Goal: Information Seeking & Learning: Learn about a topic

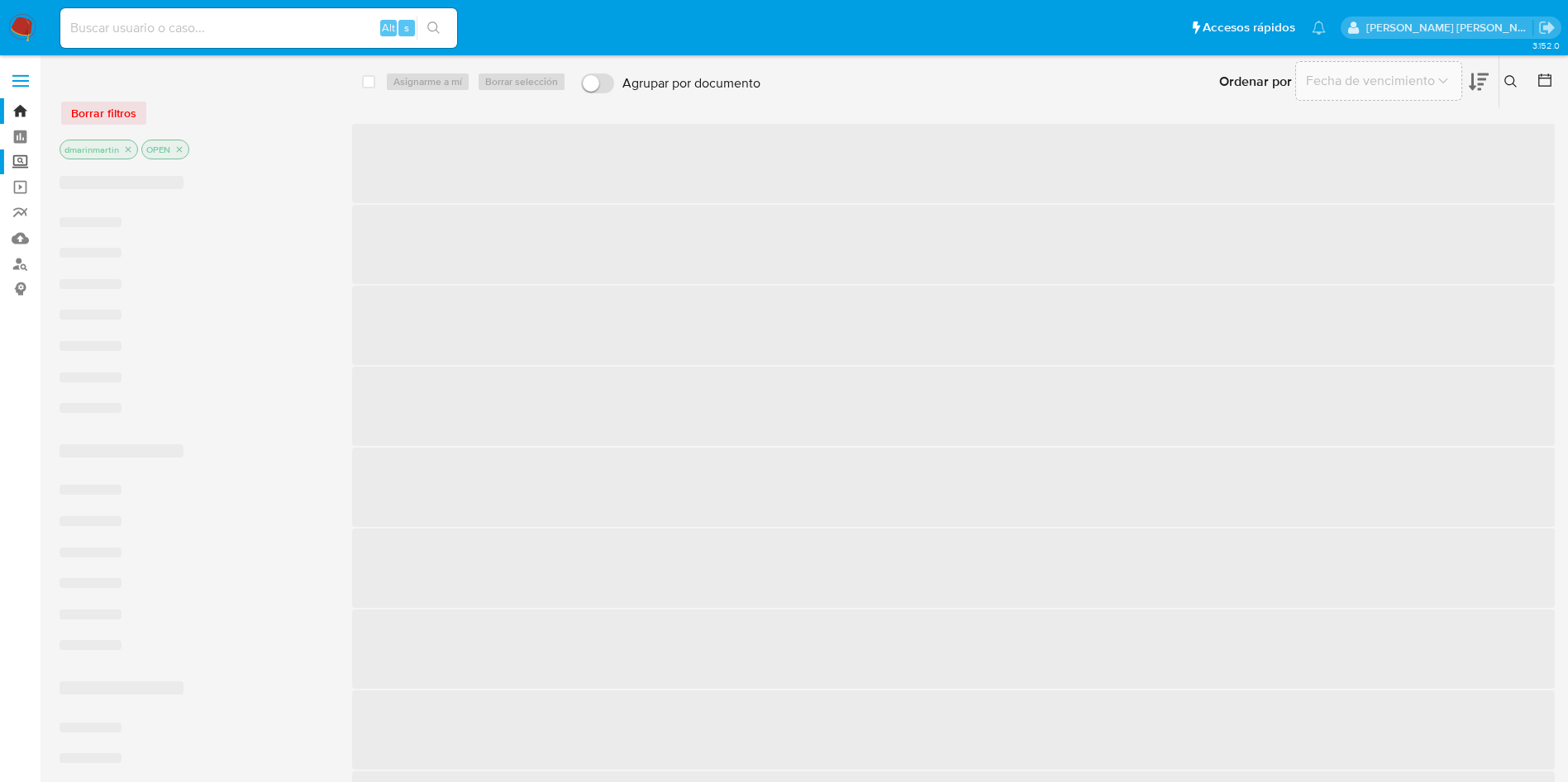
click at [16, 156] on label "Screening" at bounding box center [98, 162] width 197 height 25
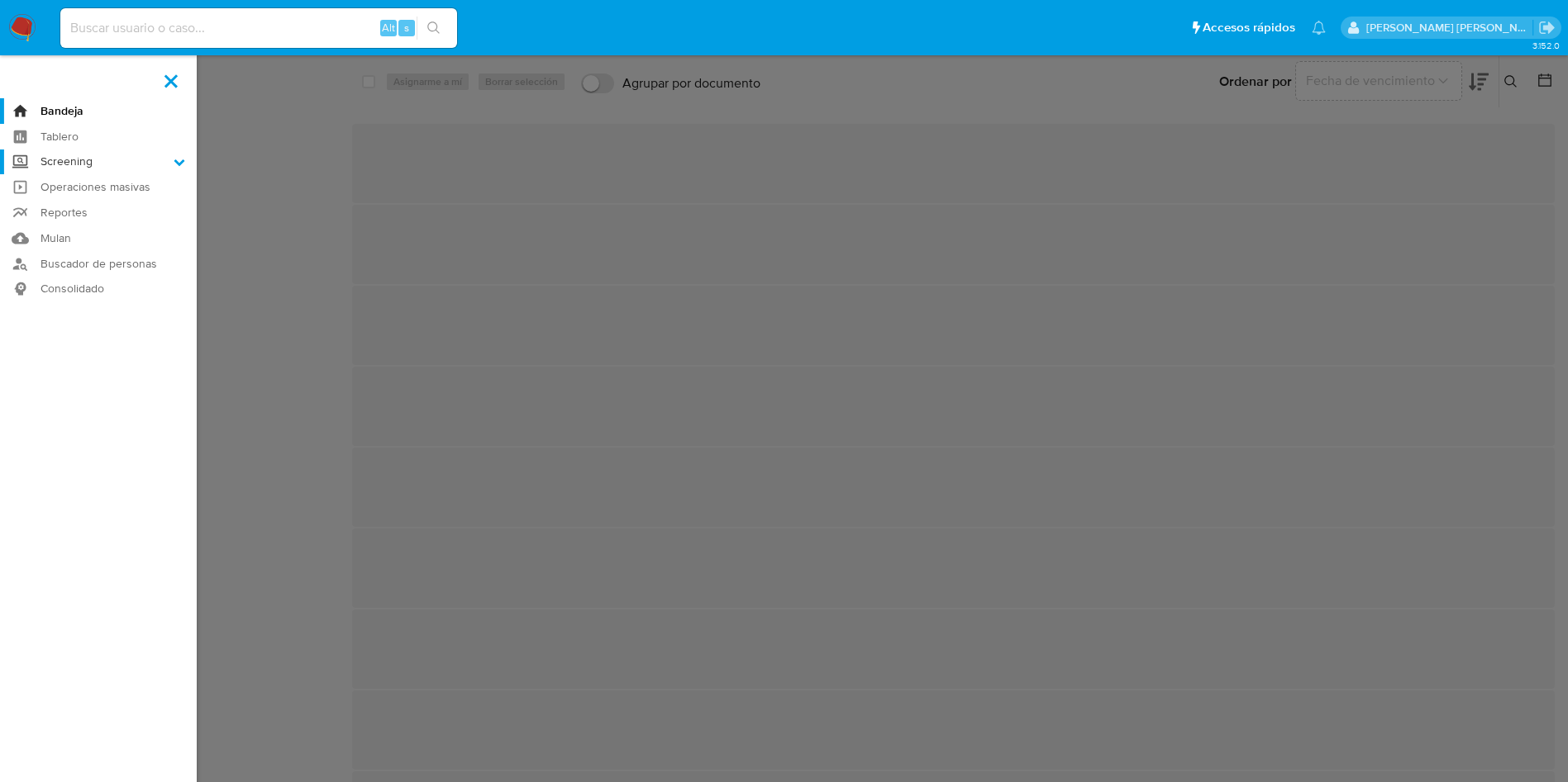
click at [0, 0] on input "Screening" at bounding box center [0, 0] width 0 height 0
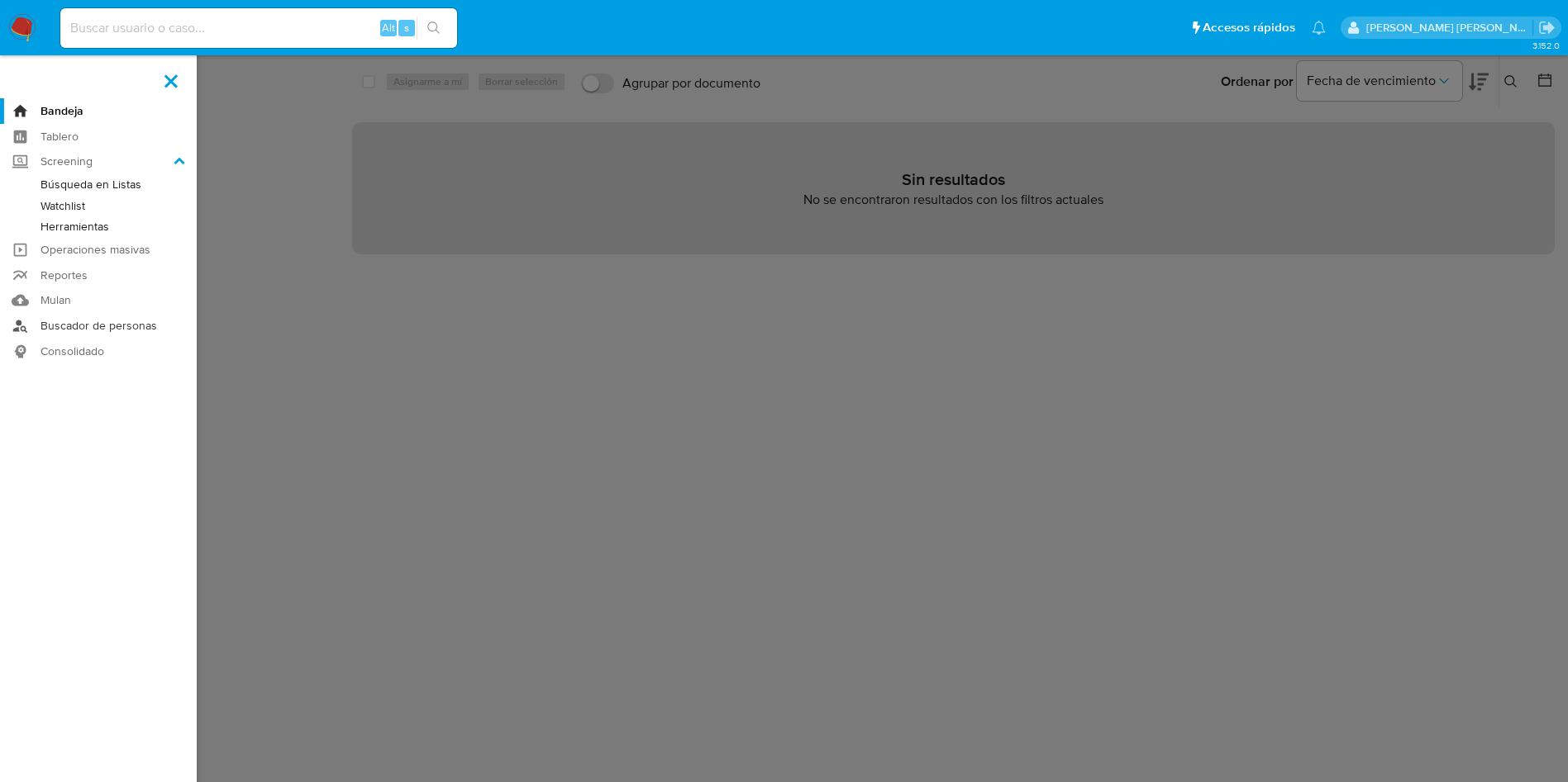
click at [33, 322] on link "Buscador de personas" at bounding box center [98, 326] width 197 height 25
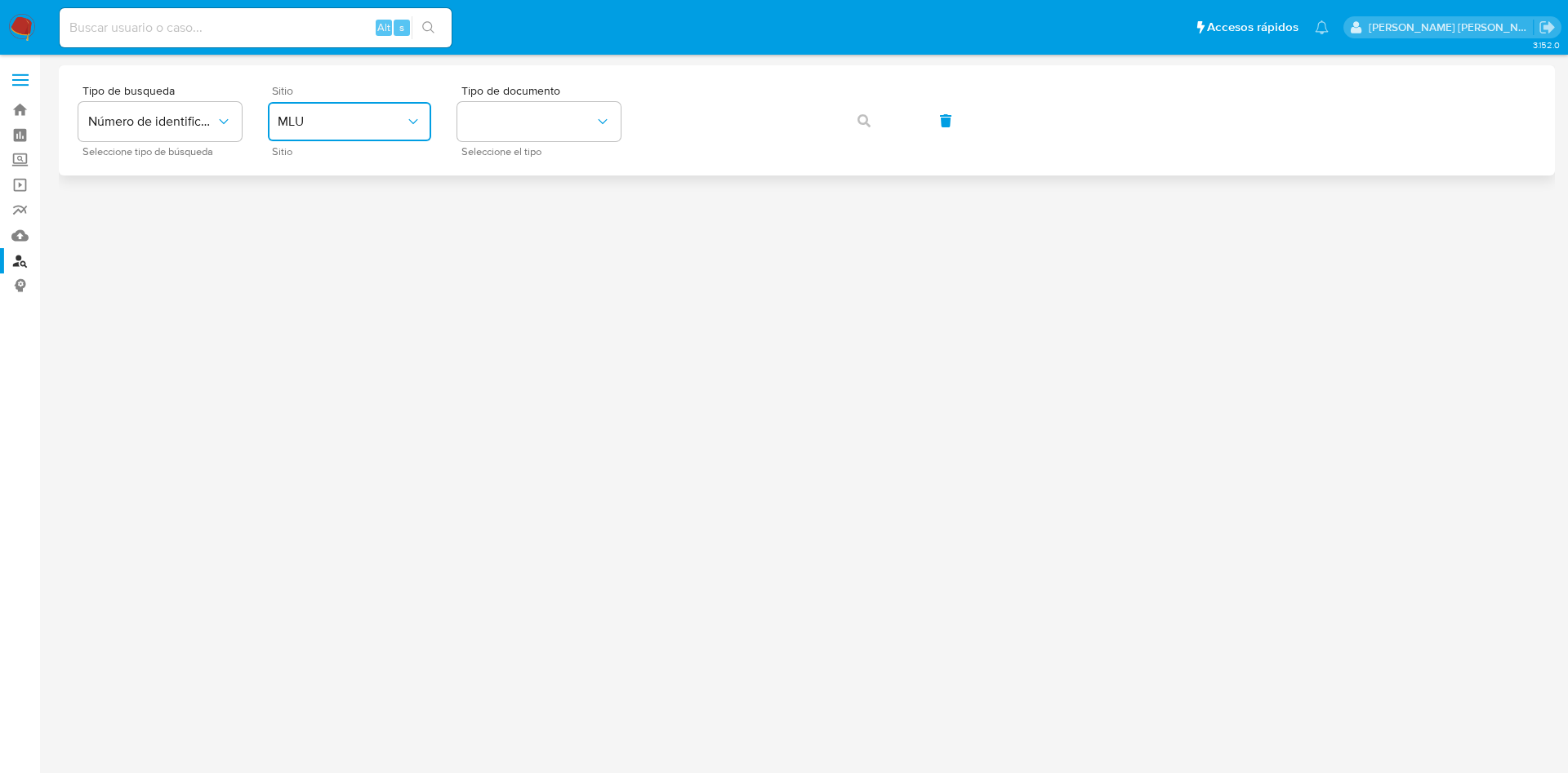
click at [327, 115] on span "MLU" at bounding box center [341, 121] width 127 height 16
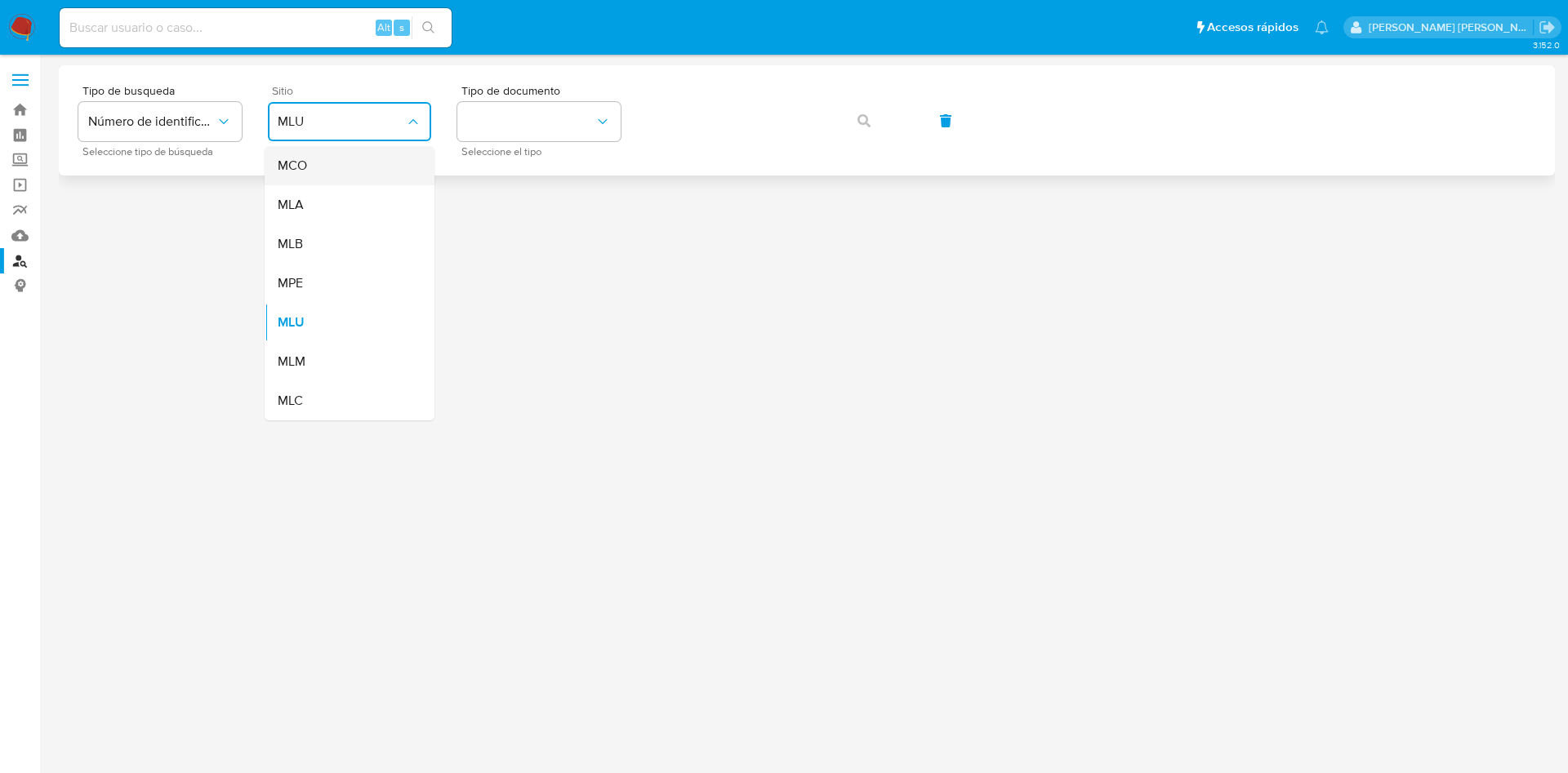
click at [341, 161] on div "MCO" at bounding box center [345, 165] width 134 height 39
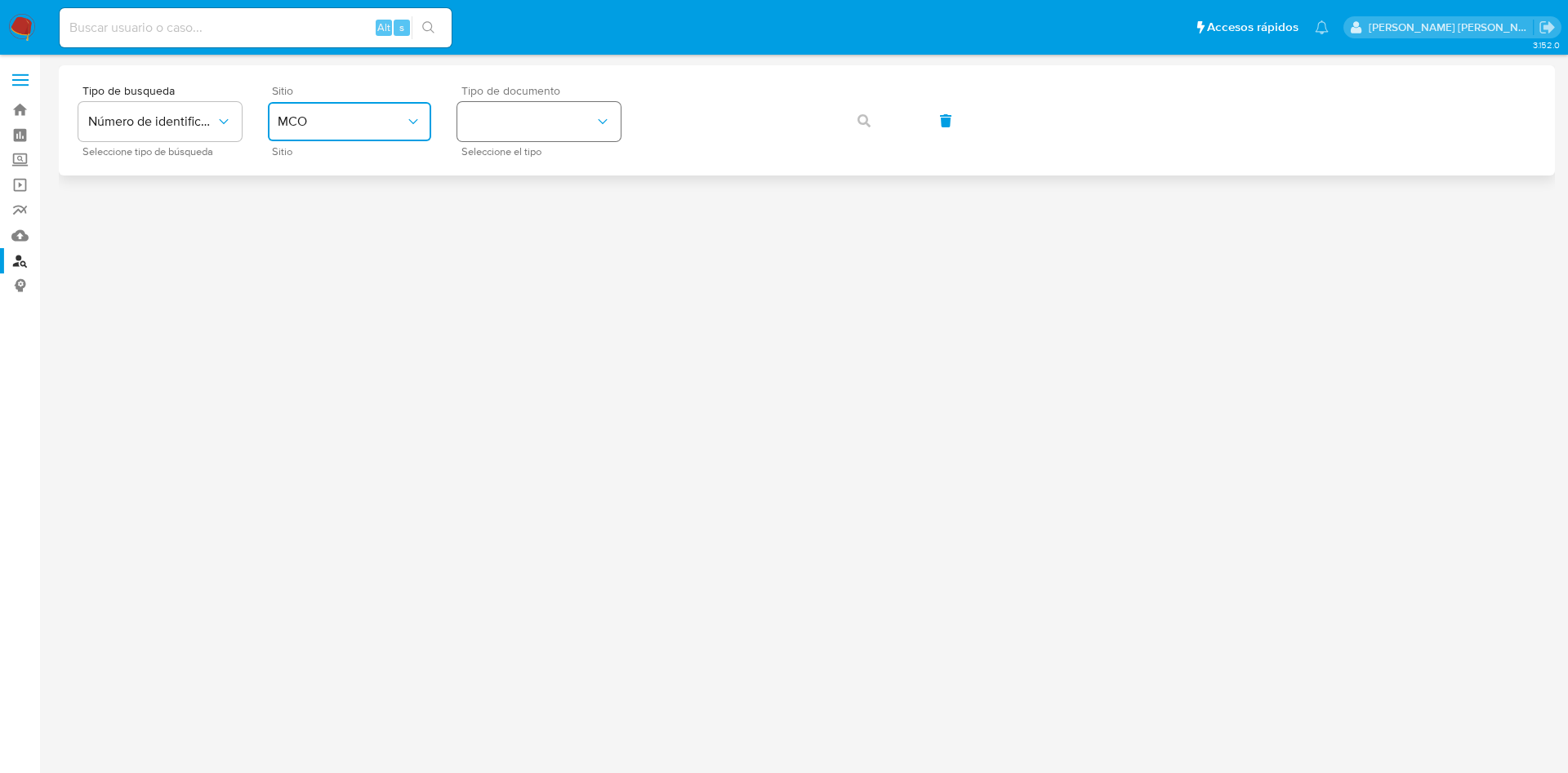
click at [569, 112] on button "identificationType" at bounding box center [538, 122] width 164 height 39
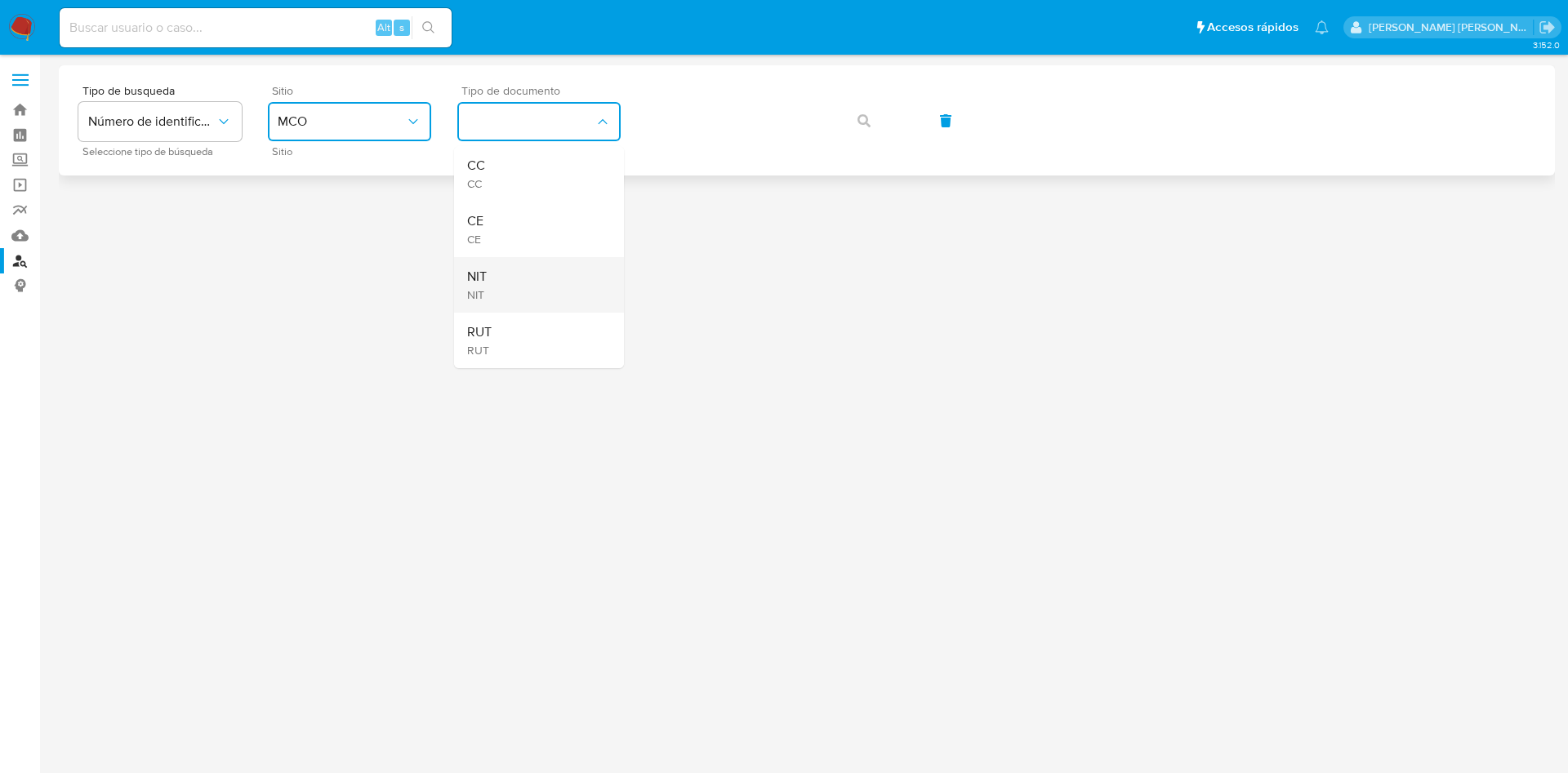
click at [551, 285] on div "NIT NIT" at bounding box center [534, 285] width 134 height 55
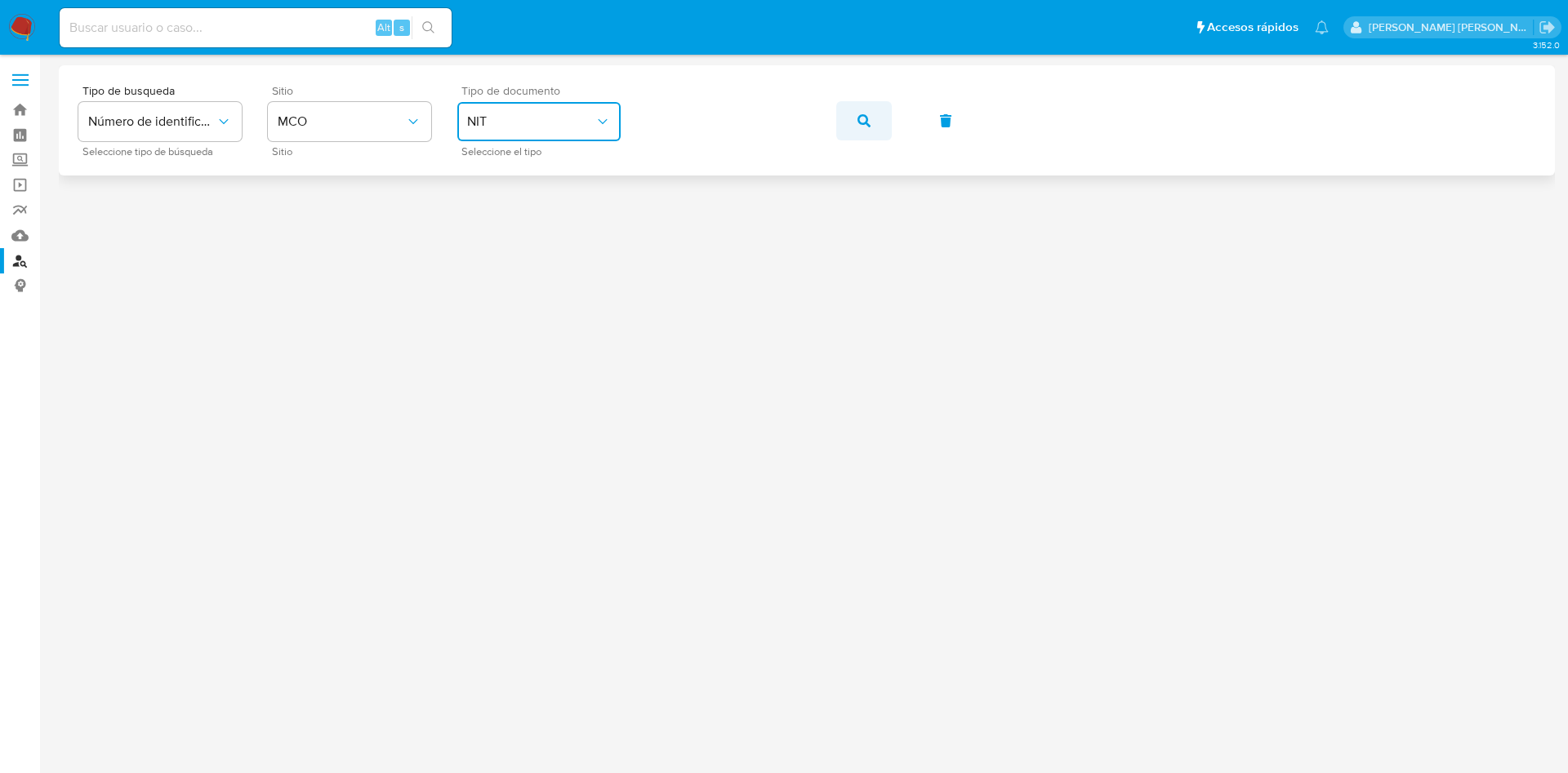
click at [863, 127] on span "button" at bounding box center [864, 121] width 13 height 36
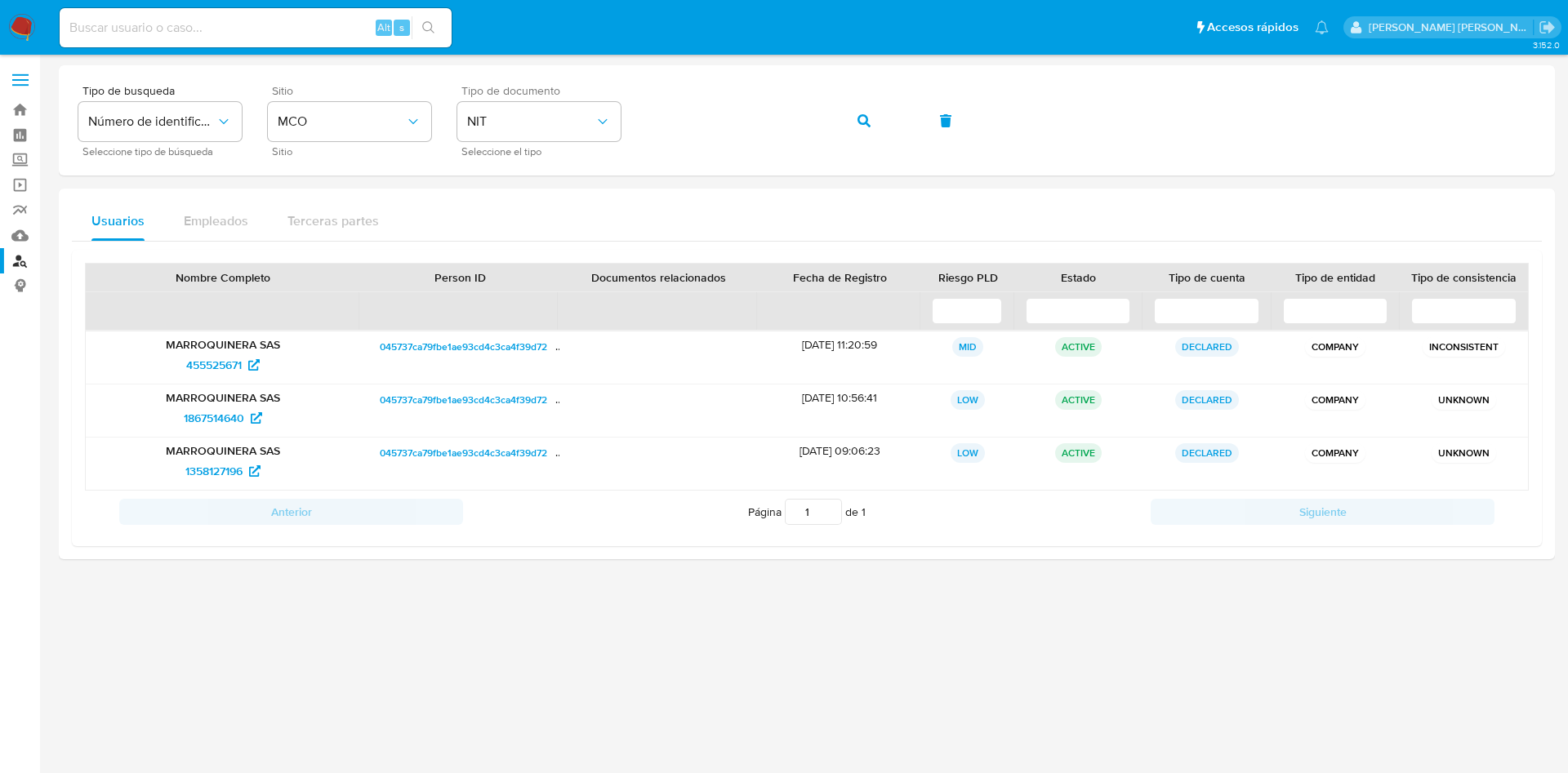
click at [1075, 599] on div at bounding box center [807, 414] width 1496 height 698
click at [210, 417] on span "1867514640" at bounding box center [214, 418] width 60 height 26
click at [248, 16] on div "Alt s" at bounding box center [255, 28] width 392 height 39
click at [191, 34] on input at bounding box center [255, 27] width 392 height 21
paste input "2254147751"
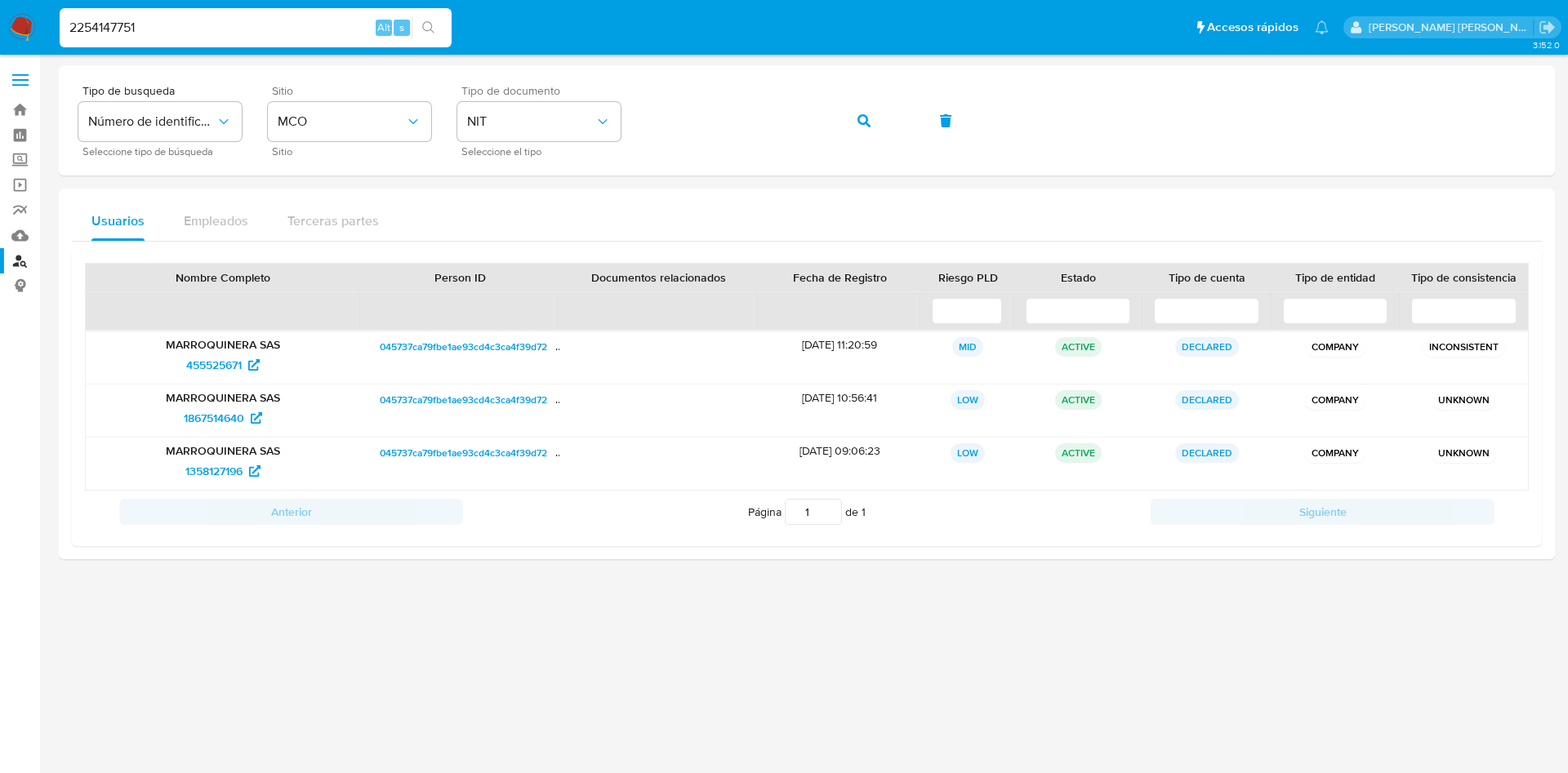
type input "2254147751"
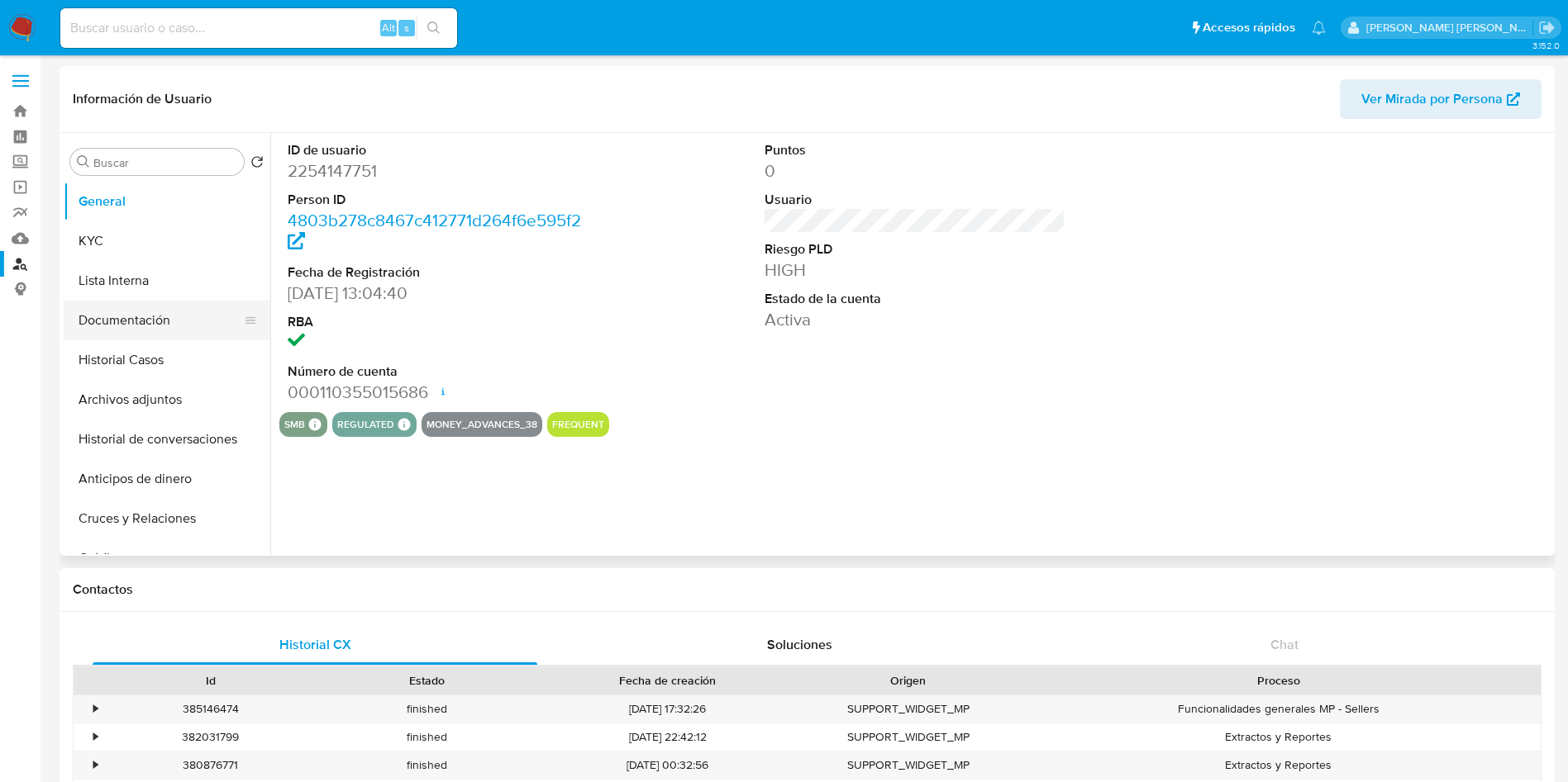
select select "10"
click at [134, 327] on button "Documentación" at bounding box center [160, 321] width 193 height 40
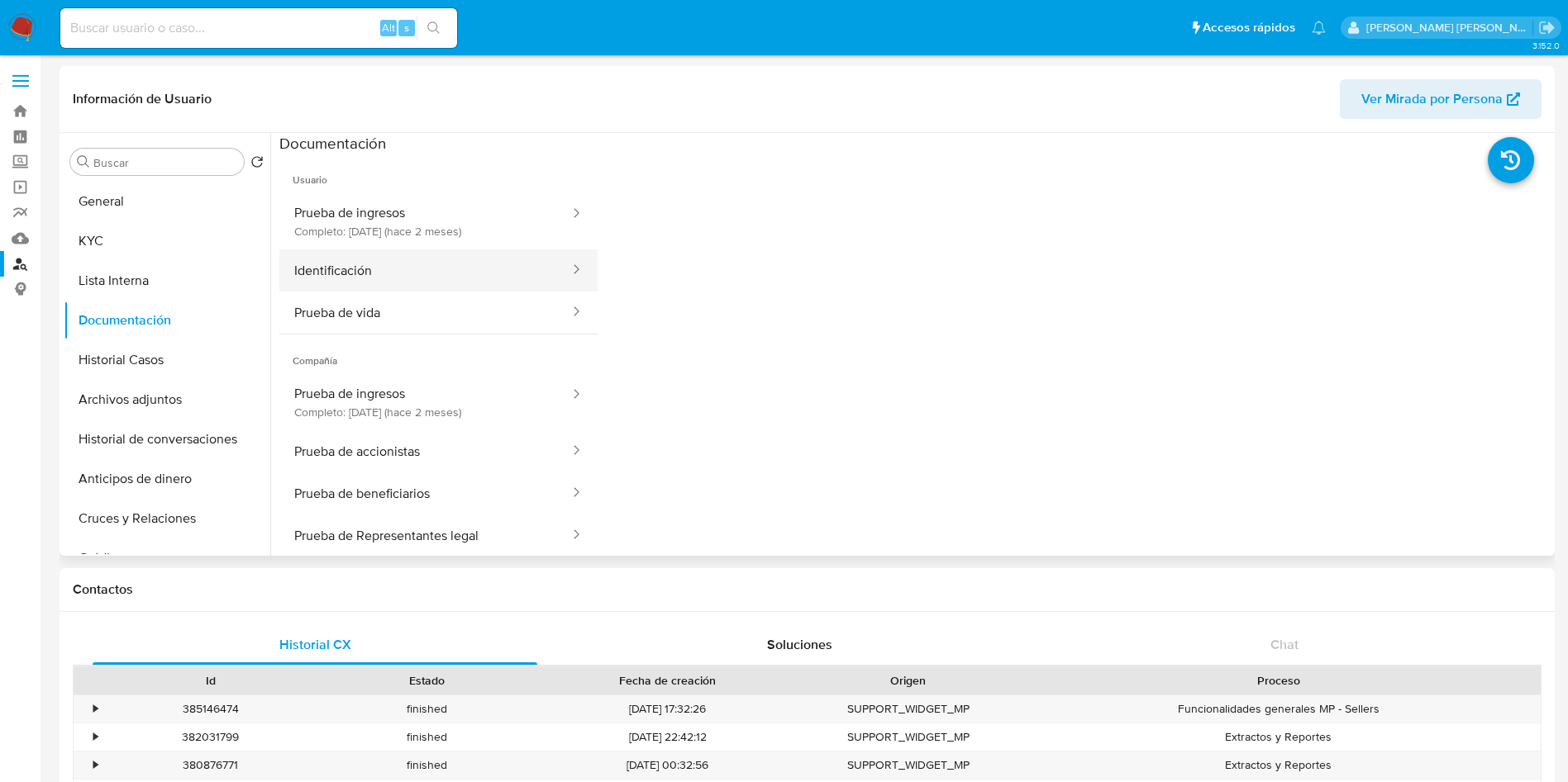
click at [423, 269] on button "Identificación" at bounding box center [425, 271] width 292 height 42
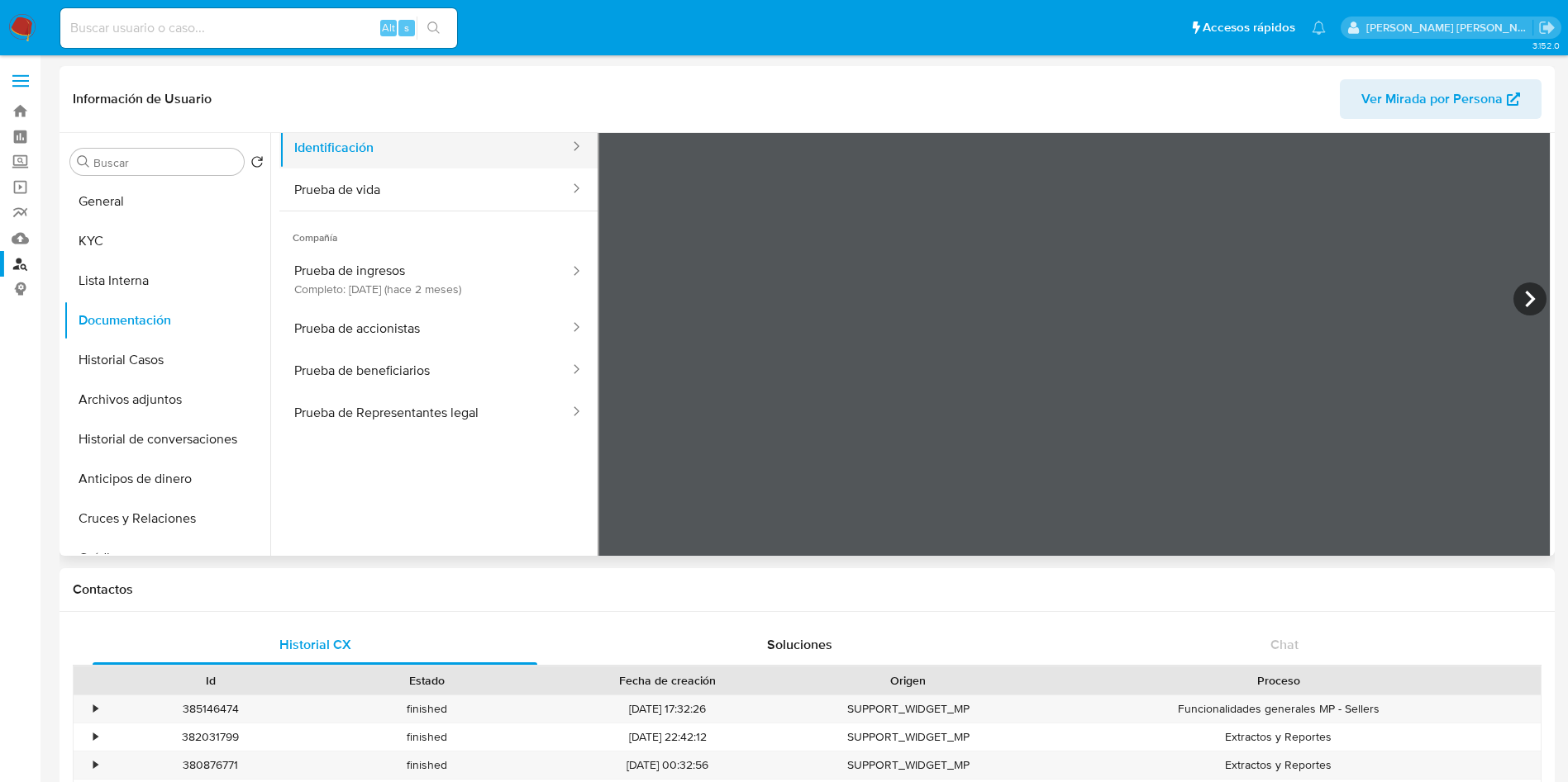
scroll to position [140, 0]
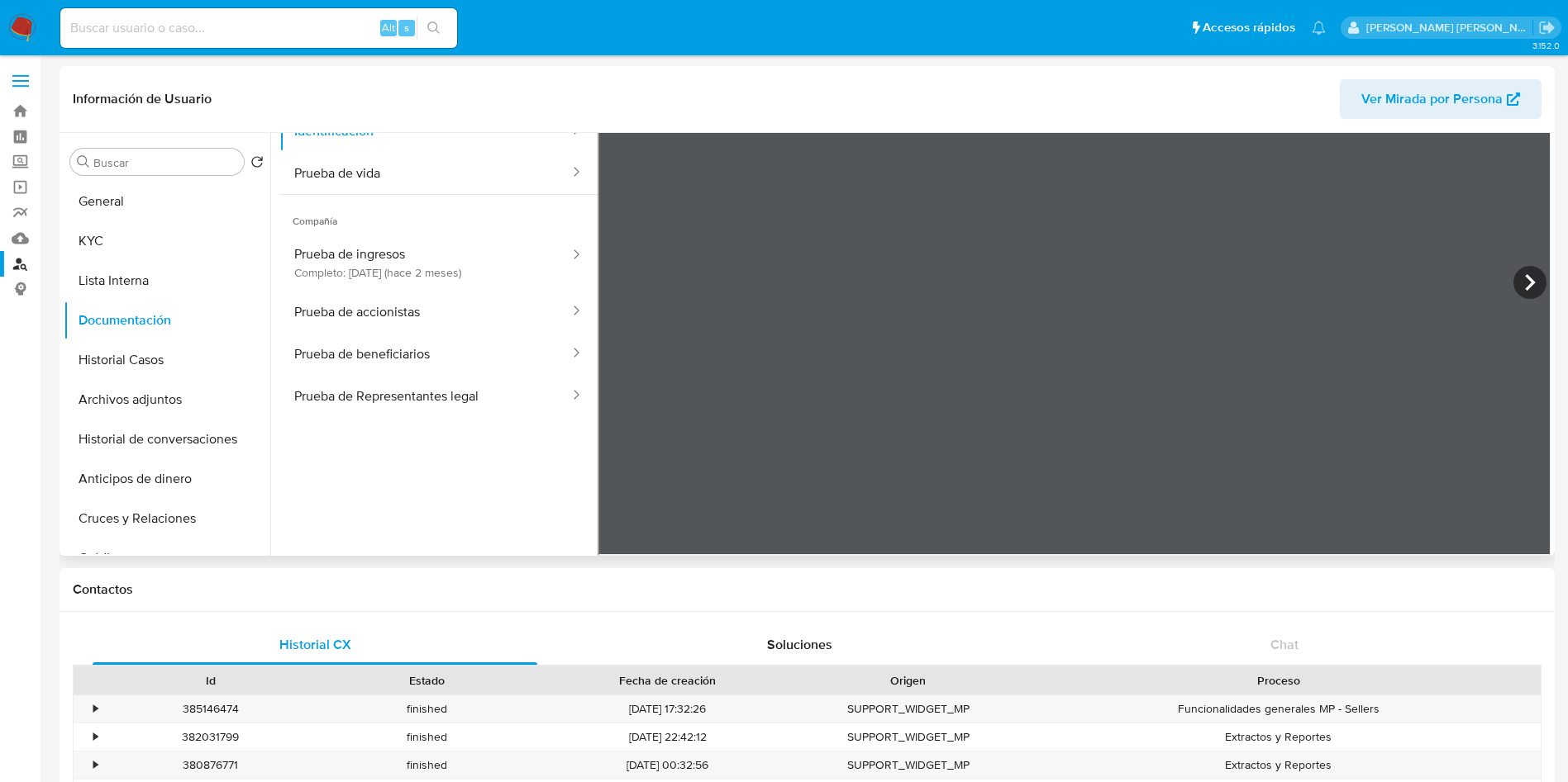
click at [455, 421] on ul "Usuario Prueba de ingresos Completo: 05/06/2025 (hace 2 meses) Identificación P…" at bounding box center [438, 252] width 318 height 476
click at [448, 375] on button "Prueba de Representantes legal" at bounding box center [425, 396] width 292 height 42
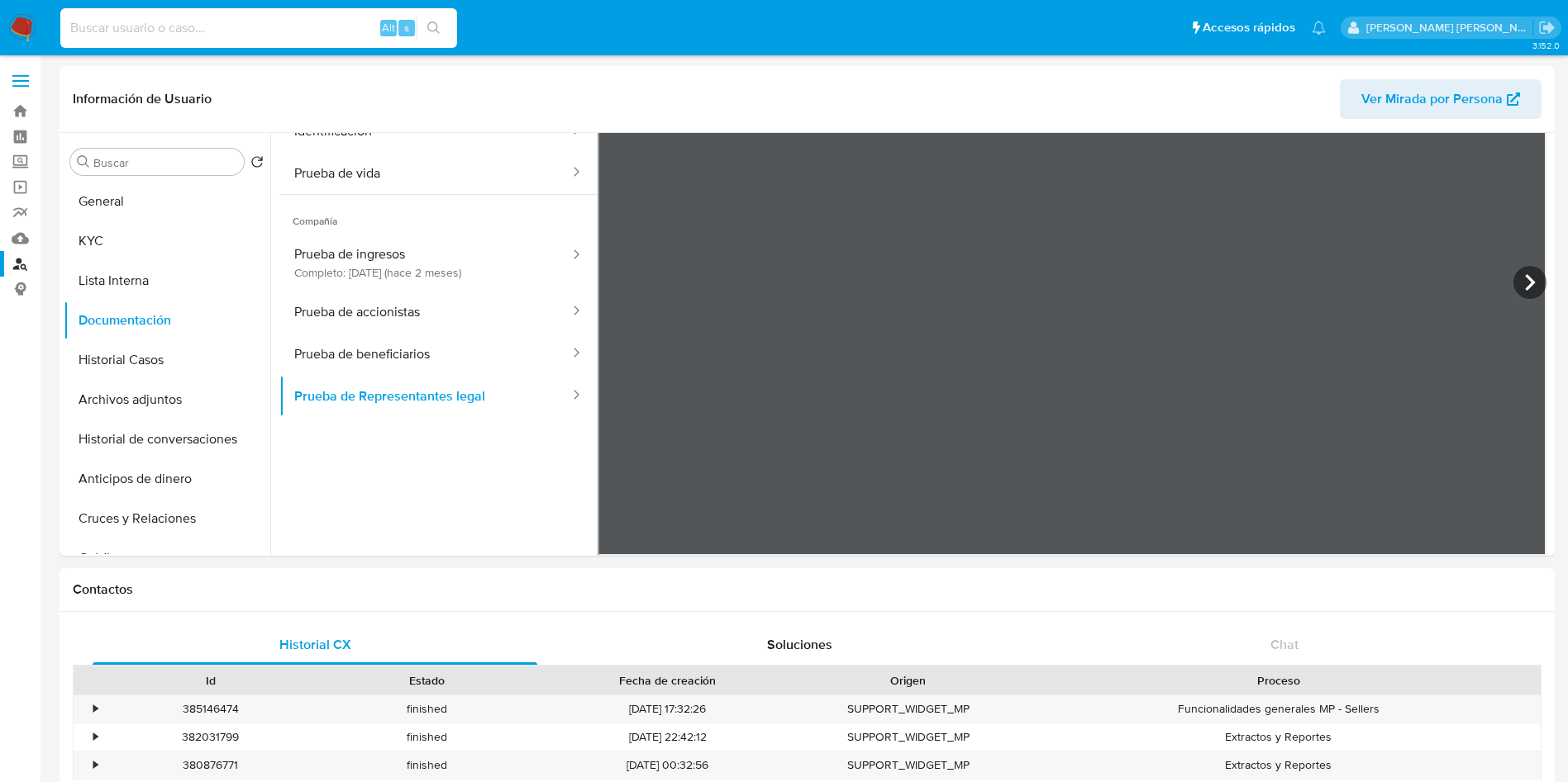
click at [255, 26] on input at bounding box center [258, 27] width 396 height 21
paste input "2255405731"
type input "2255405731"
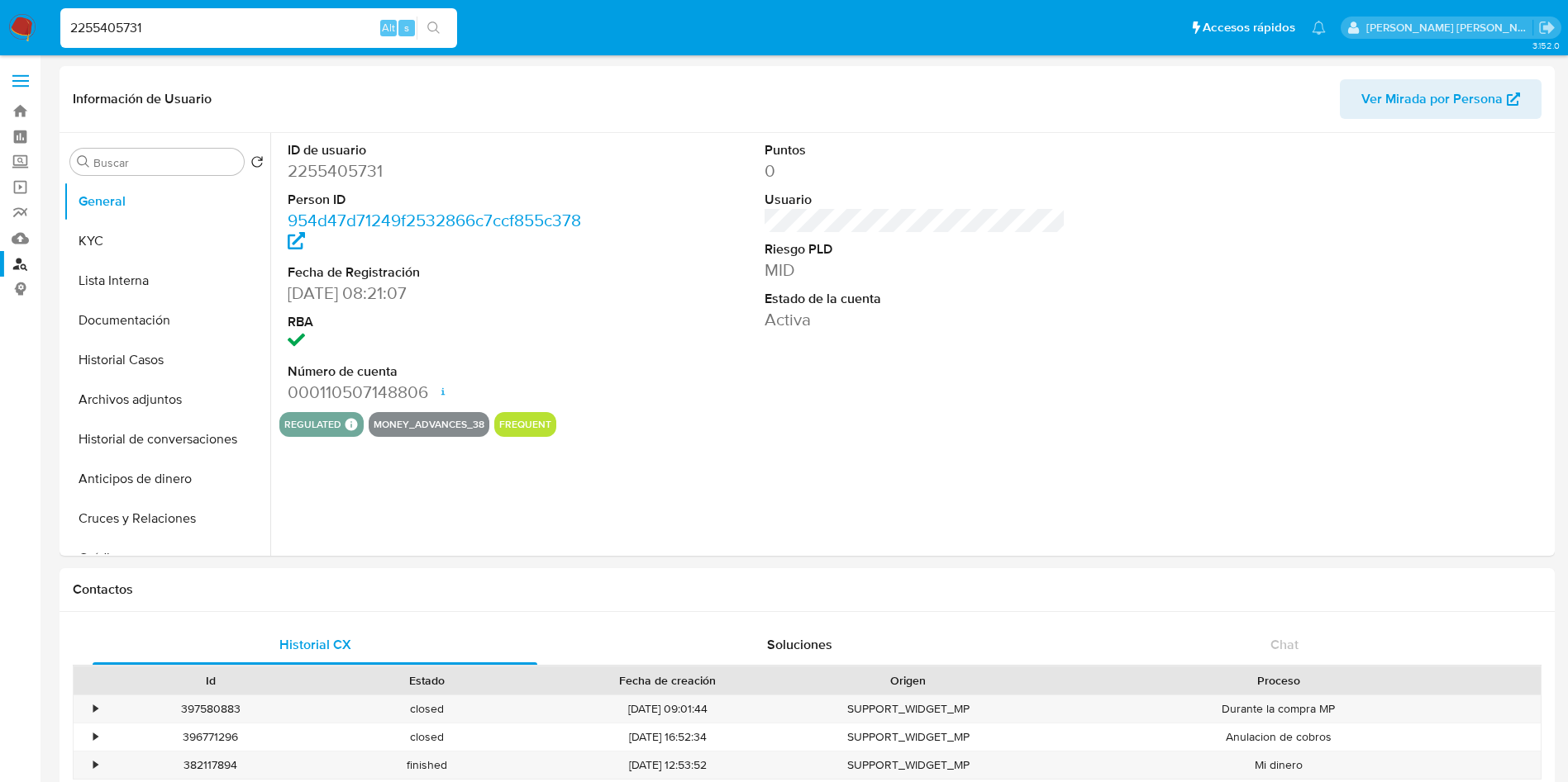
select select "10"
click at [148, 320] on button "Documentación" at bounding box center [160, 321] width 193 height 40
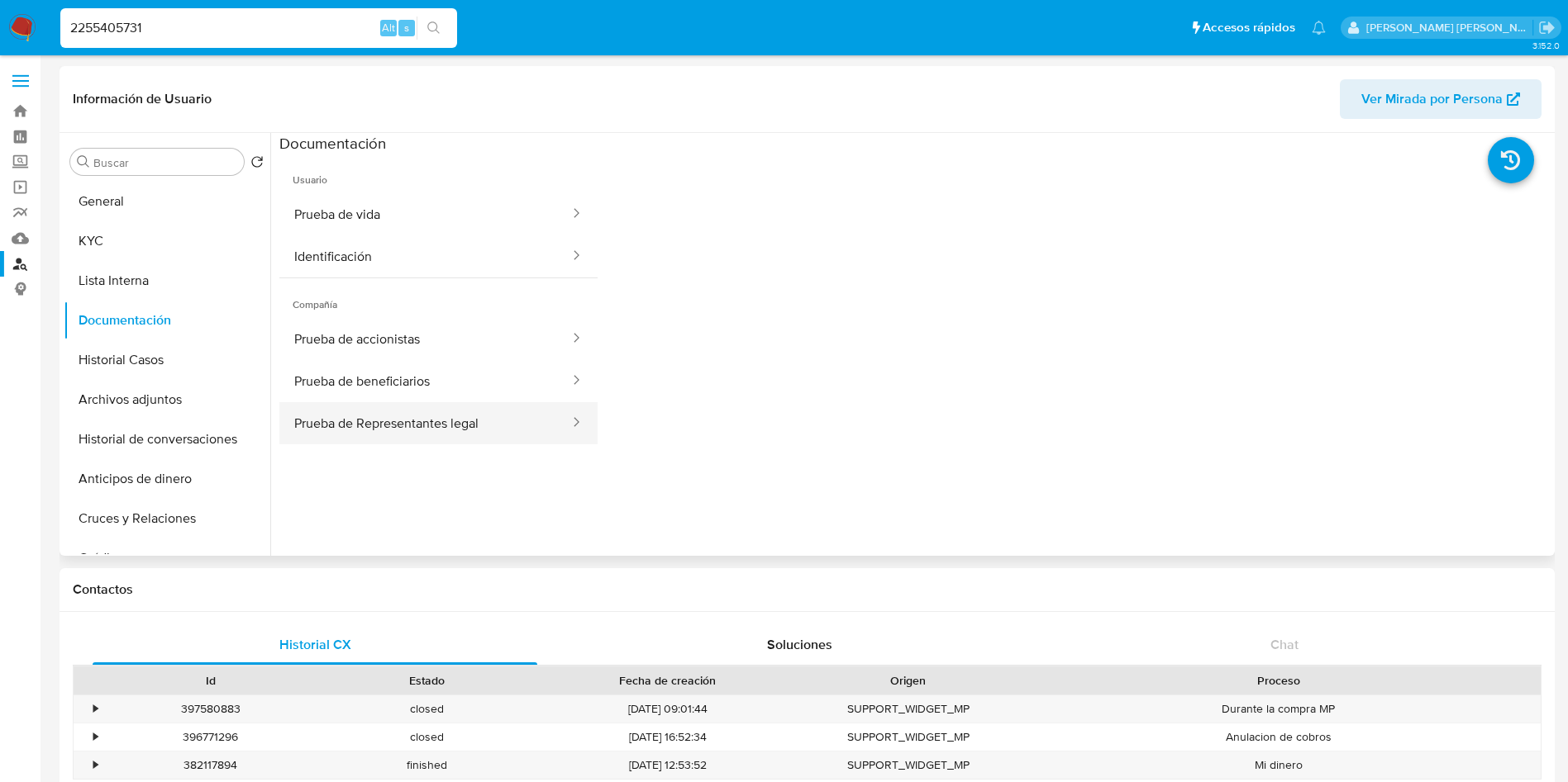
click at [498, 416] on button "Prueba de Representantes legal" at bounding box center [425, 423] width 292 height 42
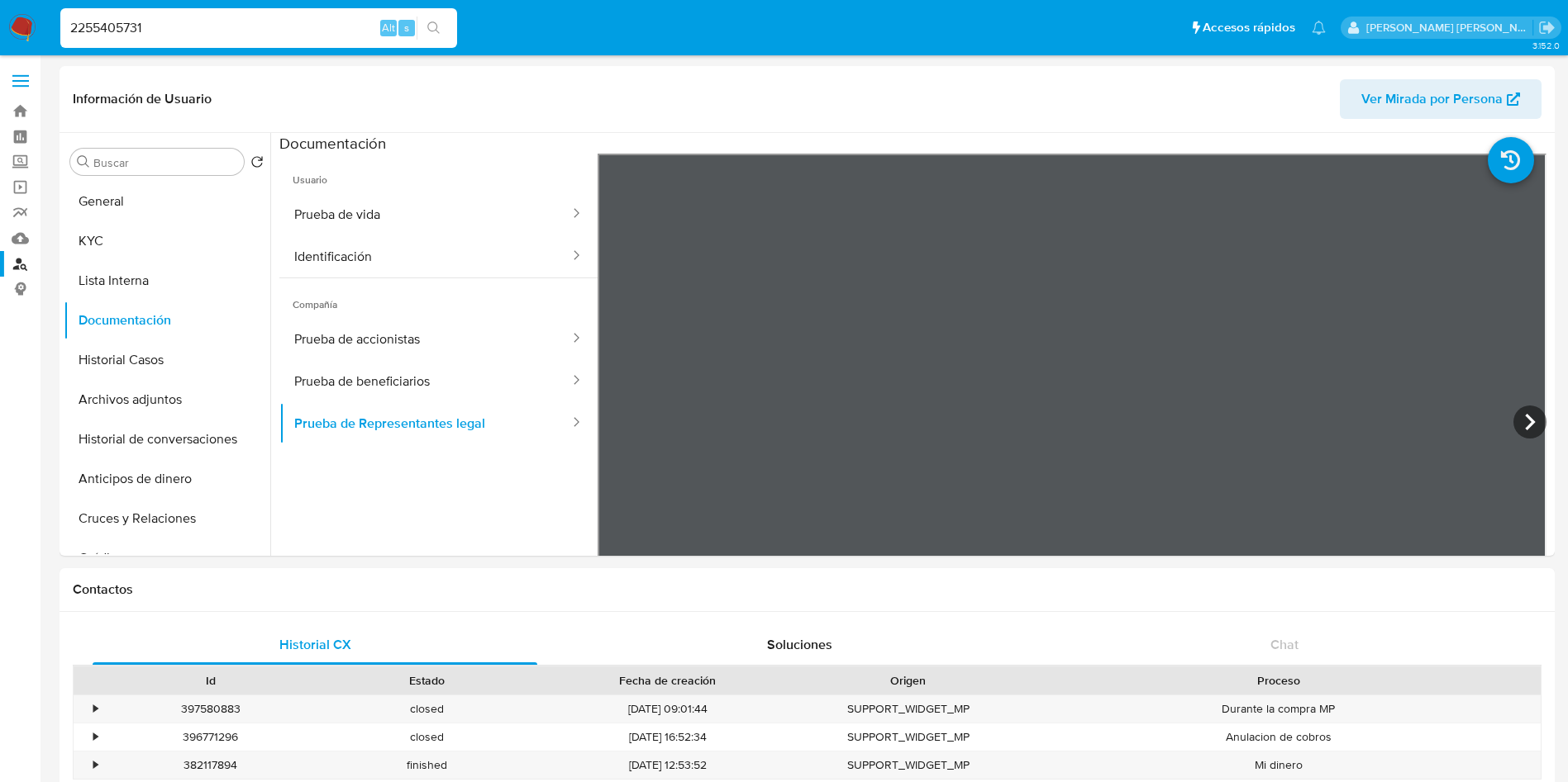
click at [259, 34] on input "2255405731" at bounding box center [258, 27] width 396 height 21
paste input "74086927"
type input "2274086927"
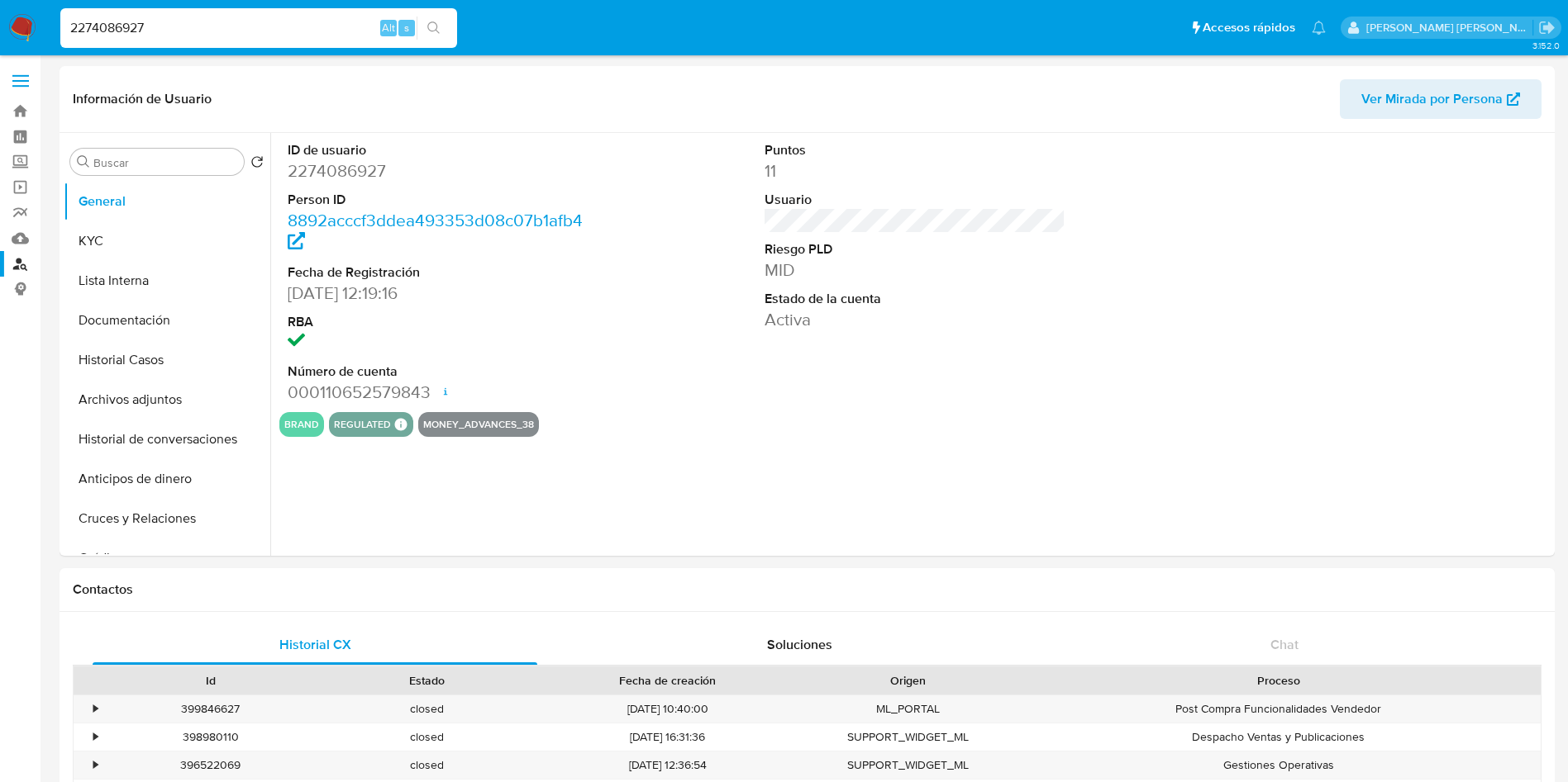
select select "10"
click at [117, 310] on button "Documentación" at bounding box center [160, 321] width 193 height 40
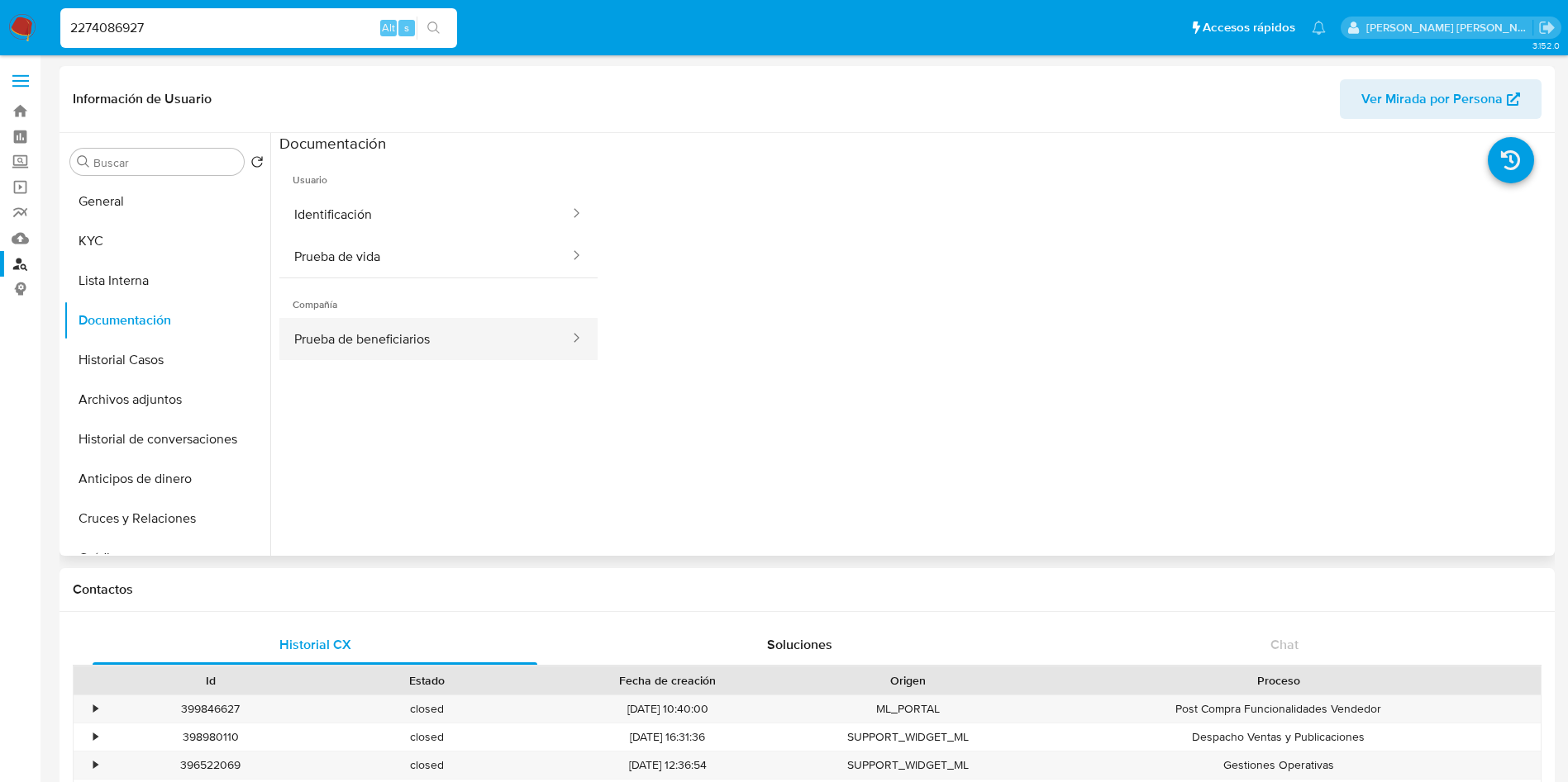
click at [468, 322] on button "Prueba de beneficiarios" at bounding box center [425, 339] width 292 height 42
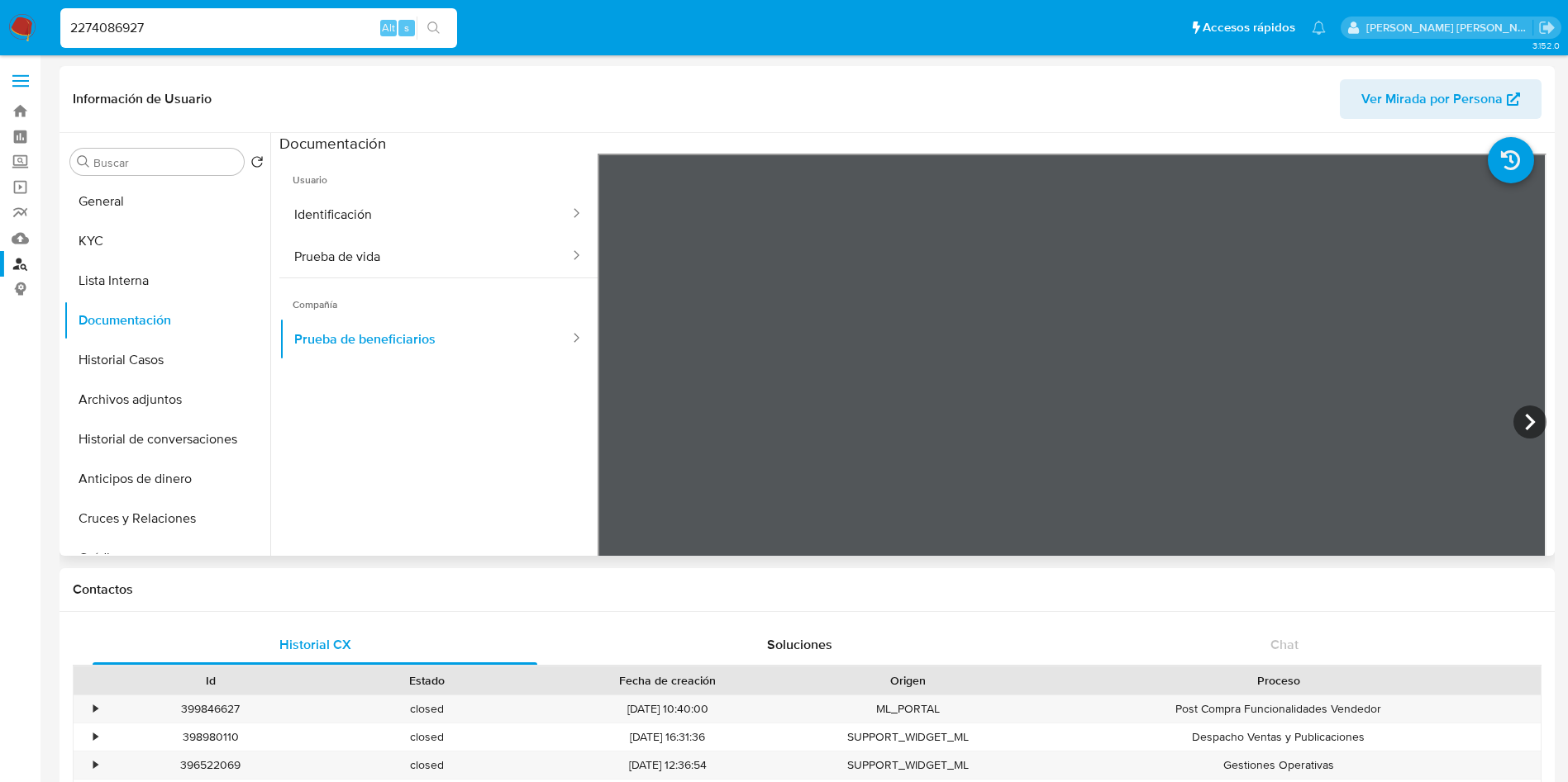
scroll to position [144, 0]
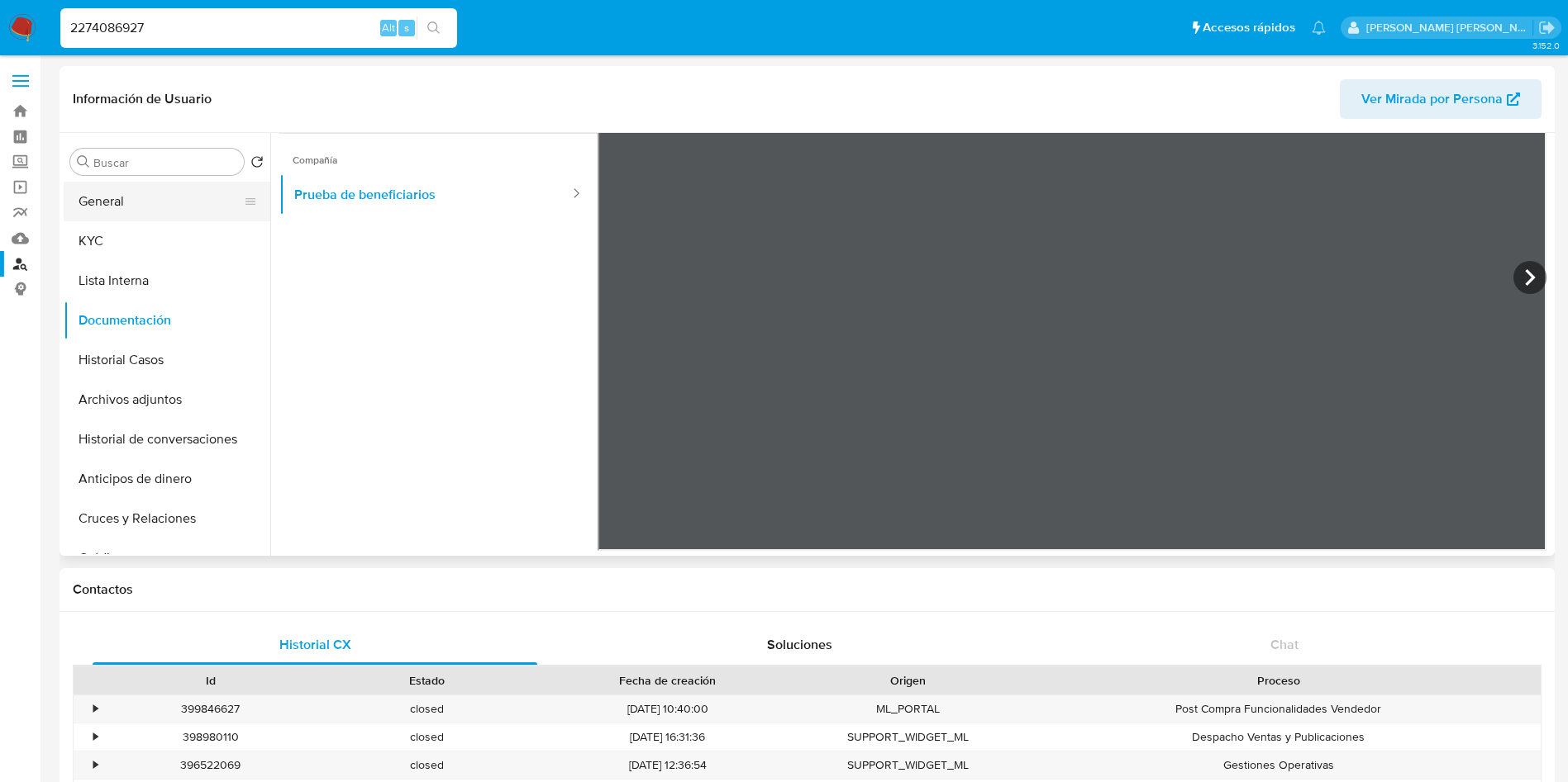
click at [131, 200] on button "General" at bounding box center [160, 201] width 193 height 40
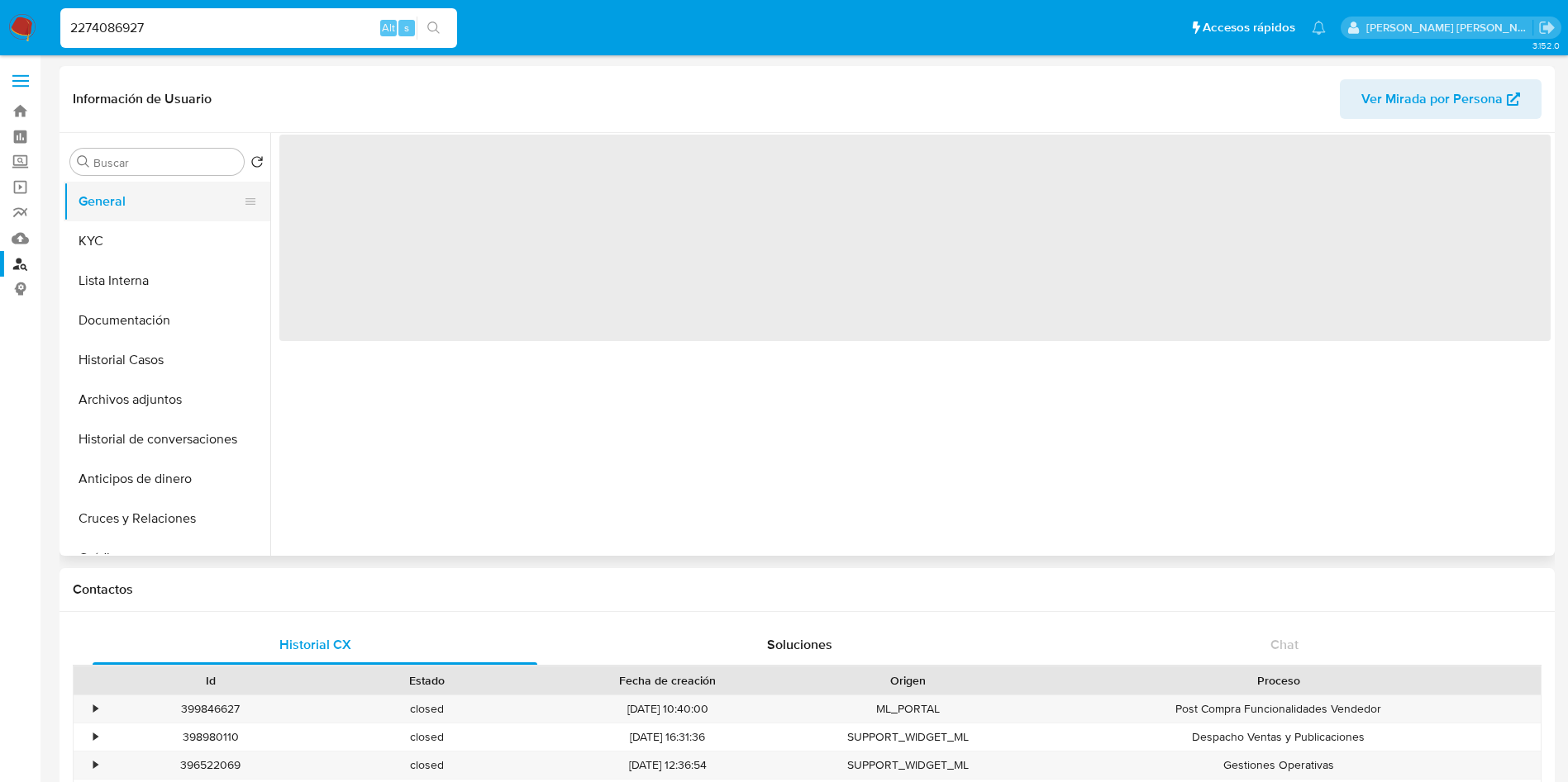
scroll to position [0, 0]
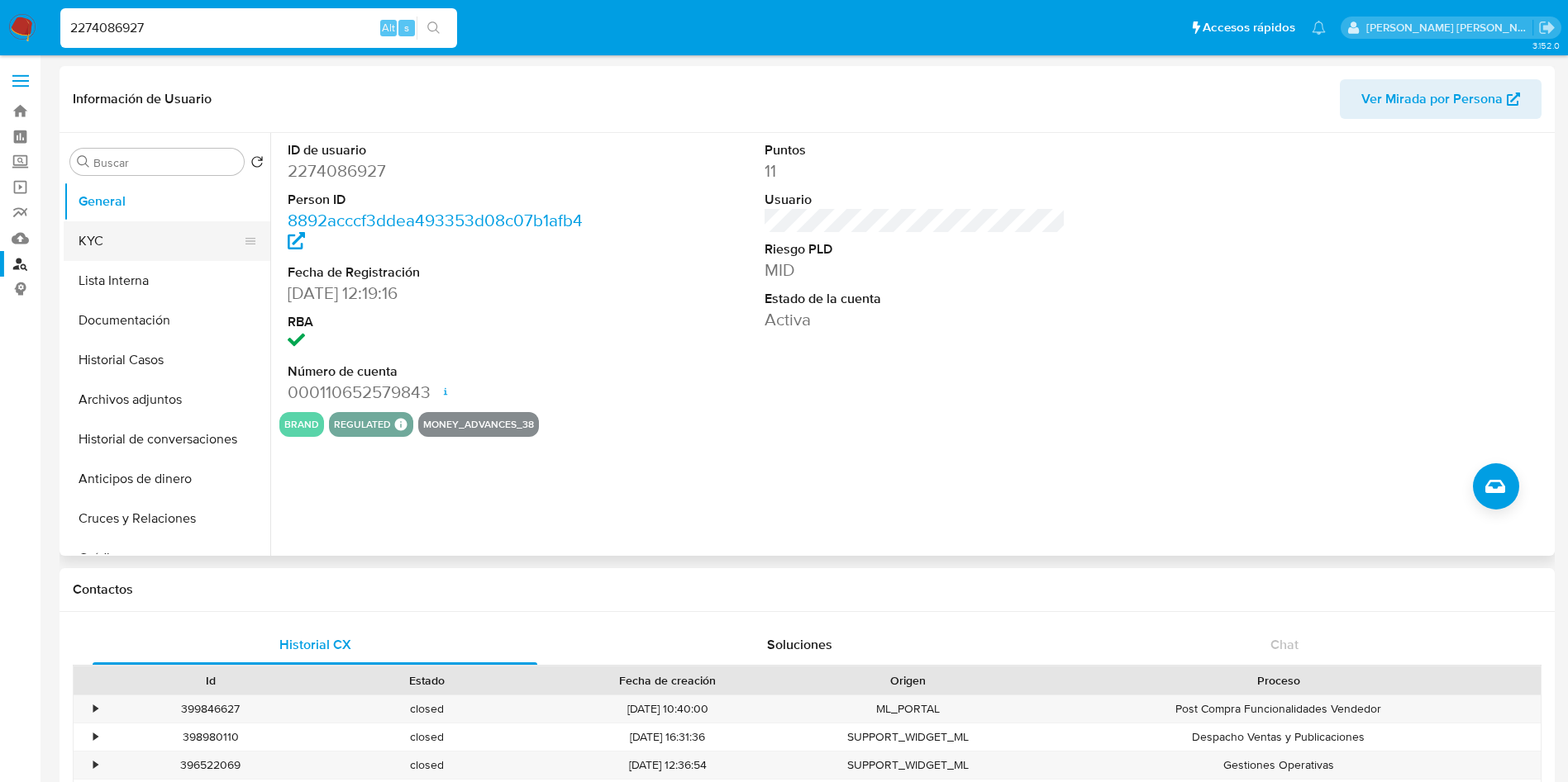
click at [81, 236] on button "KYC" at bounding box center [160, 241] width 193 height 40
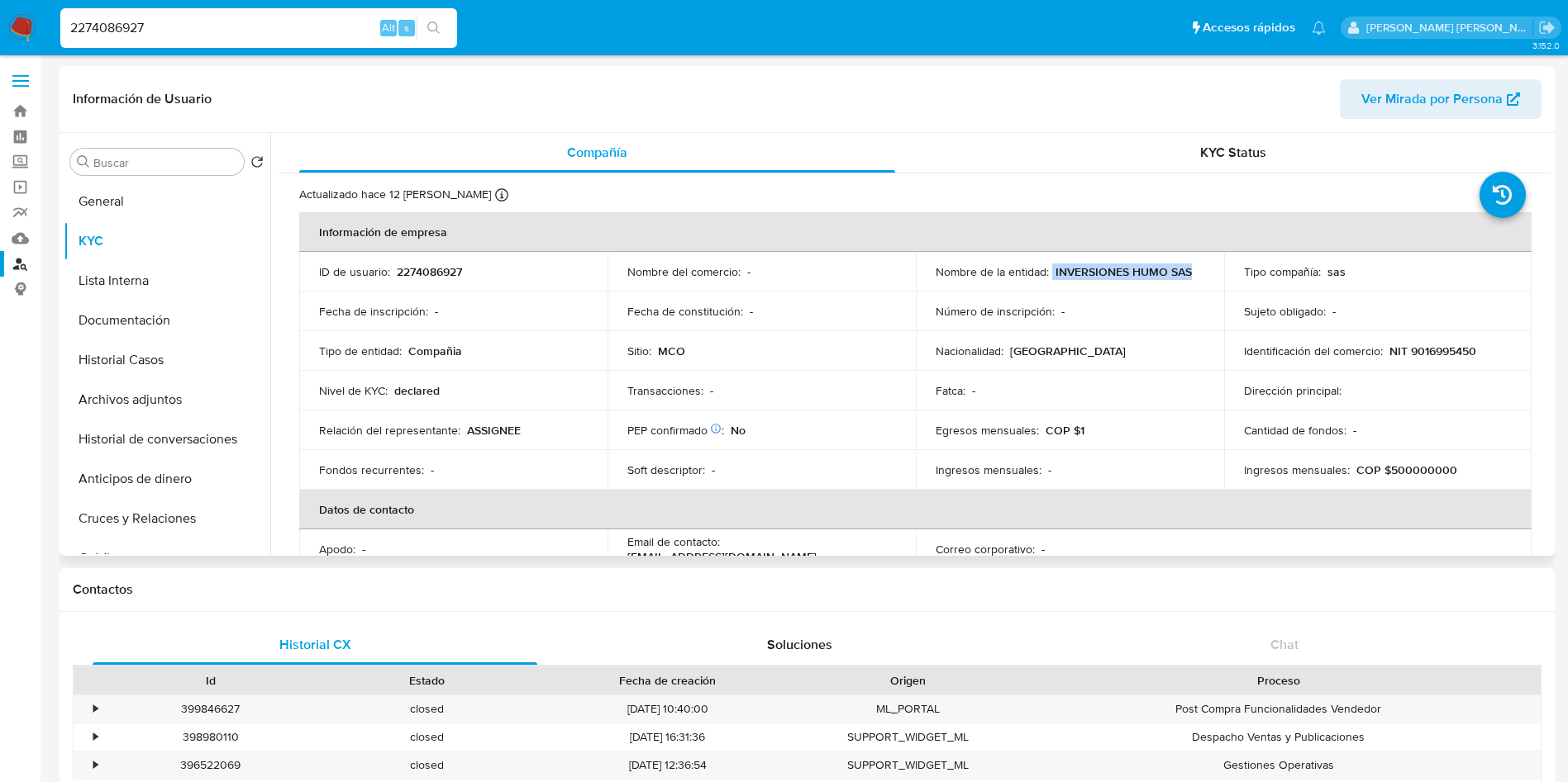
drag, startPoint x: 1188, startPoint y: 269, endPoint x: 1048, endPoint y: 273, distance: 140.1
click at [1048, 273] on div "Nombre de la entidad : INVERSIONES HUMO SAS" at bounding box center [1069, 272] width 269 height 15
copy div "INVERSIONES HUMO SAS"
click at [1458, 354] on p "NIT 9016995450" at bounding box center [1432, 351] width 87 height 15
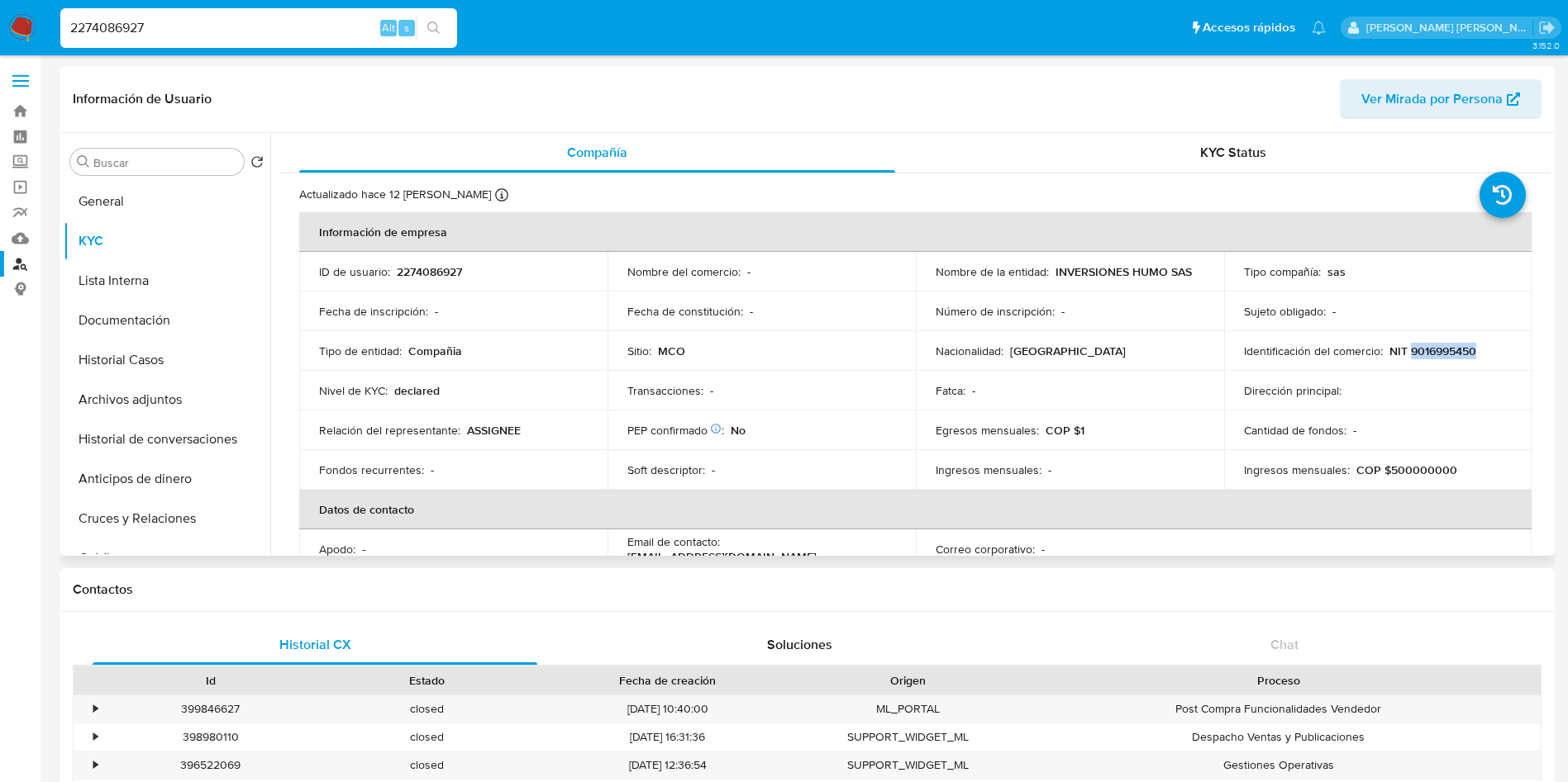
copy p "9016995450"
click at [274, 15] on div "2274086927 Alt s" at bounding box center [258, 28] width 396 height 40
click at [193, 16] on div "2274086927 Alt s" at bounding box center [258, 28] width 396 height 40
click at [152, 33] on input "2274086927" at bounding box center [258, 27] width 396 height 21
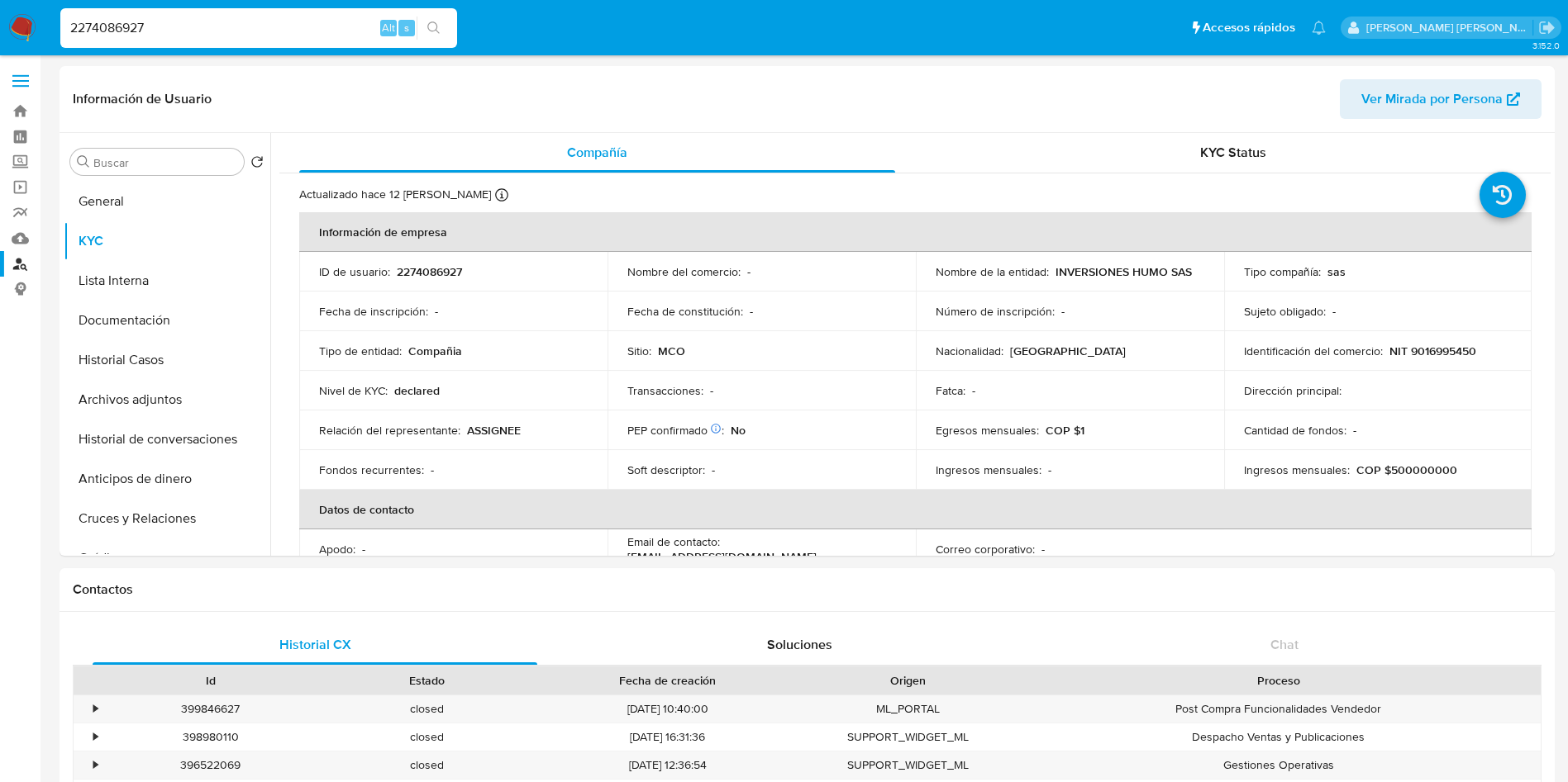
click at [152, 33] on input "2274086927" at bounding box center [258, 27] width 396 height 21
paste input "300533174"
type input "2300533174"
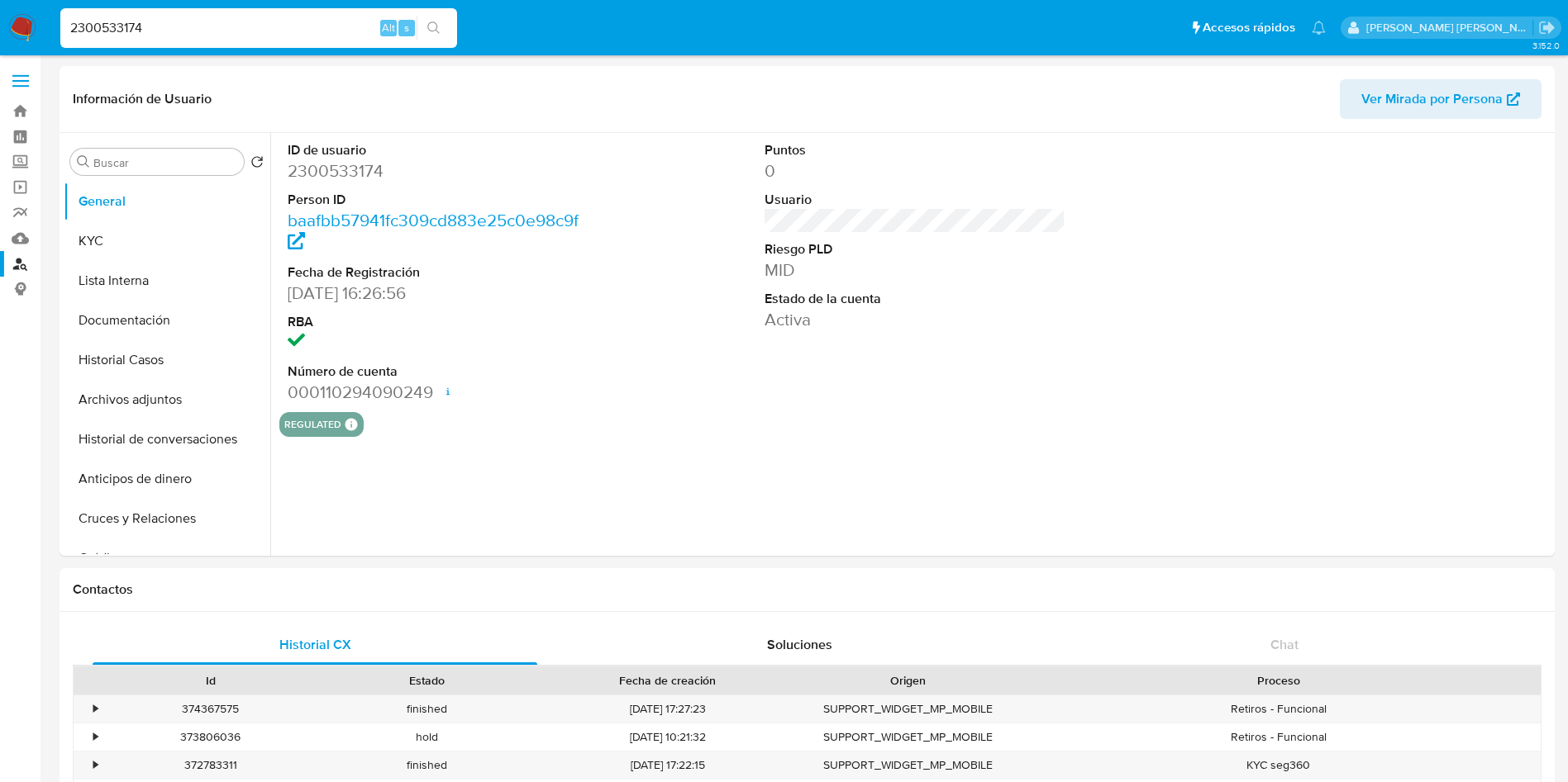
select select "10"
click at [119, 319] on button "Documentación" at bounding box center [160, 321] width 193 height 40
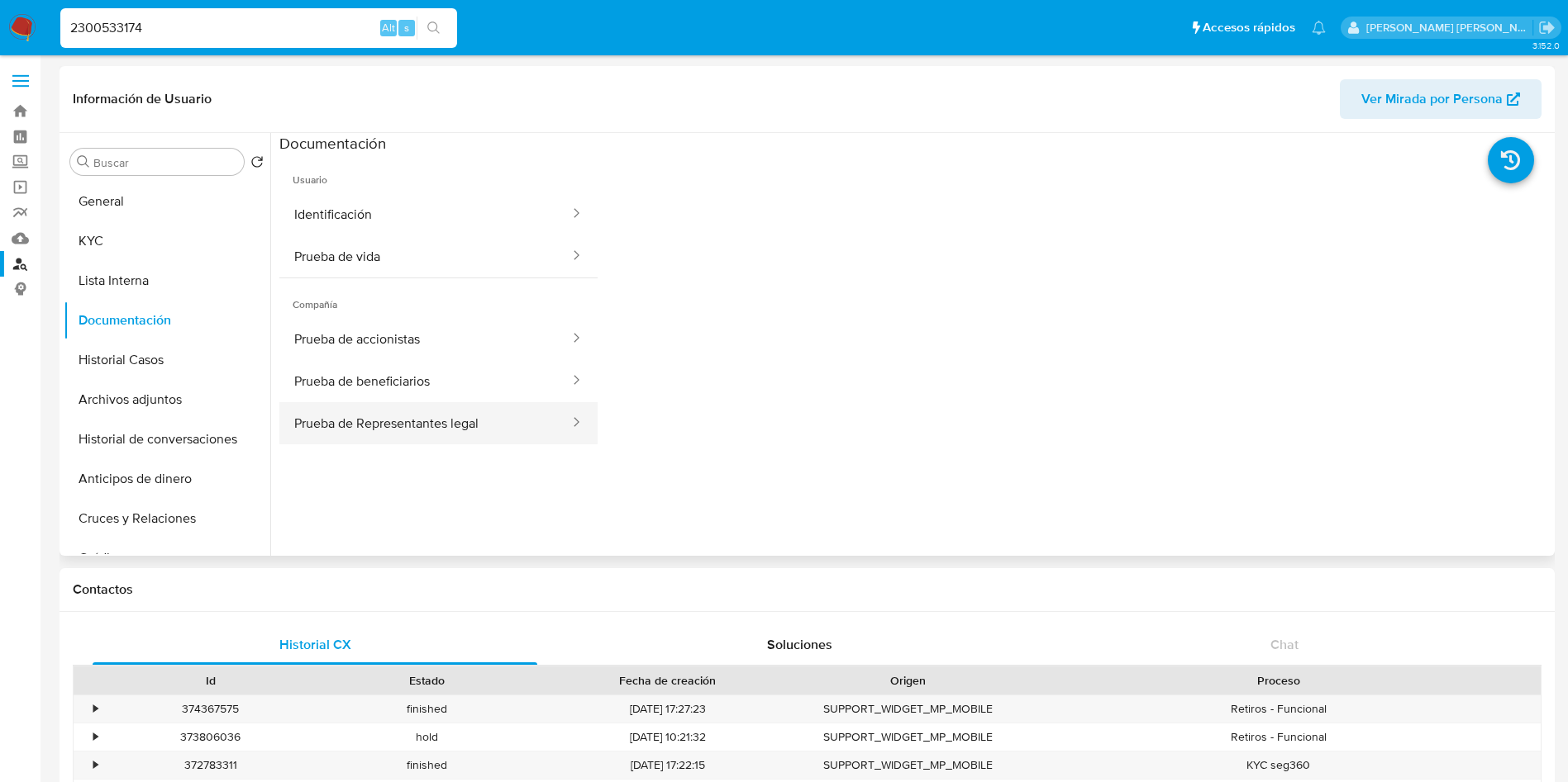
click at [493, 434] on button "Prueba de Representantes legal" at bounding box center [425, 423] width 292 height 42
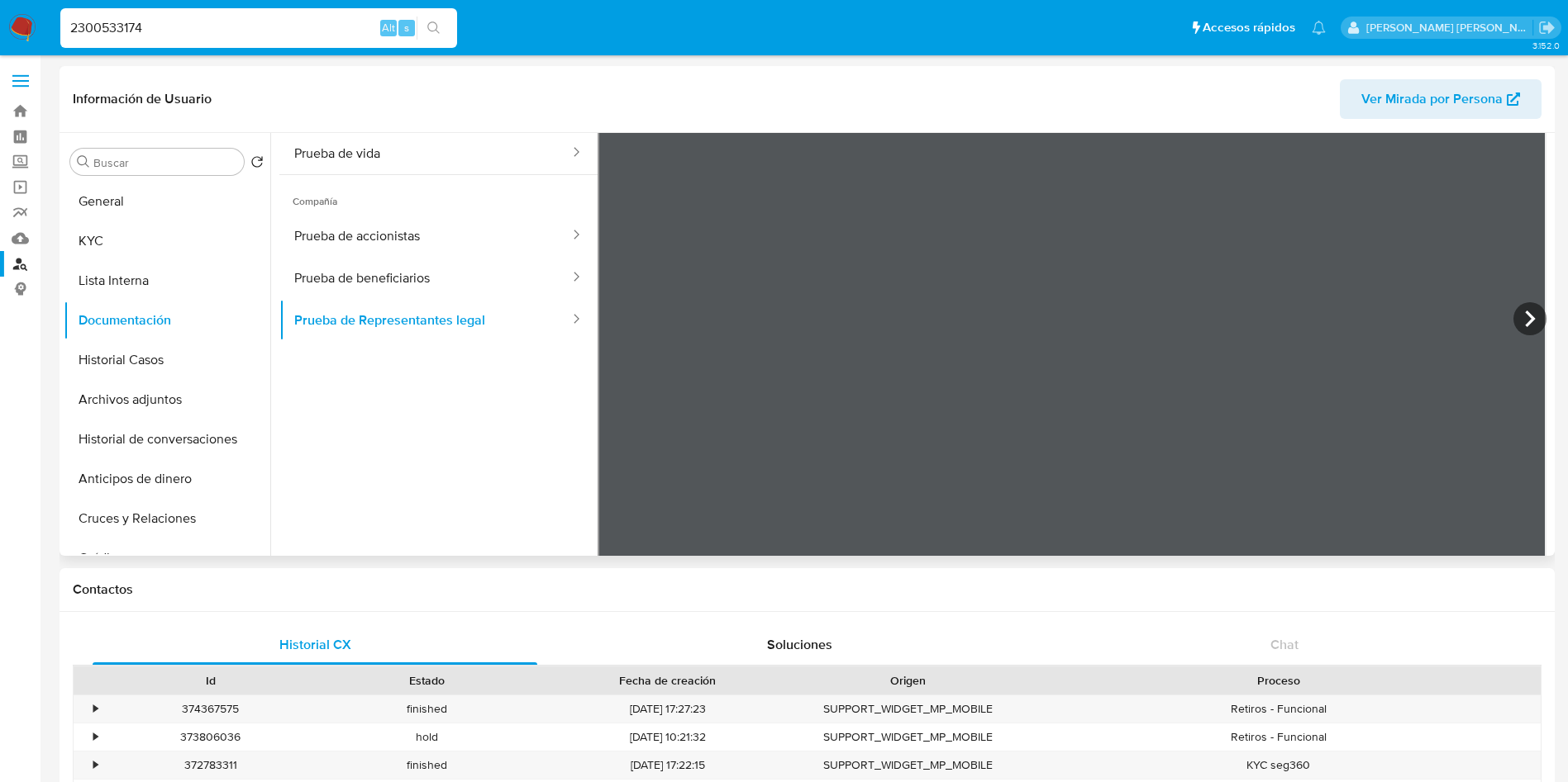
scroll to position [107, 0]
click at [253, 25] on input "2300533174" at bounding box center [258, 27] width 396 height 21
paste input "16729769"
type input "2316729769"
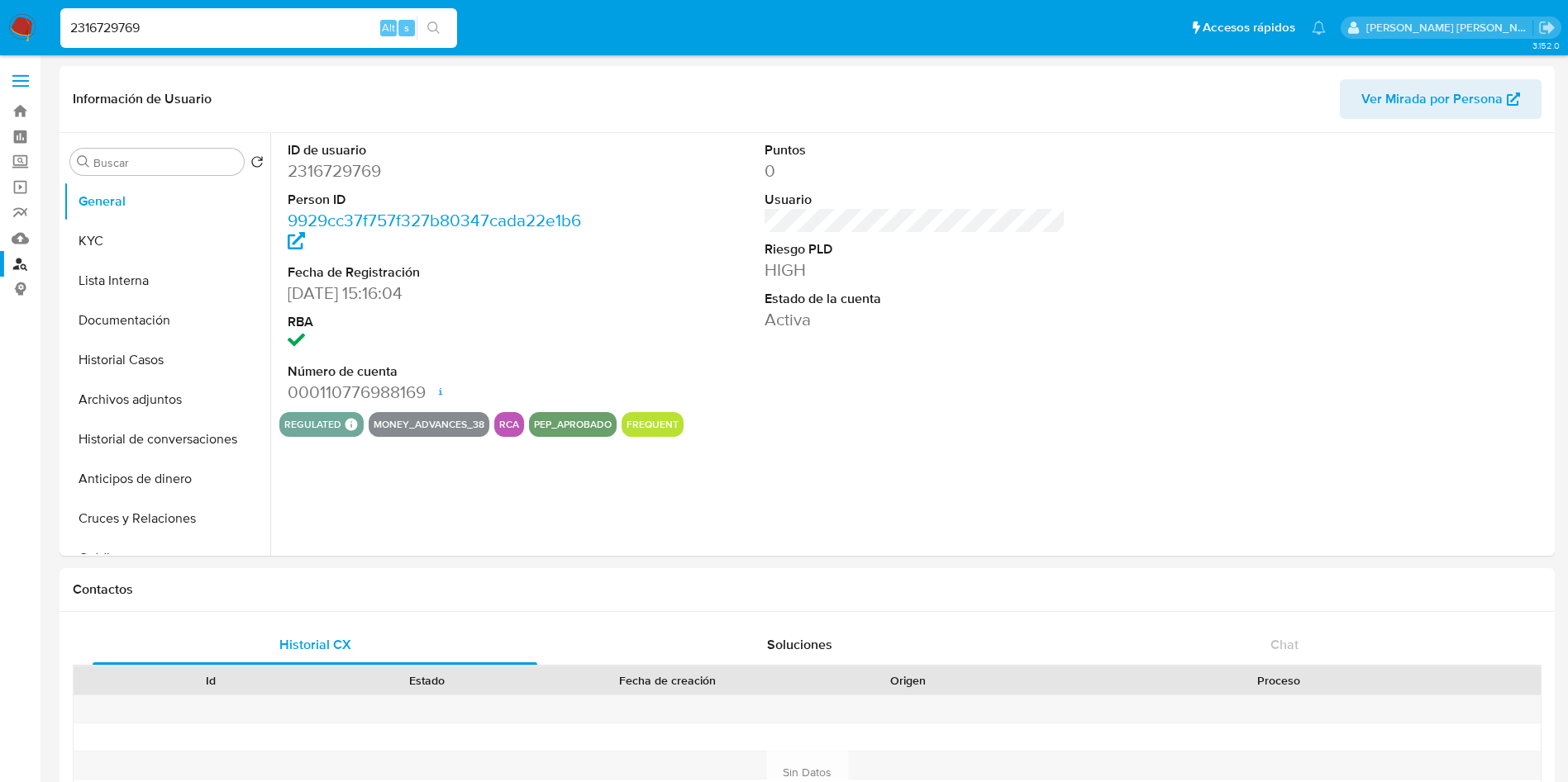
select select "10"
click at [155, 314] on button "Documentación" at bounding box center [160, 321] width 193 height 40
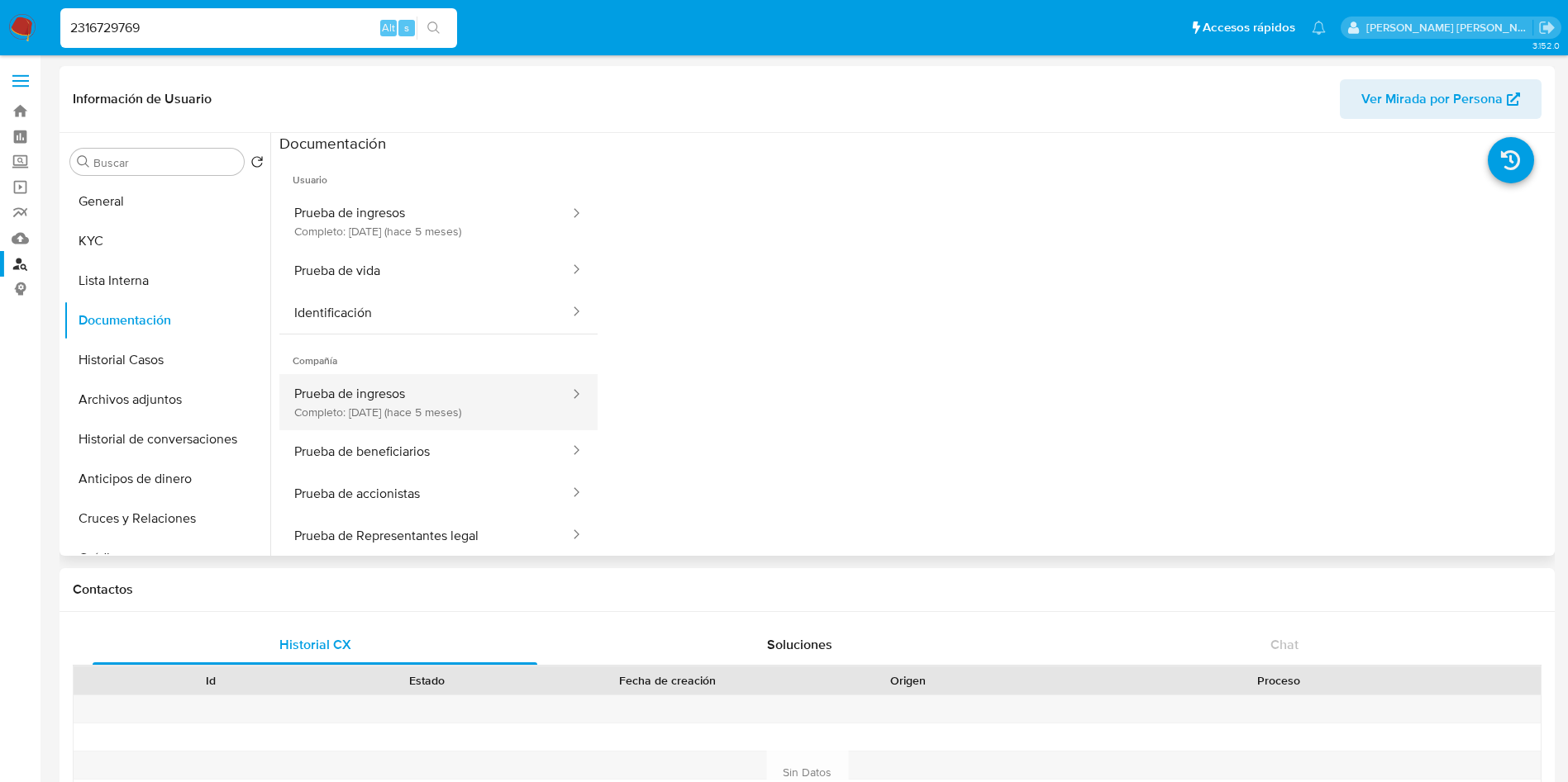
scroll to position [42, 0]
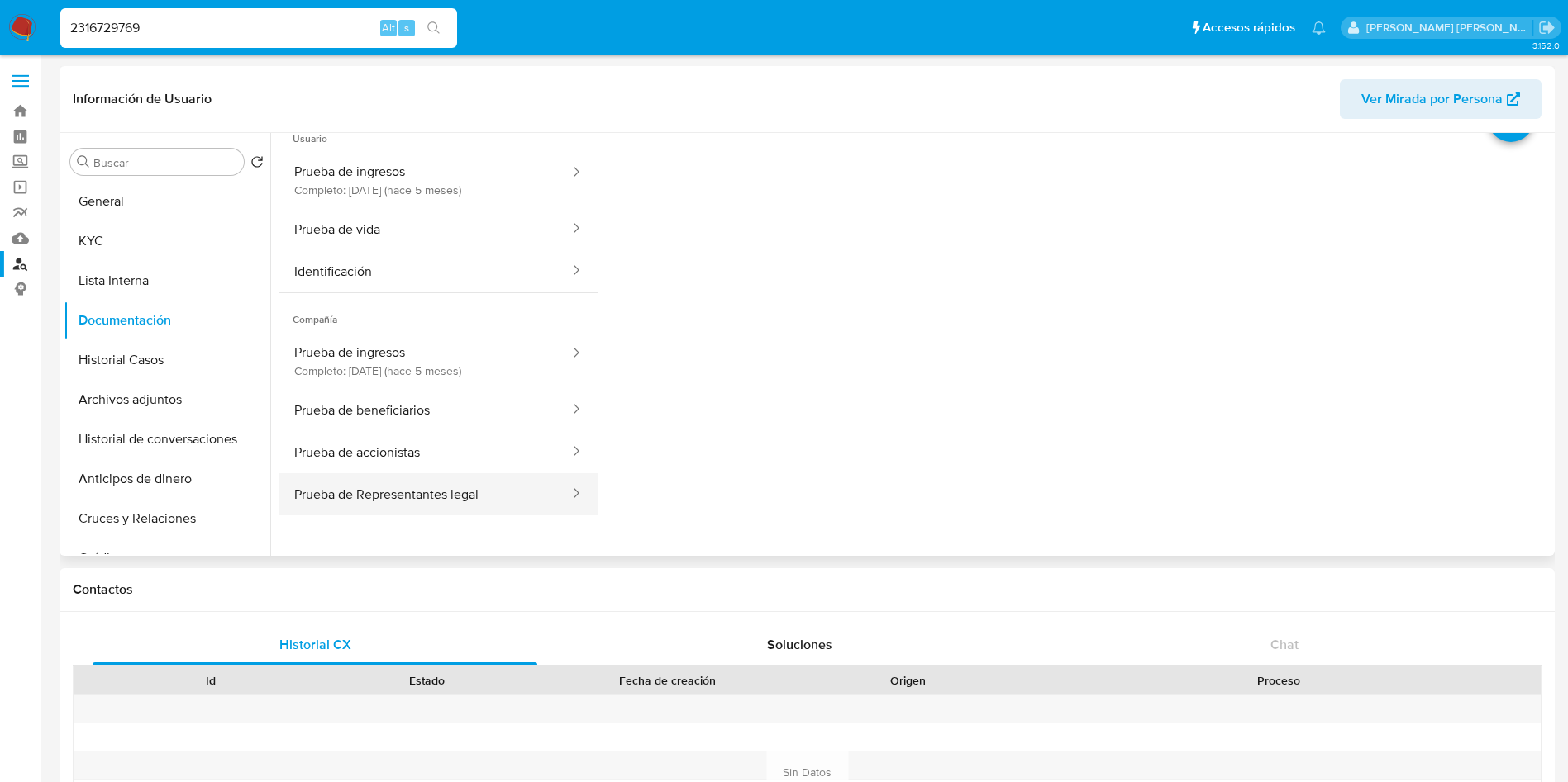
click at [437, 494] on button "Prueba de Representantes legal" at bounding box center [425, 494] width 292 height 42
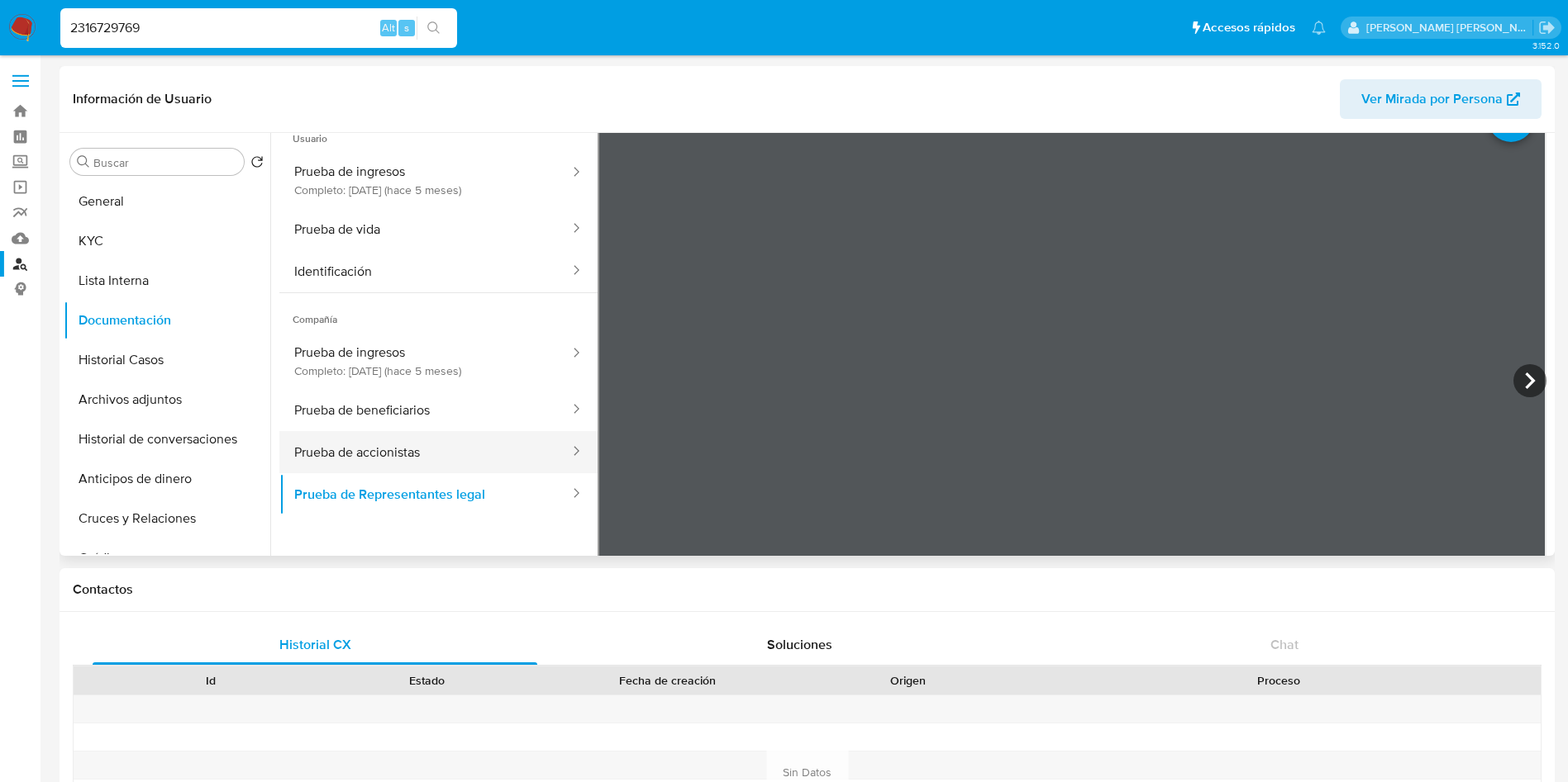
click at [479, 448] on button "Prueba de accionistas" at bounding box center [425, 452] width 292 height 42
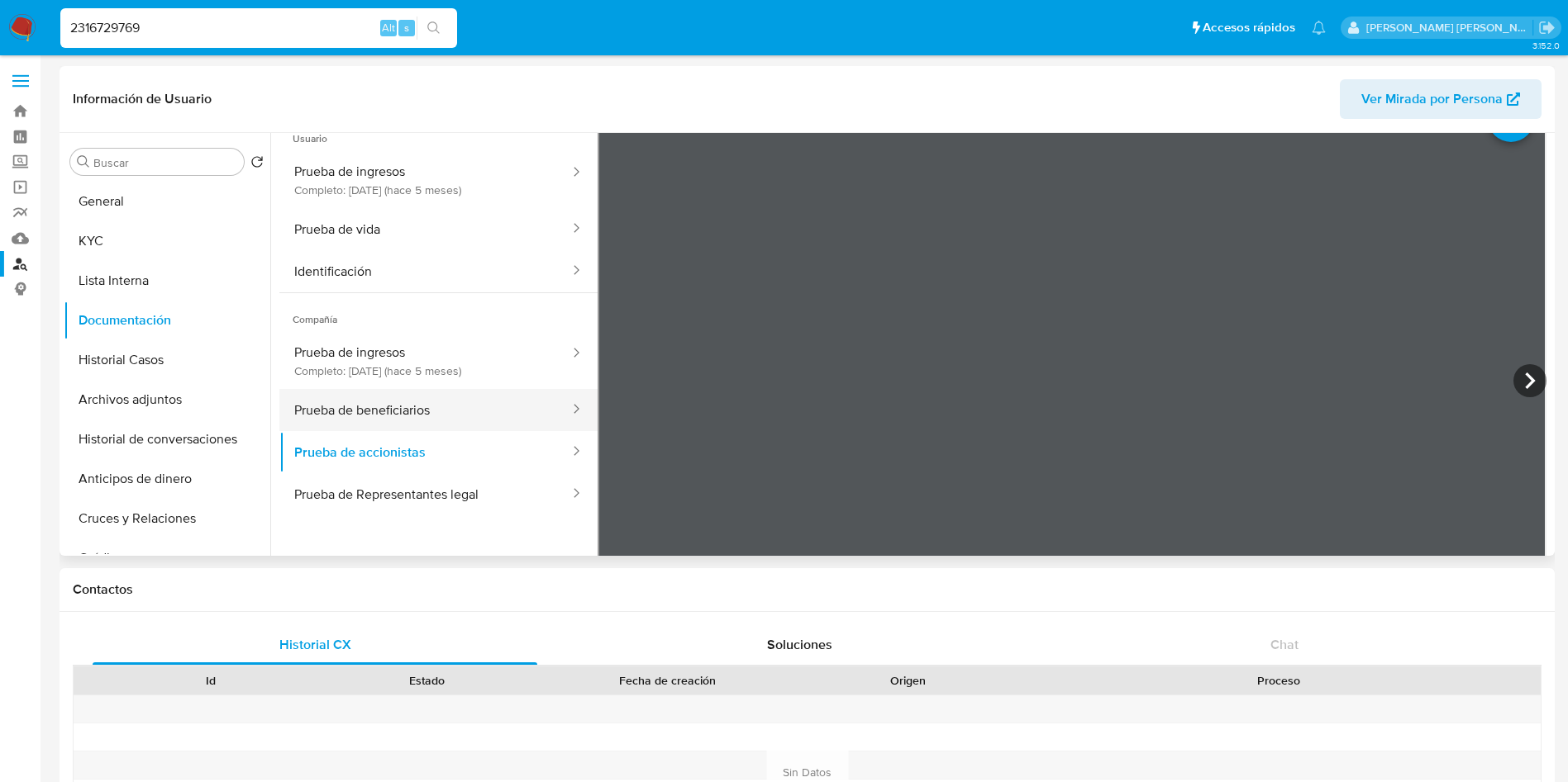
click at [498, 411] on button "Prueba de beneficiarios" at bounding box center [425, 411] width 292 height 42
click at [568, 411] on icon at bounding box center [575, 408] width 16 height 16
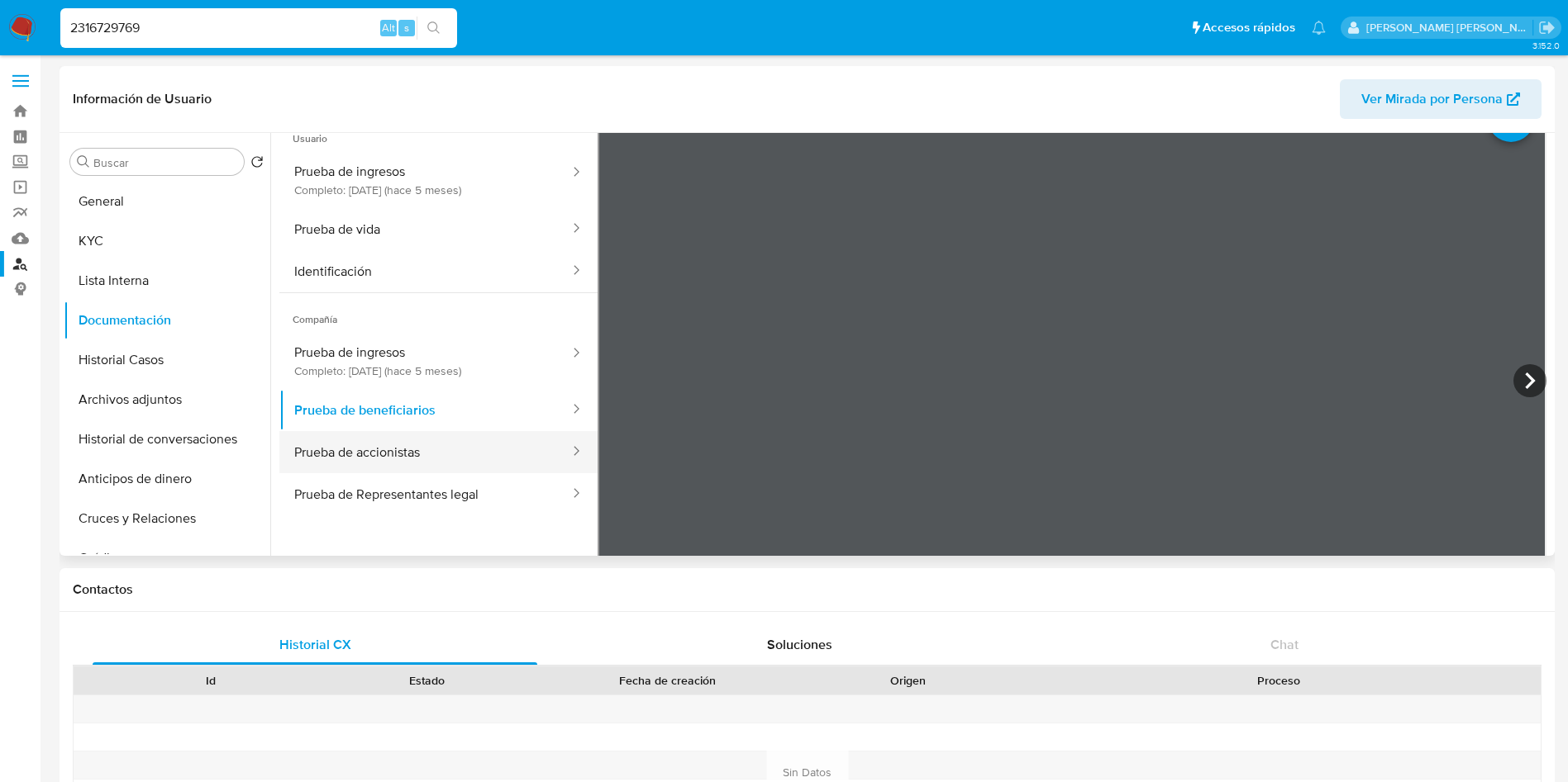
click at [557, 444] on div at bounding box center [570, 452] width 26 height 19
click at [560, 479] on div at bounding box center [570, 494] width 26 height 42
click at [407, 342] on button "Prueba de ingresos Completo: 18/03/2025 (hace 5 meses)" at bounding box center [425, 360] width 292 height 56
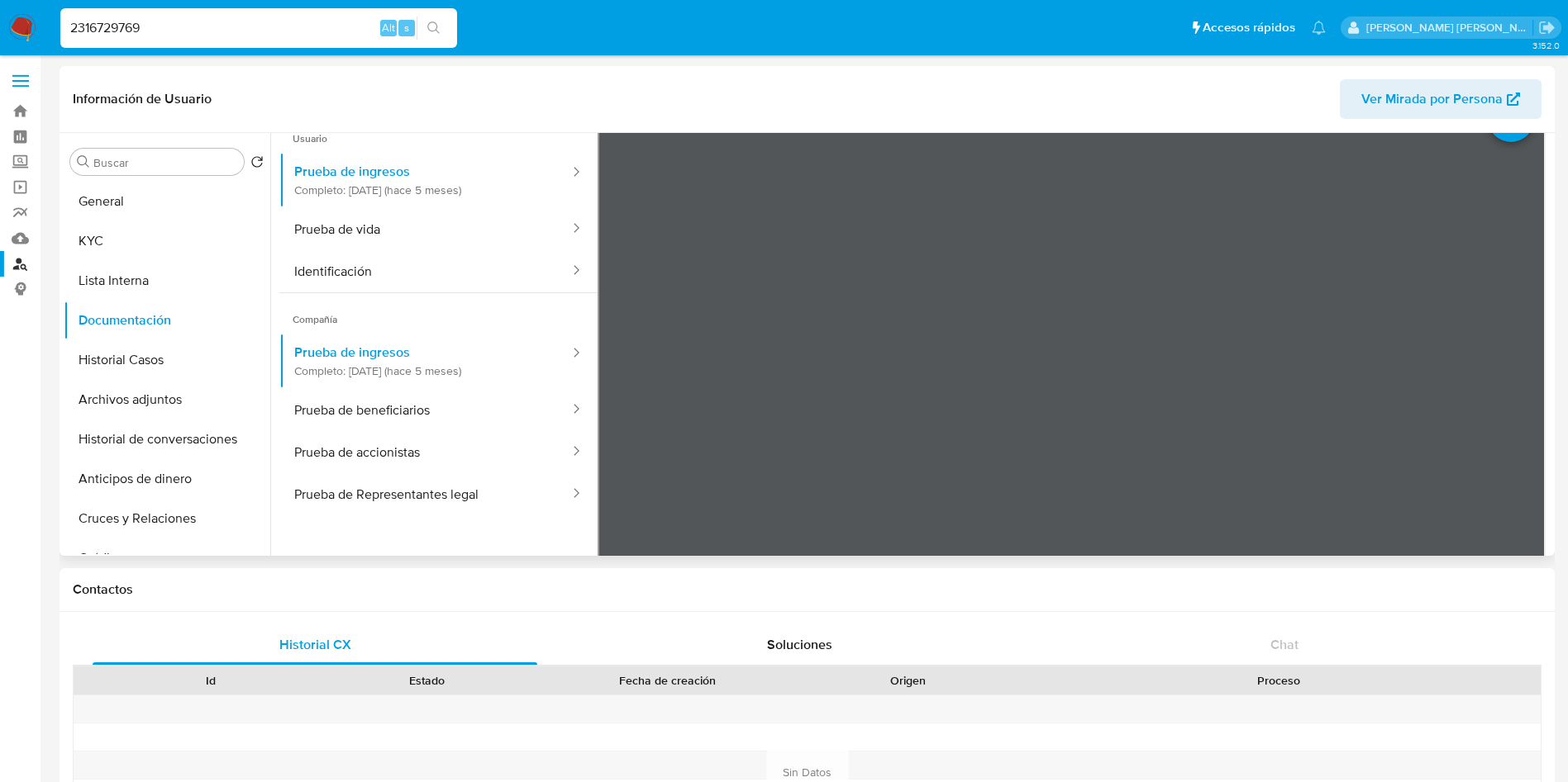
scroll to position [137, 0]
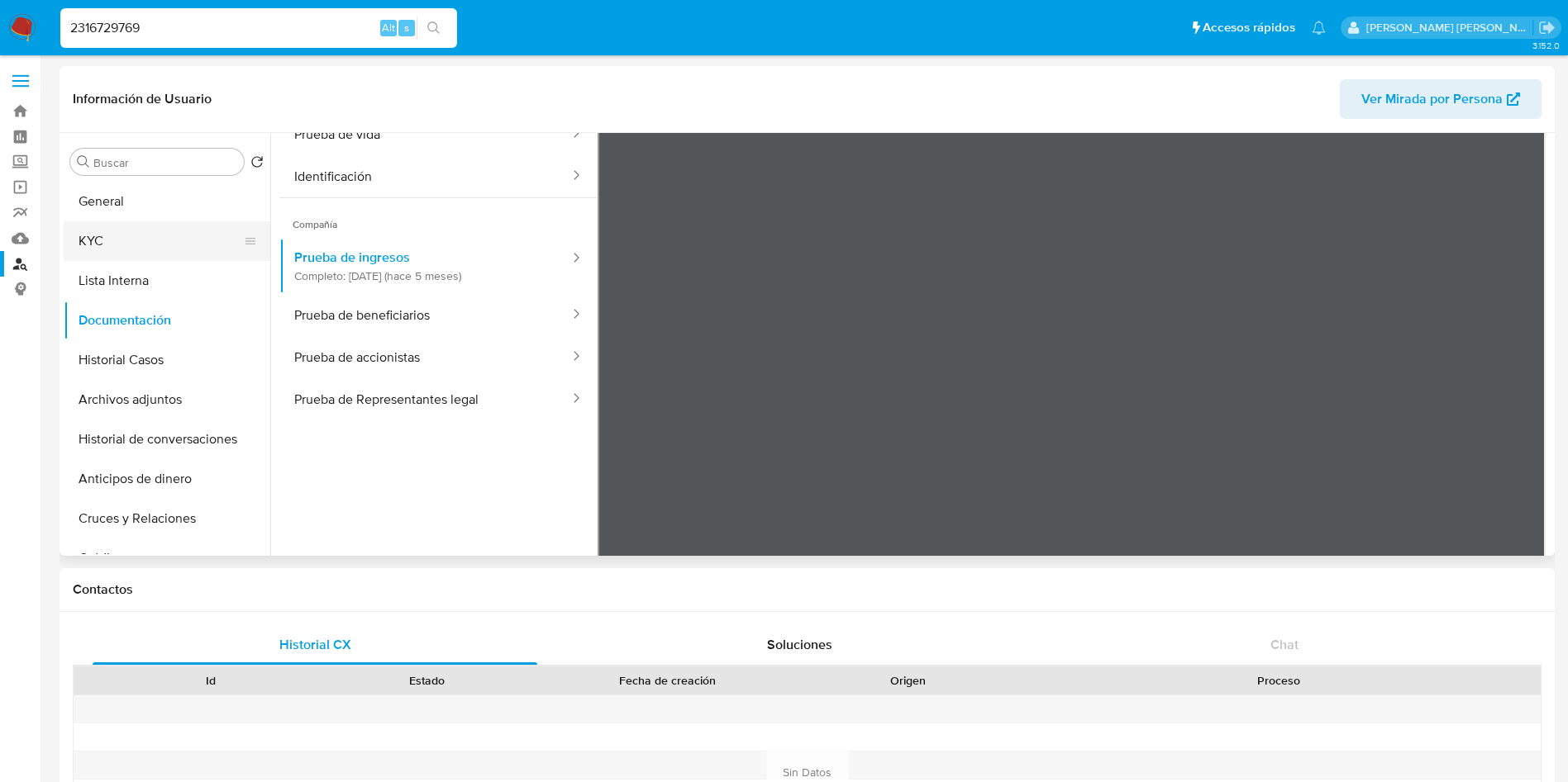
click at [111, 239] on button "KYC" at bounding box center [160, 241] width 193 height 40
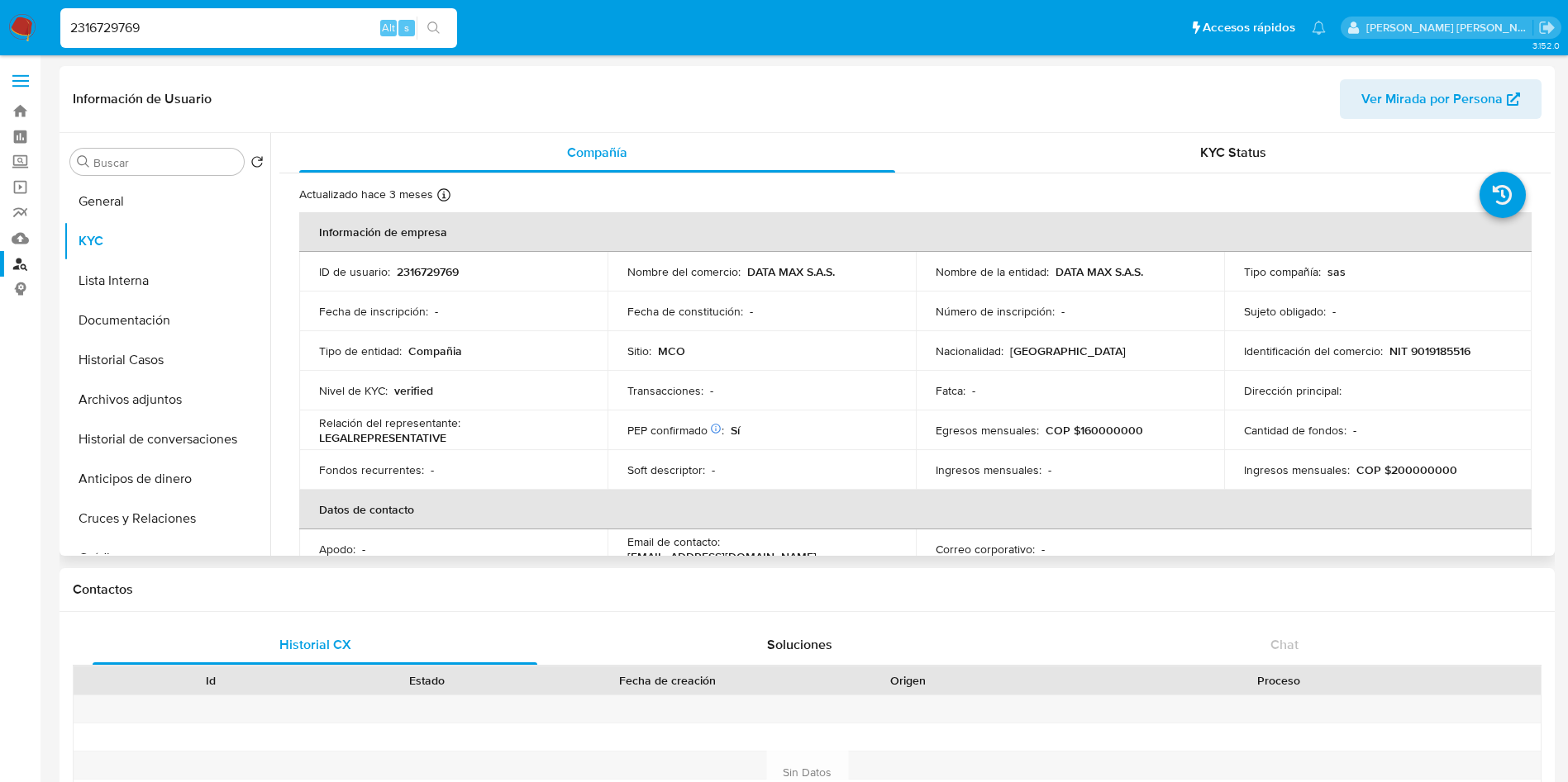
click at [1448, 349] on p "NIT 9019185516" at bounding box center [1429, 351] width 81 height 15
copy p "9019185516"
click at [276, 14] on div "2316729769 Alt s" at bounding box center [258, 28] width 396 height 40
click at [266, 20] on input "2316729769" at bounding box center [258, 27] width 396 height 21
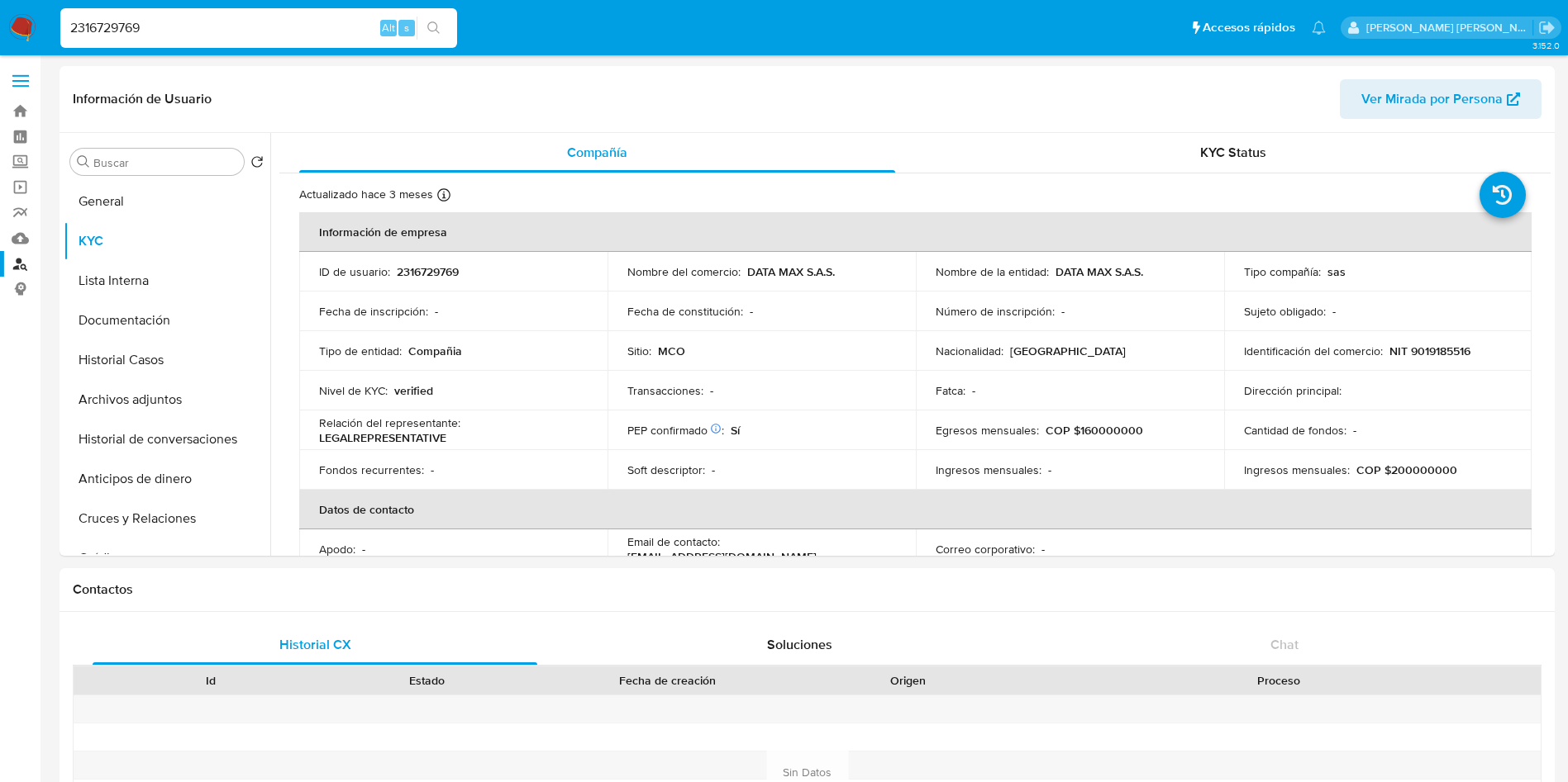
click at [266, 20] on input "2316729769" at bounding box center [258, 27] width 396 height 21
paste input "21826135"
type input "2321826135"
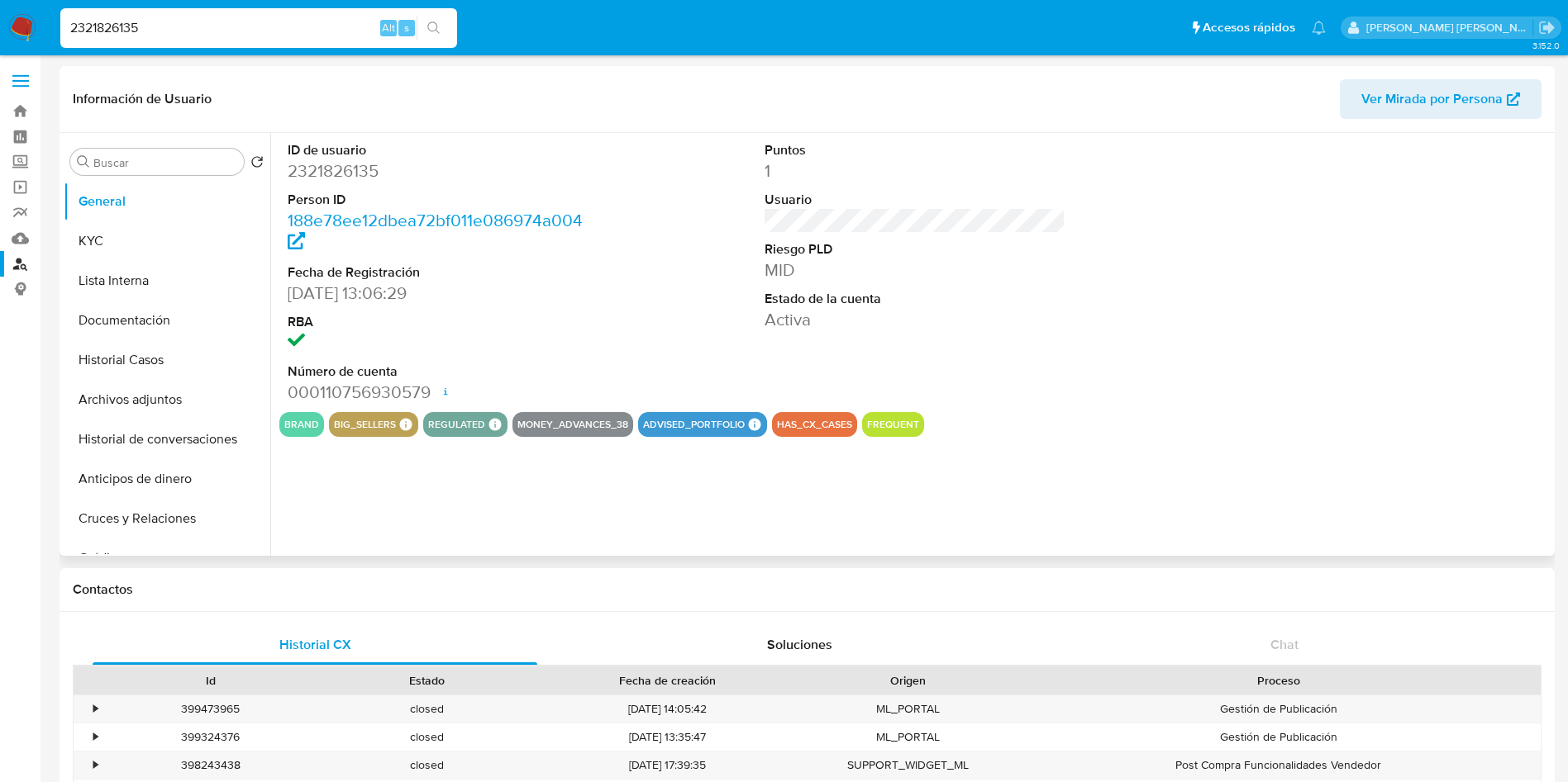
select select "10"
click at [132, 323] on button "Documentación" at bounding box center [160, 321] width 193 height 40
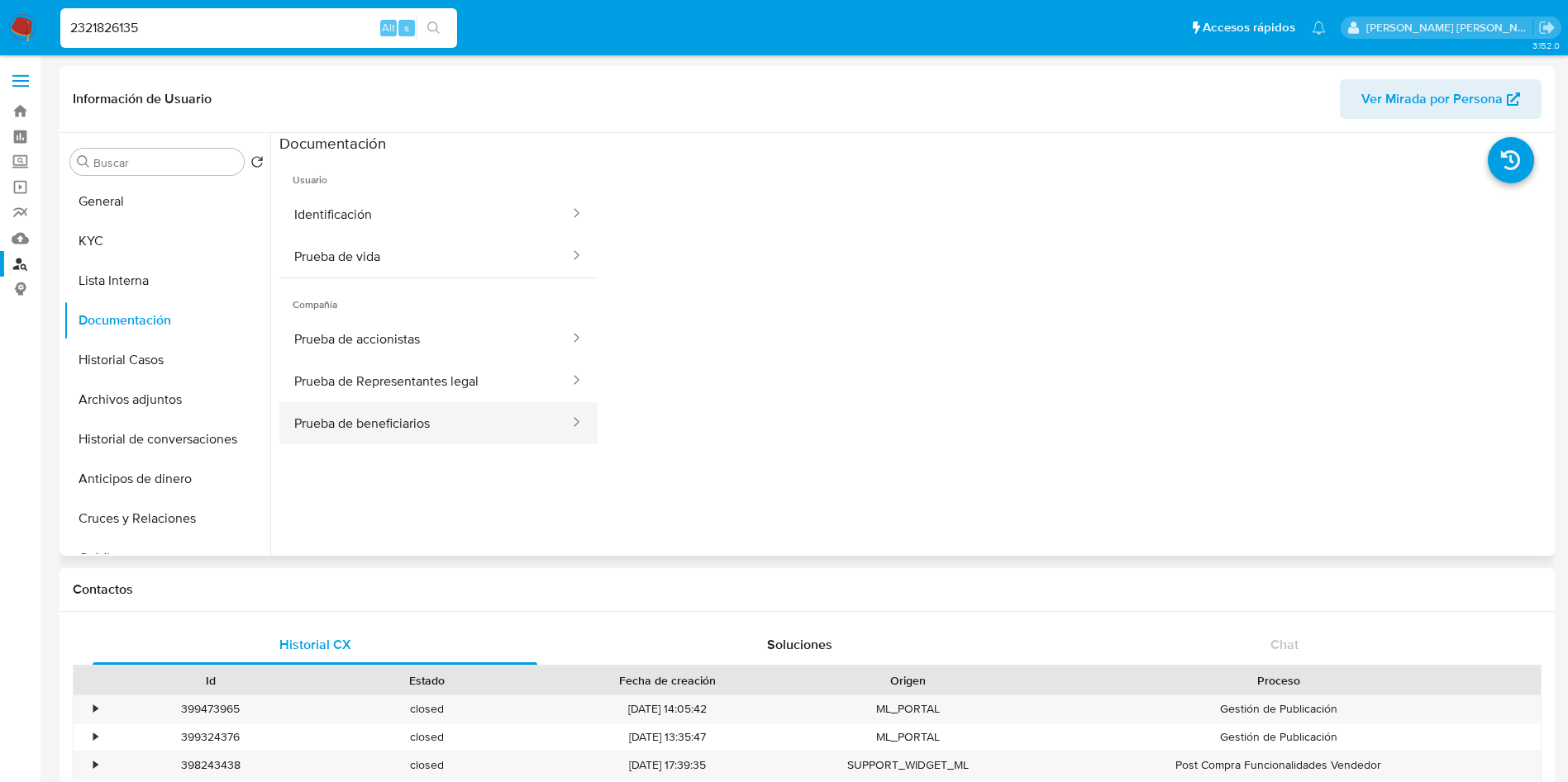
click at [450, 414] on button "Prueba de beneficiarios" at bounding box center [425, 423] width 292 height 42
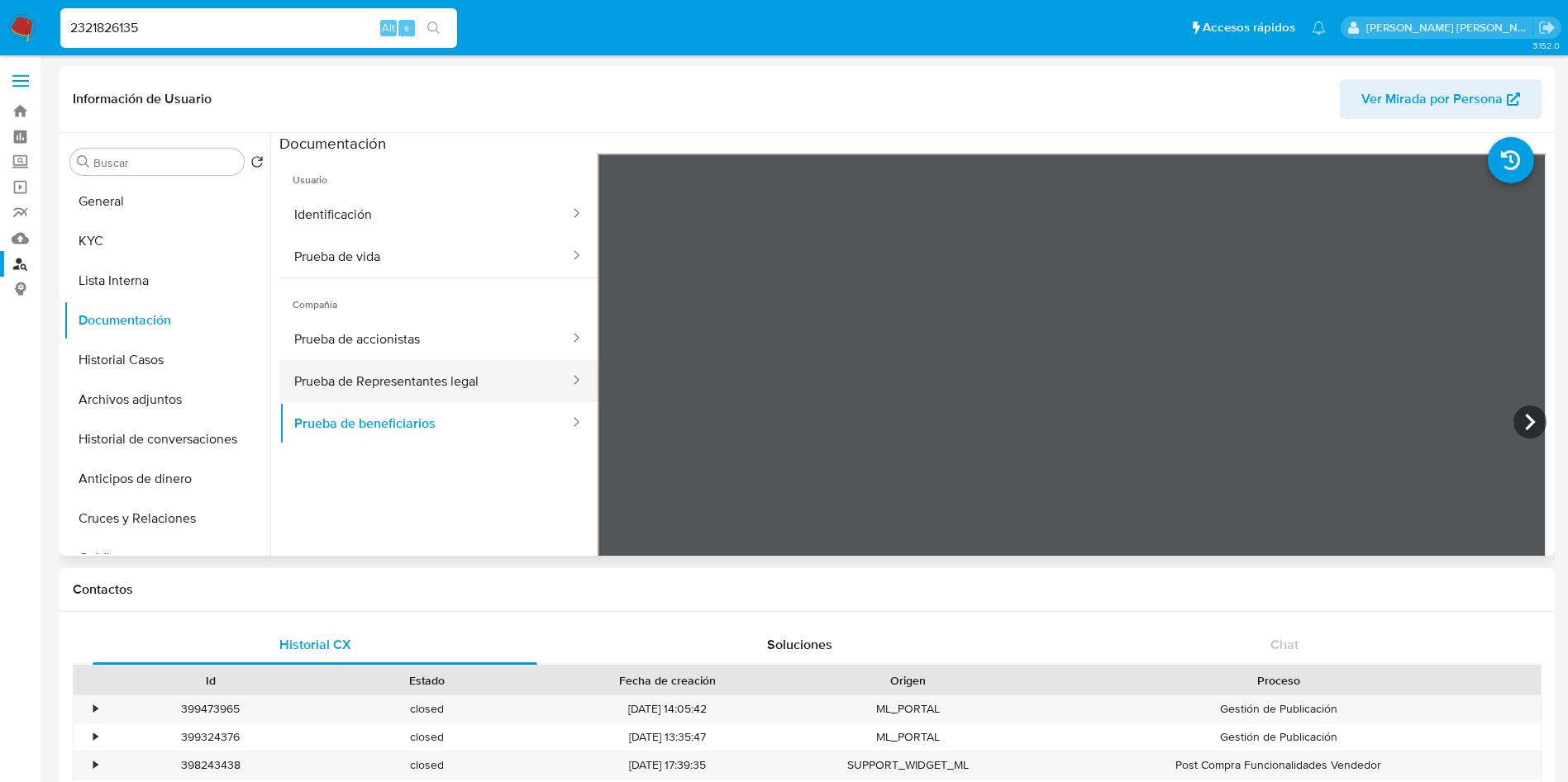
click at [479, 385] on button "Prueba de Representantes legal" at bounding box center [425, 382] width 292 height 42
click at [193, 31] on input "2321826135" at bounding box center [258, 27] width 396 height 21
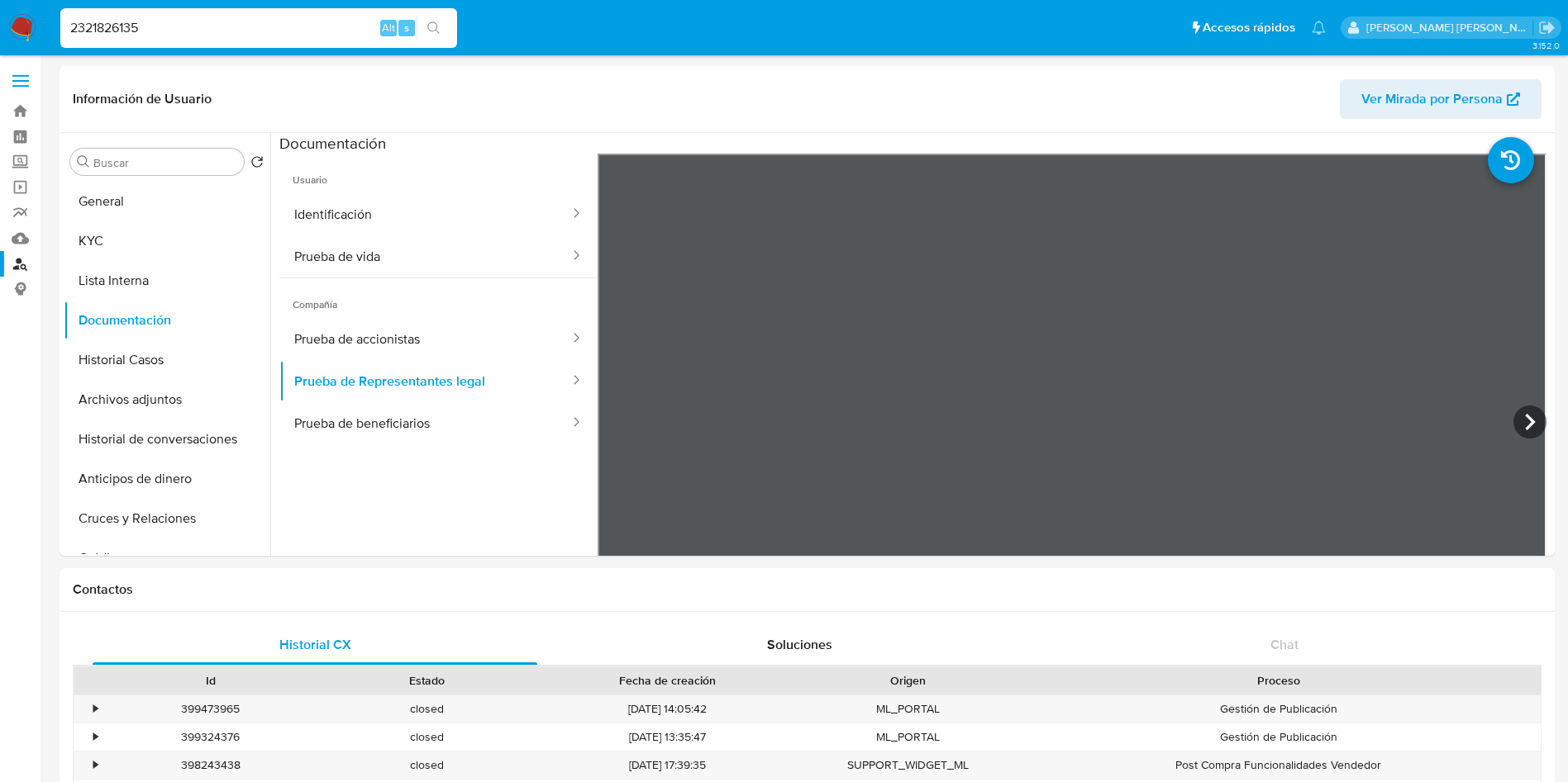
paste input "91518077"
type input "2391518077"
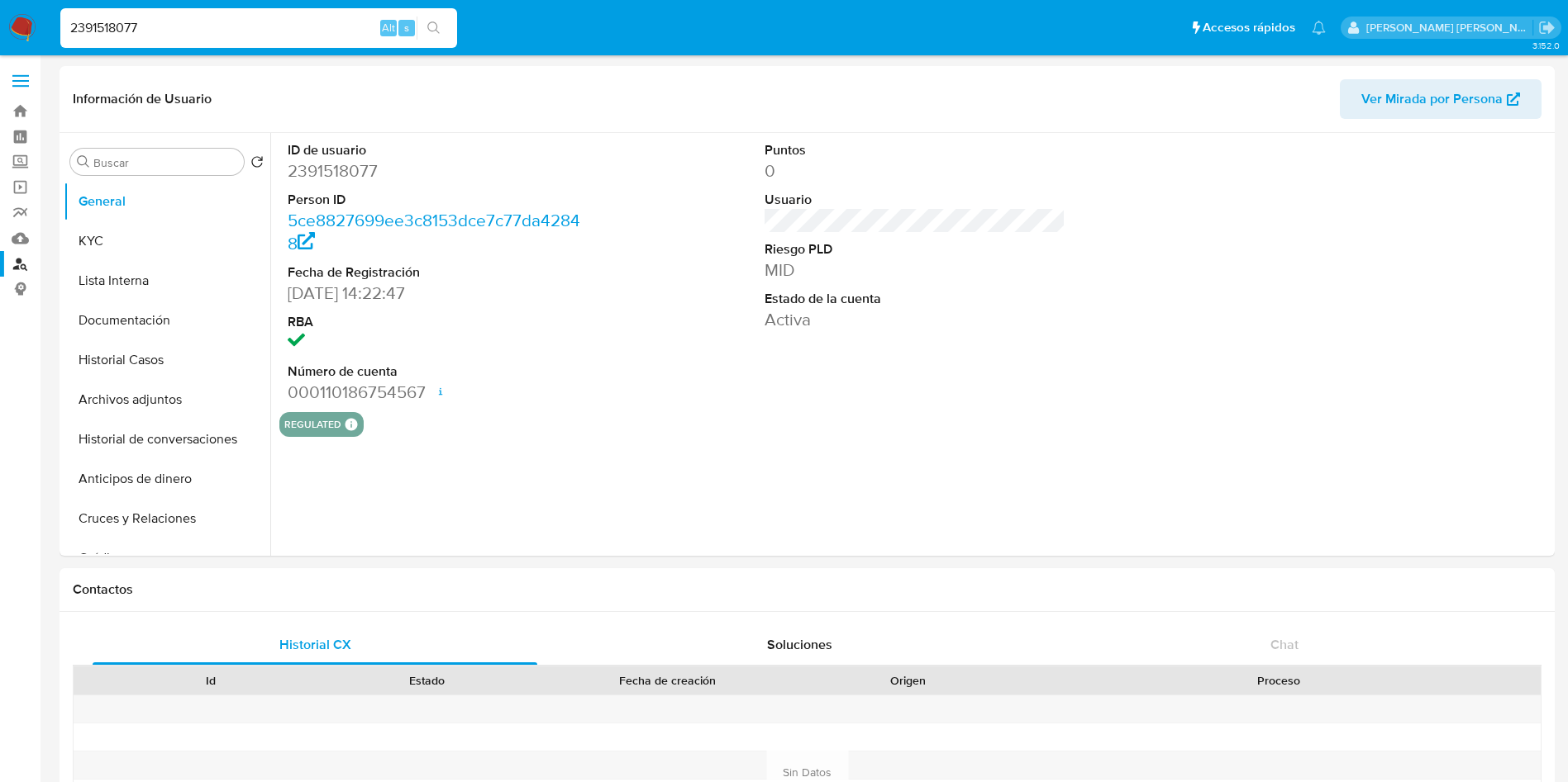
select select "10"
click at [110, 254] on button "KYC" at bounding box center [160, 241] width 193 height 40
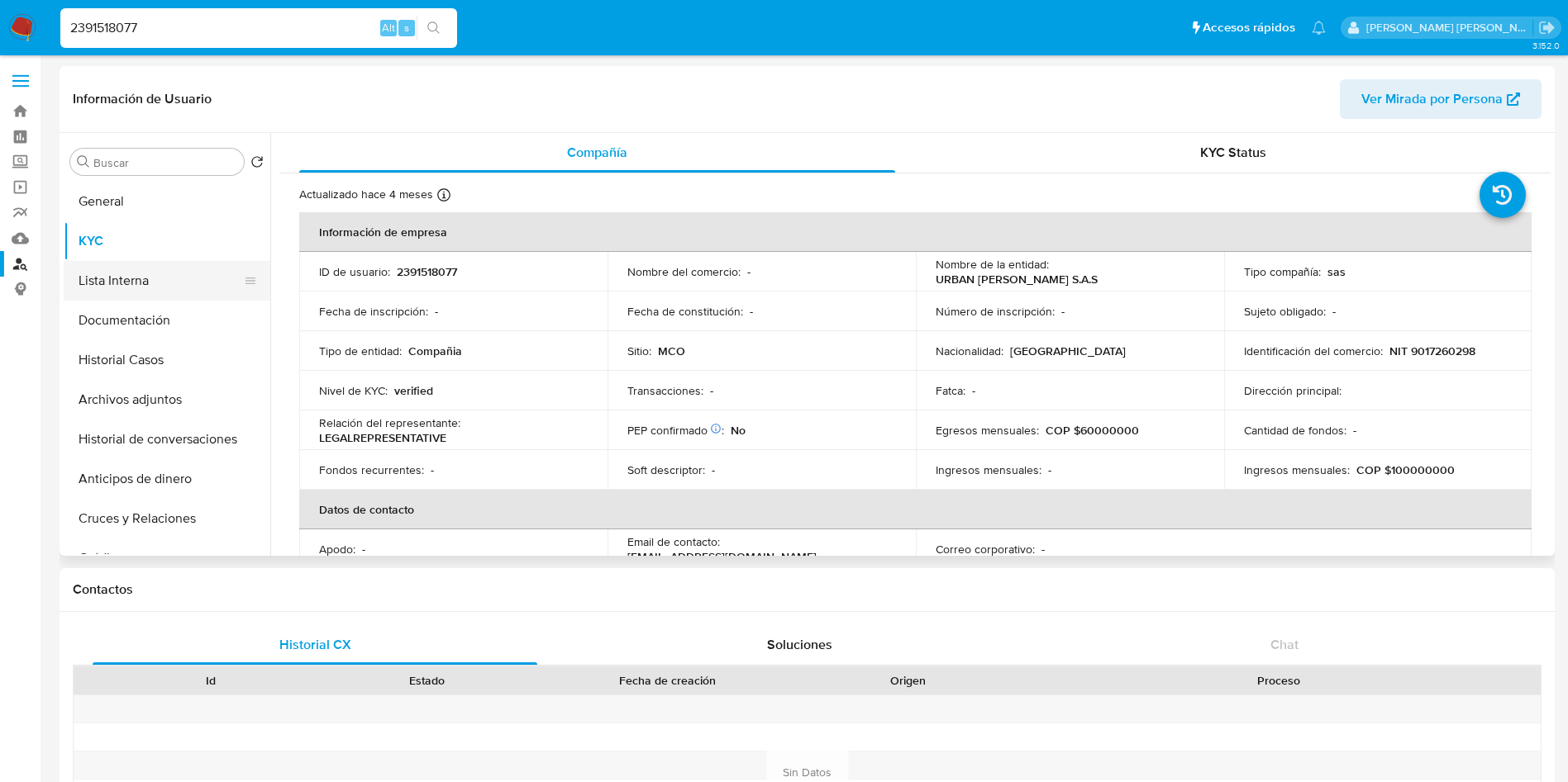
click at [137, 283] on button "Lista Interna" at bounding box center [160, 281] width 193 height 40
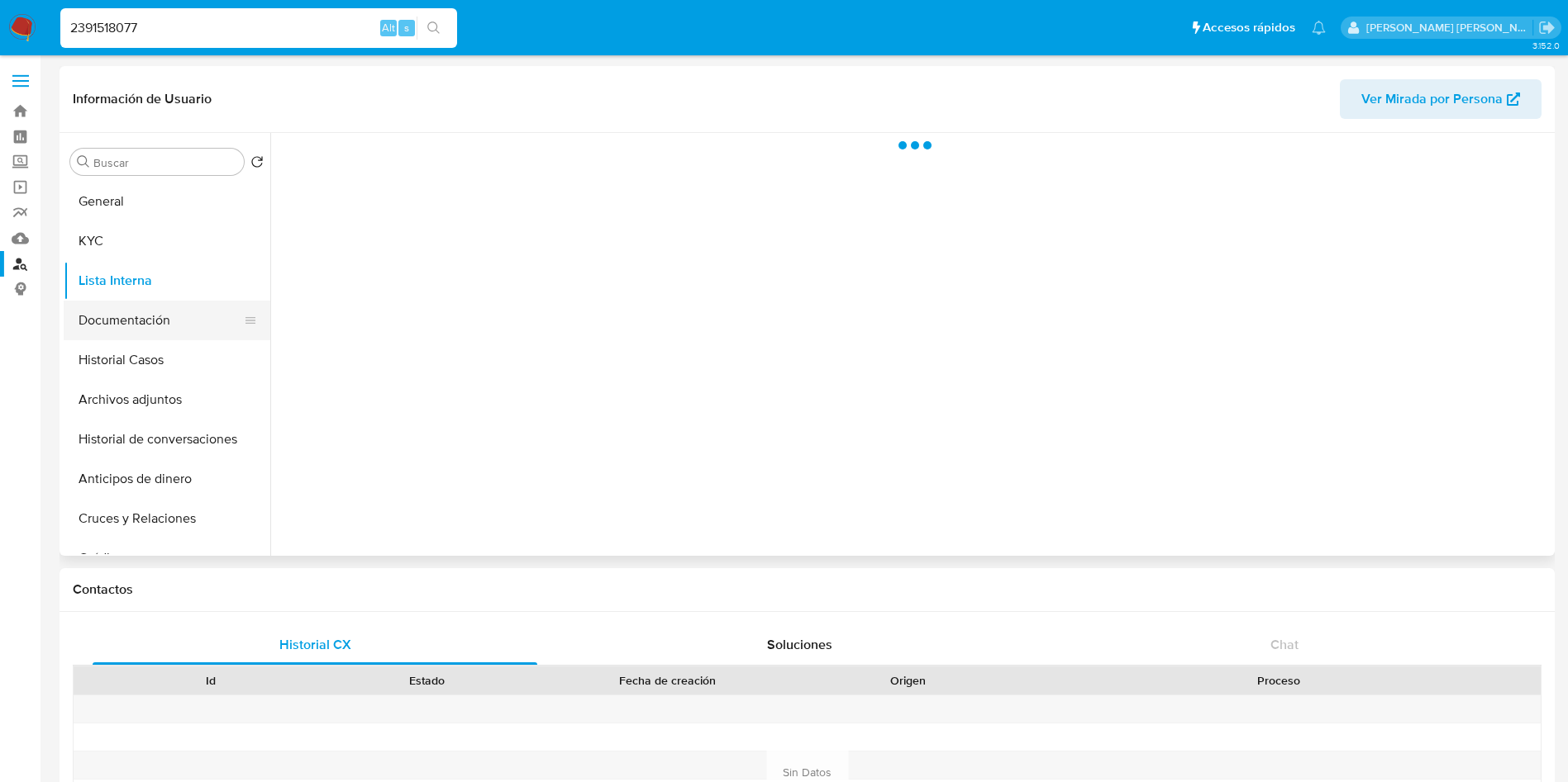
click at [155, 321] on button "Documentación" at bounding box center [160, 321] width 193 height 40
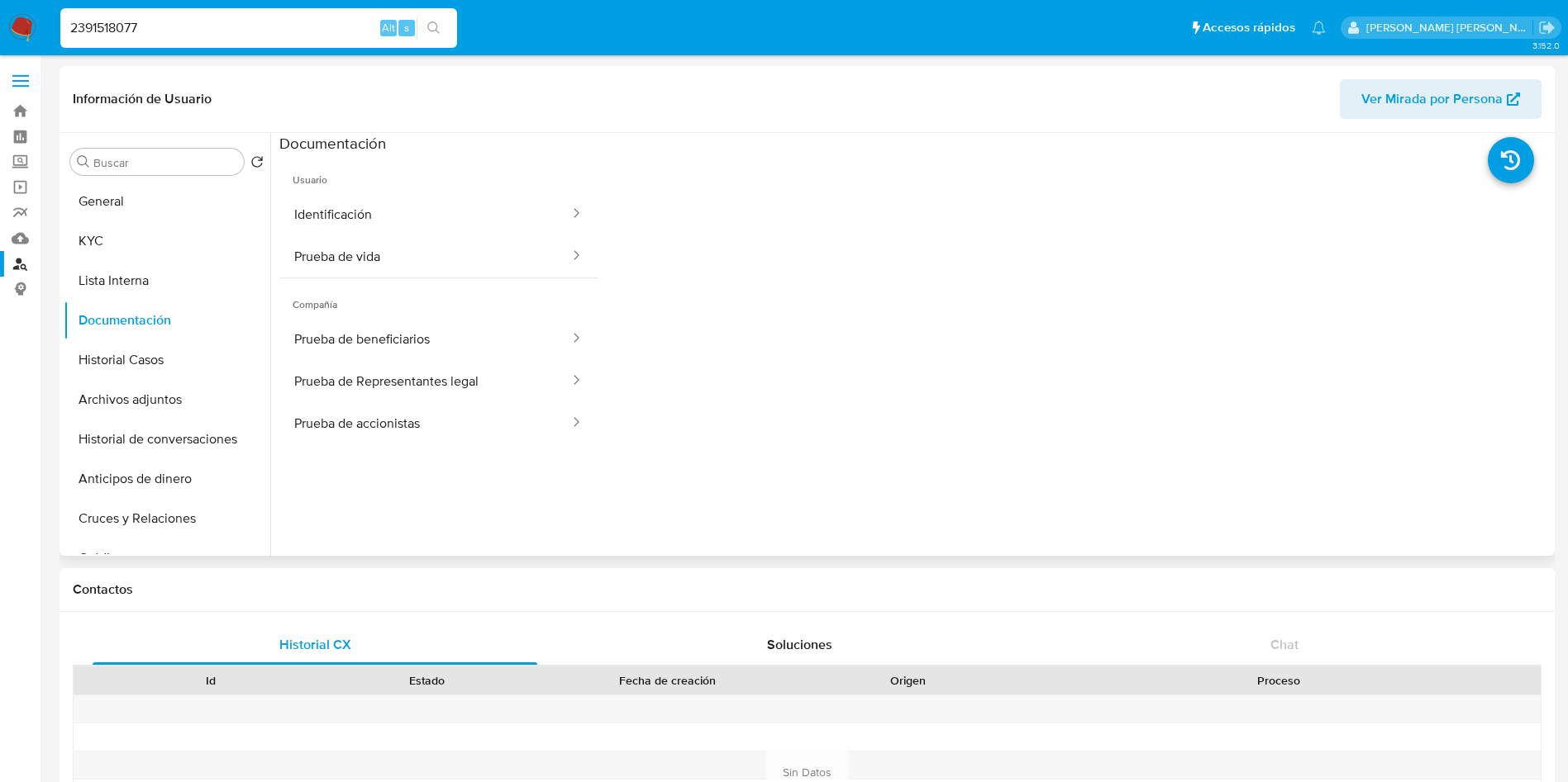
click at [459, 450] on ul "Usuario Identificación Prueba de vida Compañía Prueba de beneficiarios Prueba d…" at bounding box center [438, 391] width 318 height 476
click at [462, 383] on button "Prueba de Representantes legal" at bounding box center [425, 382] width 292 height 42
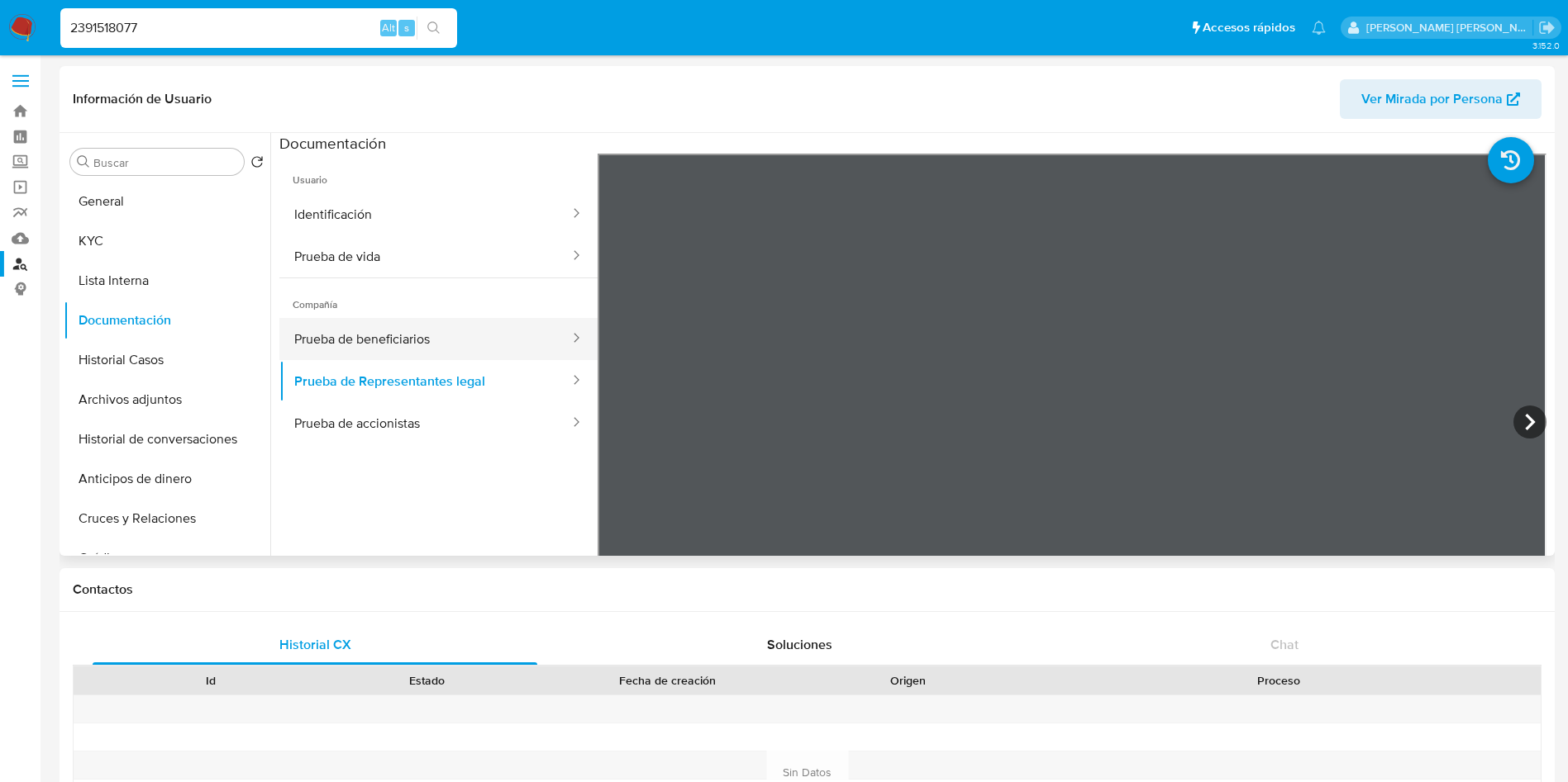
click at [399, 338] on button "Prueba de beneficiarios" at bounding box center [425, 339] width 292 height 42
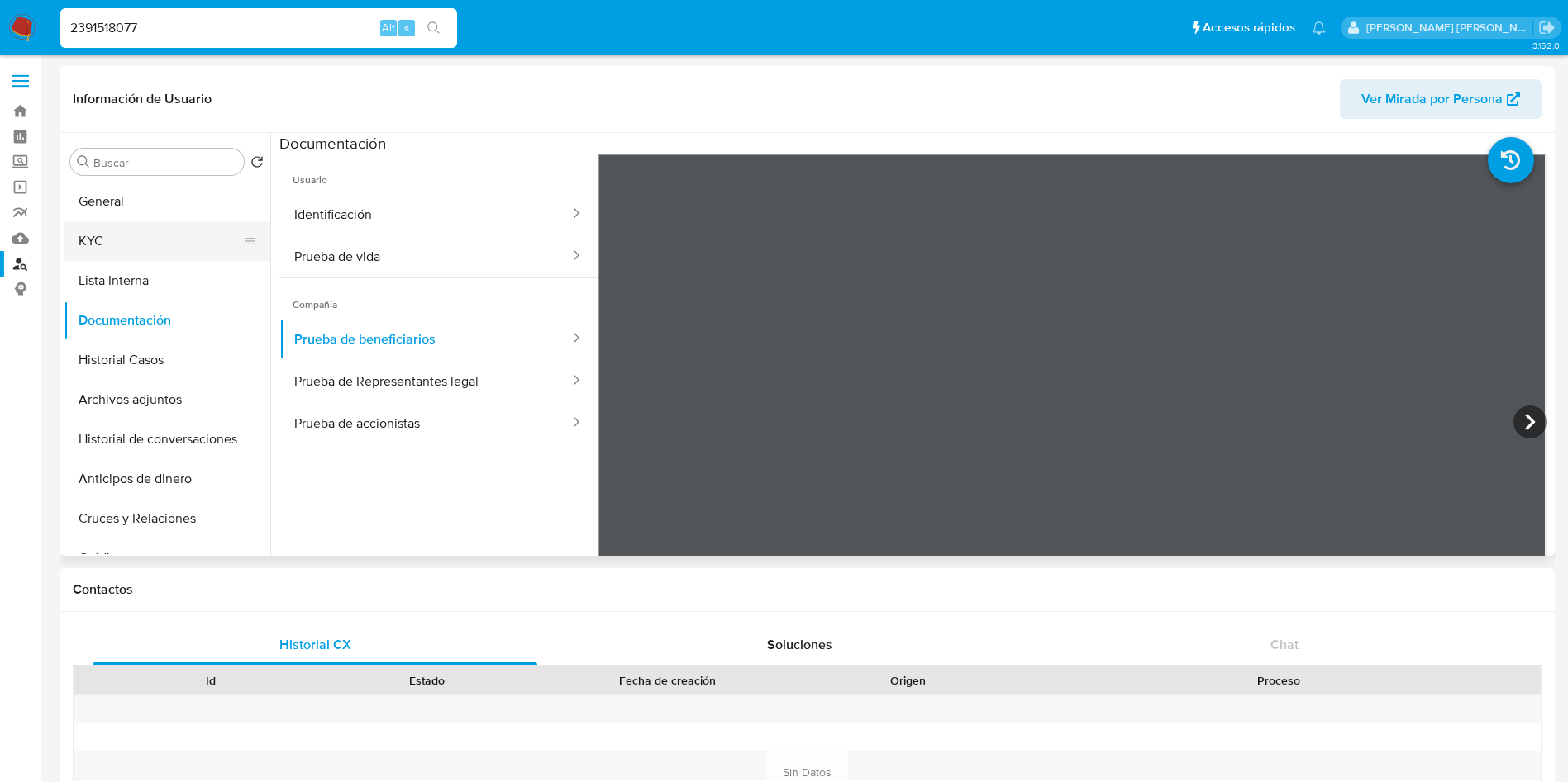
click at [161, 233] on button "KYC" at bounding box center [160, 241] width 193 height 40
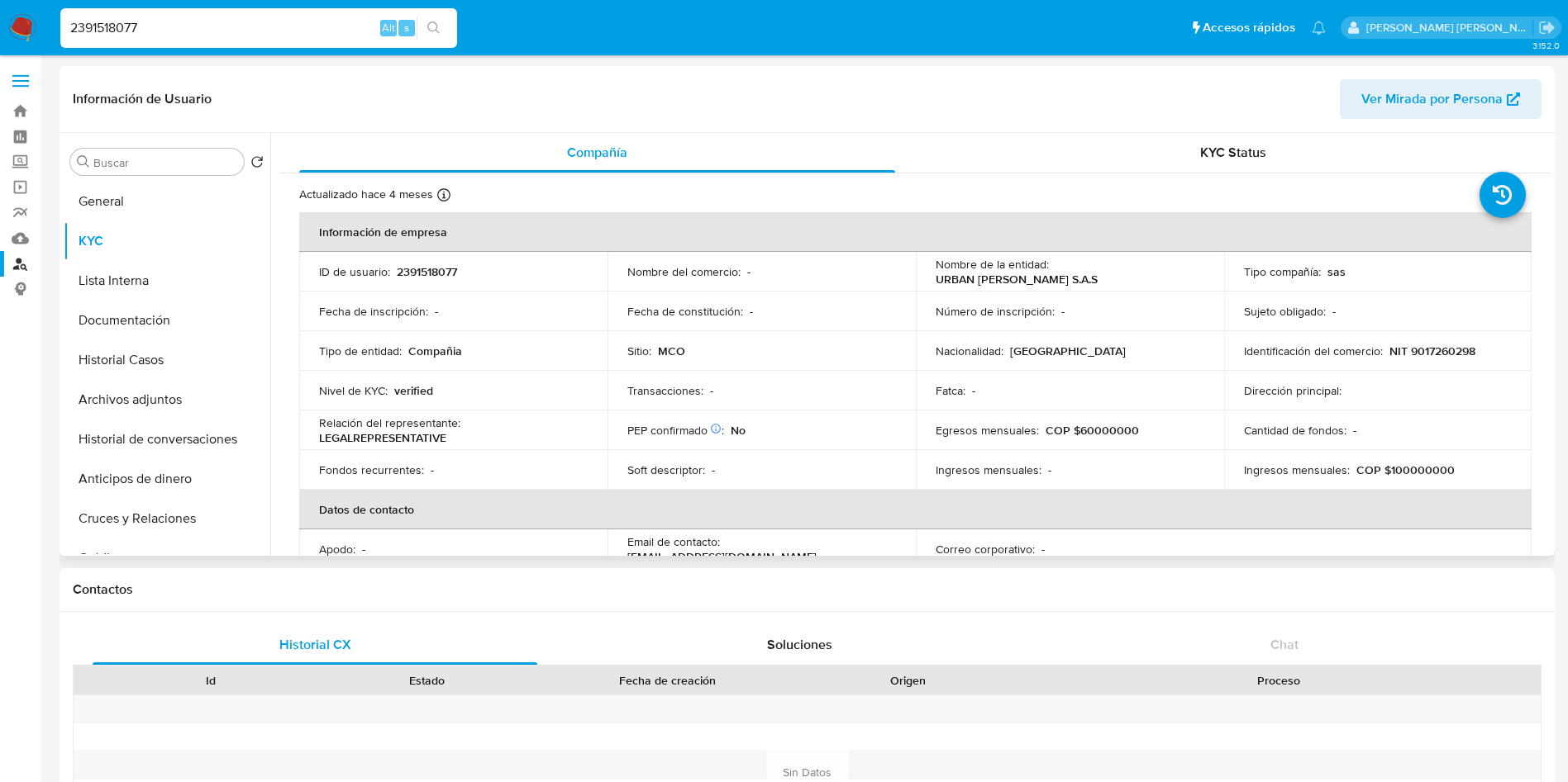
click at [1431, 352] on p "NIT 9017260298" at bounding box center [1431, 351] width 86 height 15
click at [1431, 348] on p "NIT 9017260298" at bounding box center [1431, 351] width 86 height 15
copy p "9017260298"
click at [188, 25] on input "2391518077" at bounding box center [258, 27] width 396 height 21
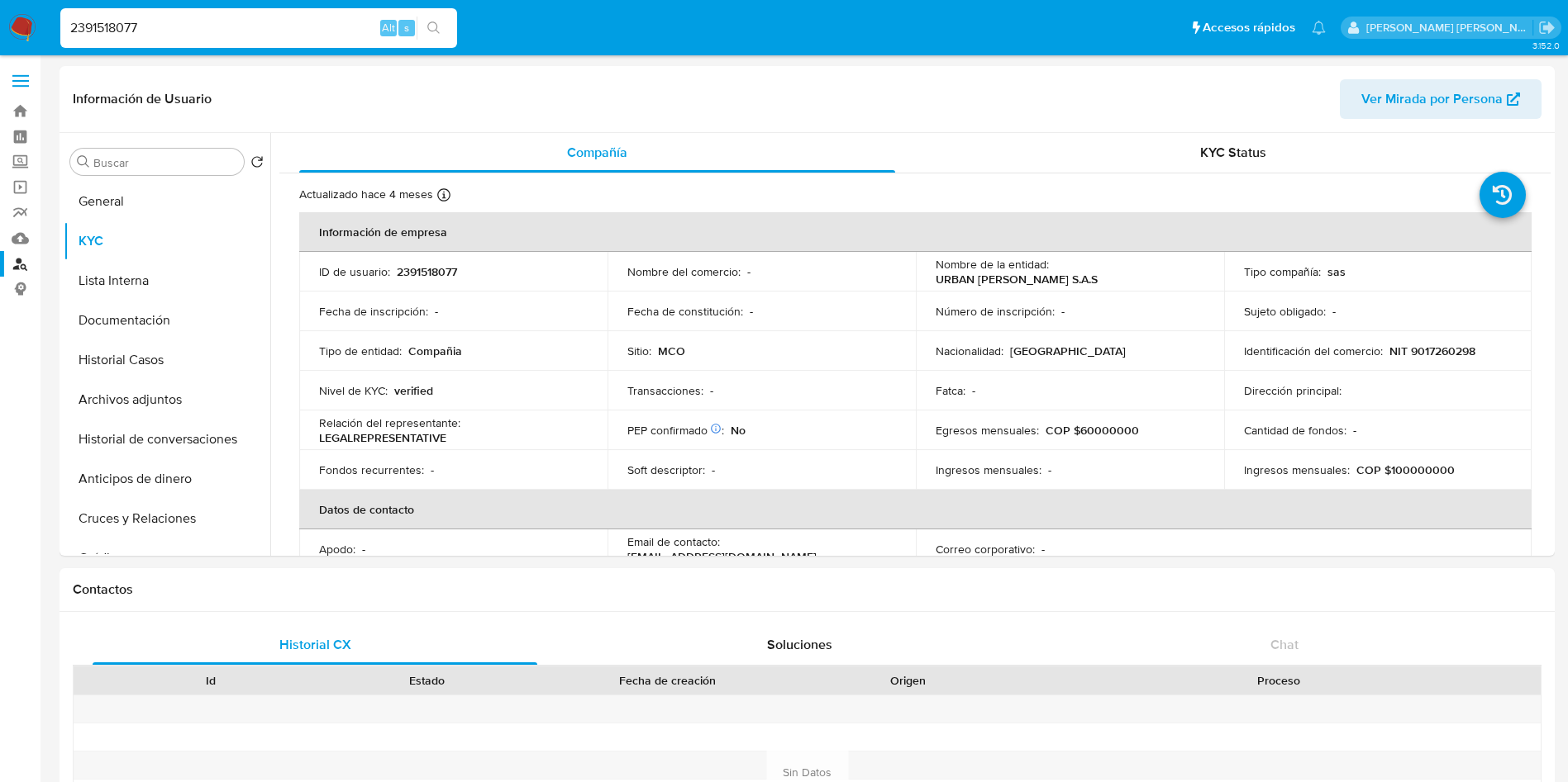
click at [188, 25] on input "2391518077" at bounding box center [258, 27] width 396 height 21
paste input "402251536"
type input "2402251536"
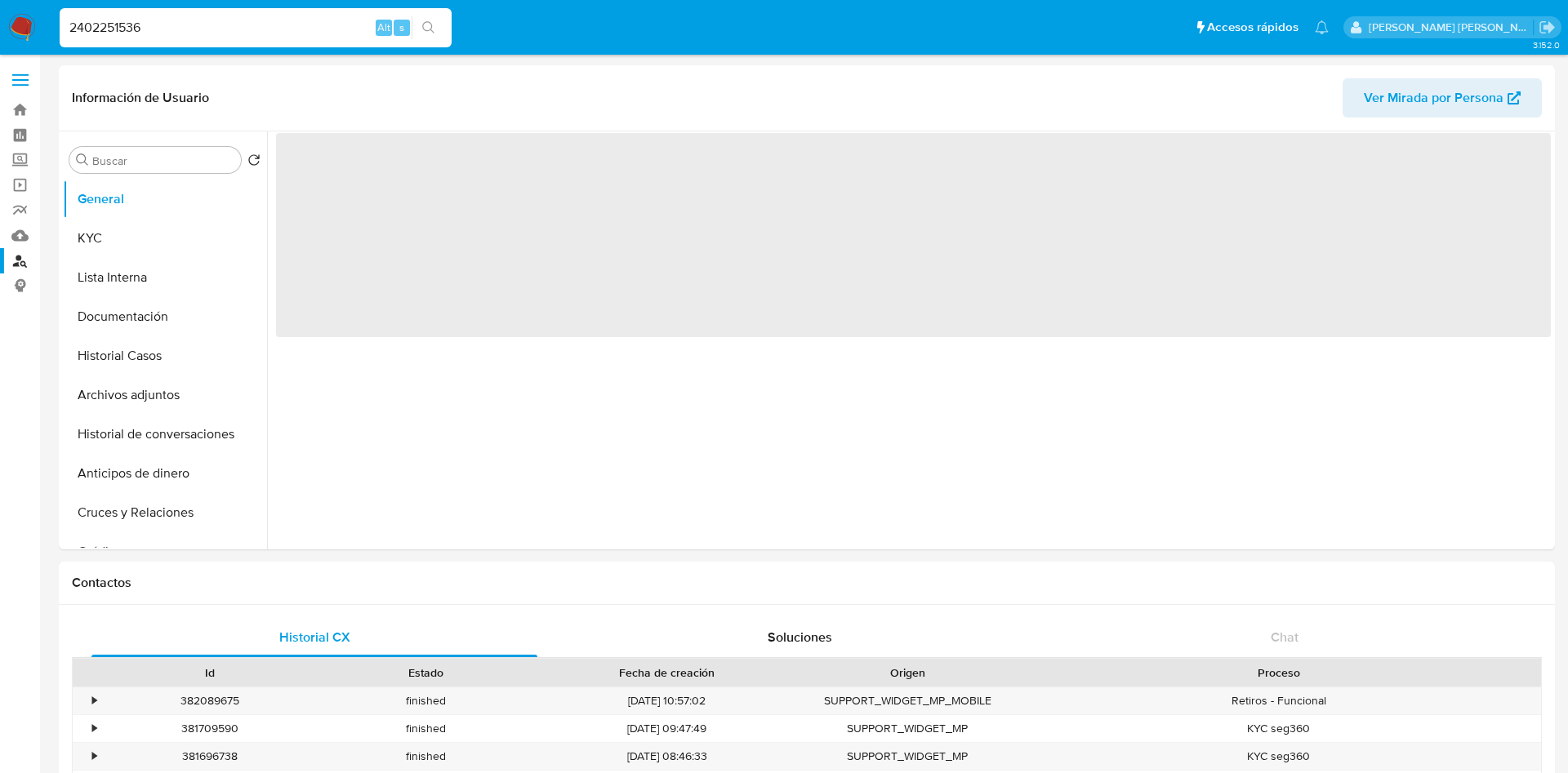
select select "10"
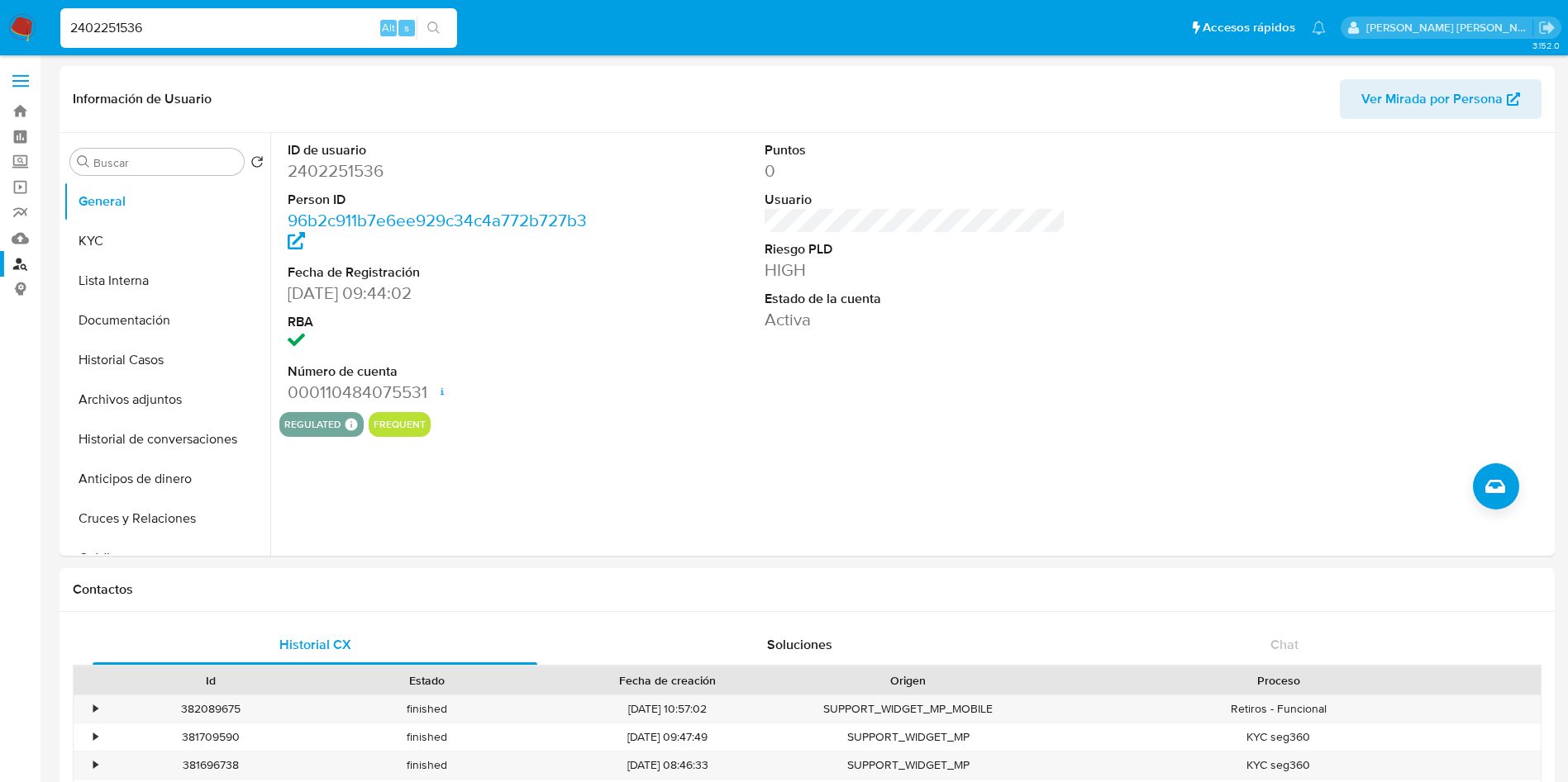
click at [170, 36] on input "2402251536" at bounding box center [258, 27] width 396 height 21
paste input "391518077"
type input "2391518077"
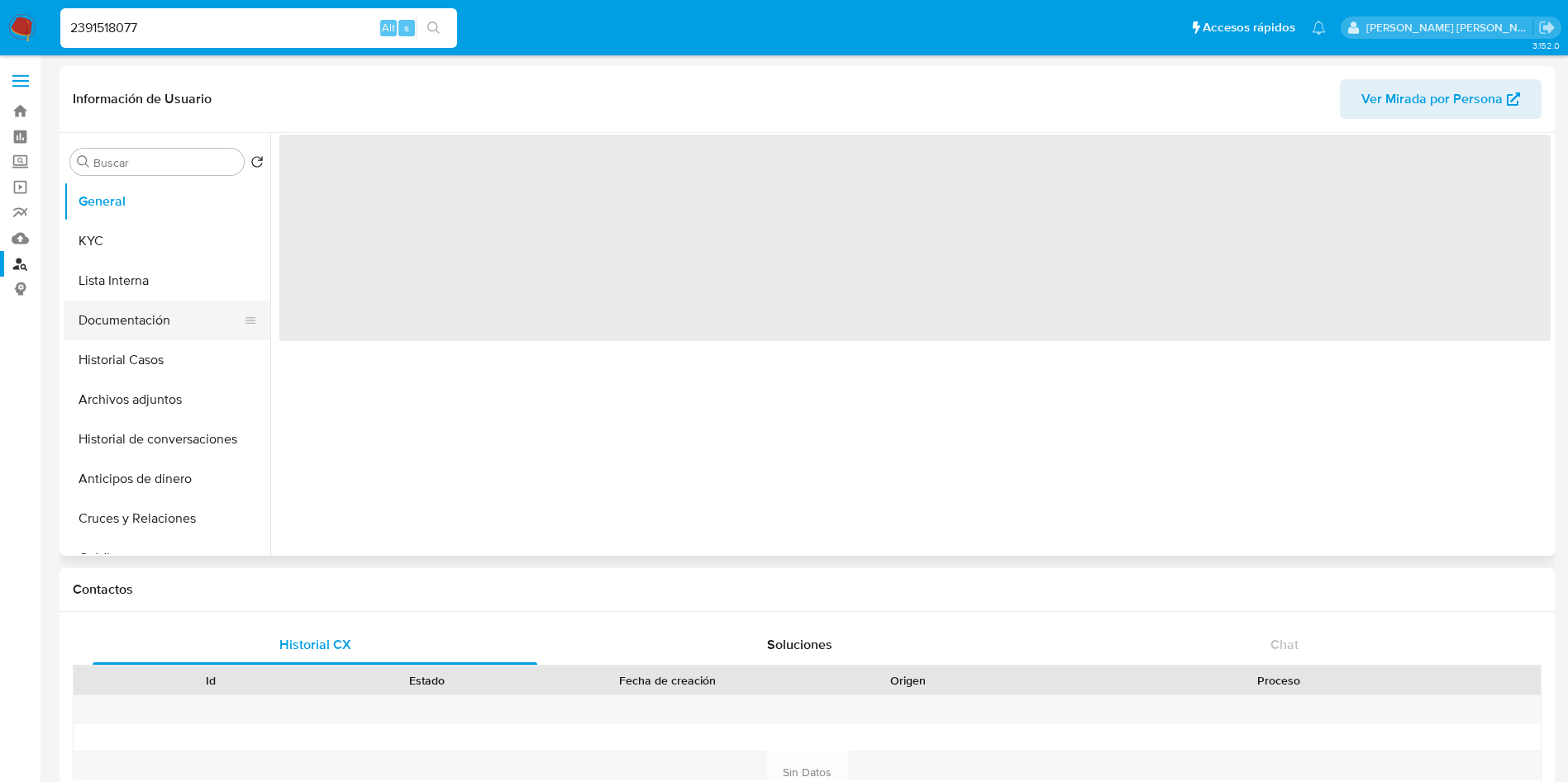
click at [132, 316] on button "Documentación" at bounding box center [160, 321] width 193 height 40
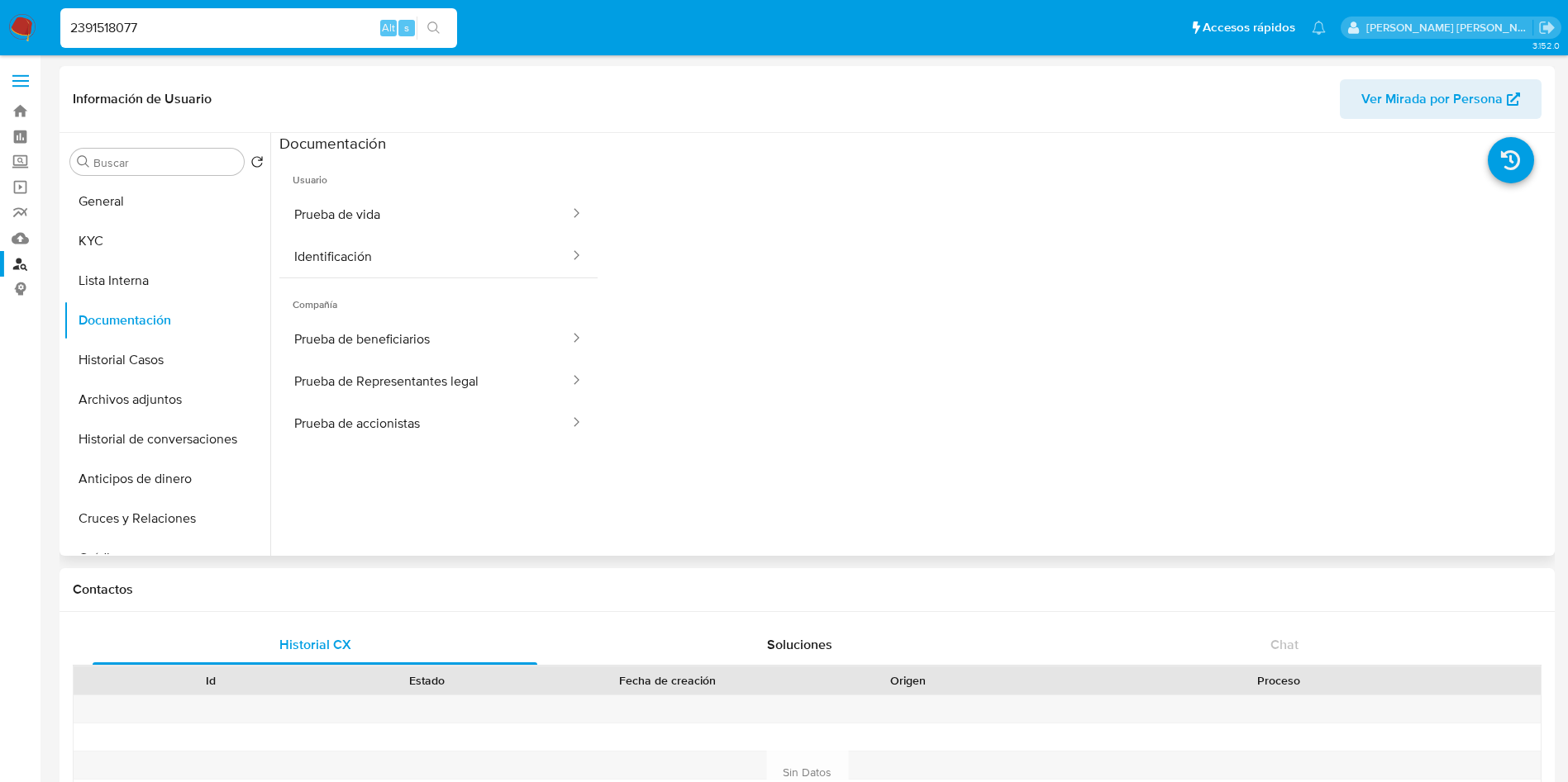
select select "10"
click at [468, 390] on button "Prueba de Representantes legal" at bounding box center [425, 382] width 292 height 42
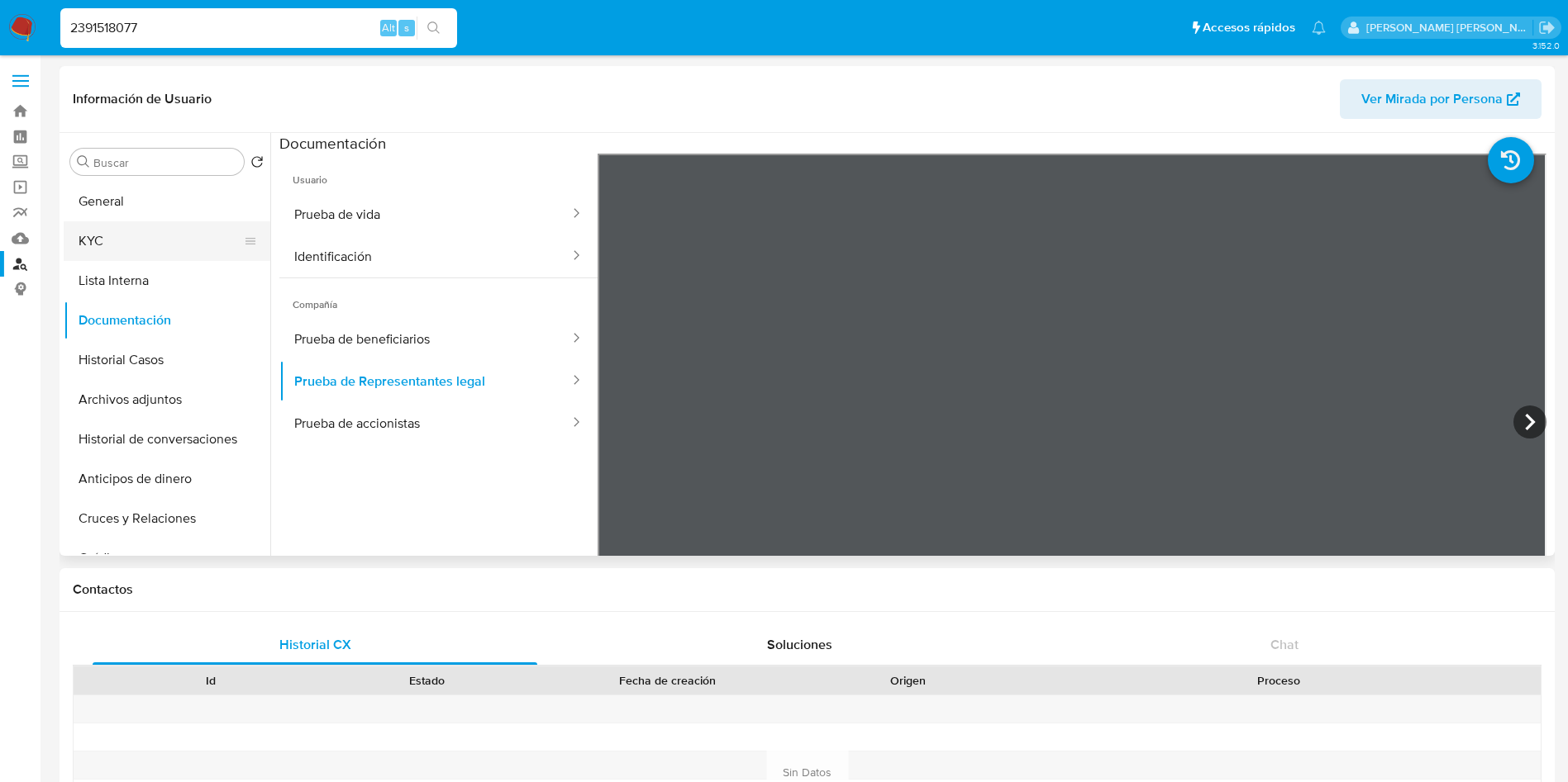
click at [143, 241] on button "KYC" at bounding box center [160, 241] width 193 height 40
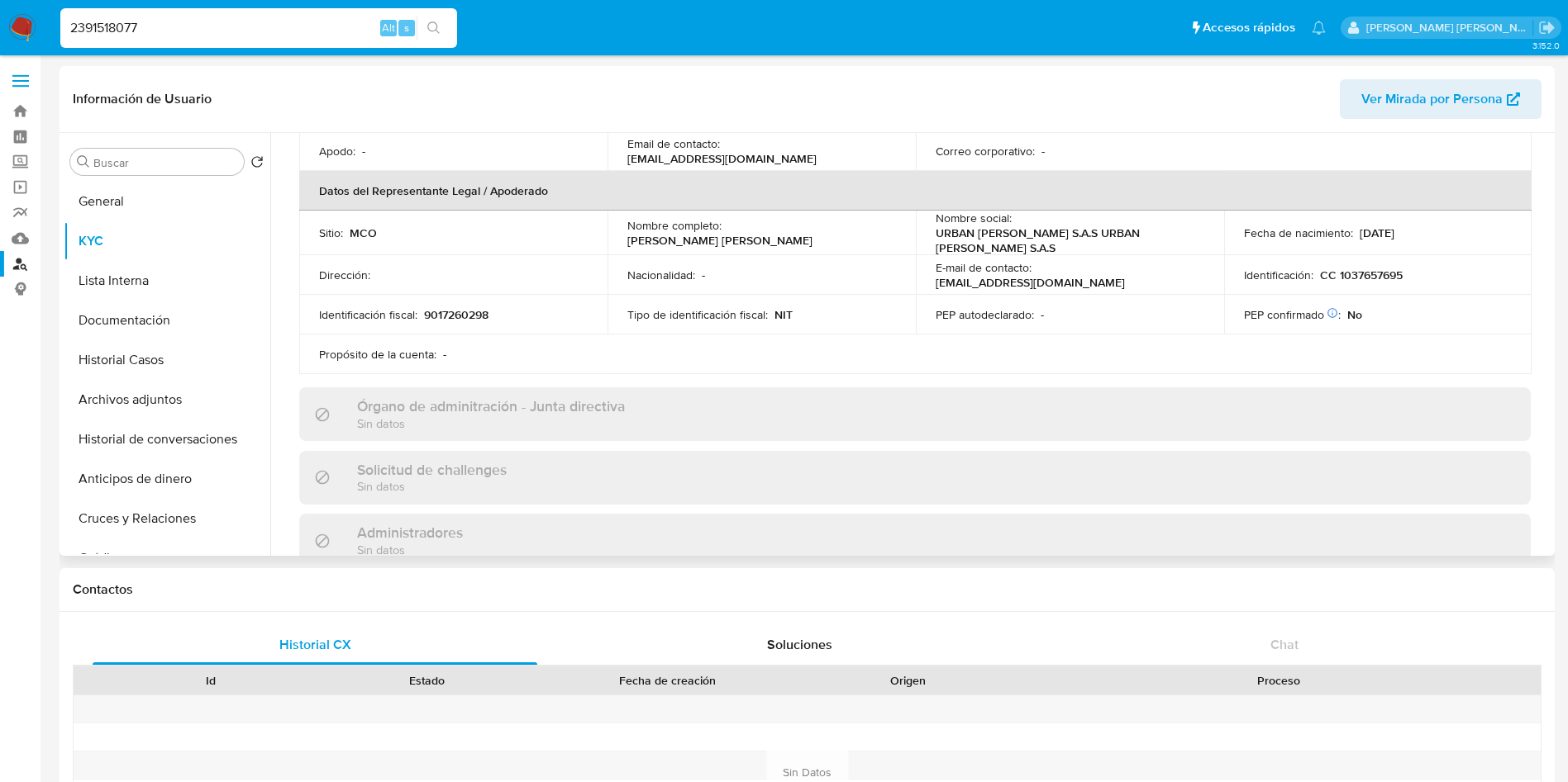
scroll to position [405, 0]
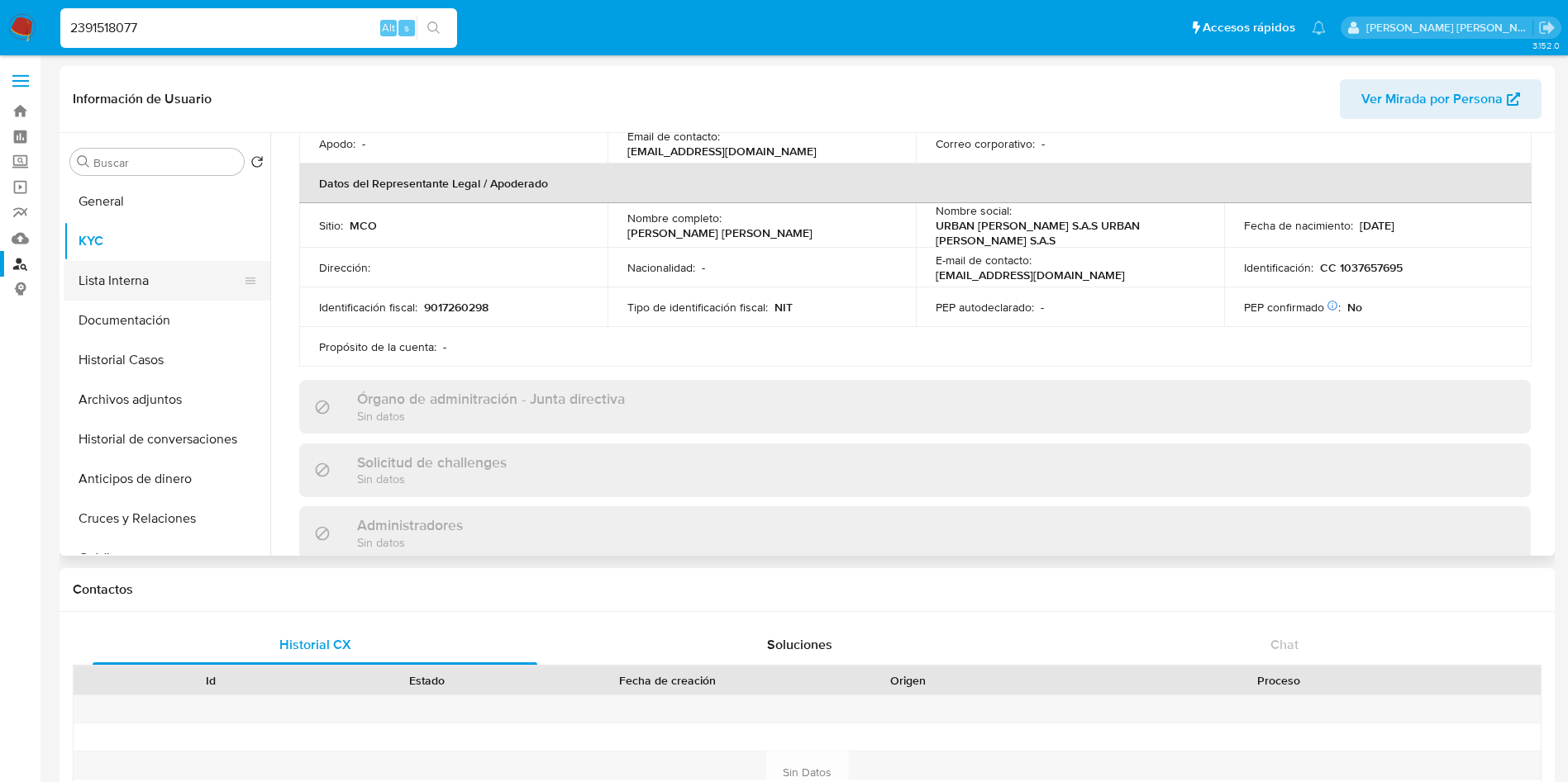
click at [111, 296] on button "Lista Interna" at bounding box center [160, 281] width 193 height 40
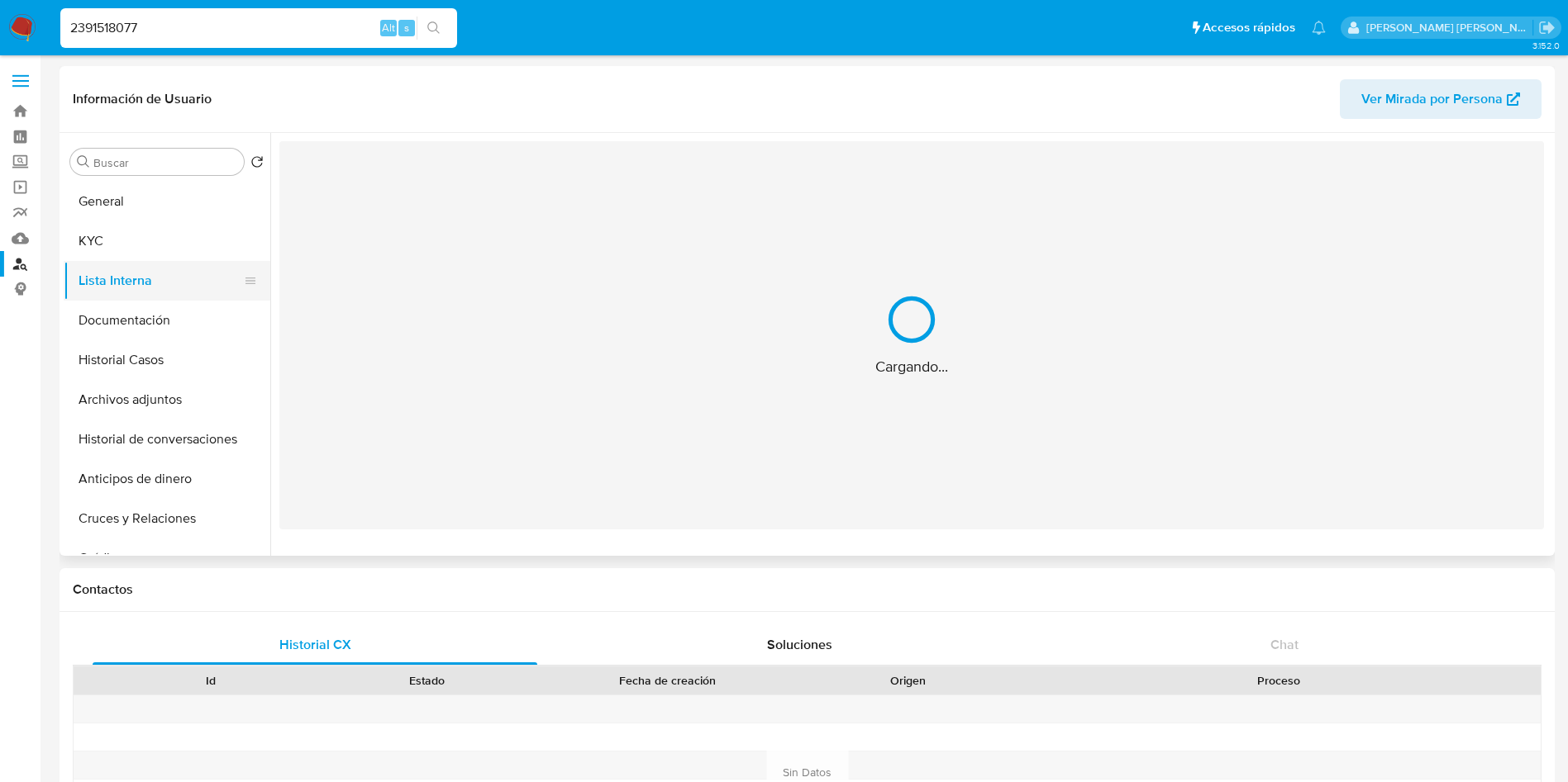
scroll to position [0, 0]
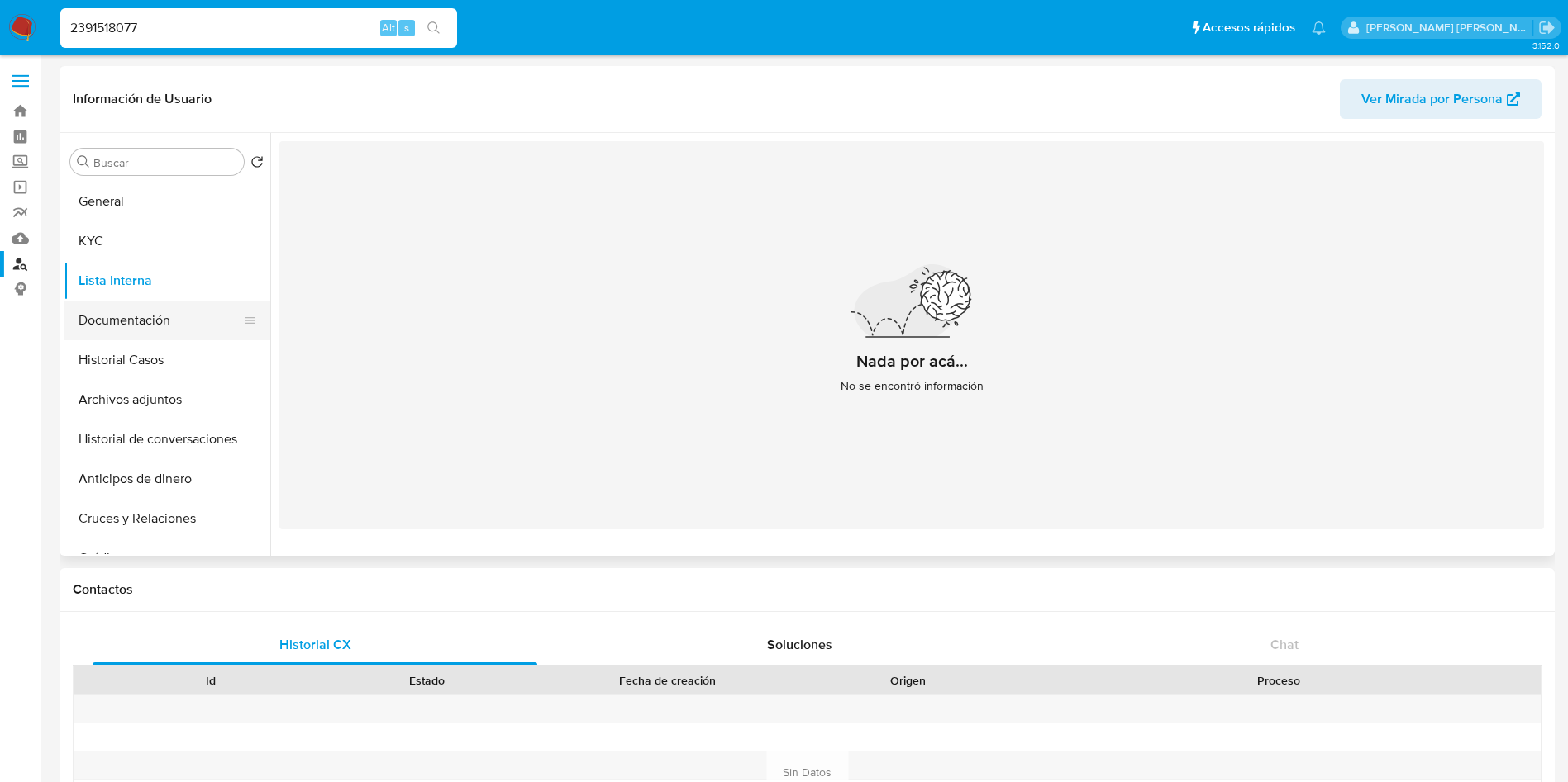
click at [148, 330] on button "Documentación" at bounding box center [160, 321] width 193 height 40
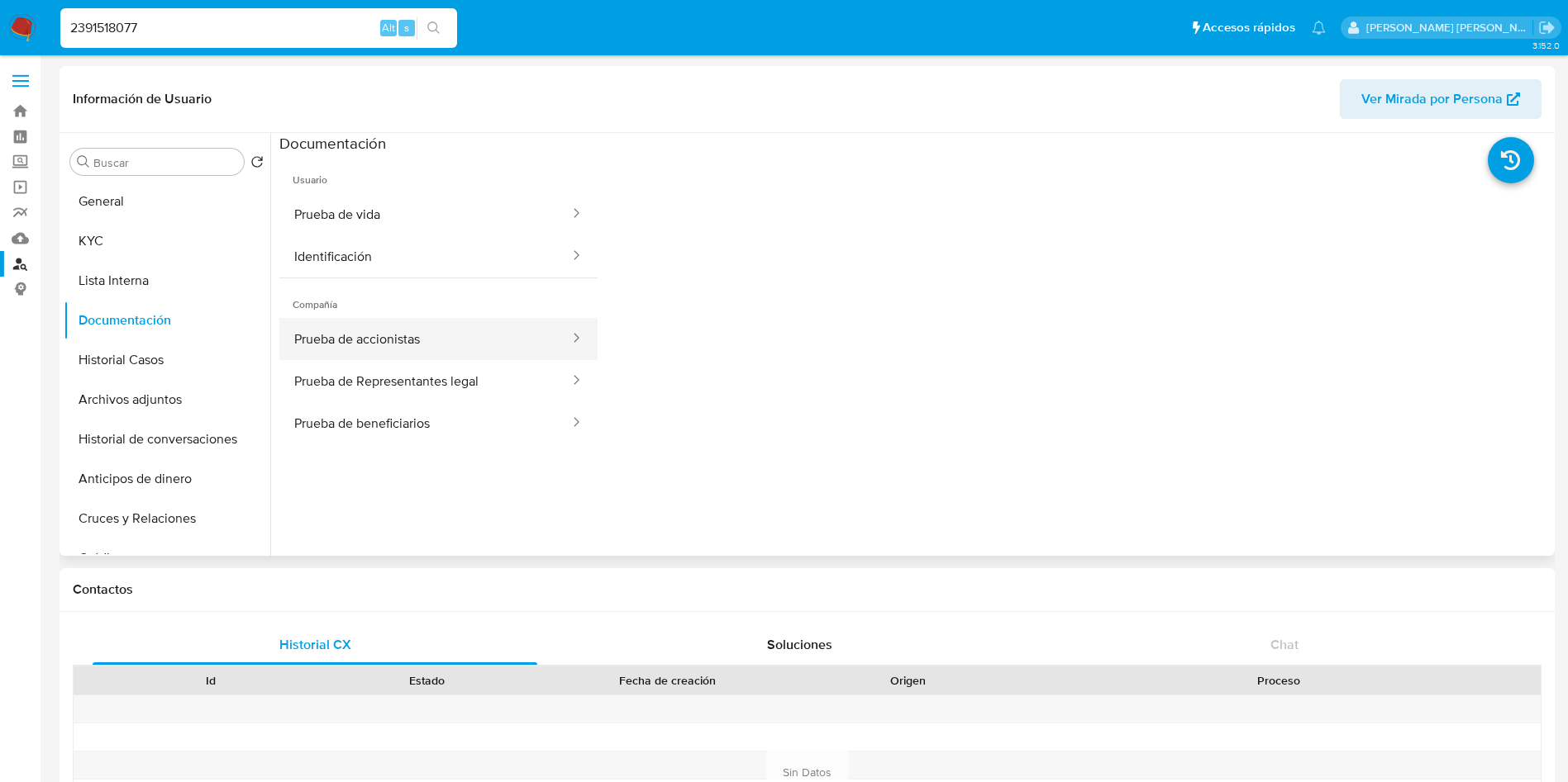
click at [462, 332] on button "Prueba de accionistas" at bounding box center [425, 339] width 292 height 42
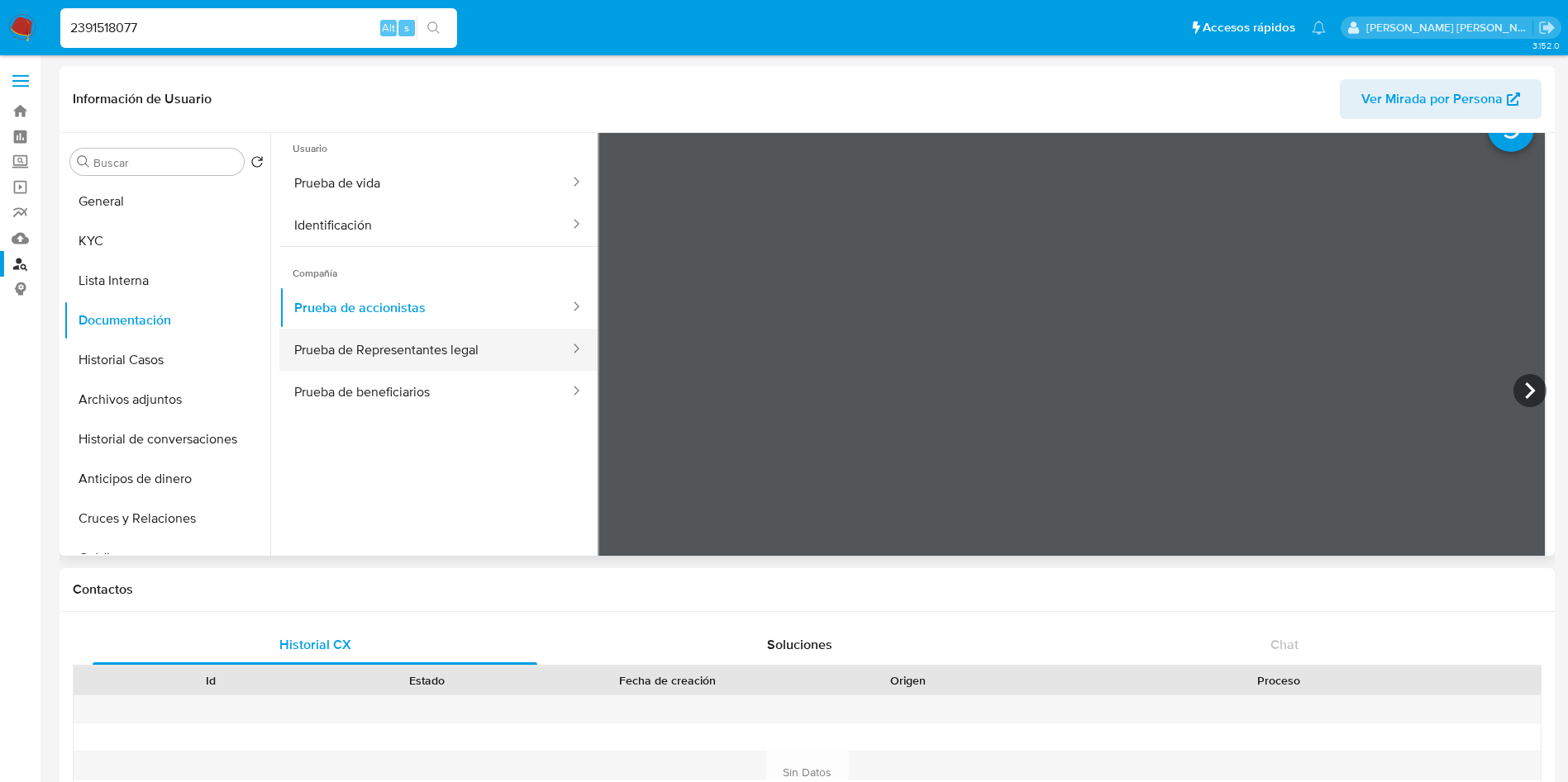
scroll to position [32, 0]
click at [459, 389] on button "Prueba de beneficiarios" at bounding box center [425, 391] width 292 height 42
click at [465, 355] on button "Prueba de Representantes legal" at bounding box center [425, 349] width 292 height 42
click at [292, 33] on input "2391518077" at bounding box center [258, 27] width 396 height 21
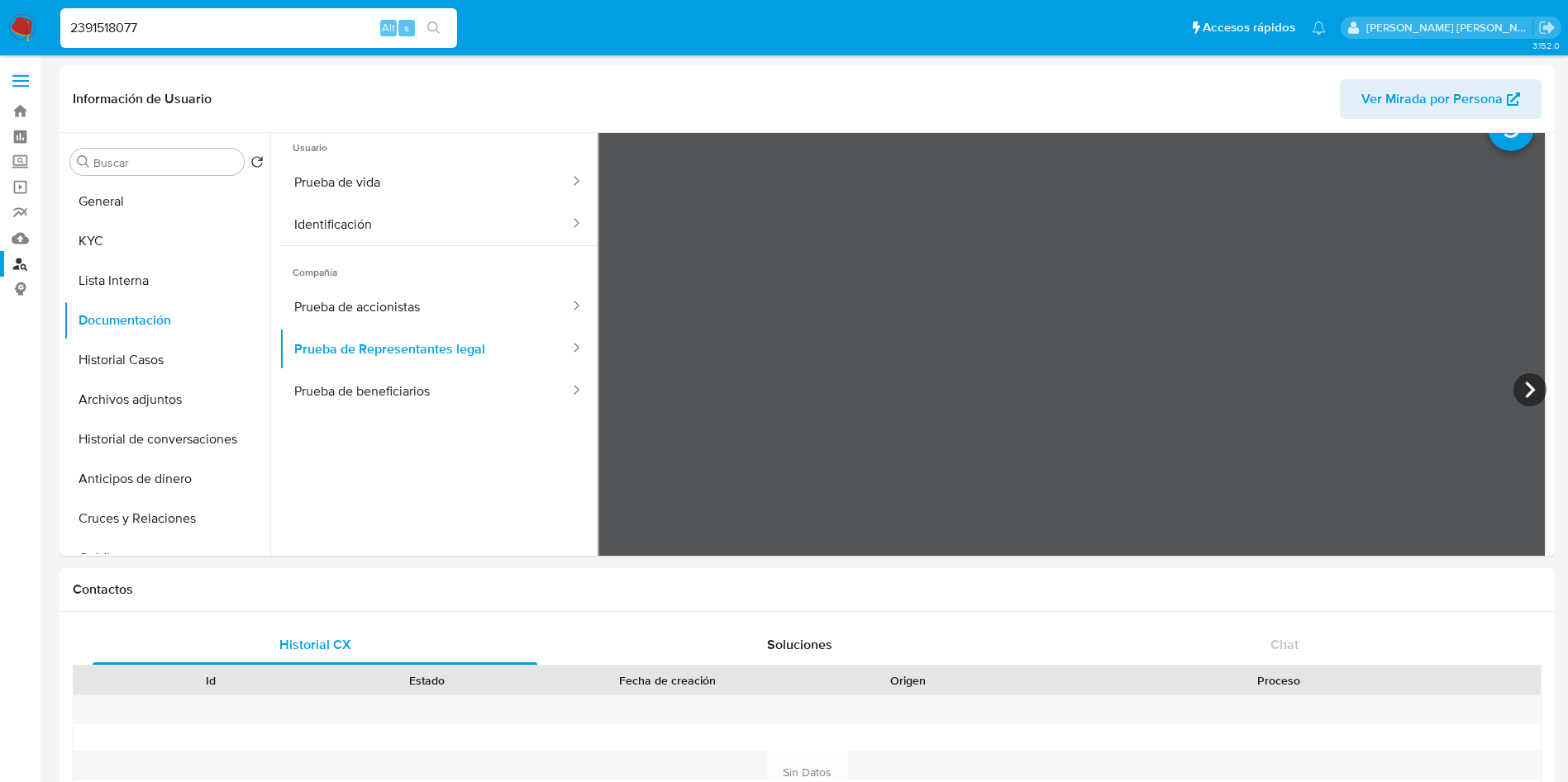
click at [292, 33] on input "2391518077" at bounding box center [258, 27] width 396 height 21
paste input "402251536"
type input "2402251536"
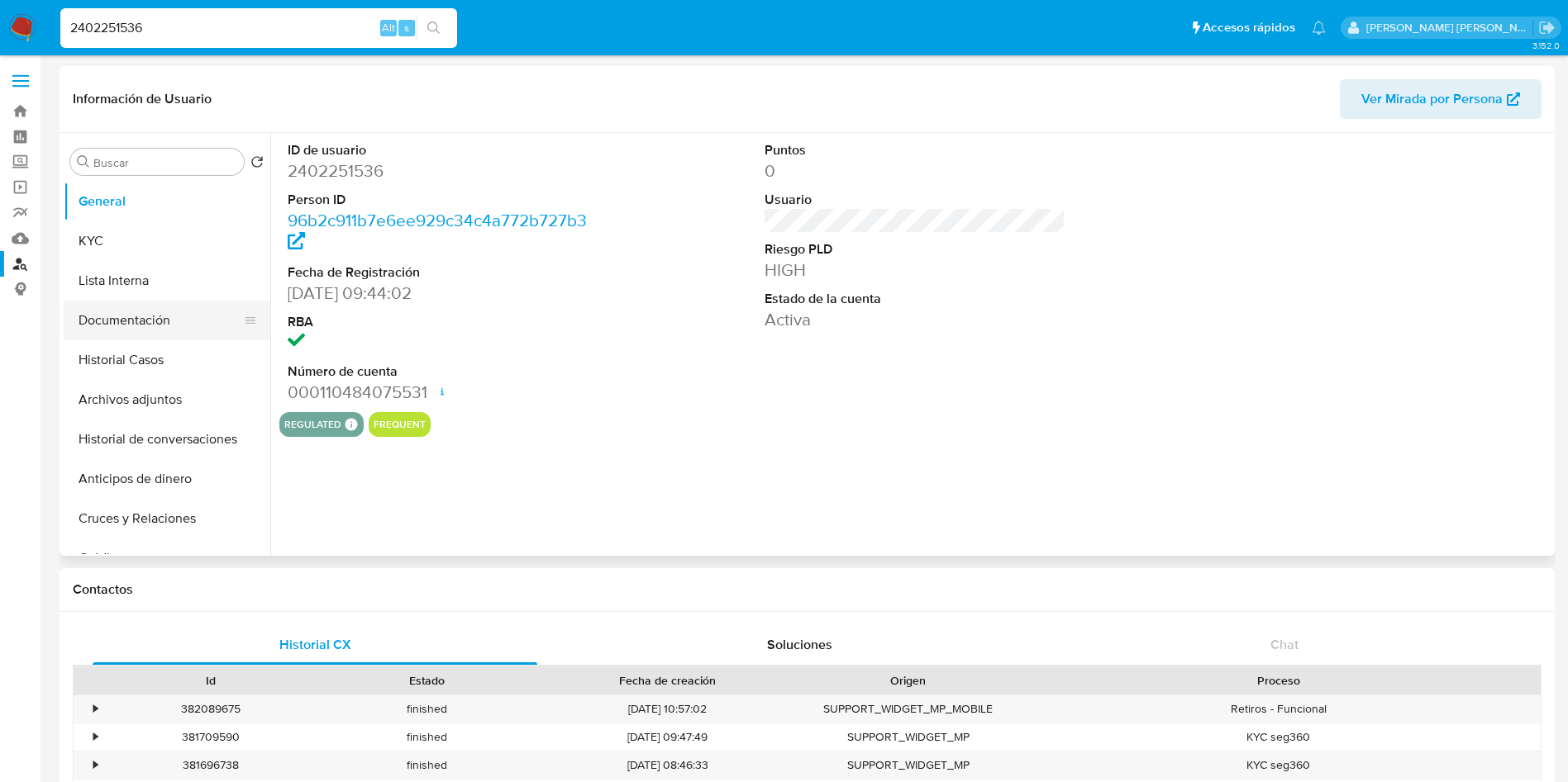
select select "10"
click at [129, 314] on button "Documentación" at bounding box center [160, 321] width 193 height 40
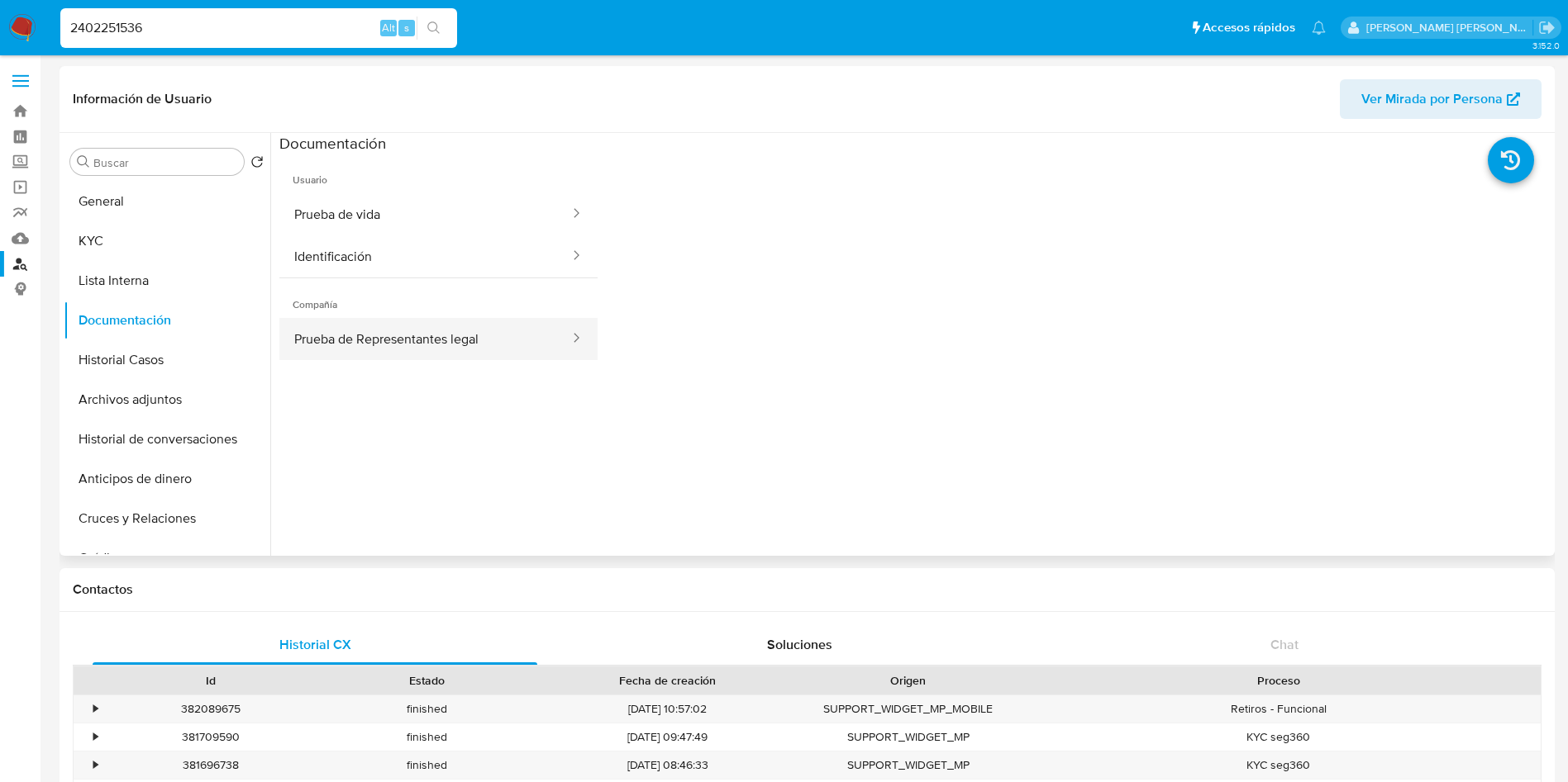
click at [412, 347] on button "Prueba de Representantes legal" at bounding box center [425, 339] width 292 height 42
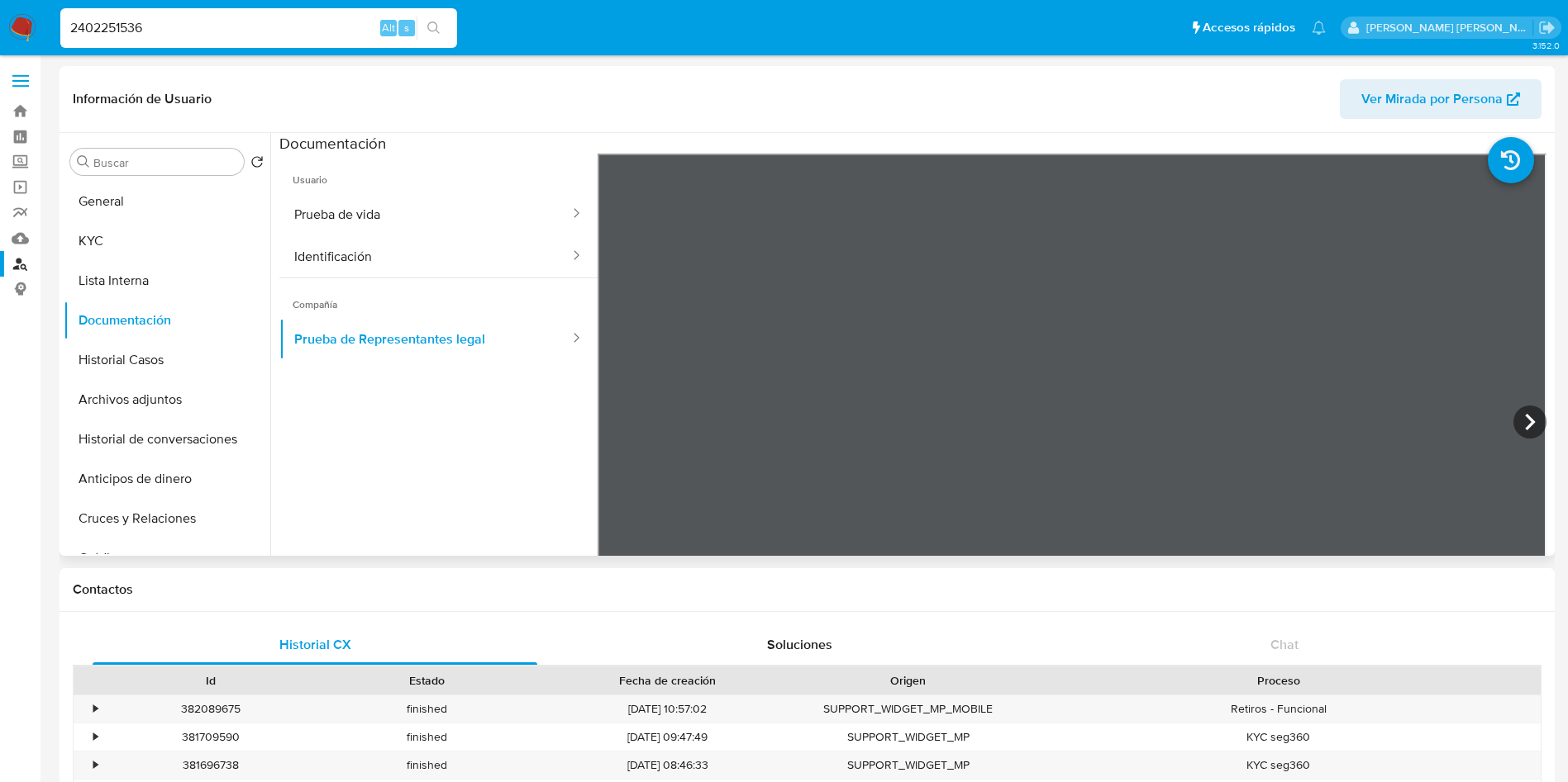
click at [1265, 115] on header "Información de Usuario Ver Mirada por Persona" at bounding box center [807, 98] width 1469 height 40
click at [222, 18] on input "2402251536" at bounding box center [258, 27] width 396 height 21
paste input "39155797"
type input "2439155797"
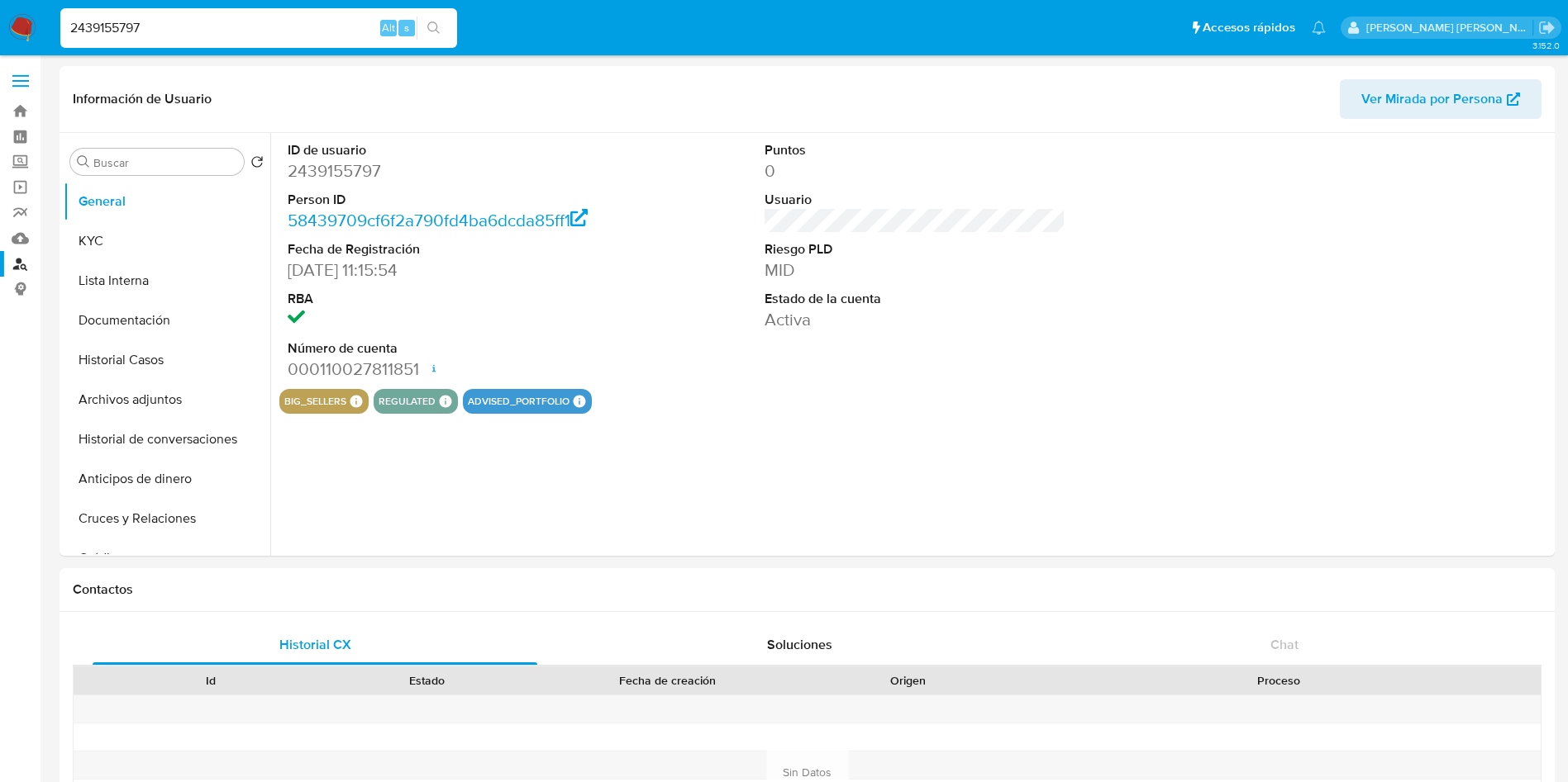
select select "10"
click at [111, 239] on button "KYC" at bounding box center [160, 241] width 193 height 40
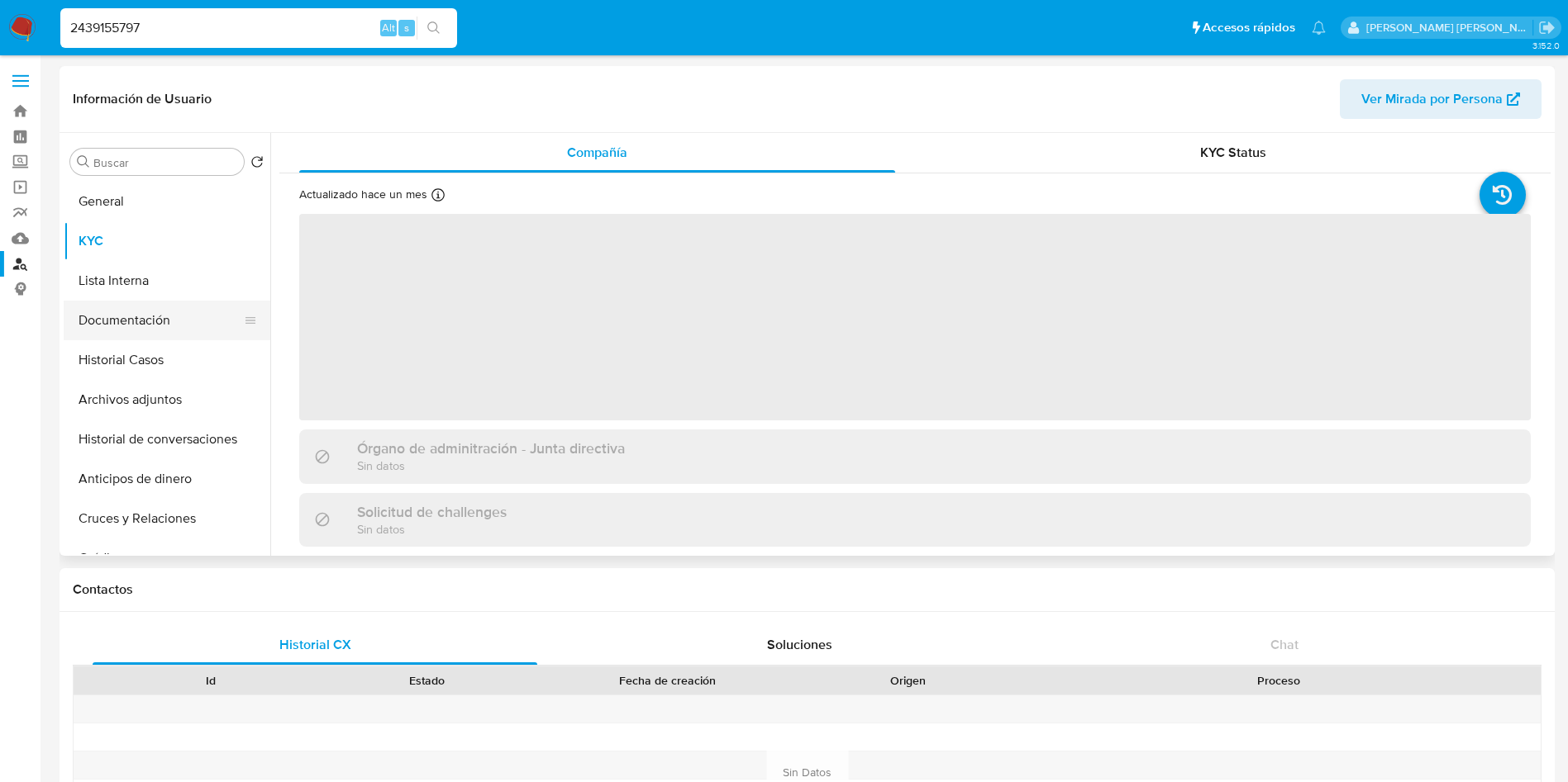
click at [126, 313] on button "Documentación" at bounding box center [160, 321] width 193 height 40
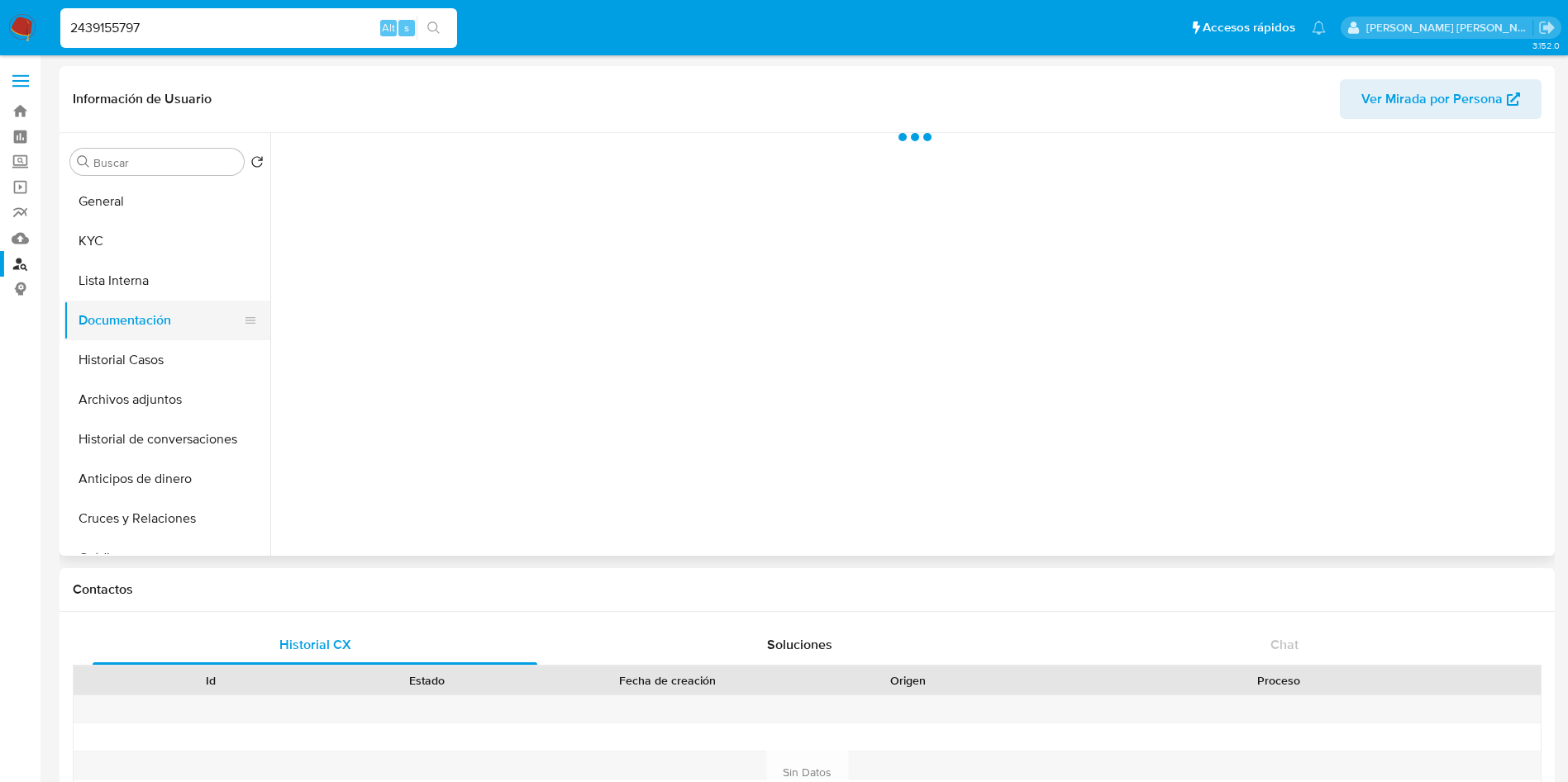
click at [136, 320] on button "Documentación" at bounding box center [160, 321] width 193 height 40
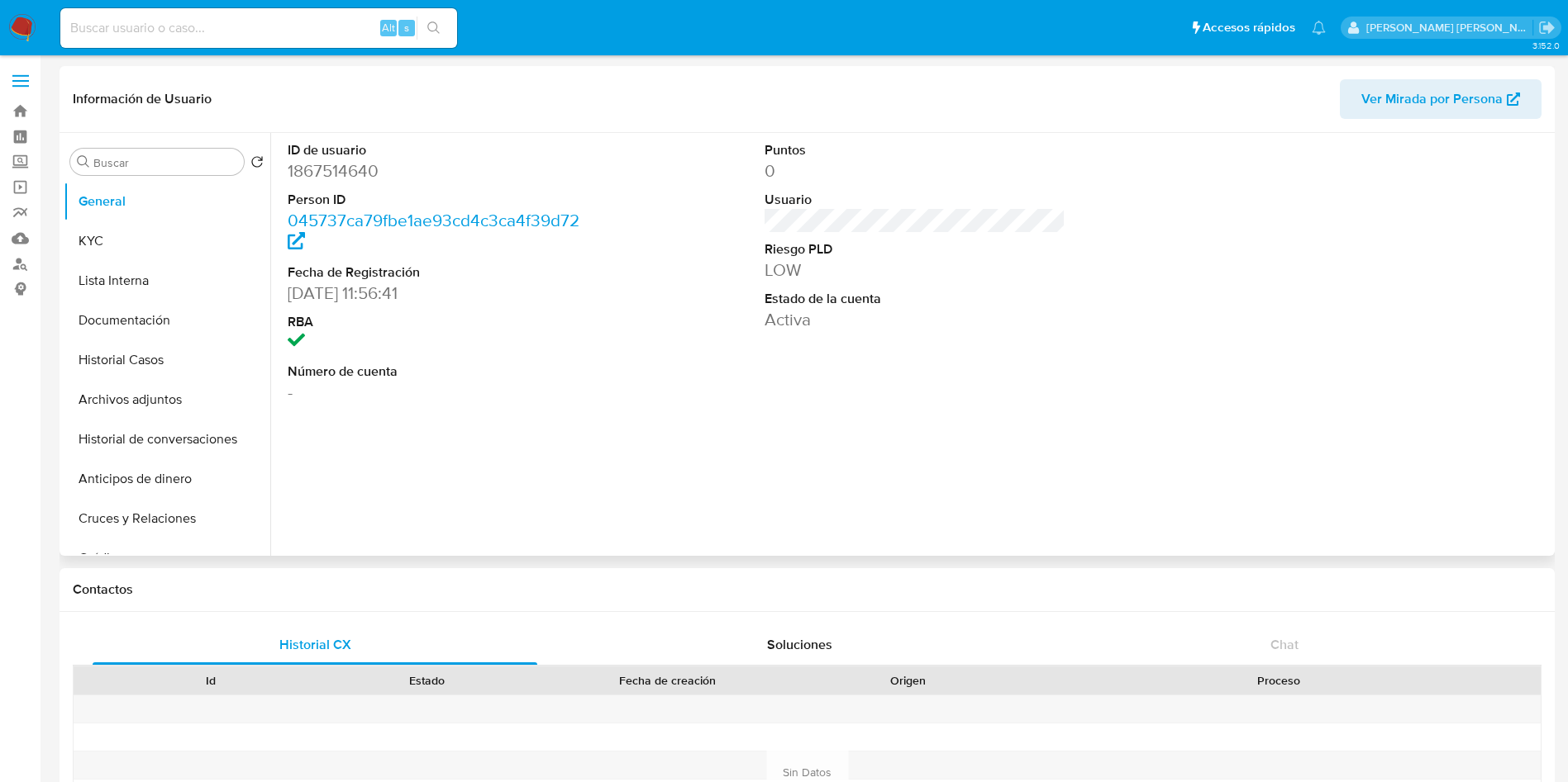
select select "10"
click at [91, 232] on button "KYC" at bounding box center [160, 241] width 193 height 40
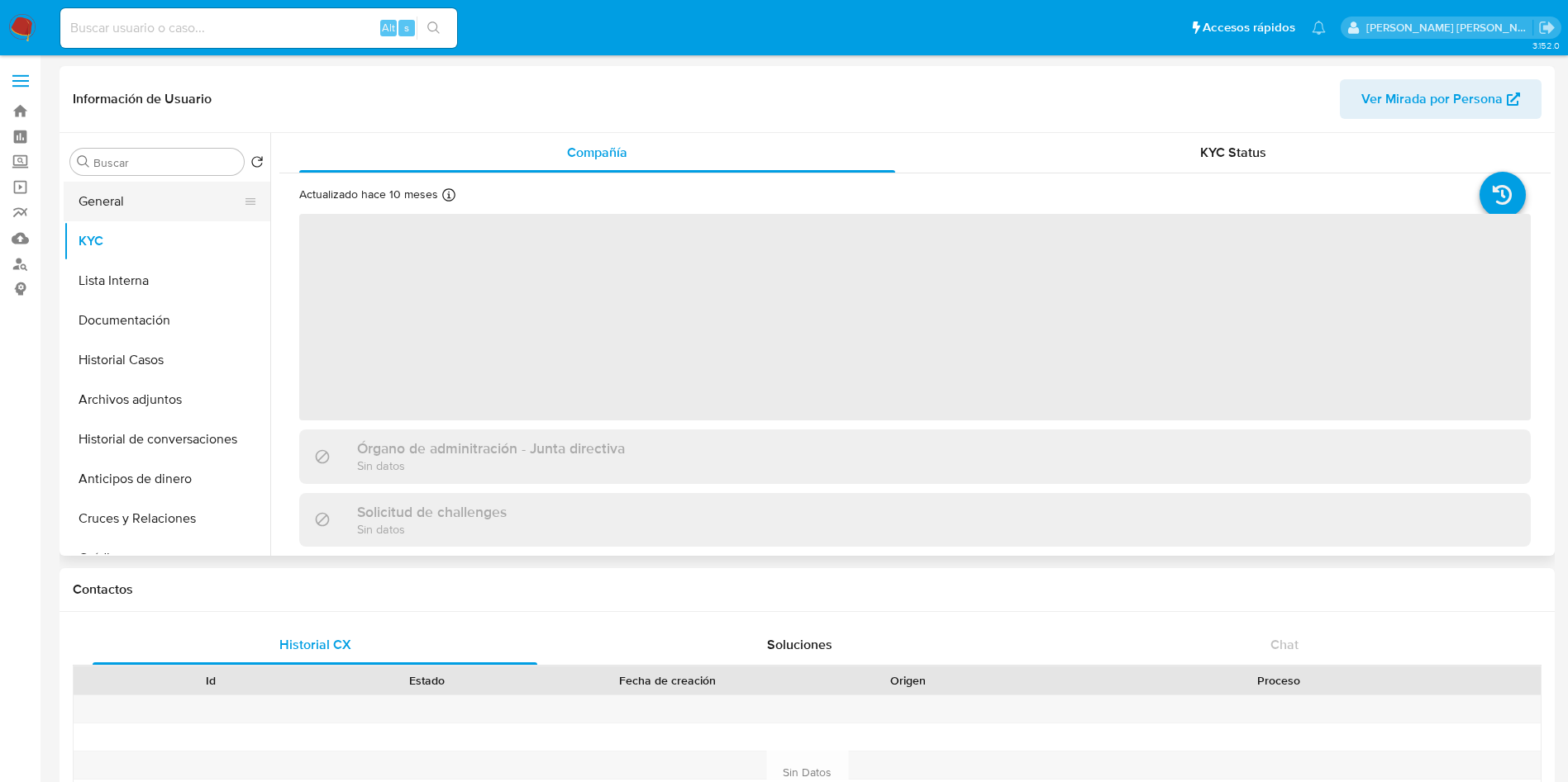
click at [115, 206] on button "General" at bounding box center [160, 201] width 193 height 40
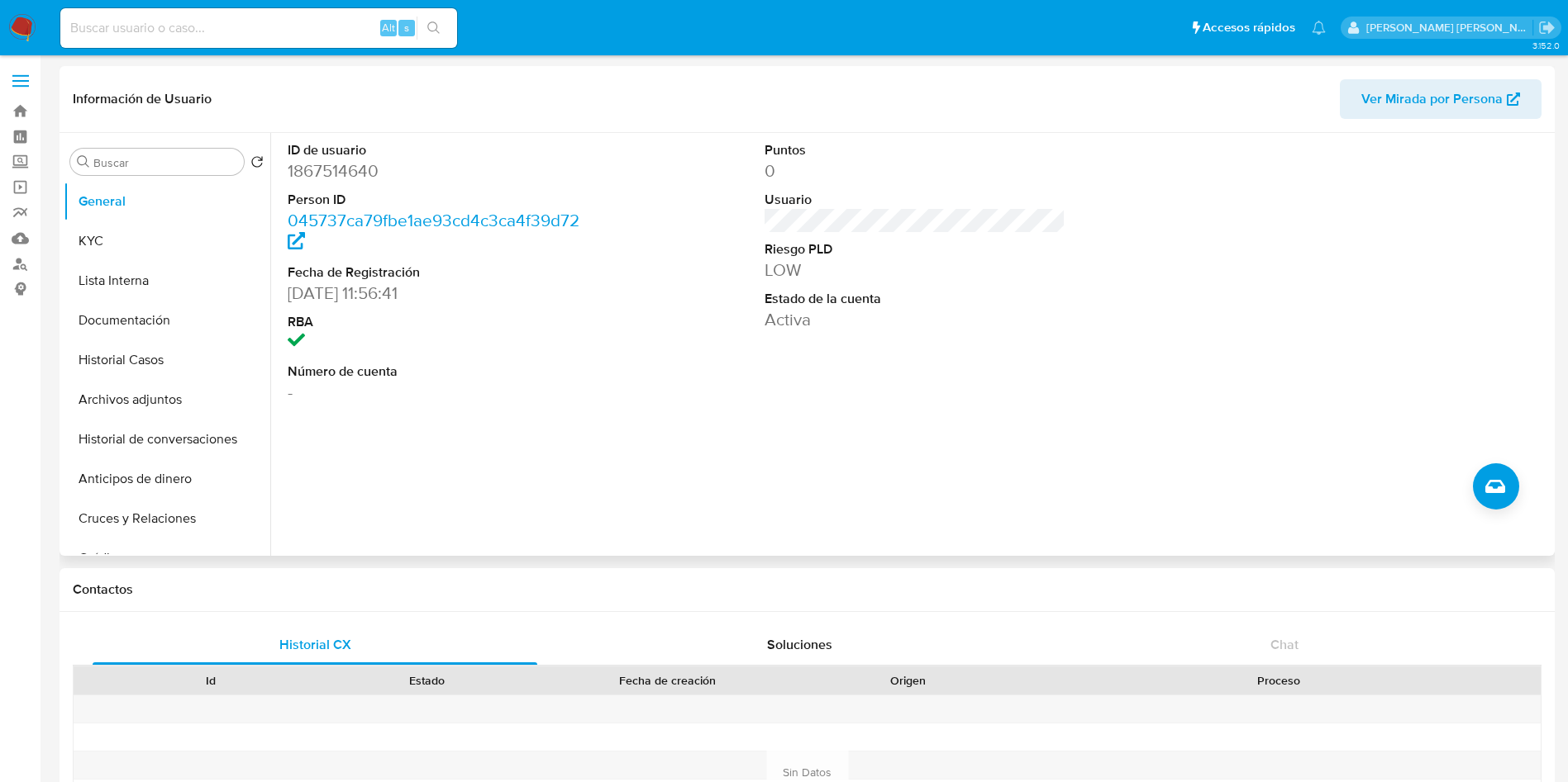
click at [1429, 113] on span "Ver Mirada por Persona" at bounding box center [1431, 98] width 142 height 40
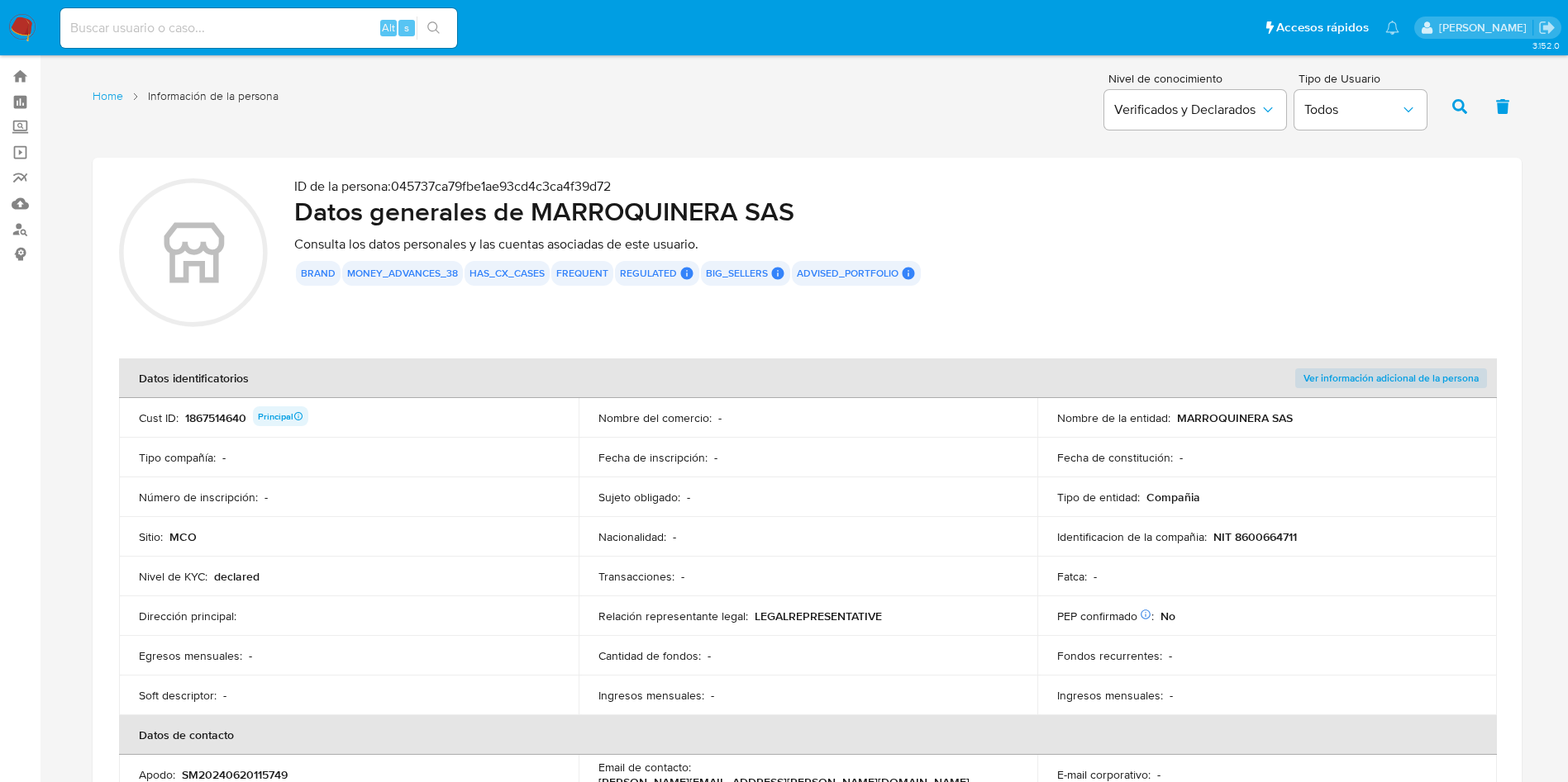
scroll to position [37, 0]
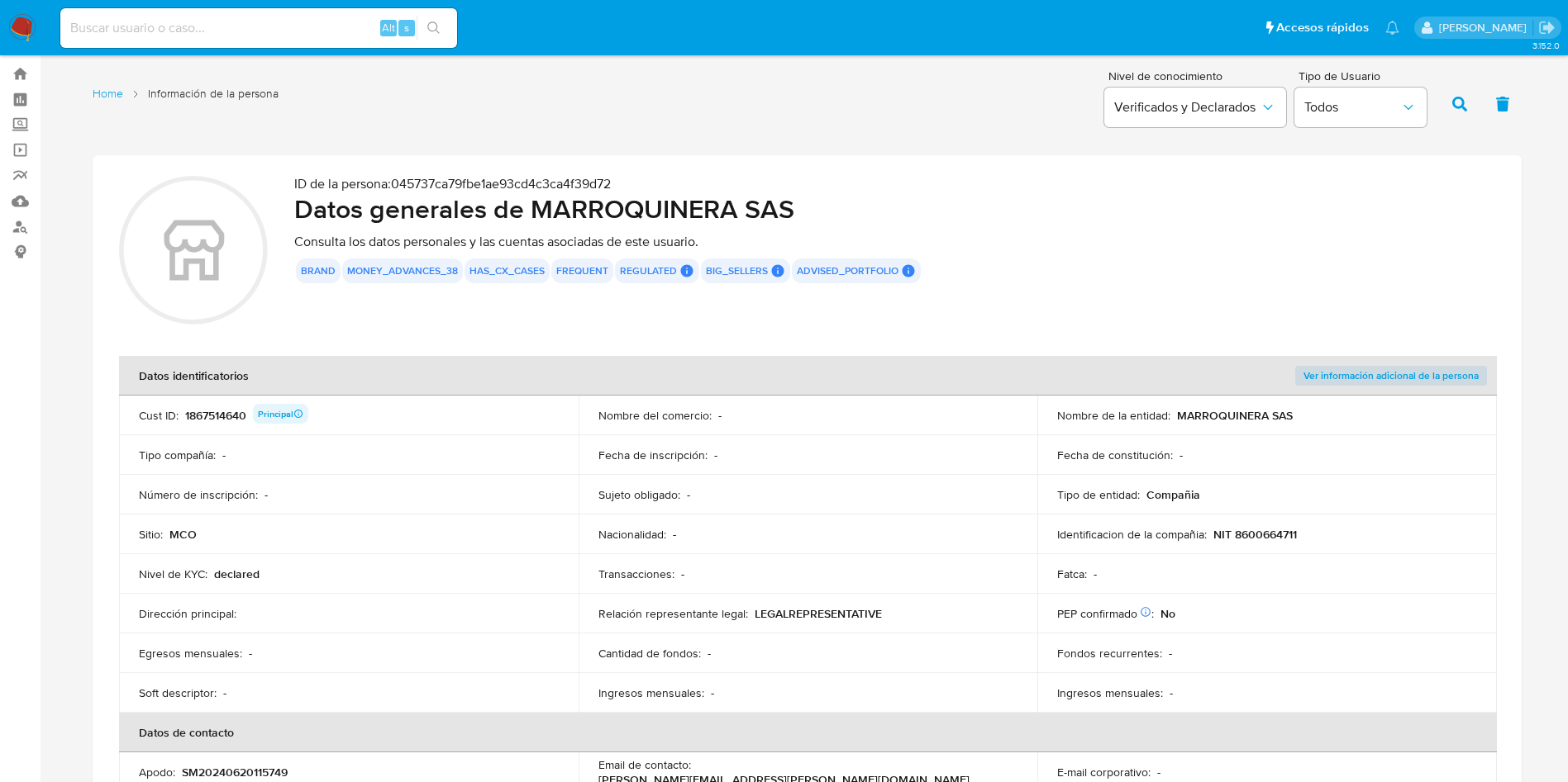
click at [204, 410] on div "1867514640 Principal" at bounding box center [246, 415] width 123 height 23
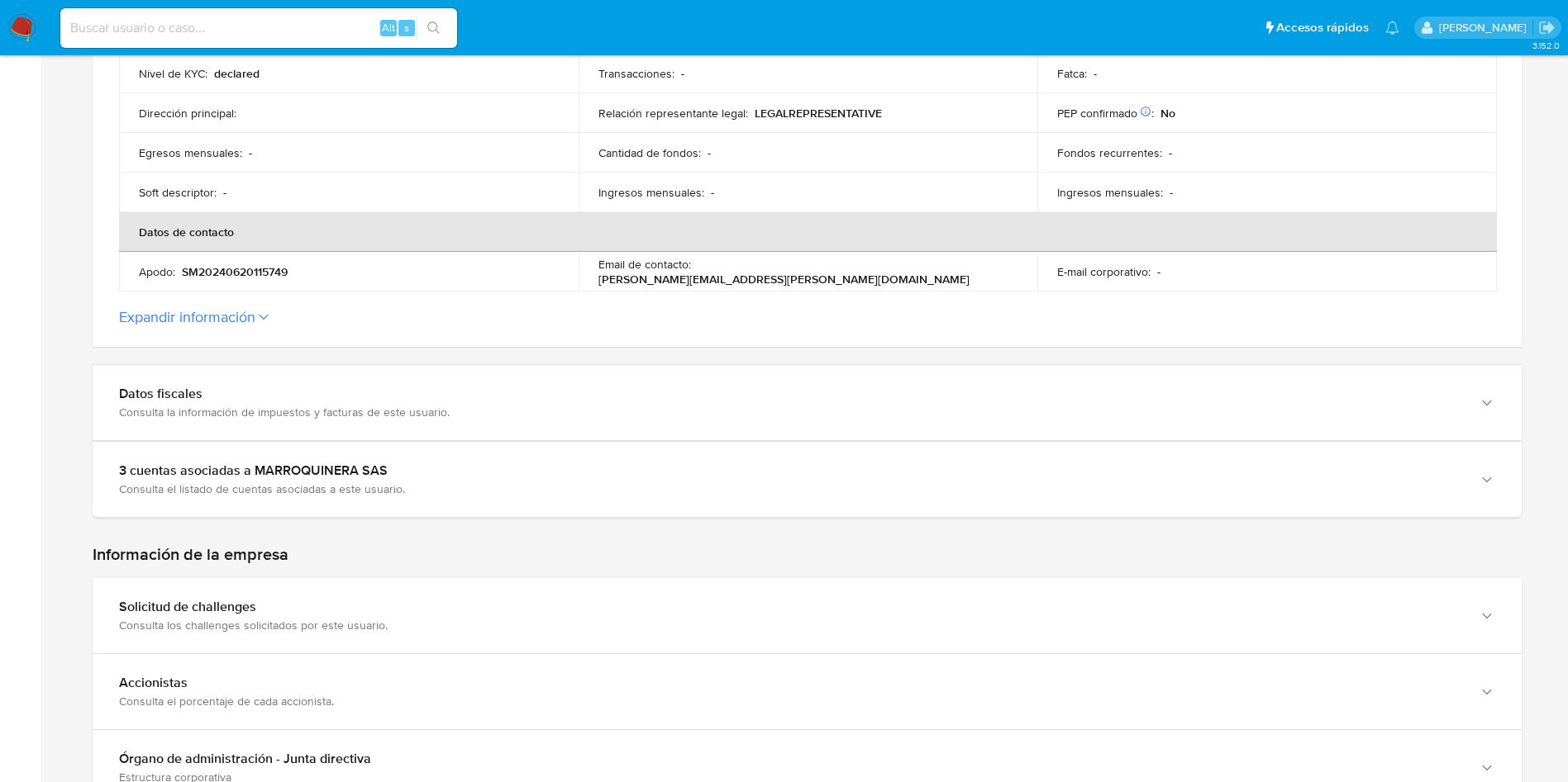
scroll to position [0, 0]
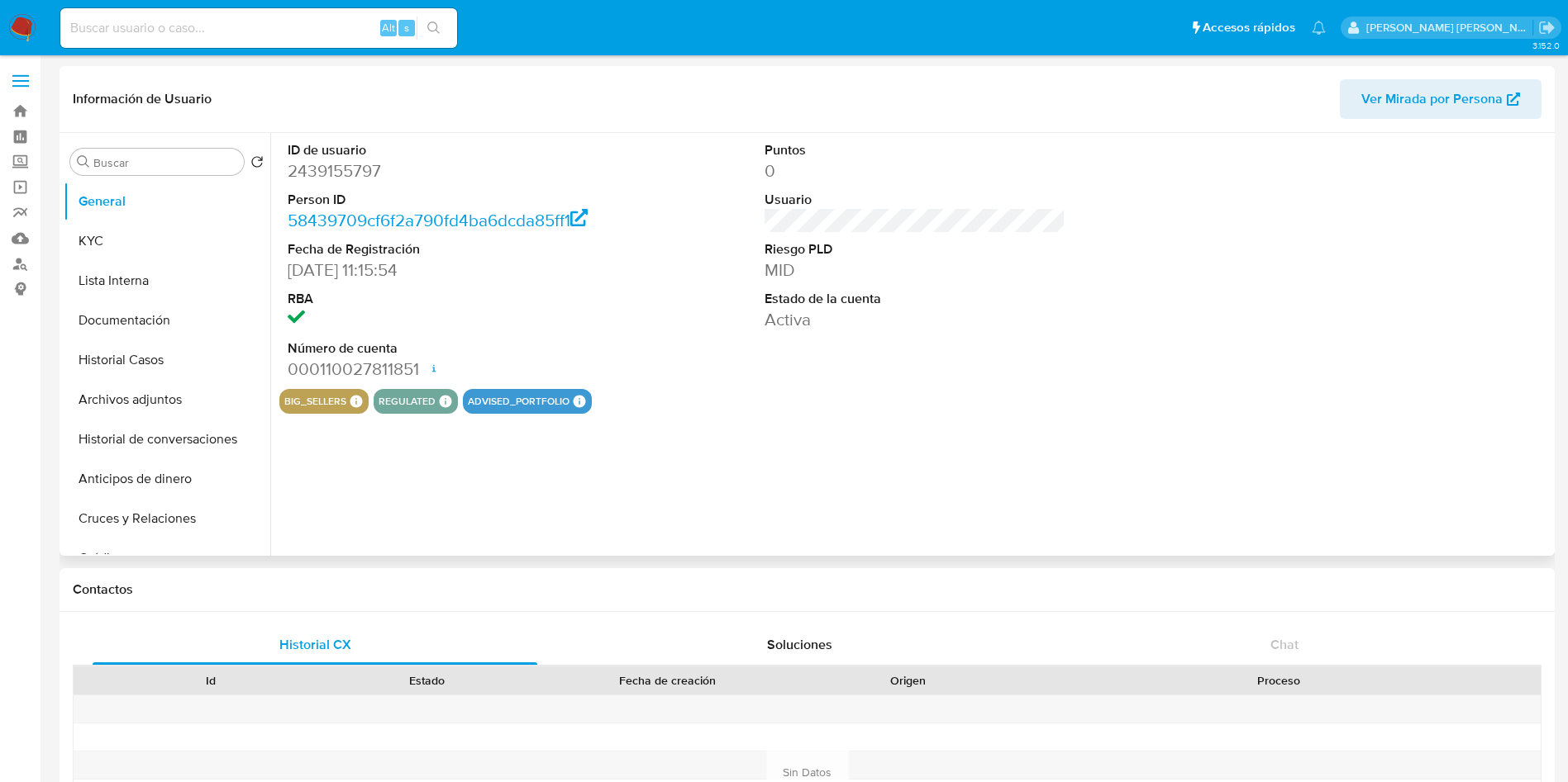
select select "10"
click at [126, 327] on button "Documentación" at bounding box center [160, 321] width 193 height 40
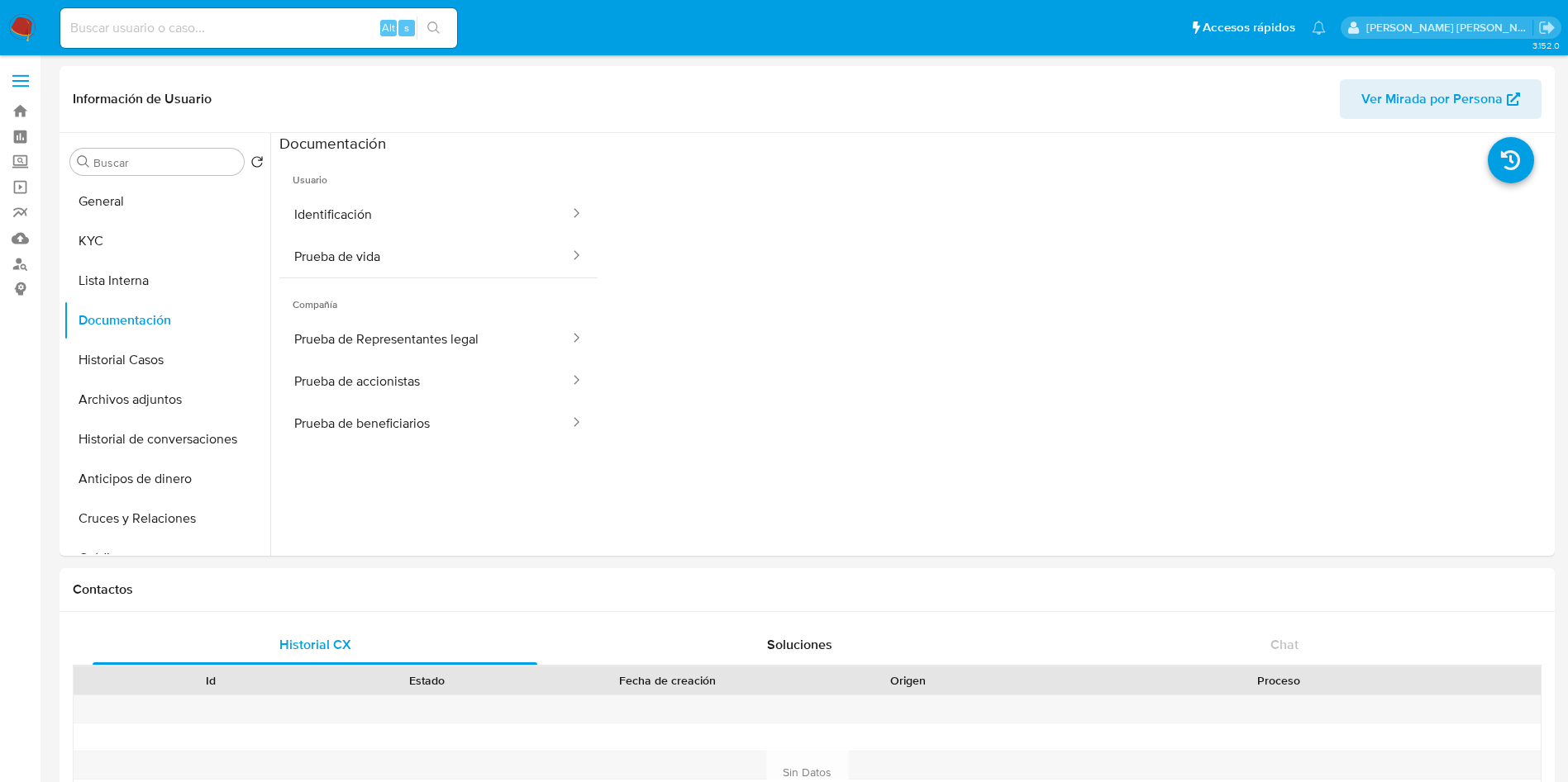
click at [485, 432] on button "Prueba de beneficiarios" at bounding box center [425, 423] width 292 height 42
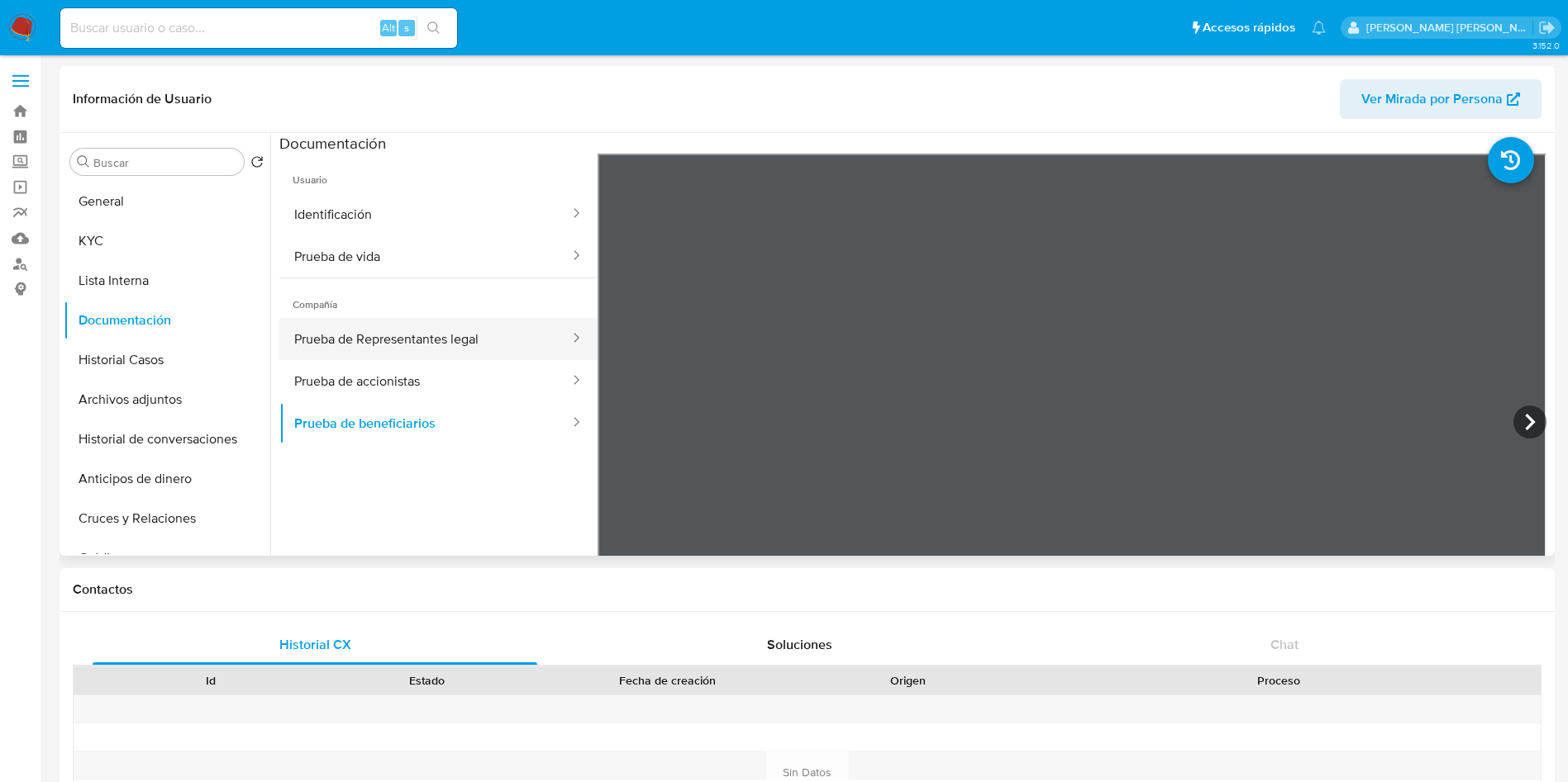
click at [484, 325] on button "Prueba de Representantes legal" at bounding box center [425, 339] width 292 height 42
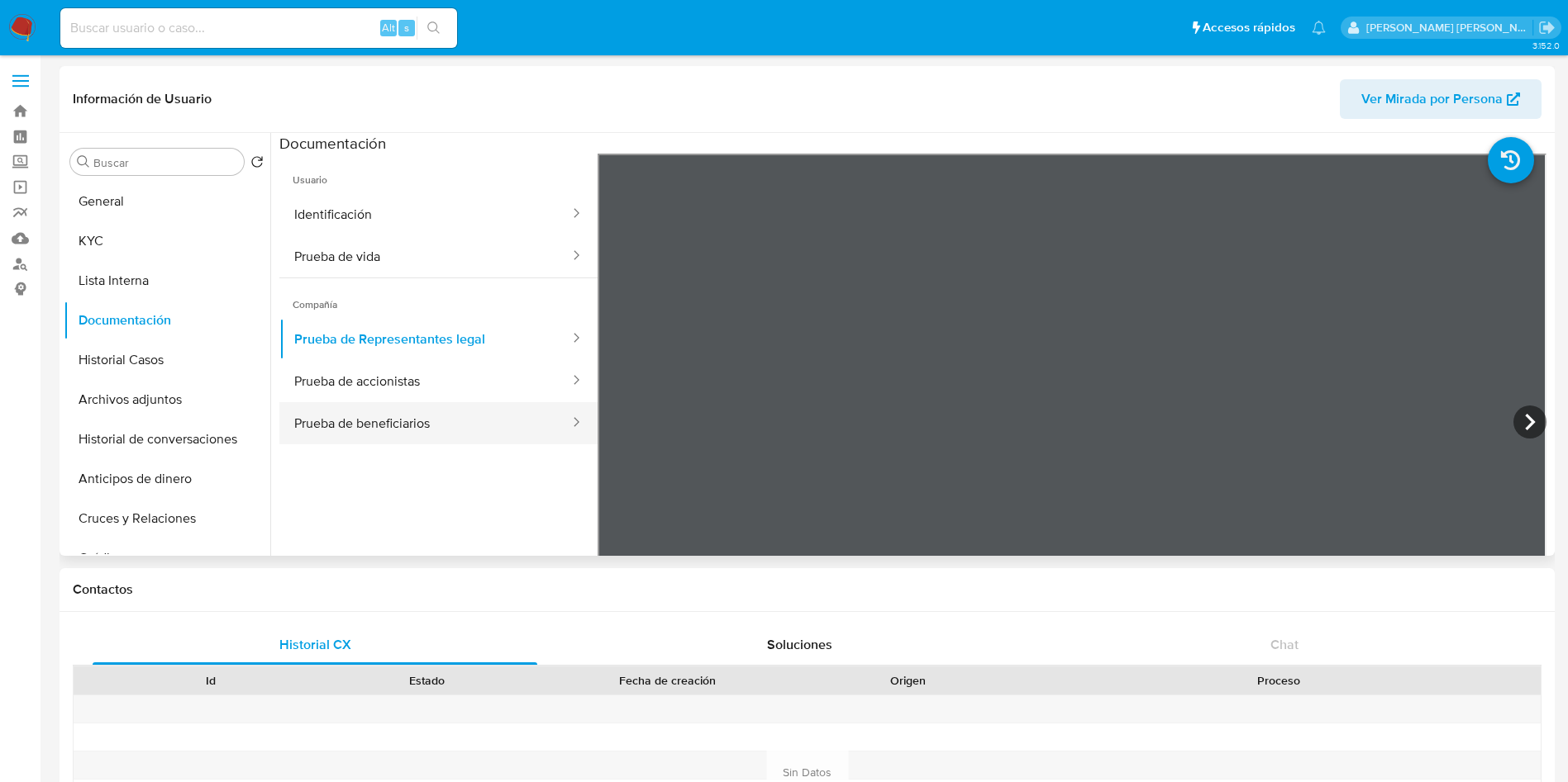
scroll to position [144, 0]
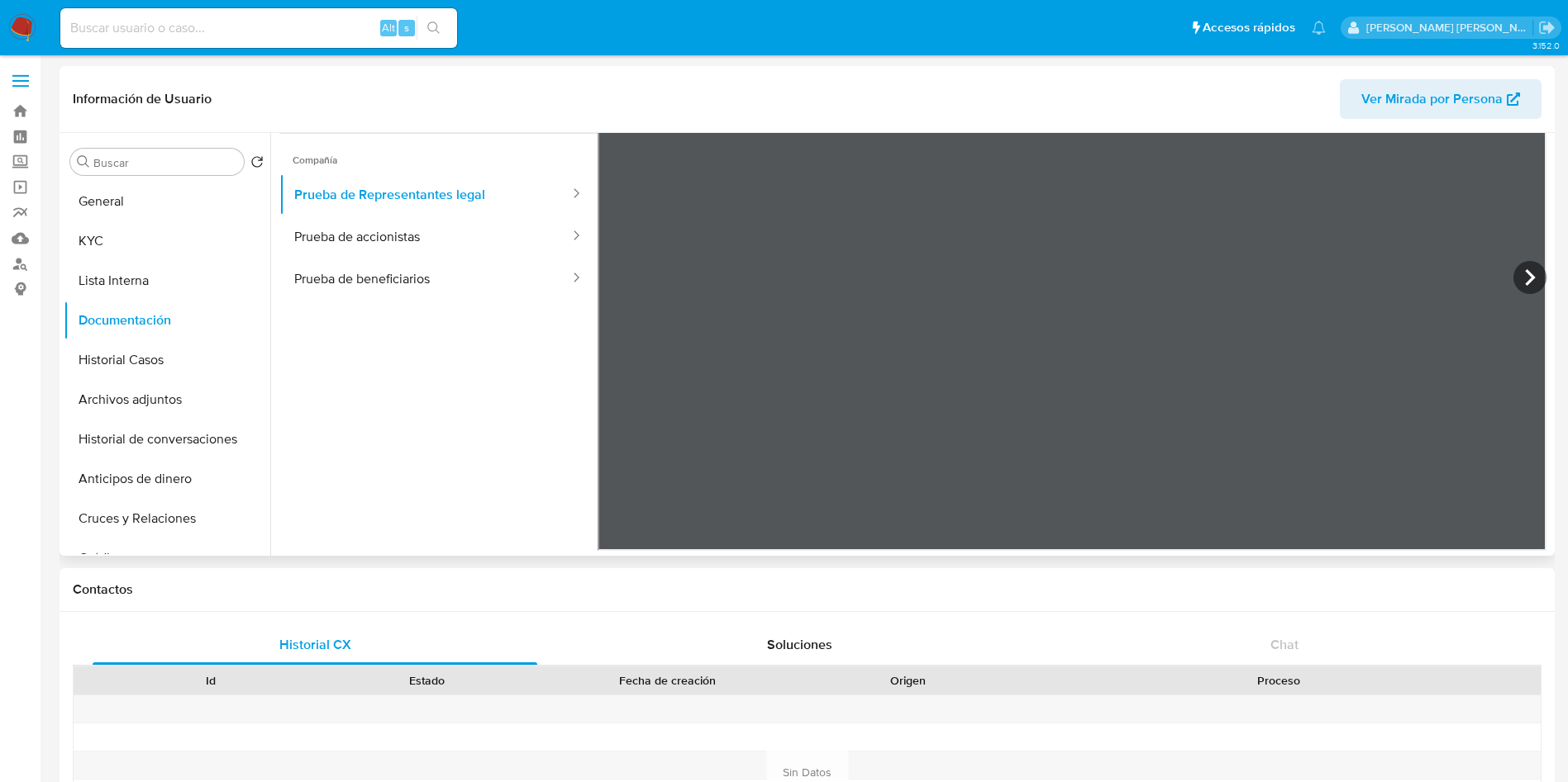
click at [1425, 92] on span "Ver Mirada por Persona" at bounding box center [1431, 98] width 142 height 40
click at [215, 26] on input at bounding box center [258, 27] width 396 height 21
paste input "2445842675"
type input "2445842675"
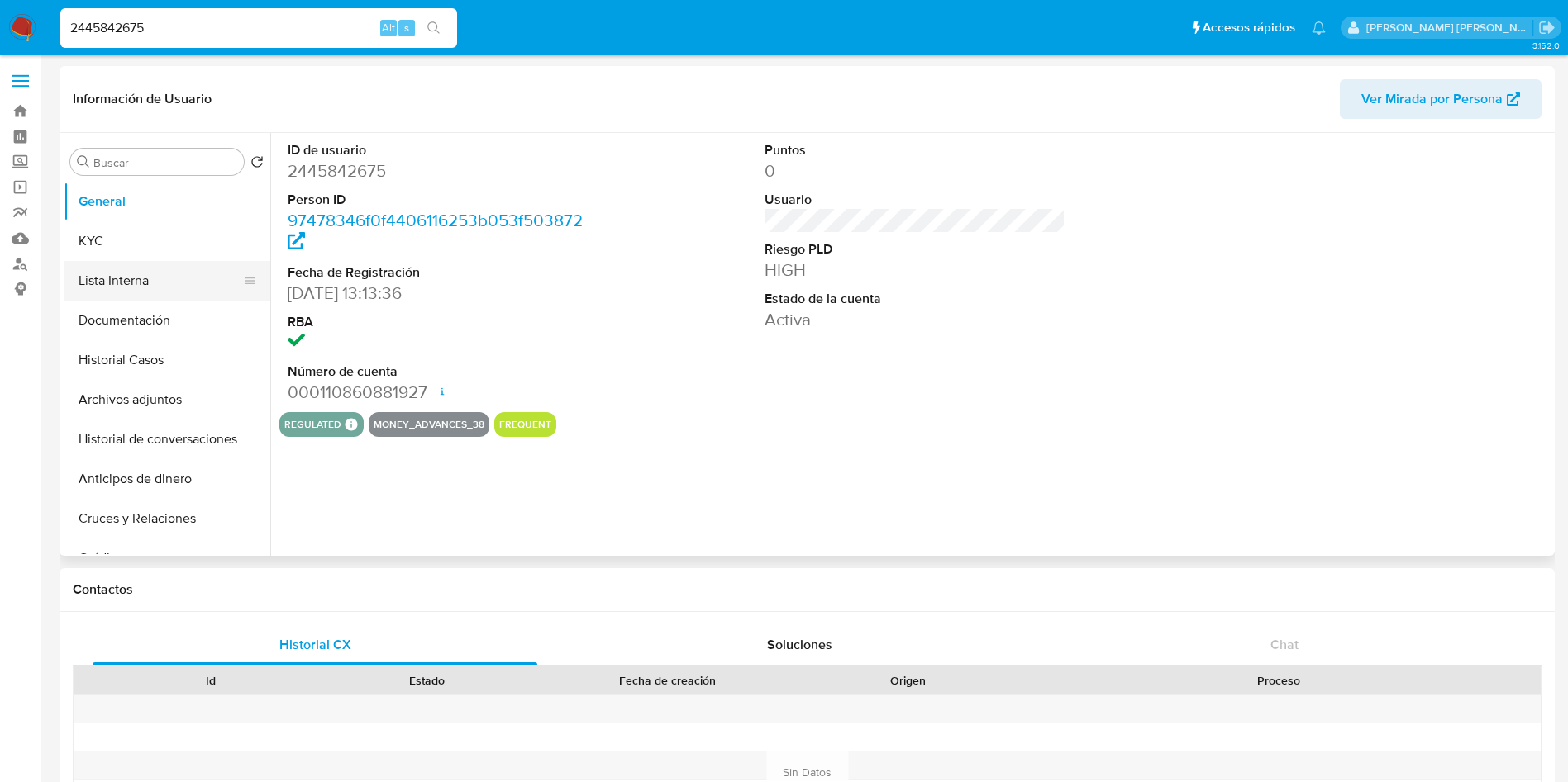
select select "10"
click at [1388, 109] on span "Ver Mirada por Persona" at bounding box center [1431, 98] width 142 height 40
click at [216, 38] on input "2445842675" at bounding box center [258, 27] width 396 height 21
paste input "2482525980"
click at [216, 38] on input "24458426752482525980" at bounding box center [258, 27] width 396 height 21
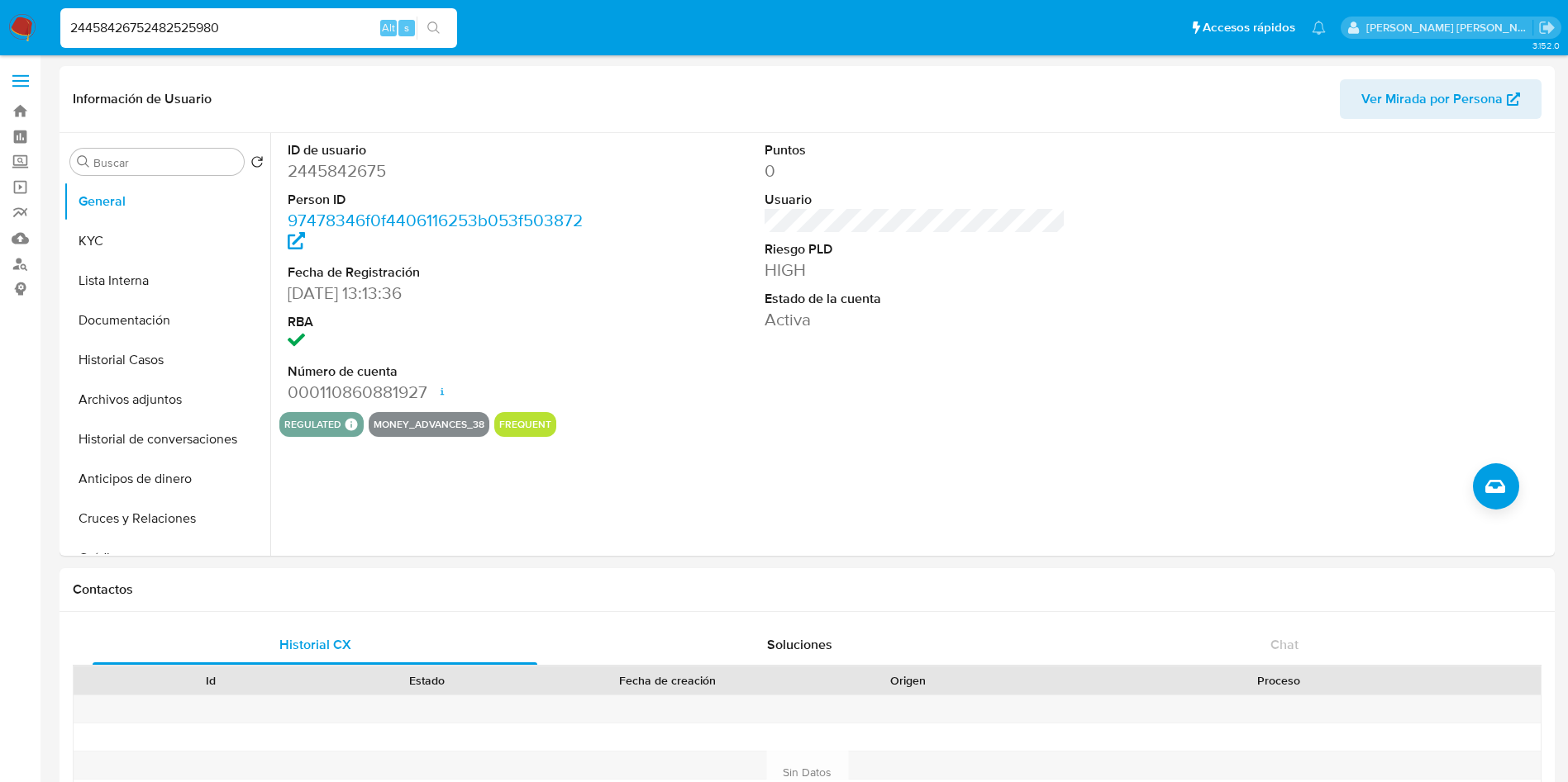
click at [216, 38] on input "24458426752482525980" at bounding box center [258, 27] width 396 height 21
paste input
type input "2482525980"
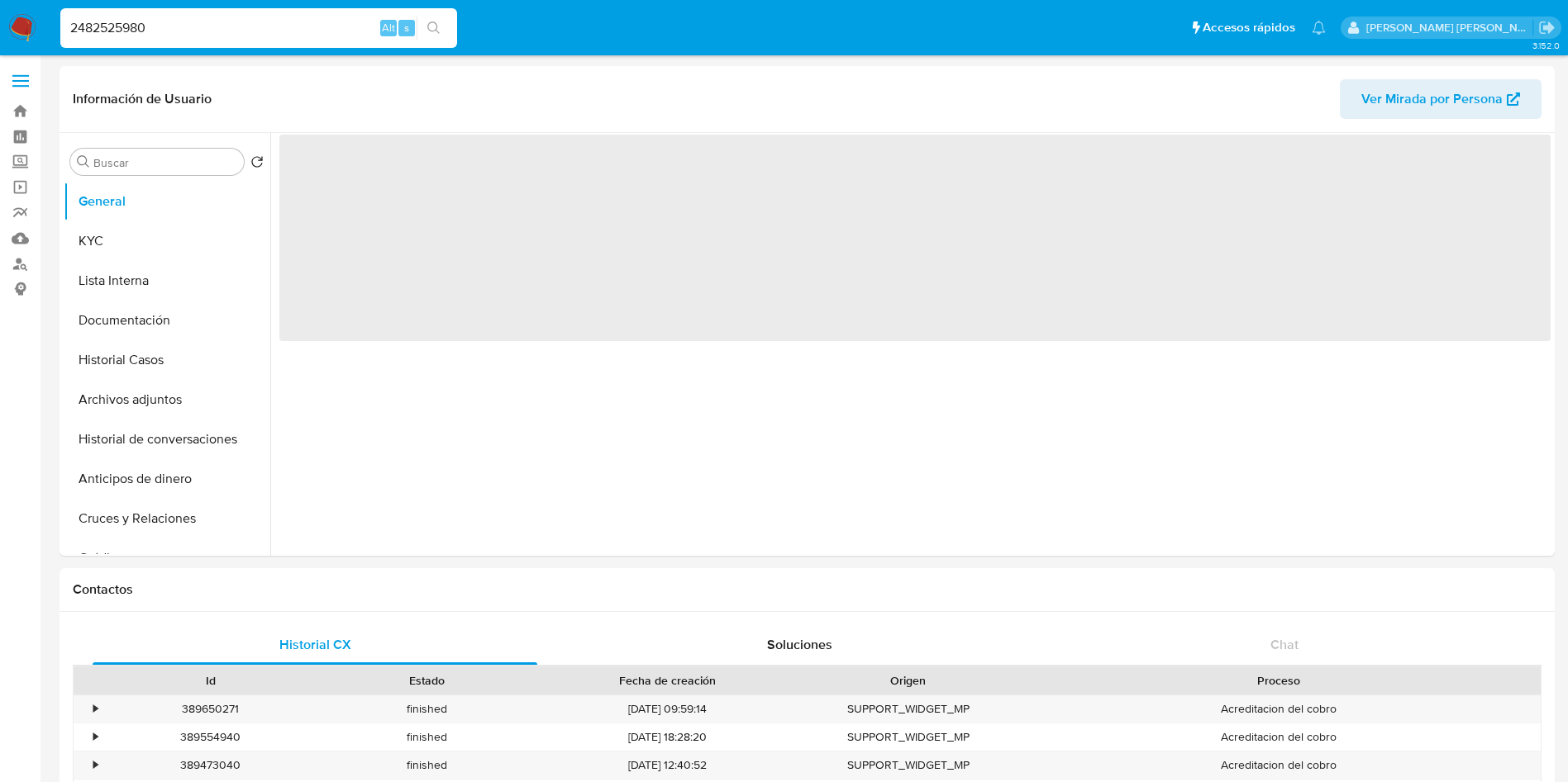
select select "10"
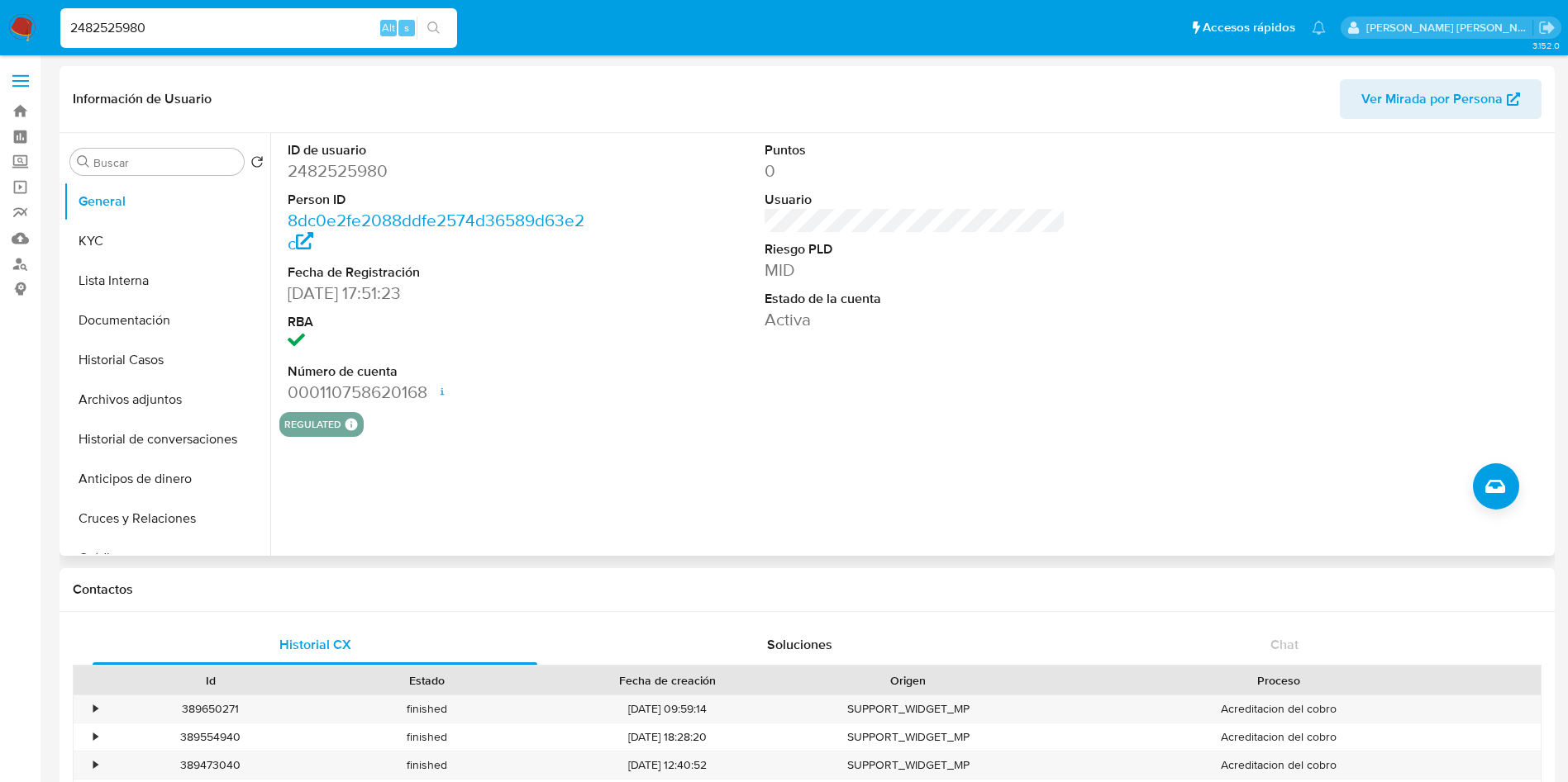
click at [1410, 100] on span "Ver Mirada por Persona" at bounding box center [1431, 98] width 142 height 40
click at [175, 25] on input "2482525980" at bounding box center [258, 27] width 396 height 21
paste input "3867758"
type input "2483867758"
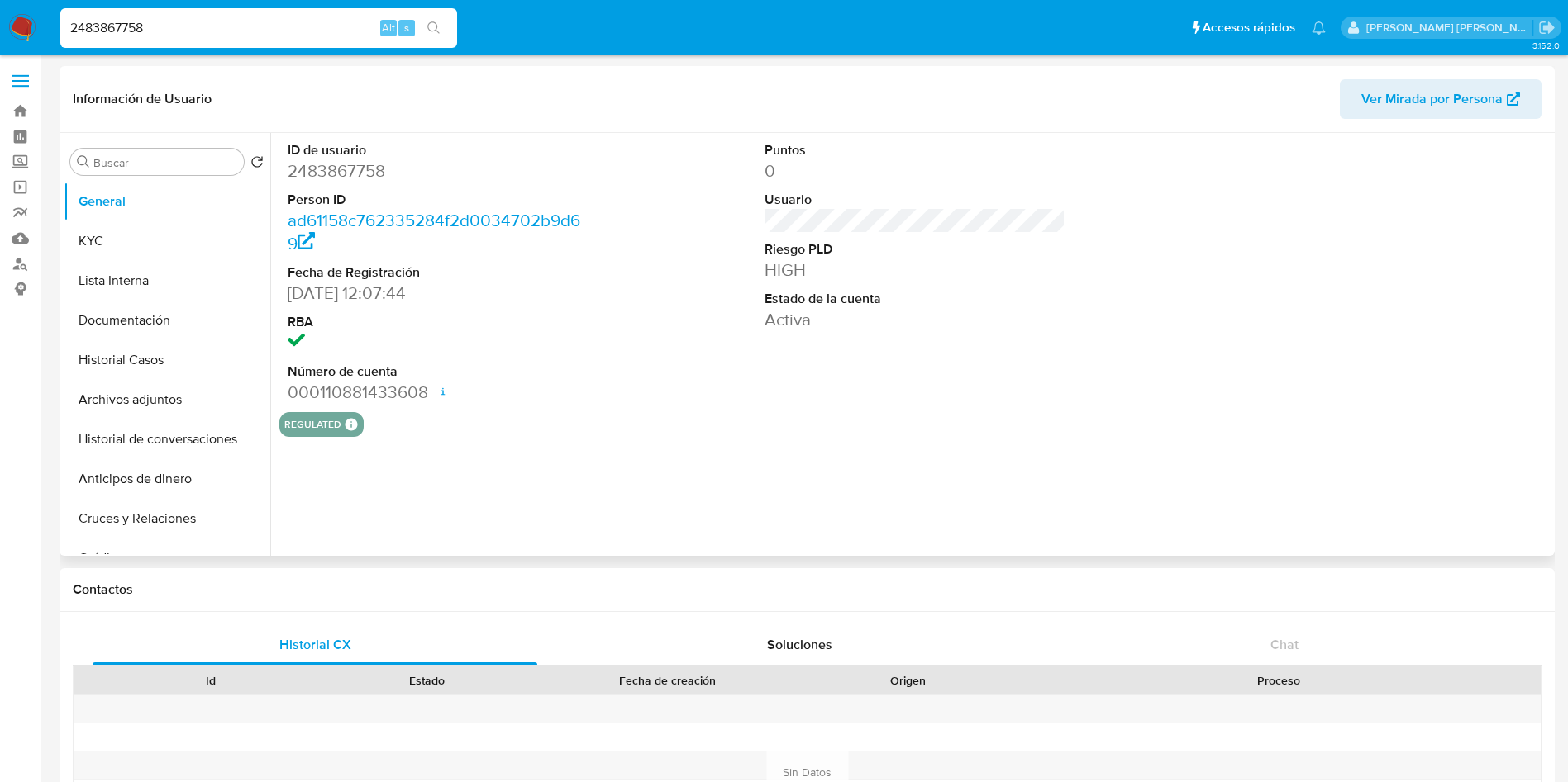
click at [1488, 88] on span "Ver Mirada por Persona" at bounding box center [1431, 98] width 142 height 40
select select "10"
click at [160, 30] on input "2483867758" at bounding box center [258, 27] width 396 height 21
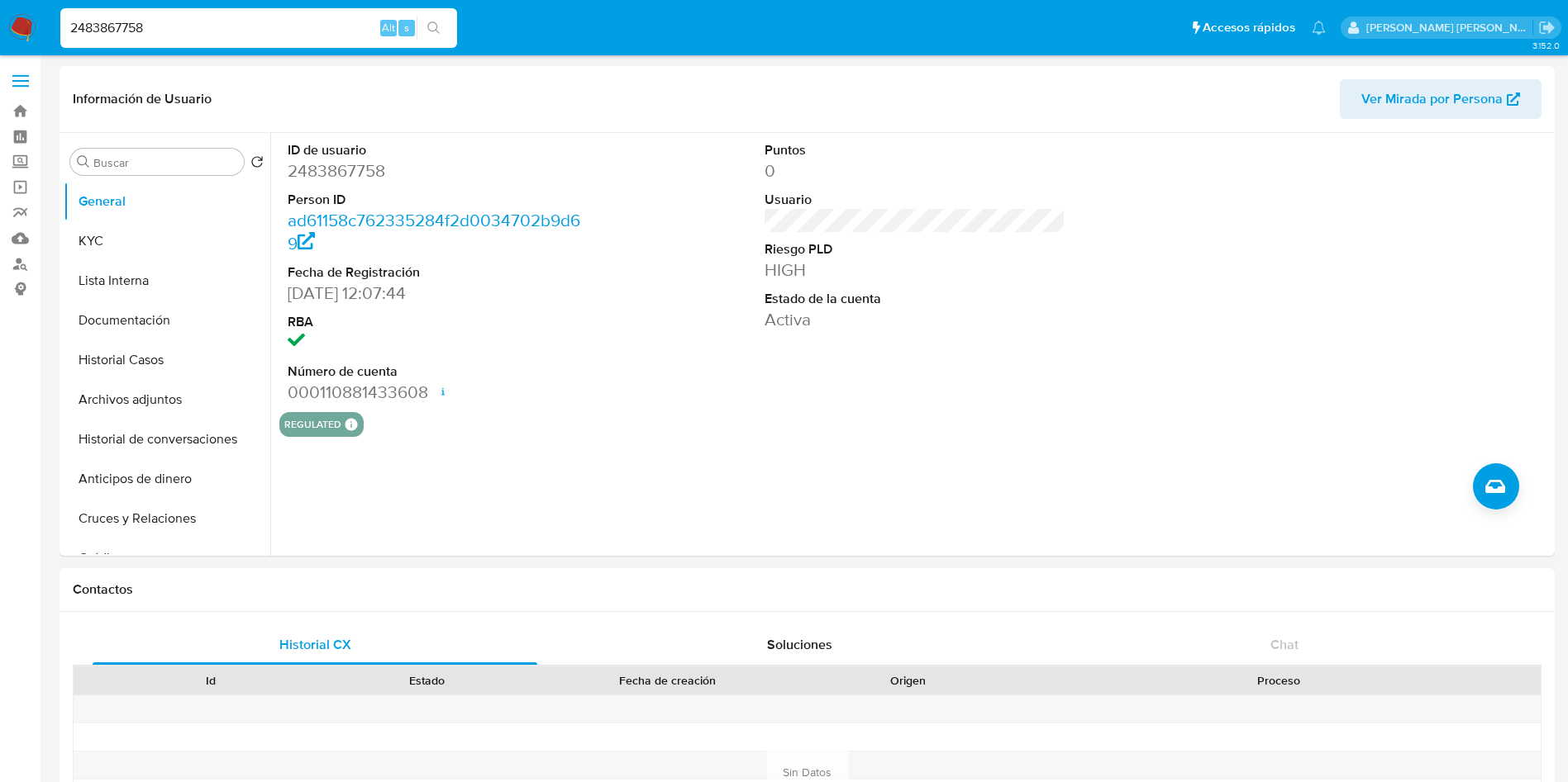
paste input
click at [237, 20] on input at bounding box center [258, 27] width 396 height 21
paste input "2506266608"
type input "2506266608"
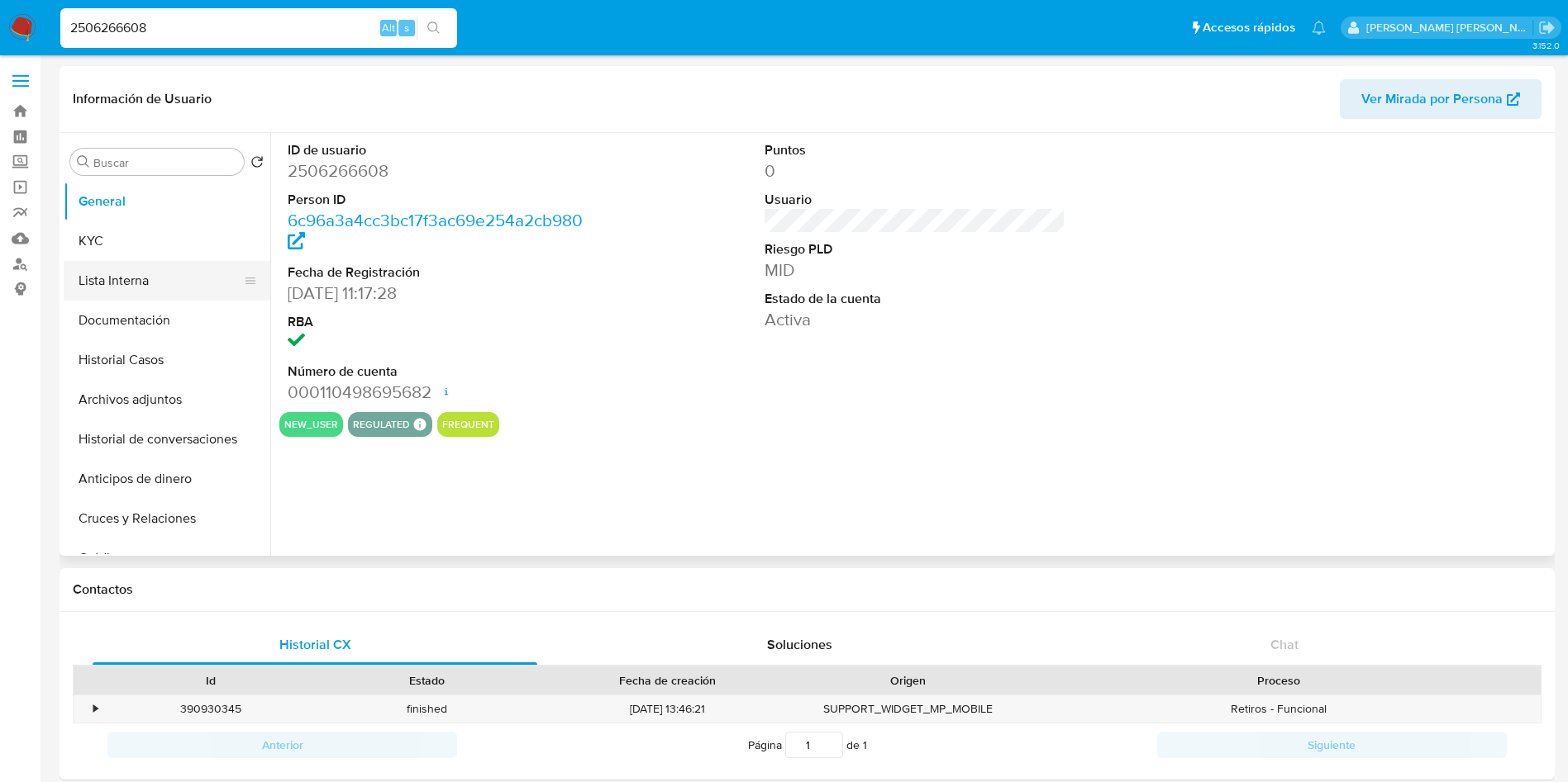
select select "10"
click at [1419, 92] on span "Ver Mirada por Persona" at bounding box center [1431, 98] width 142 height 40
click at [281, 43] on div "2506266608 Alt s" at bounding box center [258, 28] width 396 height 40
click at [268, 31] on input "2506266608" at bounding box center [258, 27] width 396 height 21
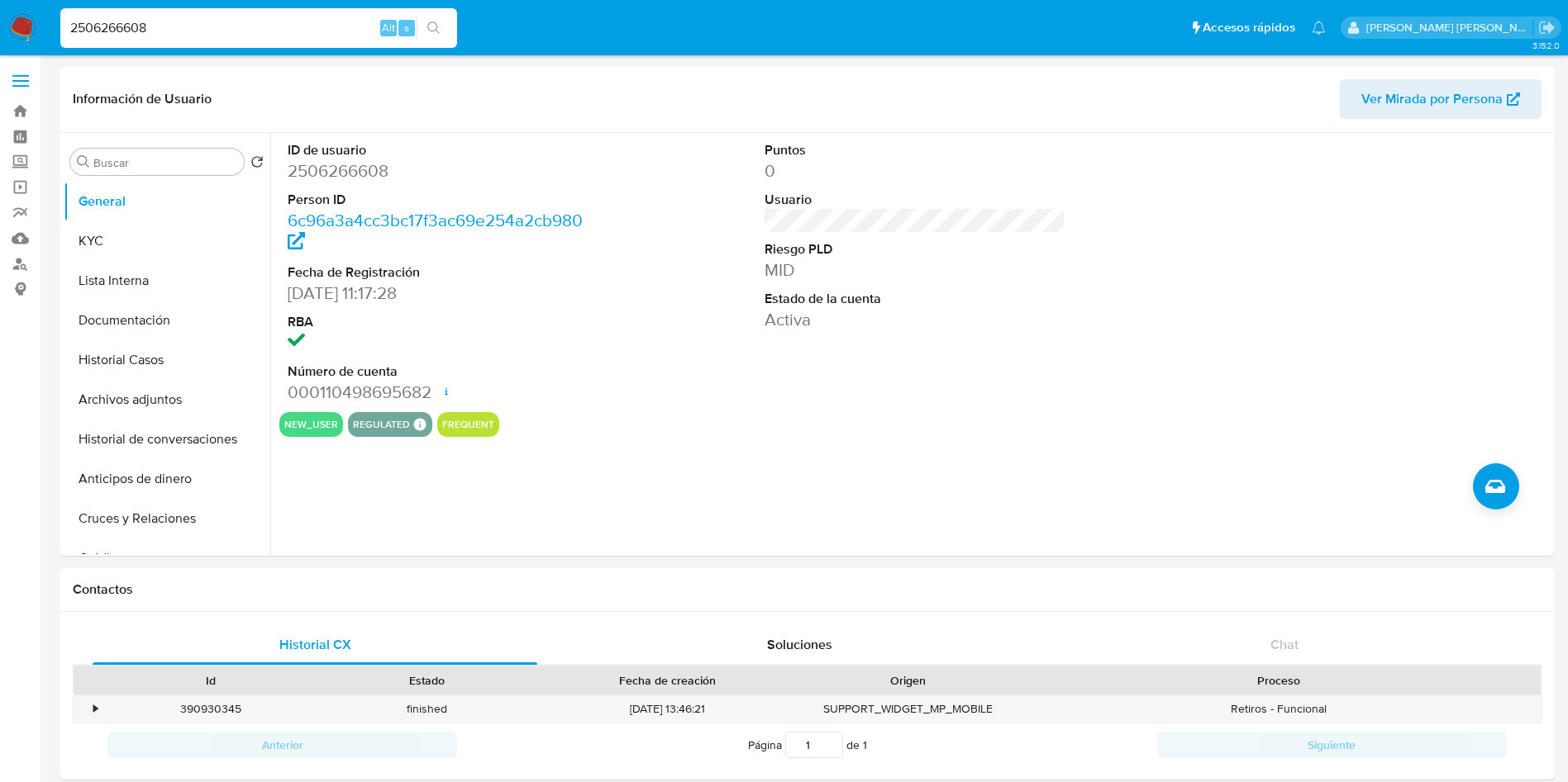
paste input "415134301"
type input "415134301"
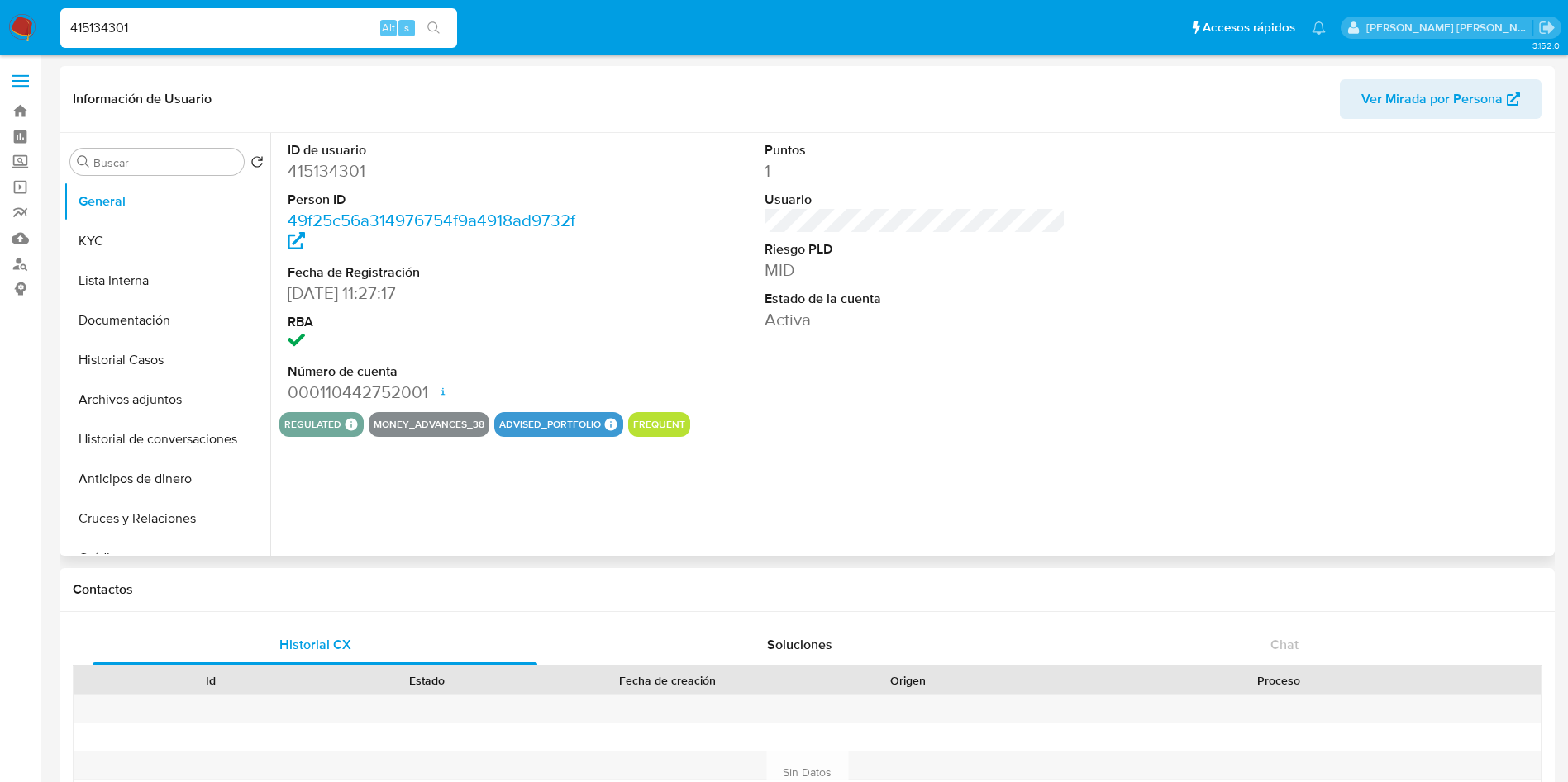
click at [1468, 103] on span "Ver Mirada por Persona" at bounding box center [1431, 98] width 142 height 40
select select "10"
click at [219, 6] on div "415134301 Alt s" at bounding box center [258, 28] width 396 height 47
click at [212, 17] on input "415134301" at bounding box center [258, 27] width 396 height 21
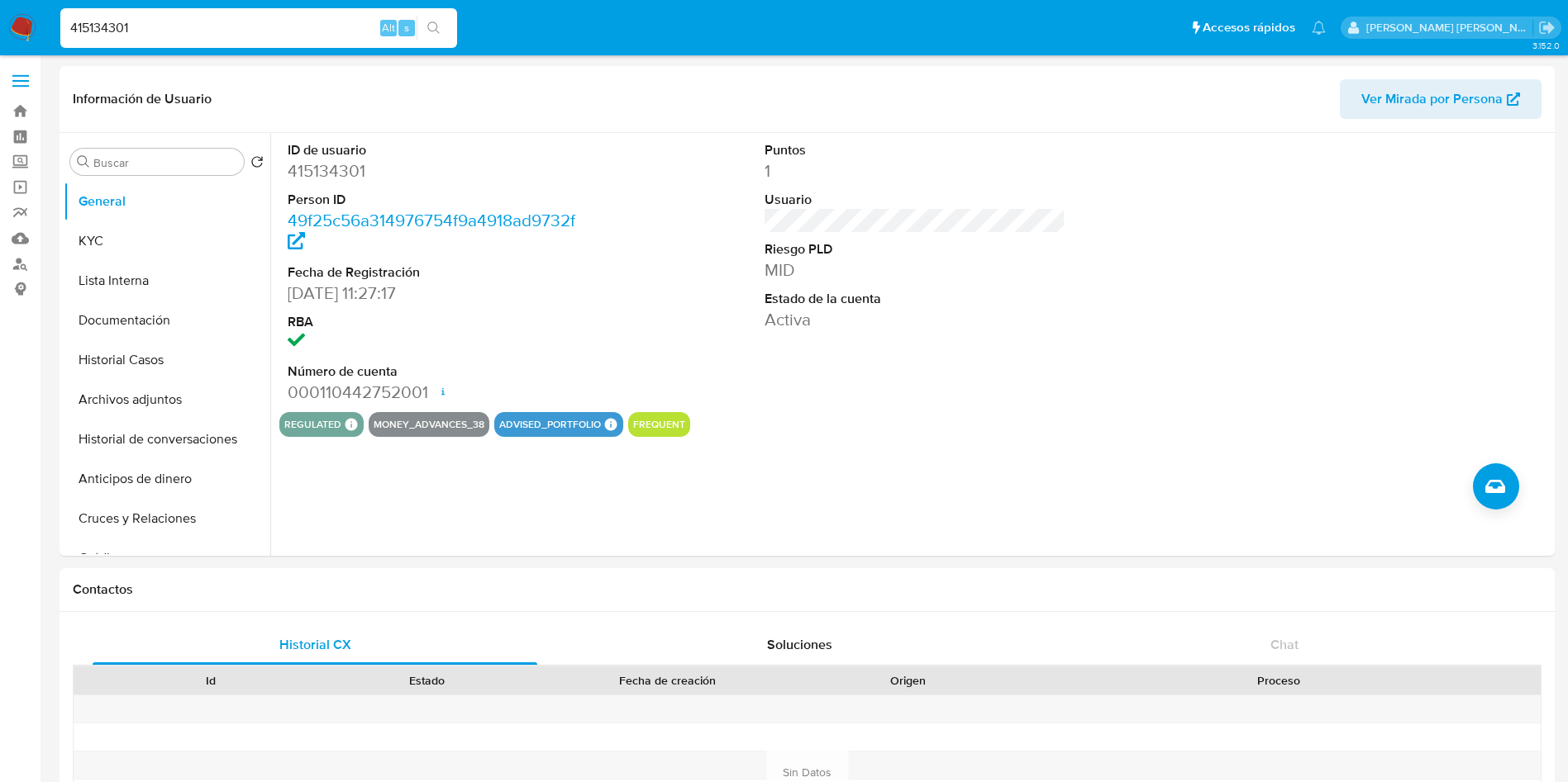
paste input "31062100"
type input "431062100"
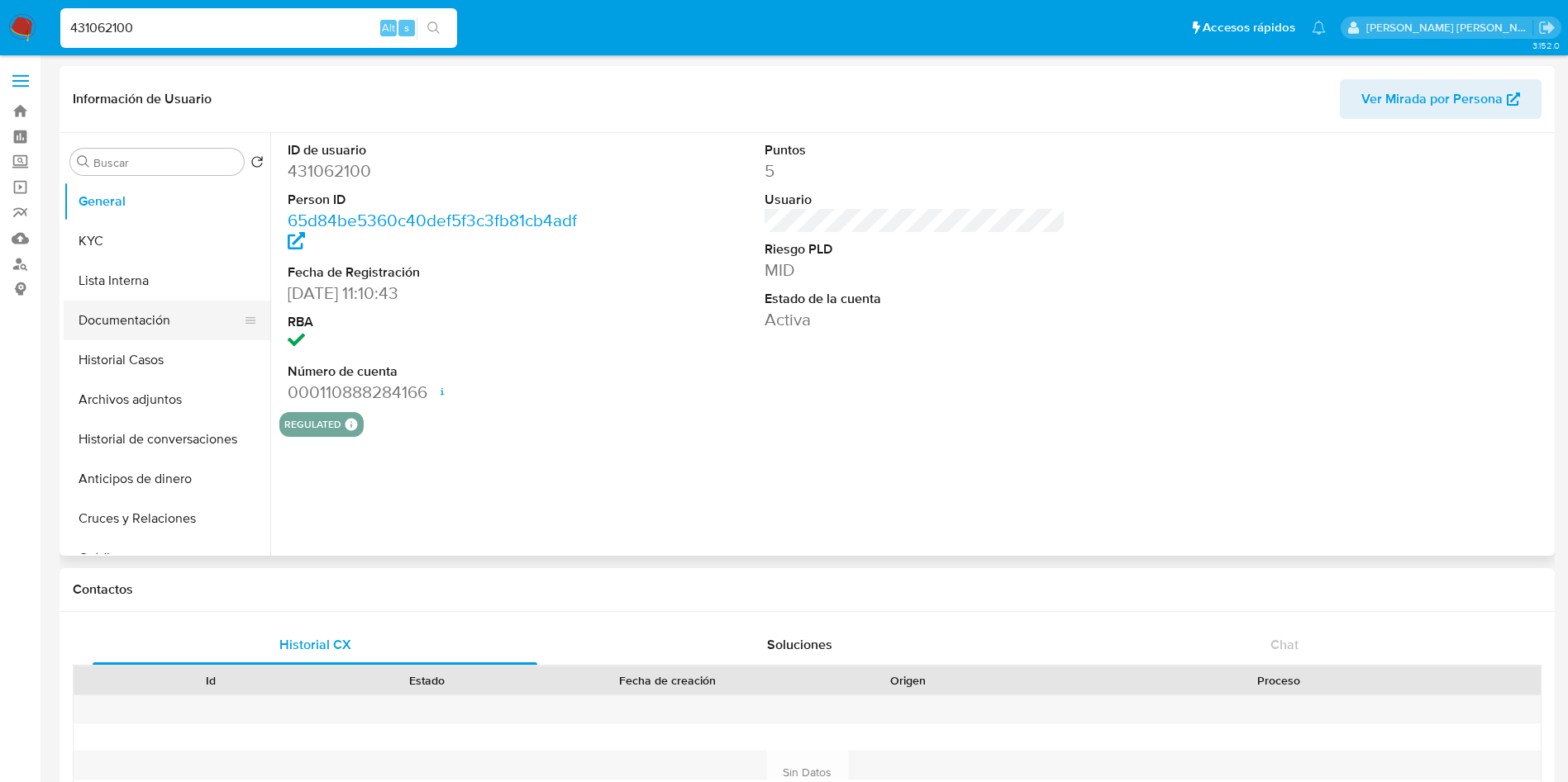
select select "10"
click at [128, 321] on button "Documentación" at bounding box center [160, 321] width 193 height 40
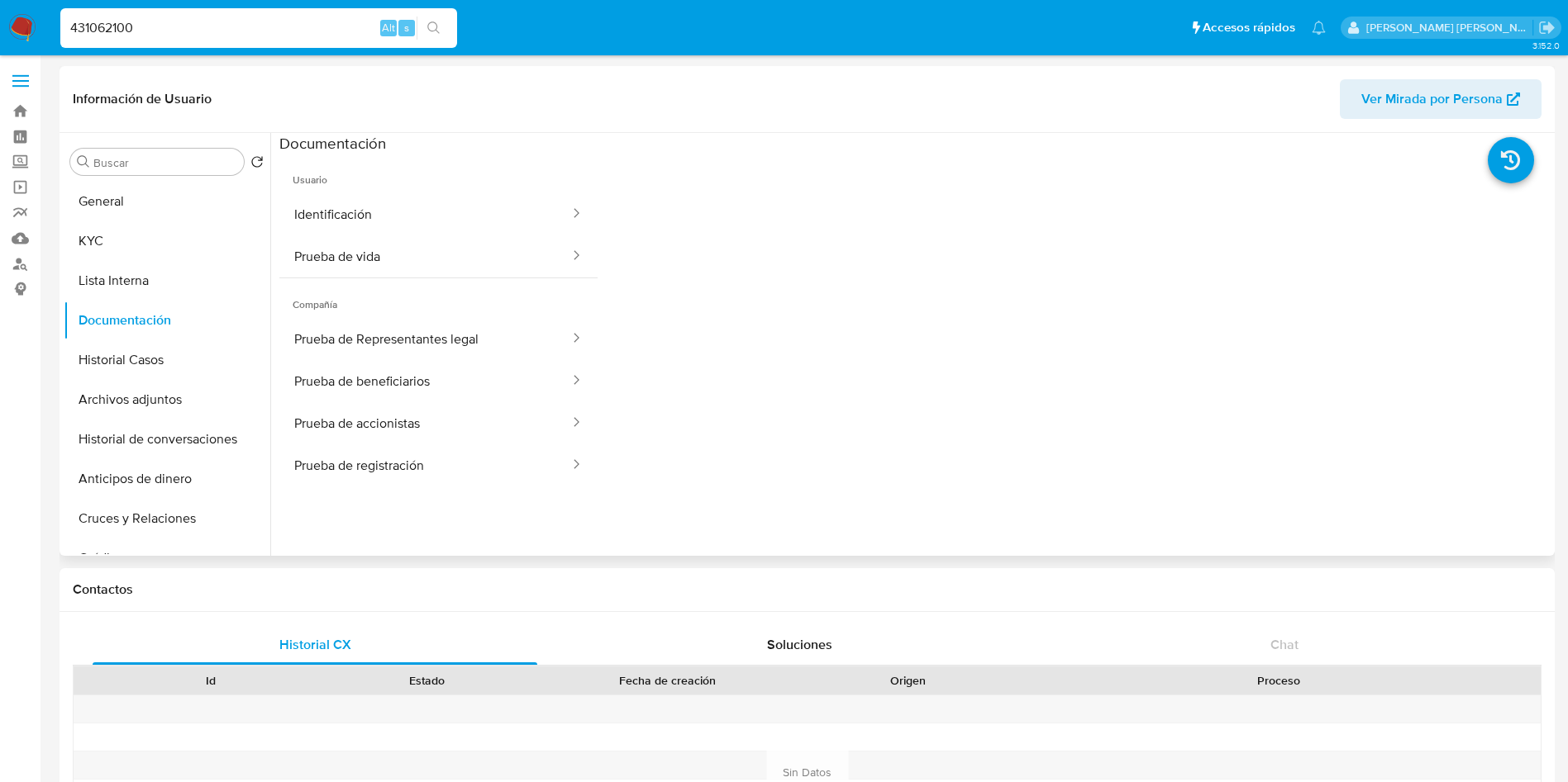
click at [1378, 105] on span "Ver Mirada por Persona" at bounding box center [1431, 98] width 142 height 40
click at [300, 29] on input "431062100" at bounding box center [258, 27] width 396 height 21
paste input "325584"
type input "431325584"
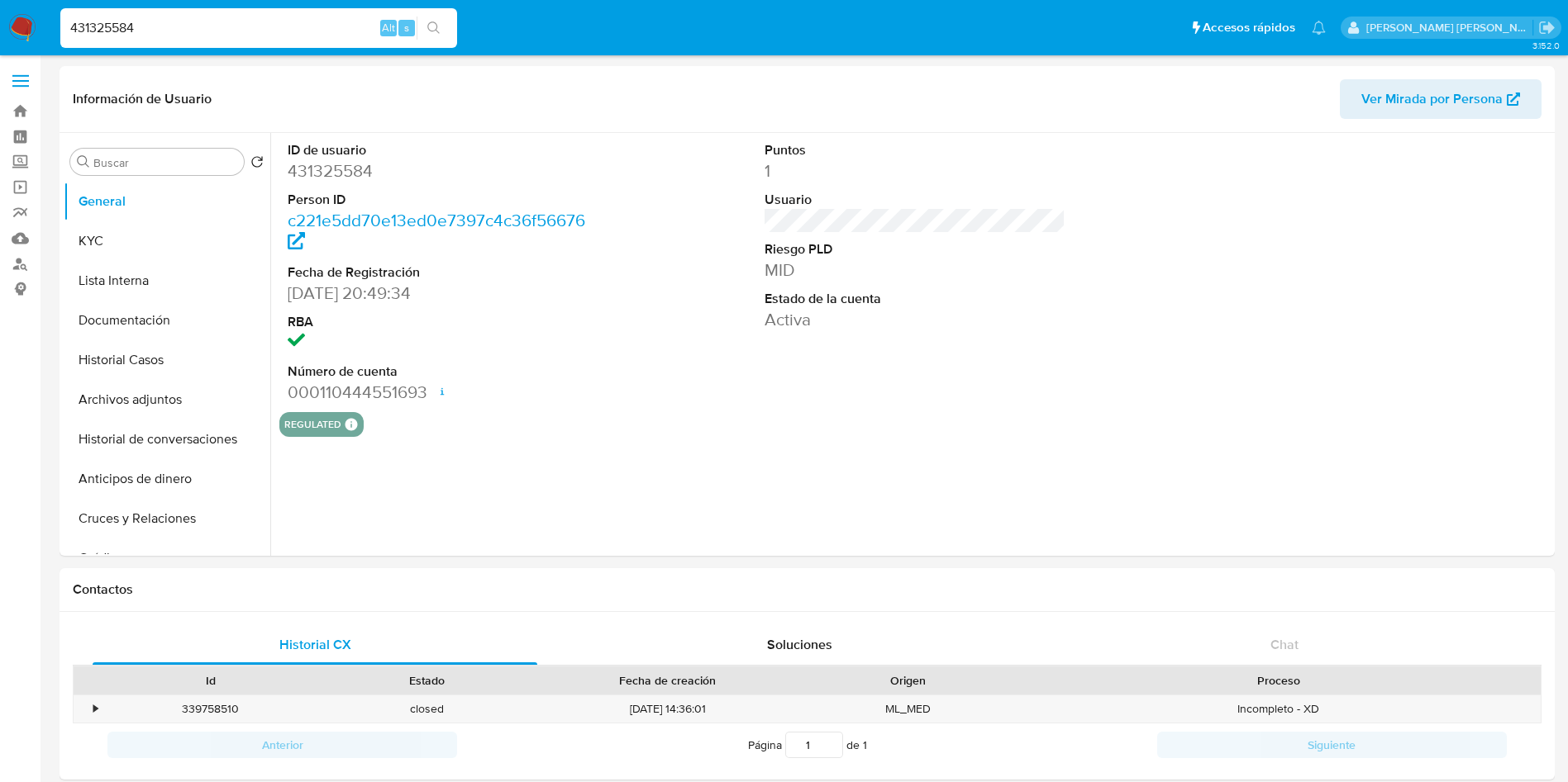
select select "10"
click at [1451, 101] on span "Ver Mirada por Persona" at bounding box center [1431, 98] width 142 height 40
click at [245, 25] on input "431325584" at bounding box center [258, 27] width 396 height 21
paste input "5692010"
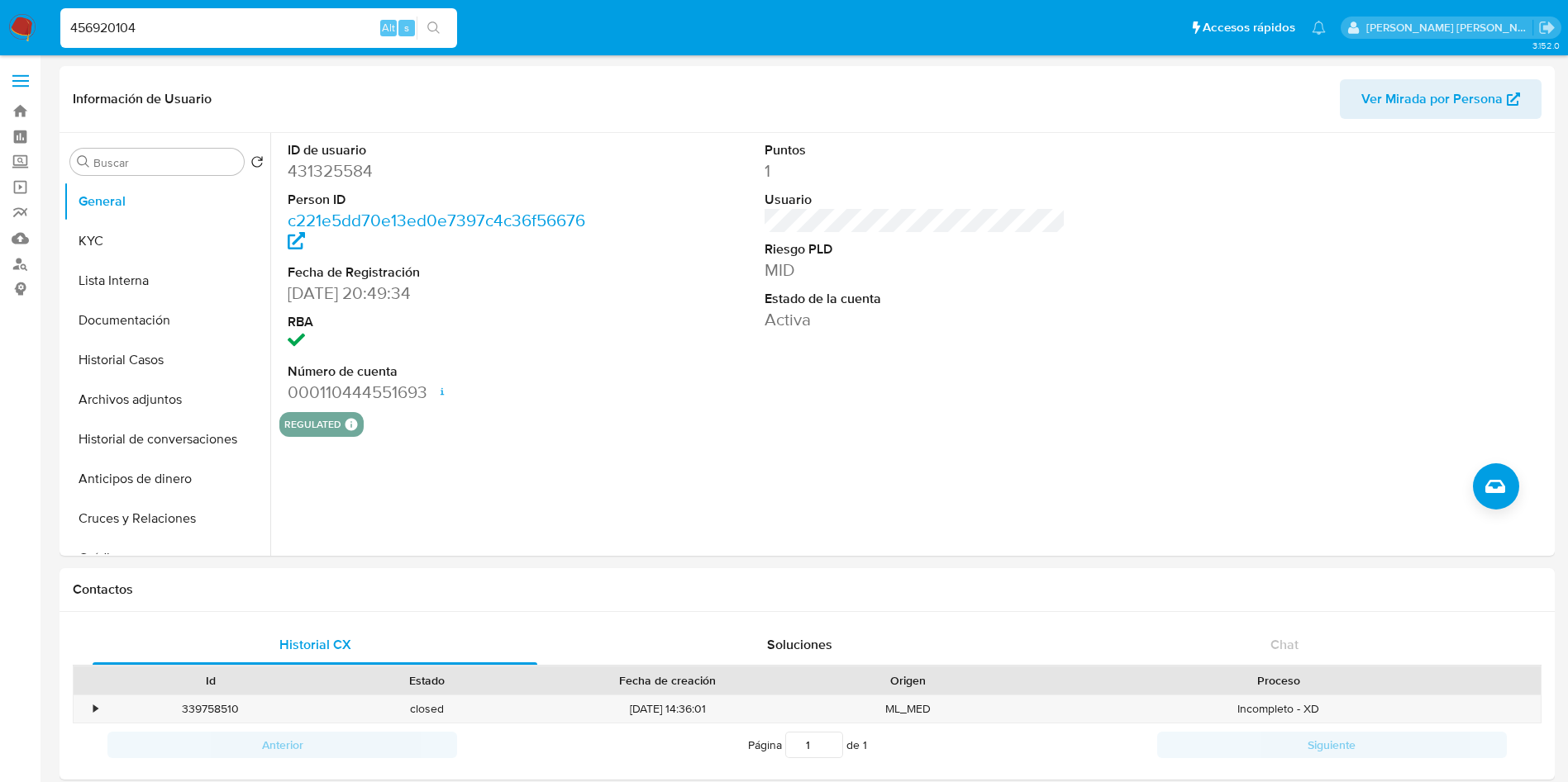
type input "456920104"
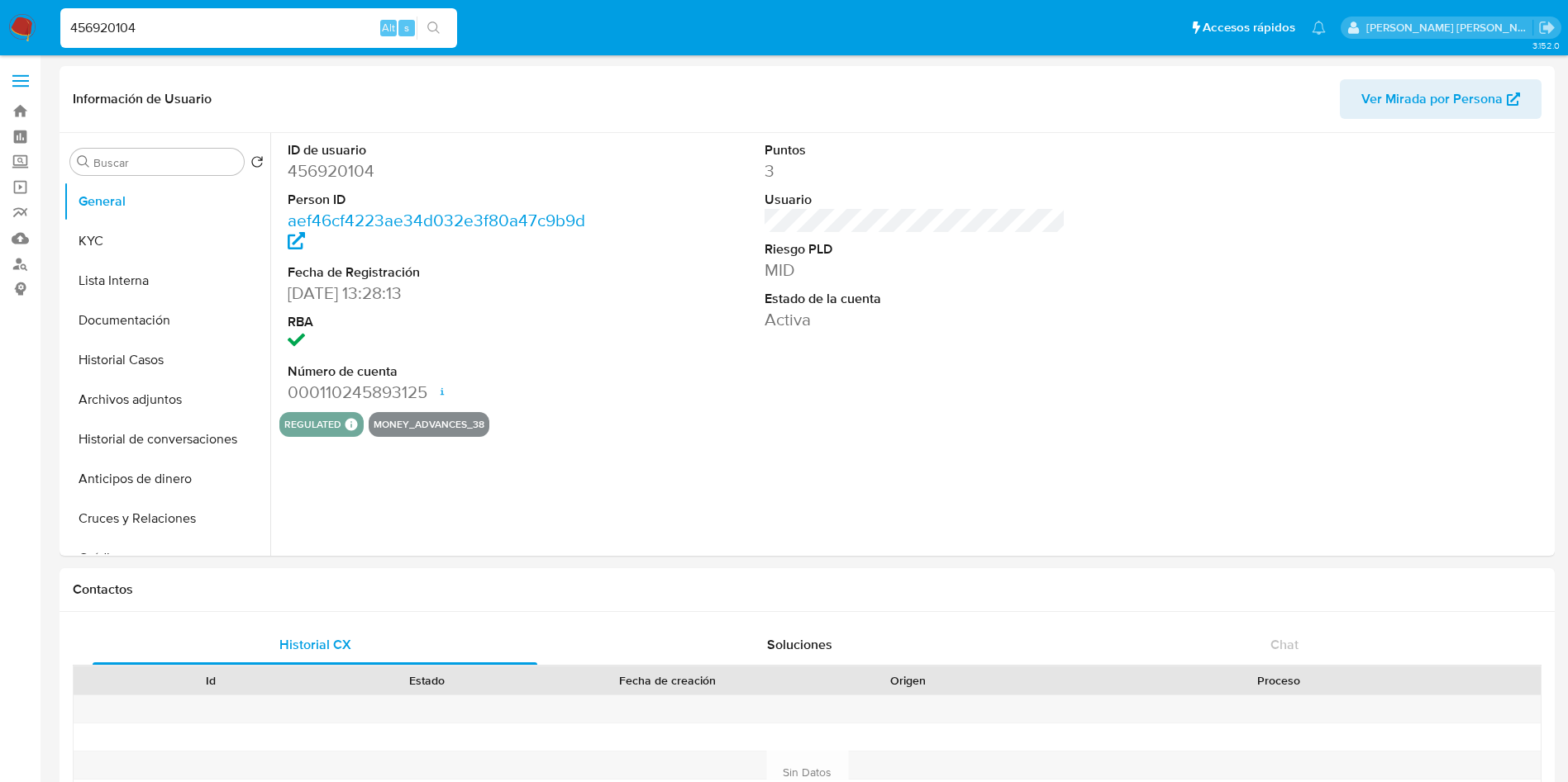
select select "10"
click at [1497, 95] on span "Ver Mirada por Persona" at bounding box center [1431, 98] width 142 height 40
click at [269, 37] on input "456920104" at bounding box center [258, 27] width 396 height 21
paste input "76229825"
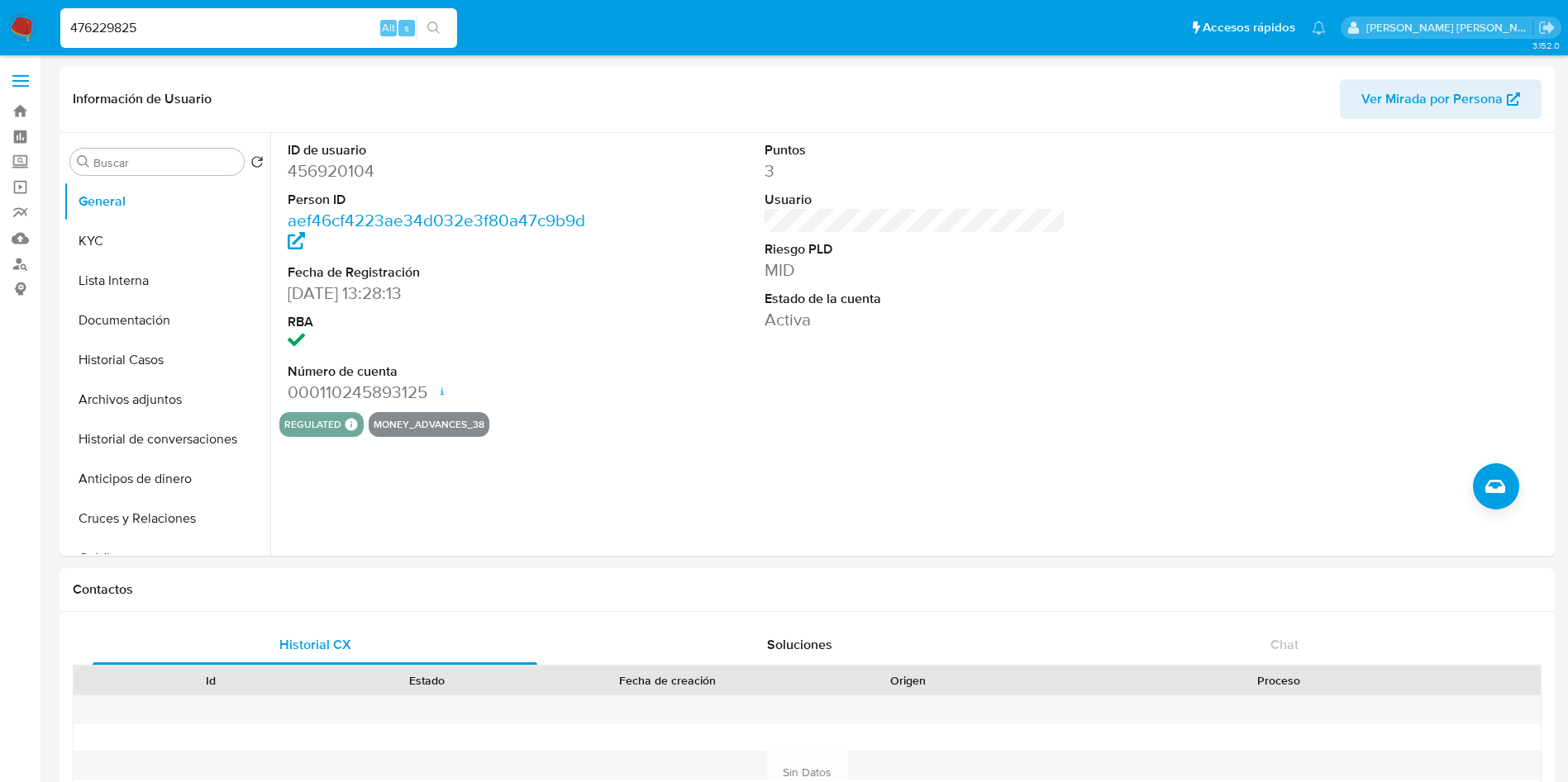
type input "476229825"
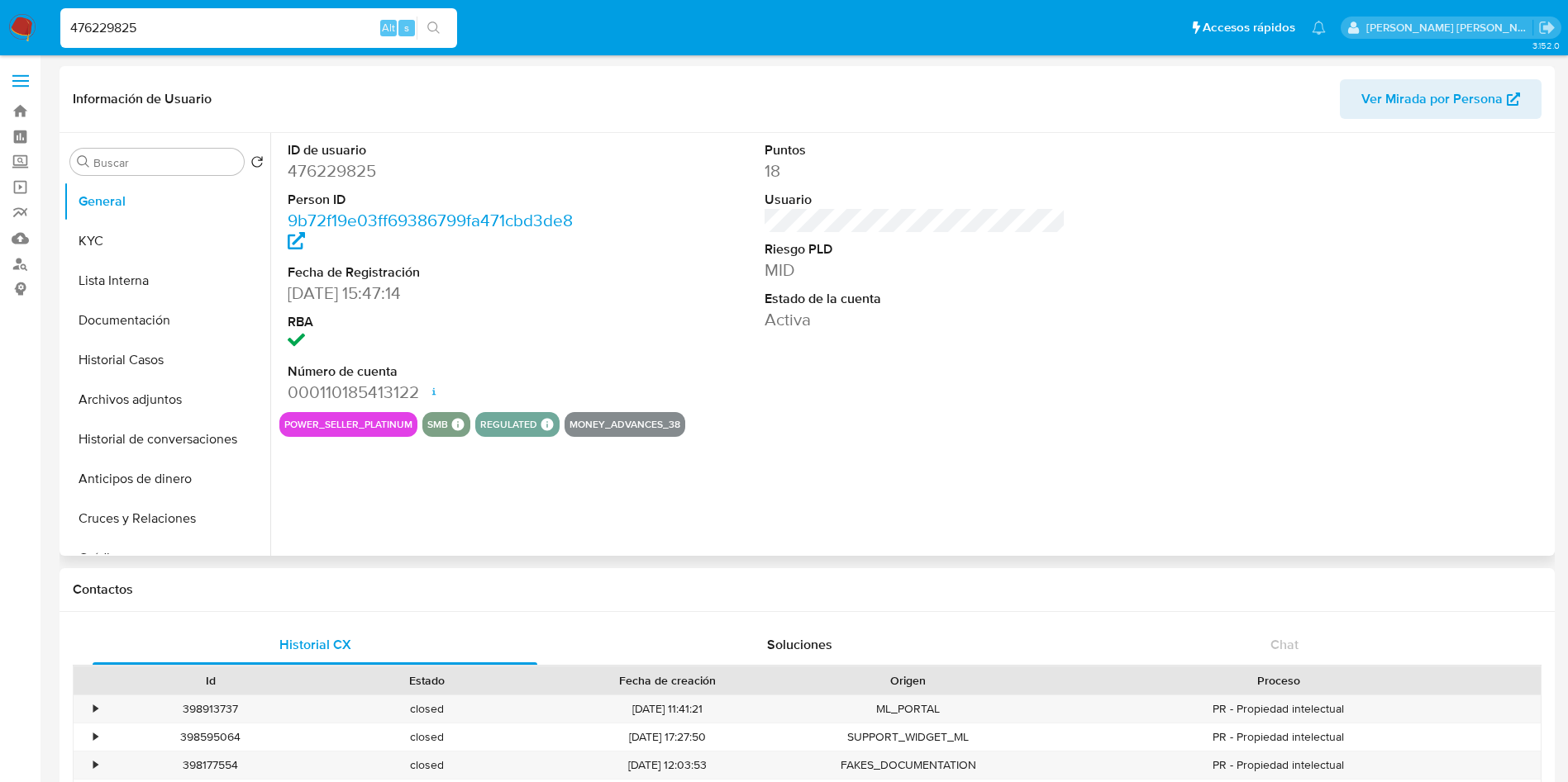
select select "10"
click at [1463, 109] on span "Ver Mirada por Persona" at bounding box center [1431, 98] width 142 height 40
click at [114, 247] on button "KYC" at bounding box center [160, 241] width 193 height 40
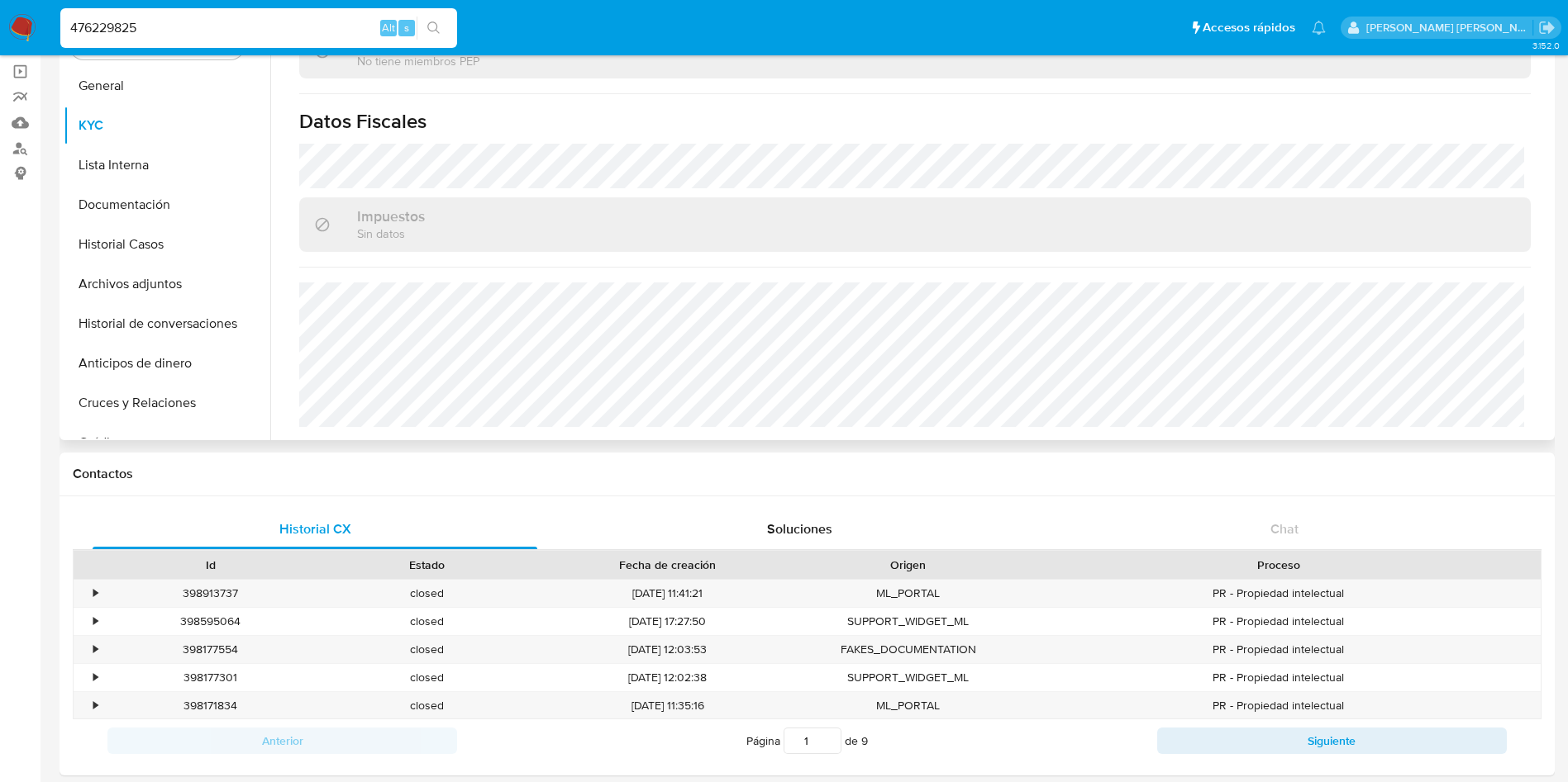
scroll to position [116, 0]
click at [170, 20] on input "476229825" at bounding box center [258, 27] width 396 height 21
paste input "82222916"
type input "482222916"
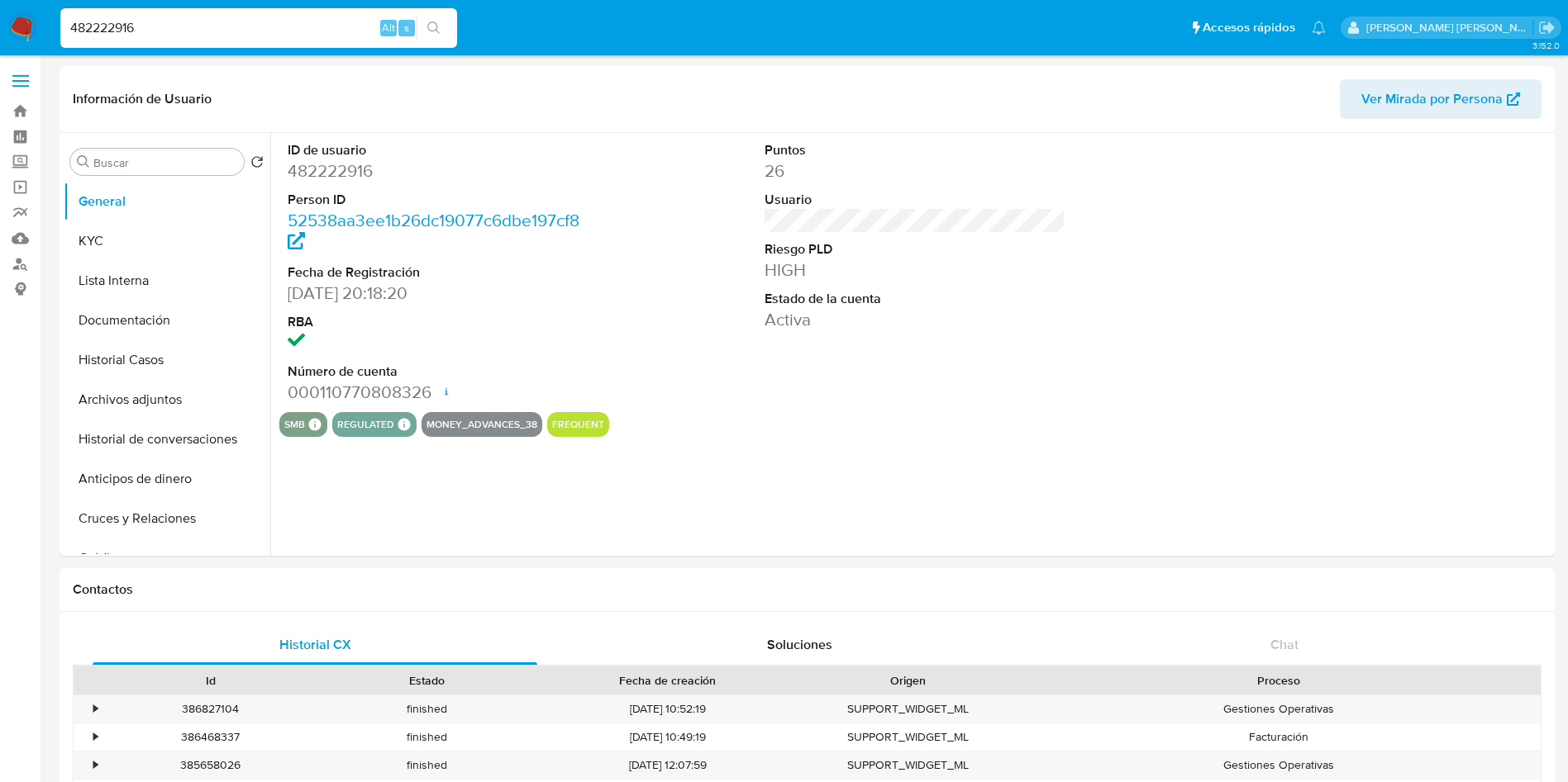
select select "10"
click at [1413, 87] on span "Ver Mirada por Persona" at bounding box center [1431, 98] width 142 height 40
click at [255, 11] on div "482222916 Alt s" at bounding box center [258, 28] width 396 height 40
click at [219, 42] on div "482222916 Alt s" at bounding box center [258, 28] width 396 height 40
click at [198, 37] on input "482222916" at bounding box center [258, 27] width 396 height 21
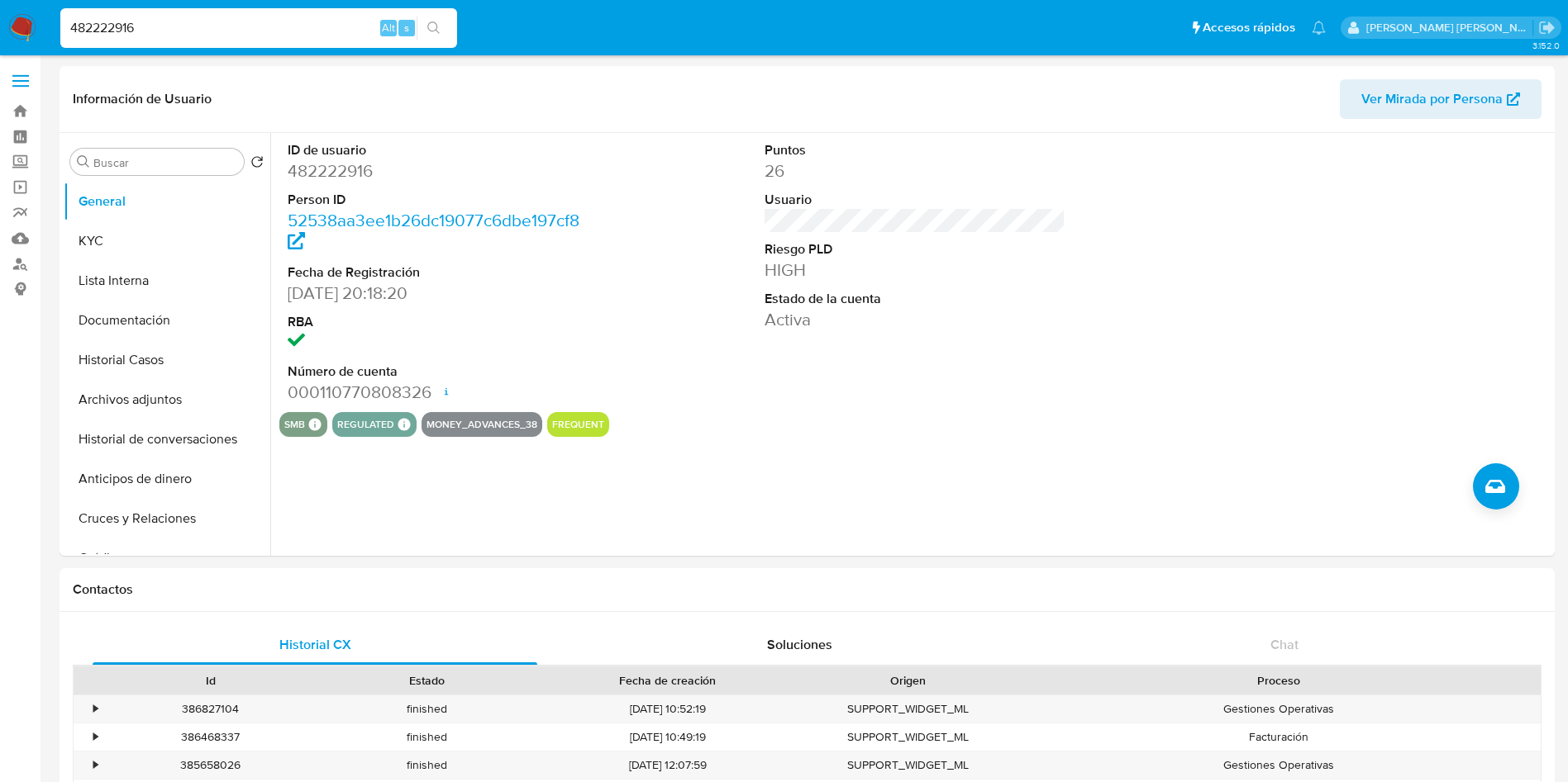
click at [198, 37] on input "482222916" at bounding box center [258, 27] width 396 height 21
paste input "4067512"
type input "484067512"
select select "10"
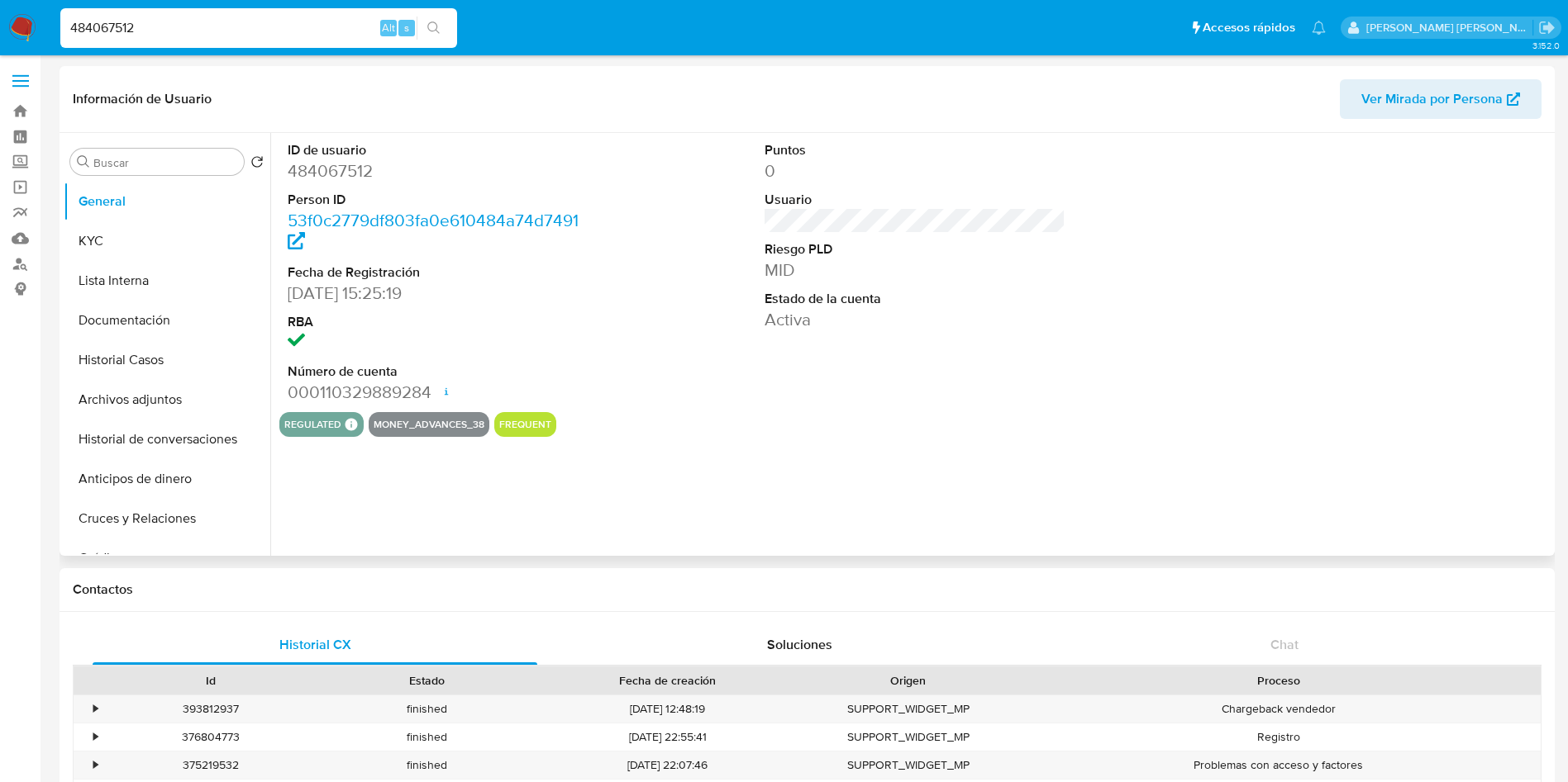
click at [1436, 91] on span "Ver Mirada por Persona" at bounding box center [1431, 98] width 142 height 40
click at [237, 20] on input "484067512" at bounding box center [258, 27] width 396 height 21
paste input "50209893"
type input "502098932"
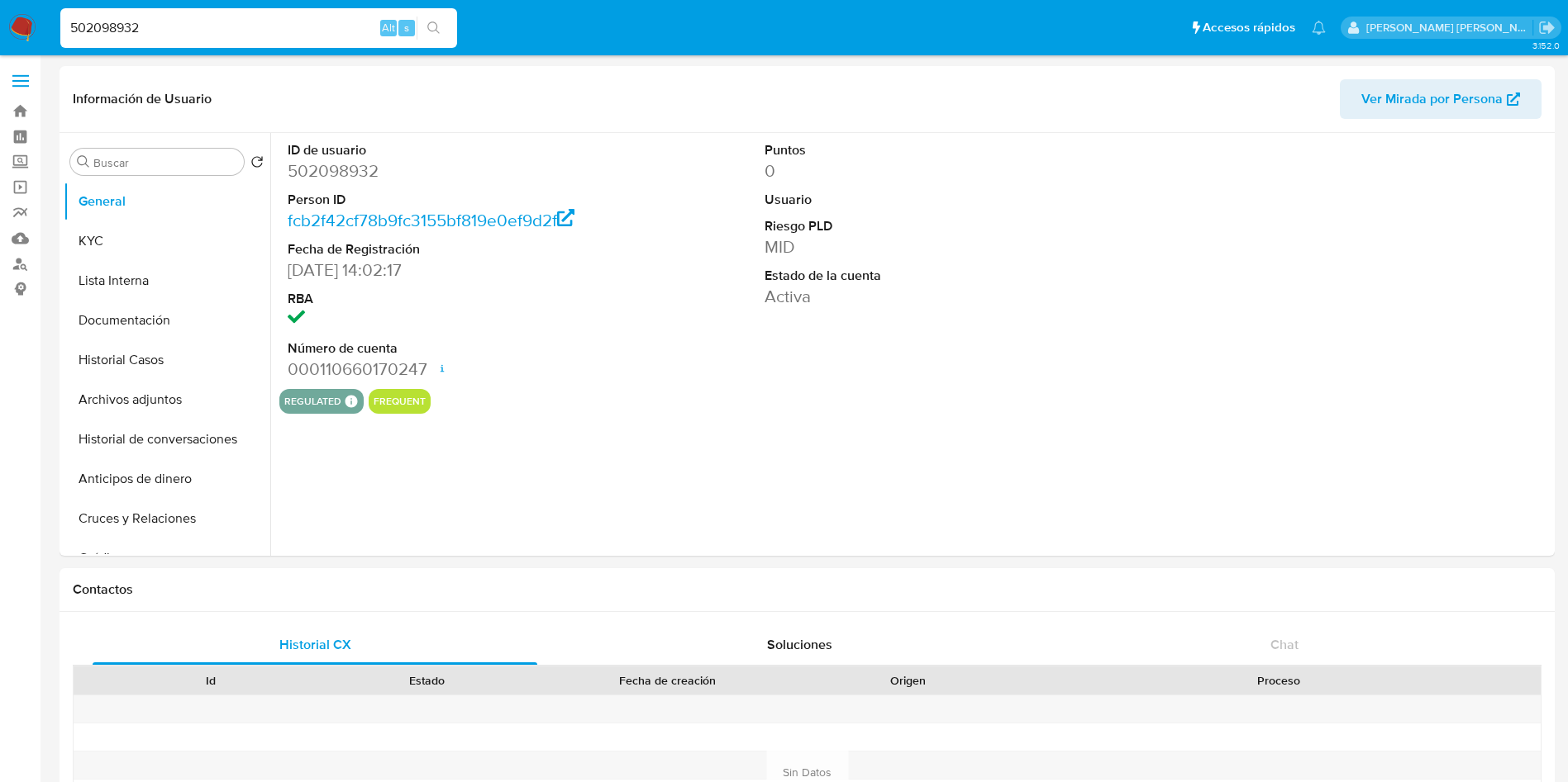
select select "10"
click at [1453, 104] on span "Ver Mirada por Persona" at bounding box center [1431, 98] width 142 height 40
click at [161, 23] on input "502098932" at bounding box center [258, 27] width 396 height 21
paste input "910949"
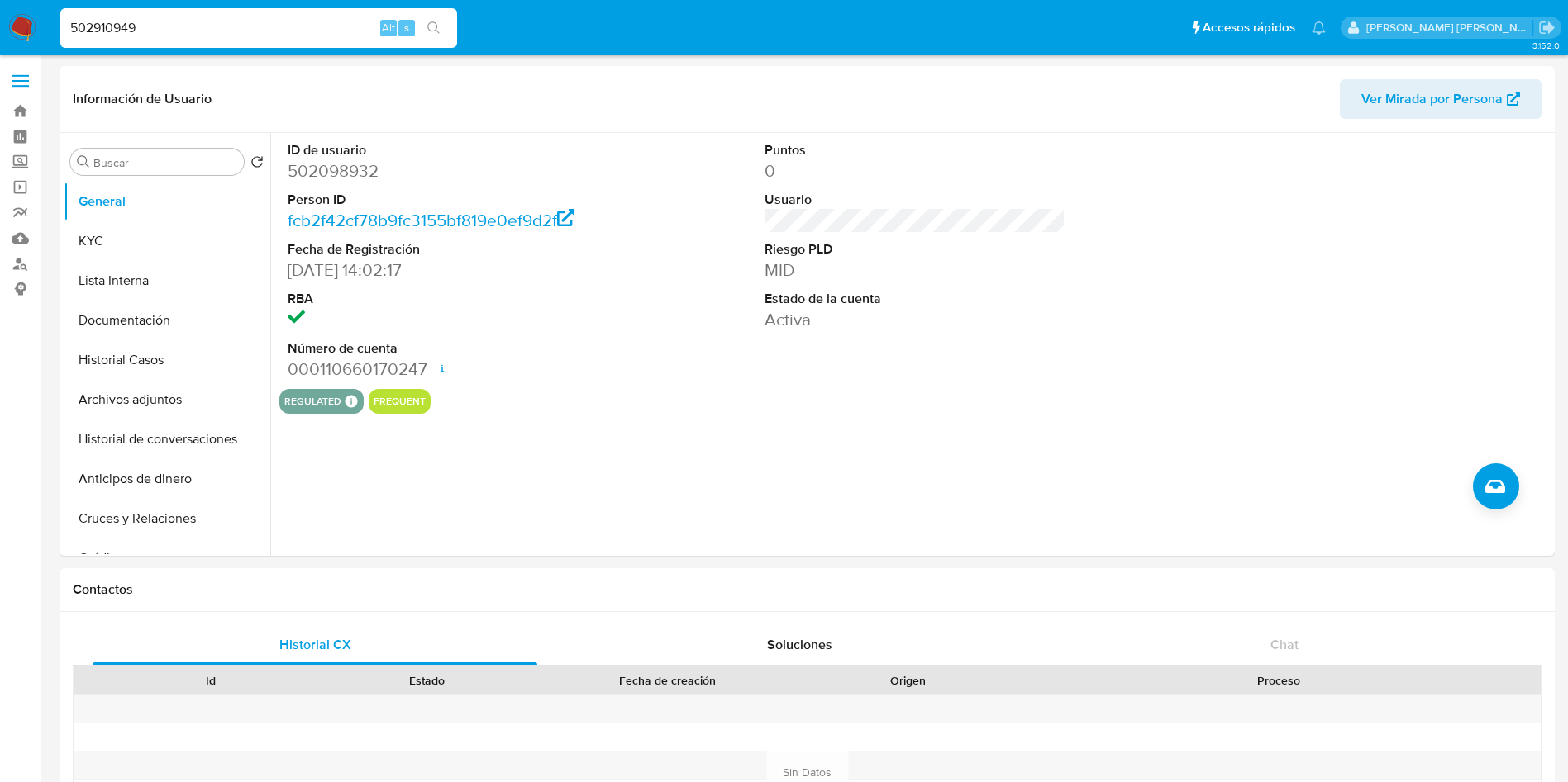
type input "502910949"
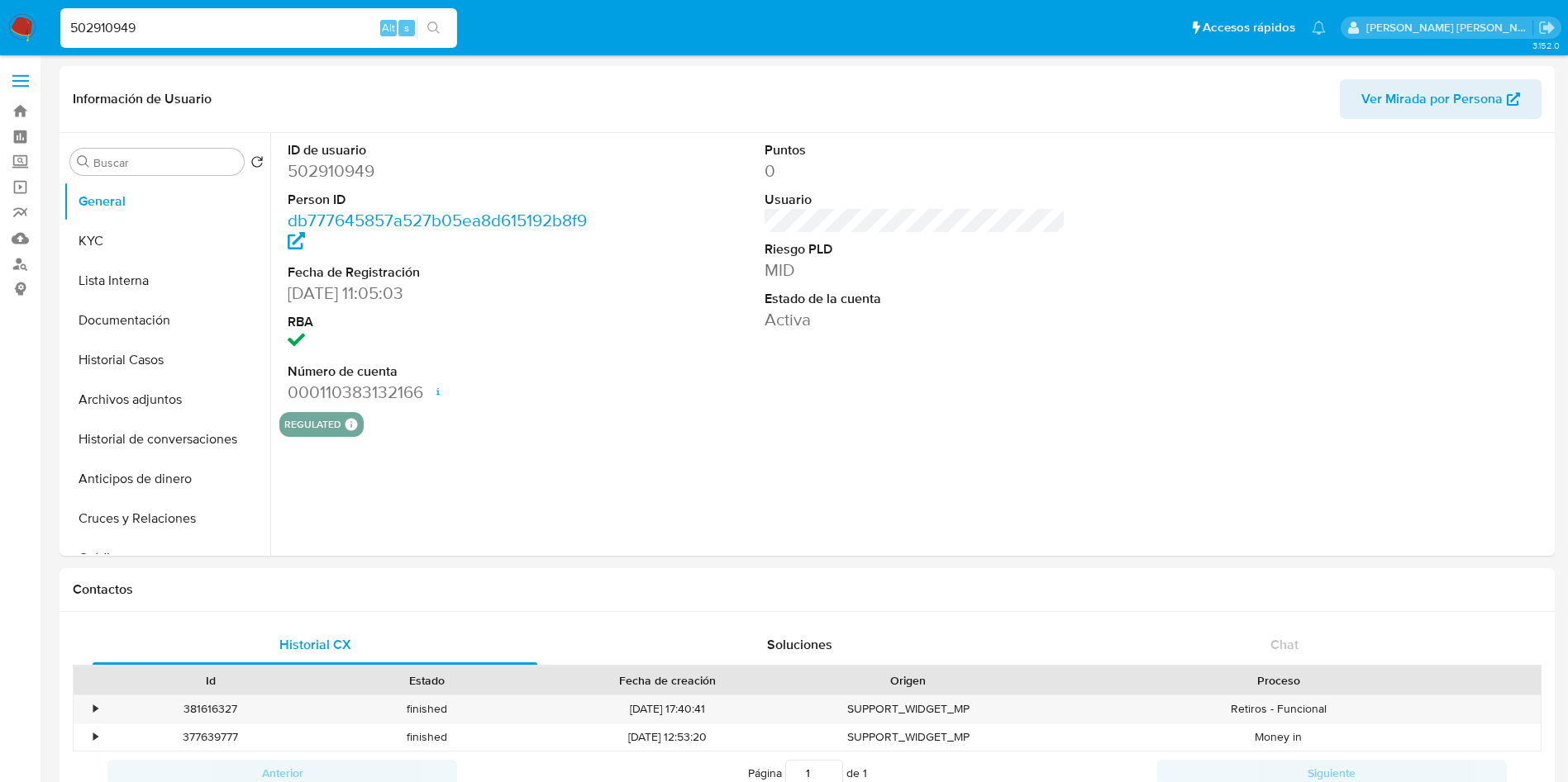
select select "10"
click at [1446, 103] on span "Ver Mirada por Persona" at bounding box center [1431, 98] width 142 height 40
click at [206, 31] on input "502910949" at bounding box center [258, 27] width 396 height 21
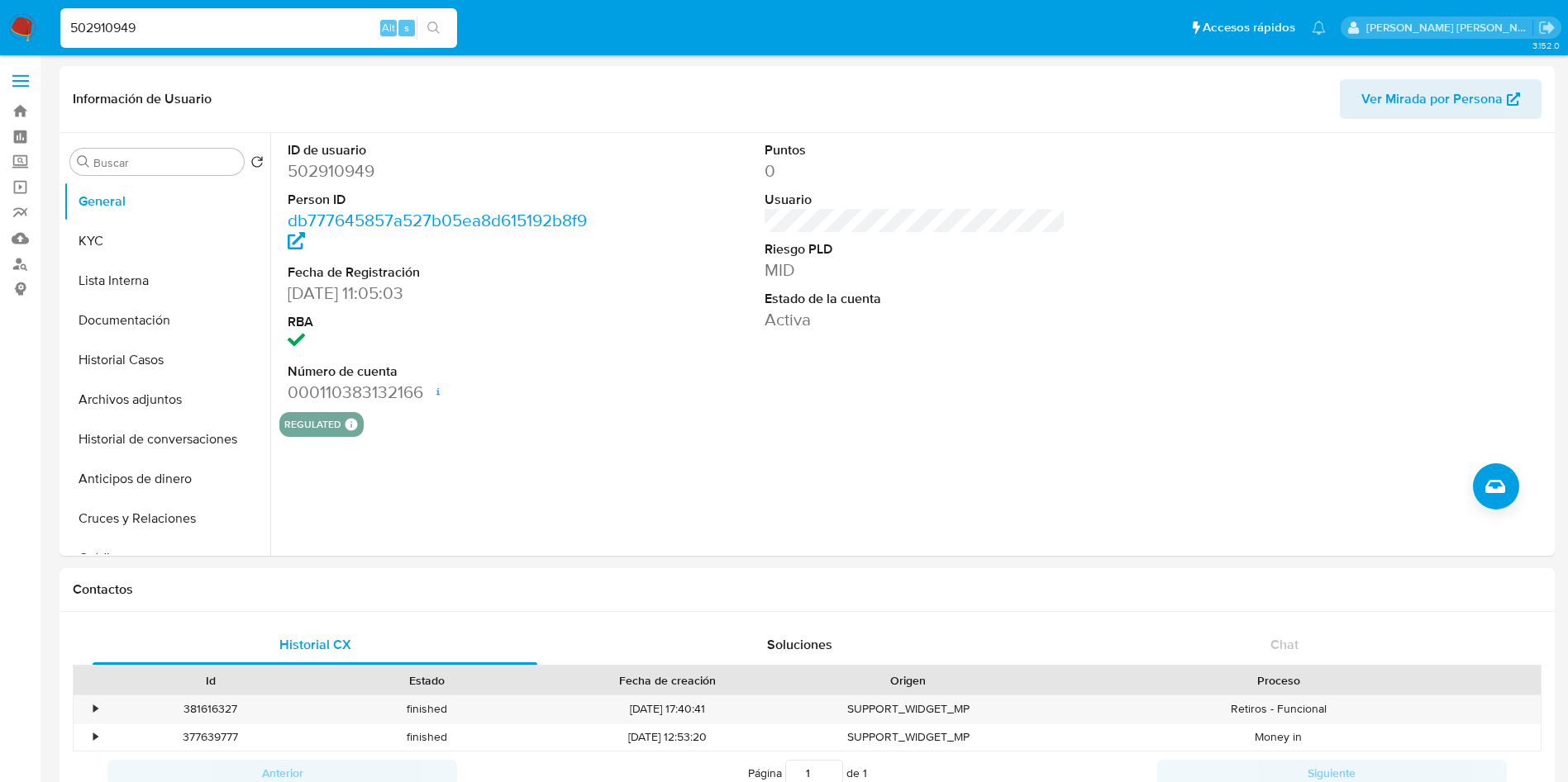
paste input "34198051"
type input "534198051"
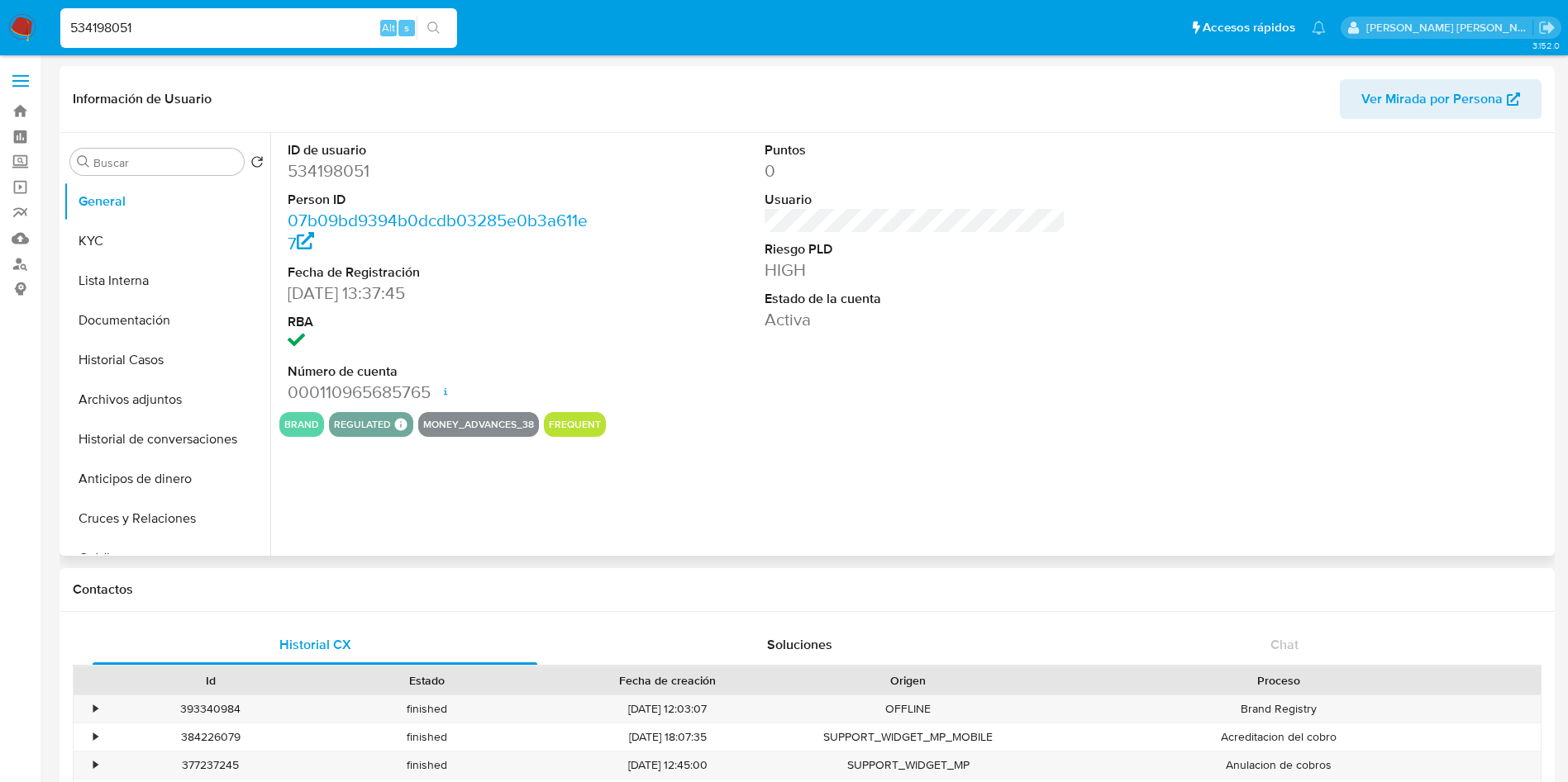
click at [1414, 108] on span "Ver Mirada por Persona" at bounding box center [1431, 98] width 142 height 40
select select "10"
click at [244, 12] on div "534198051 Alt s" at bounding box center [258, 28] width 396 height 40
click at [215, 35] on input "534198051" at bounding box center [258, 27] width 396 height 21
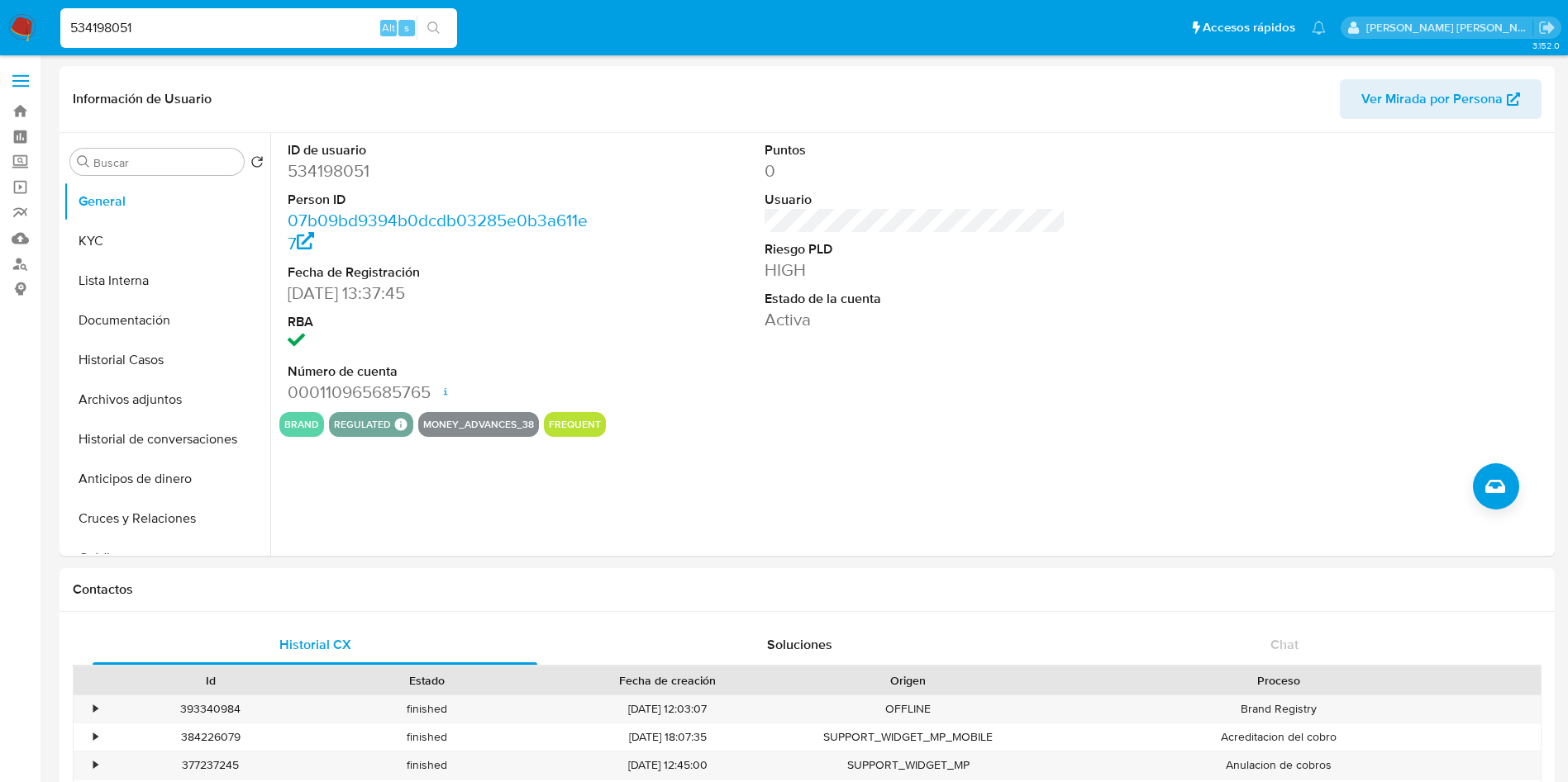
paste input "65417583"
type input "565417583"
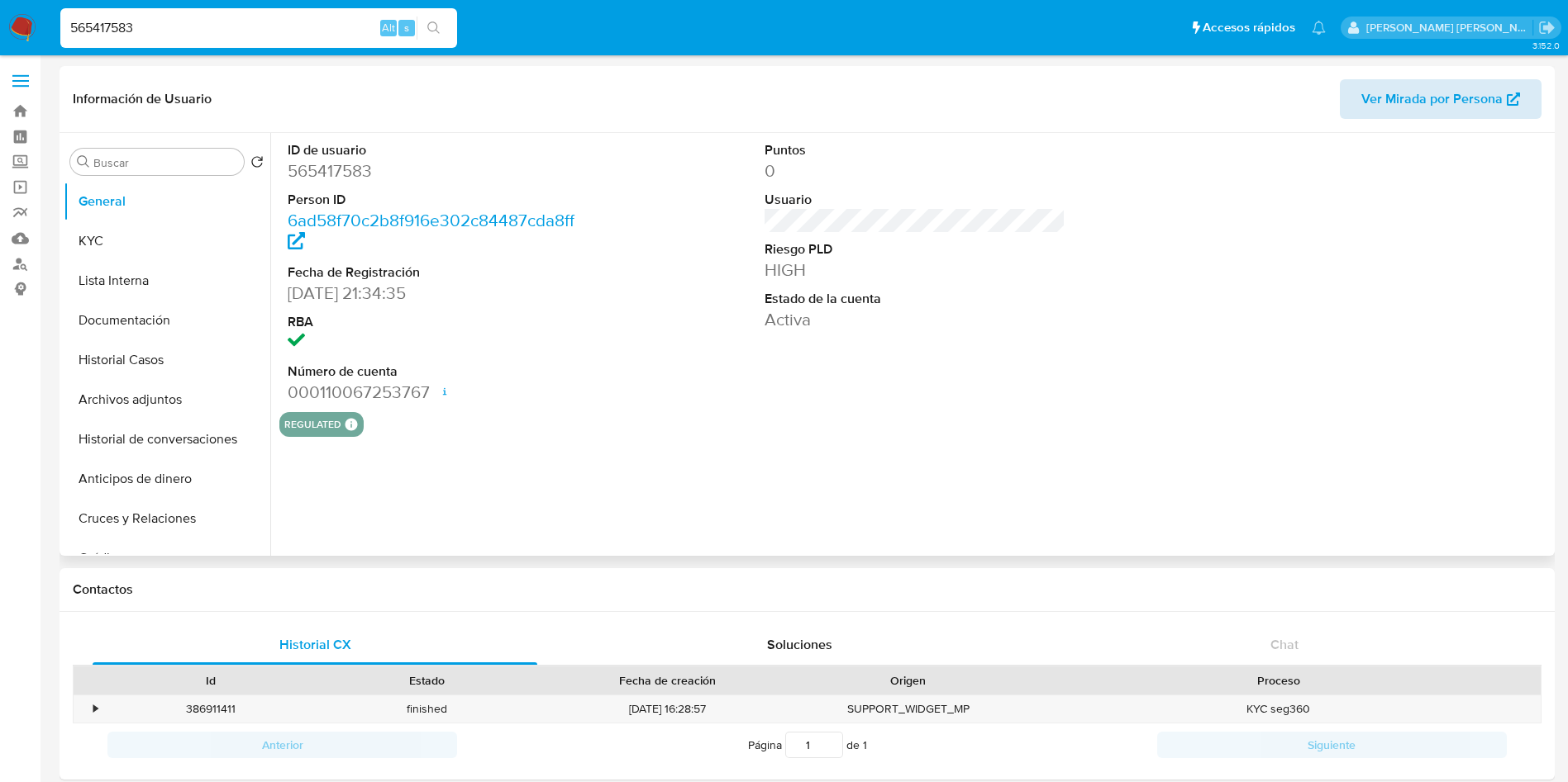
select select "10"
click at [1452, 109] on span "Ver Mirada por Persona" at bounding box center [1431, 98] width 142 height 40
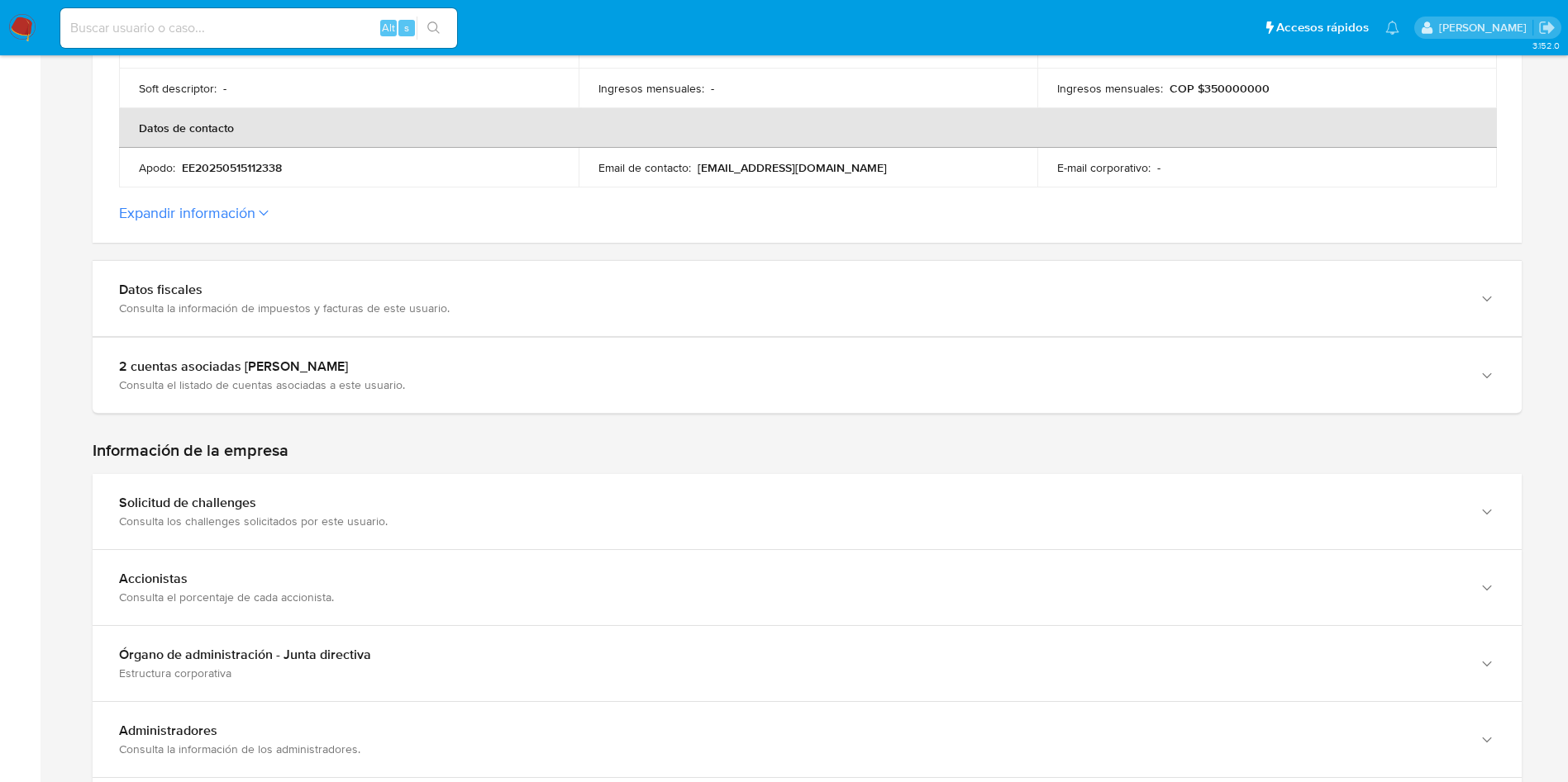
scroll to position [679, 0]
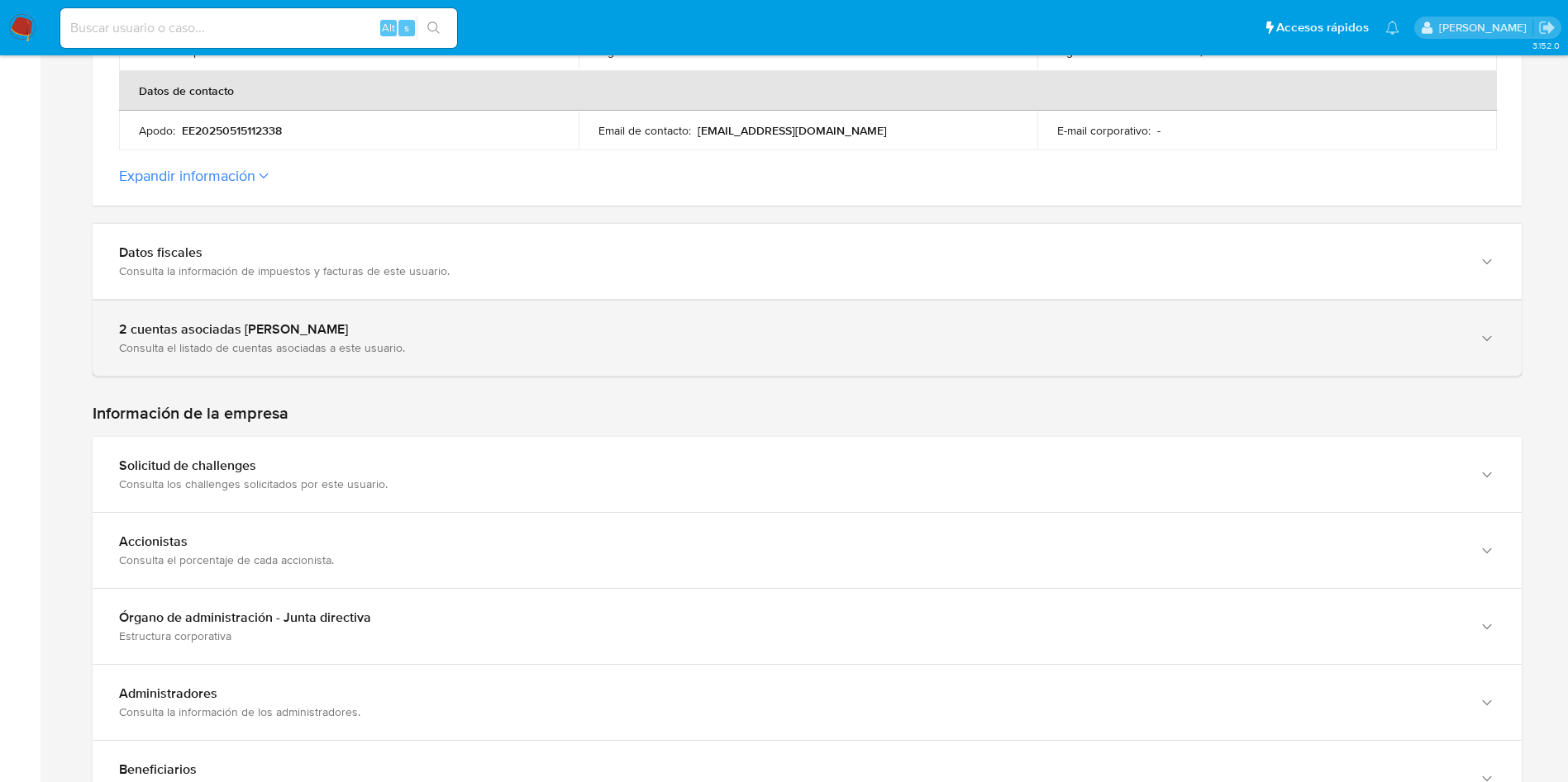
click at [399, 329] on div "2 cuentas asociadas a Caffa" at bounding box center [790, 329] width 1343 height 16
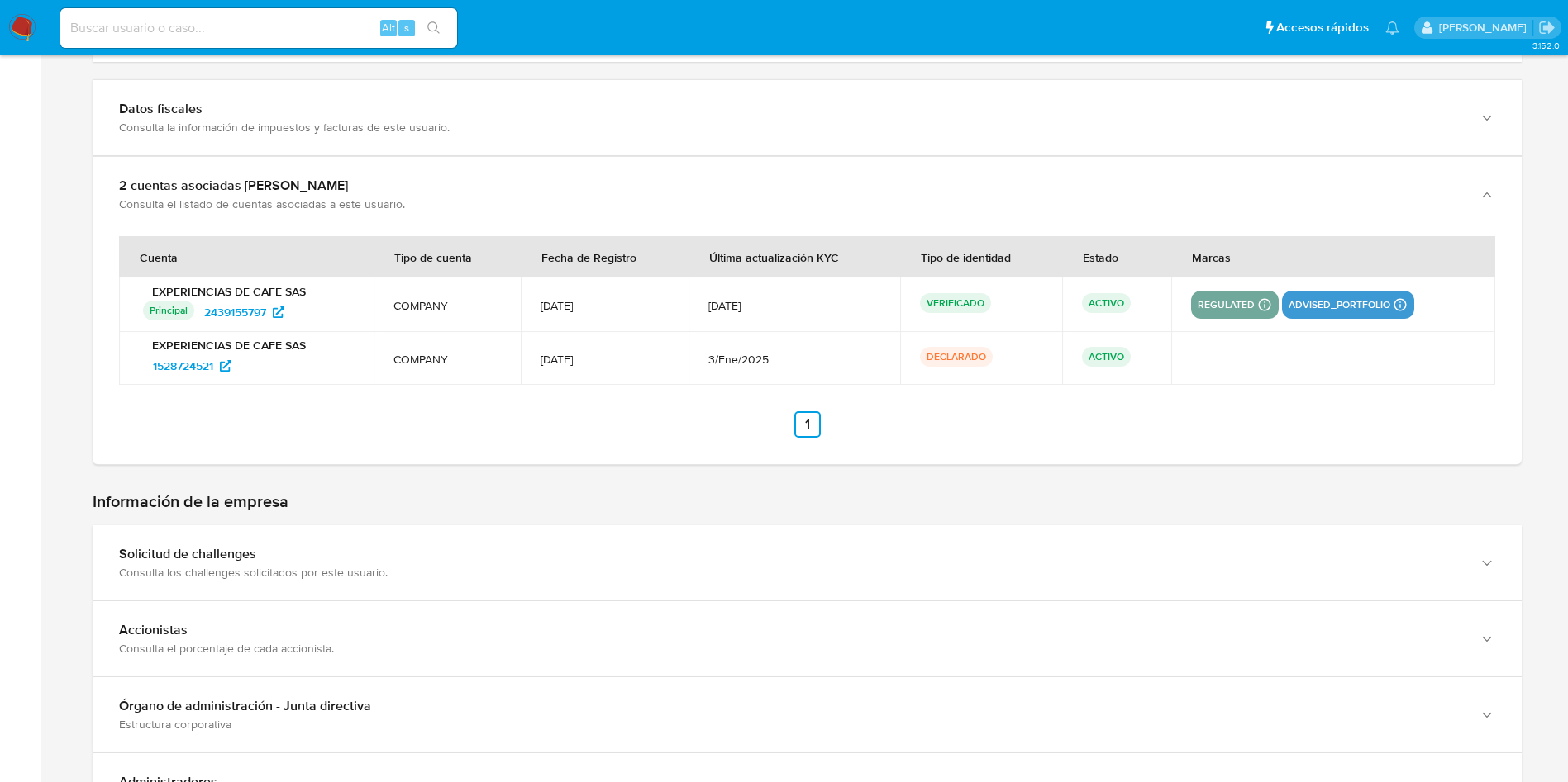
scroll to position [824, 0]
click at [205, 367] on span "1528724521" at bounding box center [182, 364] width 60 height 26
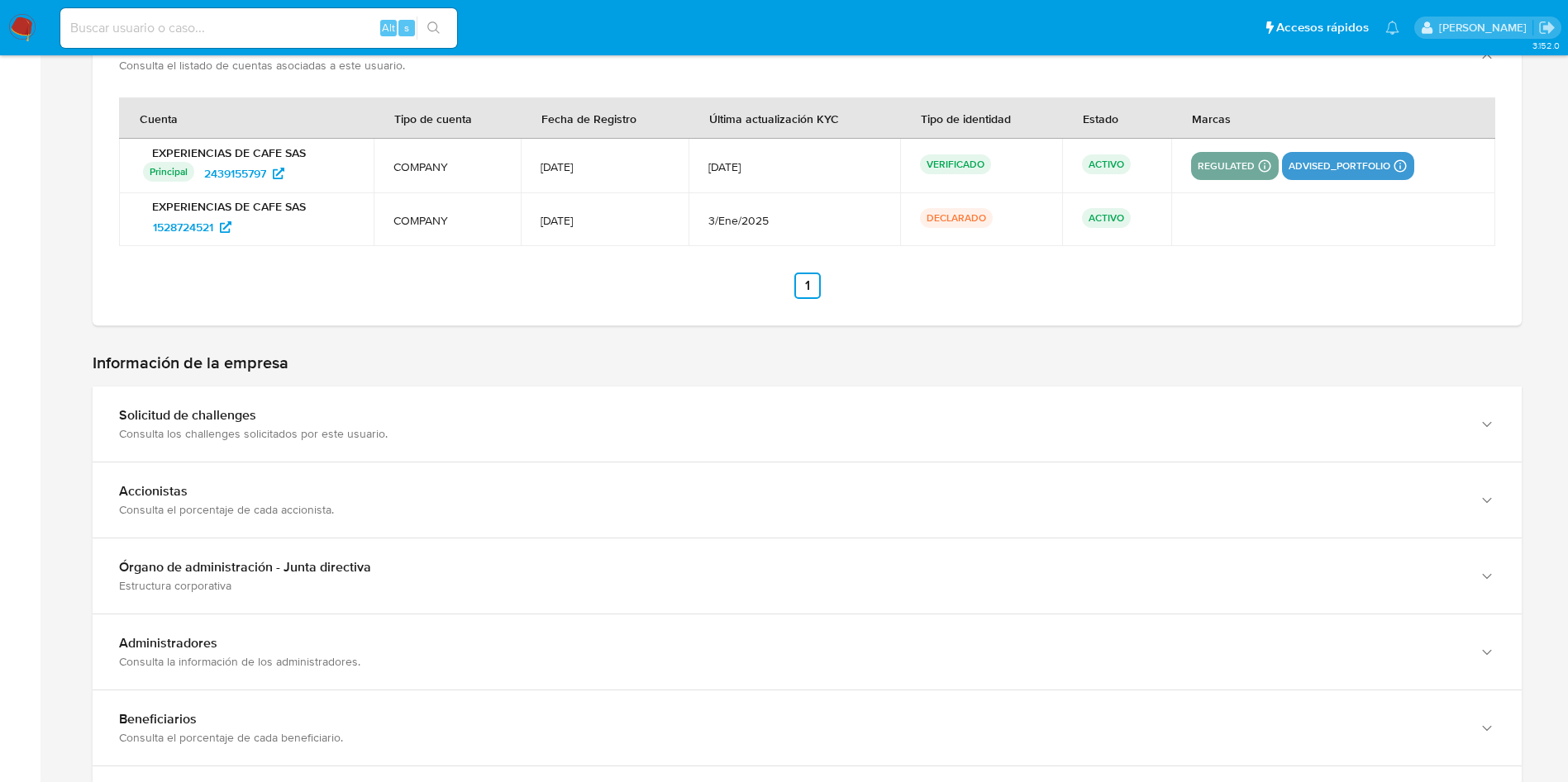
scroll to position [1167, 0]
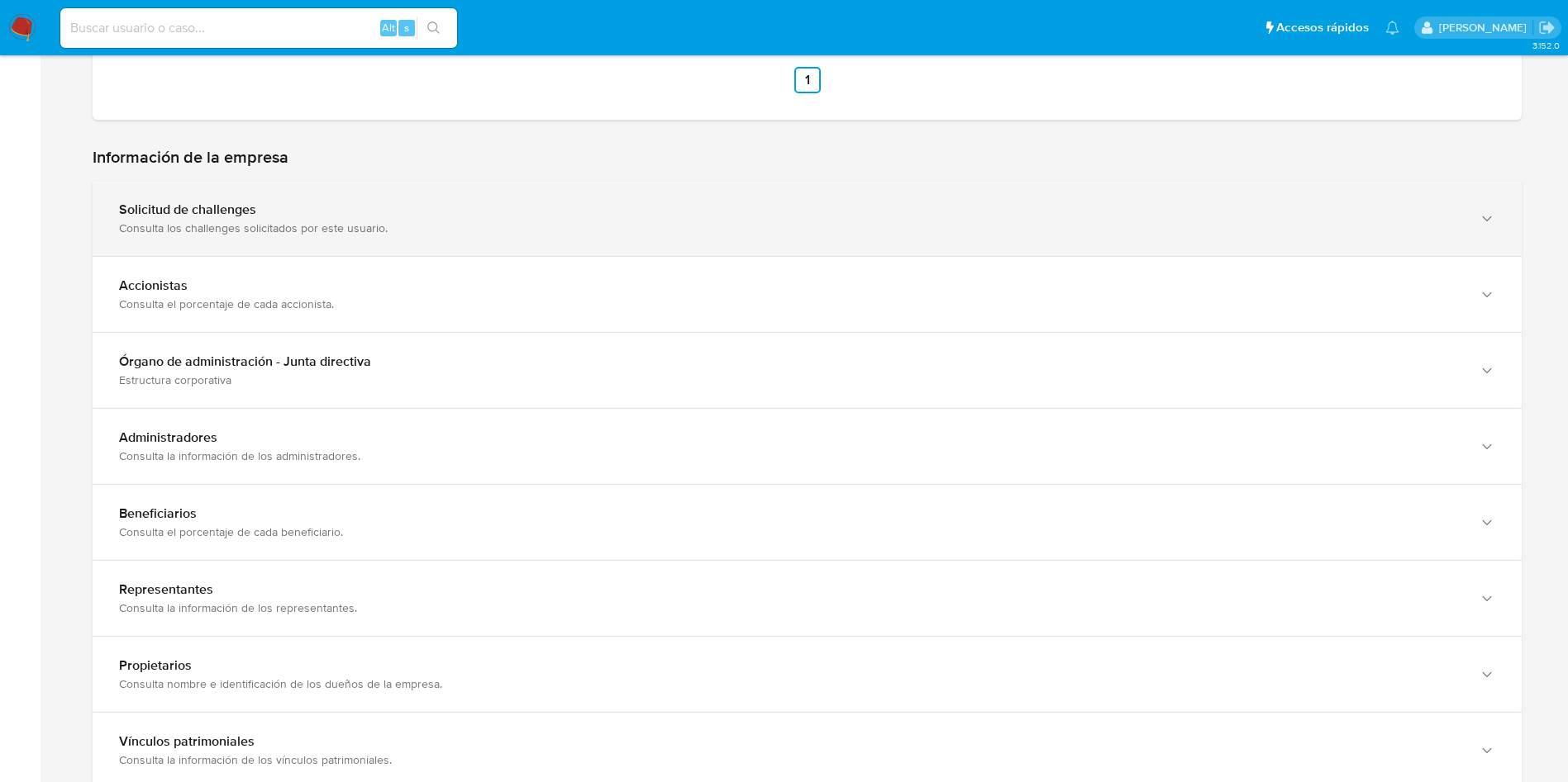
click at [358, 209] on div "Solicitud de challenges" at bounding box center [790, 209] width 1343 height 16
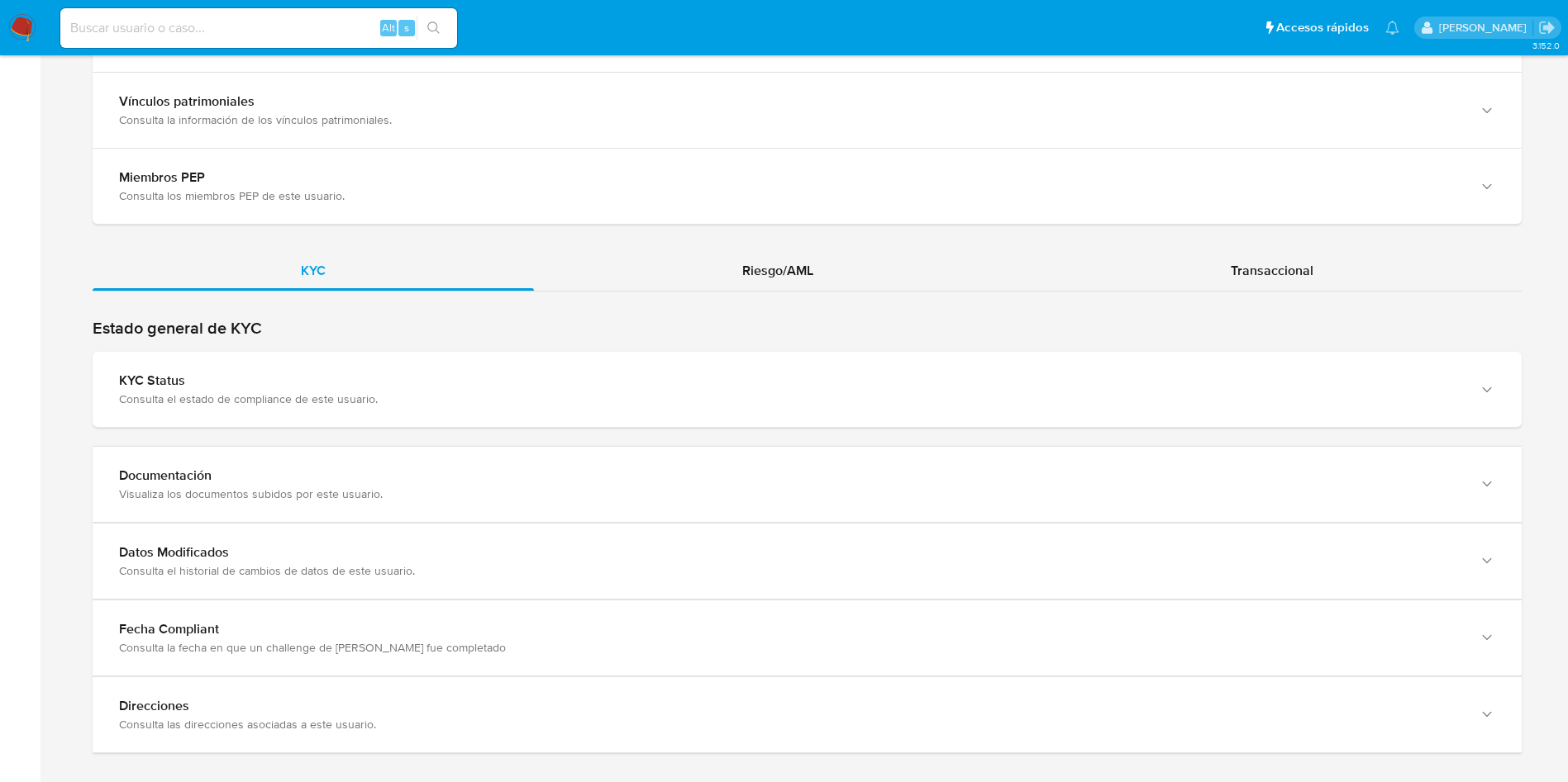
scroll to position [1903, 0]
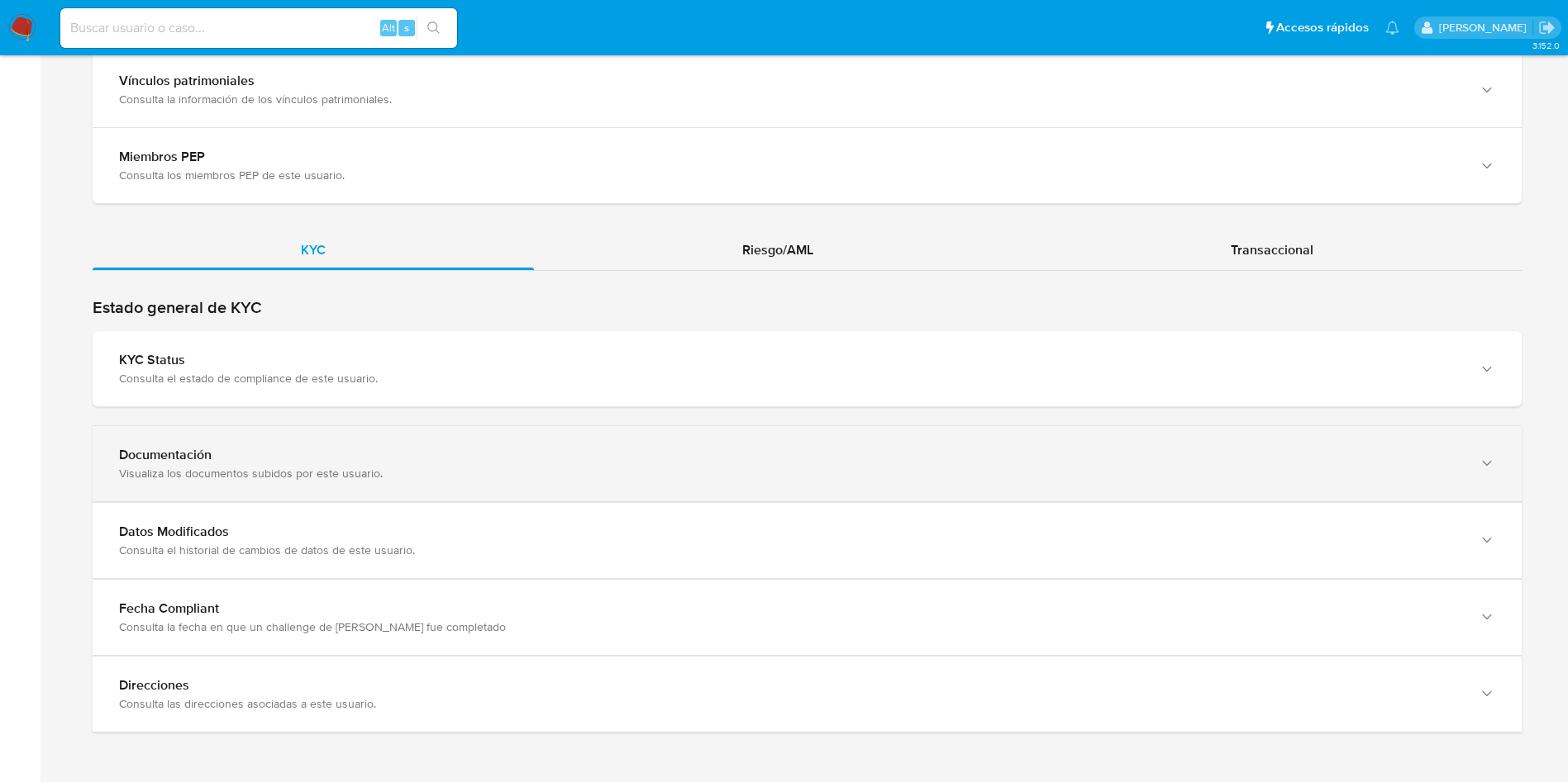
click at [399, 476] on div "Visualiza los documentos subidos por este usuario." at bounding box center [790, 473] width 1343 height 15
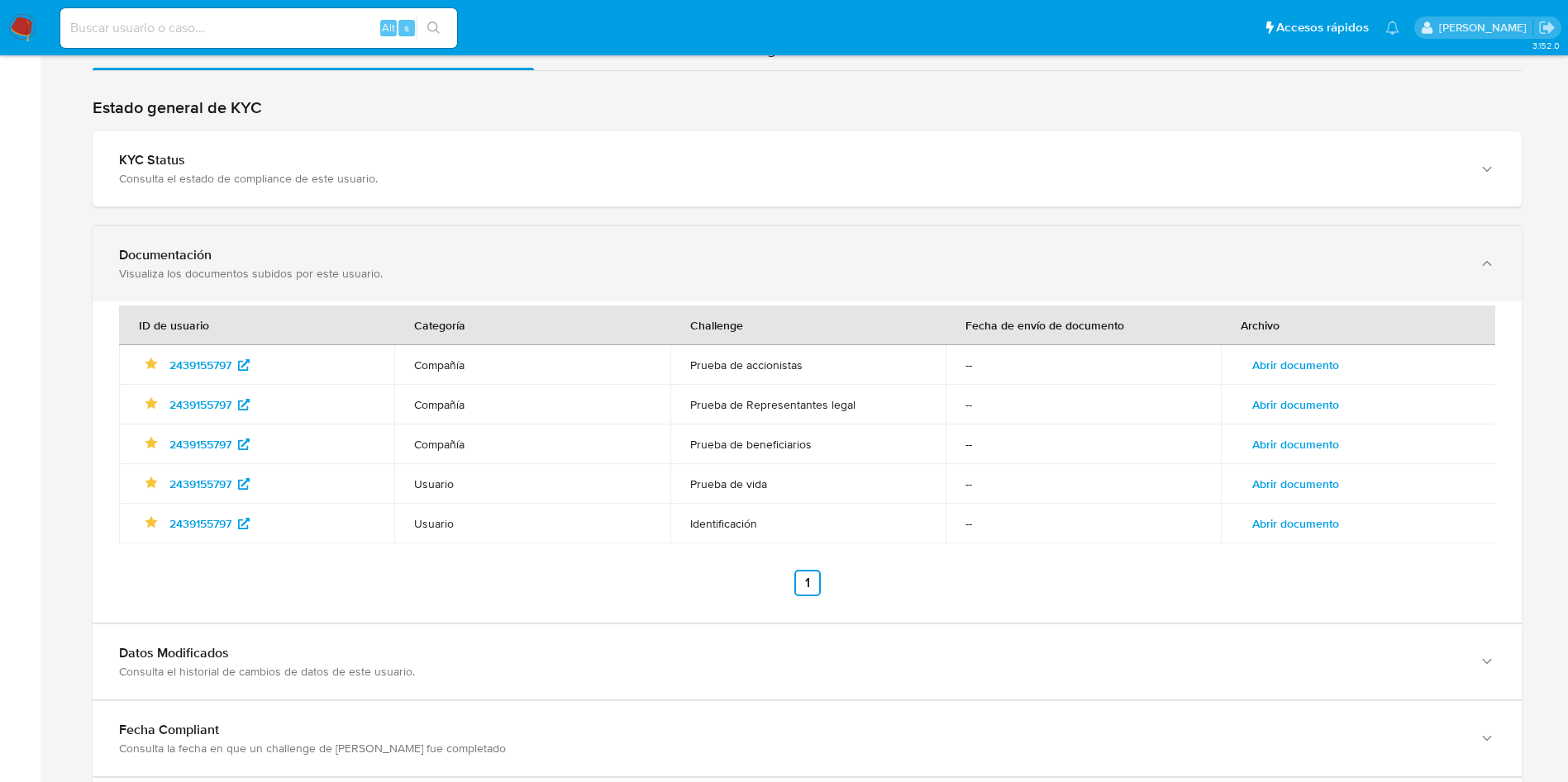
scroll to position [2114, 0]
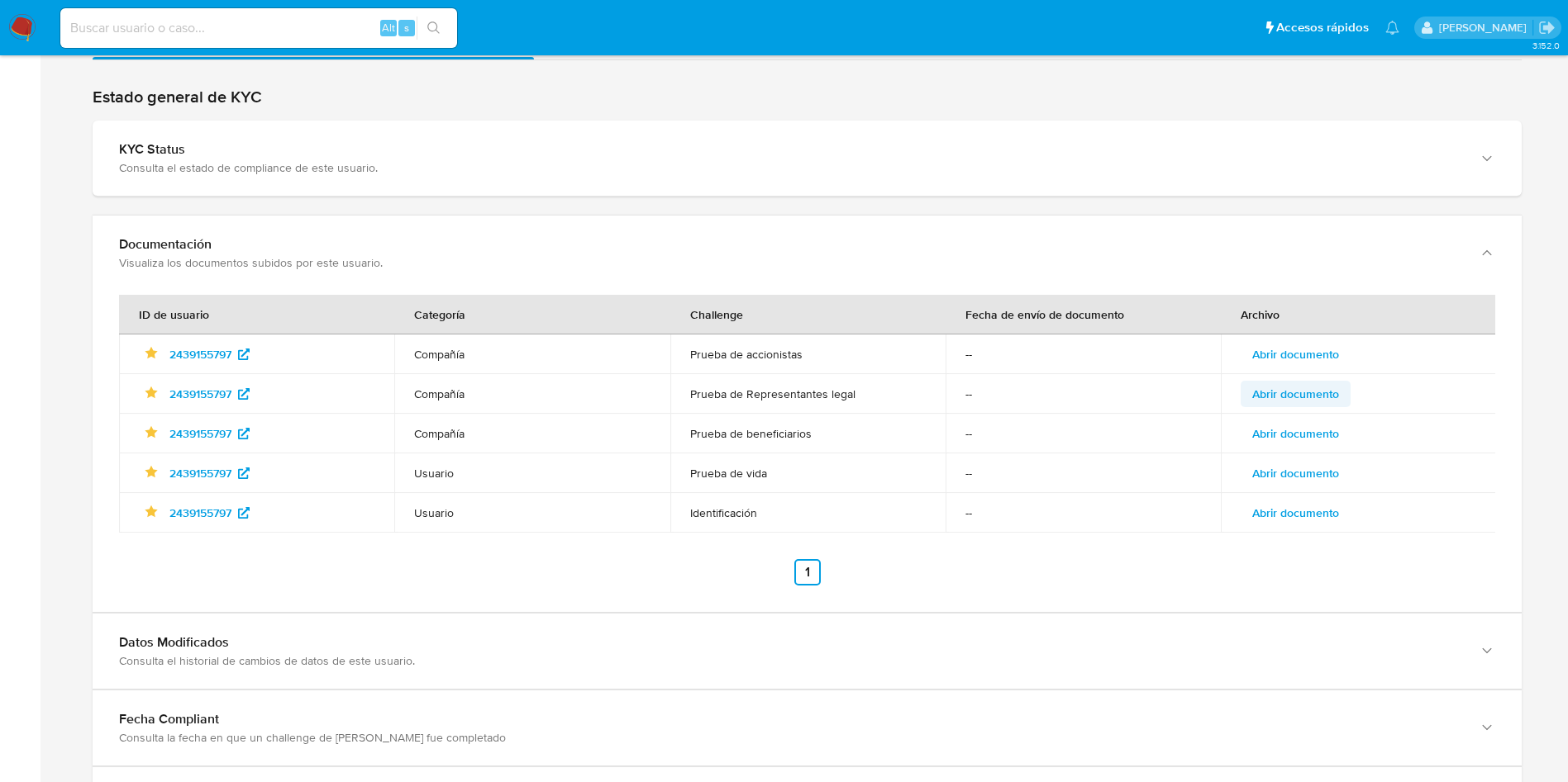
click at [1294, 400] on span "Abrir documento" at bounding box center [1295, 394] width 87 height 23
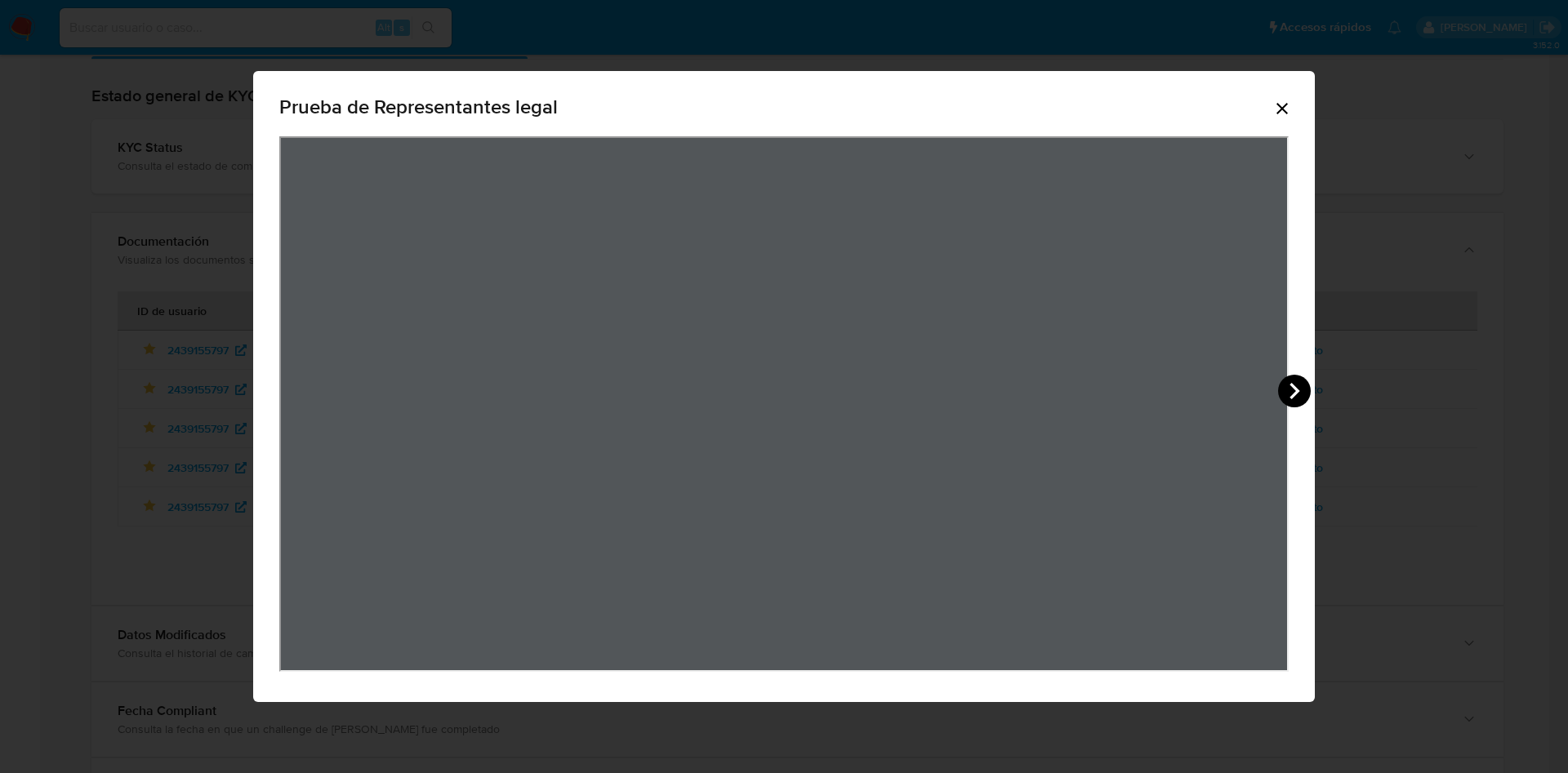
click at [1301, 395] on icon "View Document Modal" at bounding box center [1294, 391] width 33 height 33
click at [224, 69] on div "Prueba de Representantes legal" at bounding box center [784, 386] width 1568 height 773
click at [1274, 114] on icon "Cerrar" at bounding box center [1281, 108] width 19 height 19
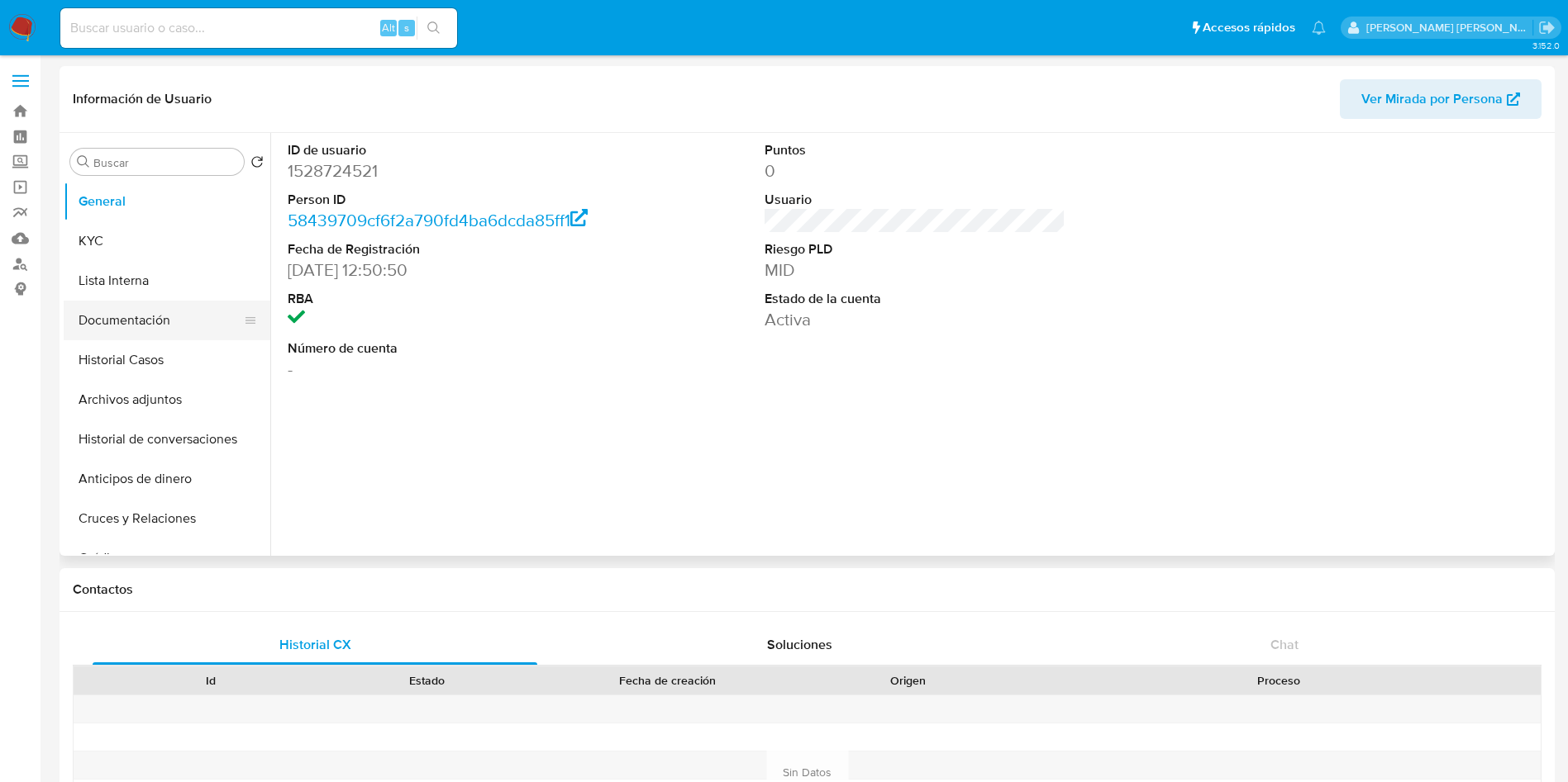
select select "10"
click at [120, 320] on button "Documentación" at bounding box center [160, 321] width 193 height 40
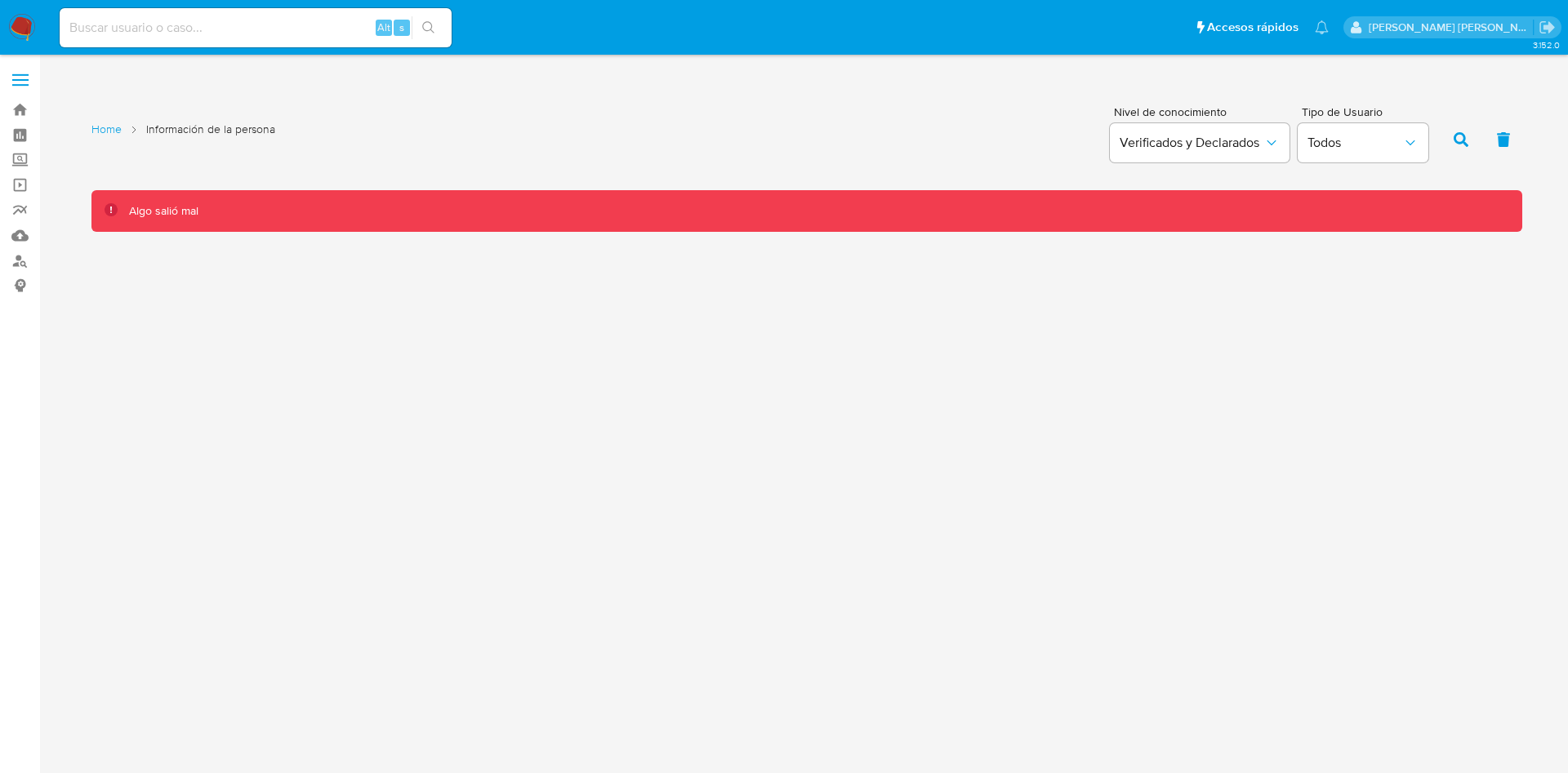
click at [174, 41] on div "Alt s" at bounding box center [255, 28] width 392 height 39
click at [152, 32] on input at bounding box center [255, 27] width 392 height 21
paste input "2439268710"
type input "2439268710"
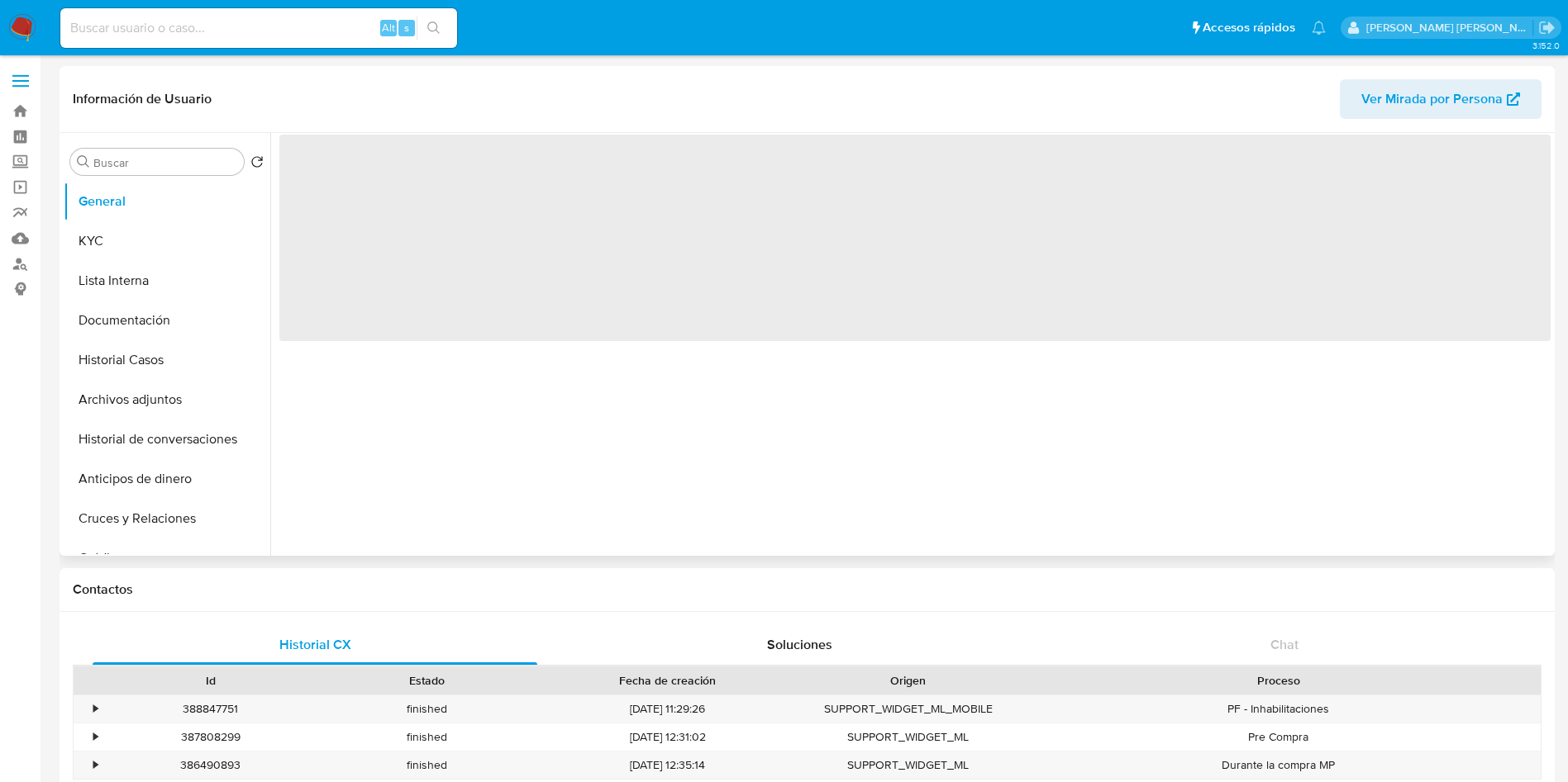
click at [1396, 100] on span "Ver Mirada por Persona" at bounding box center [1431, 98] width 142 height 40
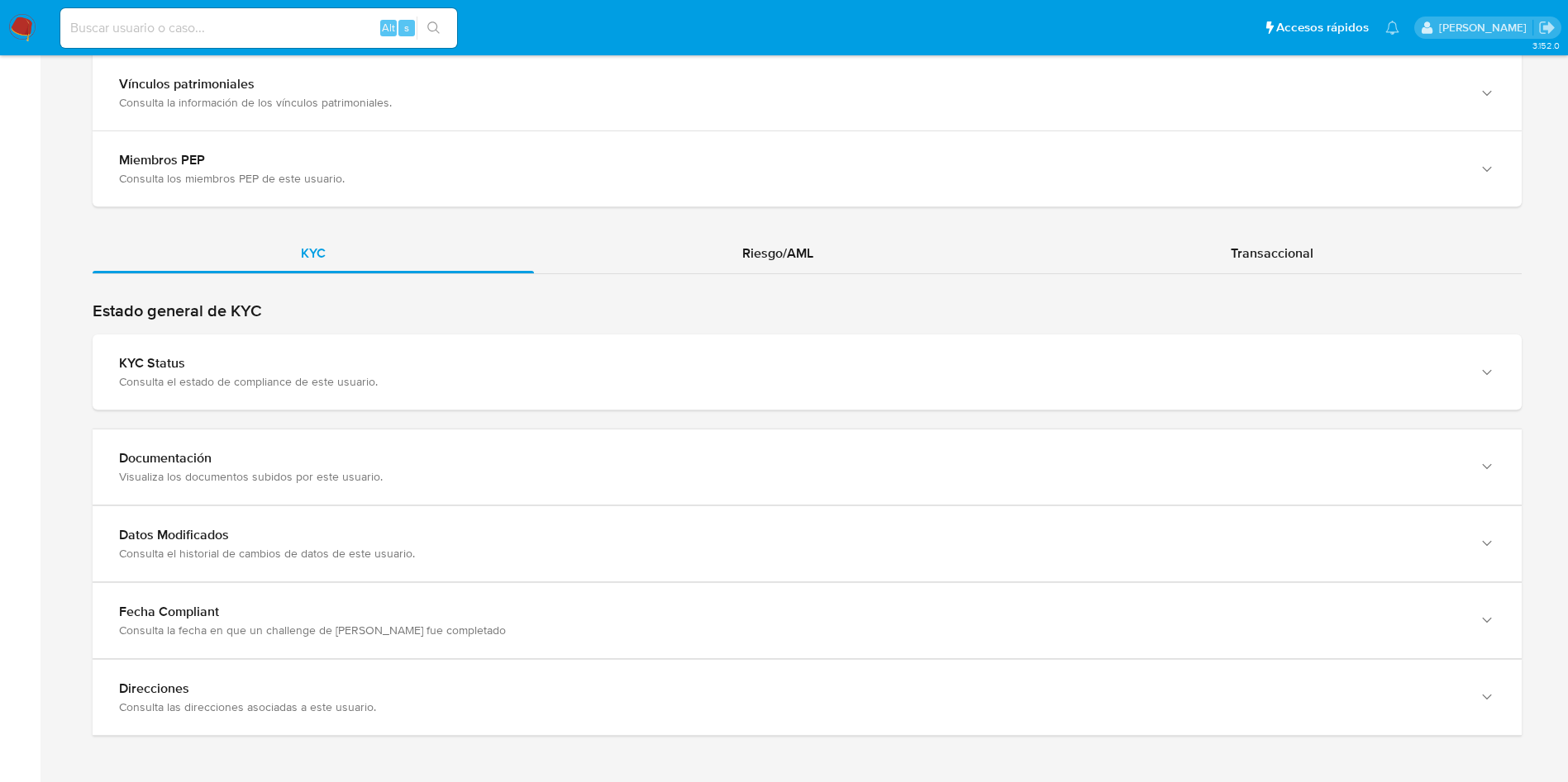
scroll to position [1597, 0]
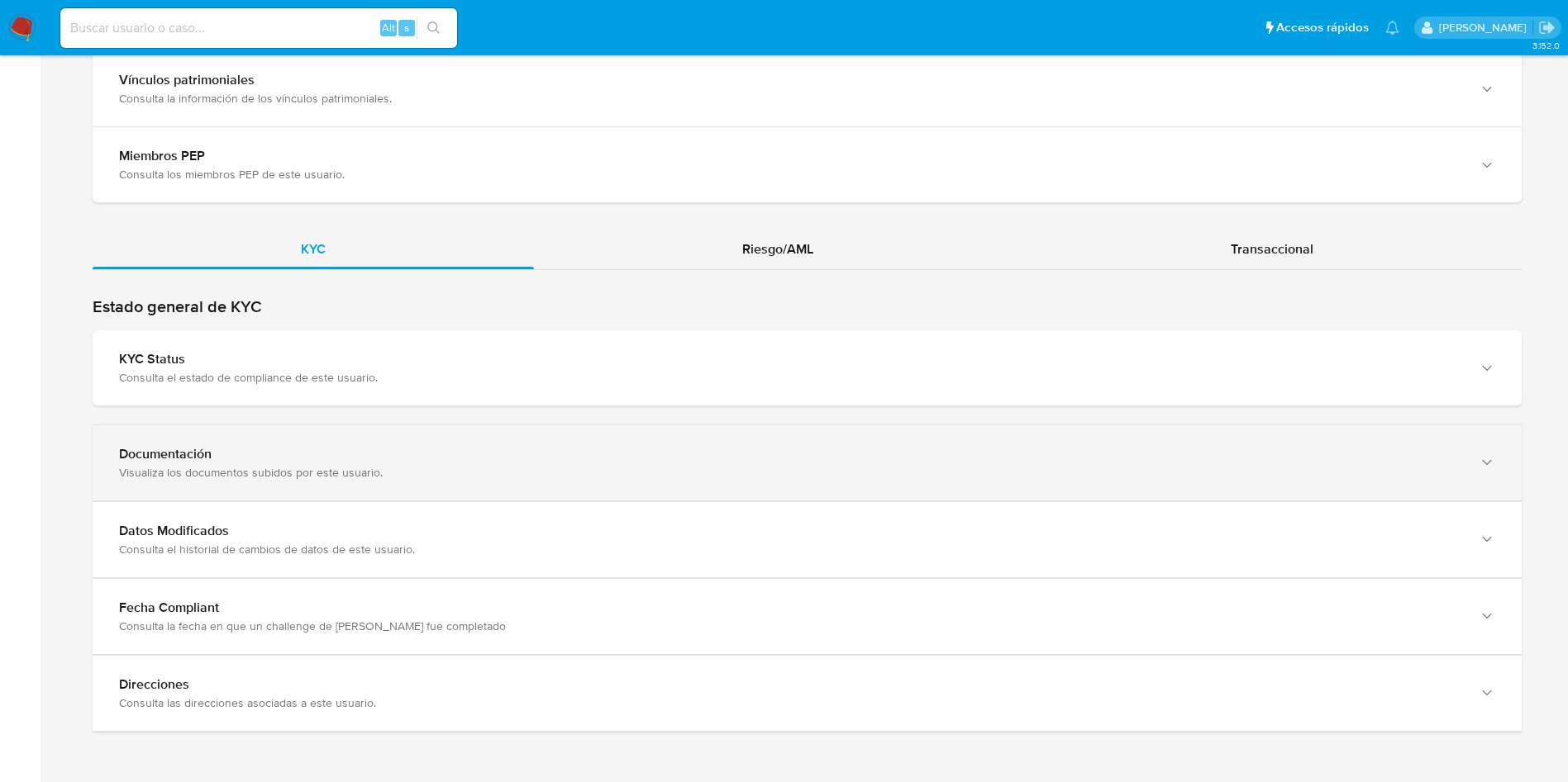
click at [320, 443] on div "Documentación Visualiza los documentos subidos por este usuario." at bounding box center [807, 463] width 1429 height 75
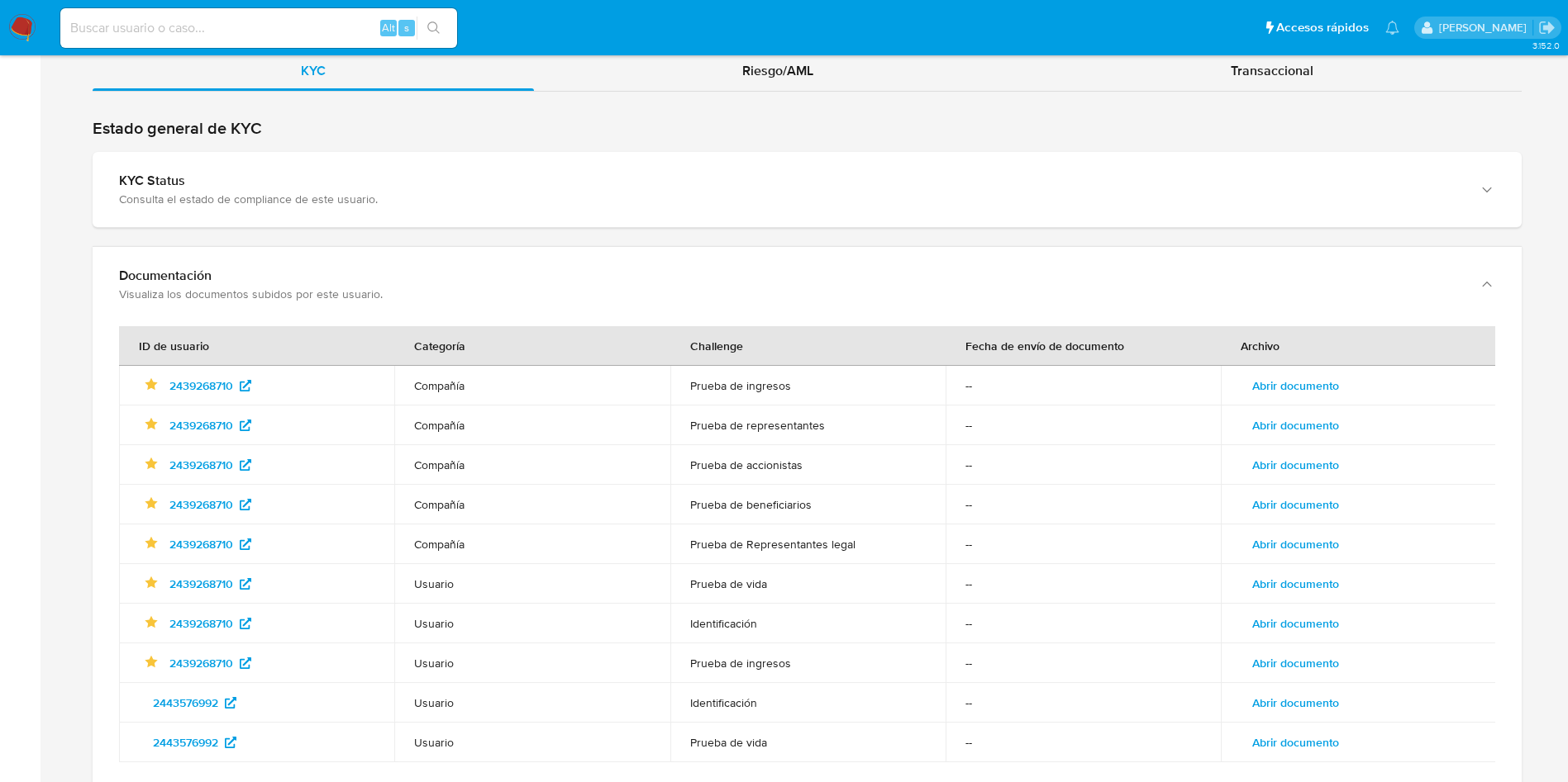
scroll to position [1779, 0]
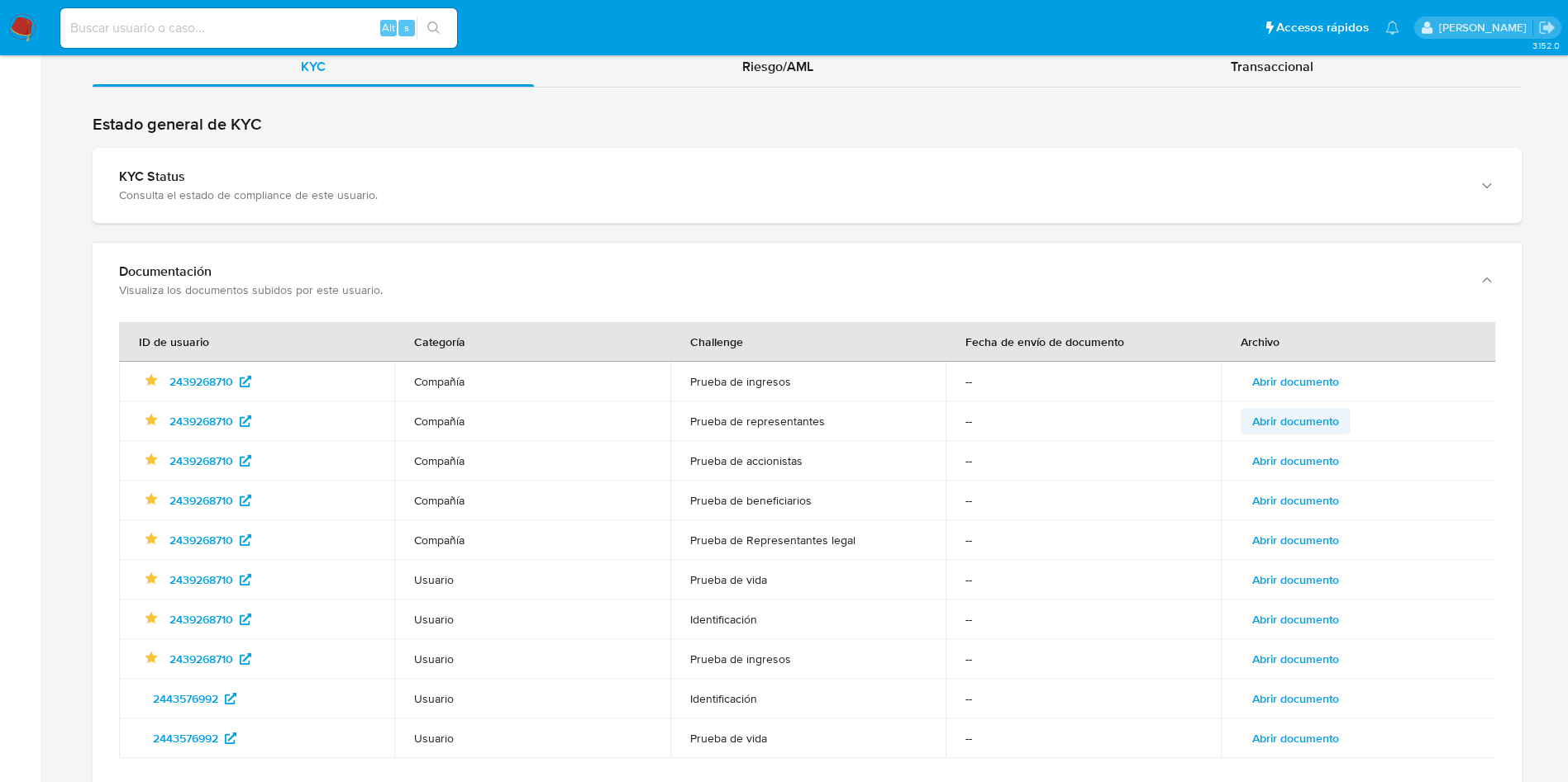
click at [1293, 430] on span "Abrir documento" at bounding box center [1295, 421] width 87 height 23
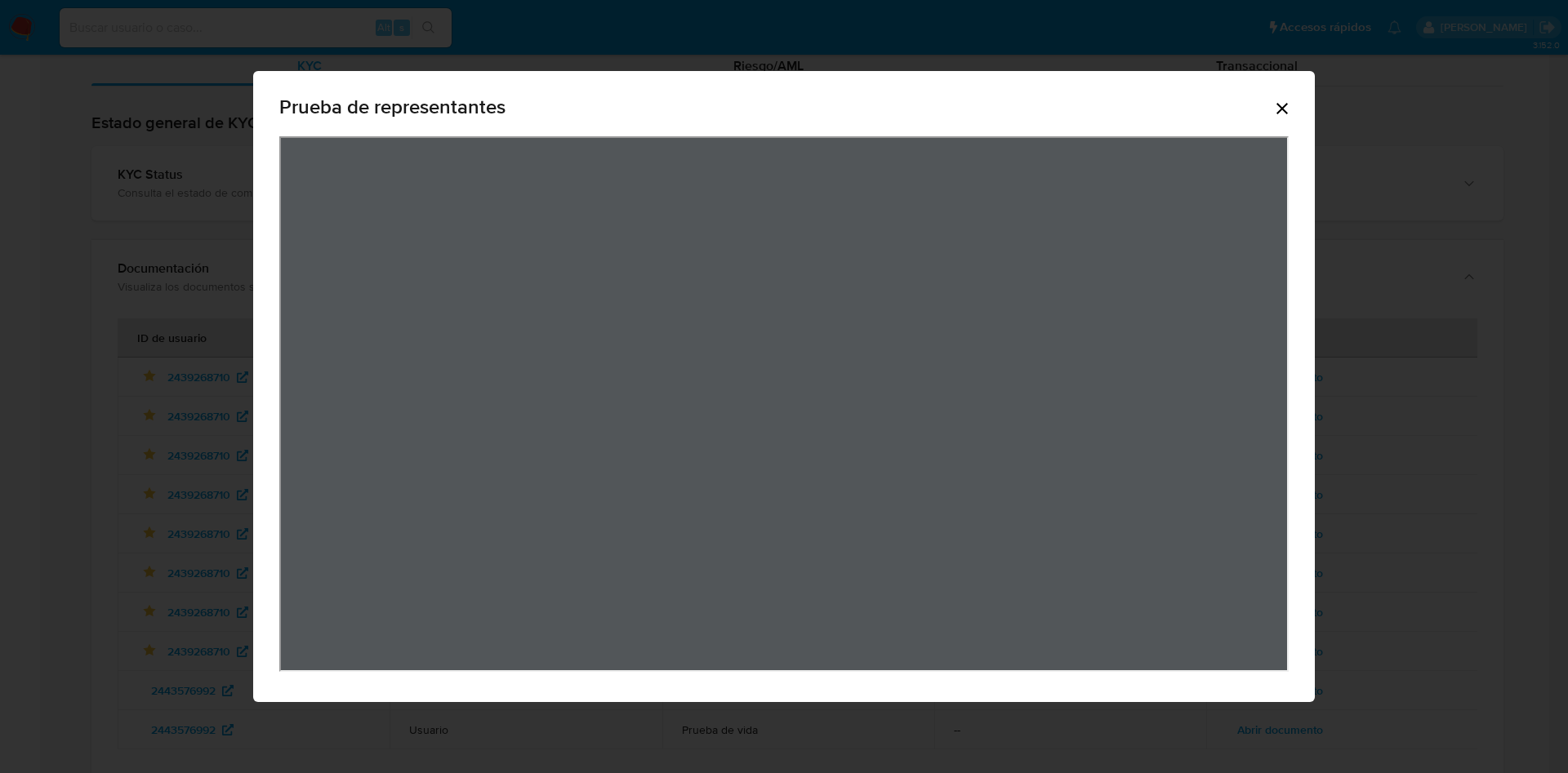
click at [1277, 105] on icon "Cerrar" at bounding box center [1281, 108] width 19 height 19
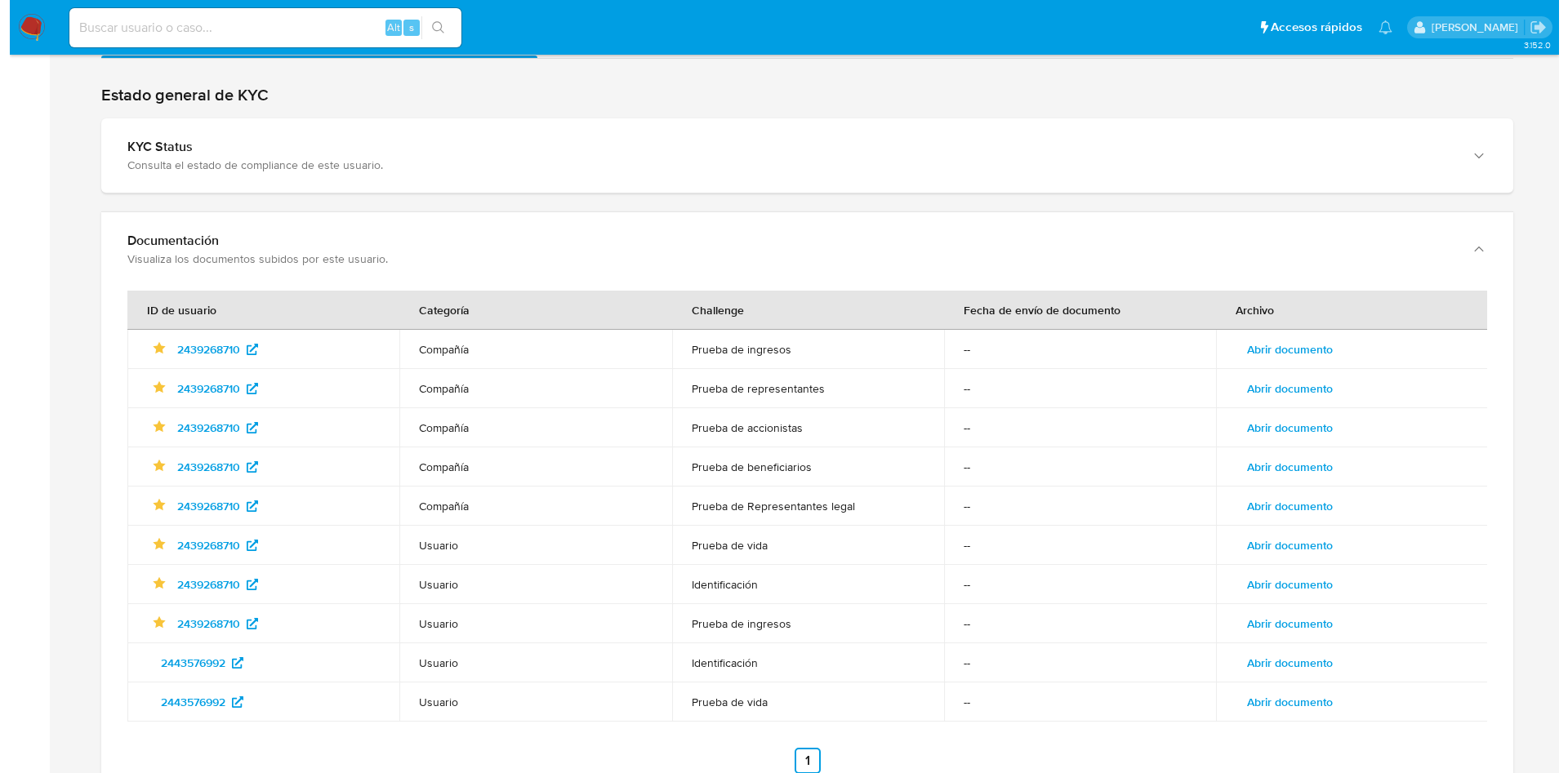
scroll to position [1789, 0]
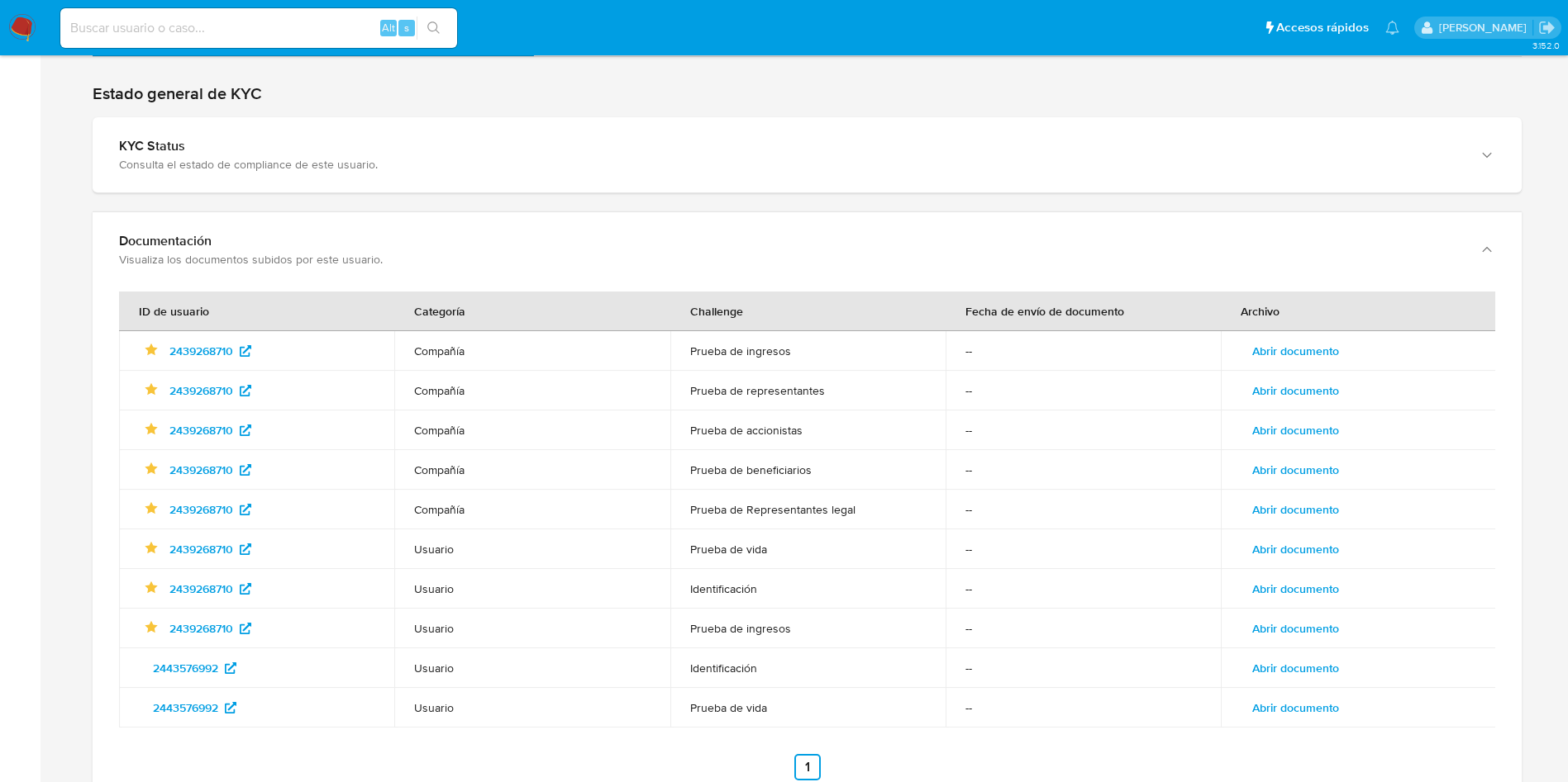
click at [1313, 522] on span "Abrir documento" at bounding box center [1295, 509] width 87 height 23
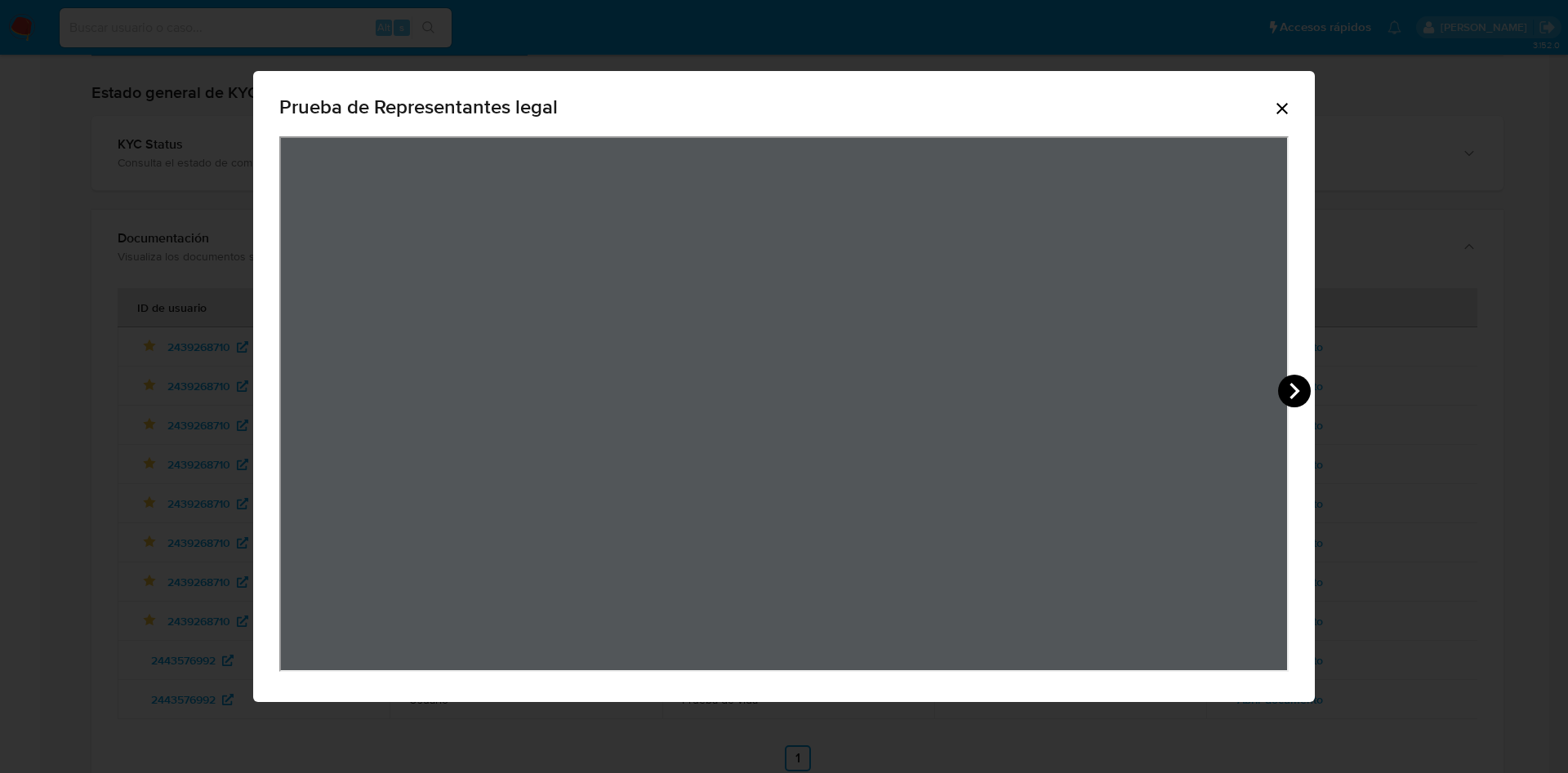
click at [1290, 382] on icon "View Document Modal" at bounding box center [1294, 391] width 33 height 33
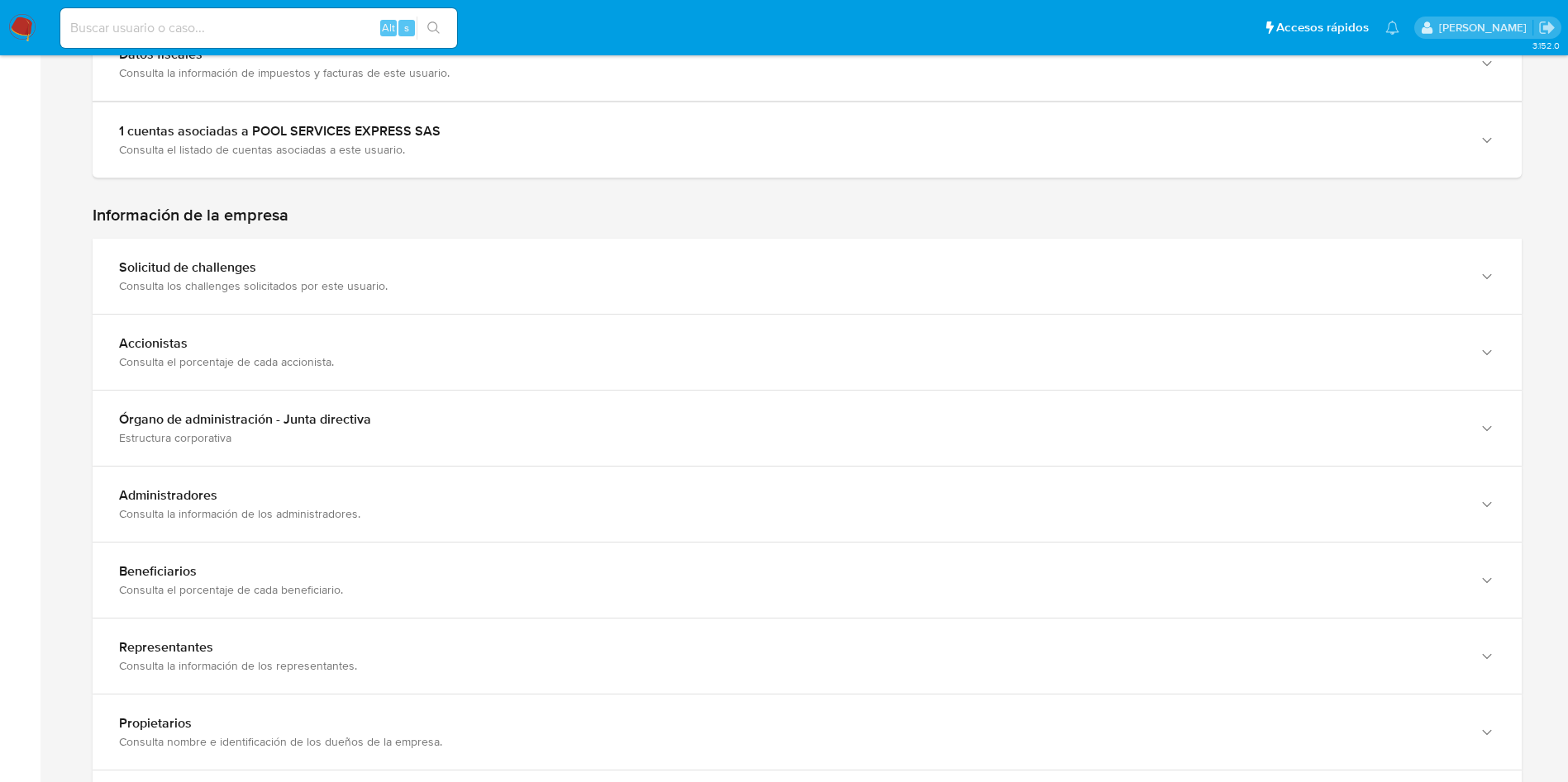
scroll to position [1597, 0]
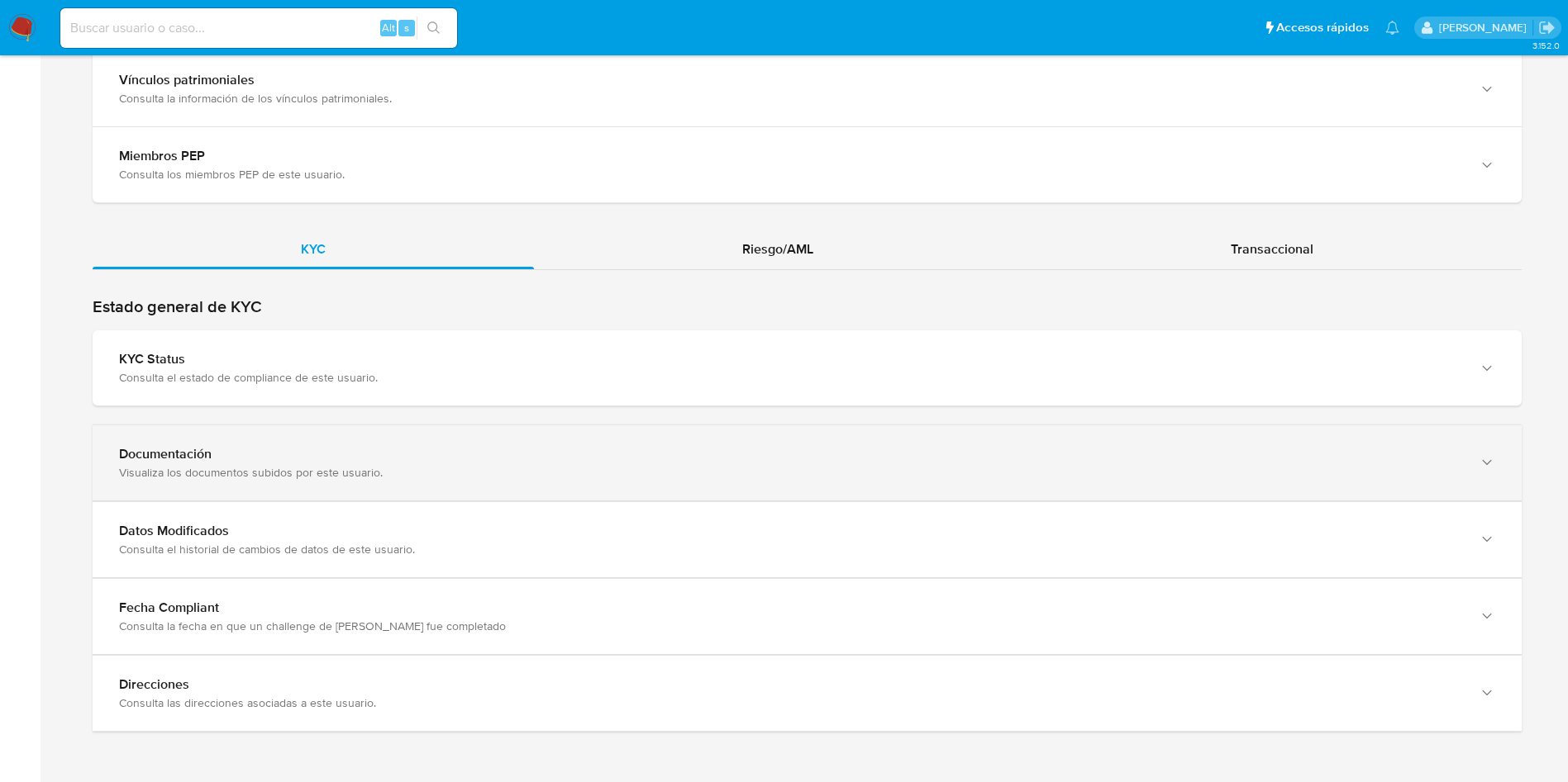
click at [677, 446] on div "Documentación" at bounding box center [790, 454] width 1343 height 16
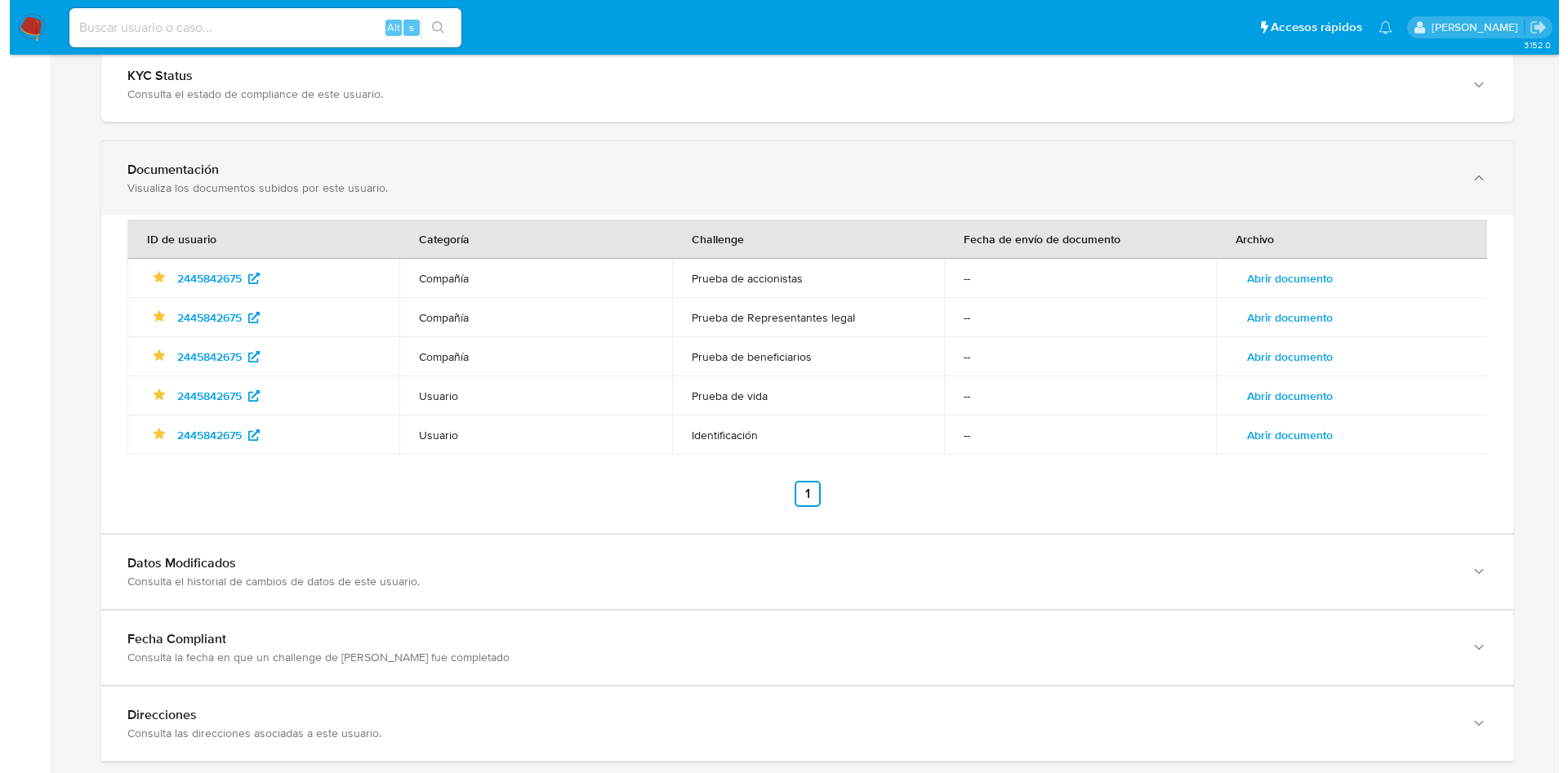
scroll to position [1860, 0]
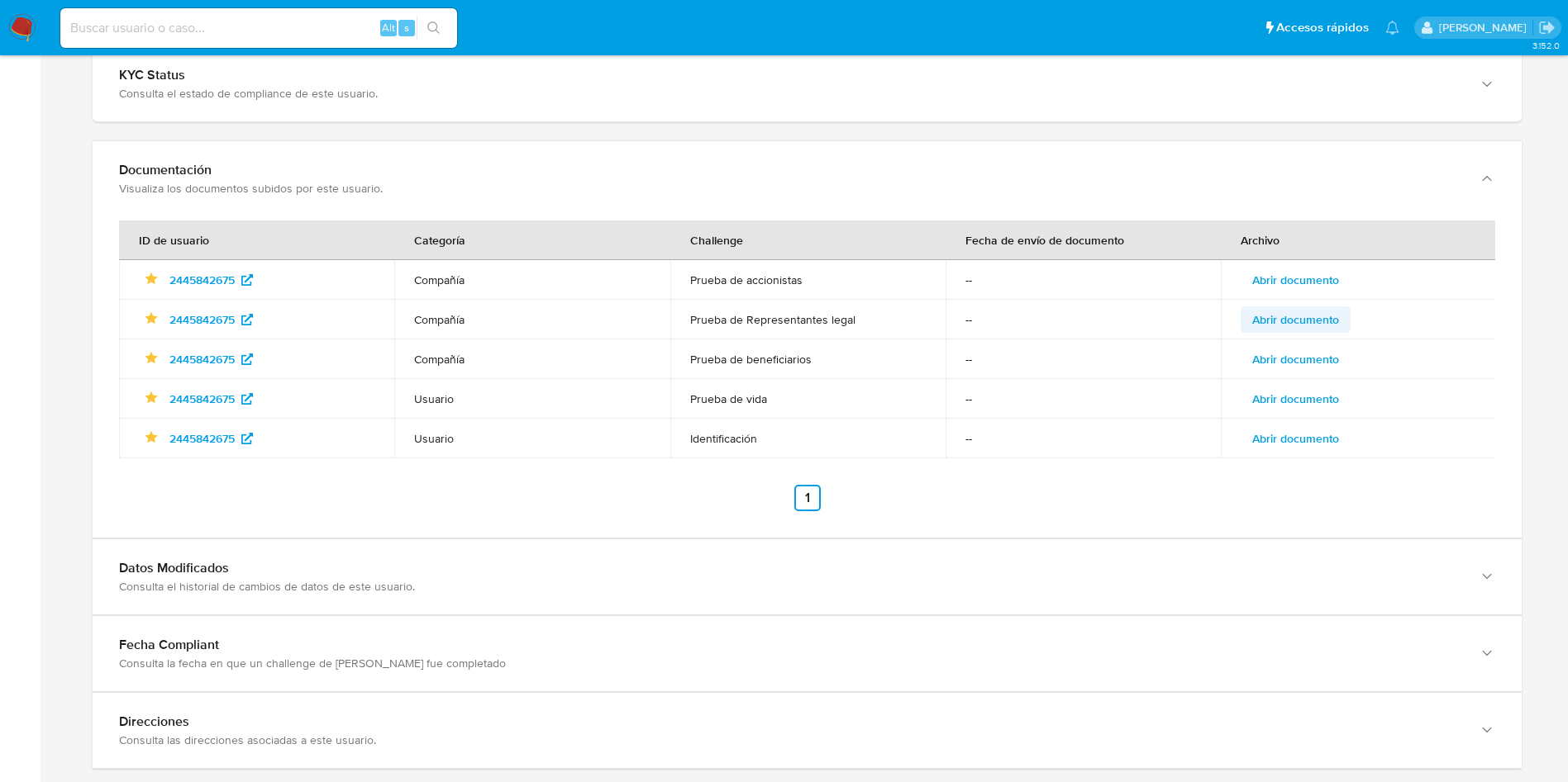
click at [1300, 327] on span "Abrir documento" at bounding box center [1295, 319] width 87 height 23
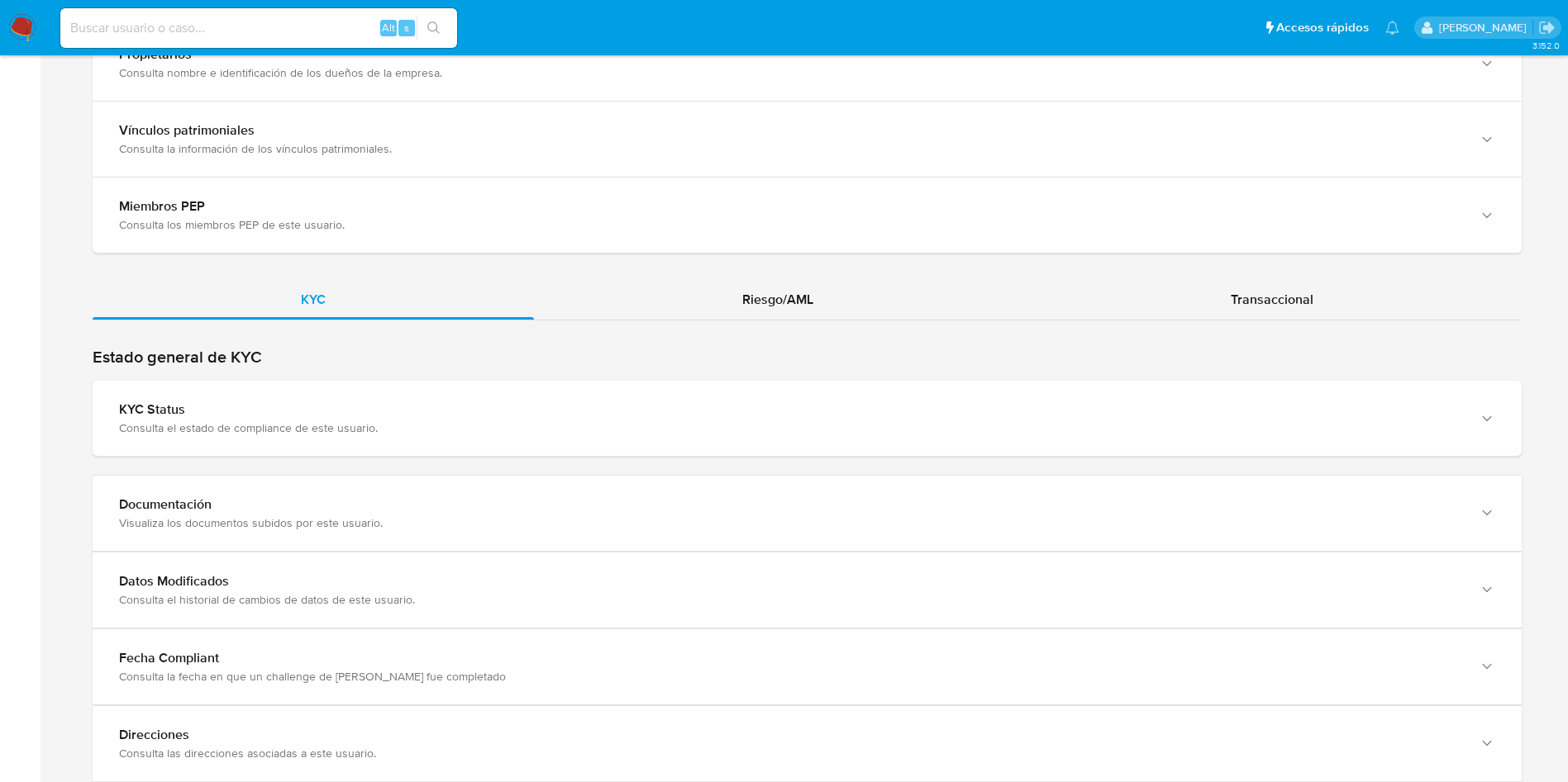
scroll to position [1597, 0]
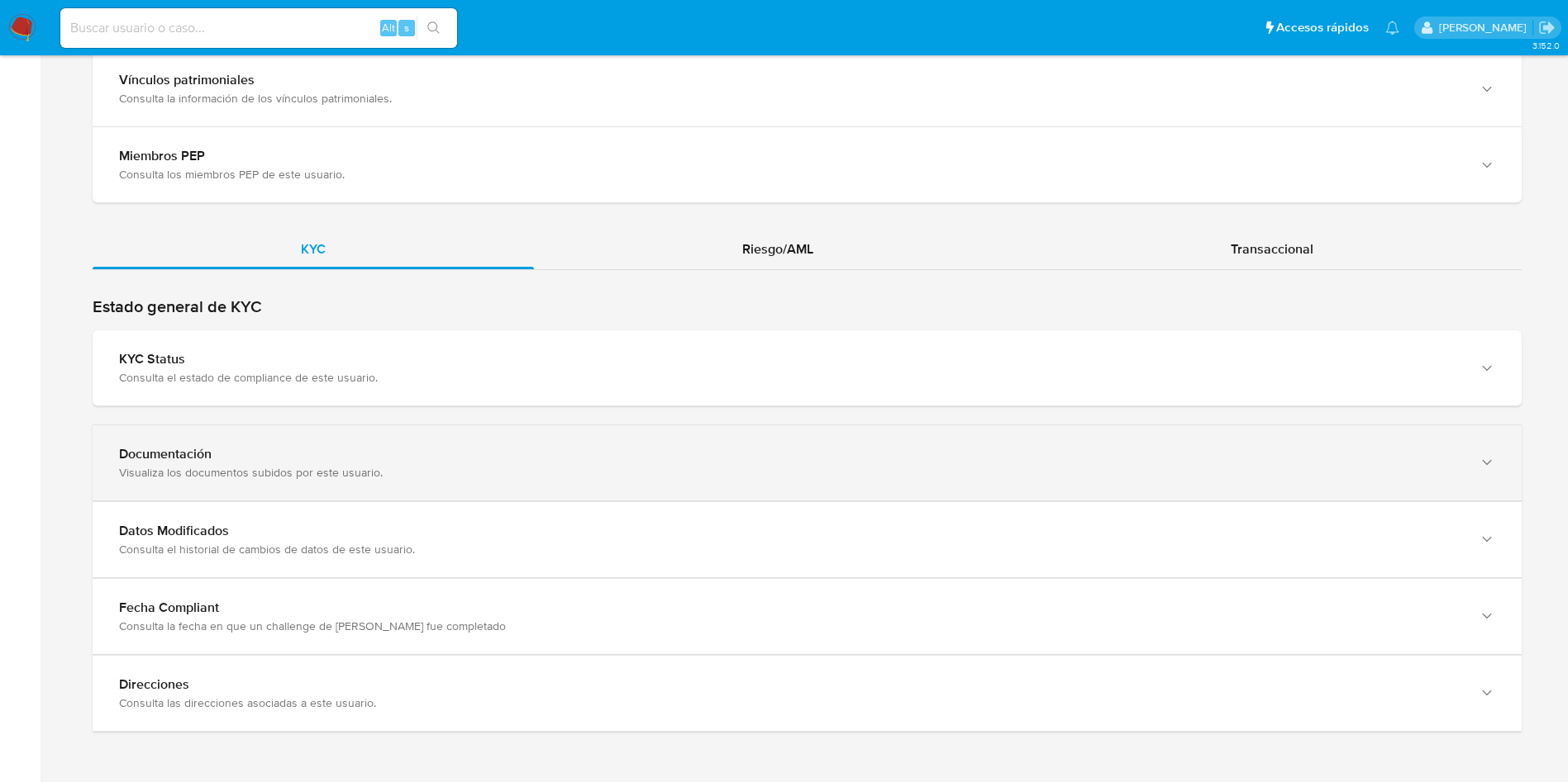
click at [494, 465] on div "Visualiza los documentos subidos por este usuario." at bounding box center [790, 472] width 1343 height 15
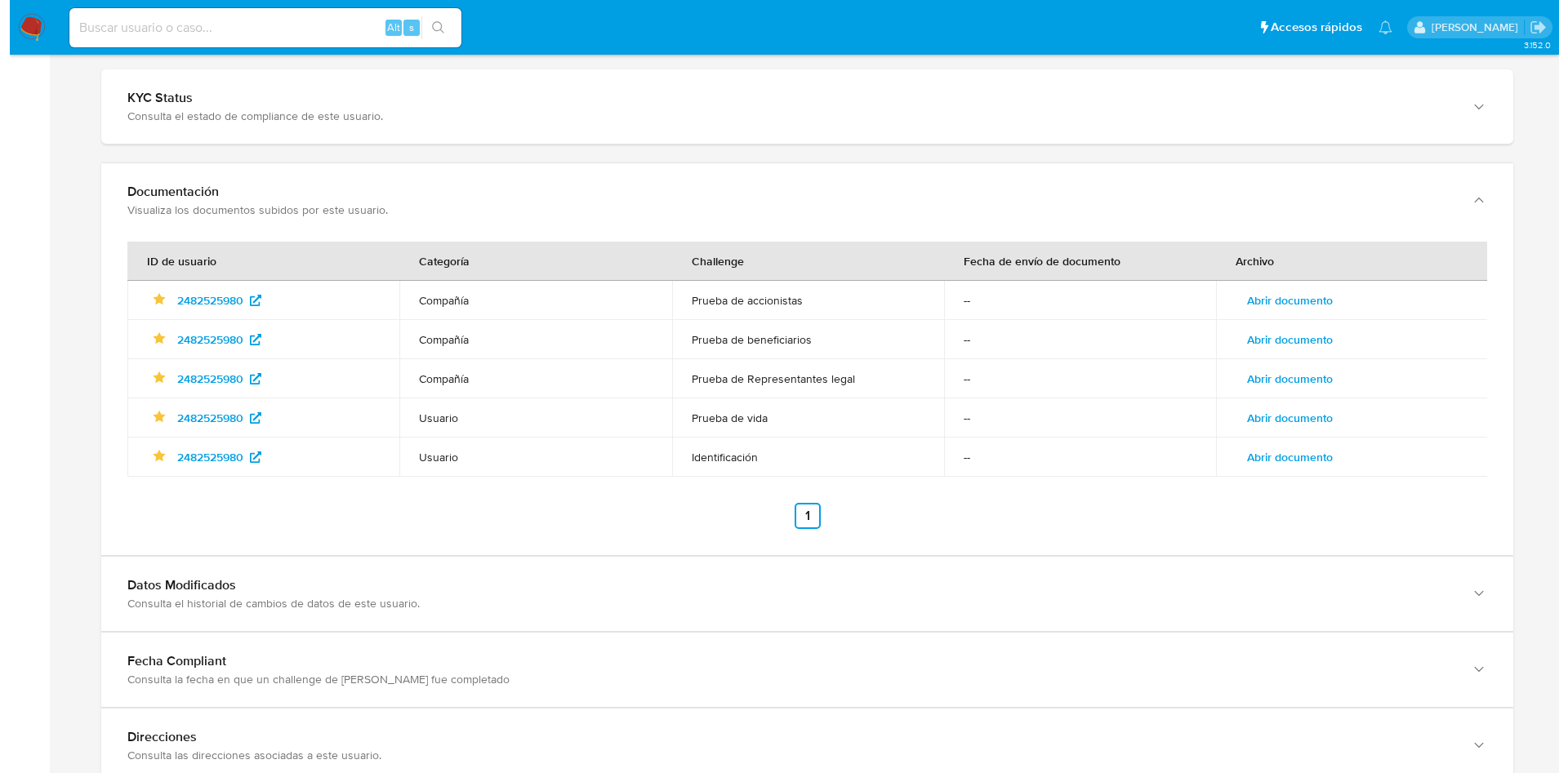
scroll to position [1896, 0]
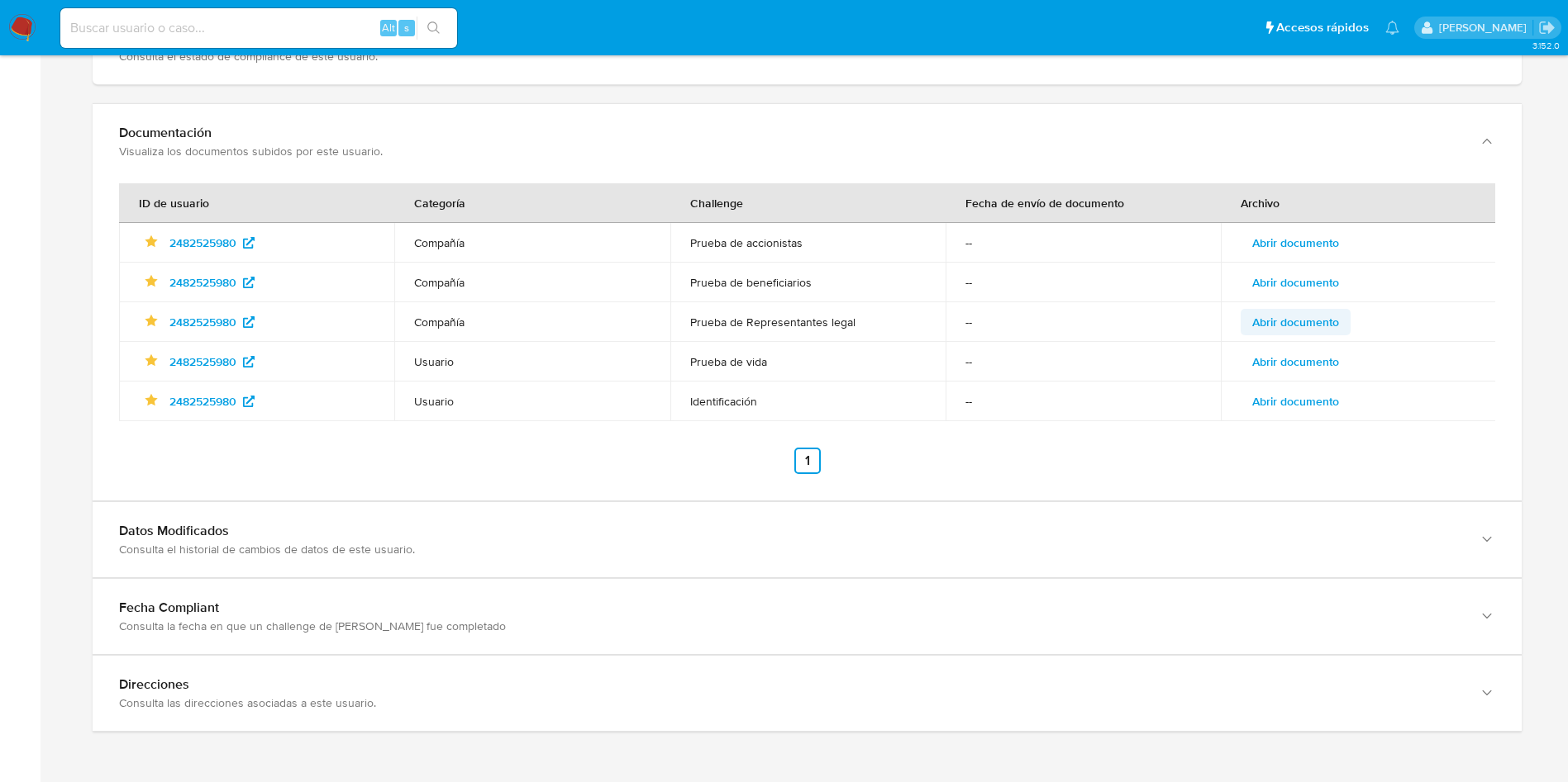
click at [1333, 316] on span "Abrir documento" at bounding box center [1295, 321] width 87 height 23
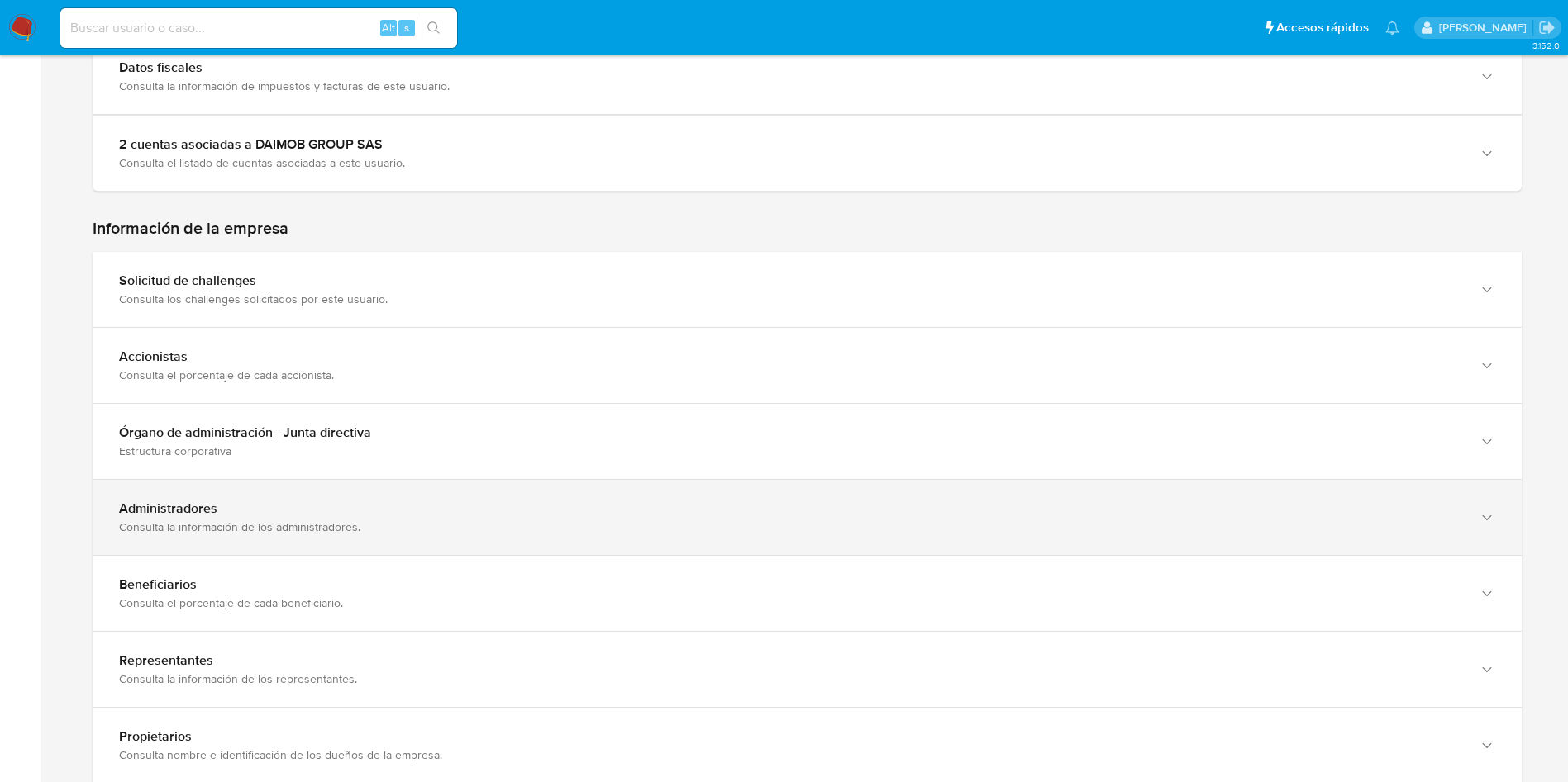
scroll to position [1597, 0]
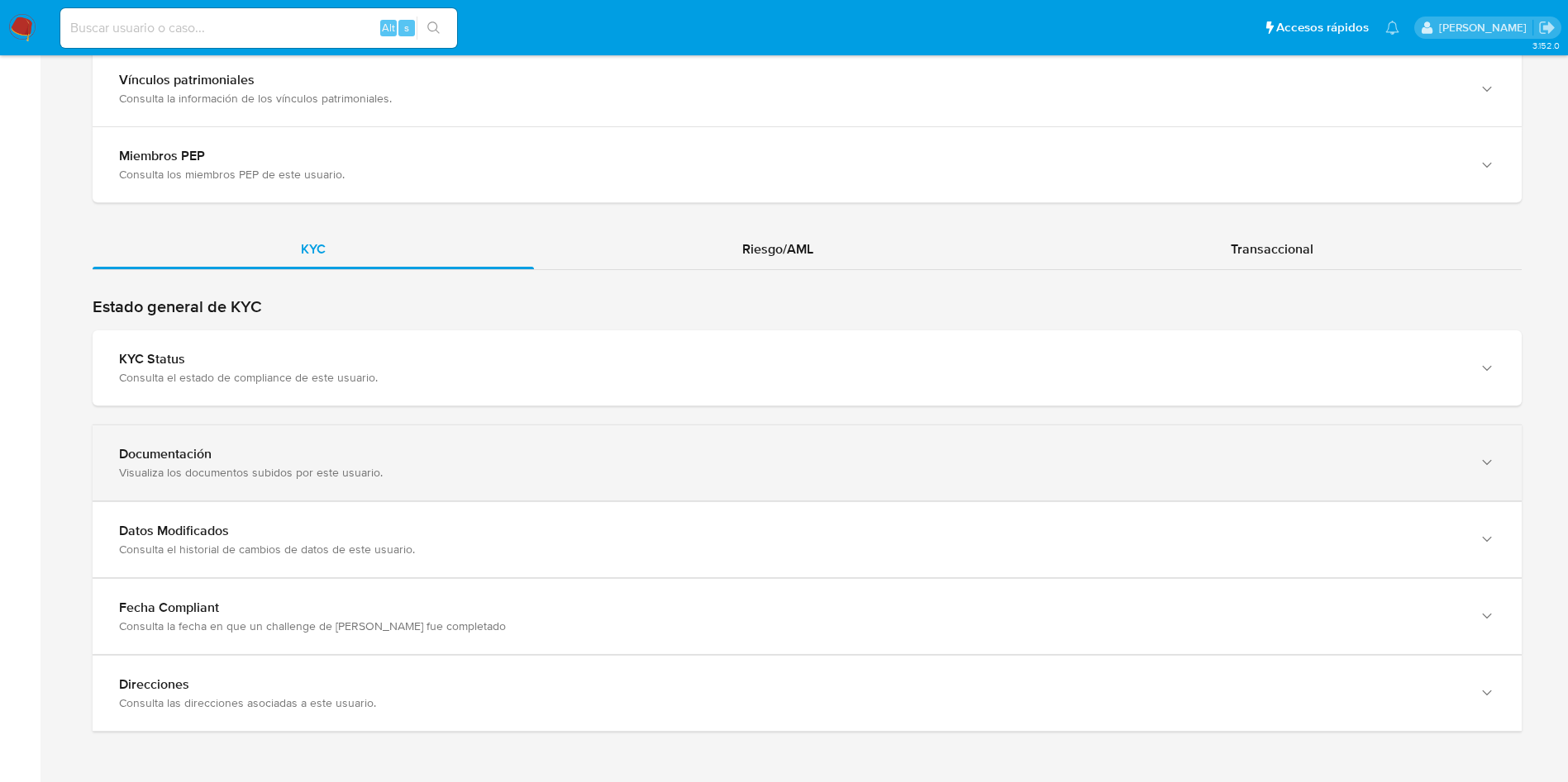
click at [450, 476] on div "Visualiza los documentos subidos por este usuario." at bounding box center [790, 472] width 1343 height 15
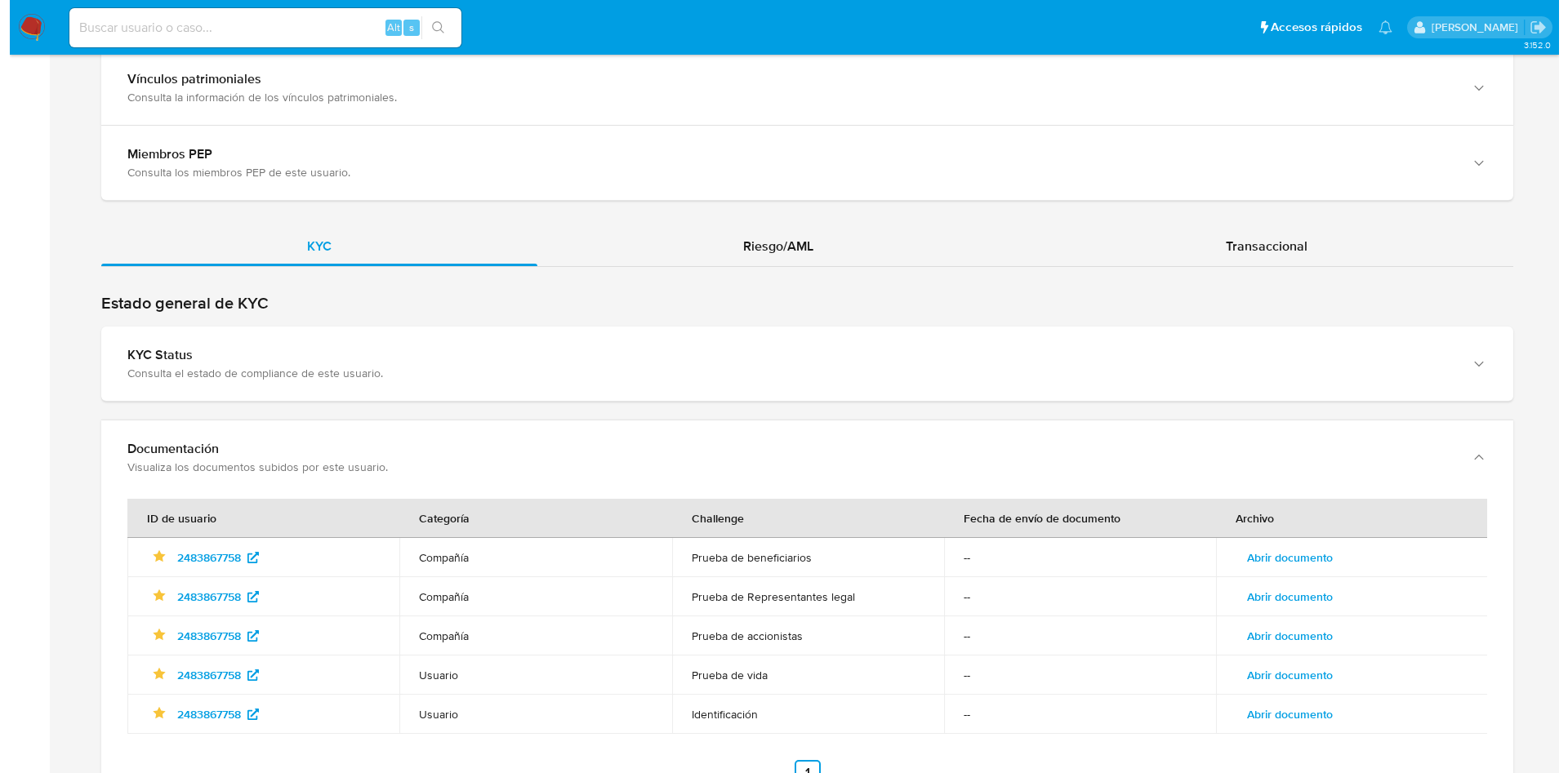
scroll to position [1710, 0]
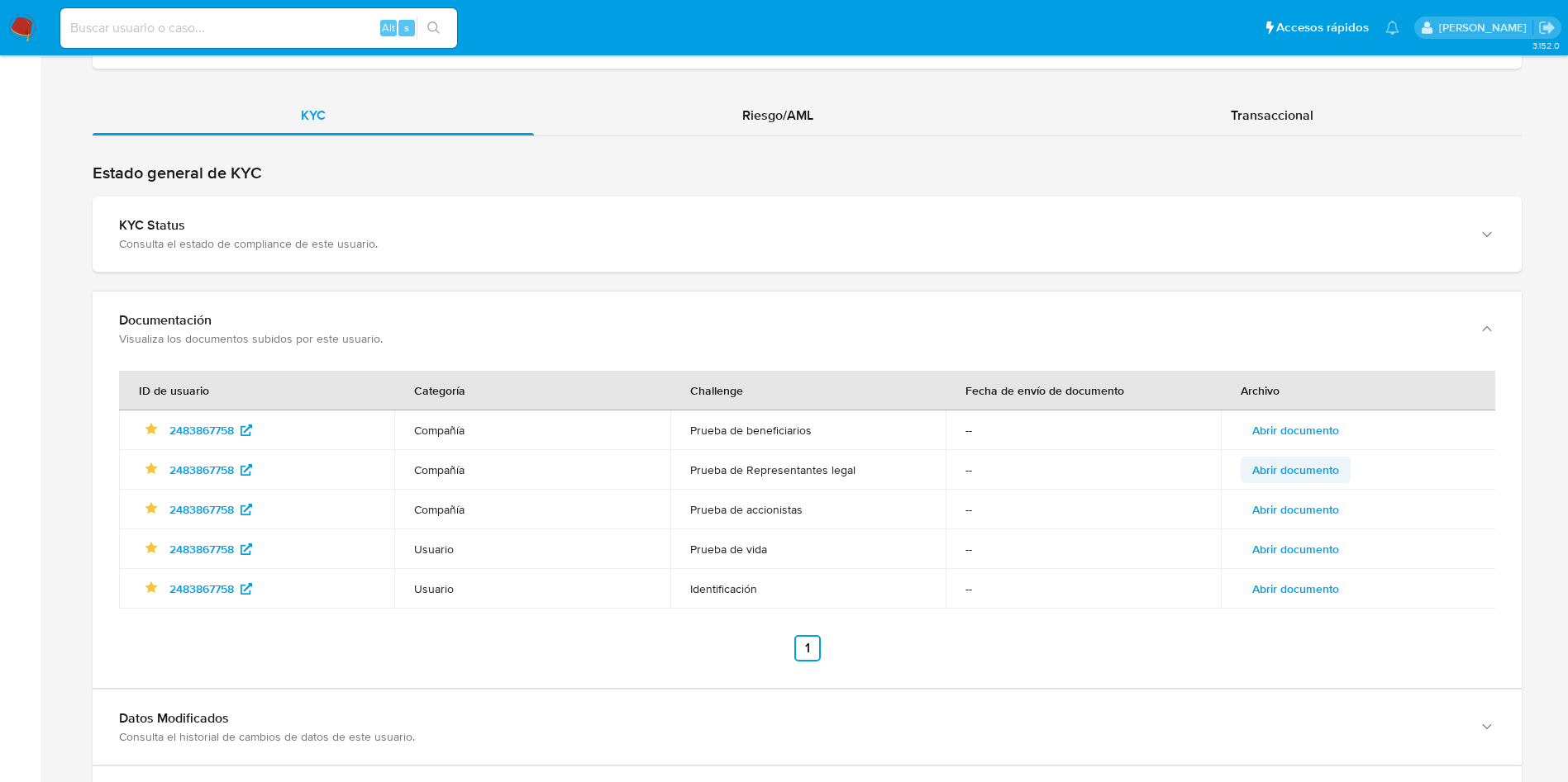
click at [1297, 473] on span "Abrir documento" at bounding box center [1295, 470] width 87 height 23
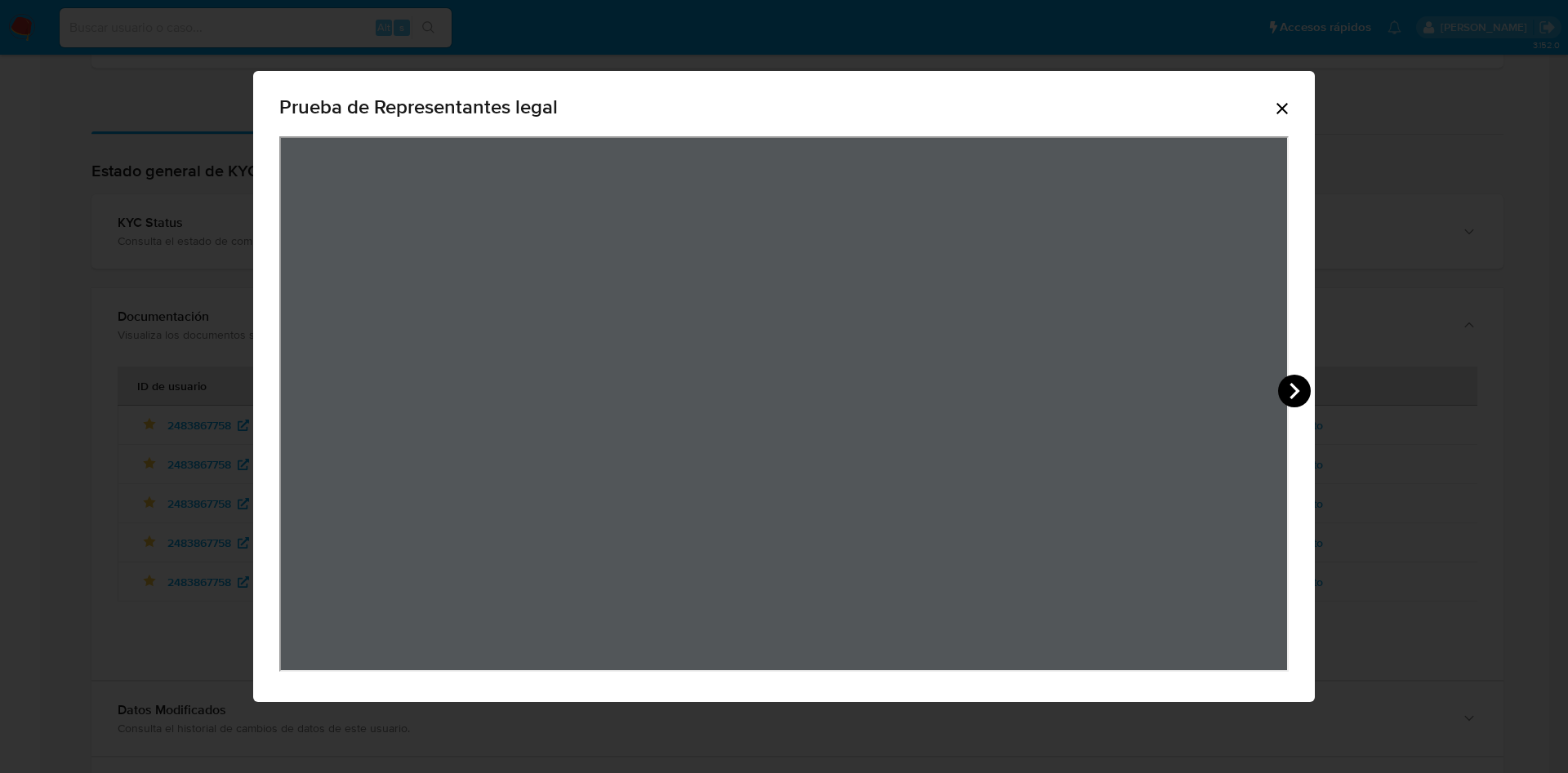
click at [1292, 392] on icon "View Document Modal" at bounding box center [1294, 391] width 33 height 33
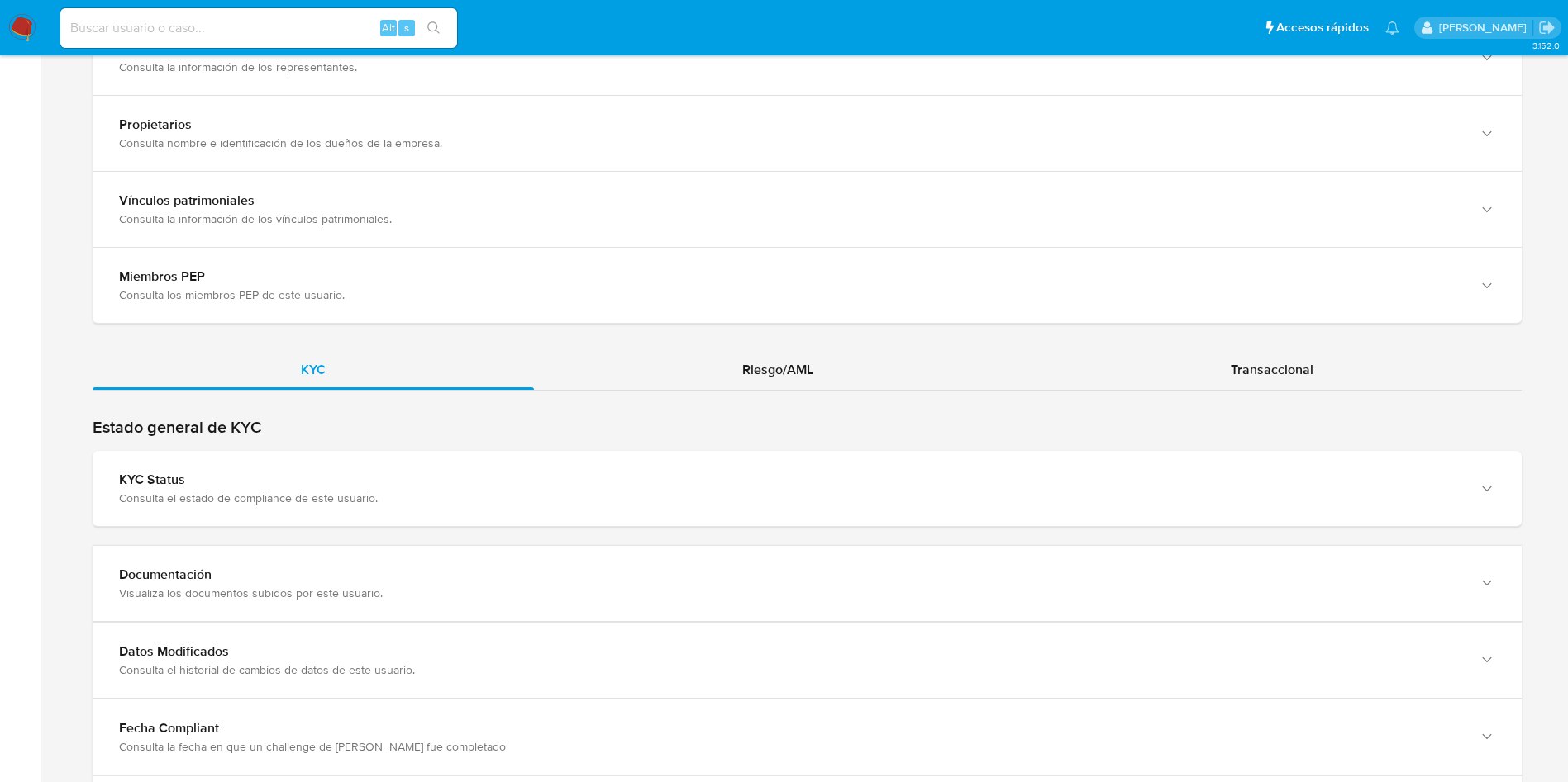
scroll to position [1588, 0]
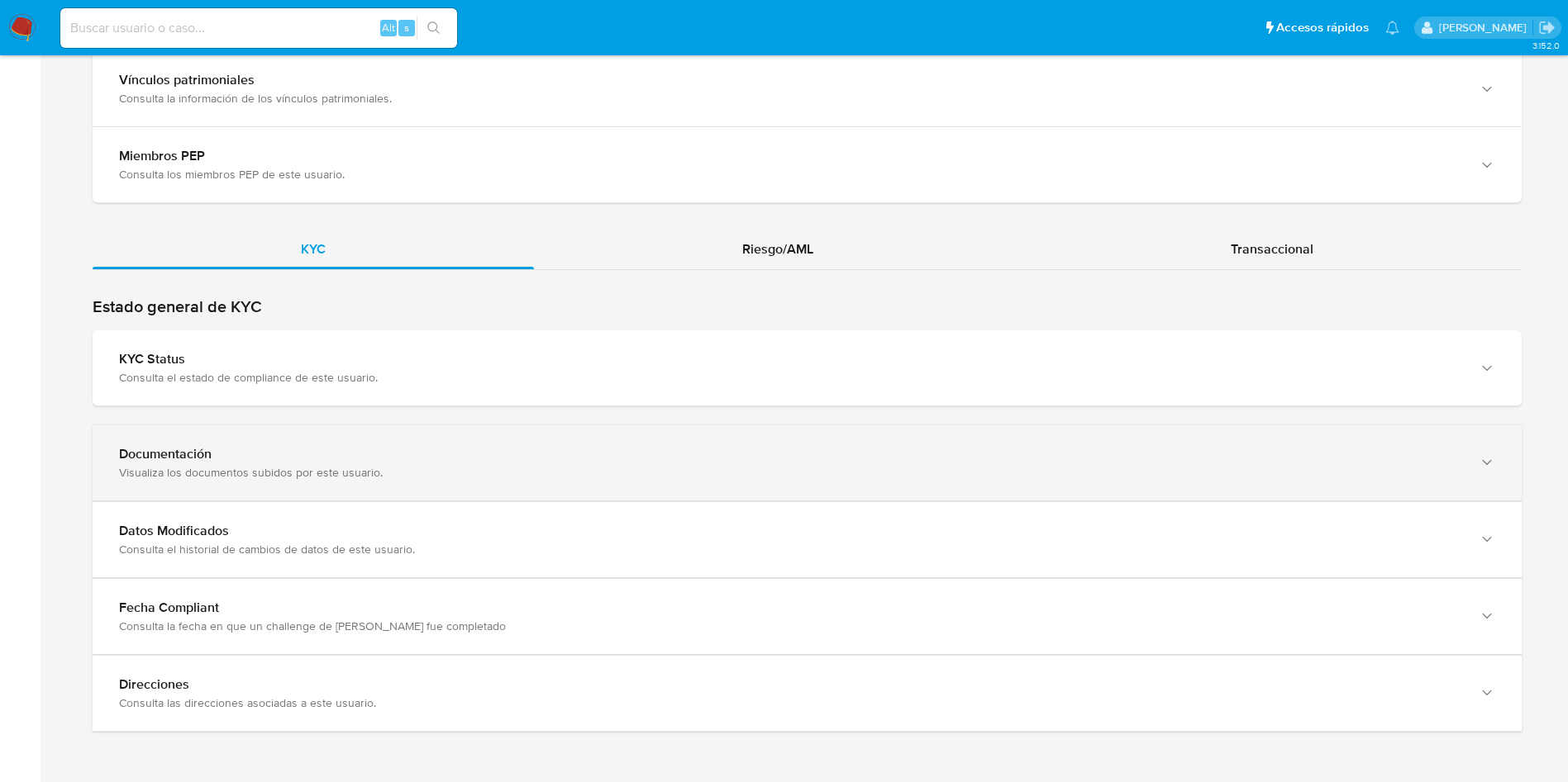
click at [508, 485] on div "Documentación Visualiza los documentos subidos por este usuario." at bounding box center [807, 463] width 1429 height 75
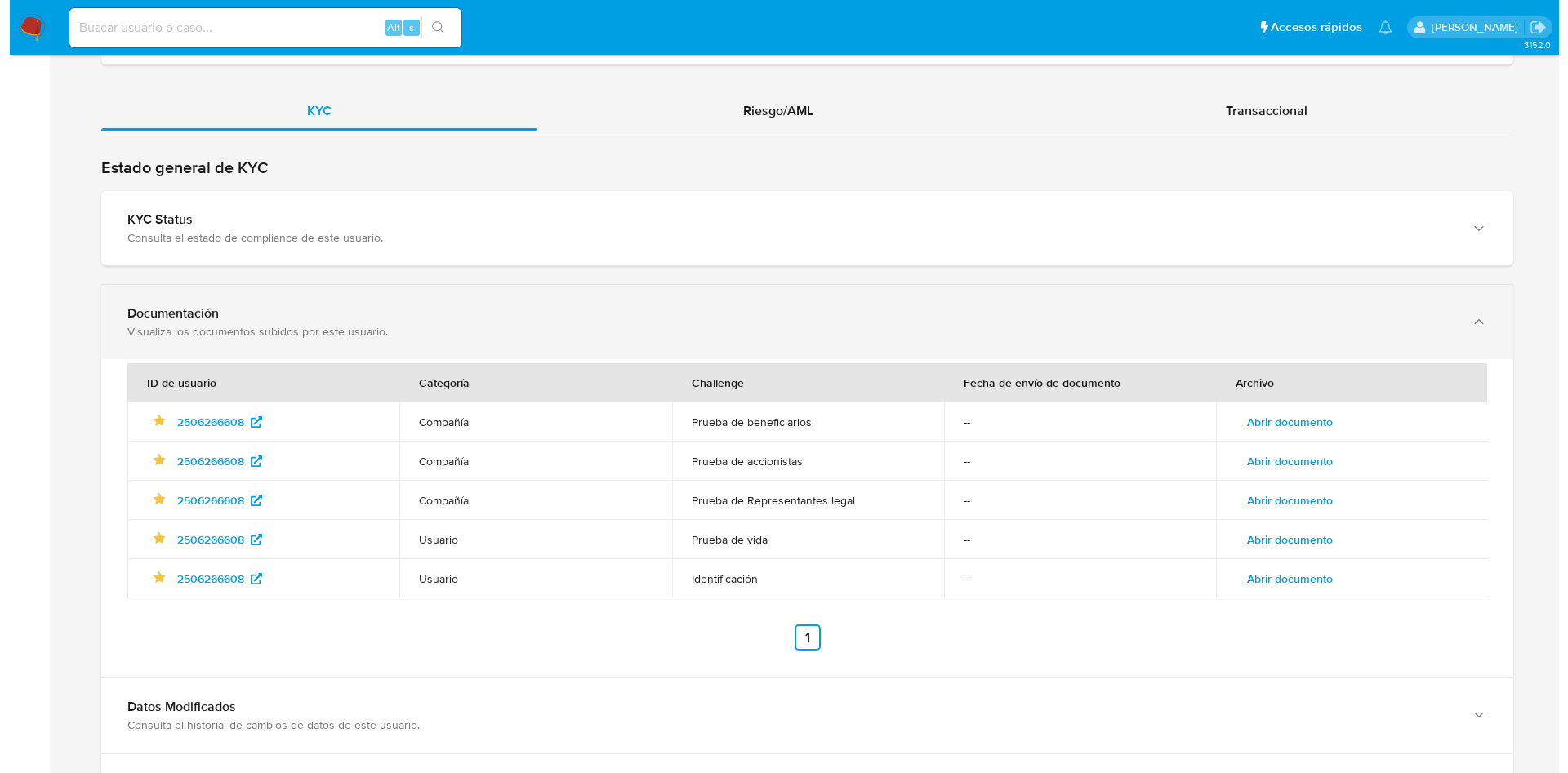
scroll to position [1719, 0]
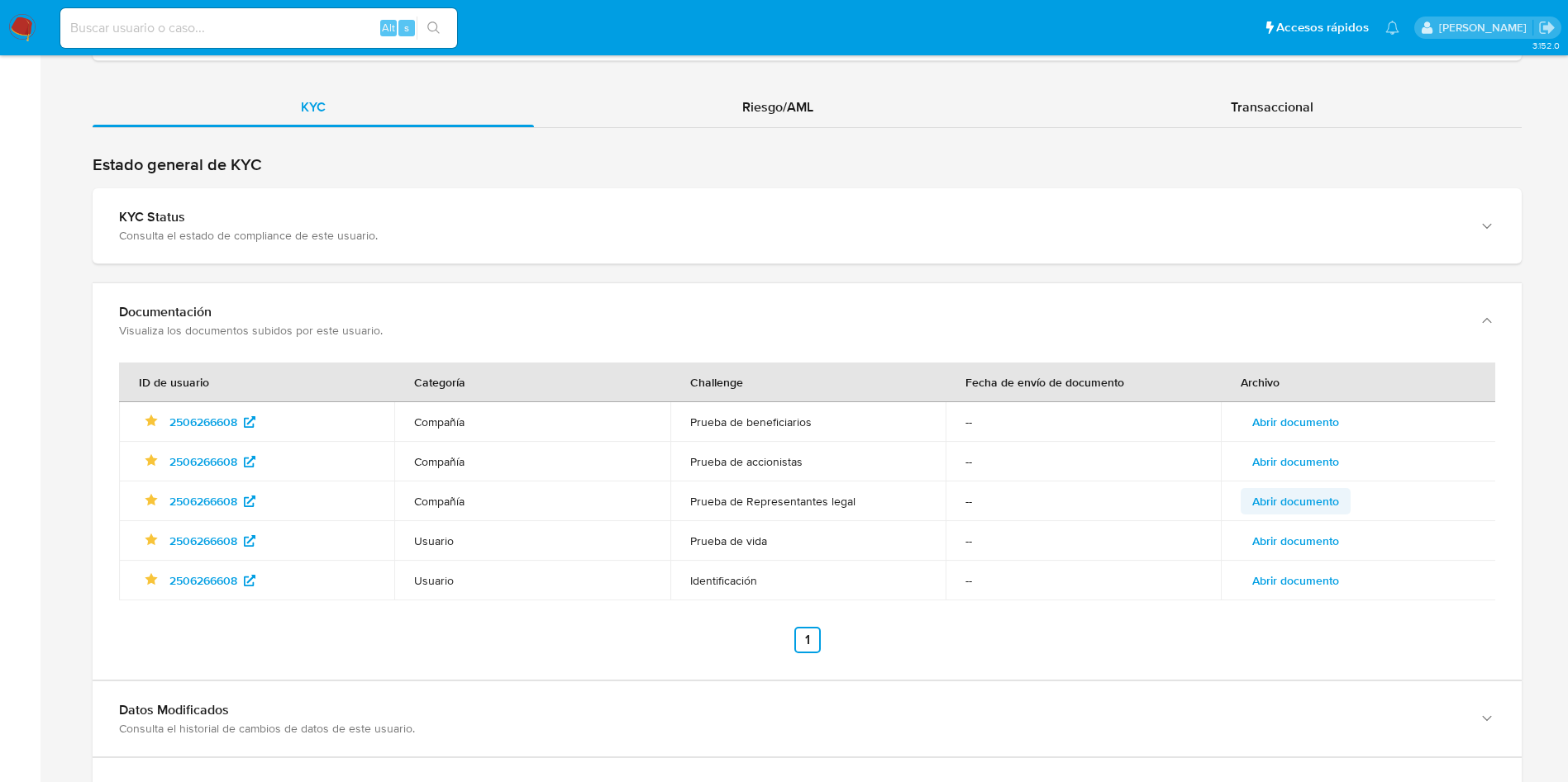
click at [1306, 502] on span "Abrir documento" at bounding box center [1295, 501] width 87 height 23
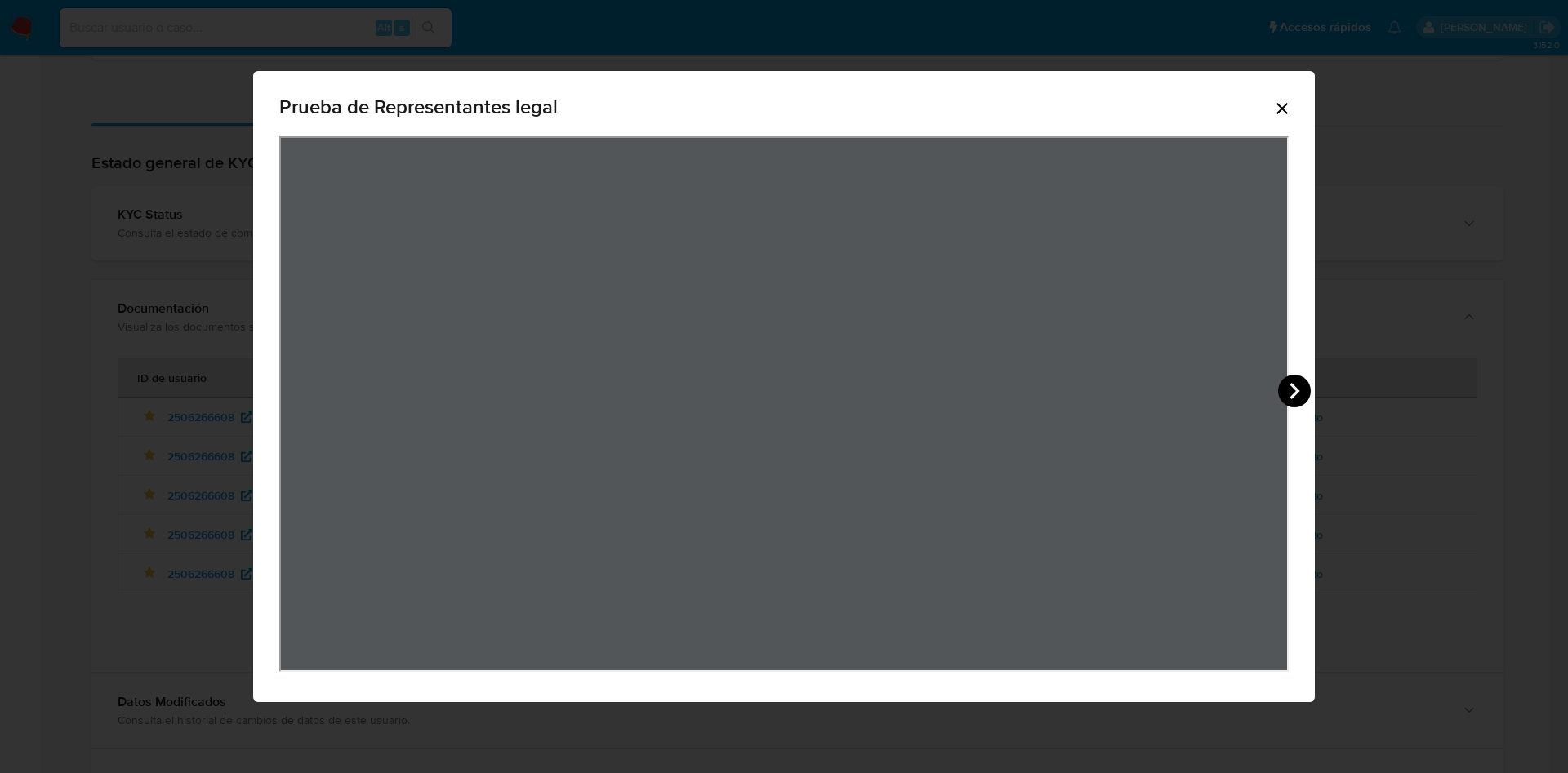
click at [1304, 397] on icon "View Document Modal" at bounding box center [1294, 391] width 33 height 33
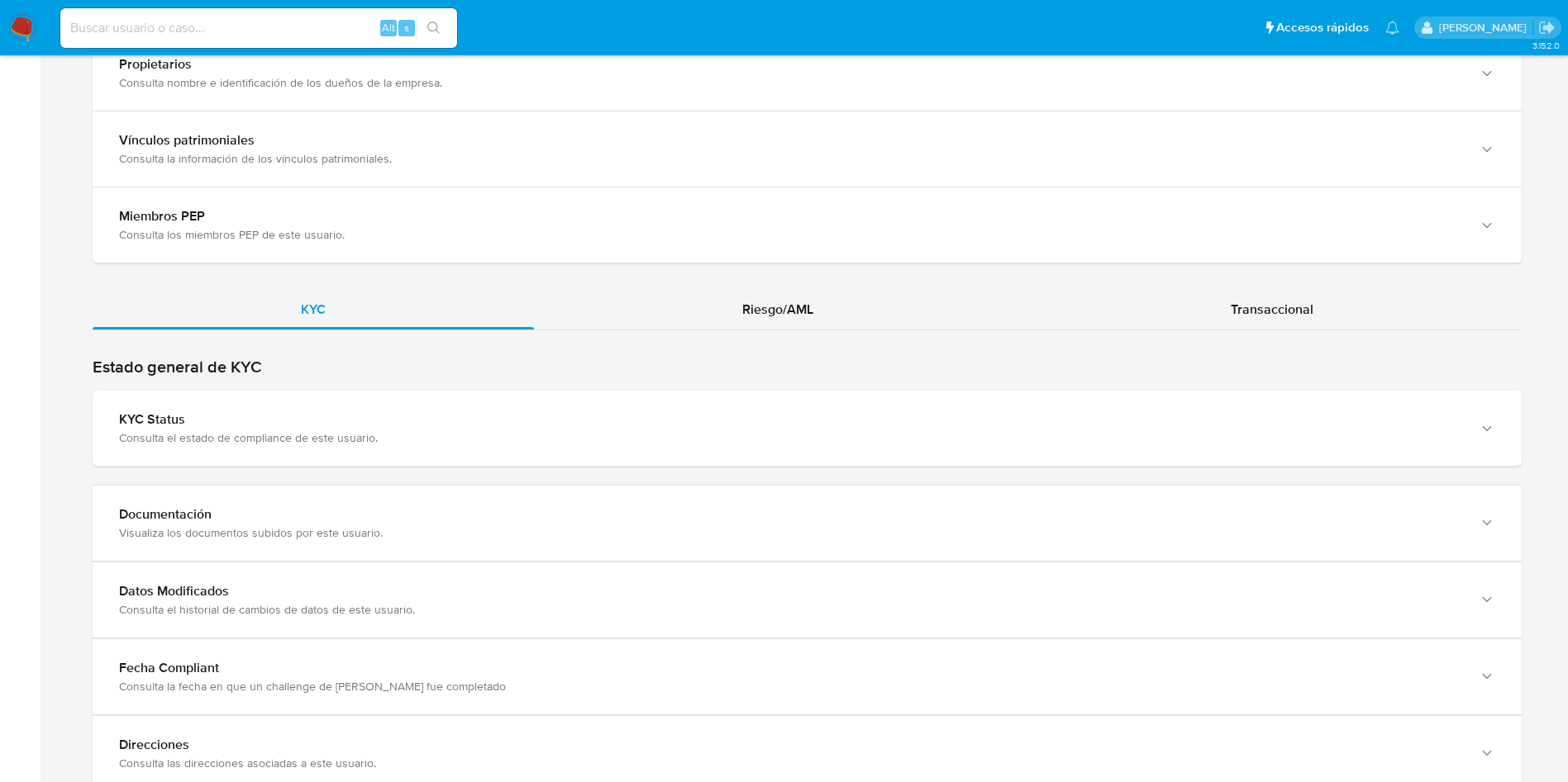
scroll to position [1597, 0]
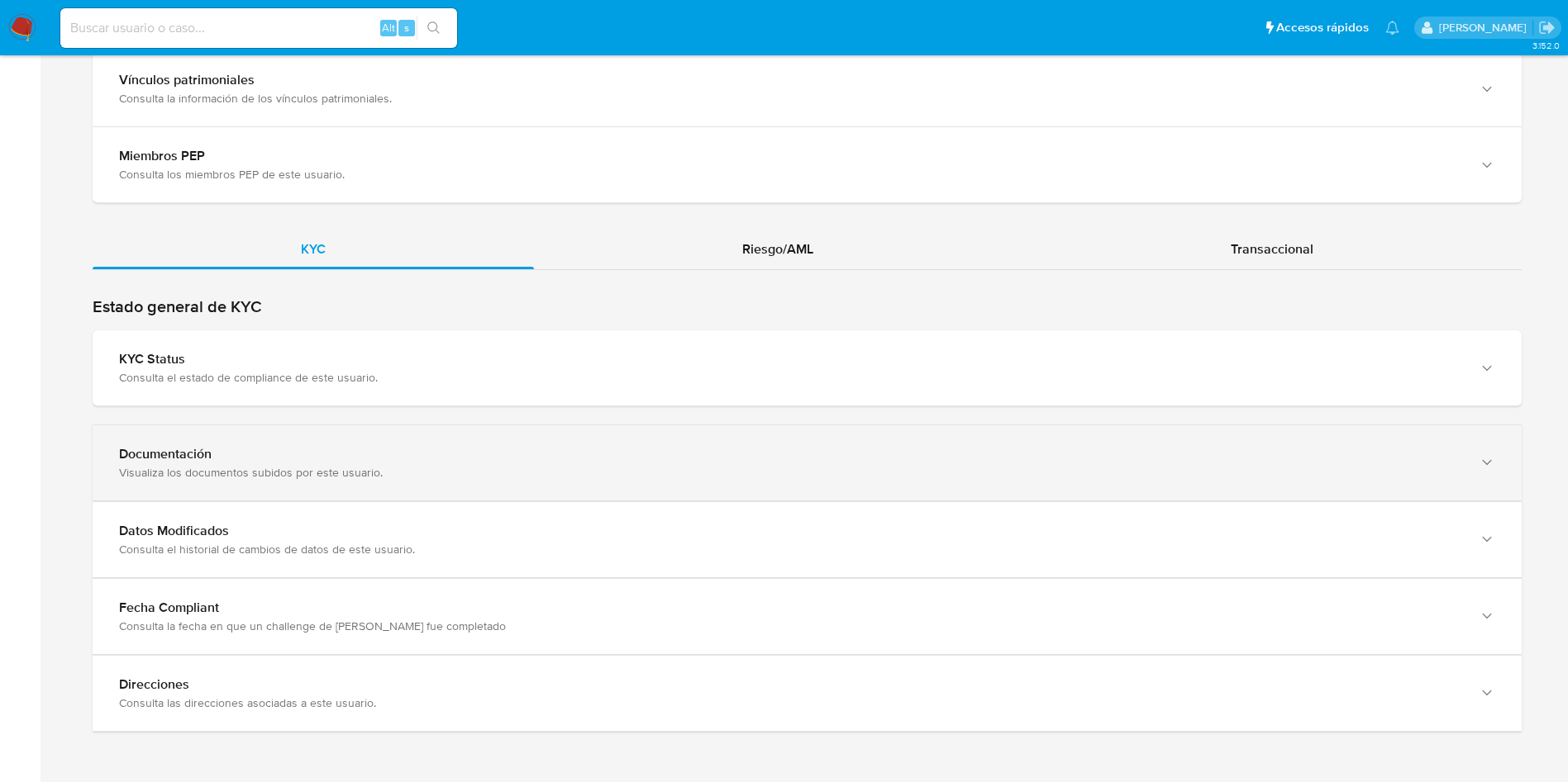
click at [396, 452] on div "Documentación" at bounding box center [790, 454] width 1343 height 16
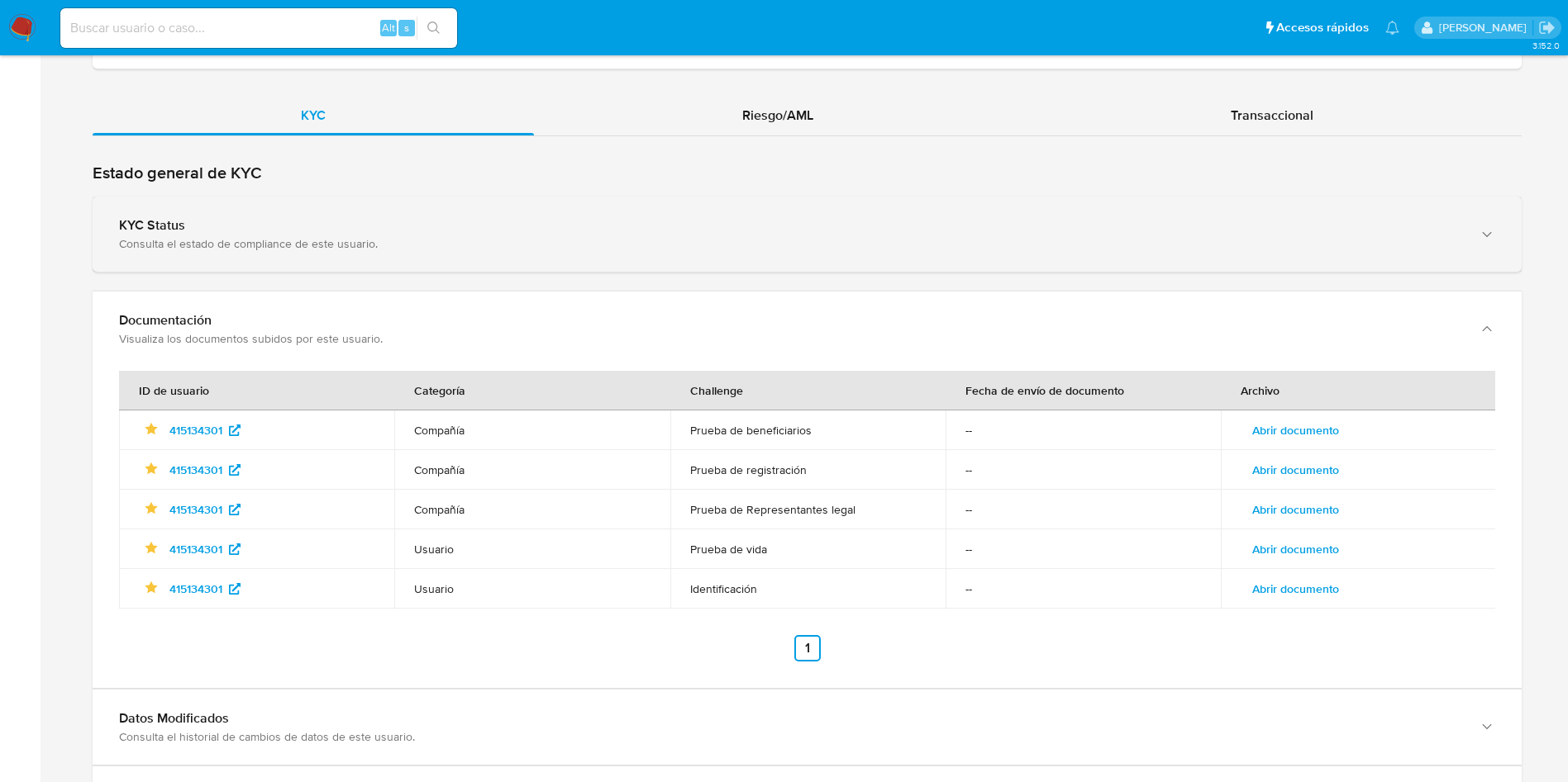
scroll to position [1750, 0]
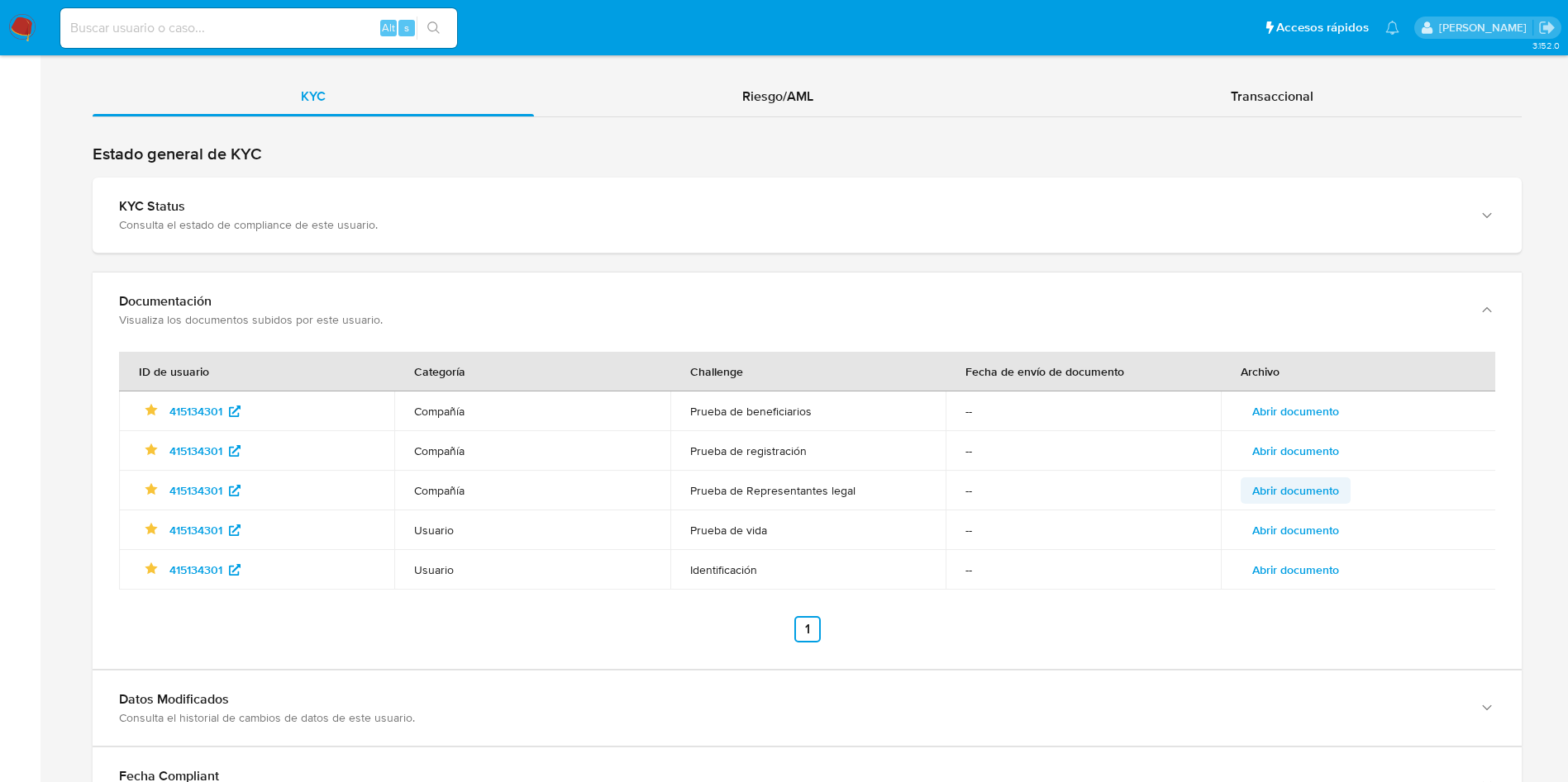
click at [1319, 497] on span "Abrir documento" at bounding box center [1295, 490] width 87 height 23
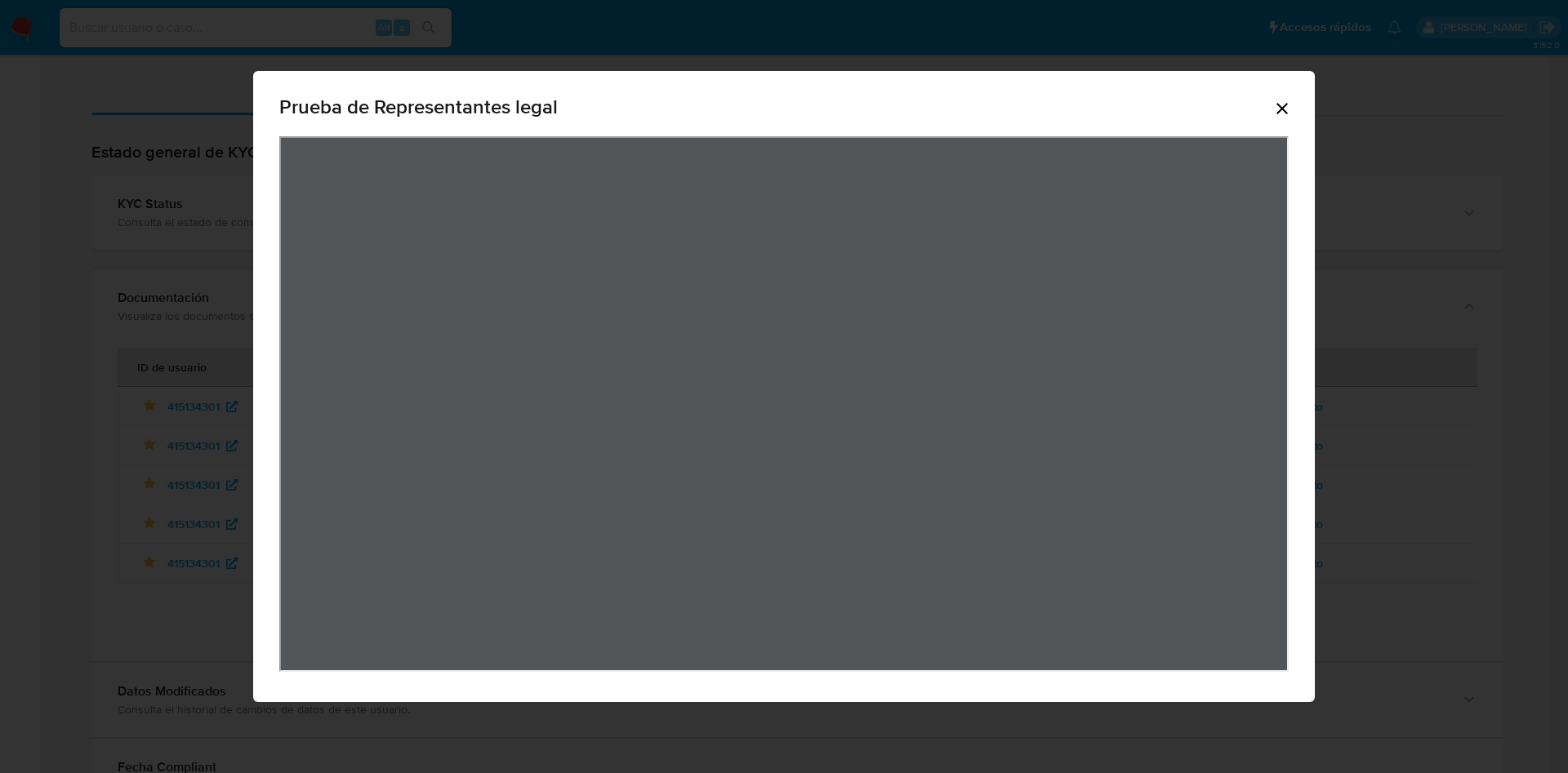
click at [1302, 115] on div "Prueba de Representantes legal" at bounding box center [784, 387] width 1062 height 632
click at [1267, 107] on div "Prueba de Representantes legal" at bounding box center [784, 110] width 1010 height 52
click at [1279, 112] on icon "Cerrar" at bounding box center [1282, 109] width 12 height 12
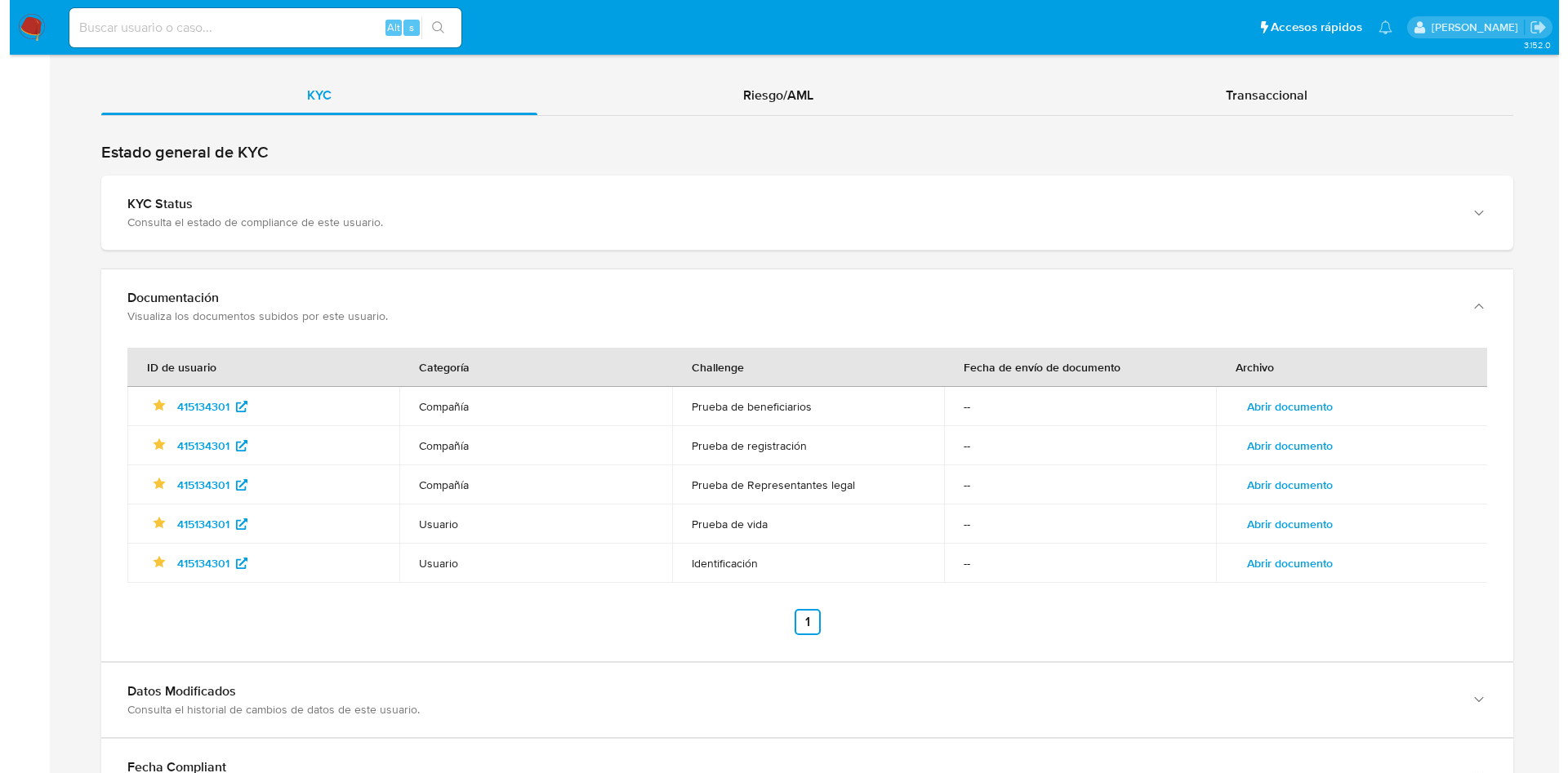
scroll to position [1771, 0]
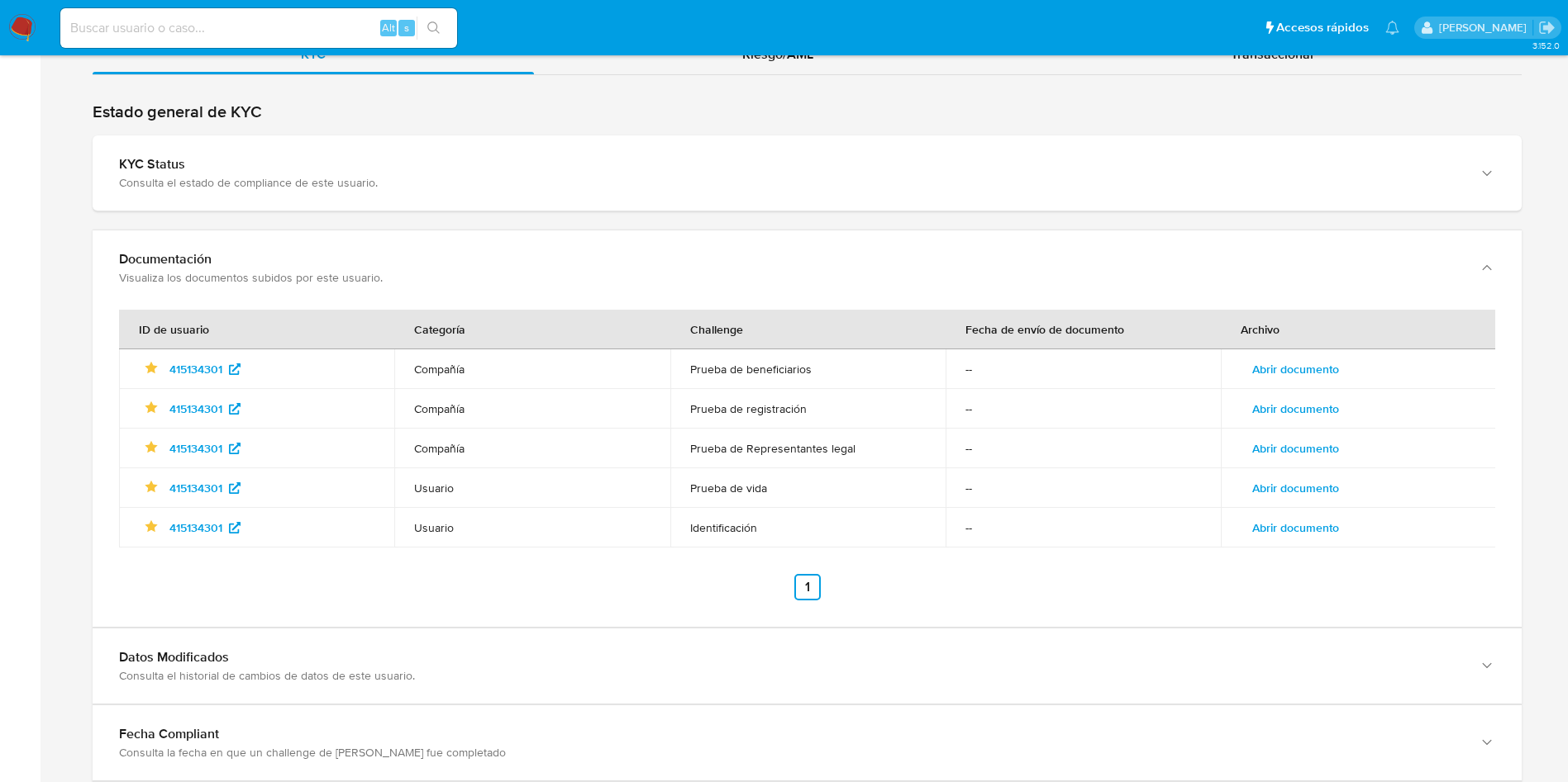
click at [1304, 448] on span "Abrir documento" at bounding box center [1295, 448] width 87 height 23
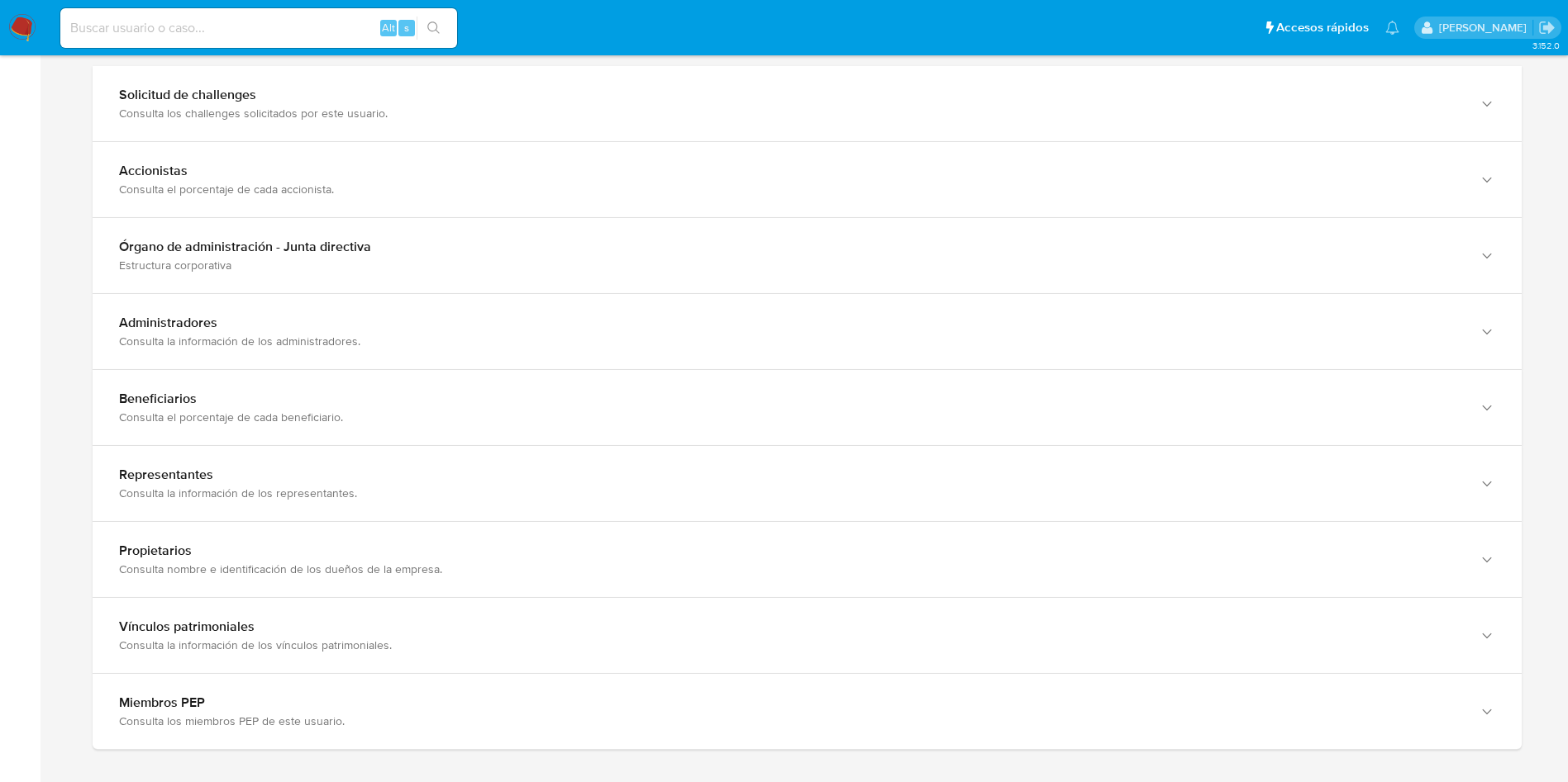
scroll to position [1597, 0]
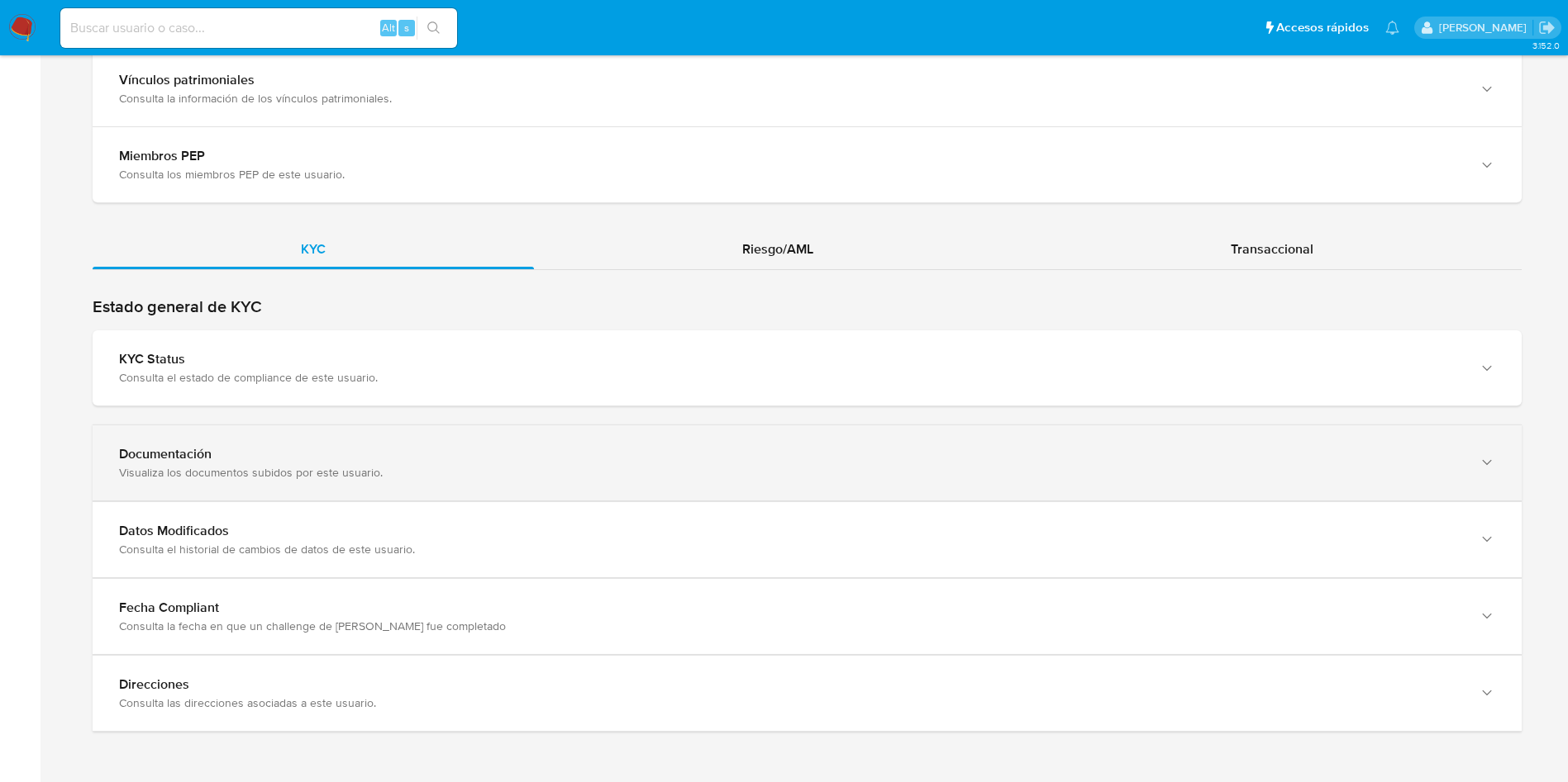
click at [474, 473] on div "Visualiza los documentos subidos por este usuario." at bounding box center [790, 472] width 1343 height 15
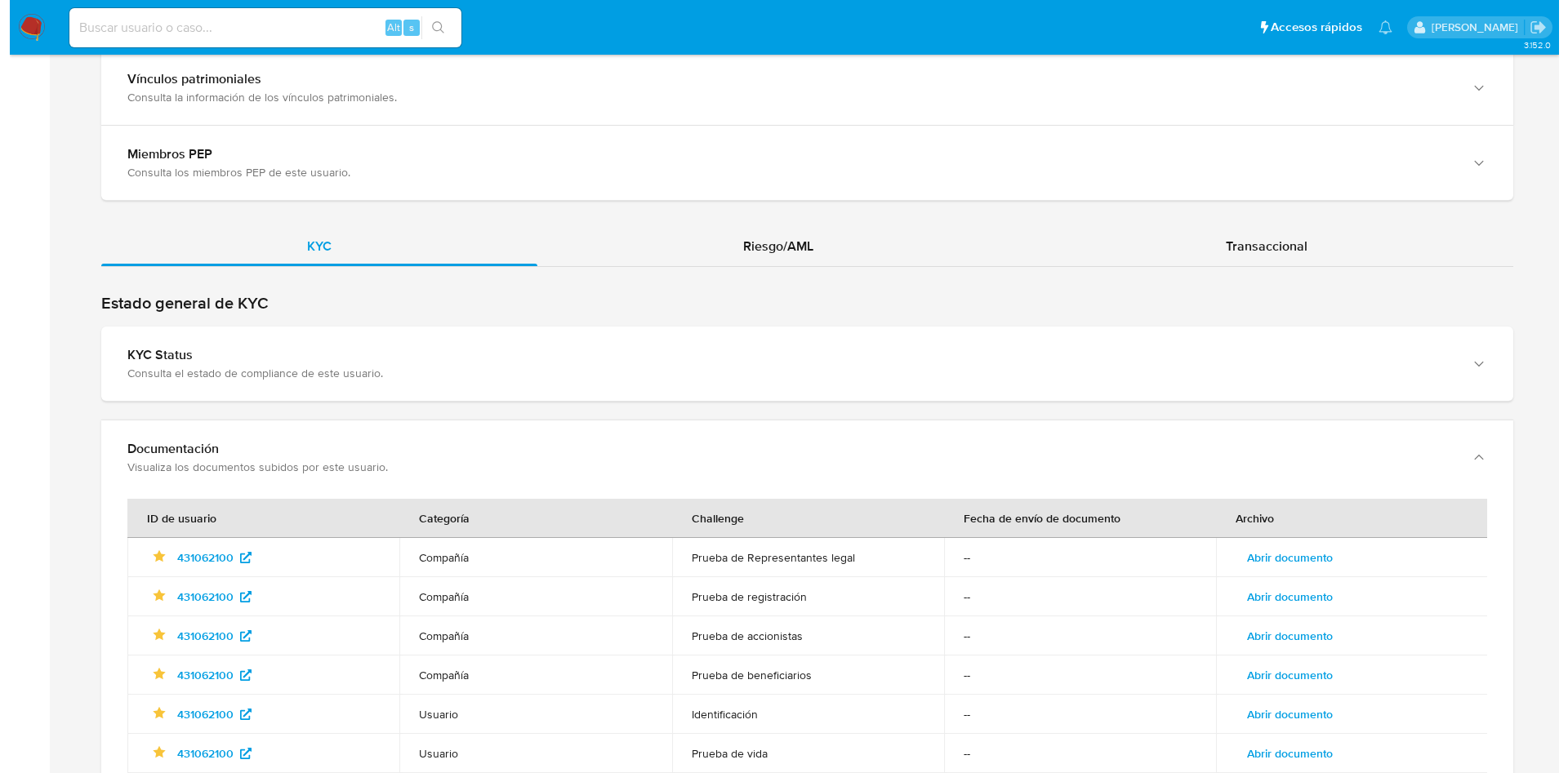
scroll to position [1840, 0]
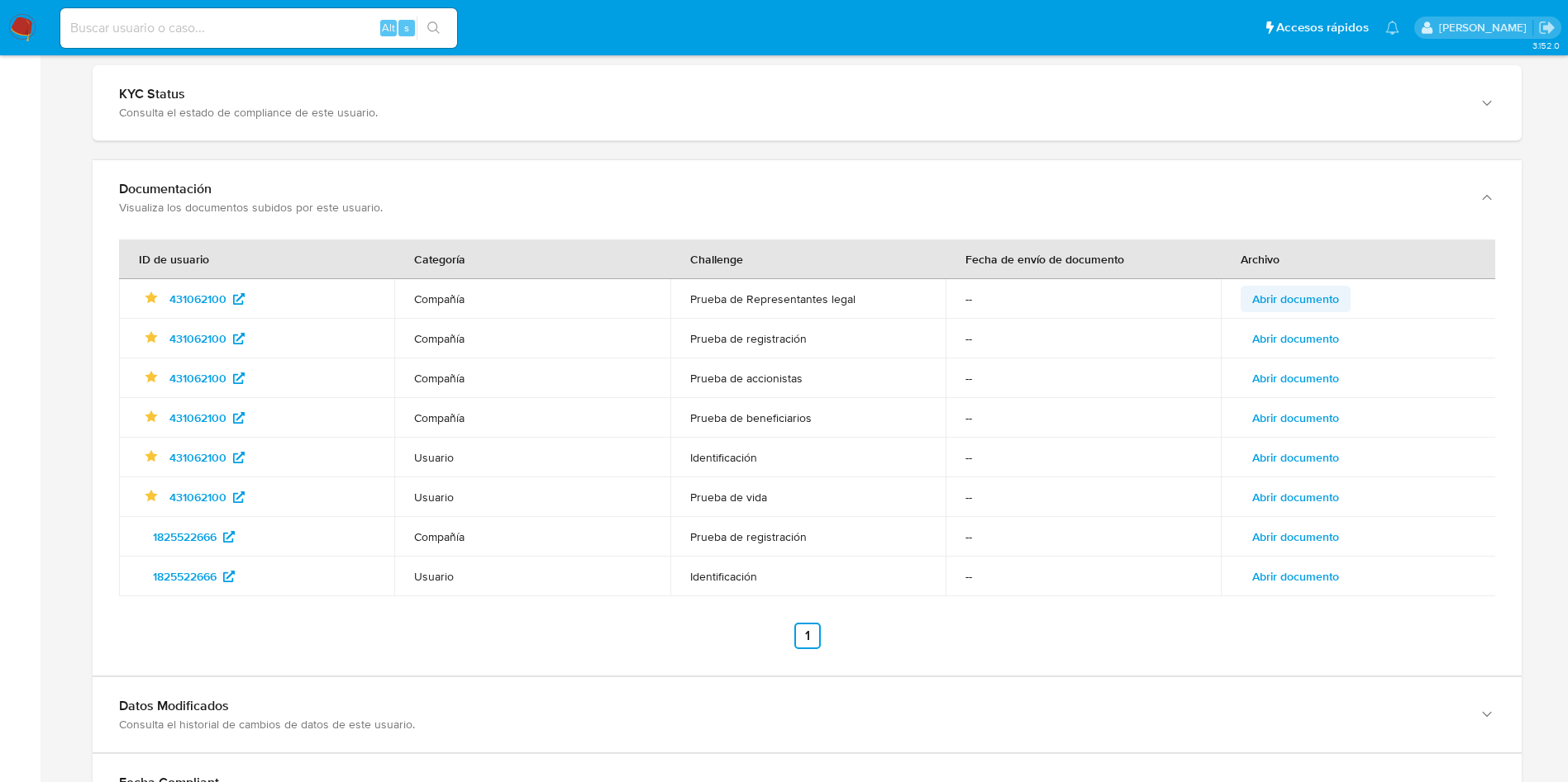
click at [1307, 300] on span "Abrir documento" at bounding box center [1295, 299] width 87 height 23
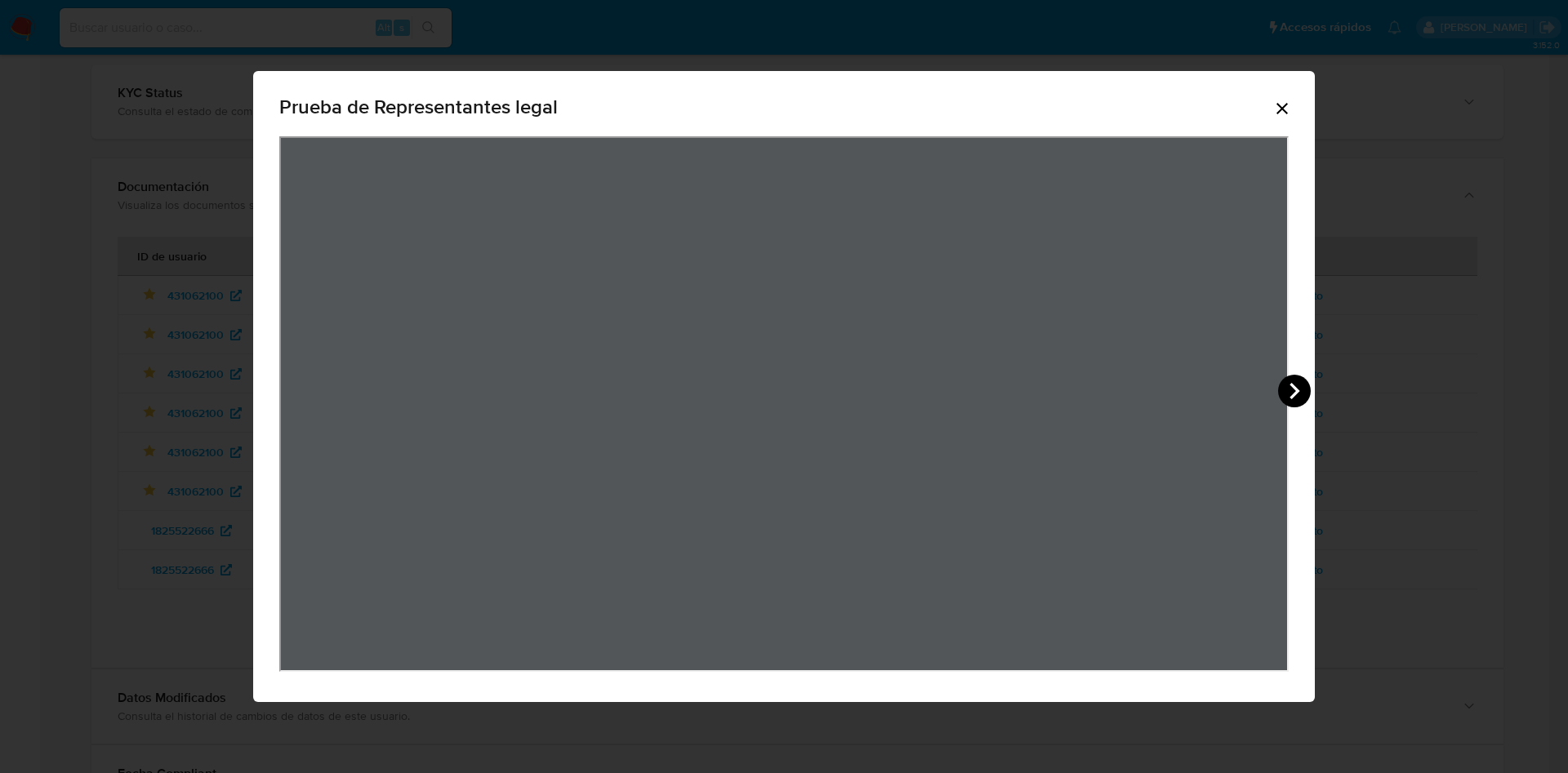
click at [1295, 383] on icon "View Document Modal" at bounding box center [1294, 391] width 33 height 33
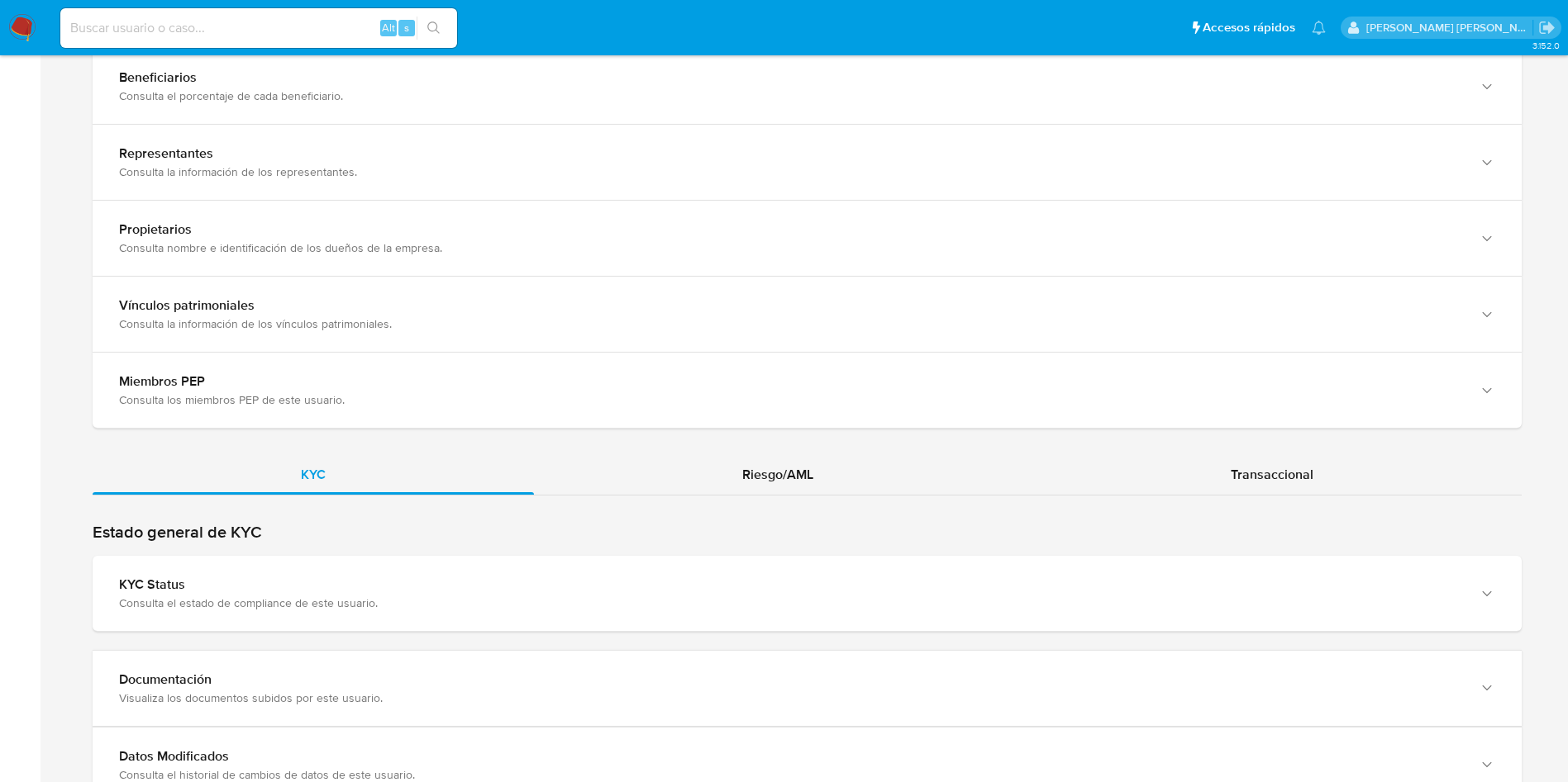
scroll to position [1597, 0]
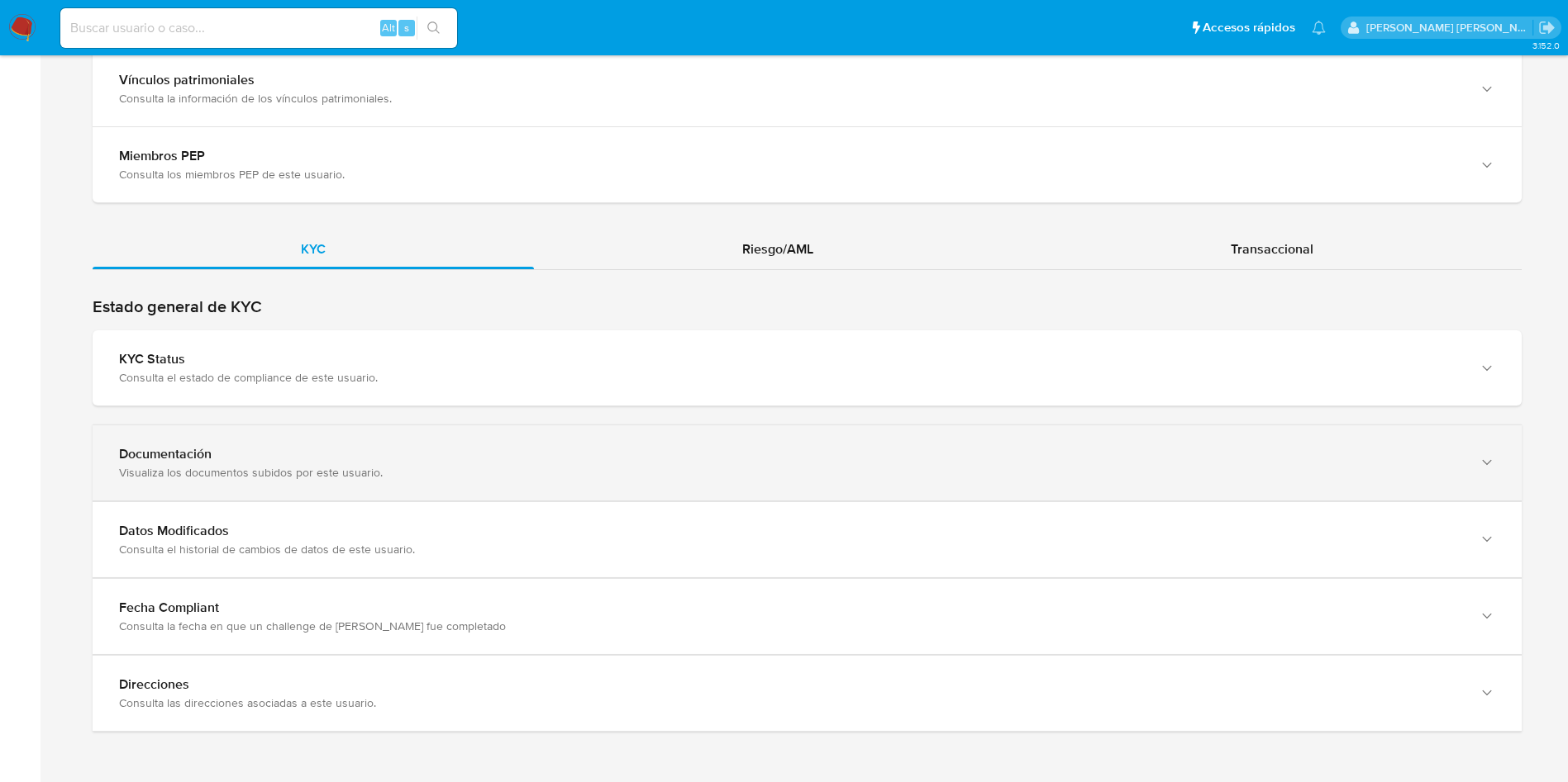
click at [526, 463] on div "Documentación Visualiza los documentos subidos por este usuario." at bounding box center [790, 463] width 1343 height 34
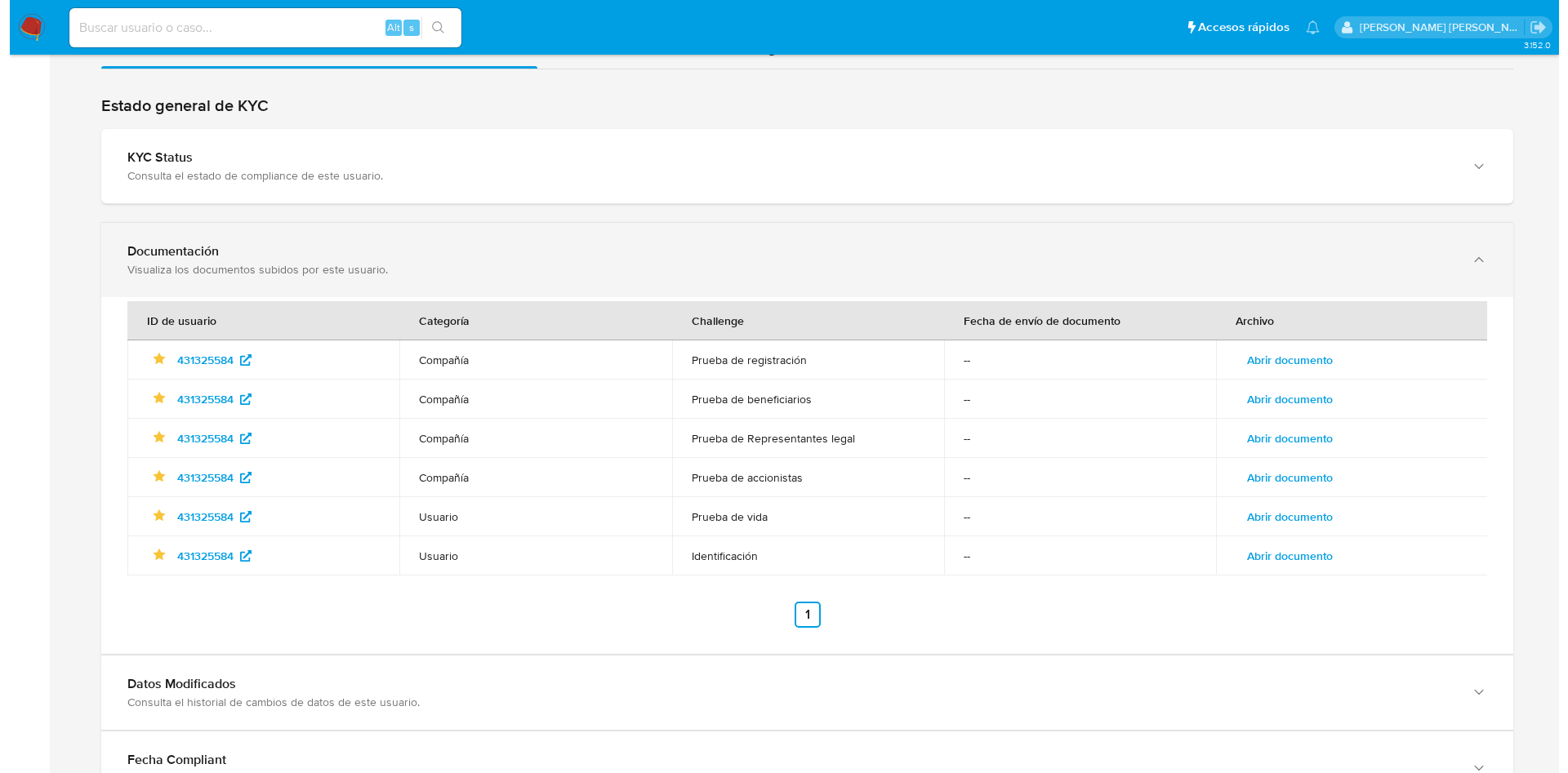
scroll to position [1777, 0]
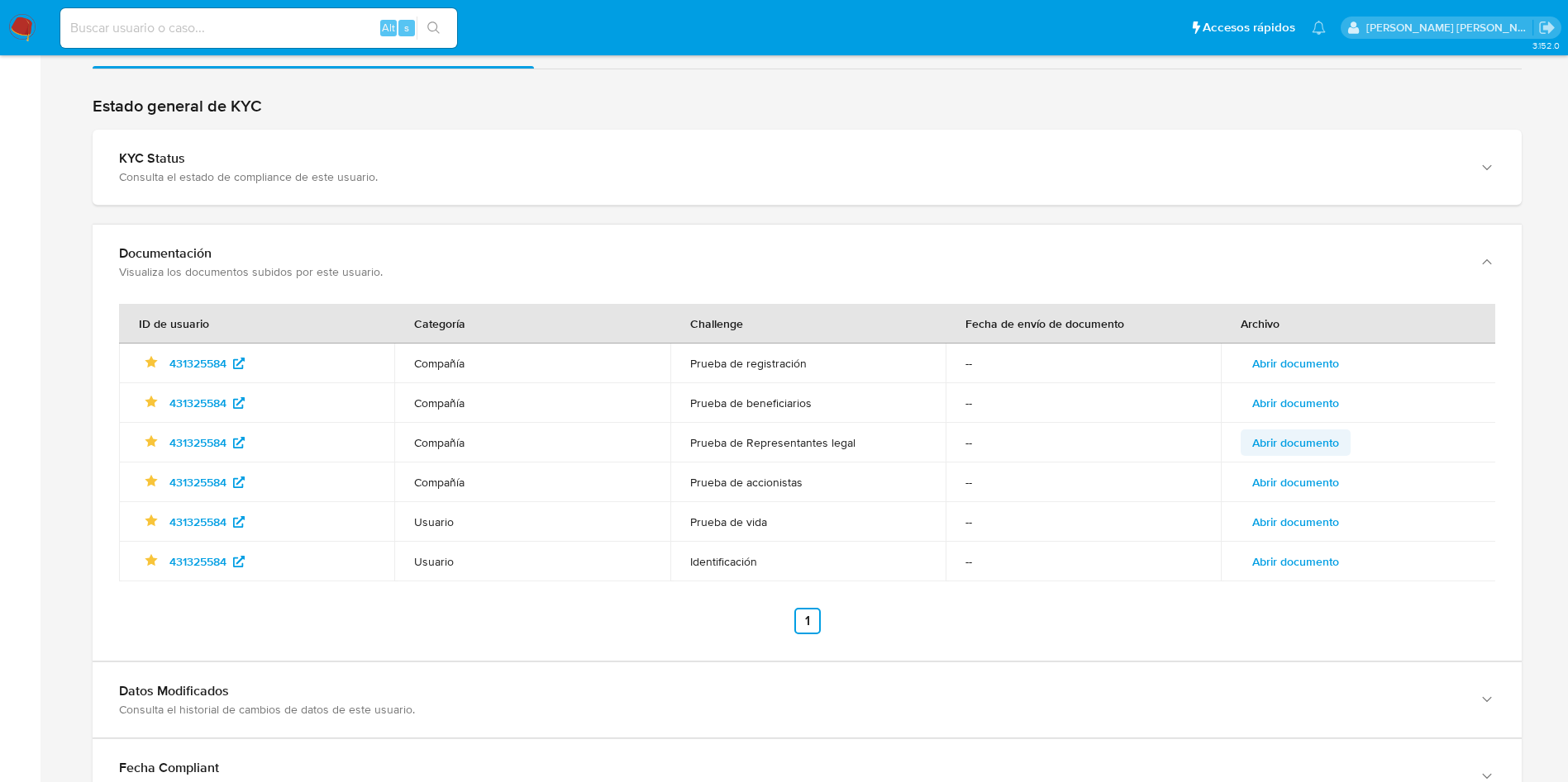
click at [1293, 438] on span "Abrir documento" at bounding box center [1295, 442] width 87 height 23
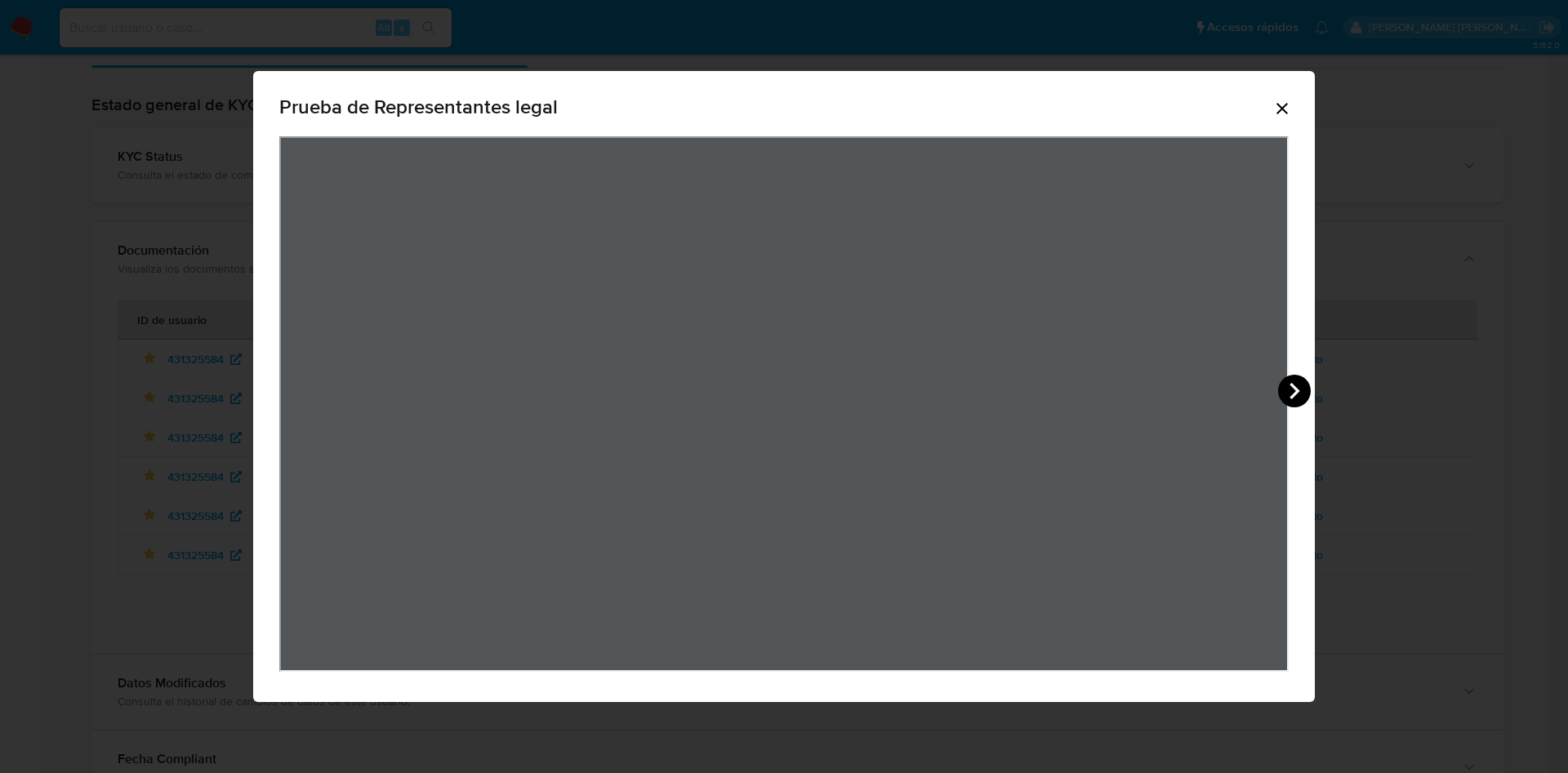
click at [1298, 383] on icon "View Document Modal" at bounding box center [1294, 391] width 33 height 33
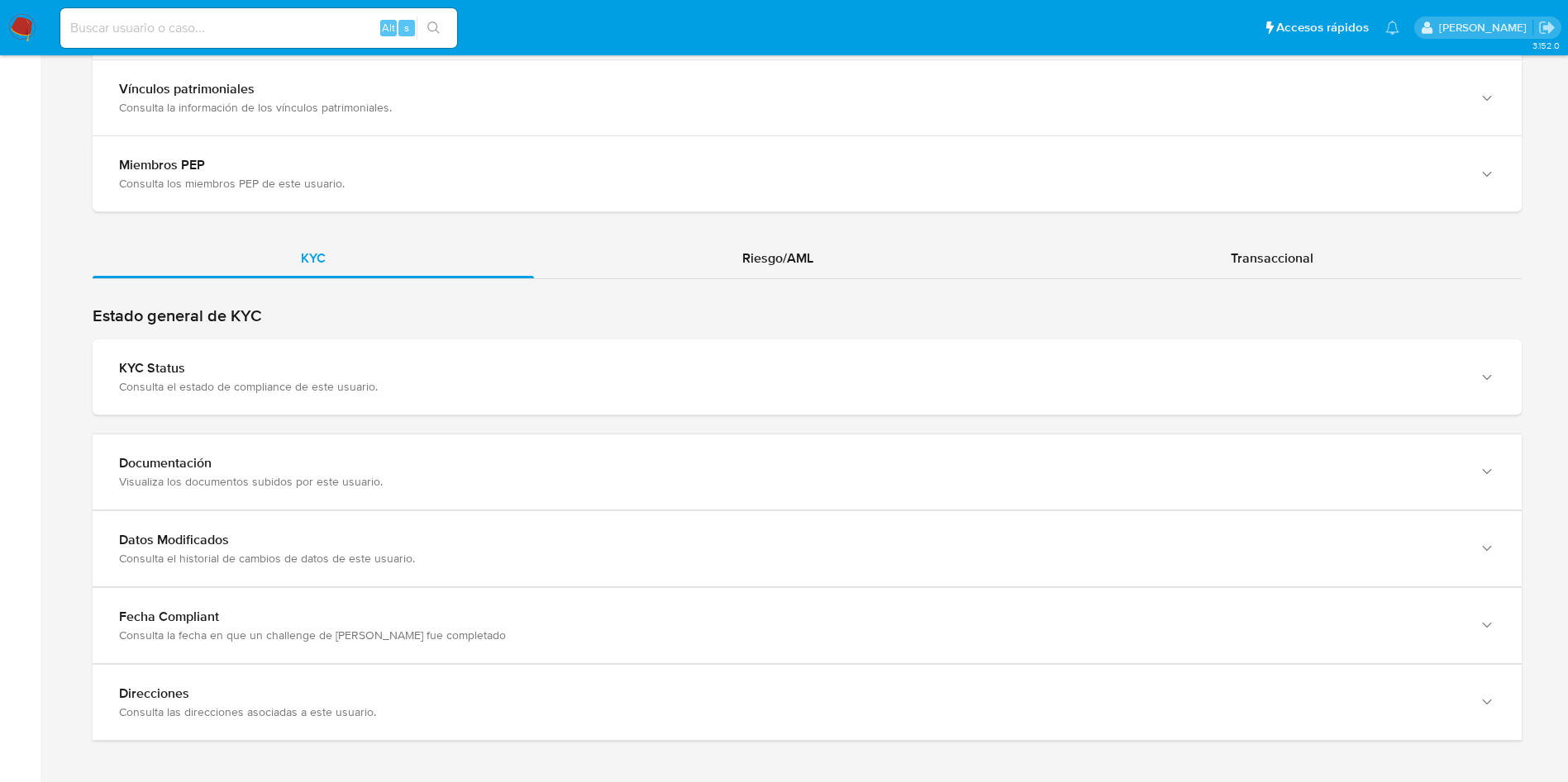
scroll to position [1597, 0]
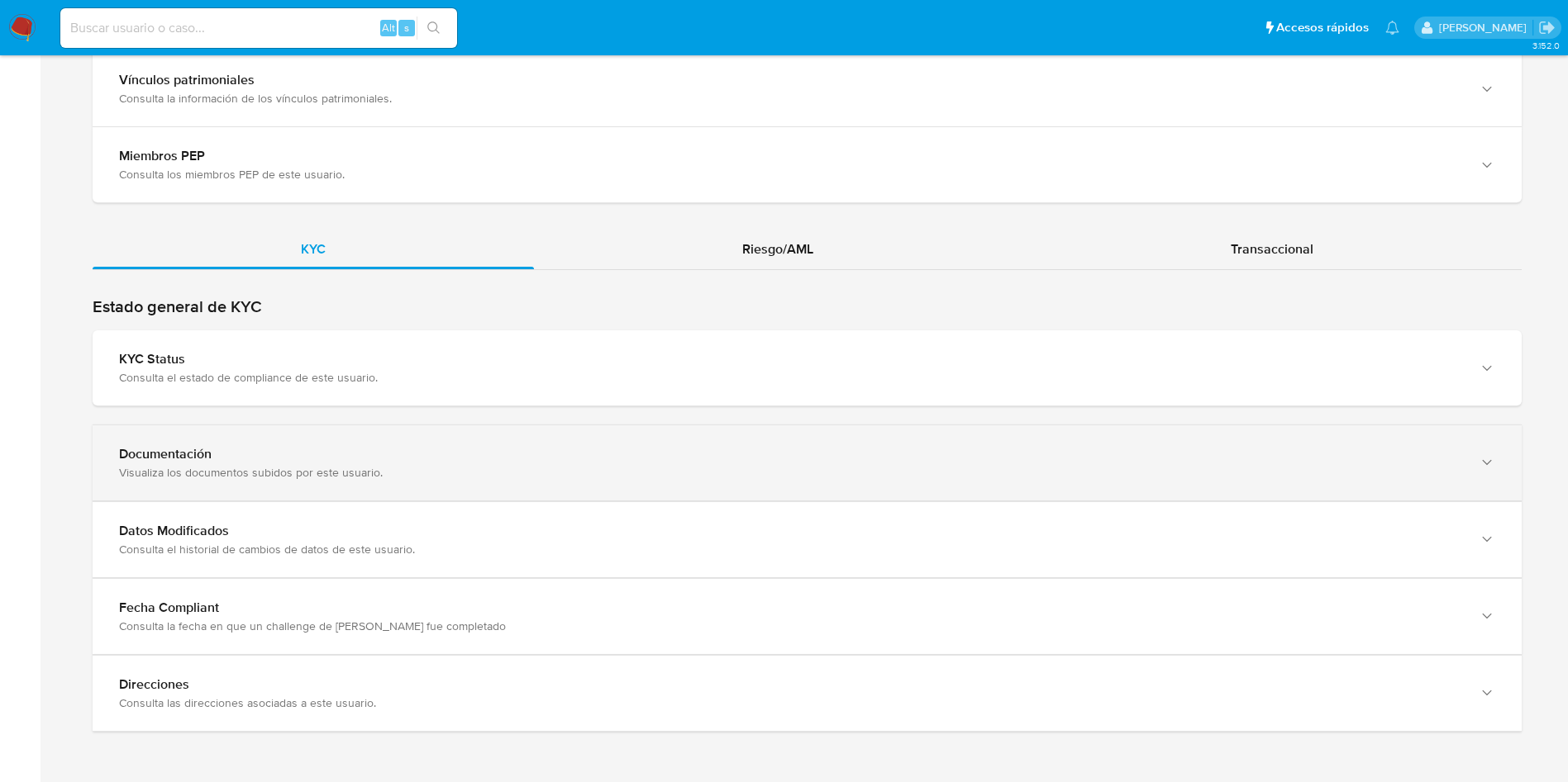
click at [370, 440] on div "Documentación Visualiza los documentos subidos por este usuario." at bounding box center [807, 463] width 1429 height 75
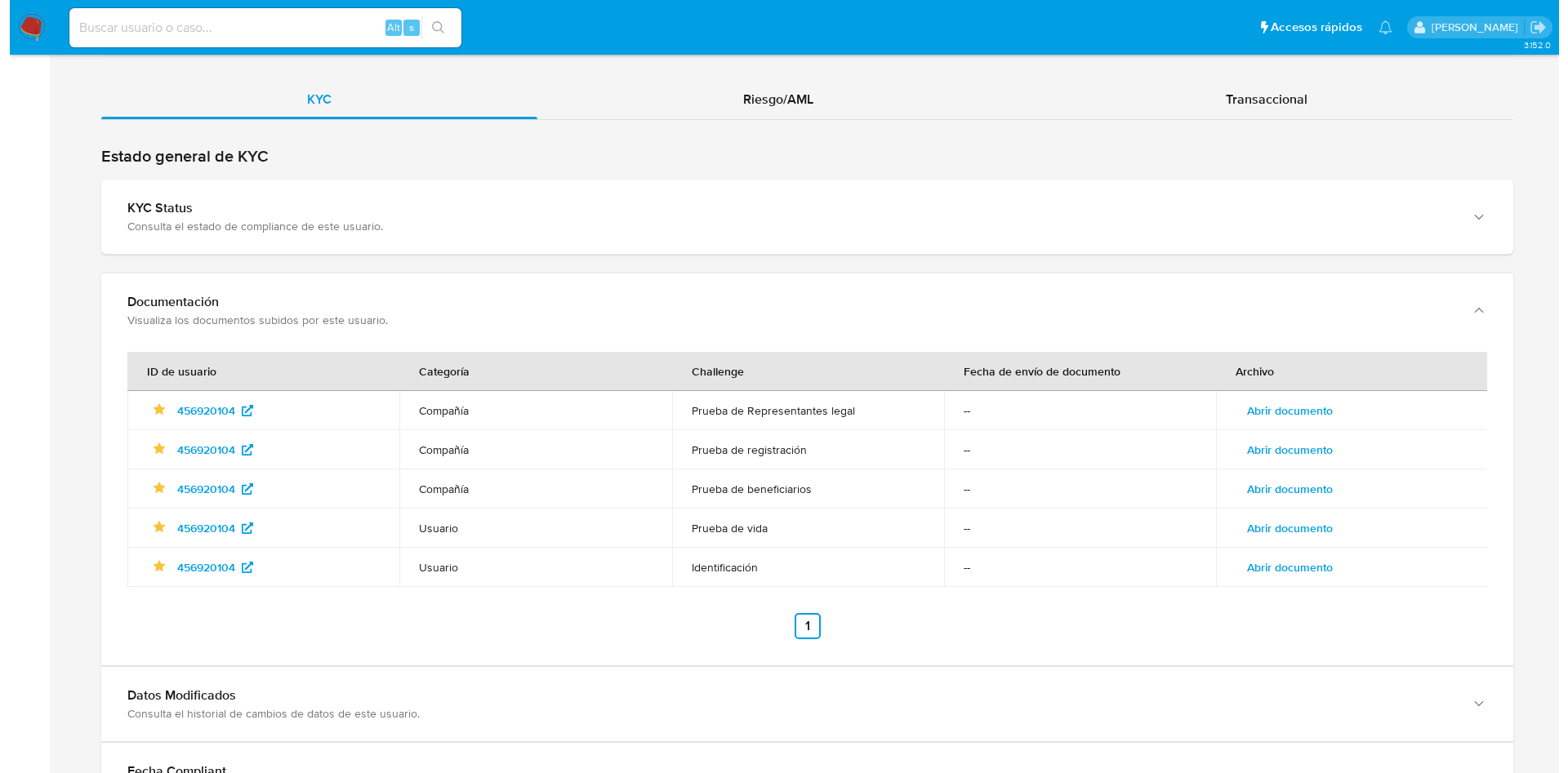
scroll to position [1727, 0]
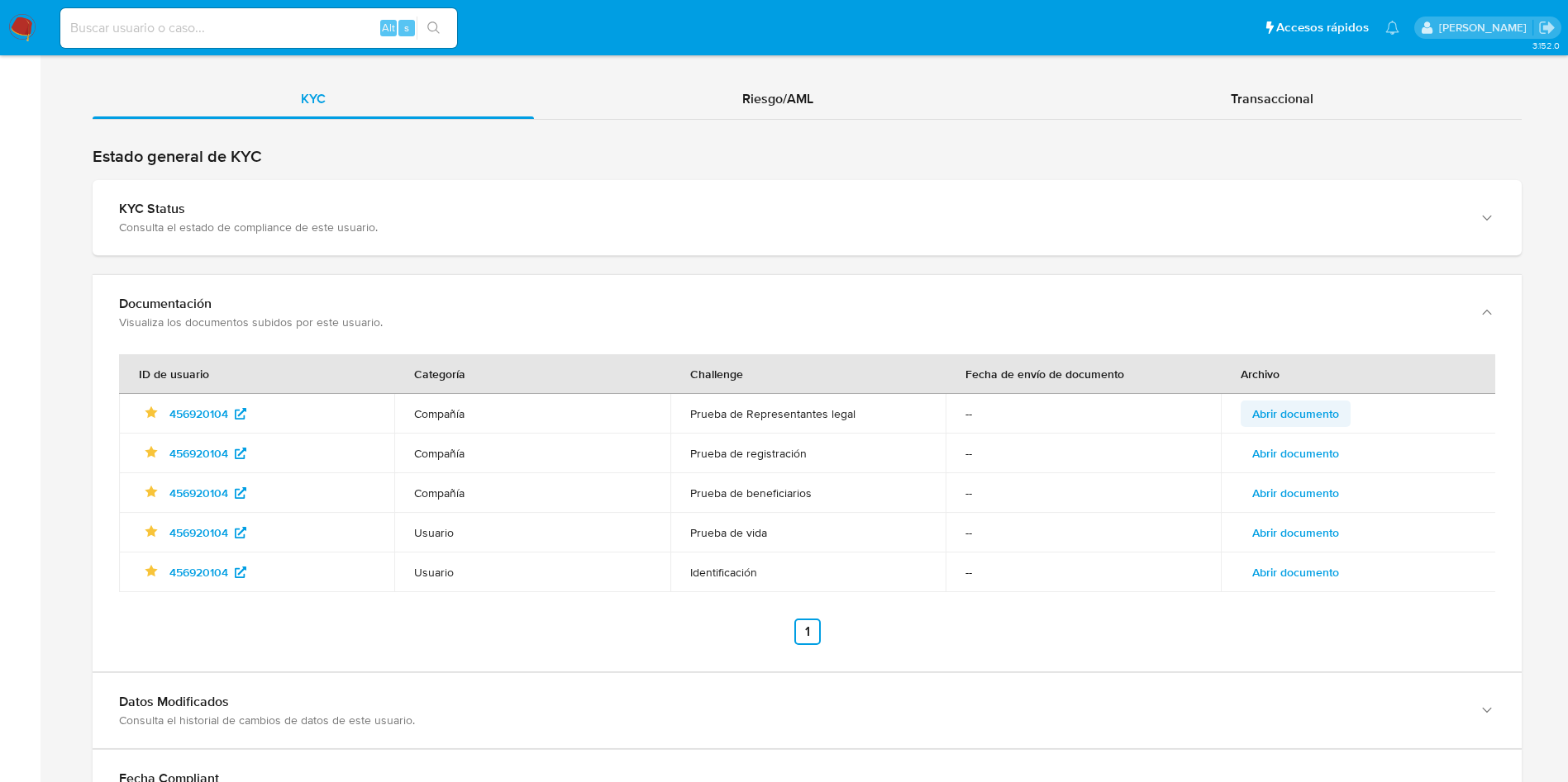
click at [1318, 412] on span "Abrir documento" at bounding box center [1295, 413] width 87 height 23
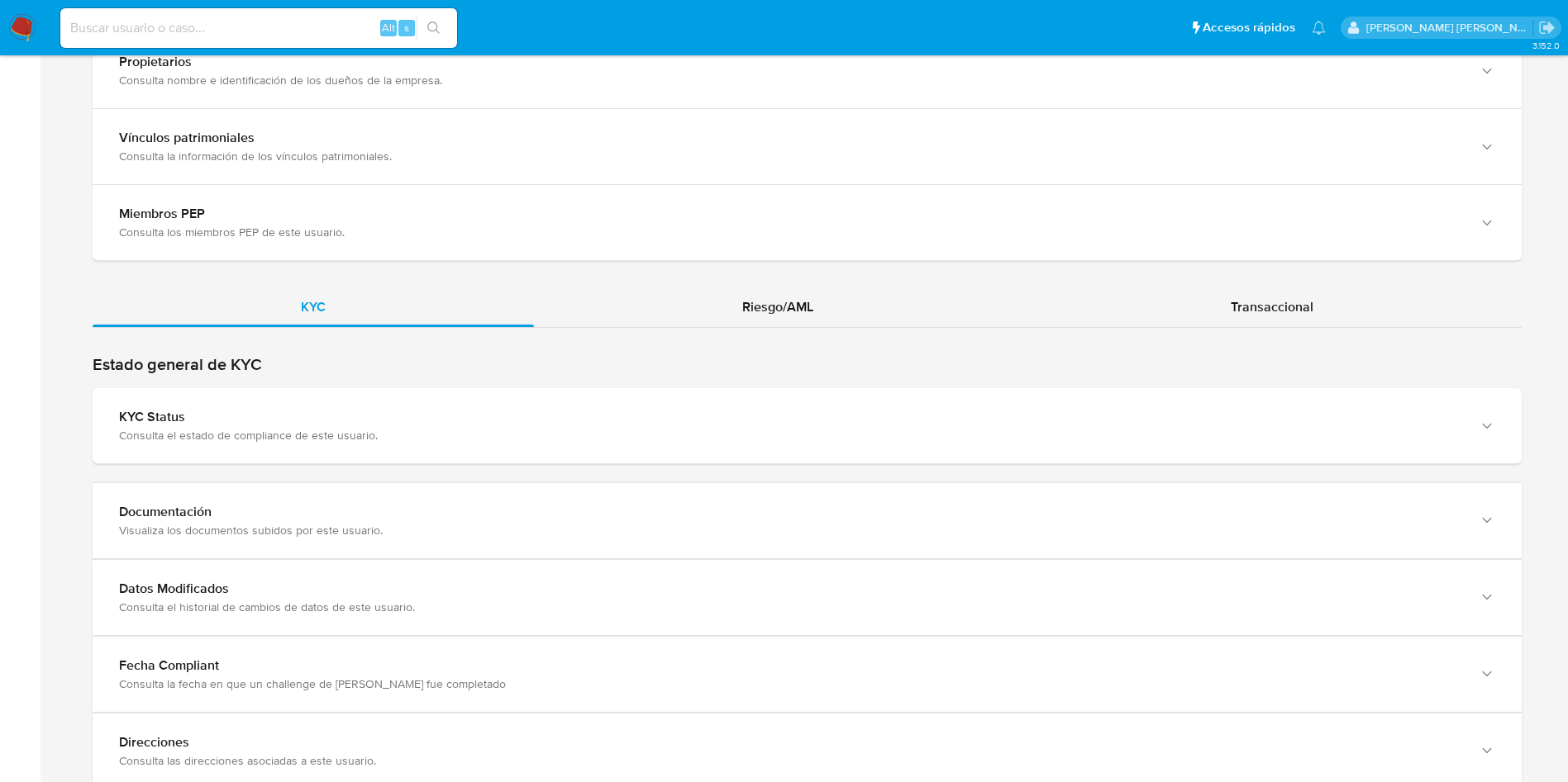
scroll to position [1597, 0]
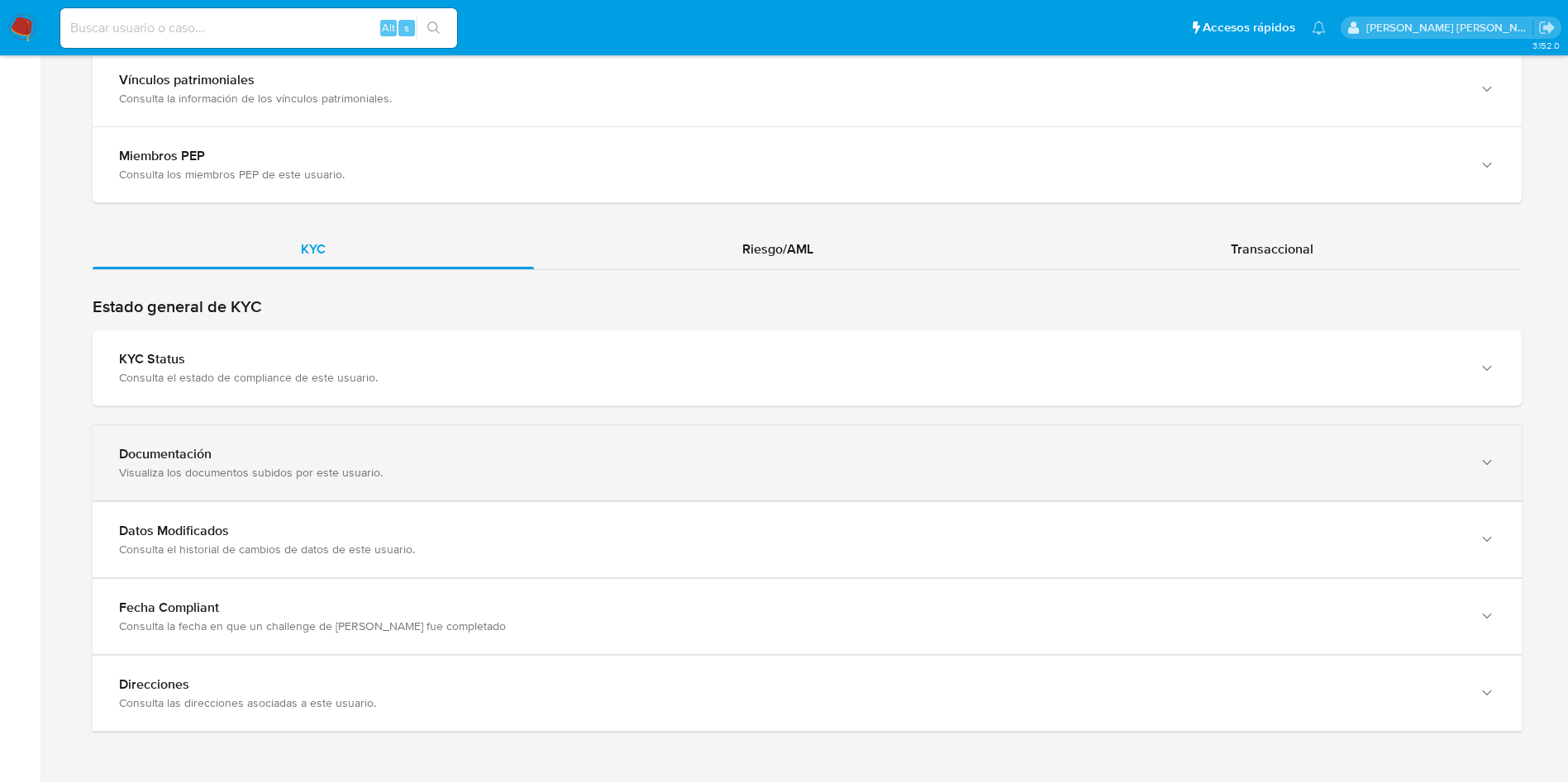
click at [406, 459] on div "Documentación" at bounding box center [790, 454] width 1343 height 16
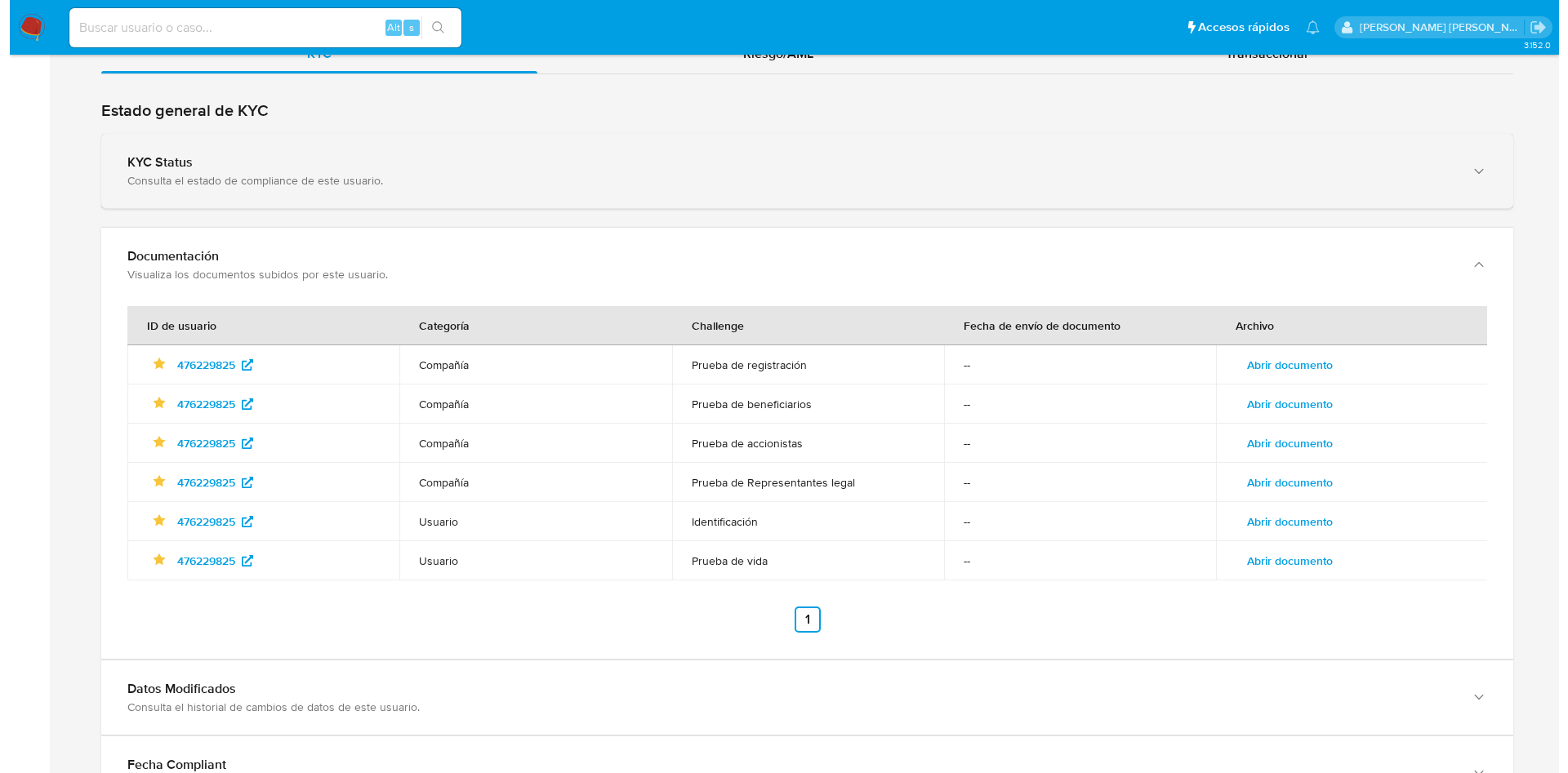
scroll to position [1787, 0]
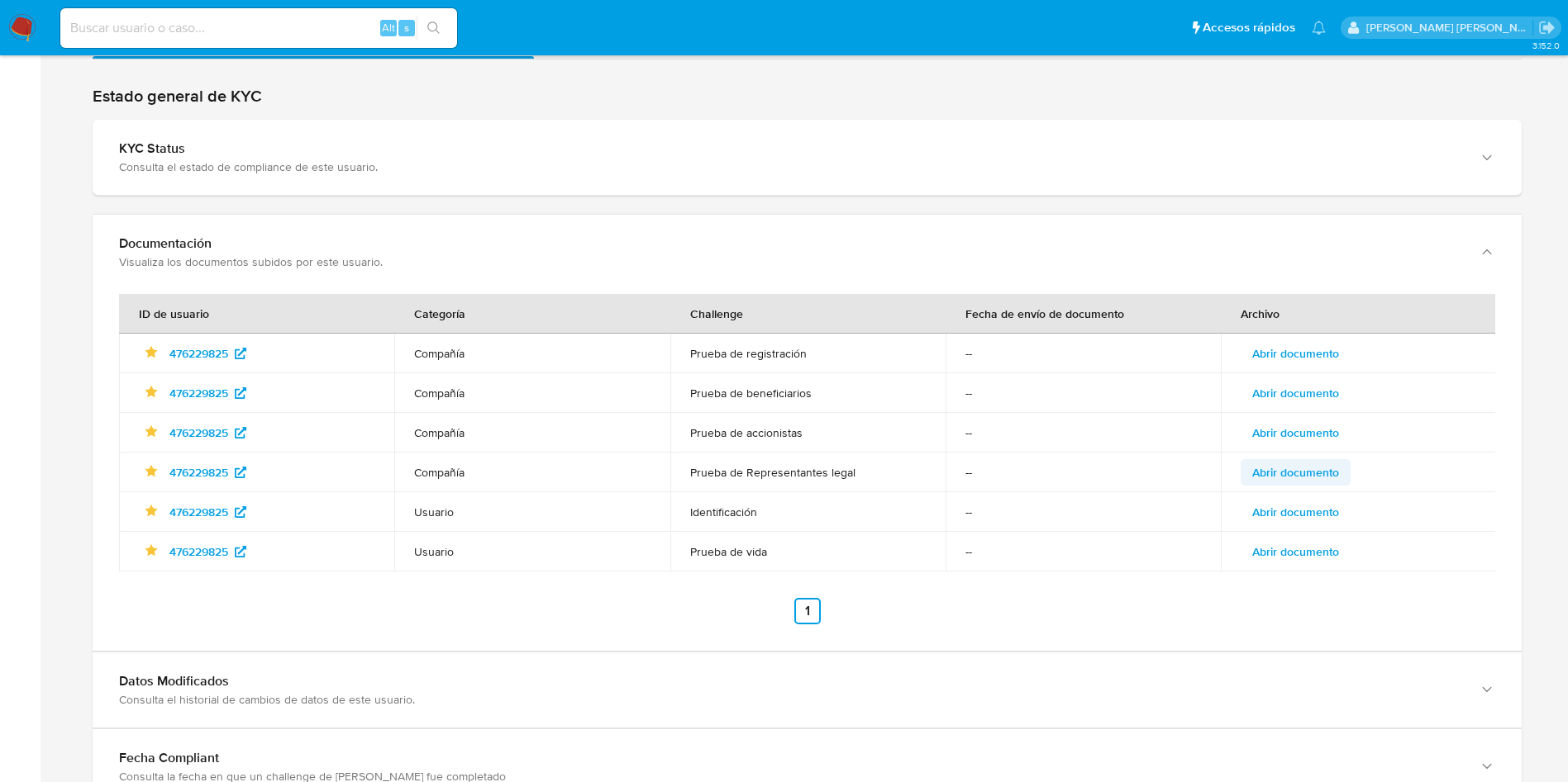
click at [1303, 470] on span "Abrir documento" at bounding box center [1295, 472] width 87 height 23
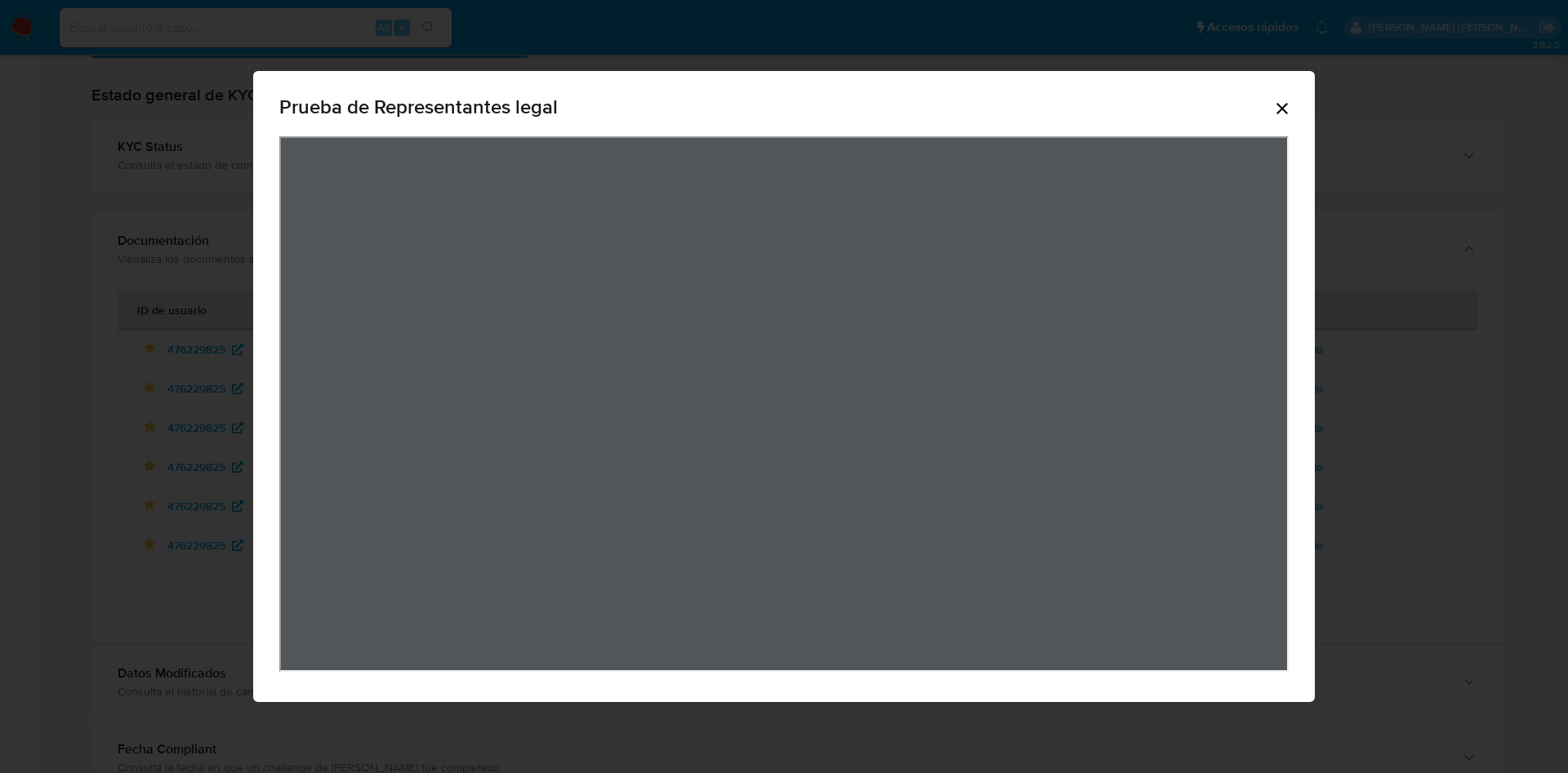
click at [1405, 397] on div "Prueba de Representantes legal" at bounding box center [784, 386] width 1568 height 773
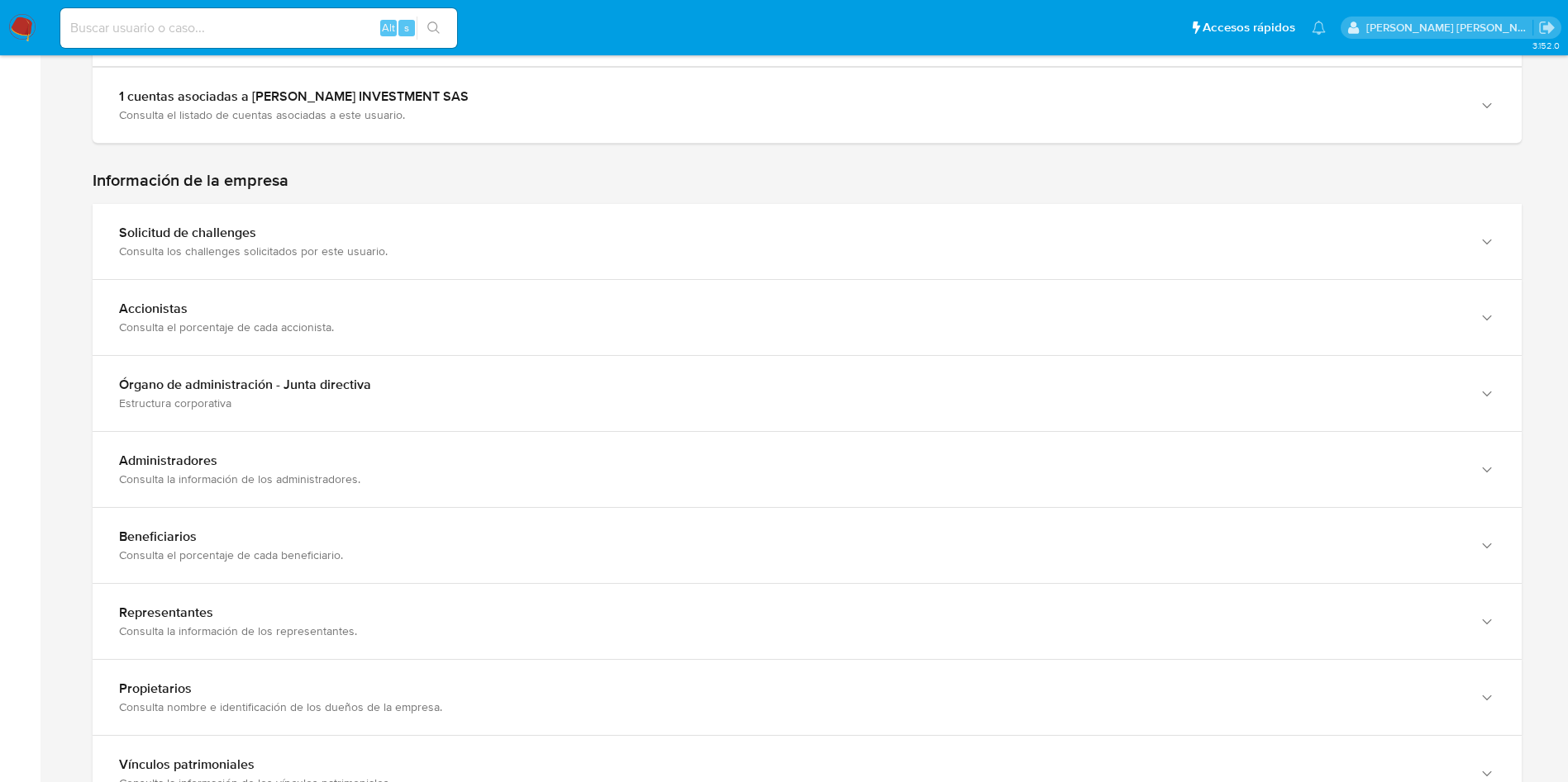
scroll to position [1597, 0]
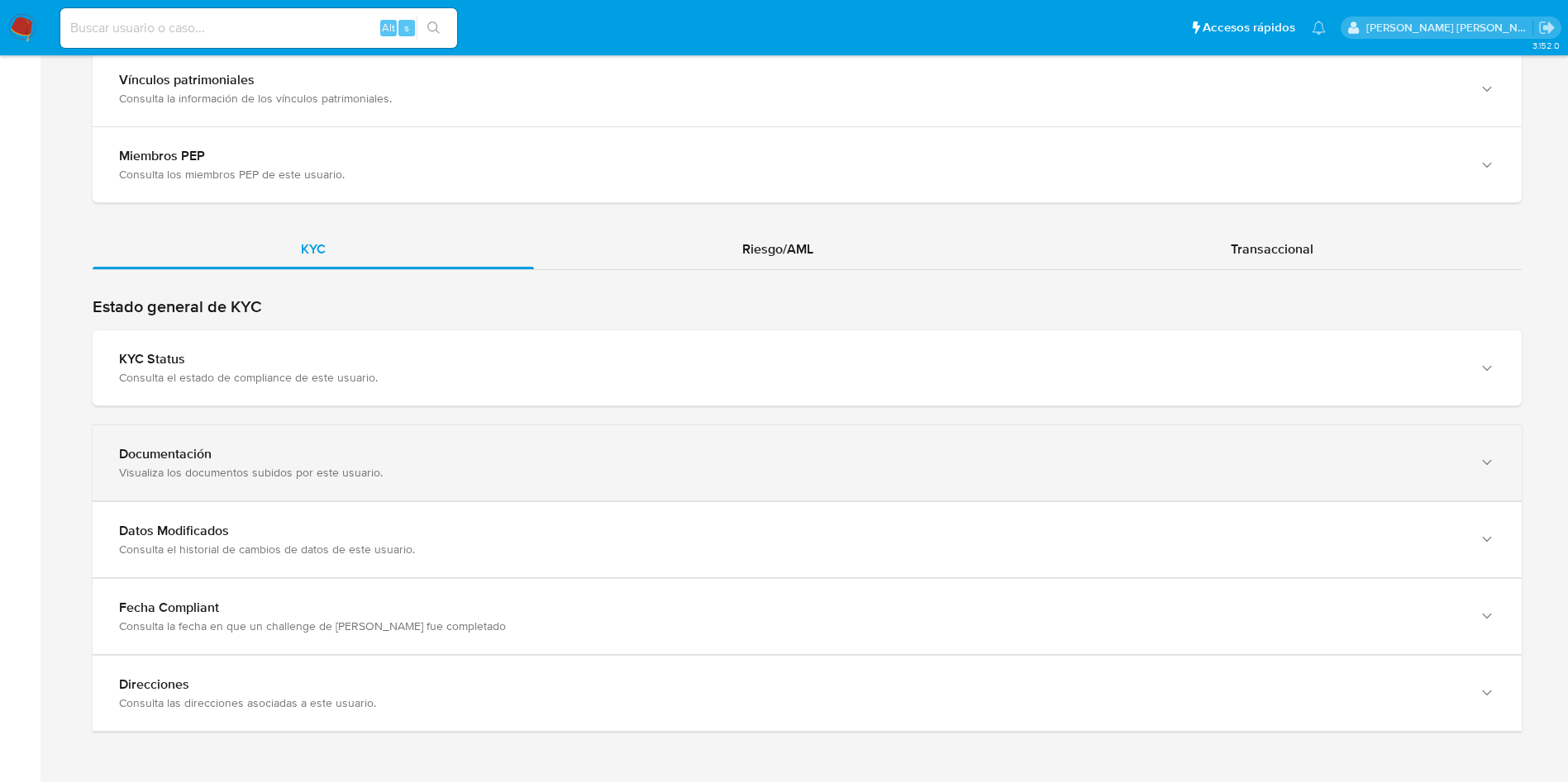
click at [500, 473] on div "Visualiza los documentos subidos por este usuario." at bounding box center [790, 472] width 1343 height 15
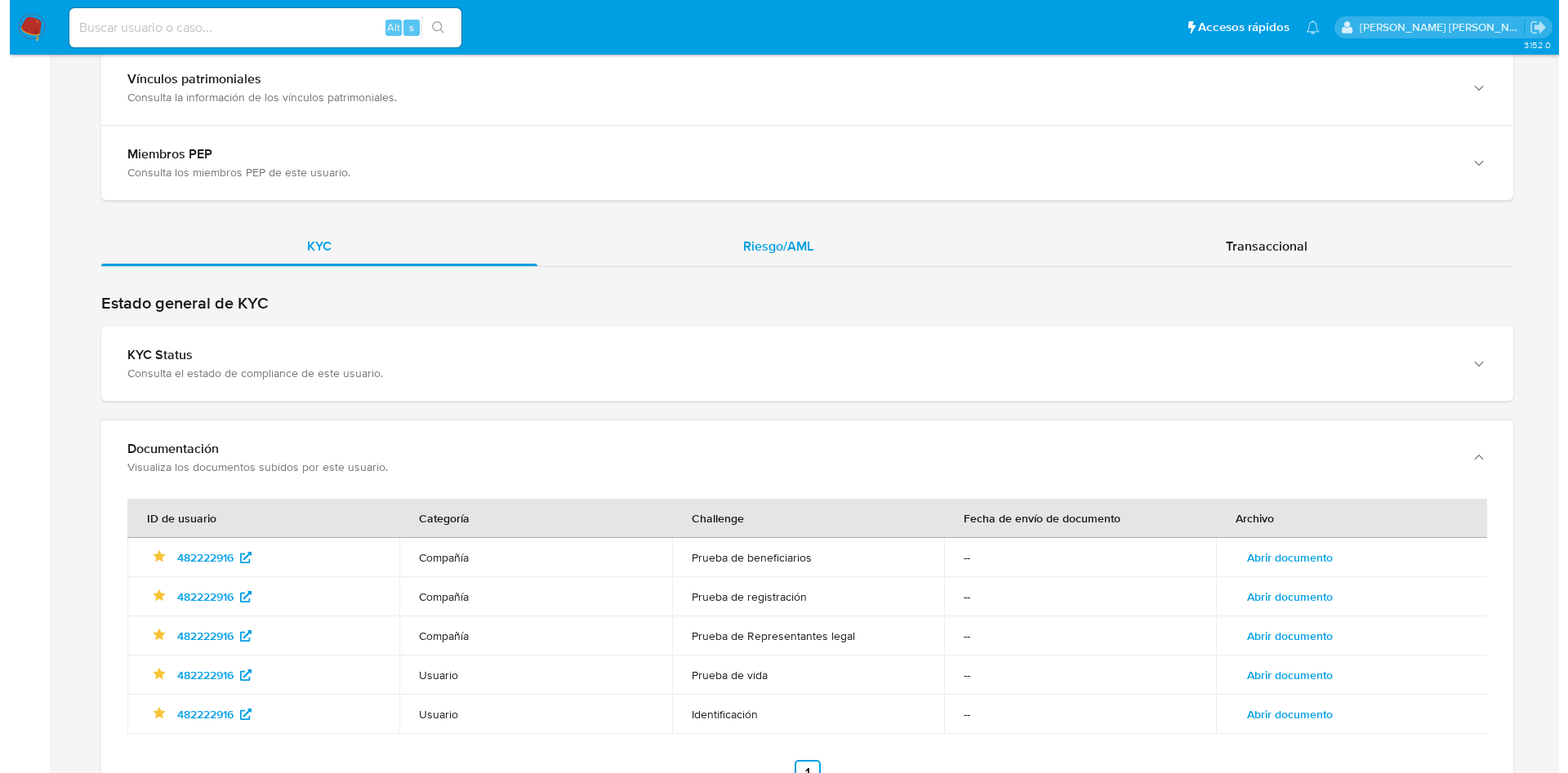
scroll to position [1773, 0]
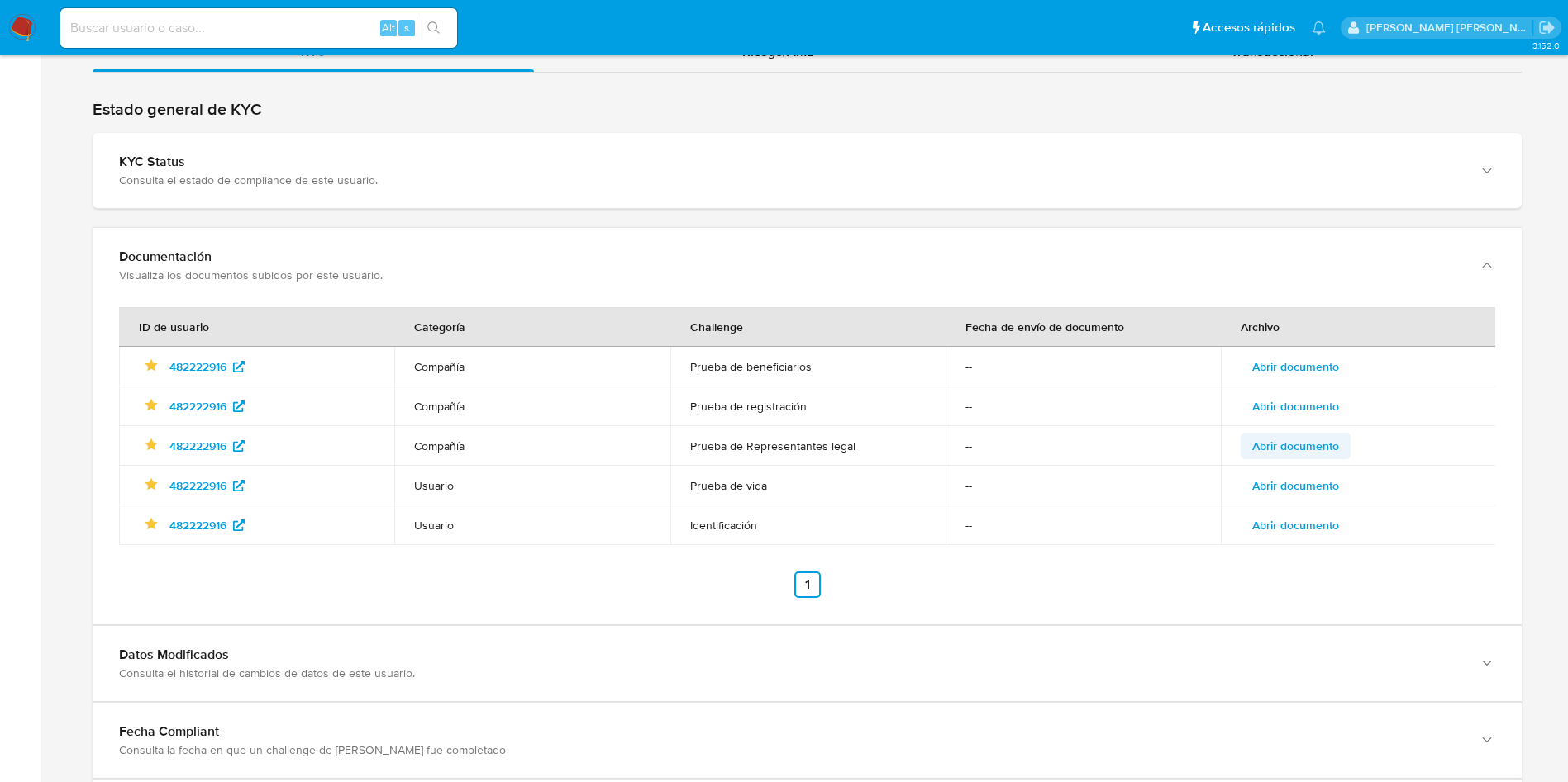
click at [1295, 438] on span "Abrir documento" at bounding box center [1295, 445] width 87 height 23
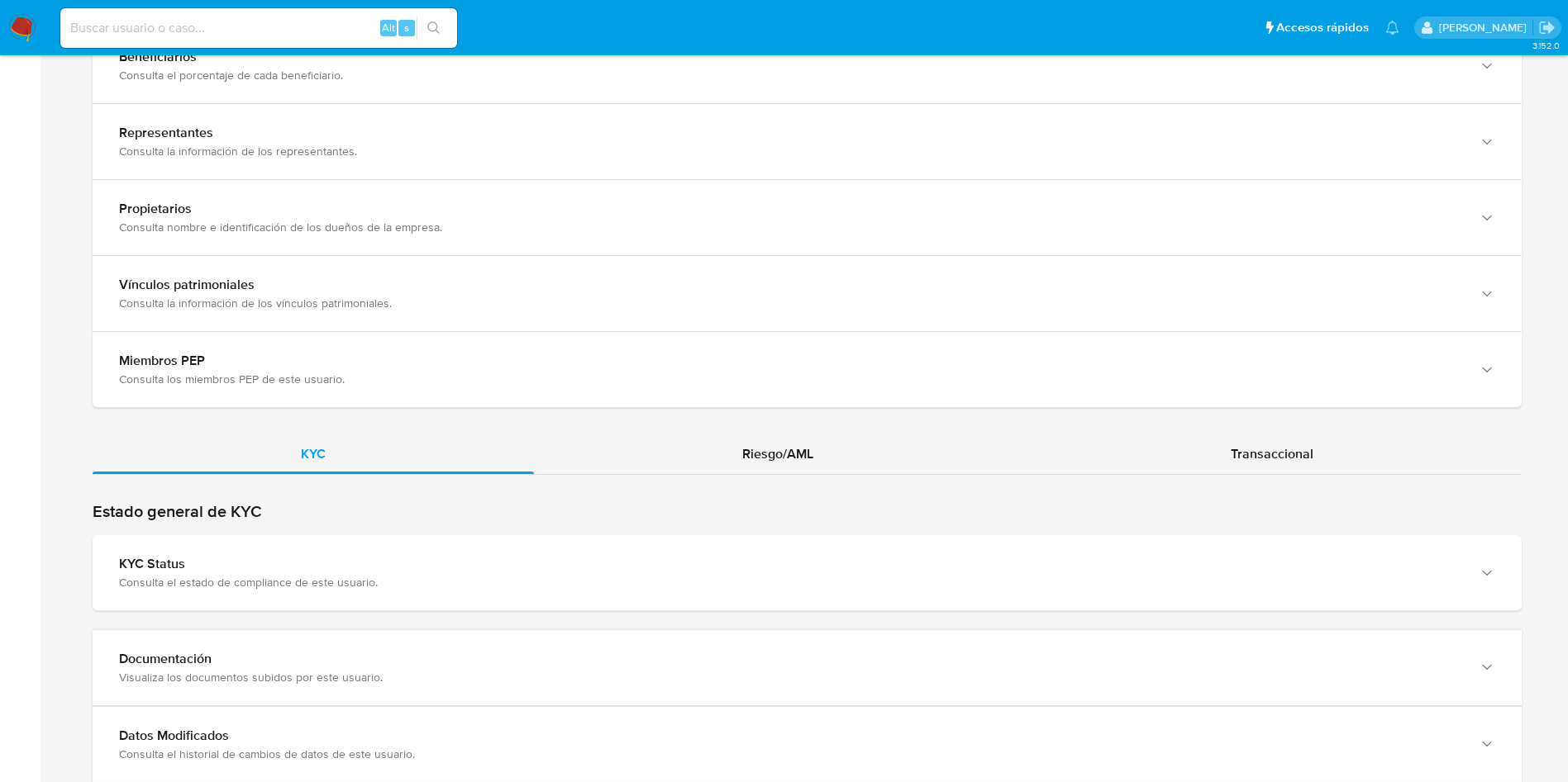
scroll to position [1597, 0]
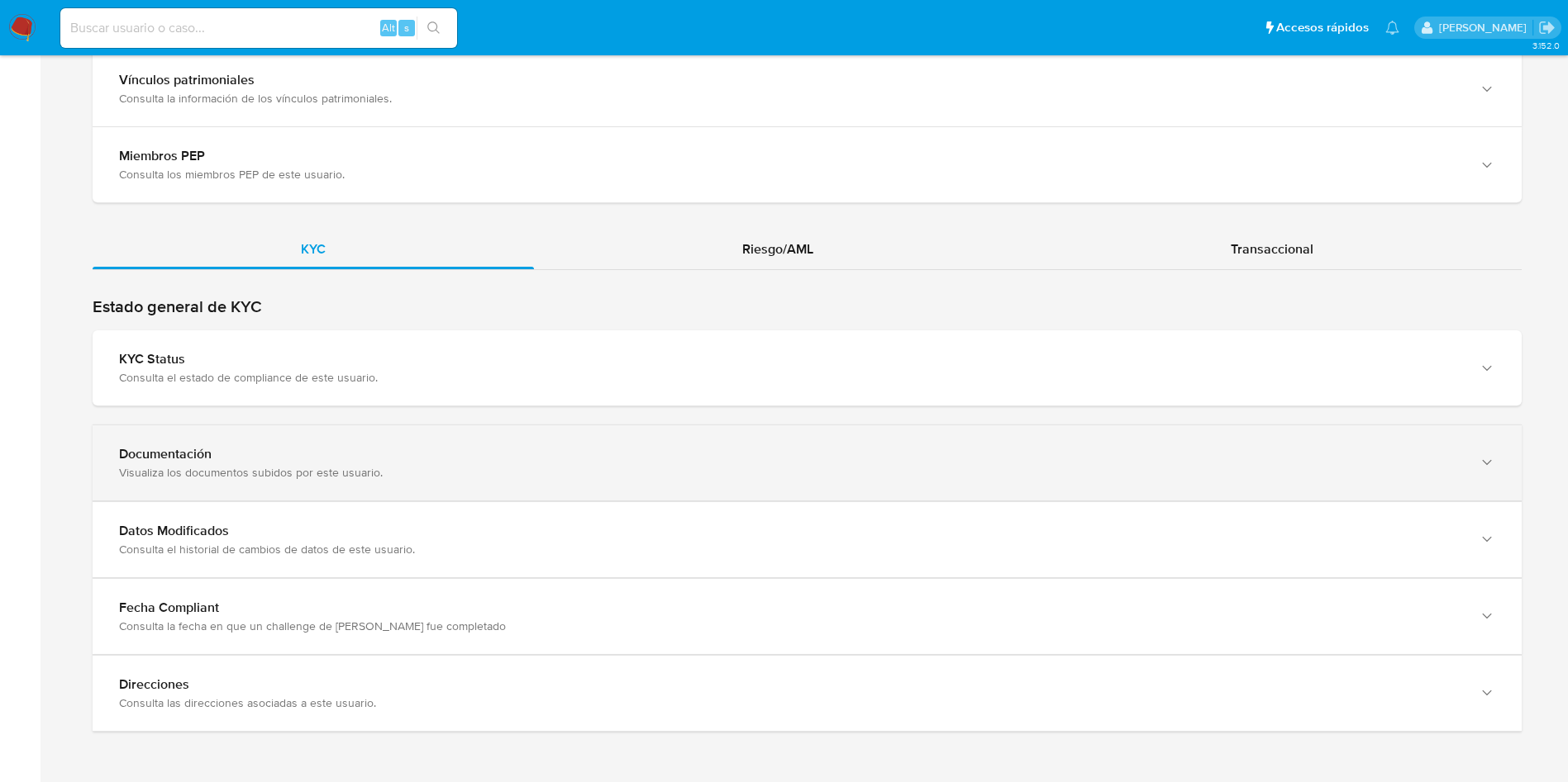
click at [472, 446] on div "Documentación" at bounding box center [790, 454] width 1343 height 16
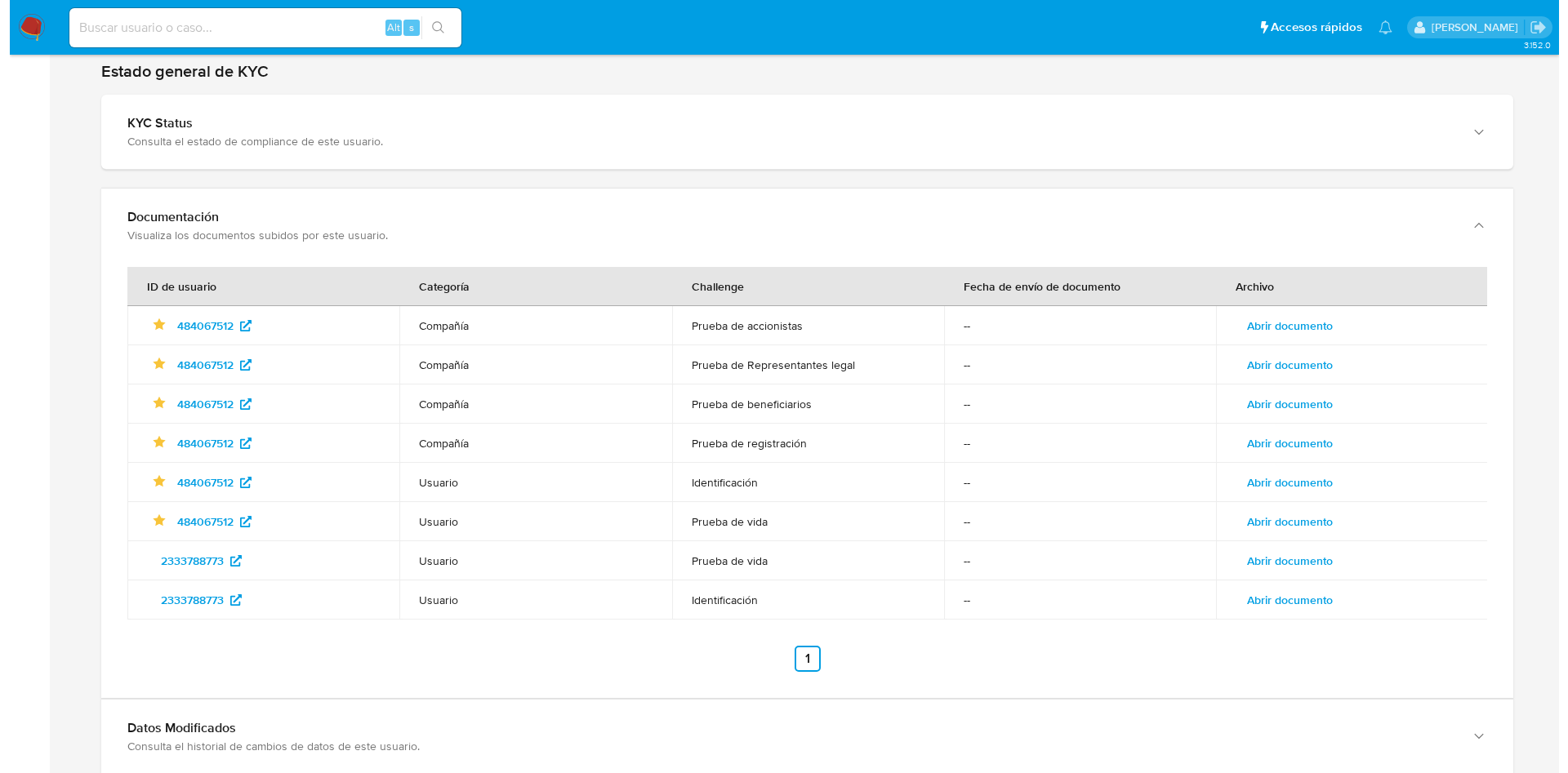
scroll to position [1811, 0]
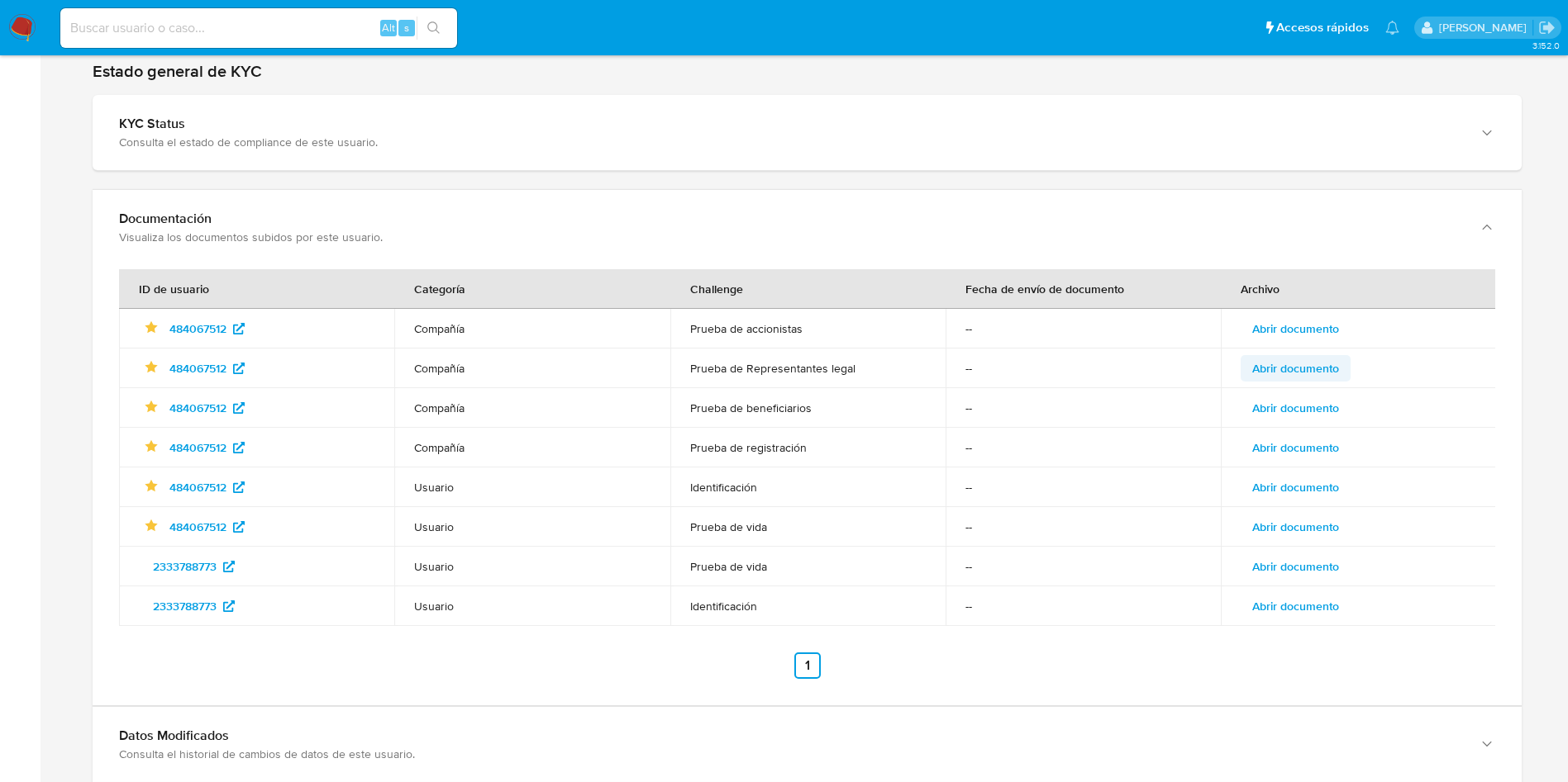
click at [1313, 372] on span "Abrir documento" at bounding box center [1295, 368] width 87 height 23
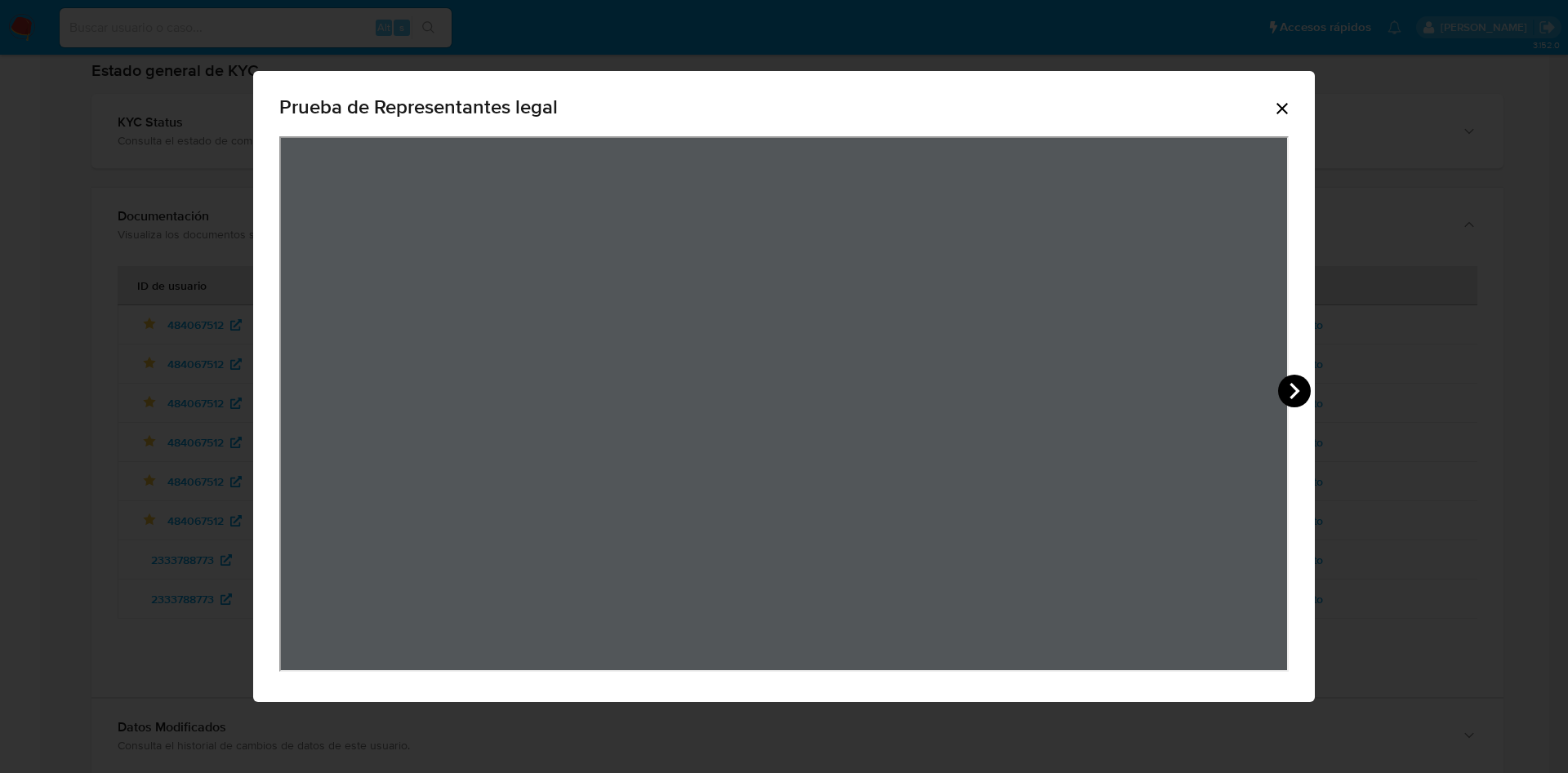
click at [1282, 393] on icon "View Document Modal" at bounding box center [1294, 391] width 33 height 33
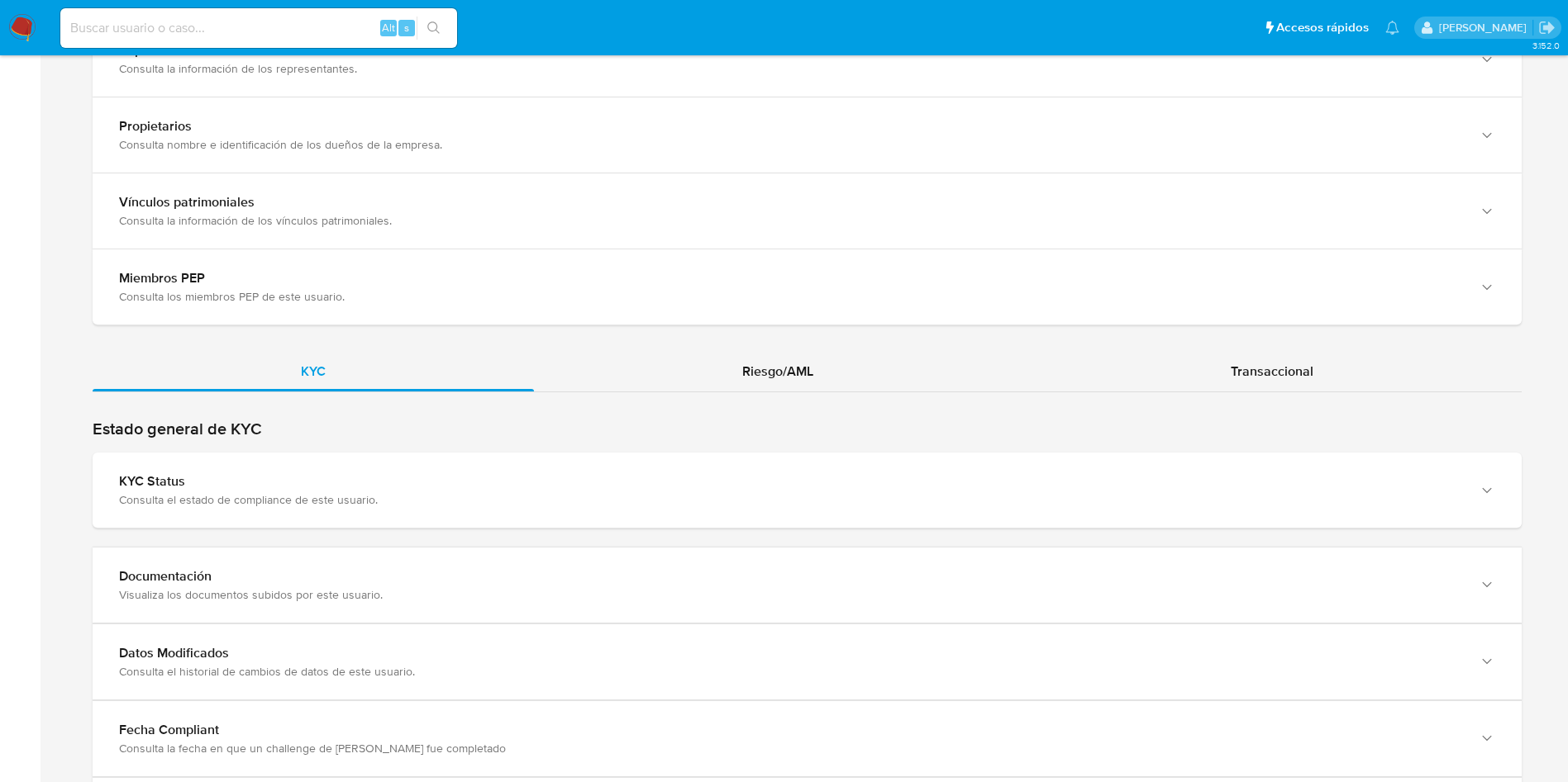
scroll to position [1597, 0]
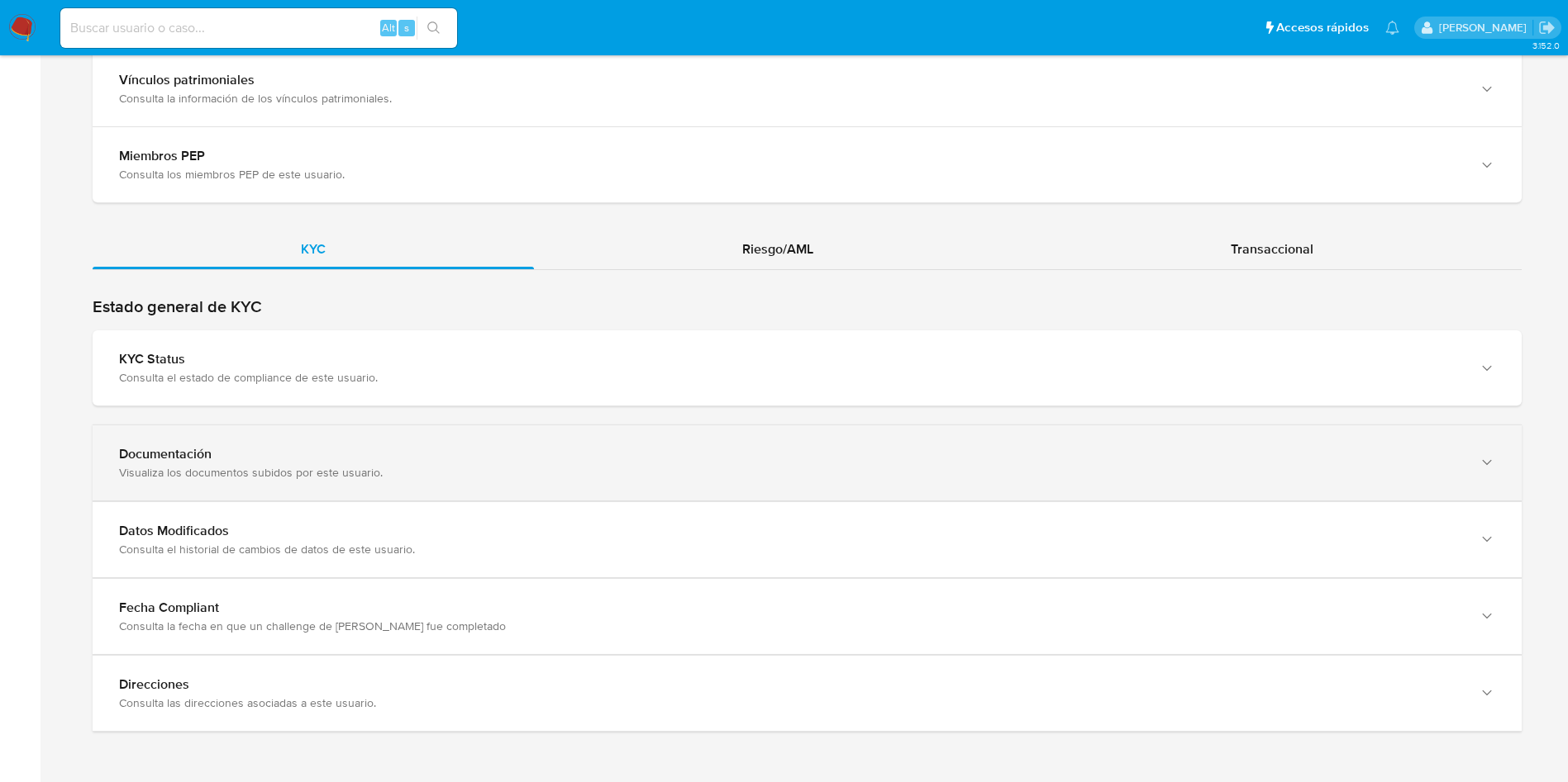
click at [524, 453] on div "Documentación" at bounding box center [790, 454] width 1343 height 16
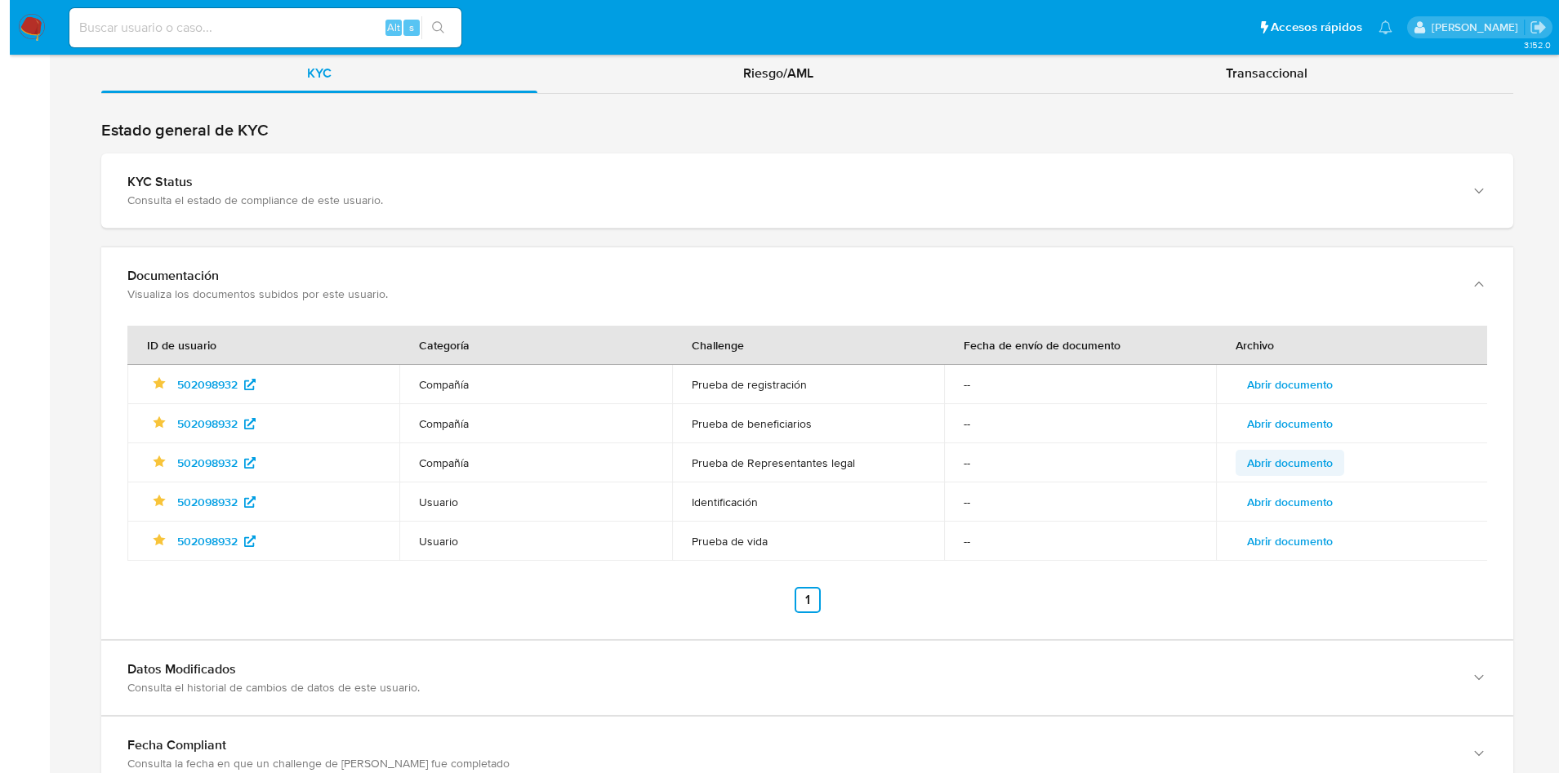
scroll to position [1752, 0]
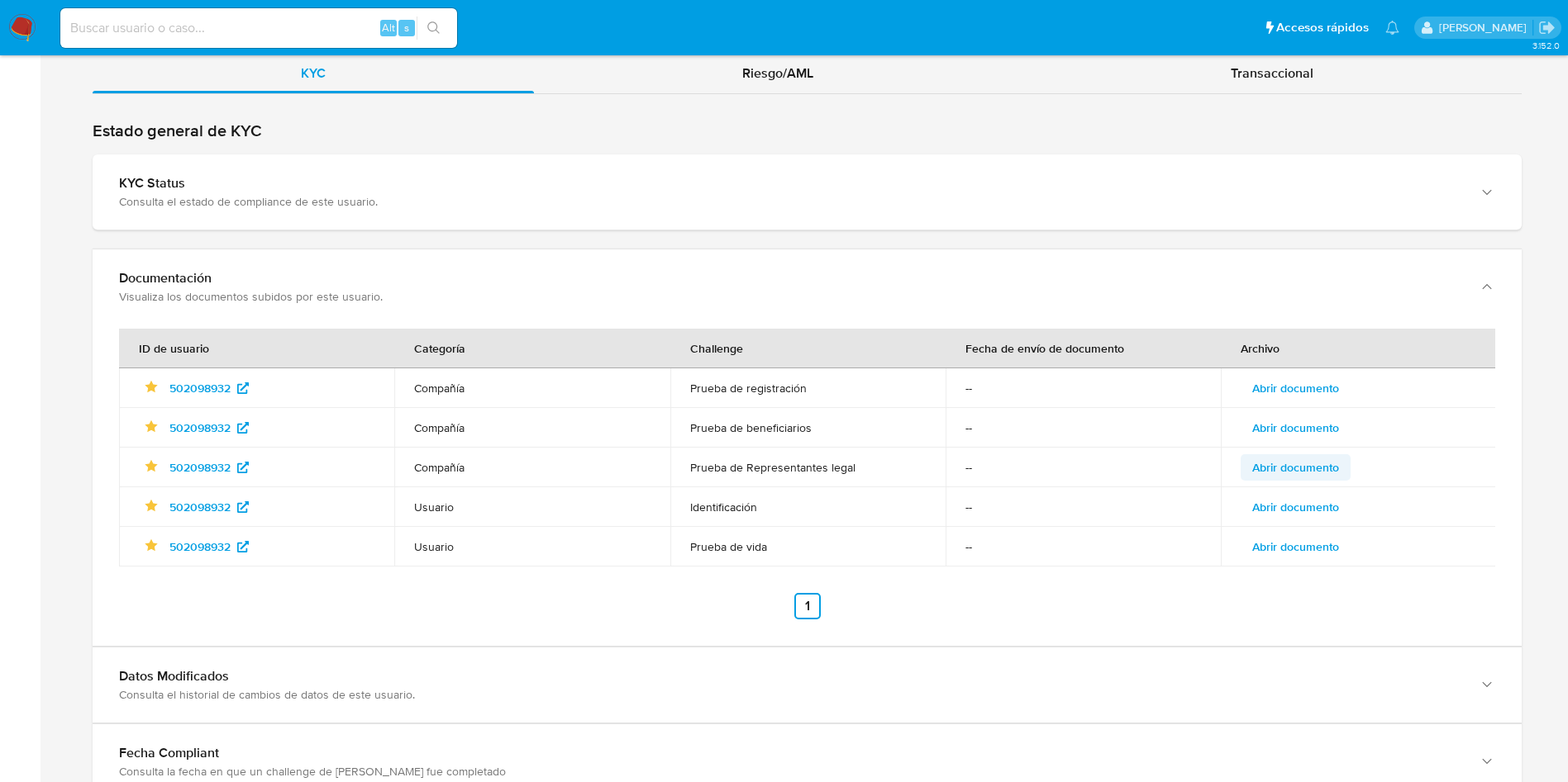
click at [1318, 474] on span "Abrir documento" at bounding box center [1295, 467] width 87 height 23
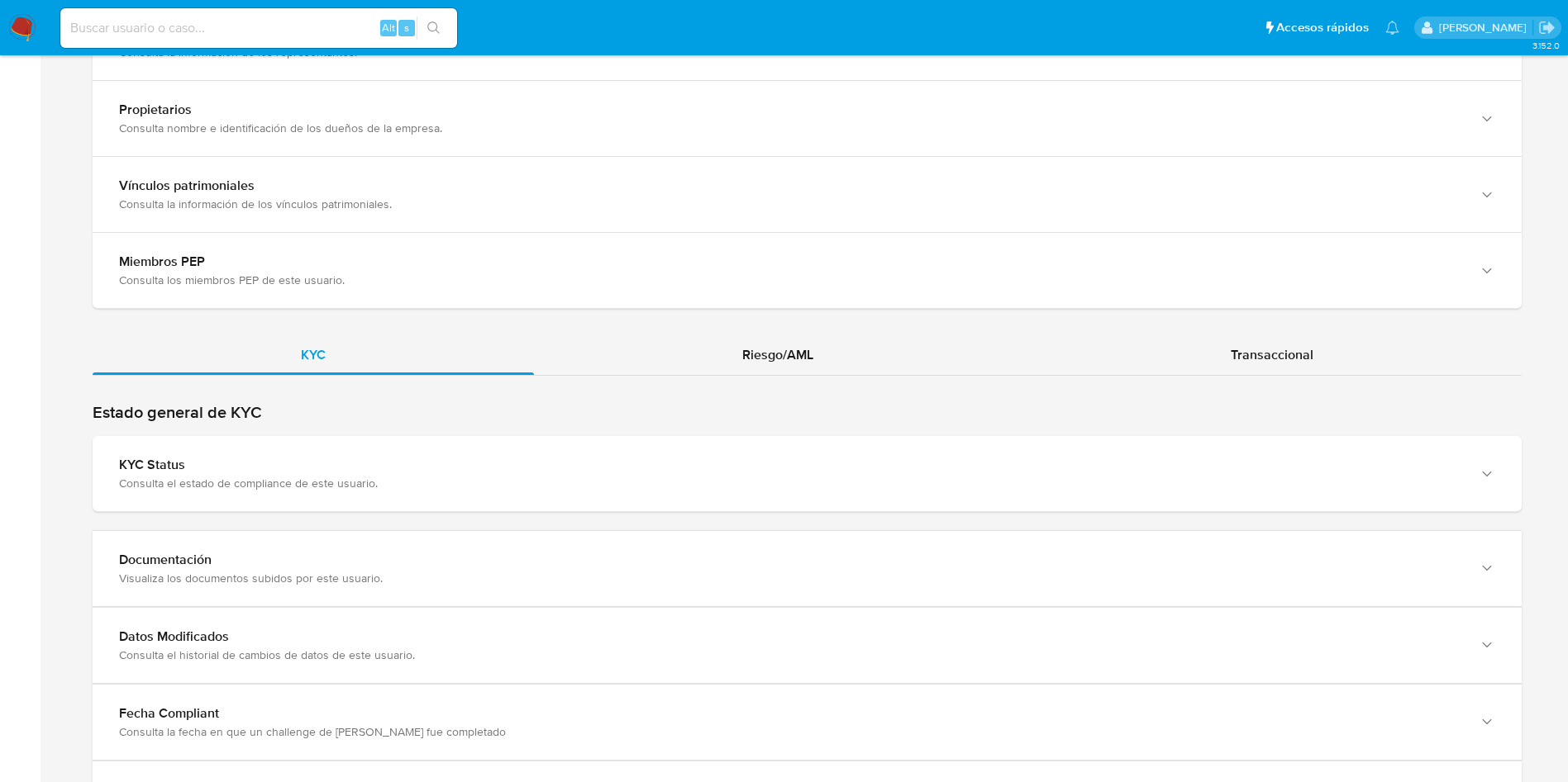
scroll to position [1597, 0]
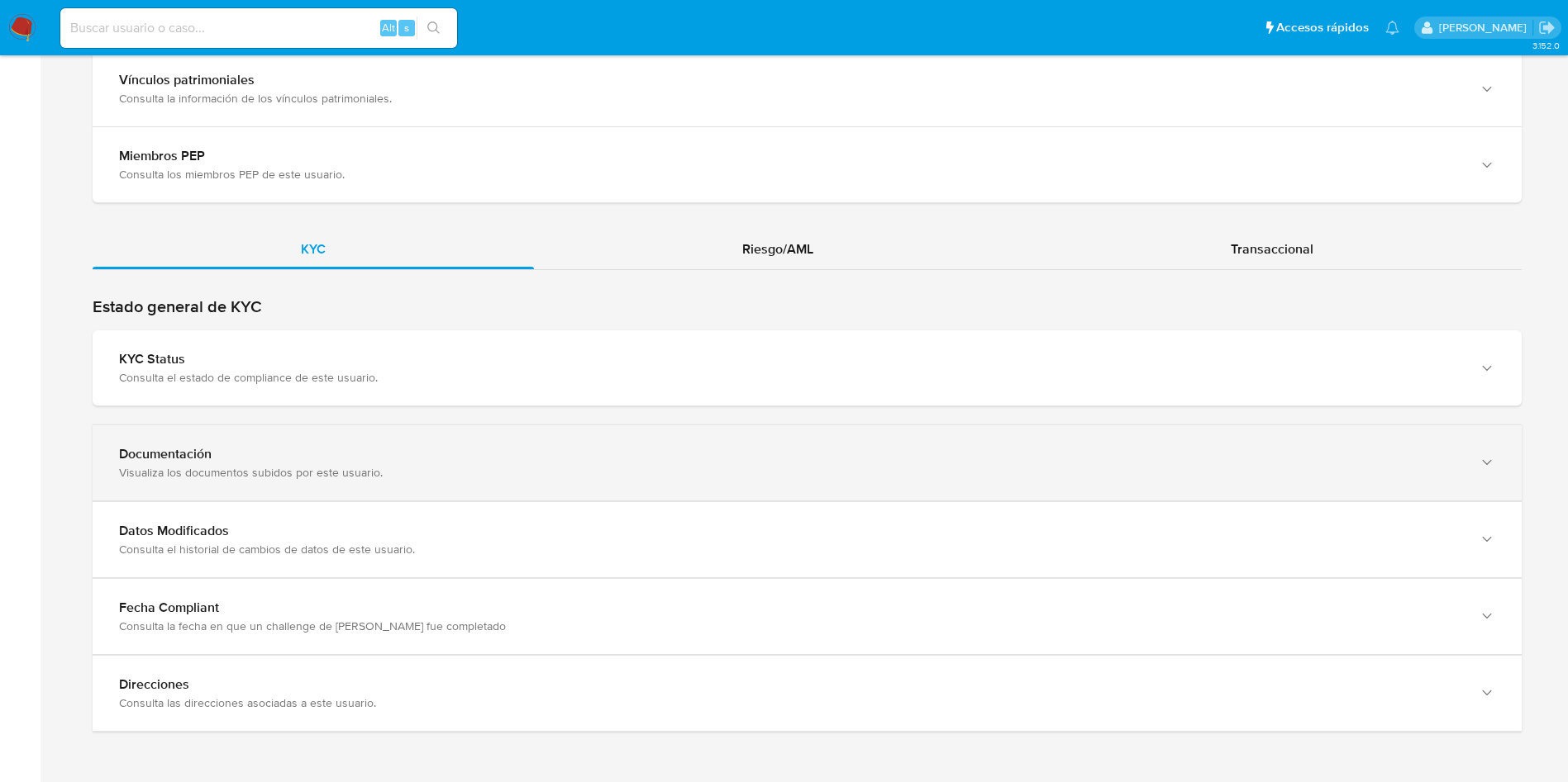
click at [352, 446] on div "Documentación" at bounding box center [790, 454] width 1343 height 16
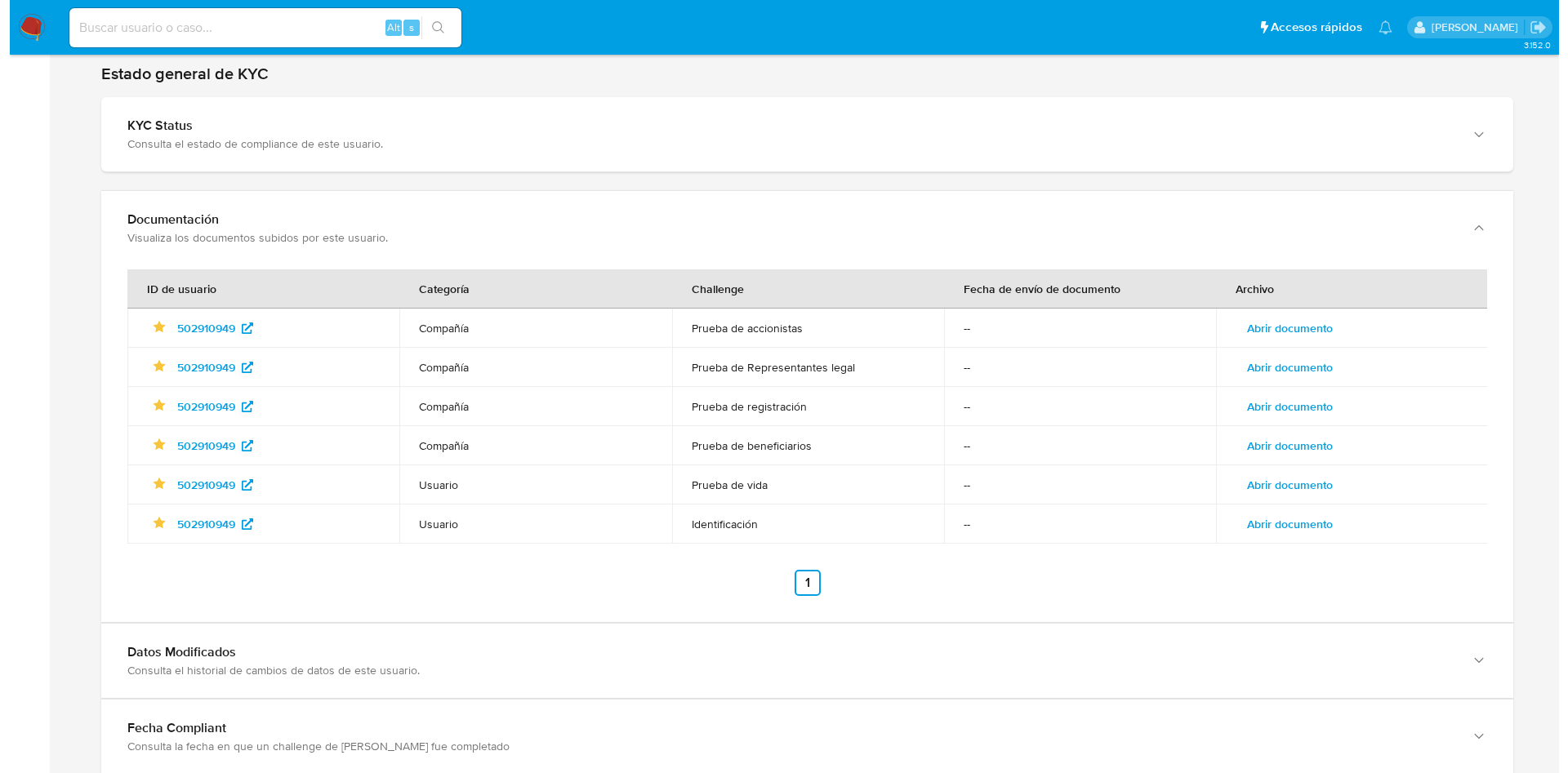
scroll to position [1813, 0]
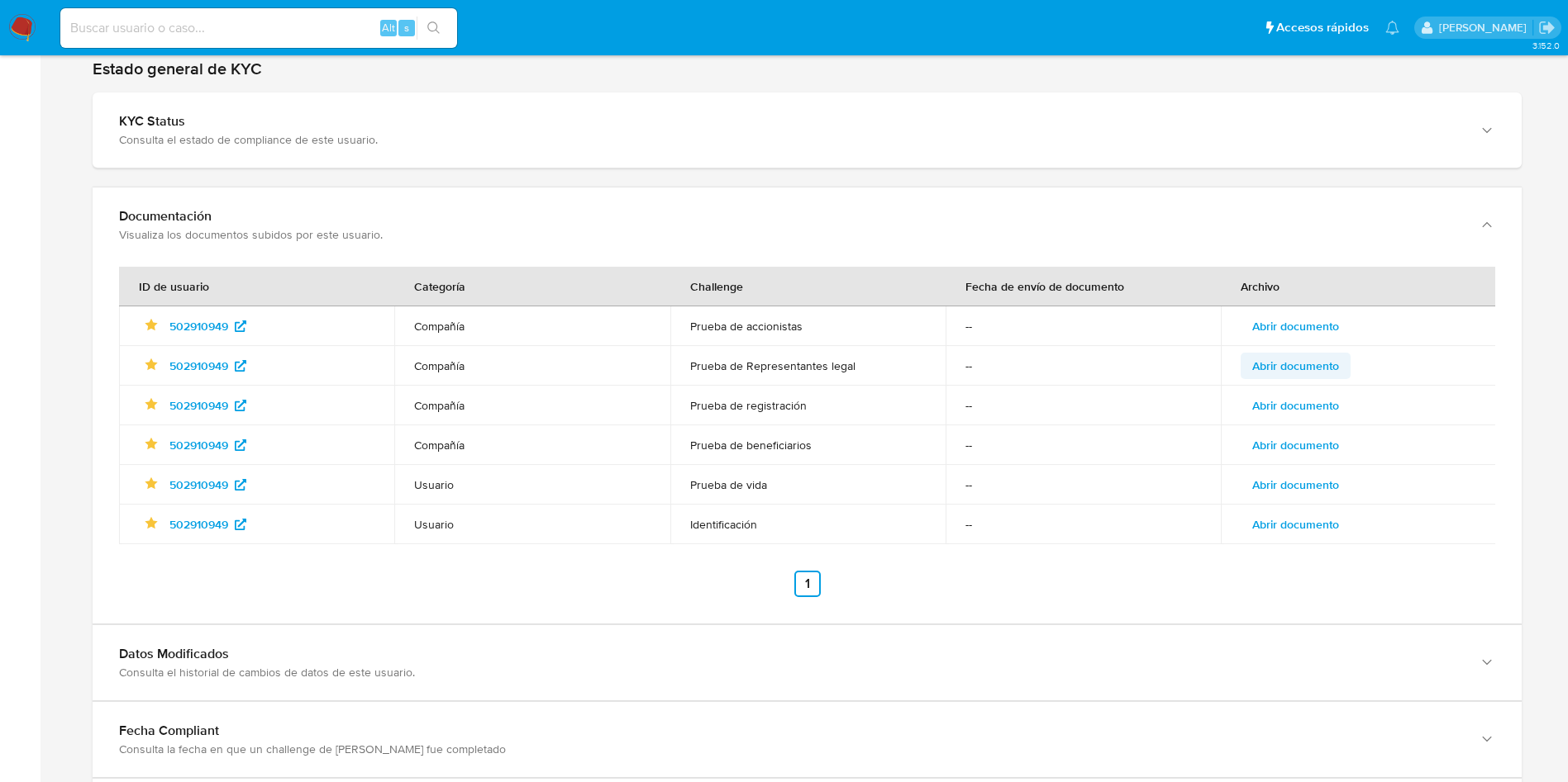
click at [1300, 367] on span "Abrir documento" at bounding box center [1295, 366] width 87 height 23
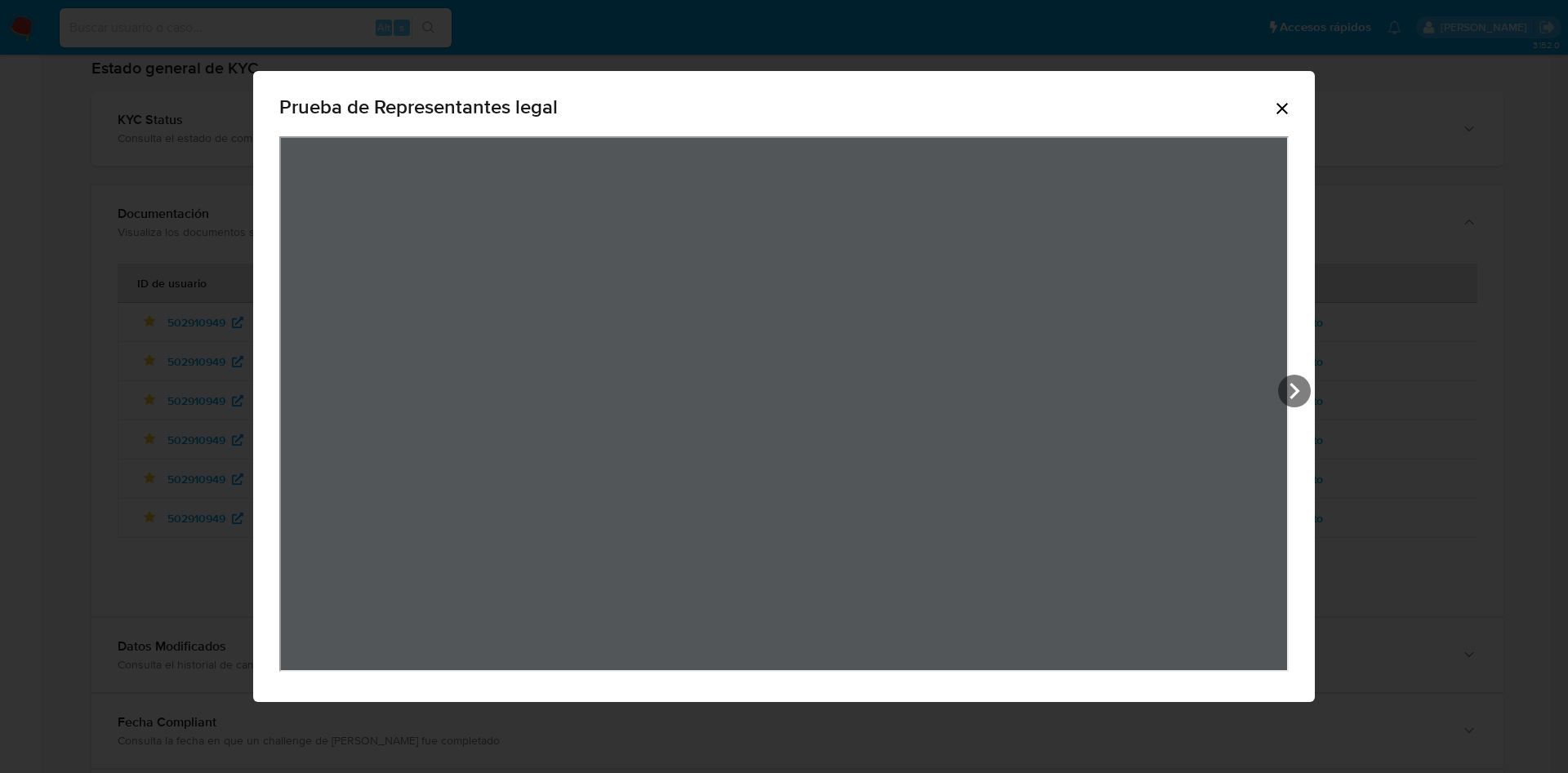
click at [1300, 371] on div "Prueba de Representantes legal" at bounding box center [784, 387] width 1062 height 632
click at [1295, 376] on icon "View Document Modal" at bounding box center [1294, 391] width 33 height 33
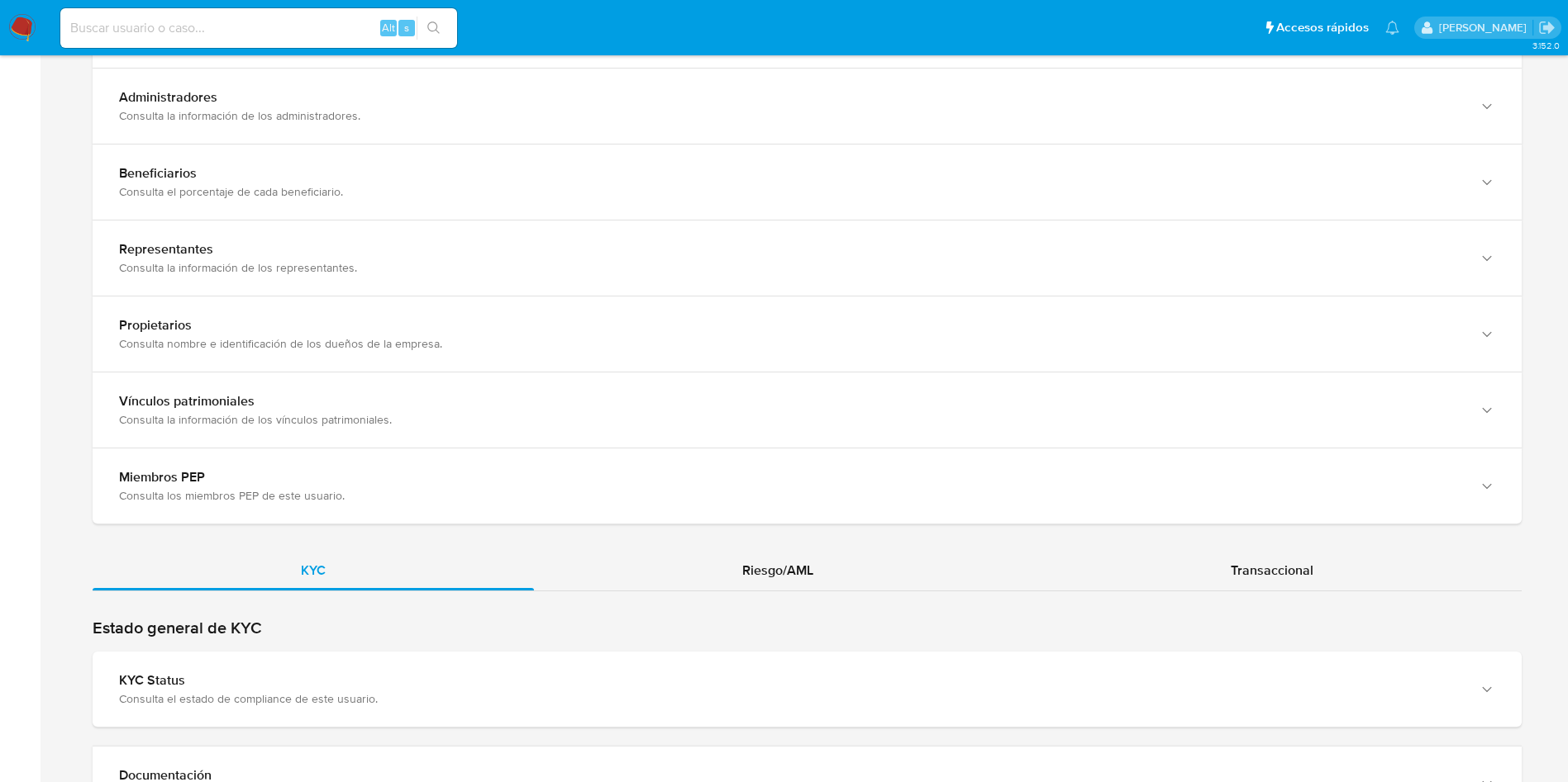
scroll to position [1588, 0]
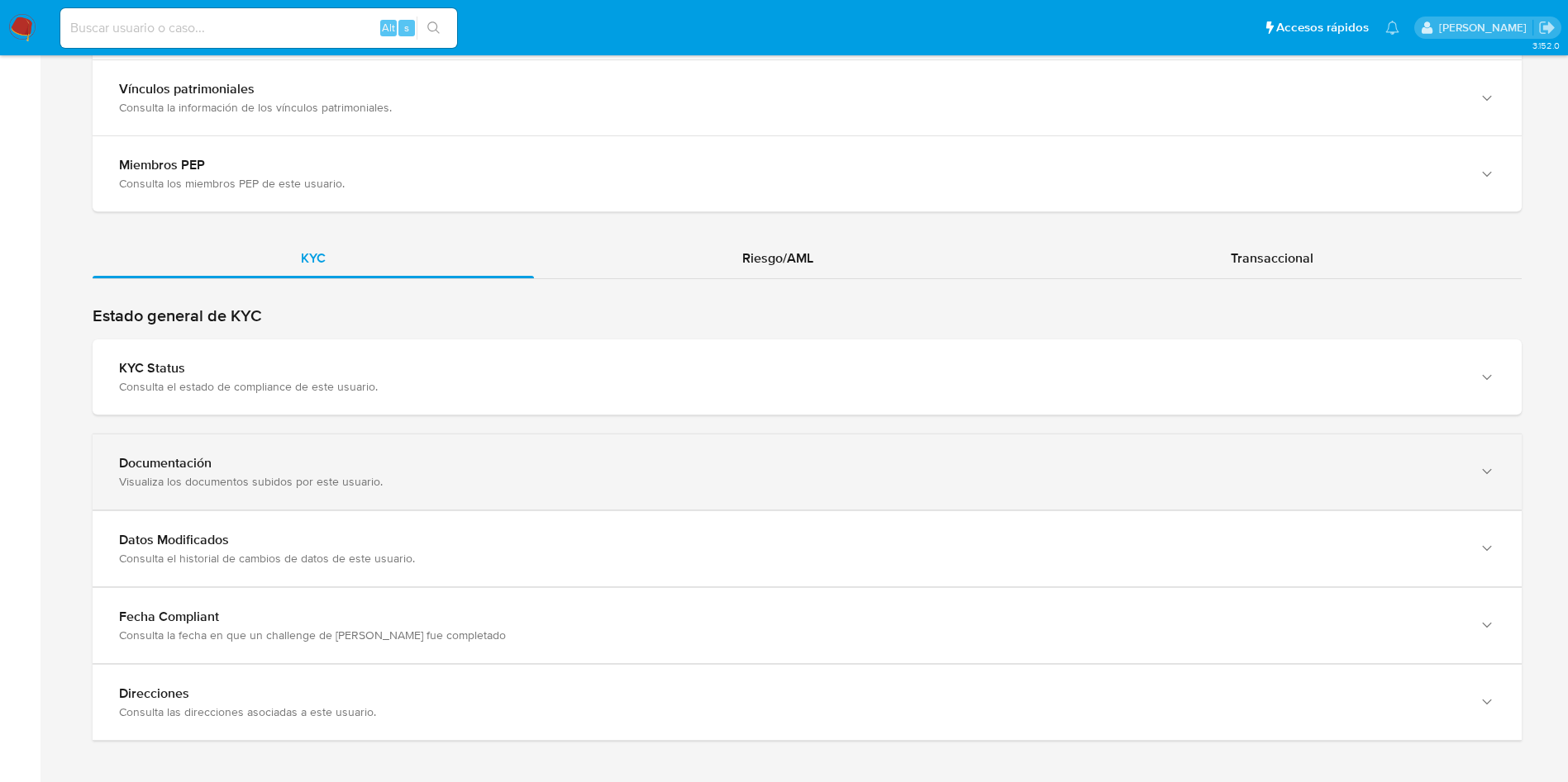
click at [492, 468] on div "Documentación" at bounding box center [790, 463] width 1343 height 16
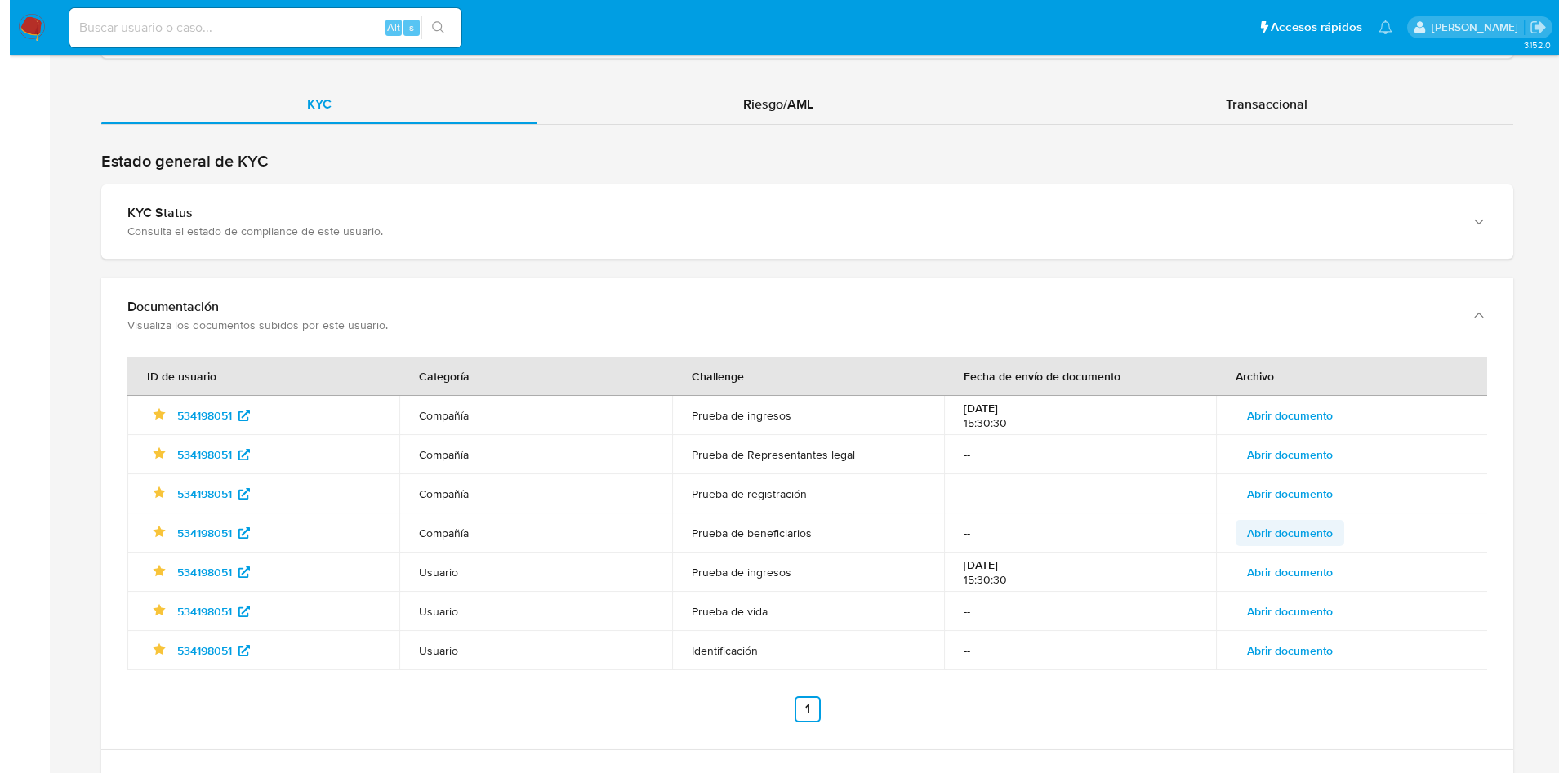
scroll to position [1721, 0]
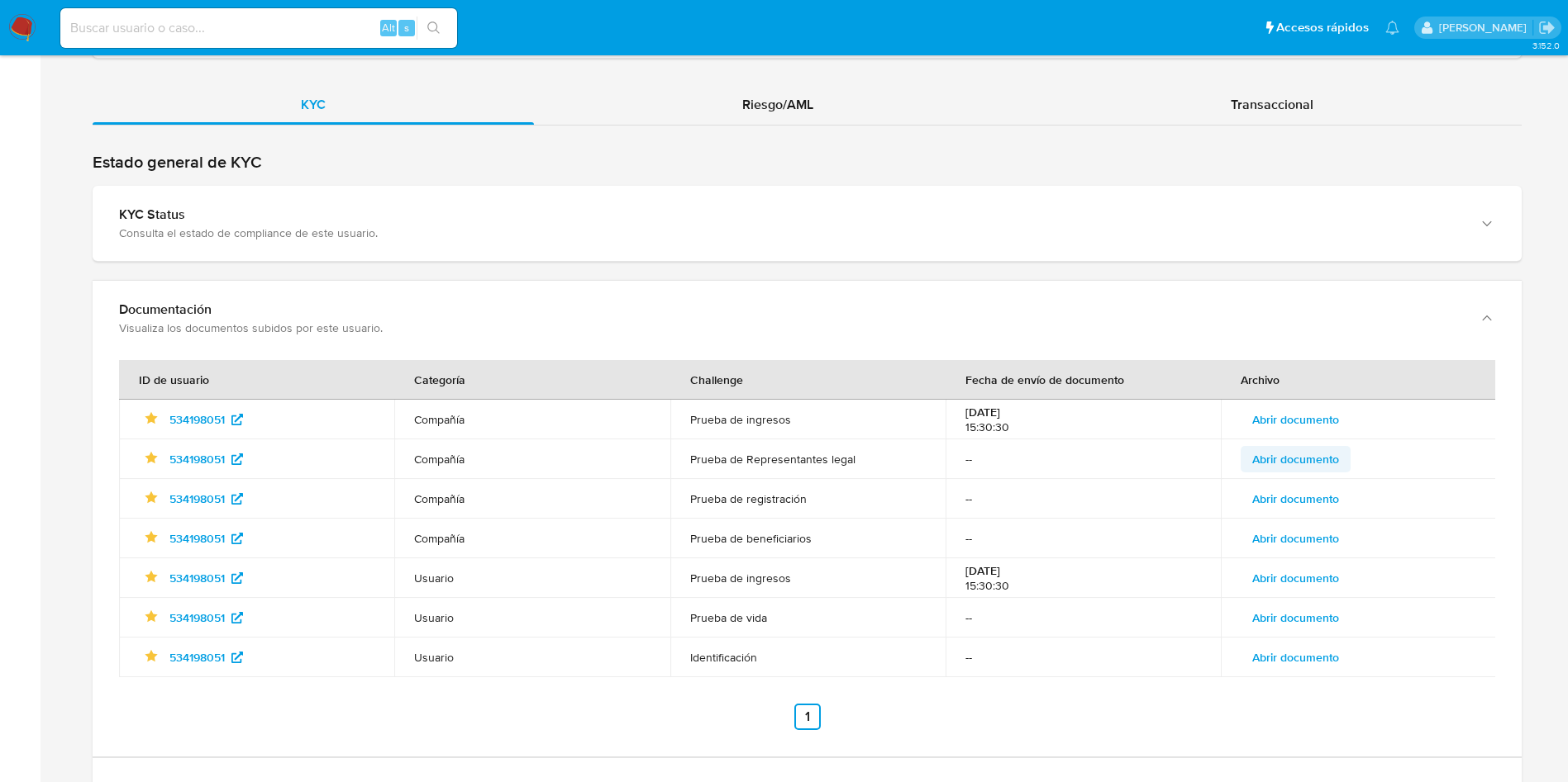
click at [1314, 458] on span "Abrir documento" at bounding box center [1295, 459] width 87 height 23
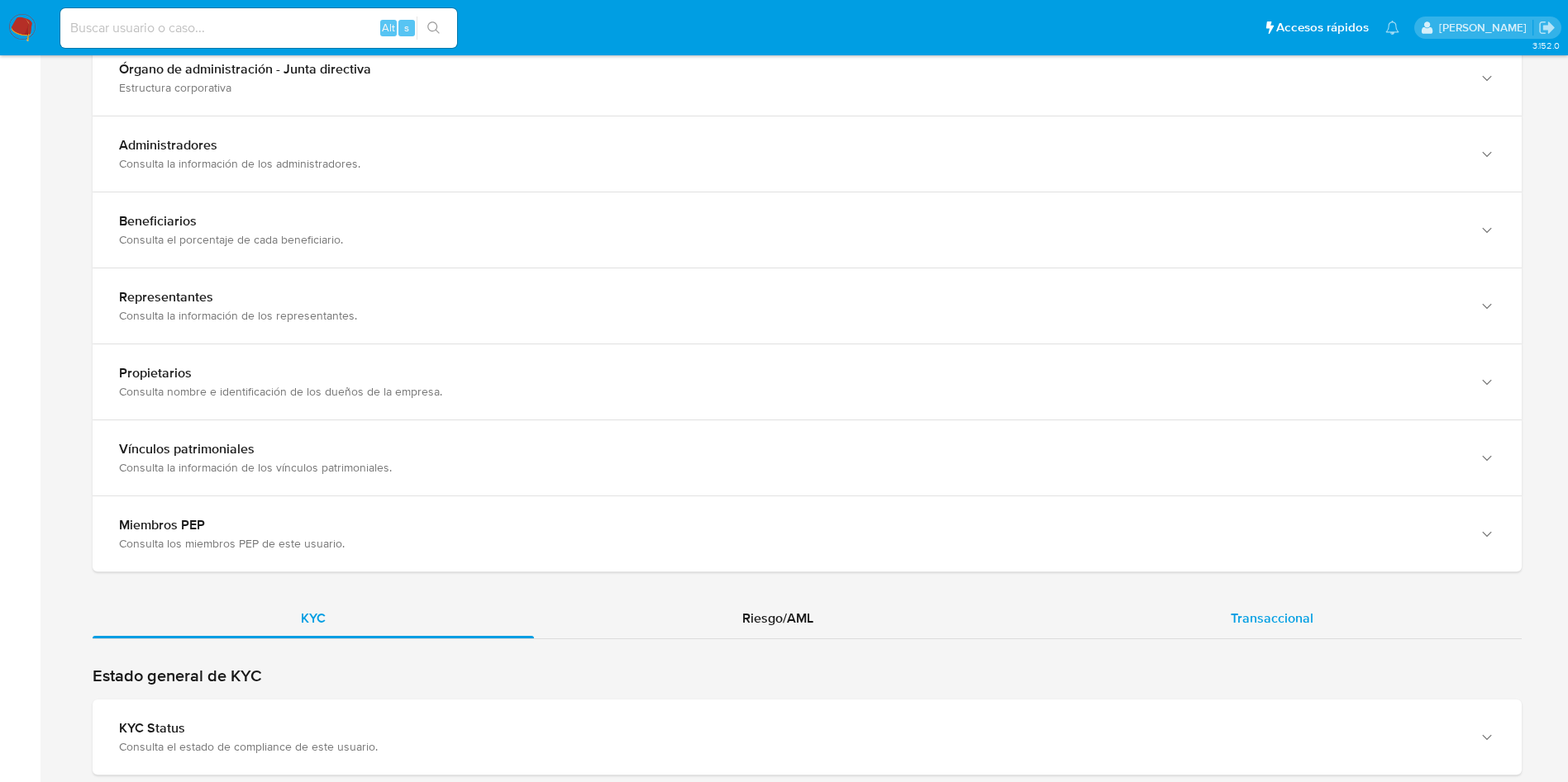
scroll to position [1588, 0]
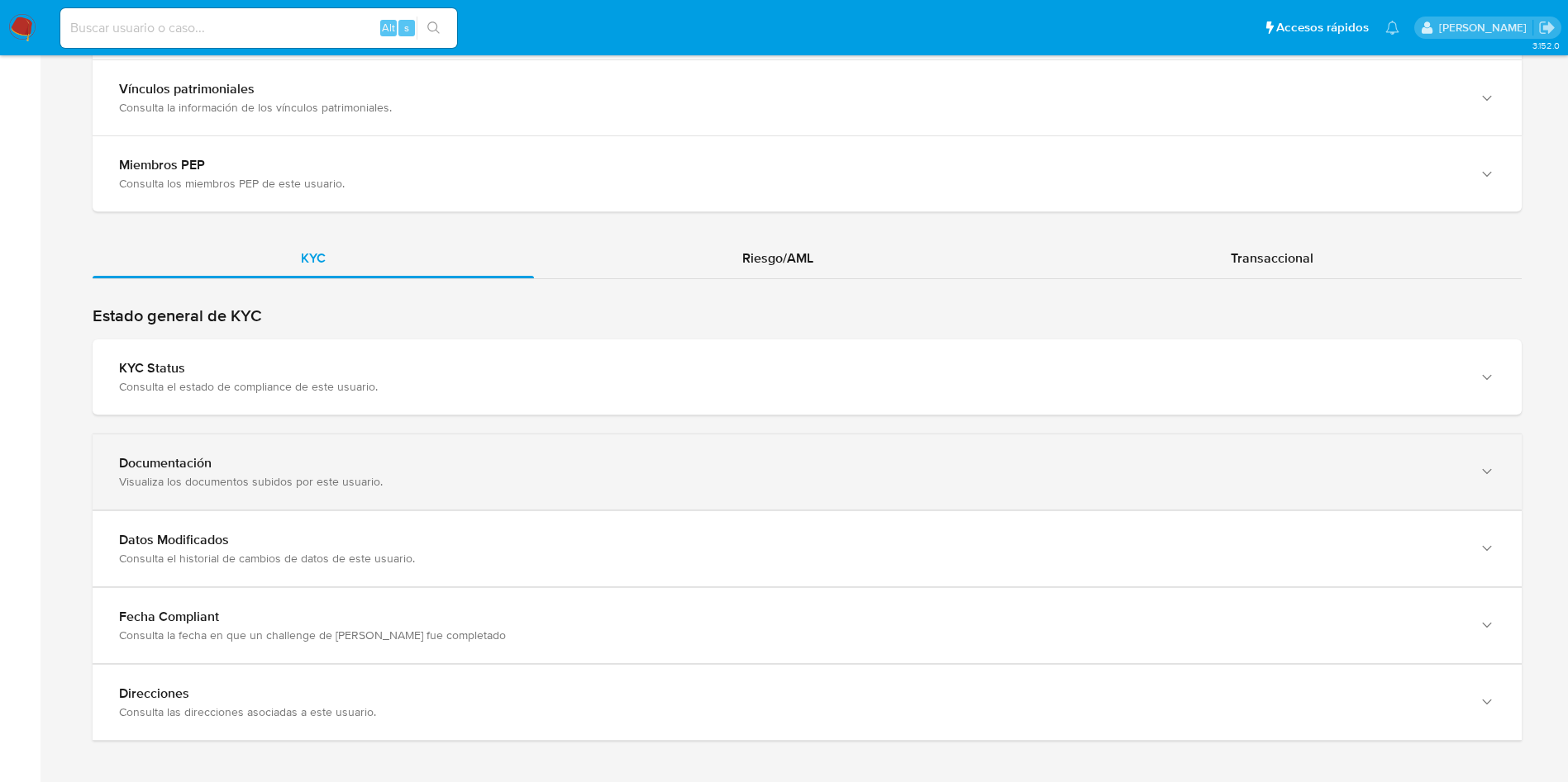
click at [445, 454] on div "Documentación Visualiza los documentos subidos por este usuario." at bounding box center [807, 472] width 1429 height 75
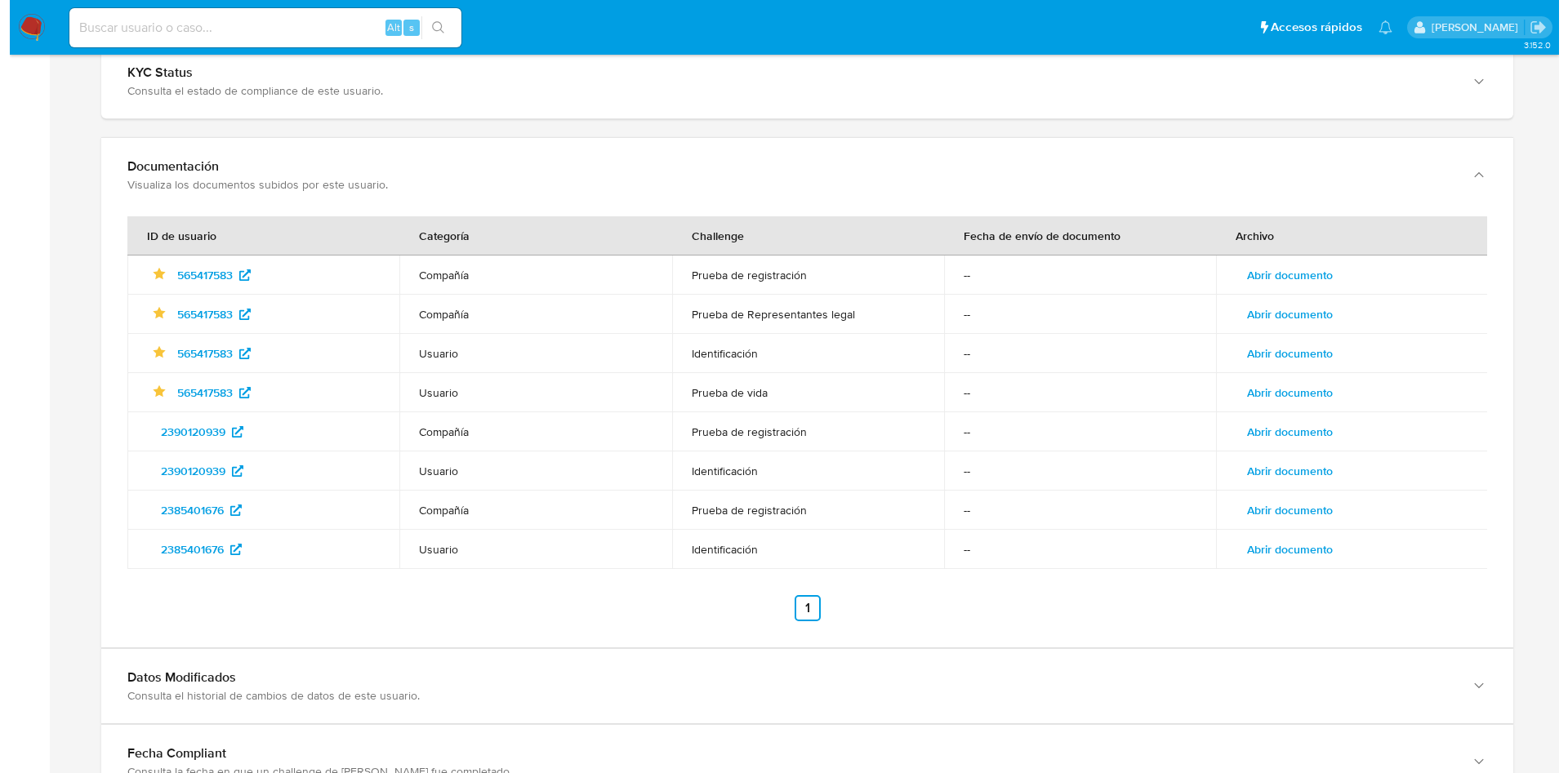
scroll to position [1868, 0]
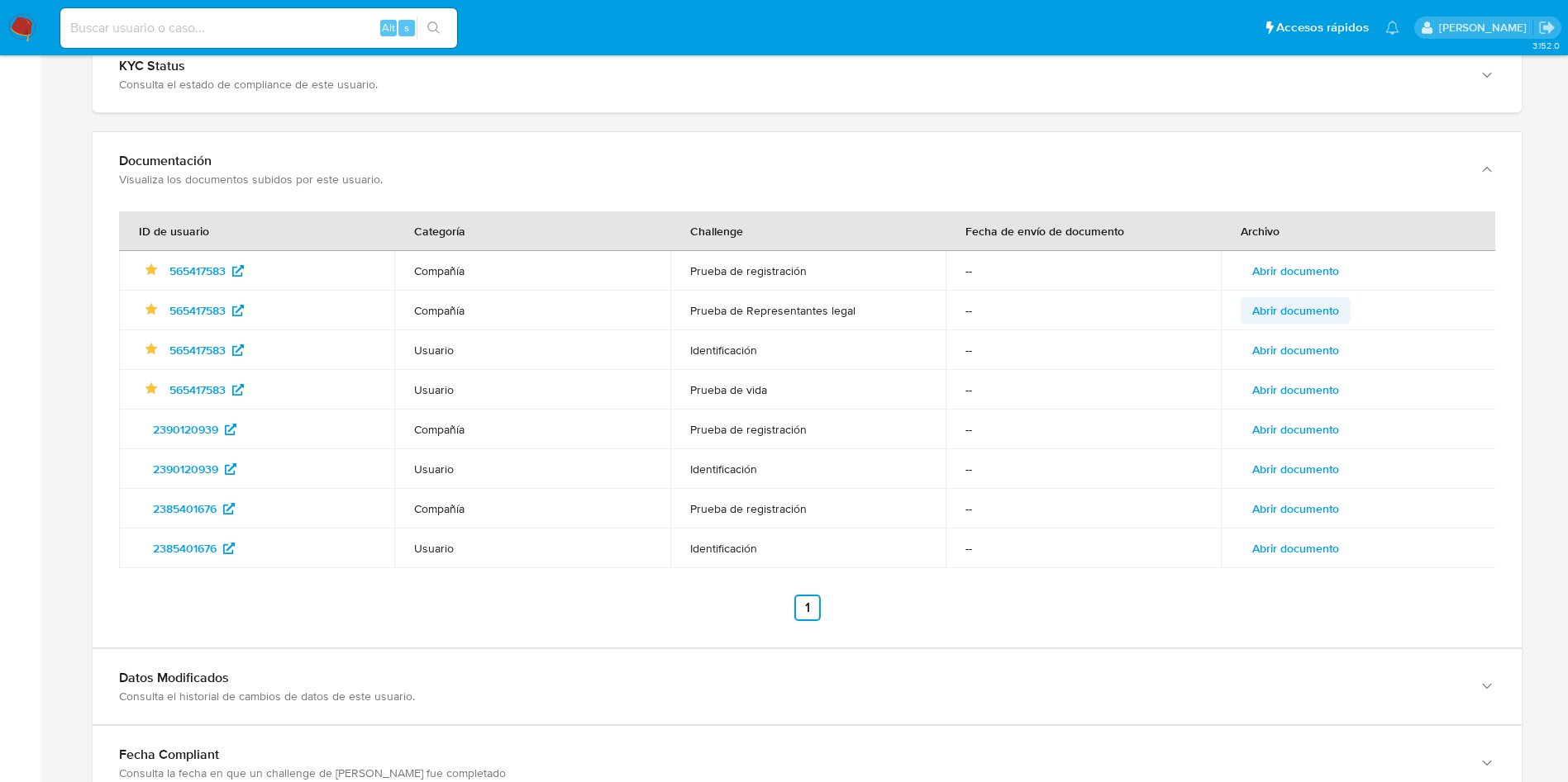
click at [1269, 315] on span "Abrir documento" at bounding box center [1295, 310] width 87 height 23
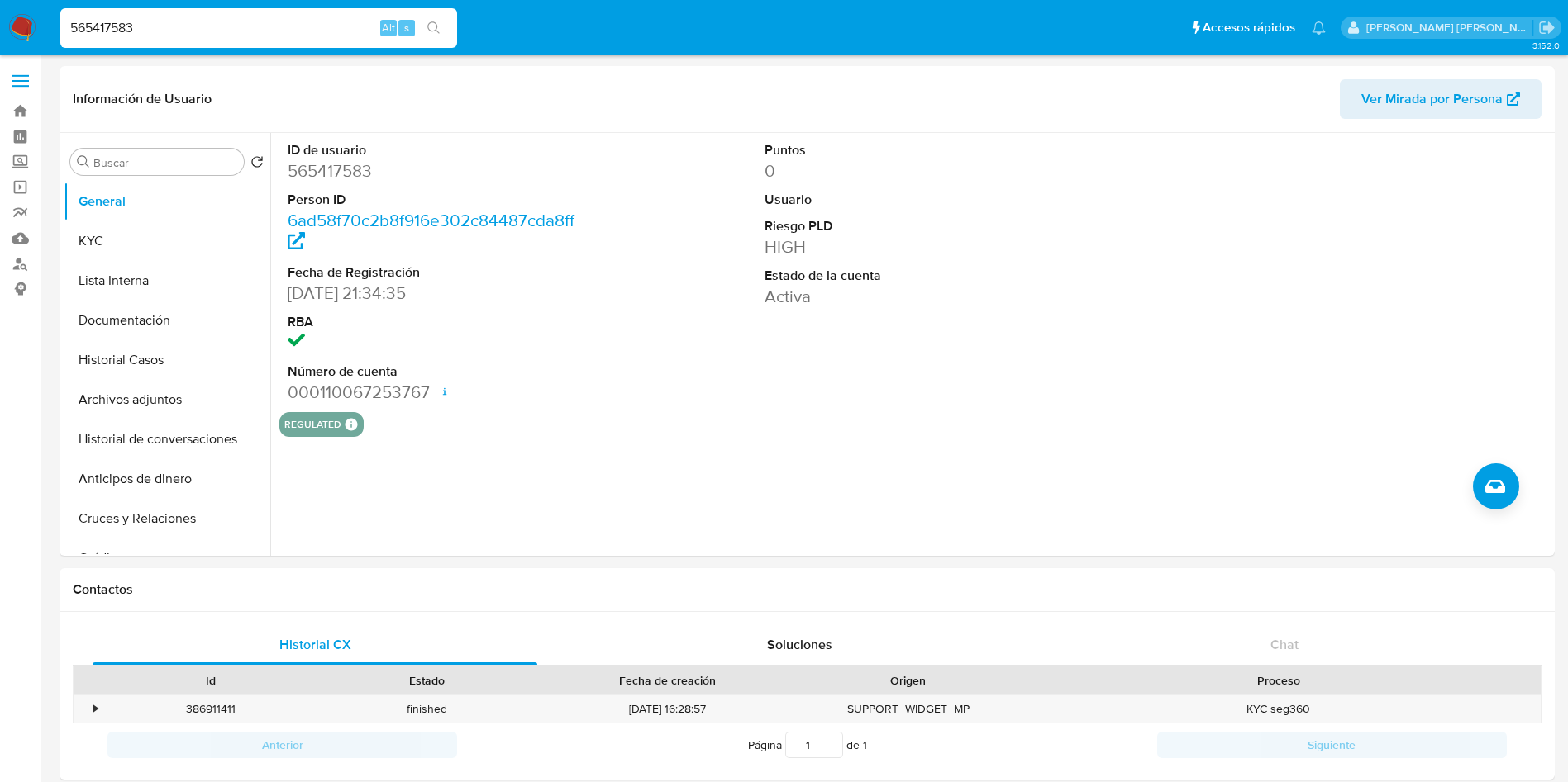
select select "10"
click at [199, 31] on input "565417583" at bounding box center [258, 27] width 396 height 21
paste input "623407312"
type input "623407312"
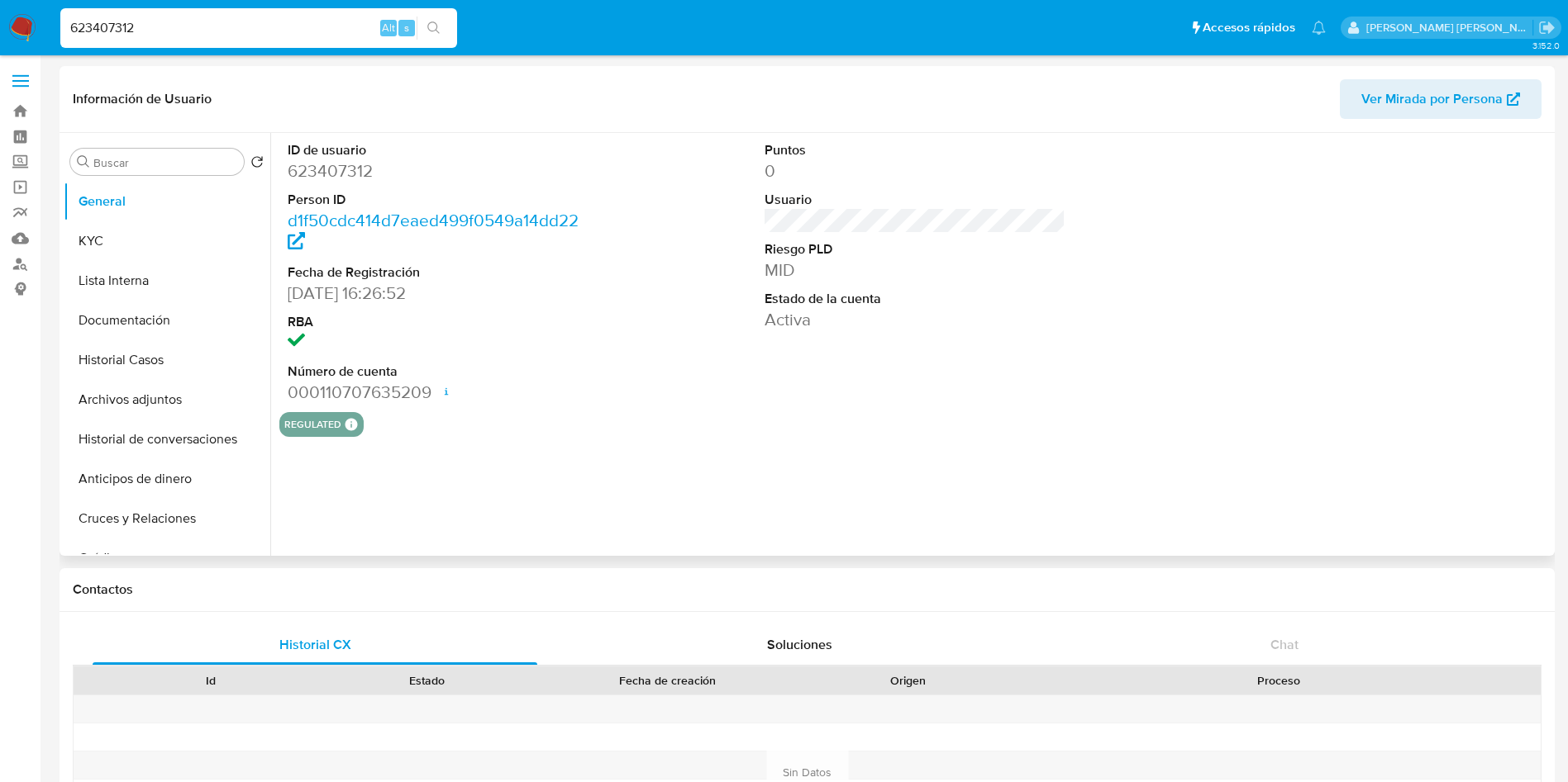
select select "10"
click at [1428, 99] on span "Ver Mirada por Persona" at bounding box center [1431, 98] width 142 height 40
click at [248, 33] on input "623407312" at bounding box center [258, 27] width 396 height 21
paste input "59477276"
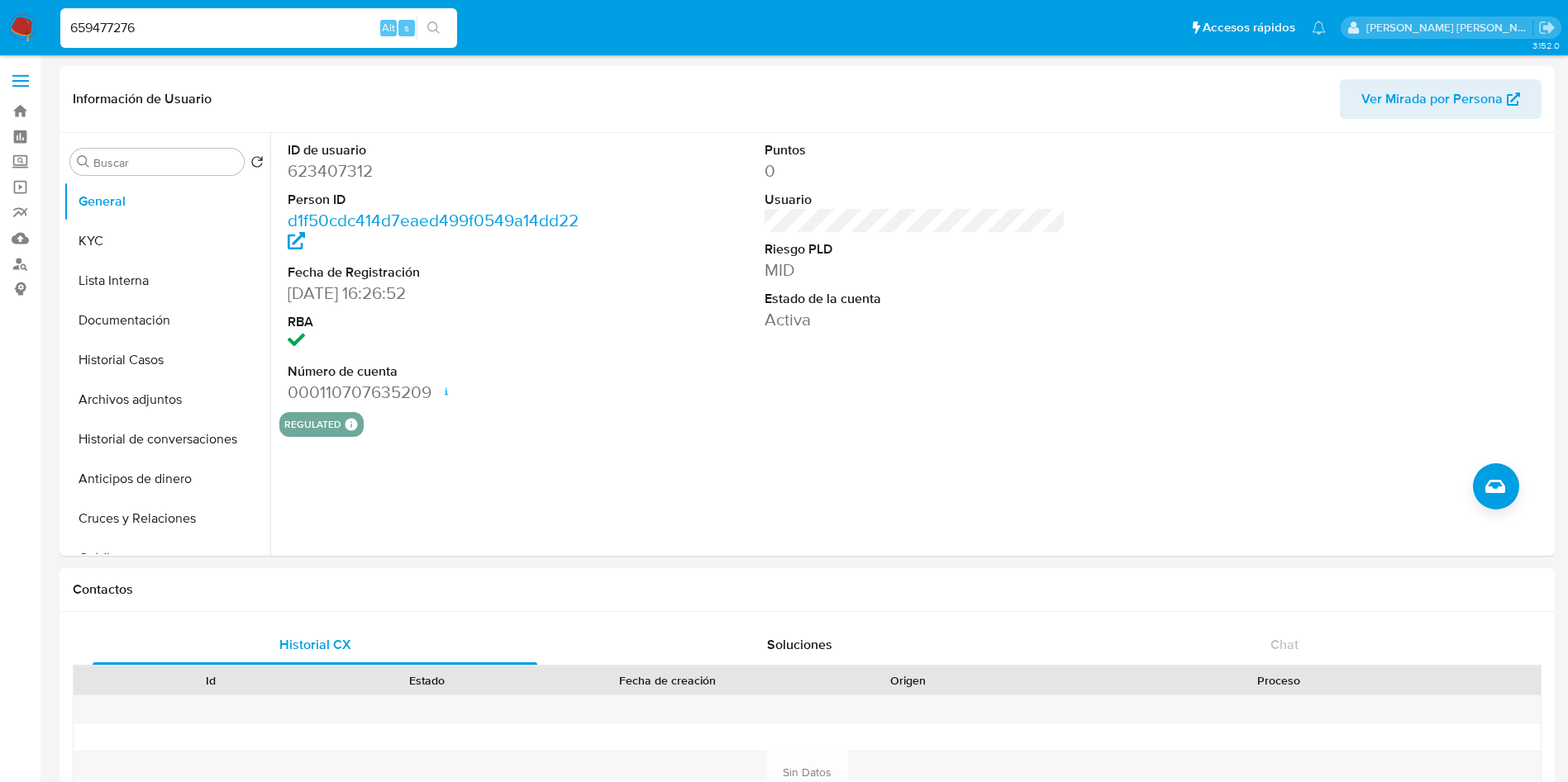
type input "659477276"
select select "10"
click at [1422, 103] on span "Ver Mirada por Persona" at bounding box center [1431, 98] width 142 height 40
click at [223, 30] on input "659477276" at bounding box center [258, 27] width 396 height 21
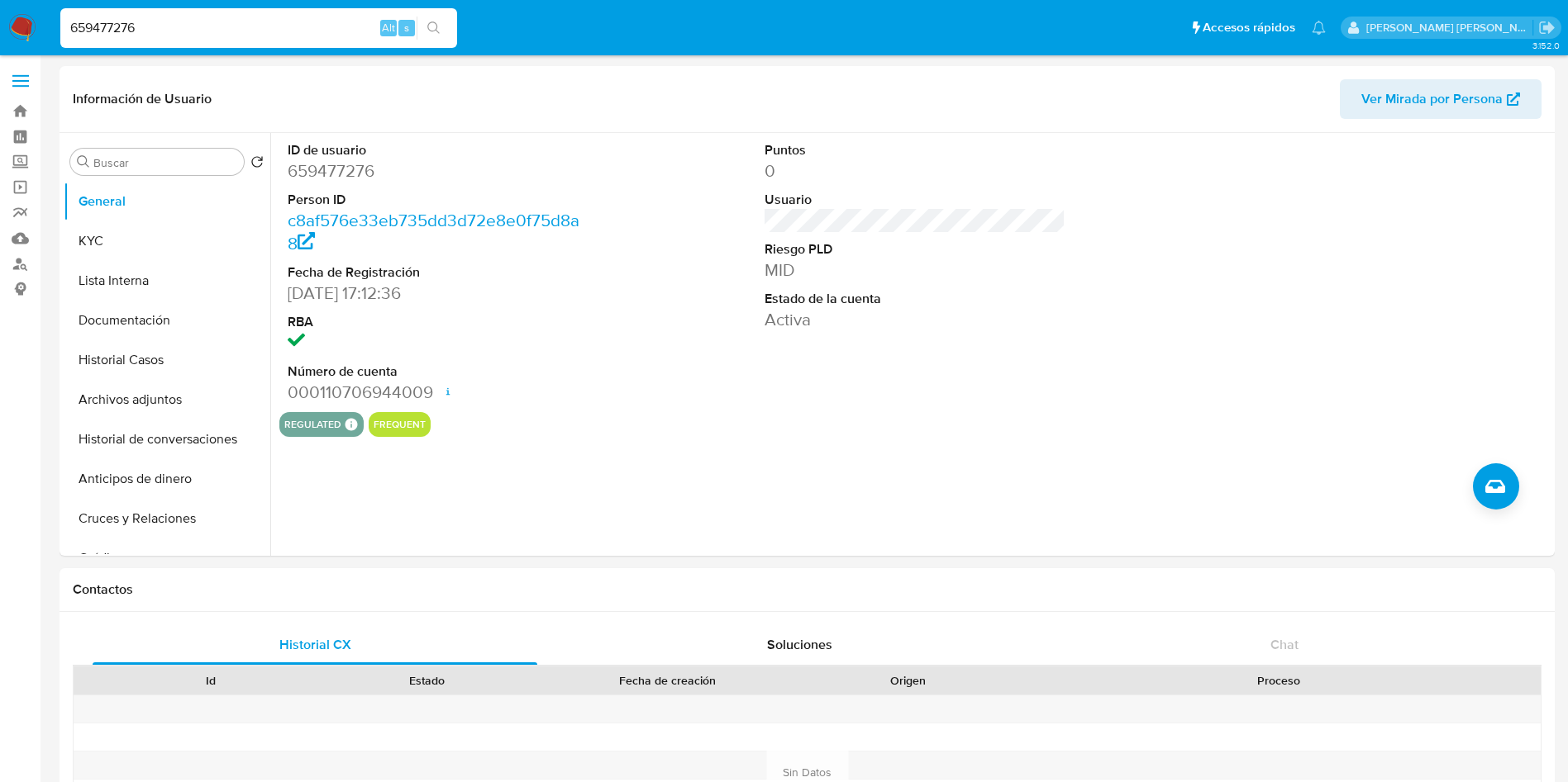
paste input "81446710"
type input "681446710"
click at [1452, 114] on span "Ver Mirada por Persona" at bounding box center [1431, 98] width 142 height 40
select select "10"
click at [173, 20] on input "681446710" at bounding box center [258, 27] width 396 height 21
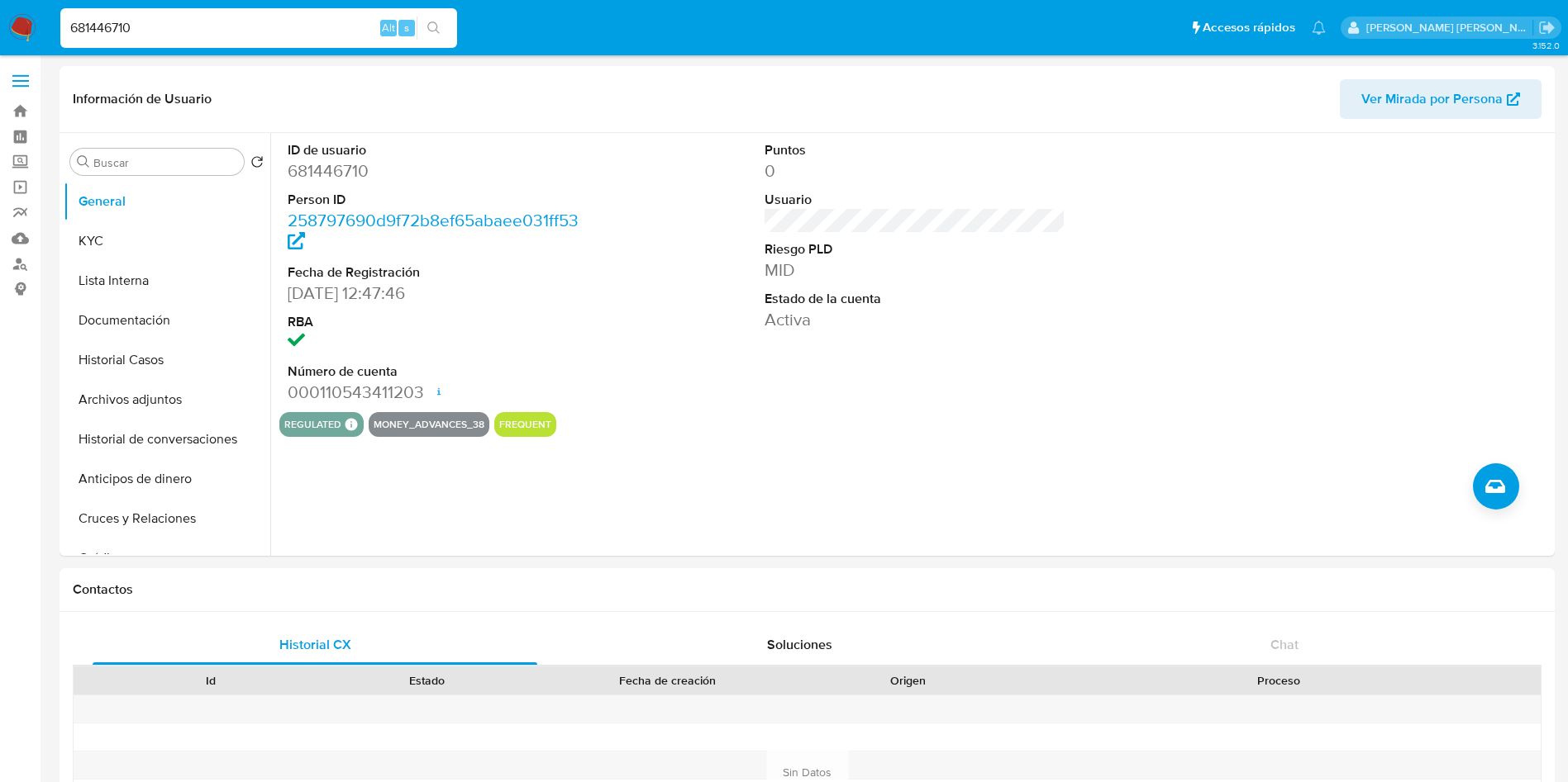
click at [173, 20] on input "681446710" at bounding box center [258, 27] width 396 height 21
paste input "717321971"
type input "717321971"
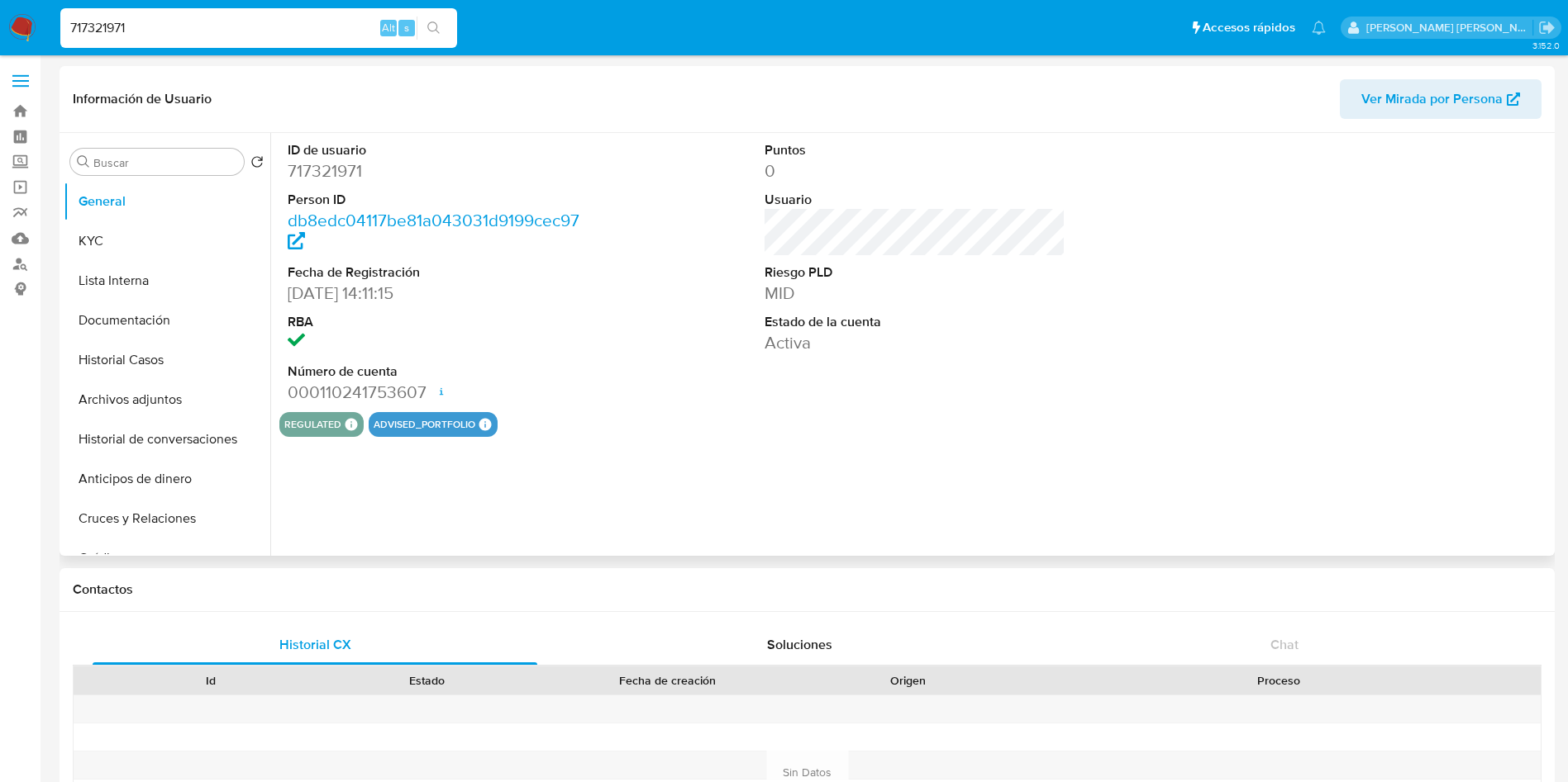
select select "10"
click at [1488, 109] on span "Ver Mirada por Persona" at bounding box center [1431, 98] width 142 height 40
click at [161, 38] on input "717321971" at bounding box center [258, 27] width 396 height 21
paste input "21261926"
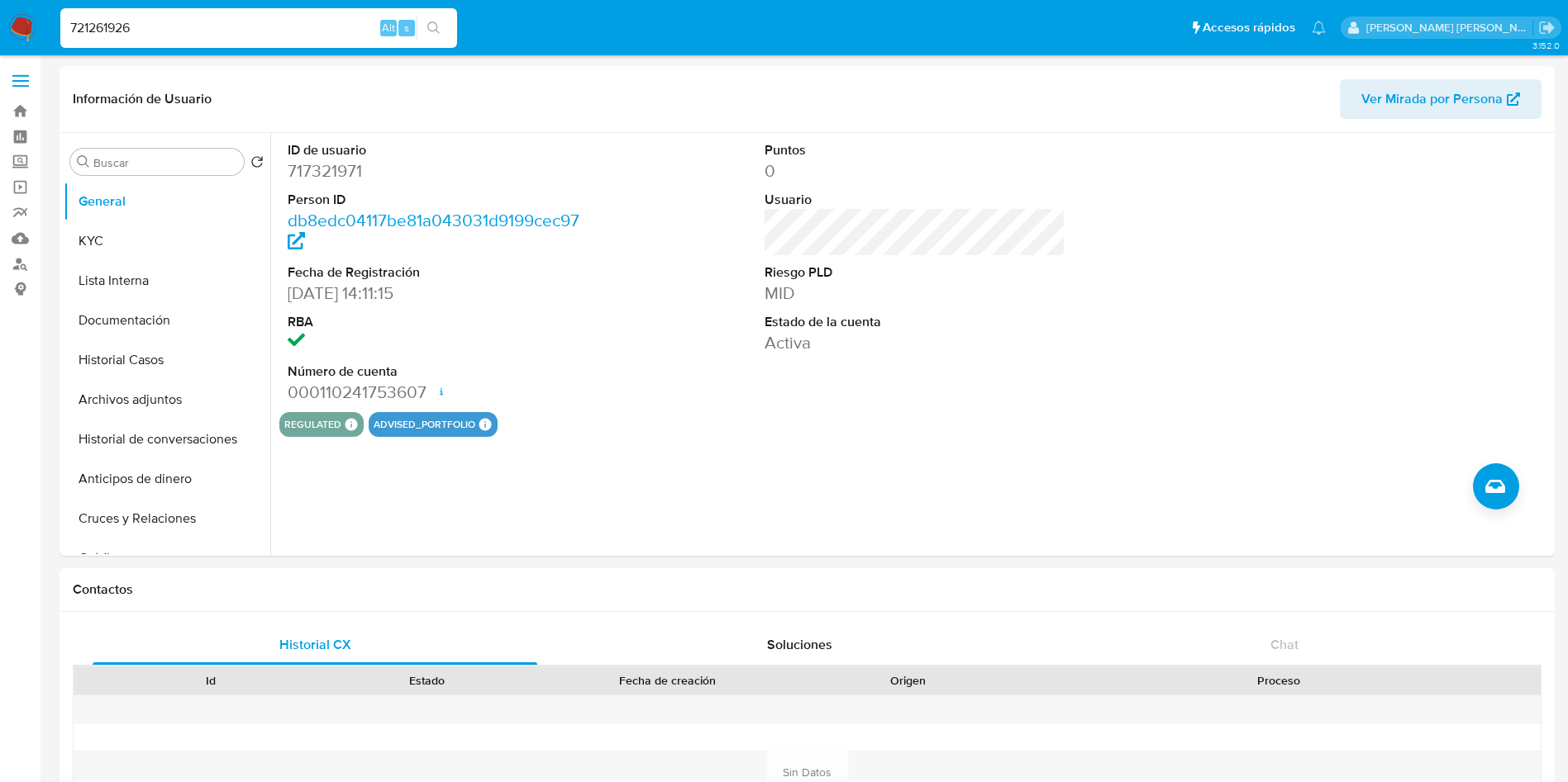
type input "721261926"
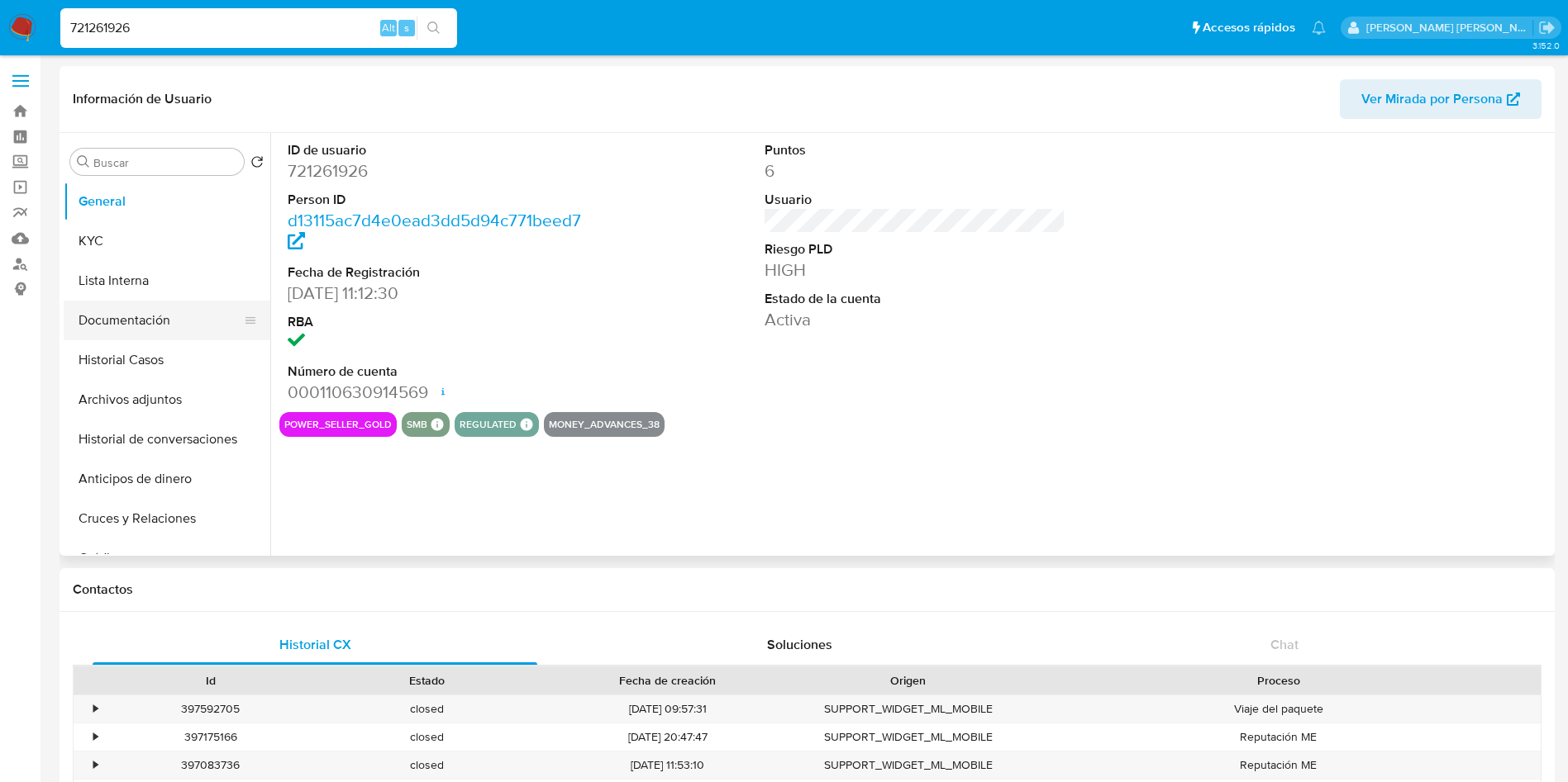
select select "10"
click at [135, 322] on button "Documentación" at bounding box center [160, 321] width 193 height 40
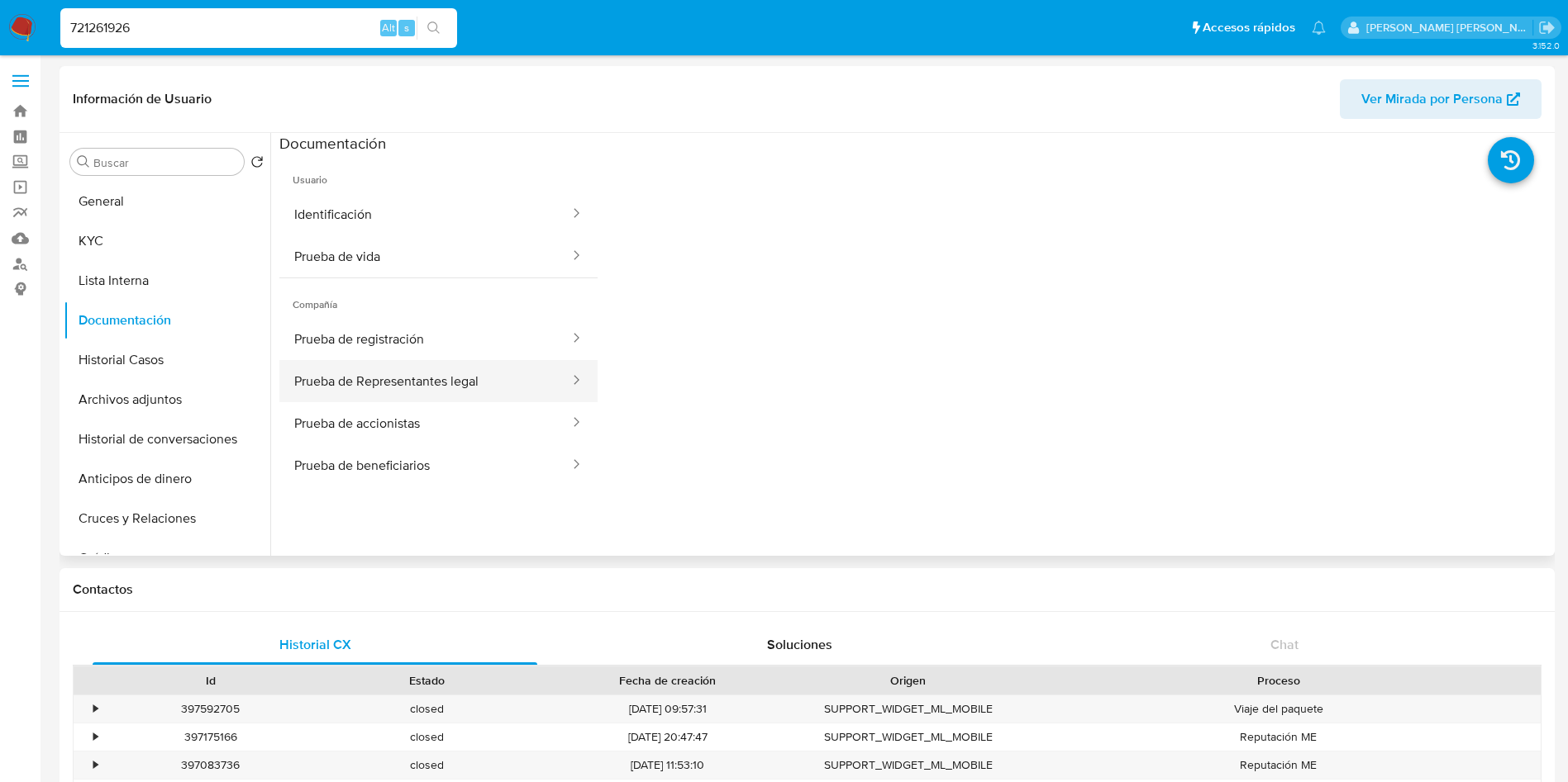
click at [507, 392] on button "Prueba de Representantes legal" at bounding box center [425, 382] width 292 height 42
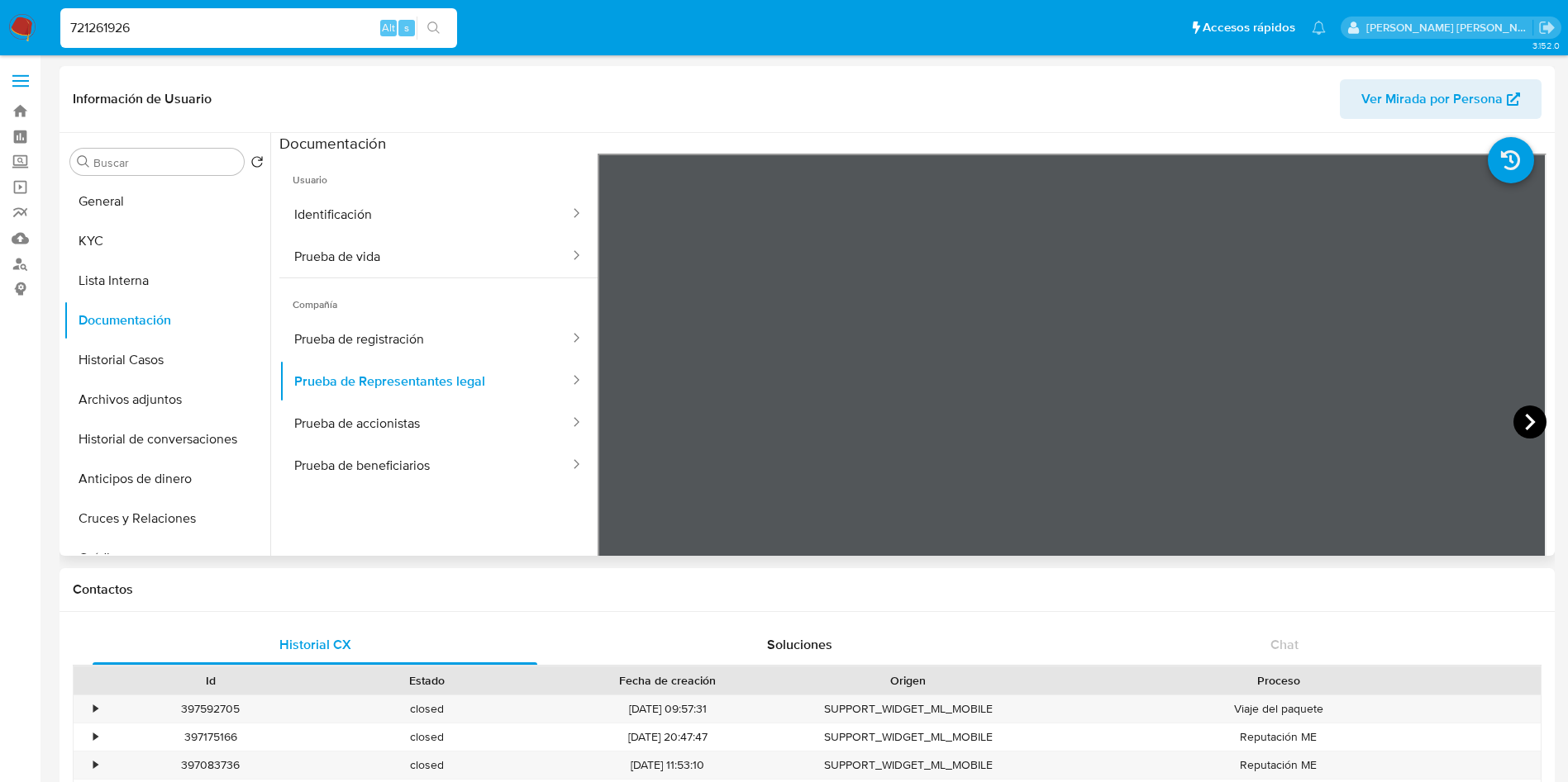
click at [1522, 429] on icon at bounding box center [1529, 422] width 33 height 33
click at [194, 5] on div "721261926 Alt s" at bounding box center [258, 28] width 396 height 47
type input "7"
paste input "772479855"
type input "772479855"
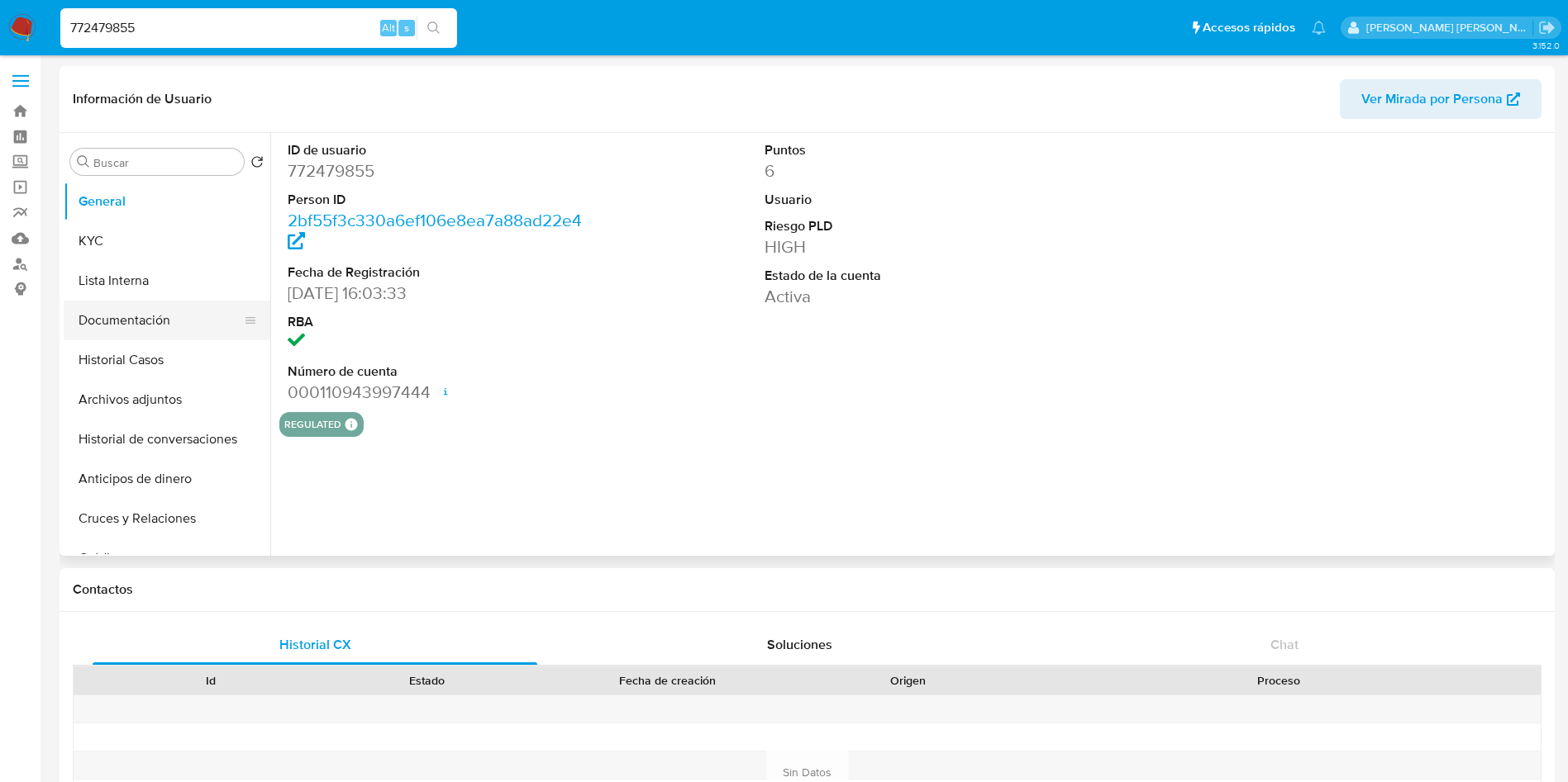
click at [139, 316] on button "Documentación" at bounding box center [160, 321] width 193 height 40
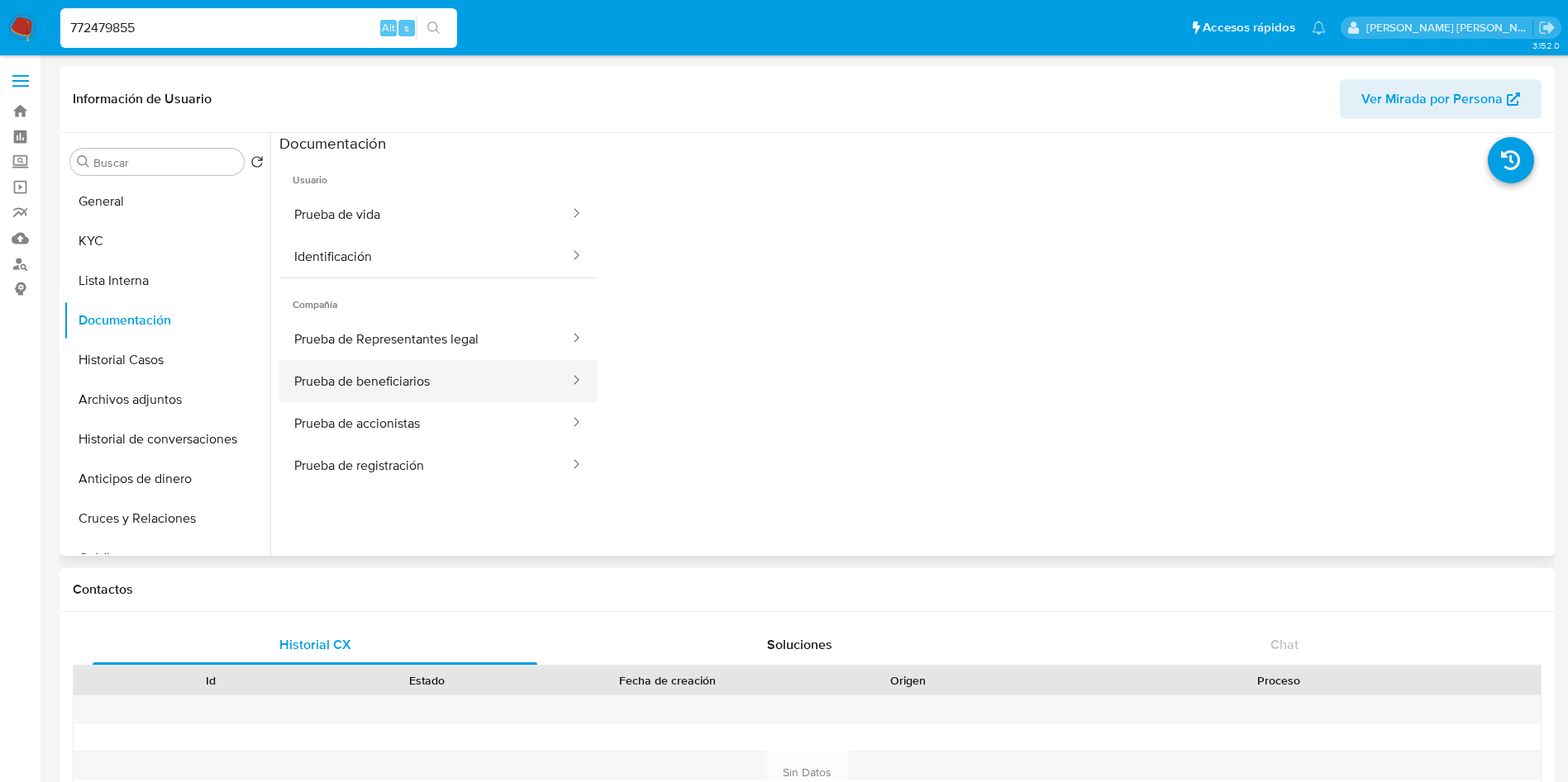
select select "10"
click at [434, 332] on button "Prueba de Representantes legal" at bounding box center [425, 339] width 292 height 42
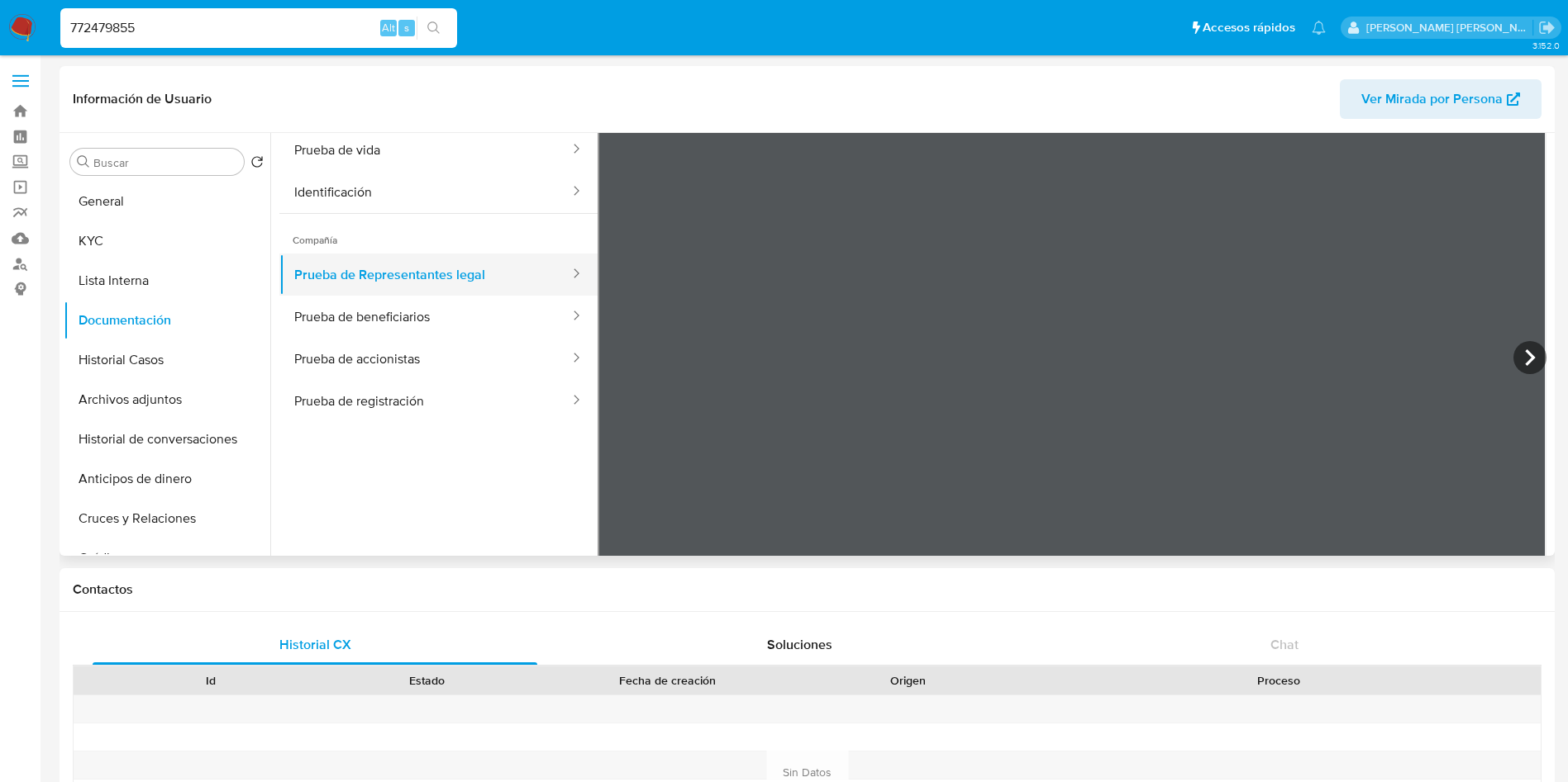
scroll to position [144, 0]
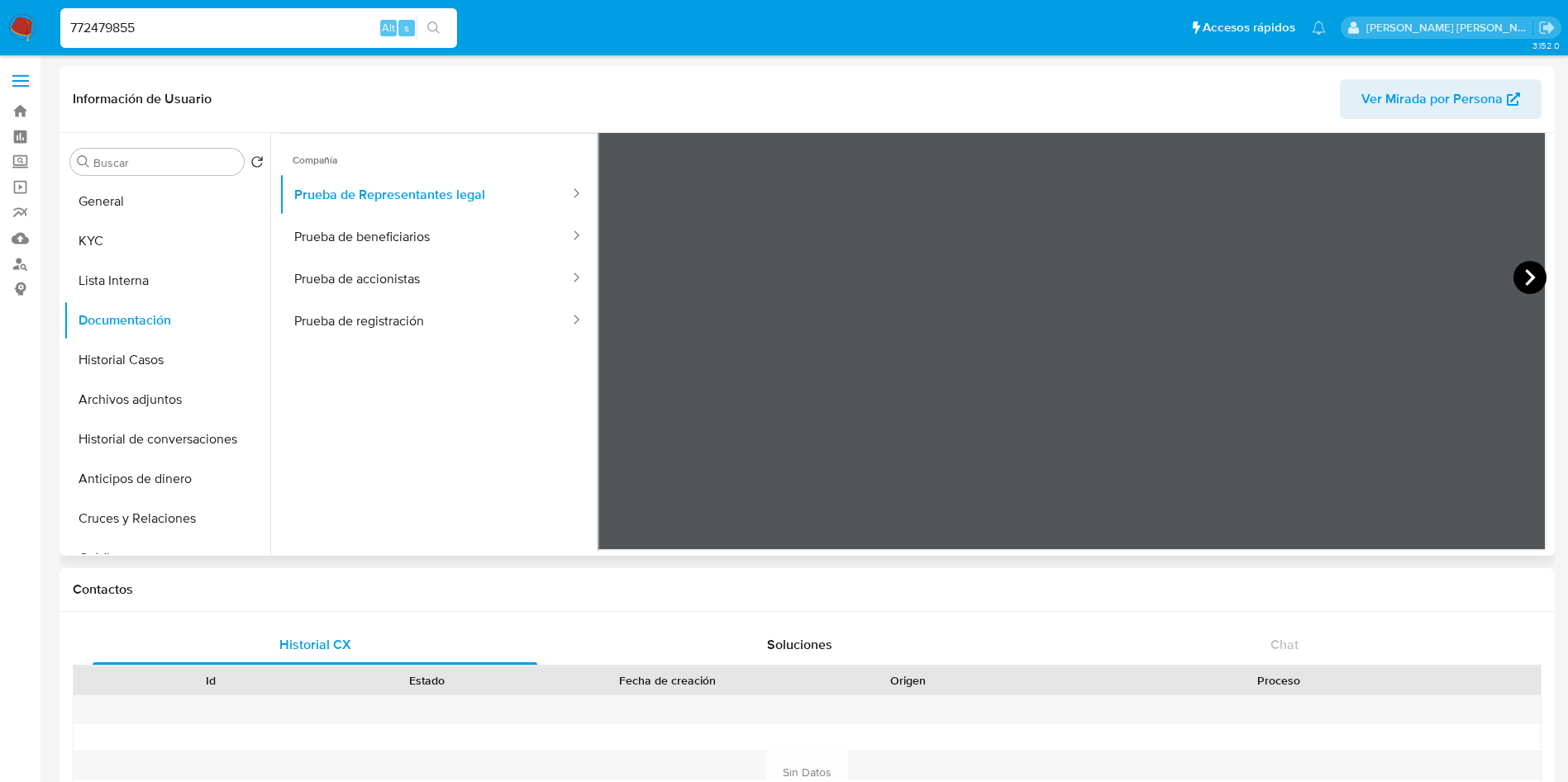
click at [1530, 276] on icon at bounding box center [1529, 277] width 33 height 33
click at [187, 37] on input "772479855" at bounding box center [258, 27] width 396 height 21
paste input "6145231"
type input "776145231"
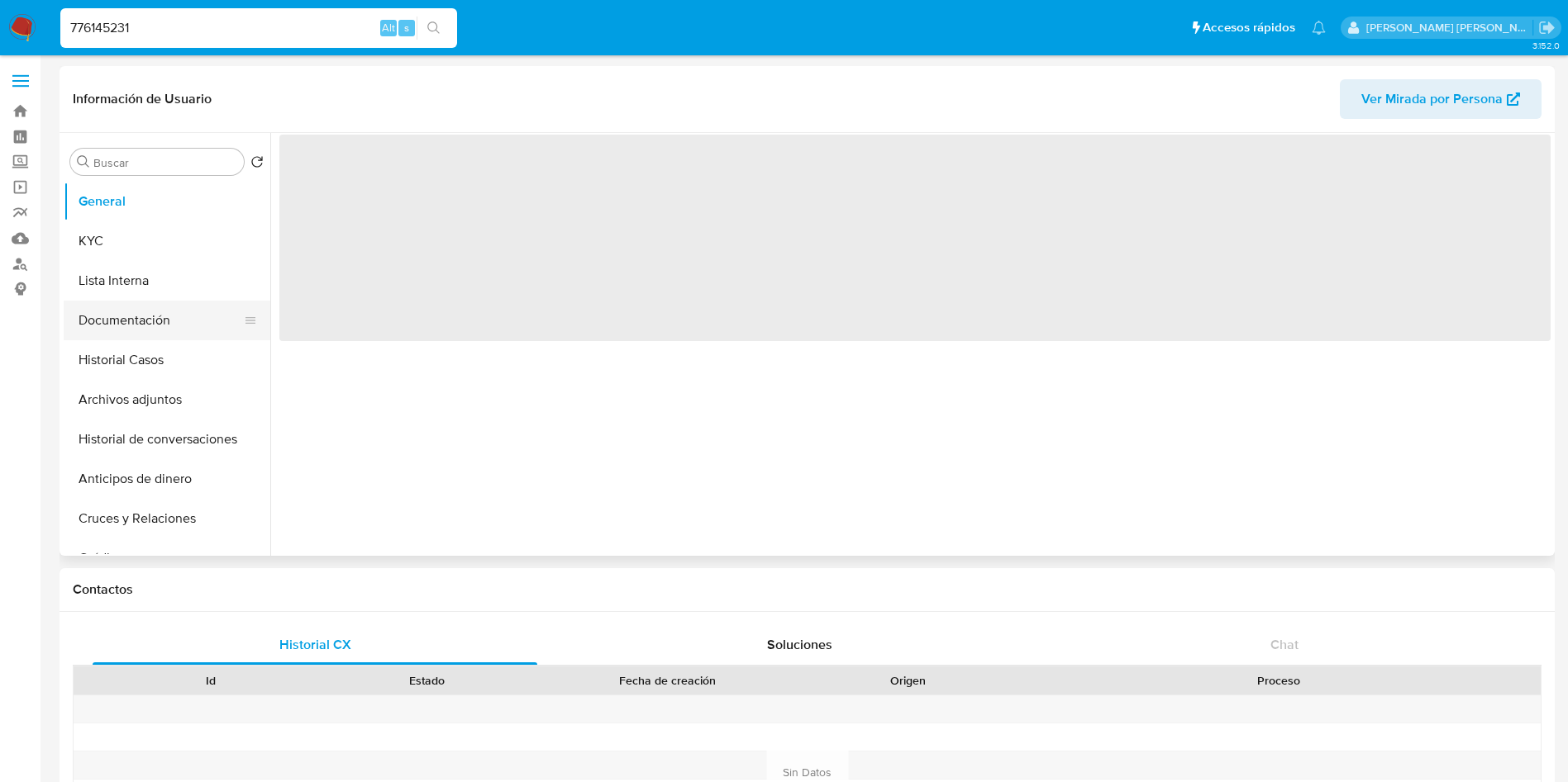
click at [133, 323] on button "Documentación" at bounding box center [160, 321] width 193 height 40
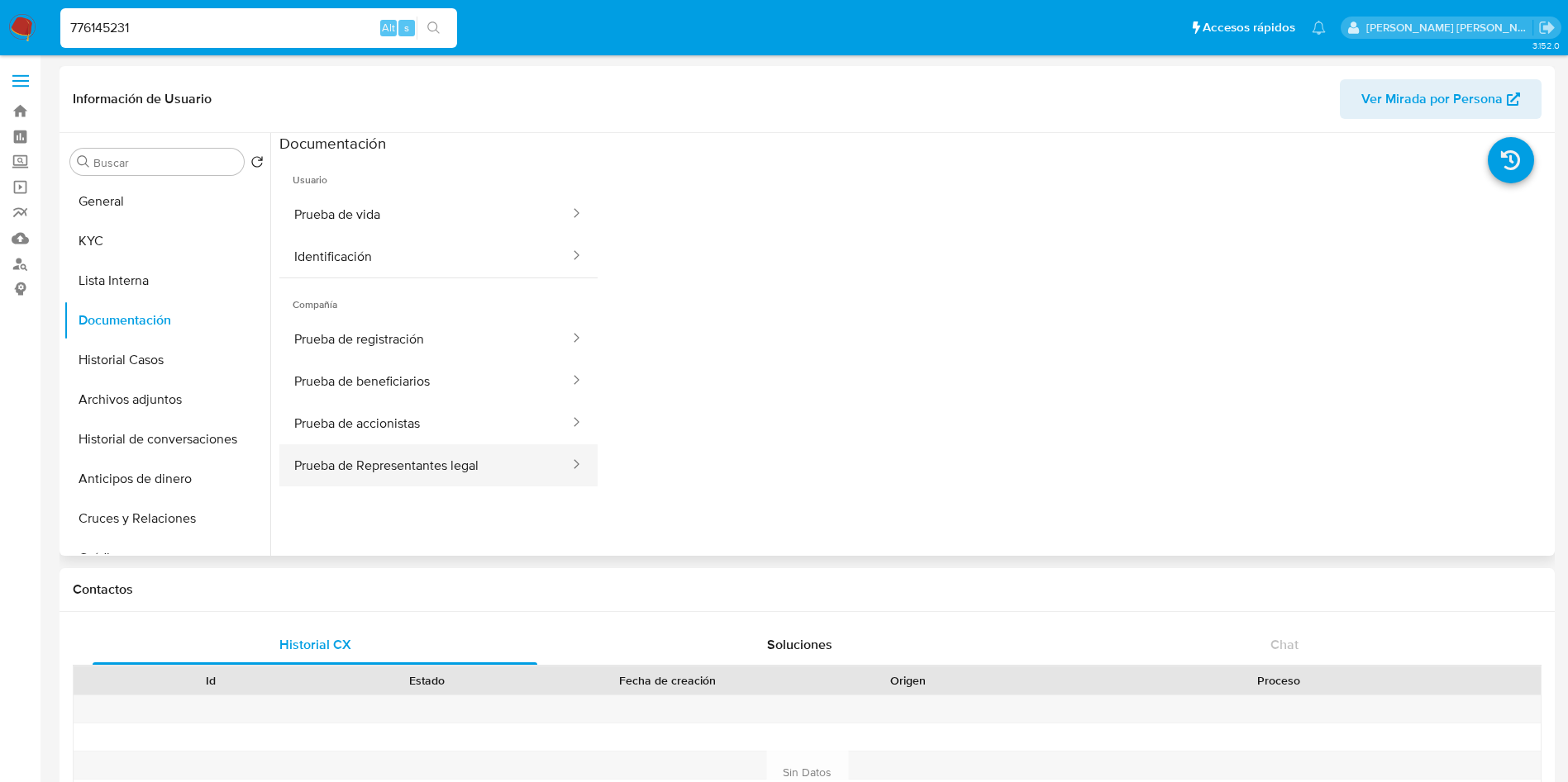
select select "10"
click at [440, 468] on button "Prueba de Representantes legal" at bounding box center [425, 466] width 292 height 42
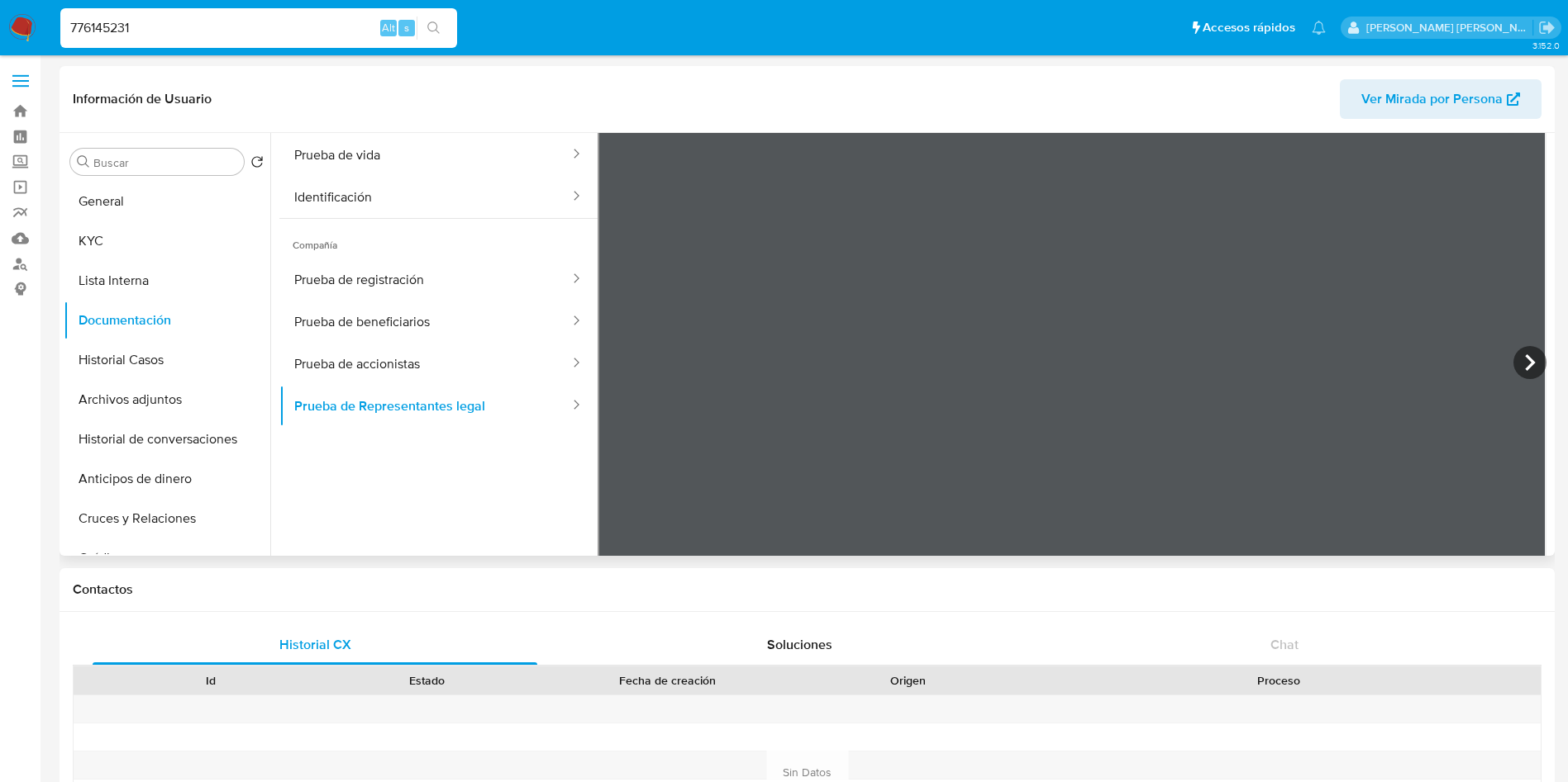
scroll to position [61, 0]
click at [1523, 350] on icon at bounding box center [1529, 360] width 33 height 33
click at [148, 26] on input "776145231" at bounding box center [258, 27] width 396 height 21
paste input "94707089"
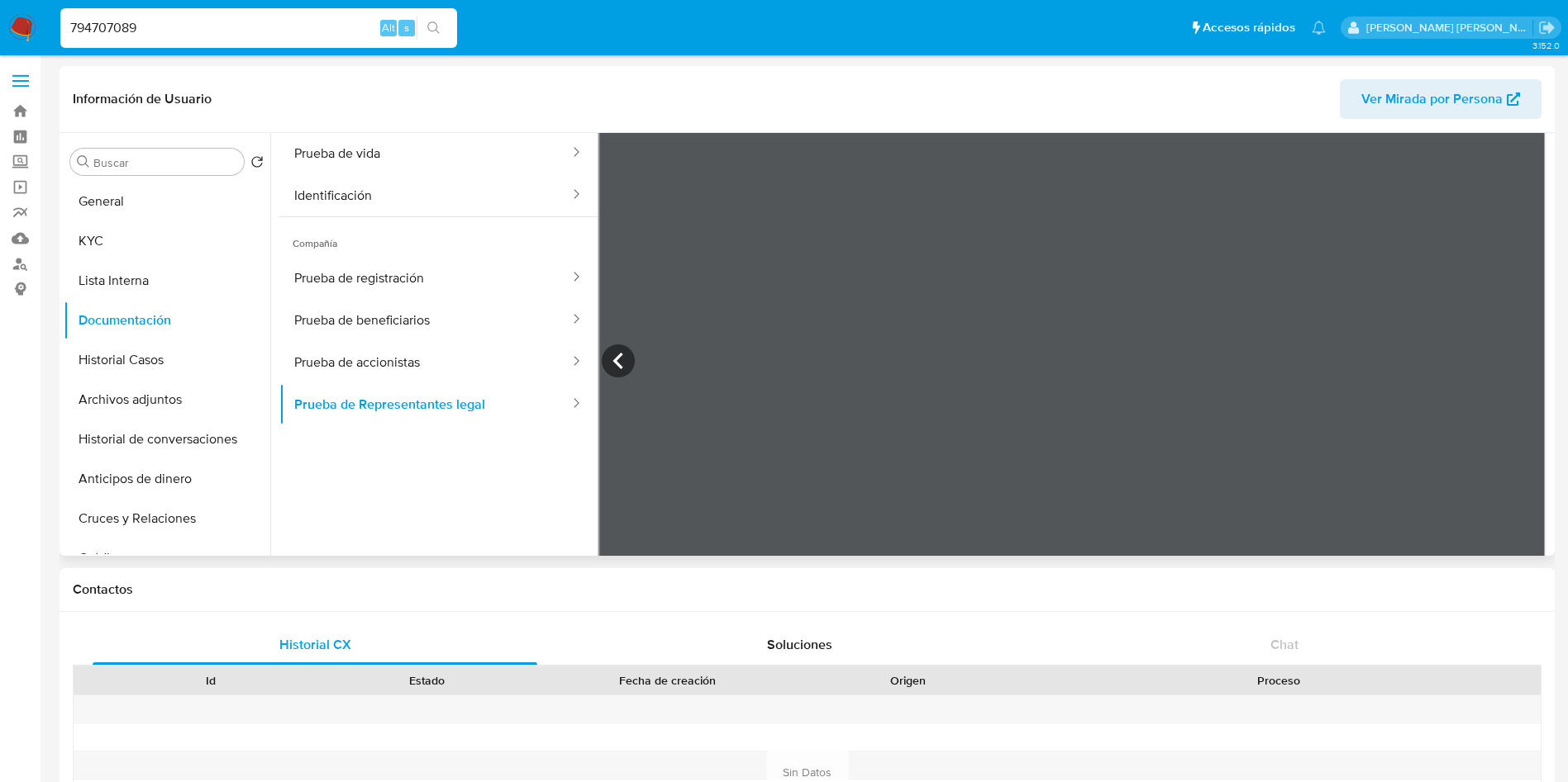
type input "794707089"
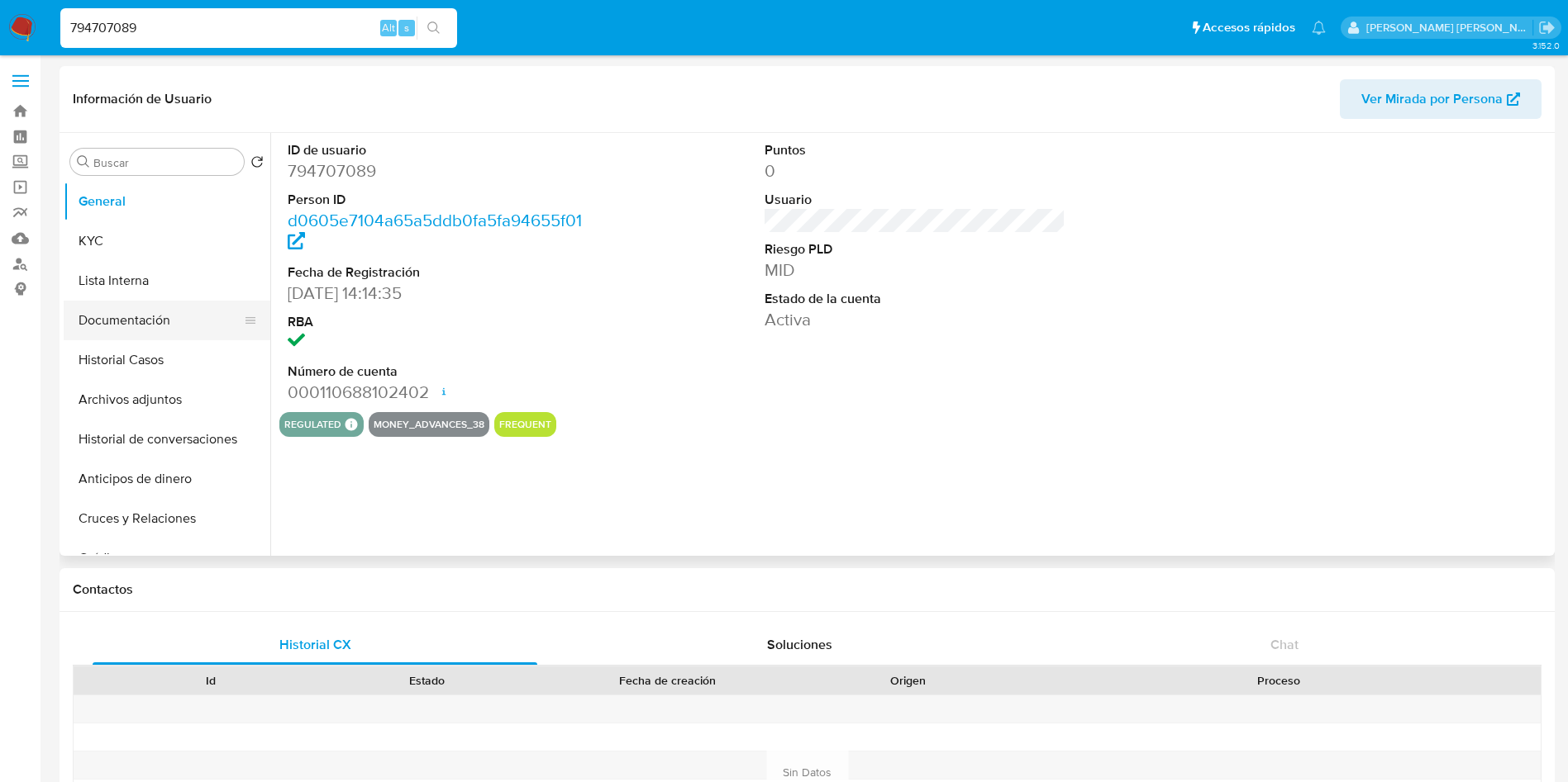
click at [137, 316] on button "Documentación" at bounding box center [160, 321] width 193 height 40
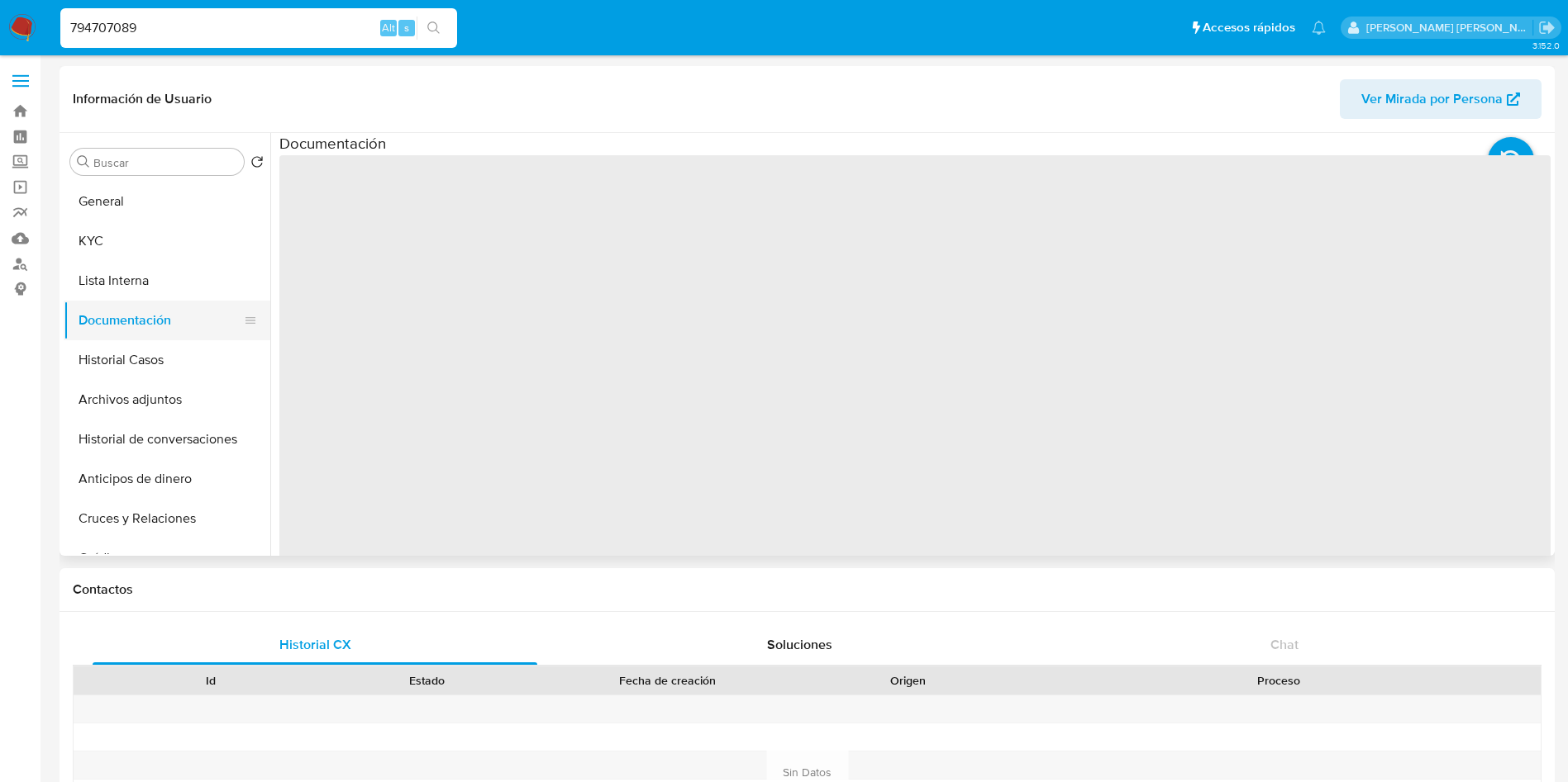
select select "10"
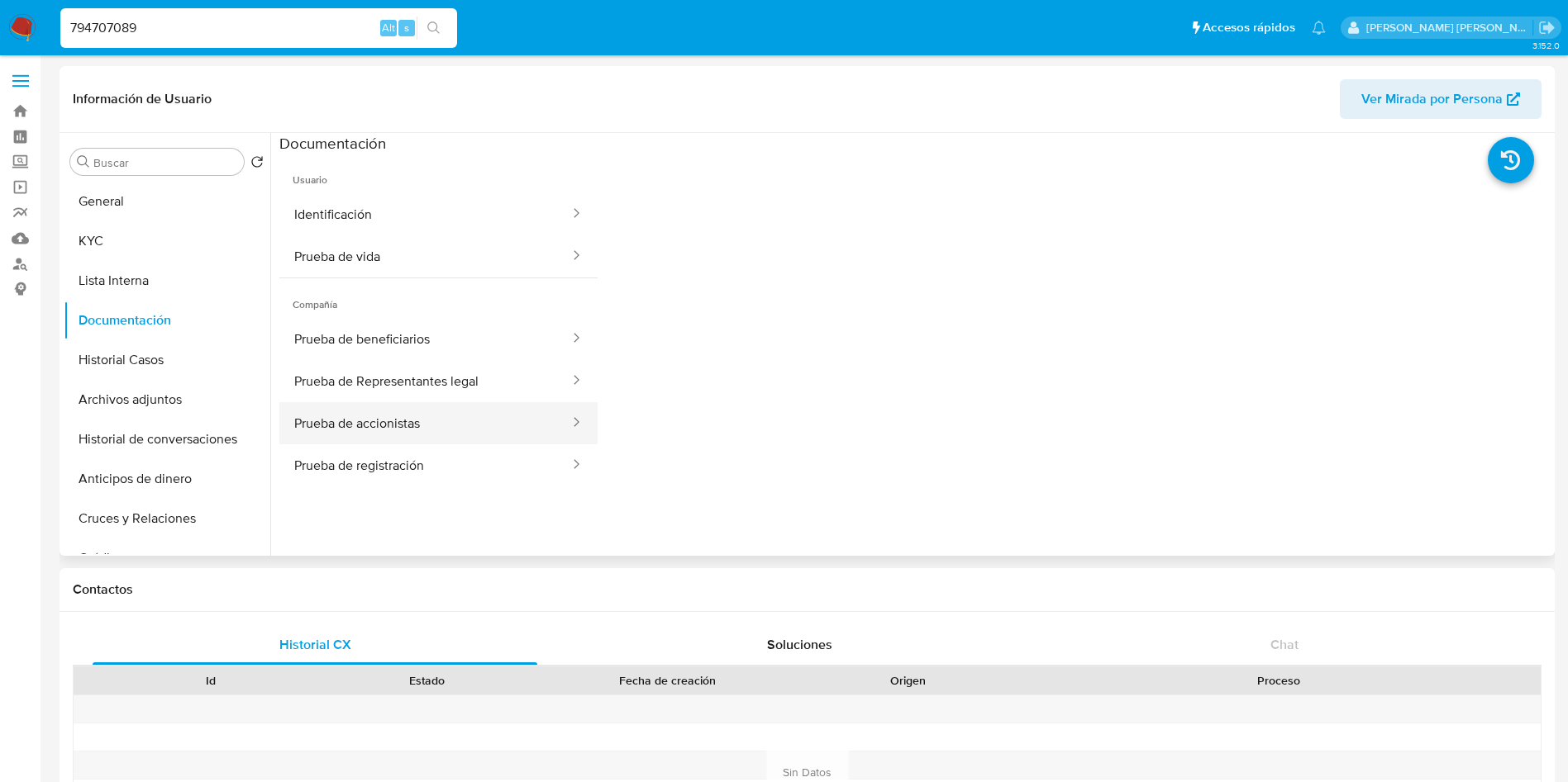
click at [463, 403] on button "Prueba de accionistas" at bounding box center [425, 423] width 292 height 42
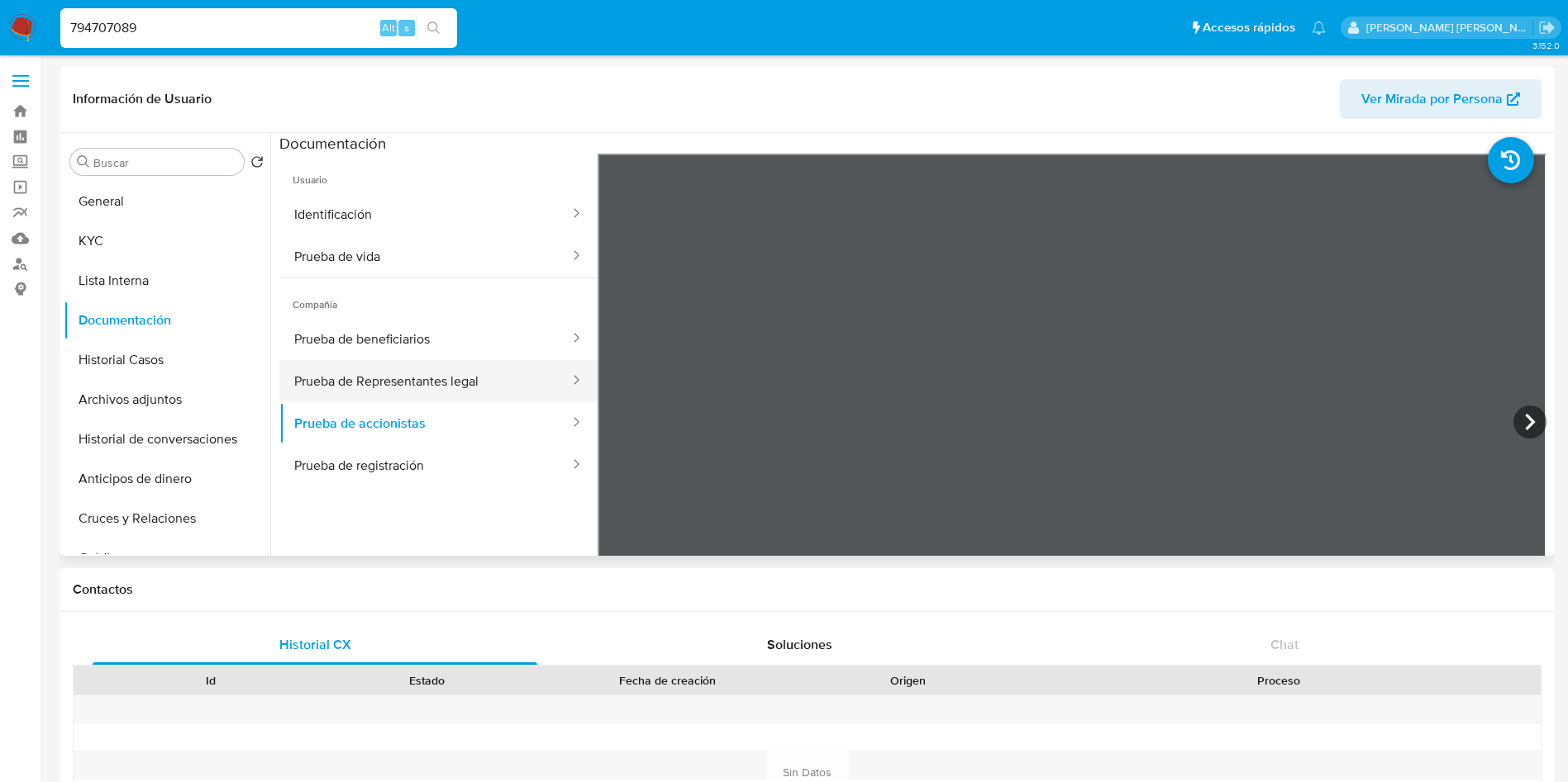
click at [462, 379] on button "Prueba de Representantes legal" at bounding box center [425, 382] width 292 height 42
click at [1513, 427] on icon at bounding box center [1529, 422] width 33 height 33
click at [241, 38] on input "794707089" at bounding box center [258, 27] width 396 height 21
paste input "836848491"
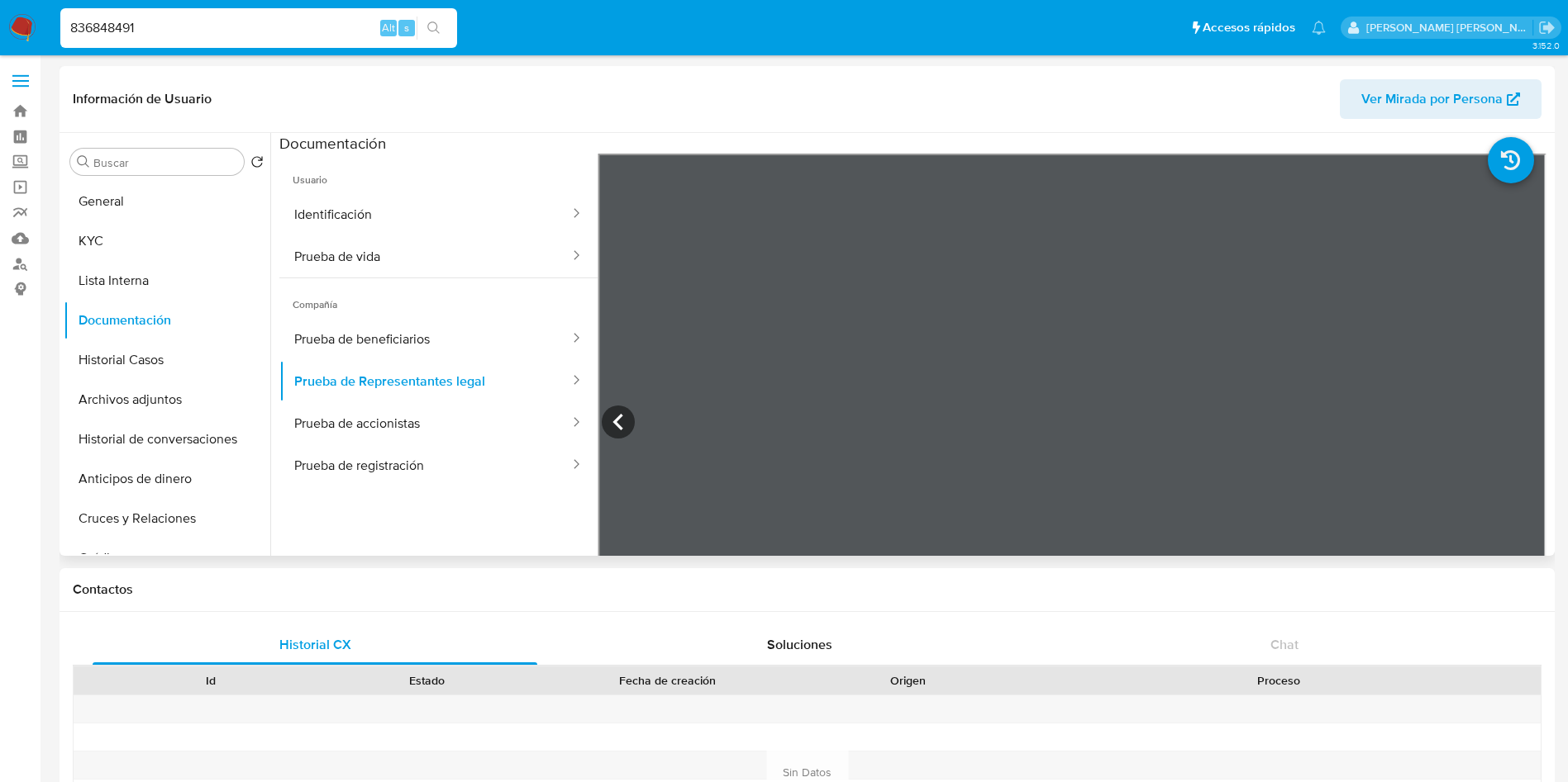
type input "836848491"
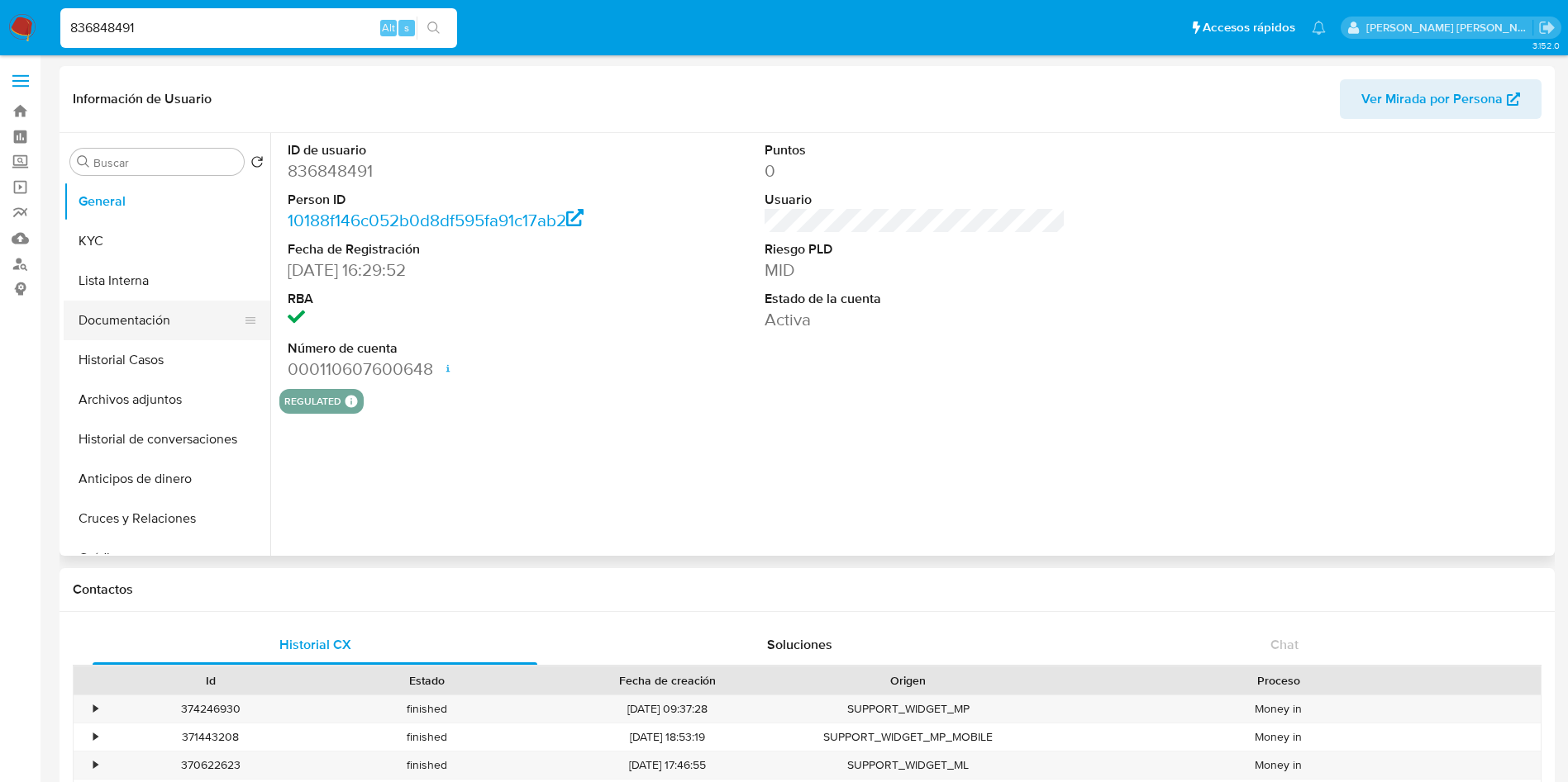
select select "10"
click at [129, 325] on button "Documentación" at bounding box center [160, 321] width 193 height 40
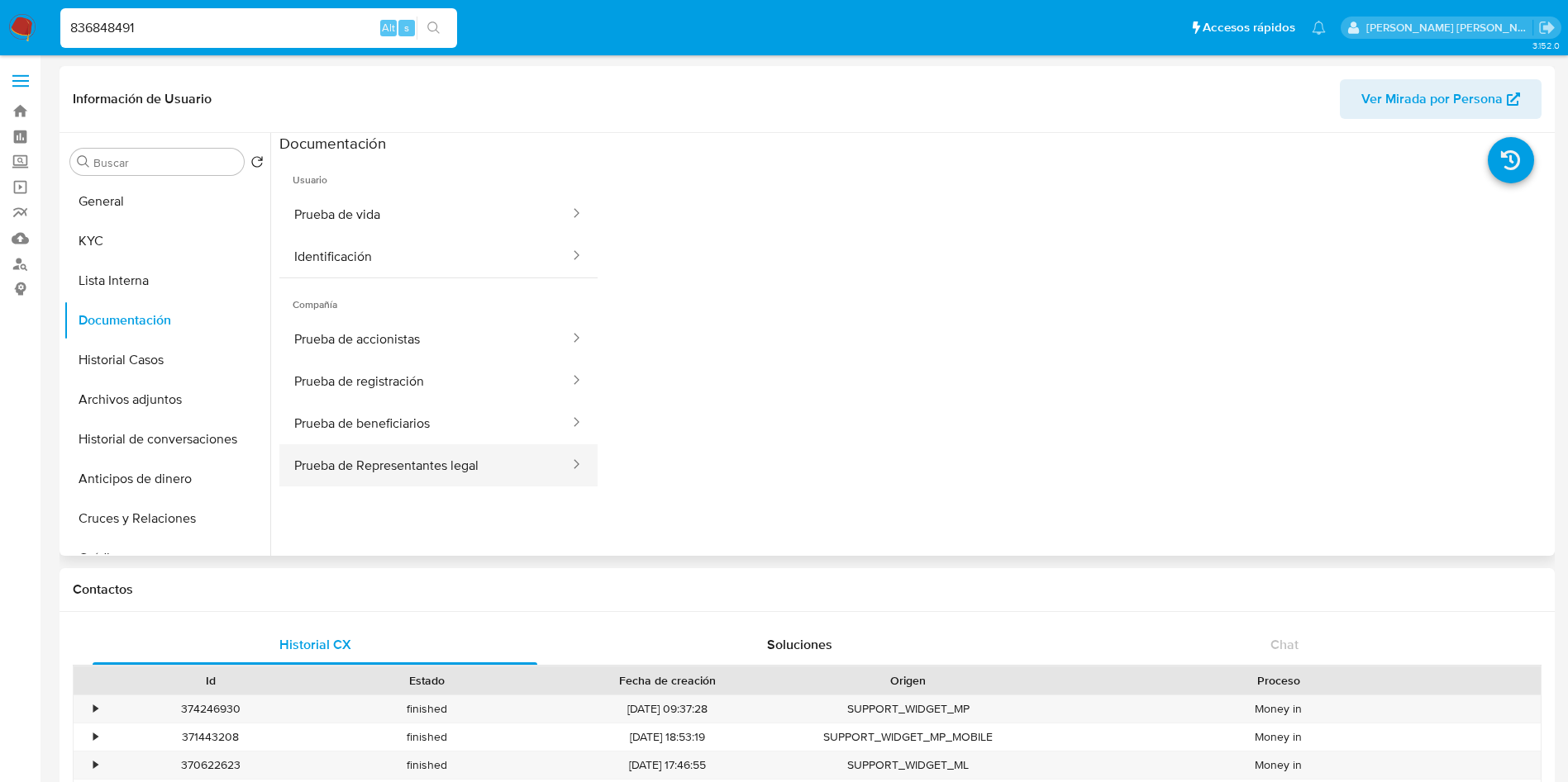
click at [447, 456] on button "Prueba de Representantes legal" at bounding box center [425, 466] width 292 height 42
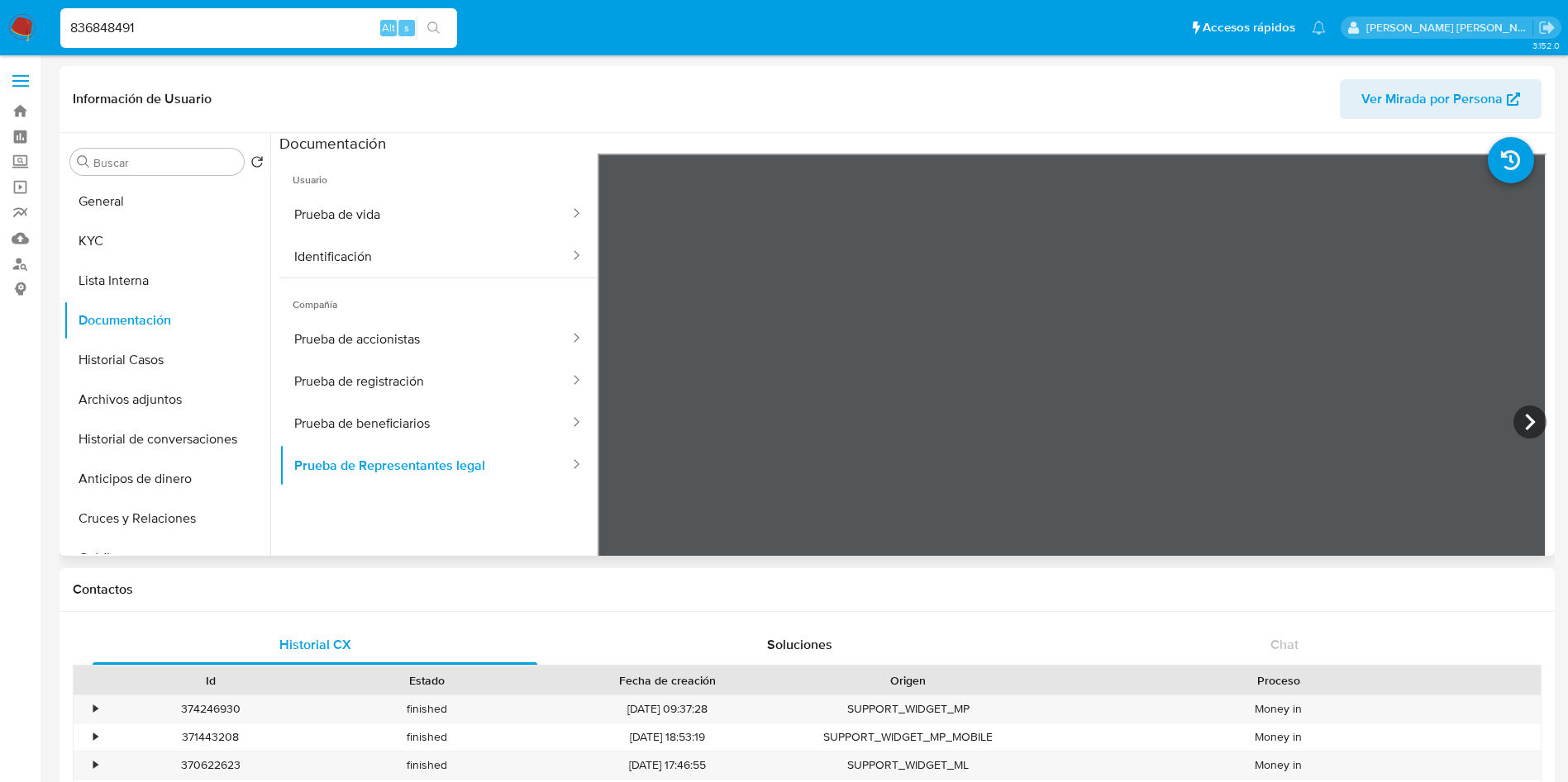
scroll to position [79, 0]
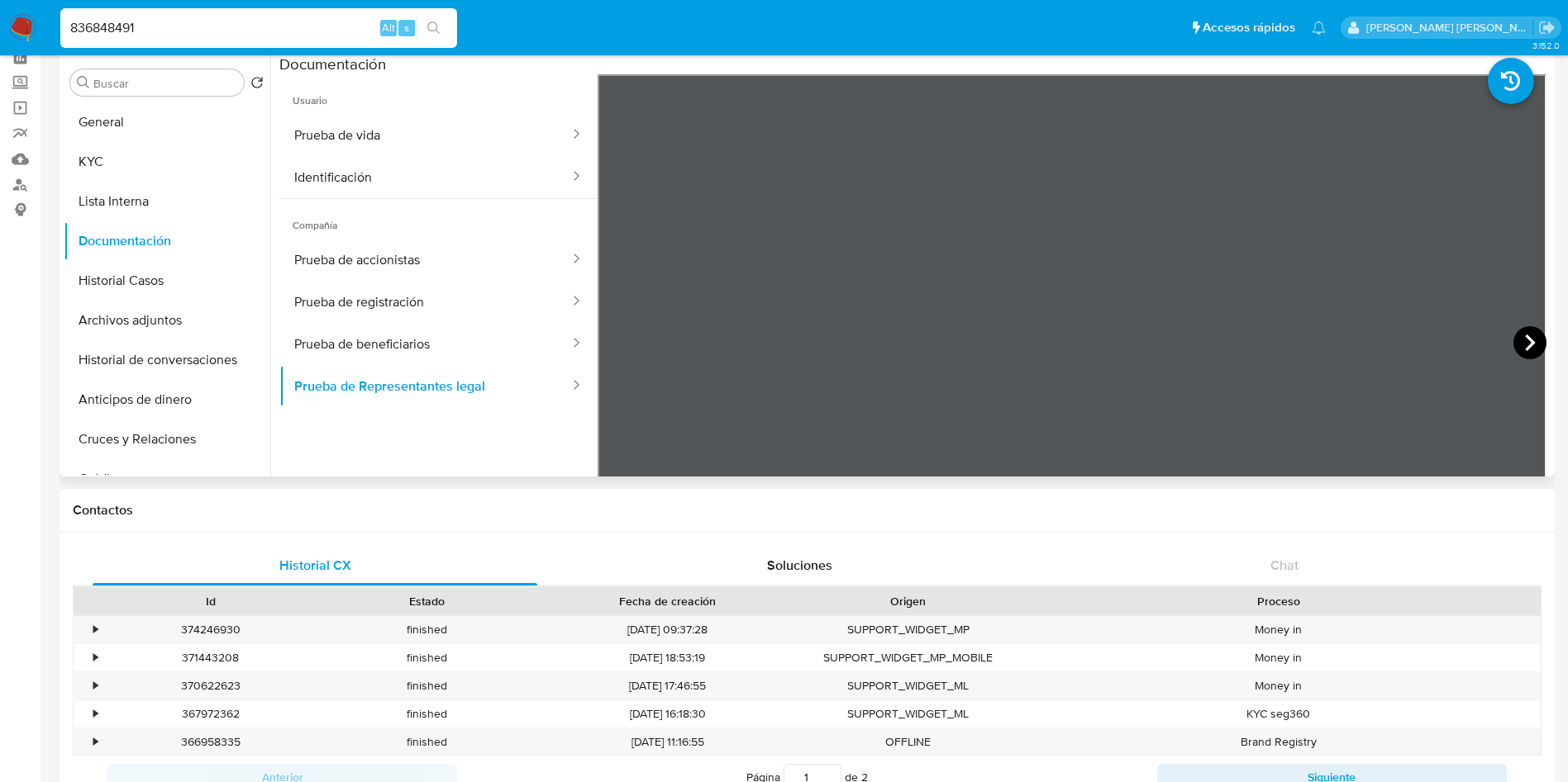
click at [1525, 346] on icon at bounding box center [1530, 342] width 10 height 16
click at [153, 43] on div "836848491 Alt s" at bounding box center [258, 28] width 396 height 40
click at [143, 38] on input "836848491" at bounding box center [258, 27] width 396 height 21
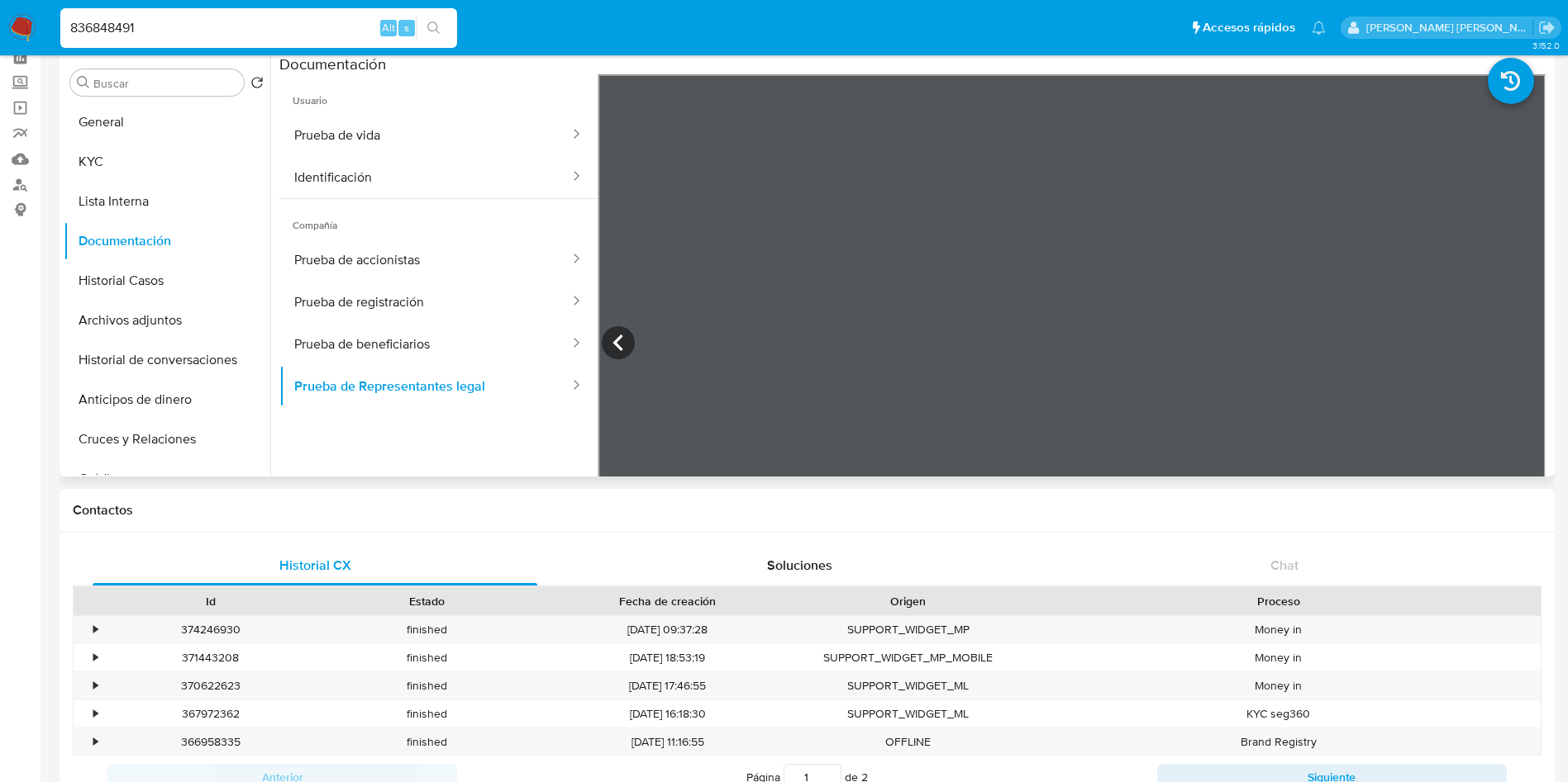
paste input "1031554842"
type input "1031554842"
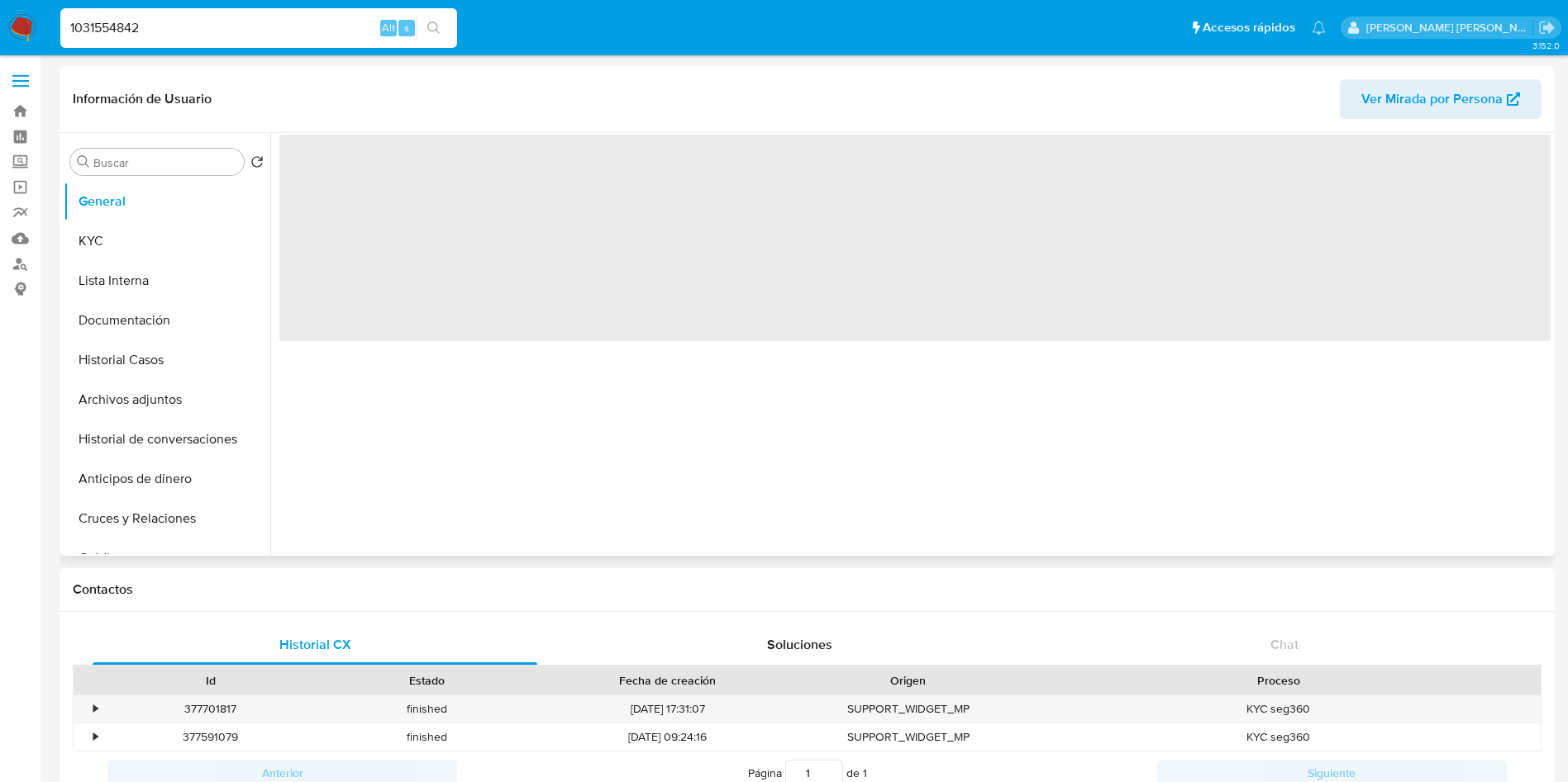
select select "10"
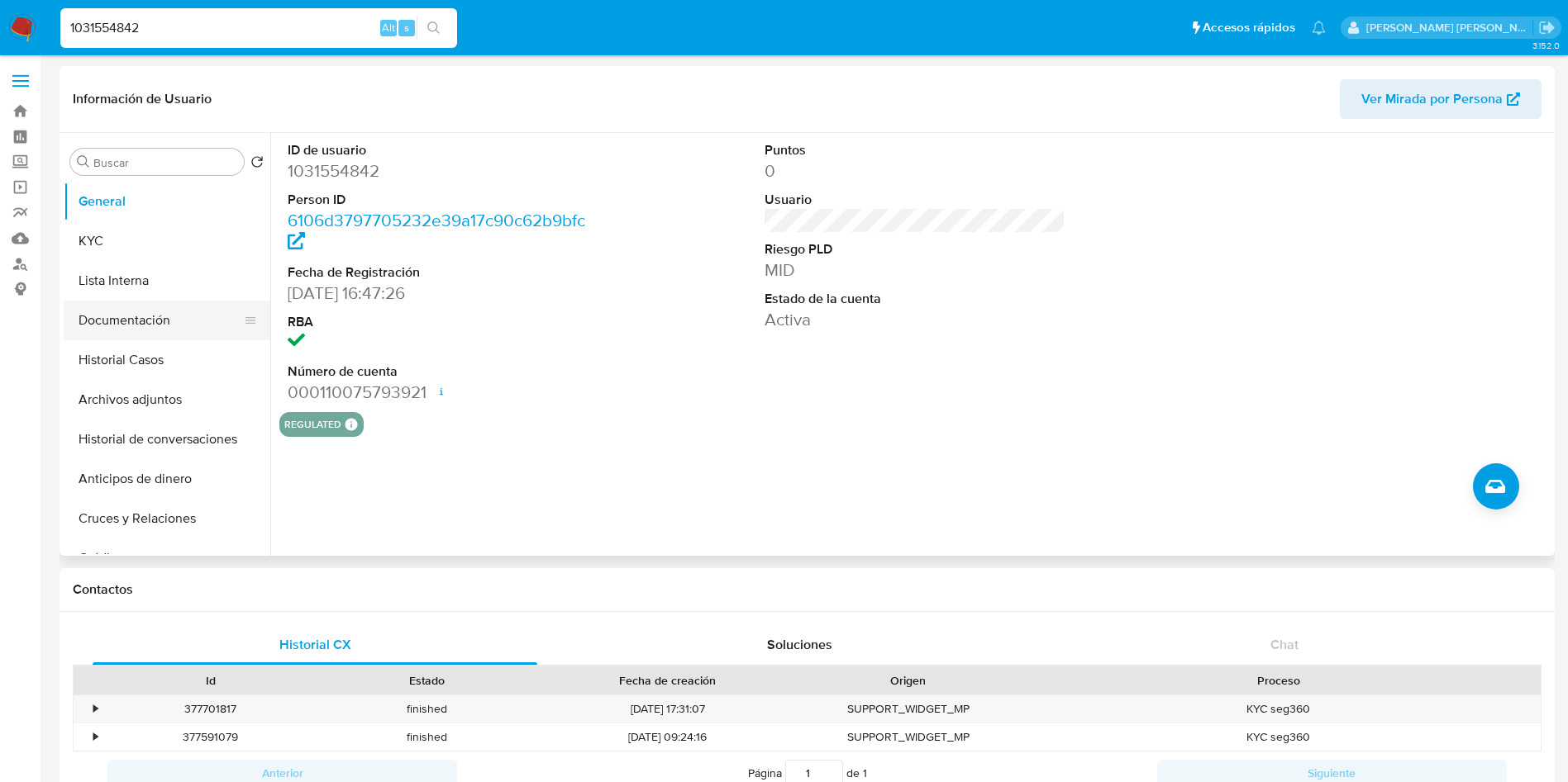
click at [132, 316] on button "Documentación" at bounding box center [160, 321] width 193 height 40
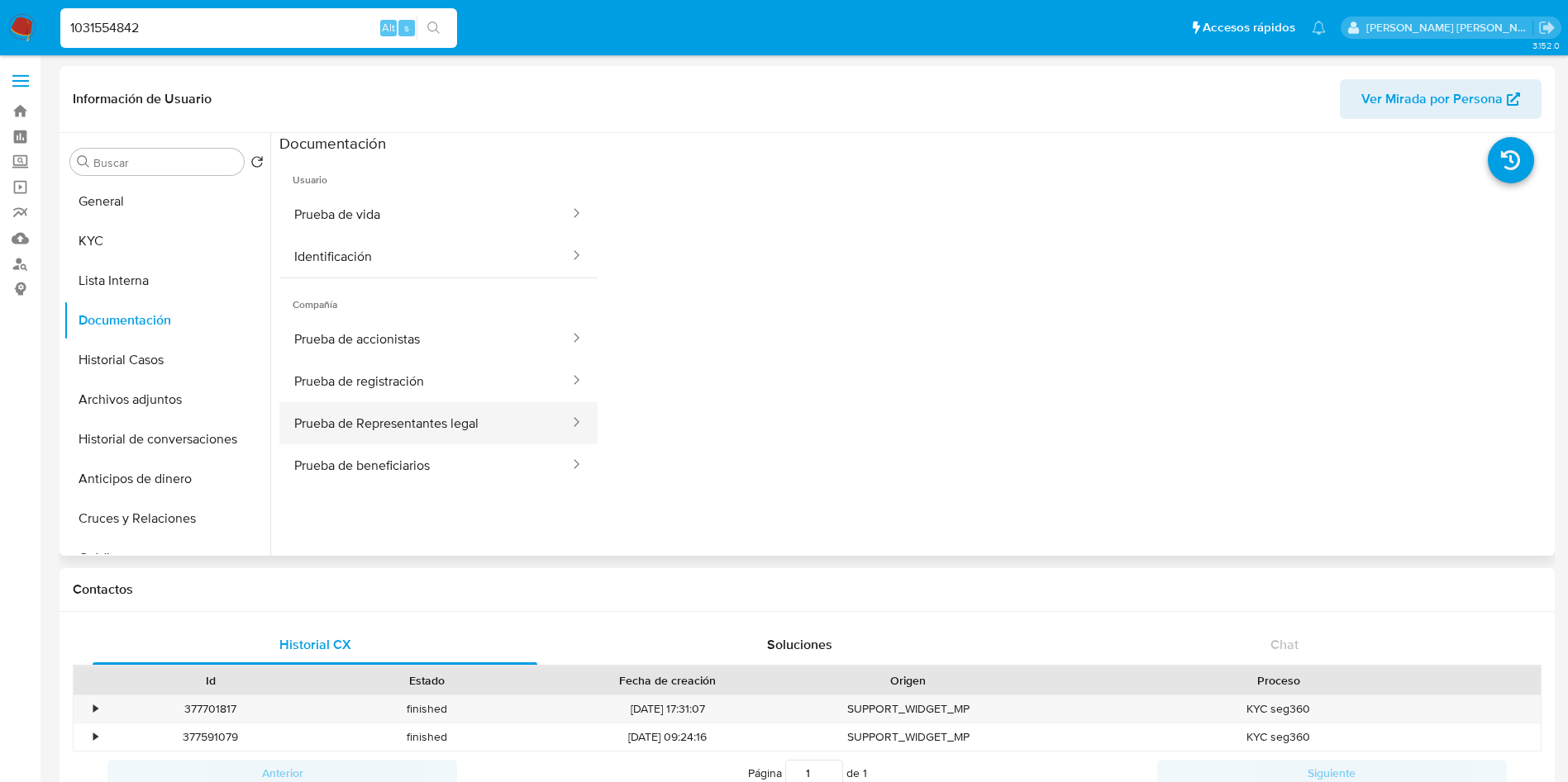
click at [428, 434] on button "Prueba de Representantes legal" at bounding box center [425, 423] width 292 height 42
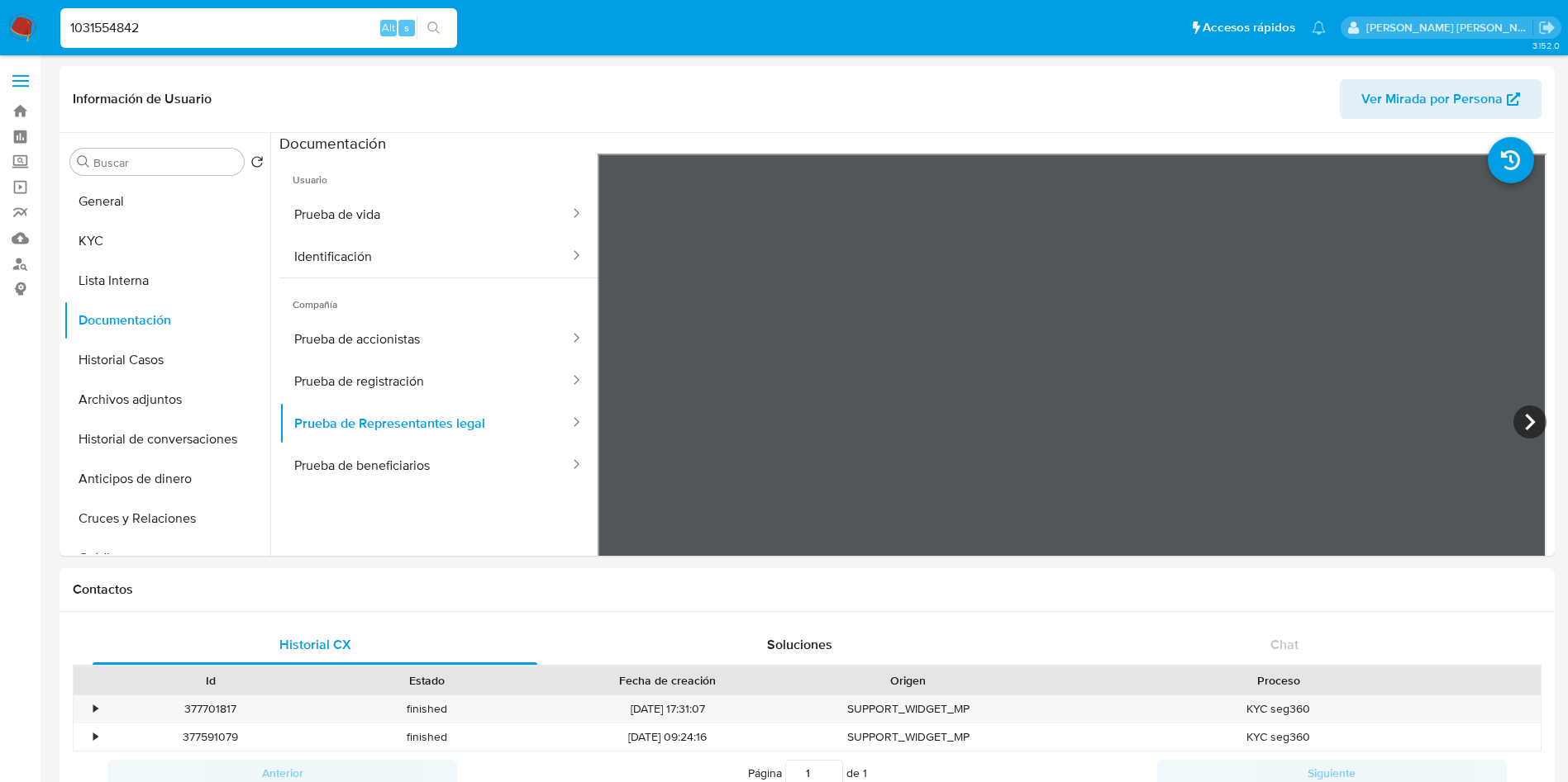
click at [248, 26] on input "1031554842" at bounding box center [258, 27] width 396 height 21
paste input "84451894"
type input "1084451894"
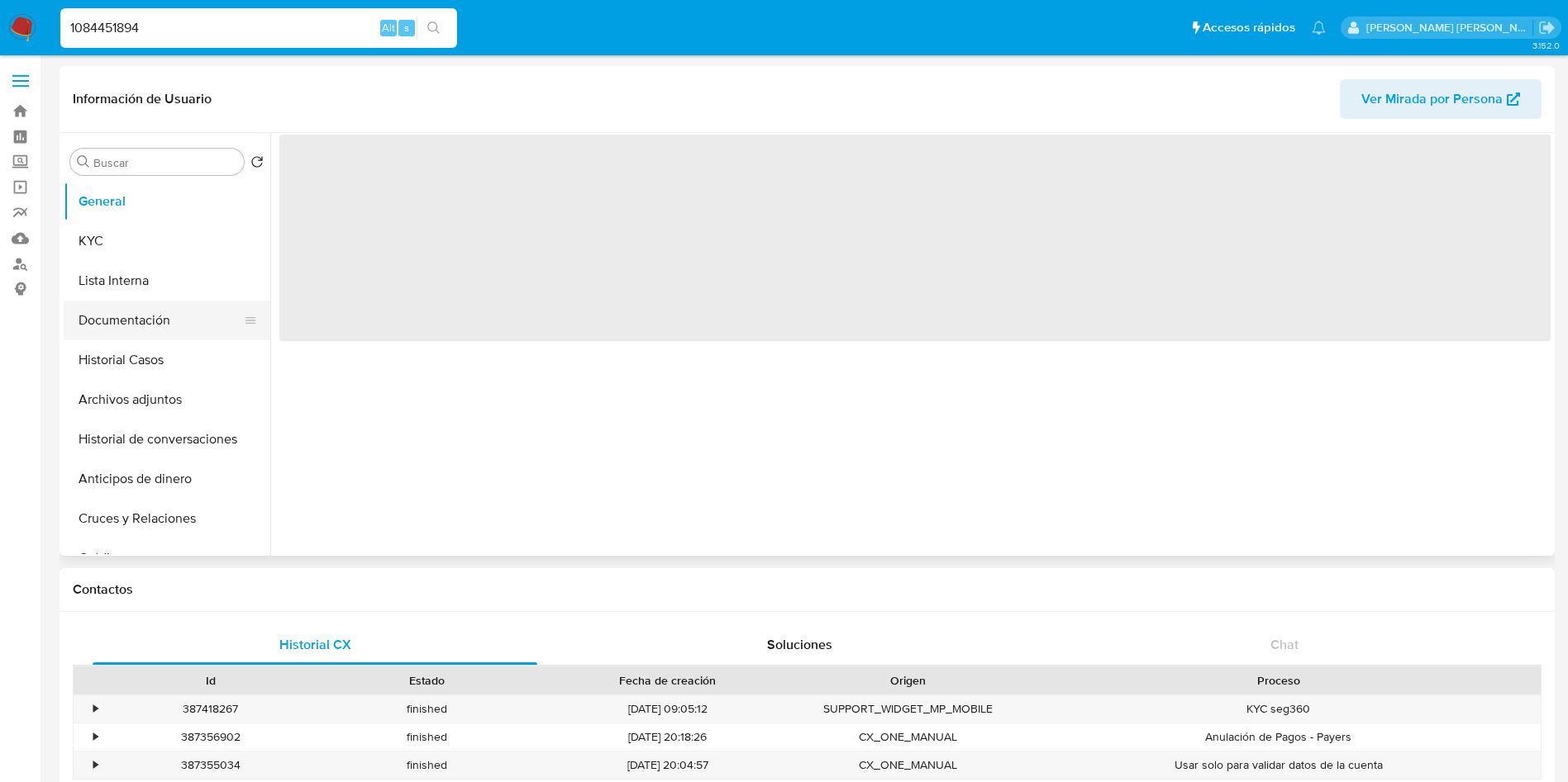
click at [122, 322] on button "Documentación" at bounding box center [160, 321] width 193 height 40
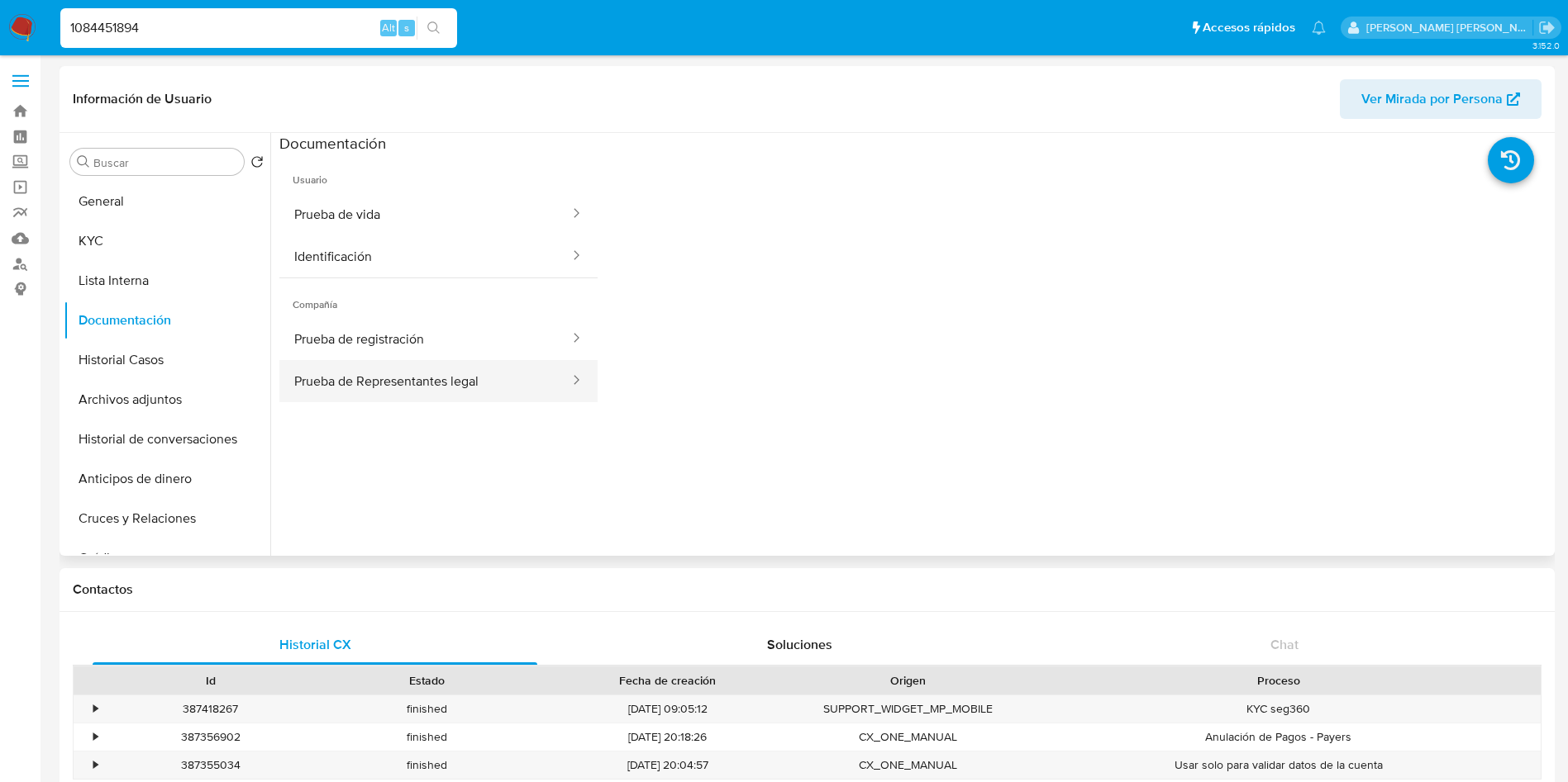
select select "10"
click at [415, 375] on button "Prueba de Representantes legal" at bounding box center [425, 382] width 292 height 42
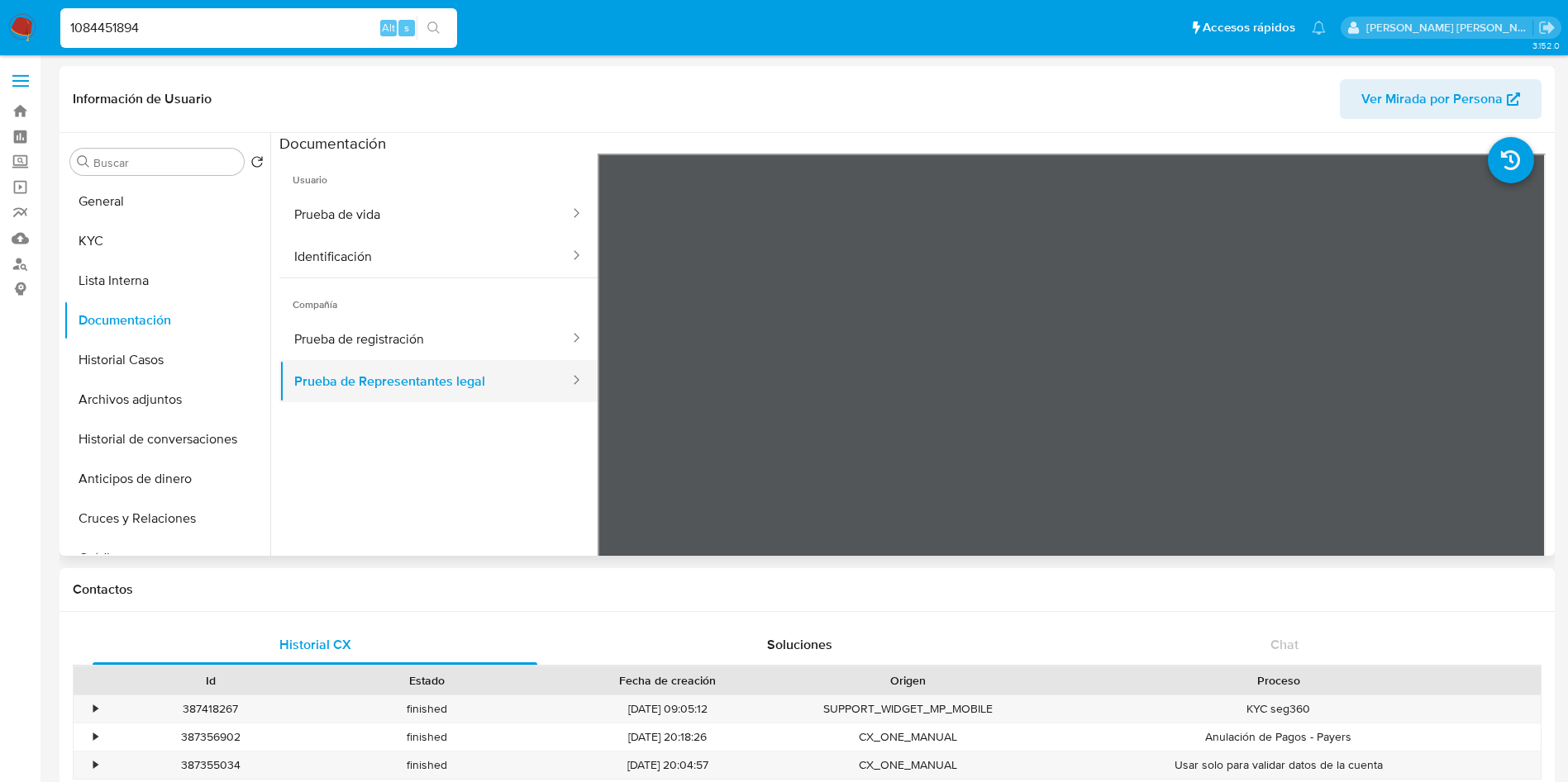
scroll to position [61, 0]
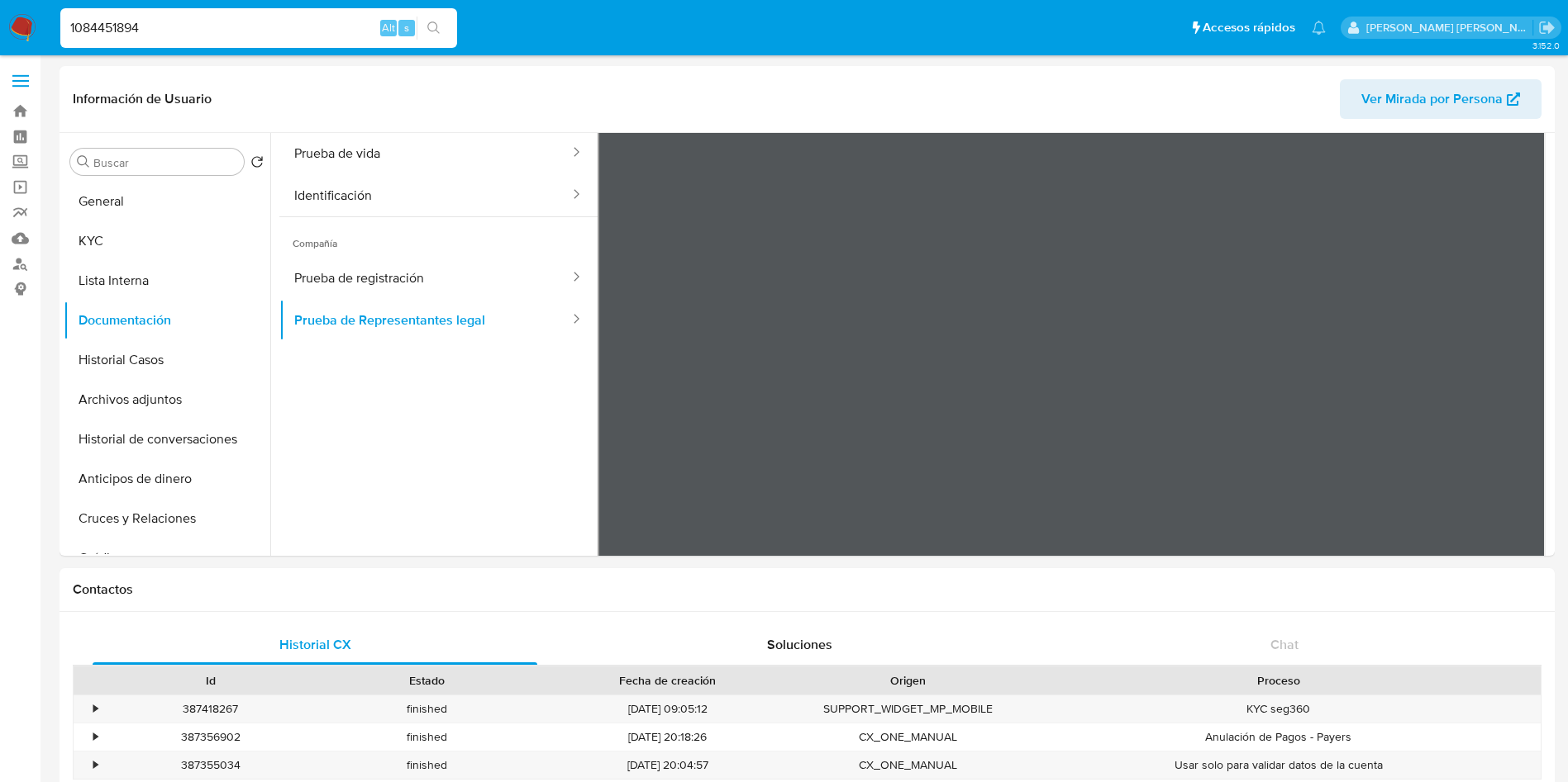
click at [169, 30] on input "1084451894" at bounding box center [258, 27] width 396 height 21
paste input "141941021"
type input "1141941021"
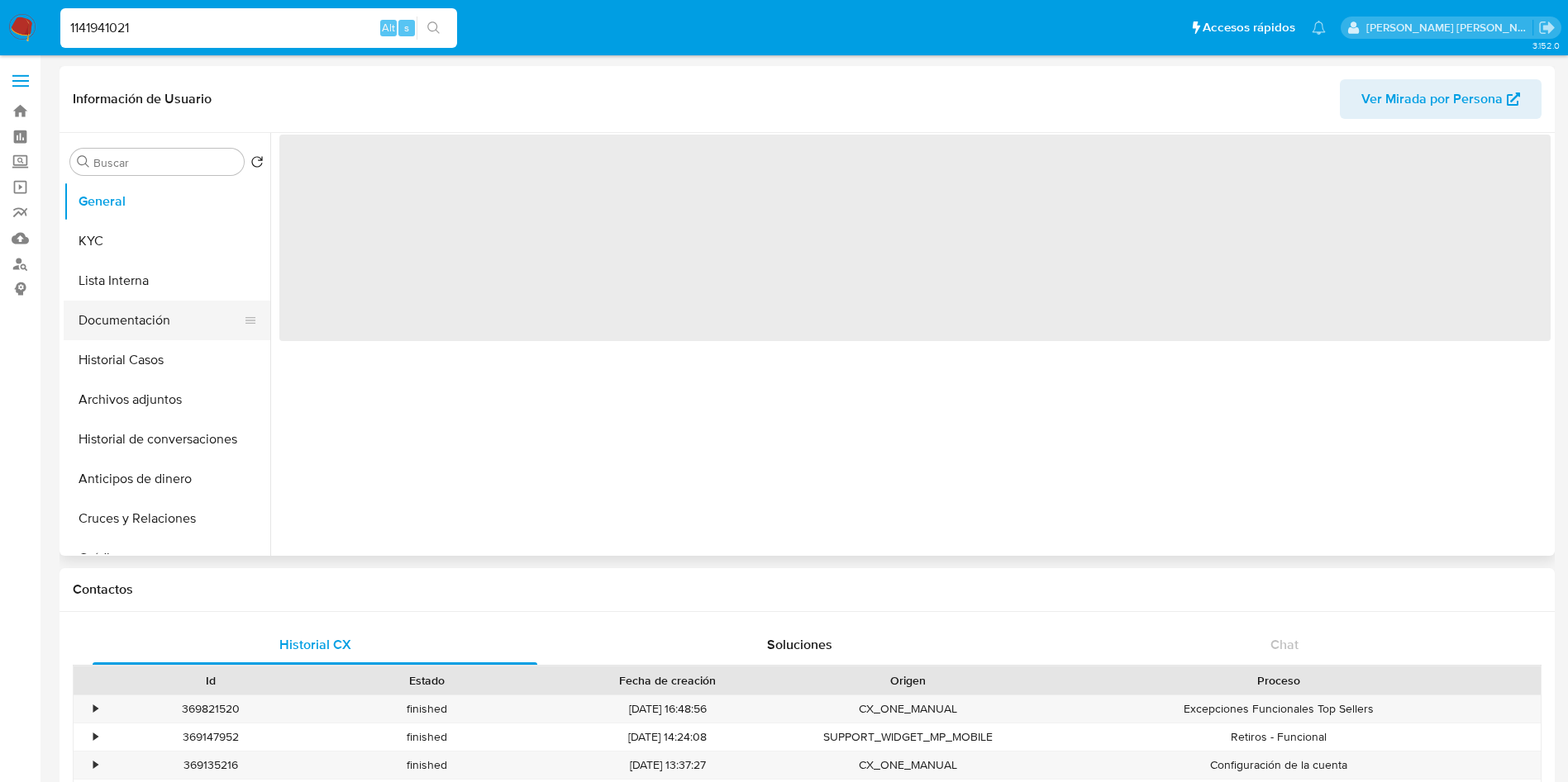
click at [131, 303] on button "Documentación" at bounding box center [160, 321] width 193 height 40
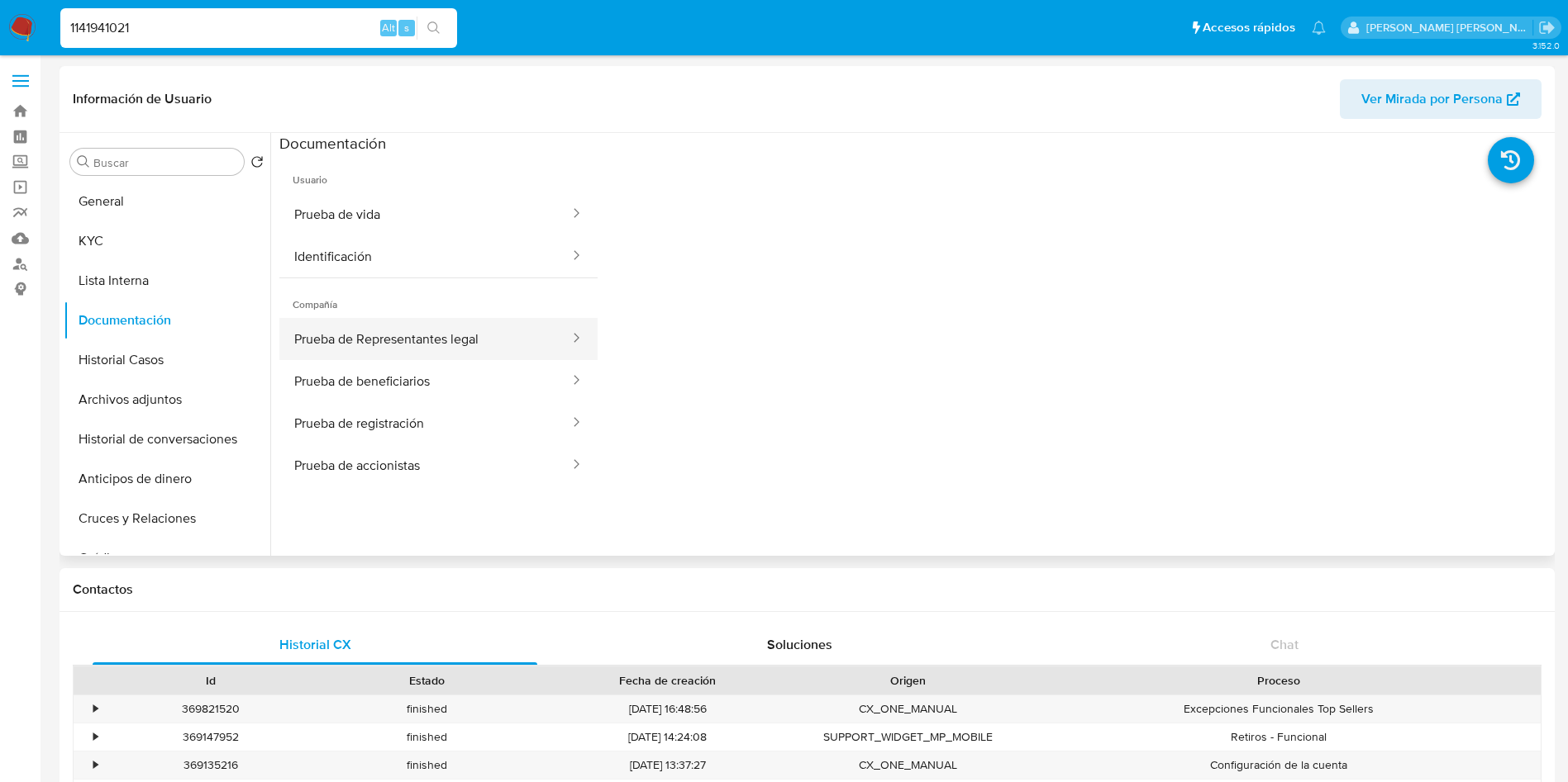
click at [498, 343] on button "Prueba de Representantes legal" at bounding box center [425, 339] width 292 height 42
select select "10"
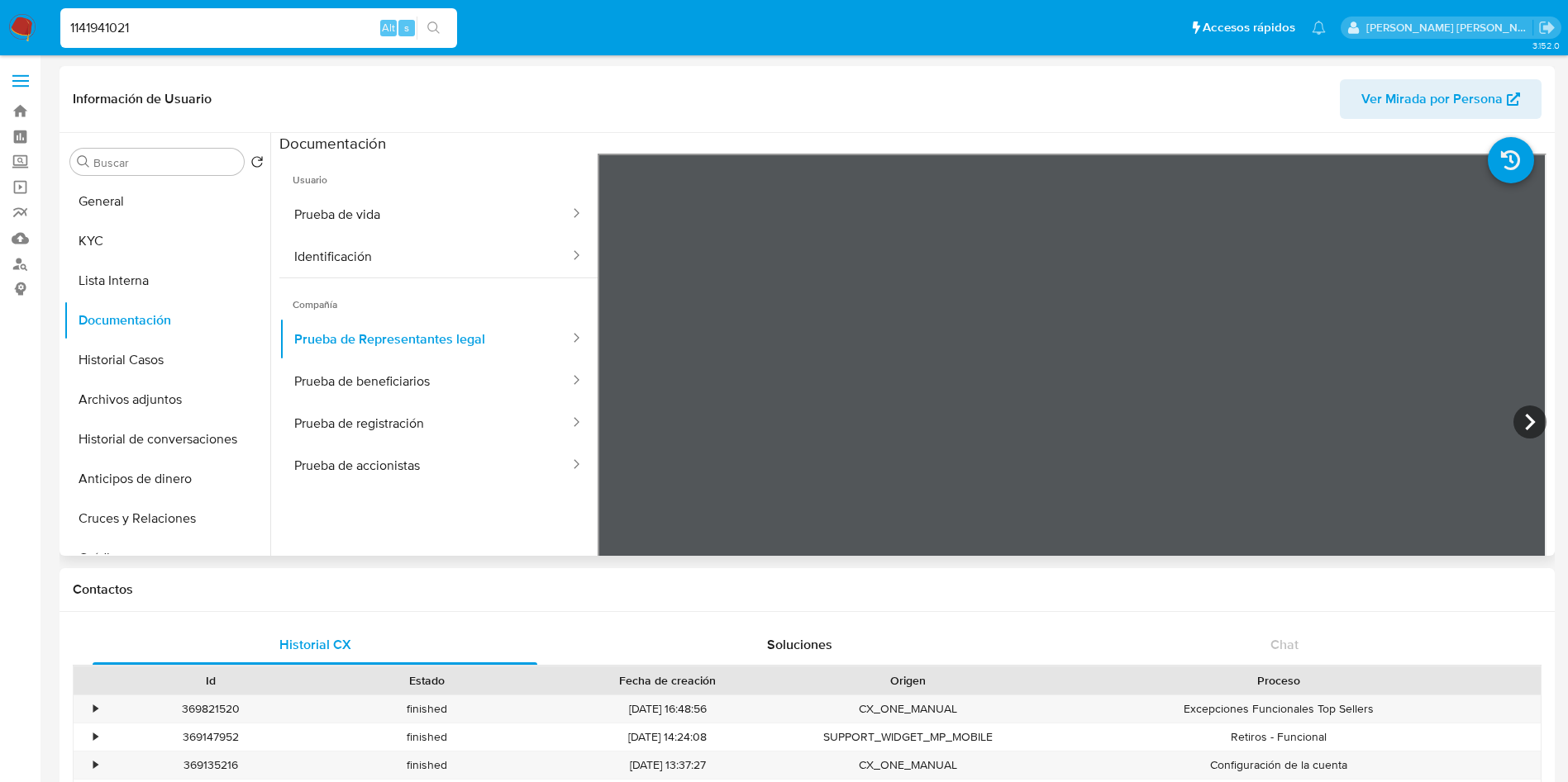
click at [1279, 86] on header "Información de Usuario Ver Mirada por Persona" at bounding box center [807, 98] width 1469 height 40
click at [1389, 100] on span "Ver Mirada por Persona" at bounding box center [1431, 98] width 142 height 40
click at [188, 36] on input "1141941021" at bounding box center [258, 27] width 396 height 21
paste input "73383578"
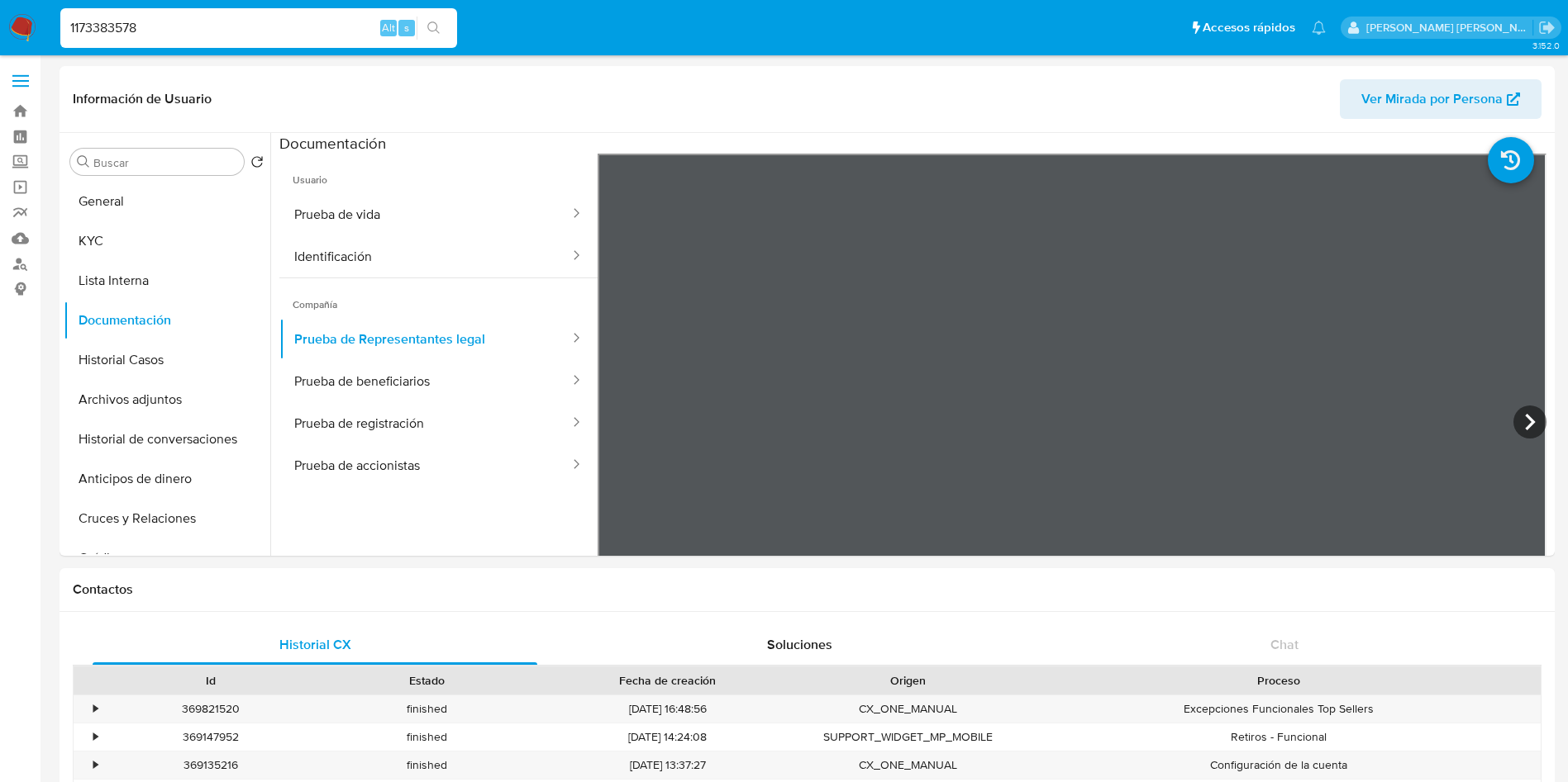
type input "1173383578"
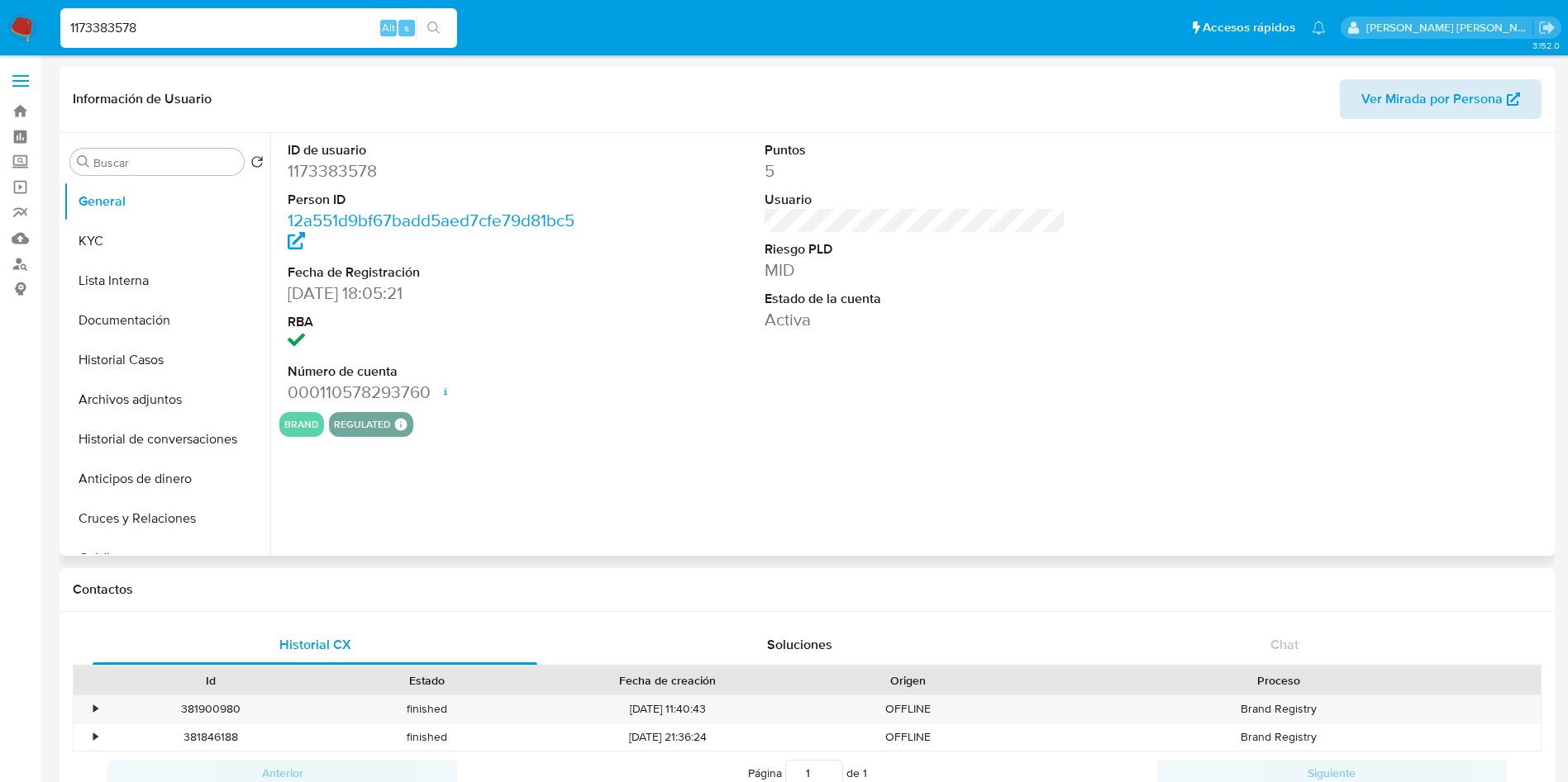
select select "10"
click at [1385, 86] on span "Ver Mirada por Persona" at bounding box center [1431, 98] width 142 height 40
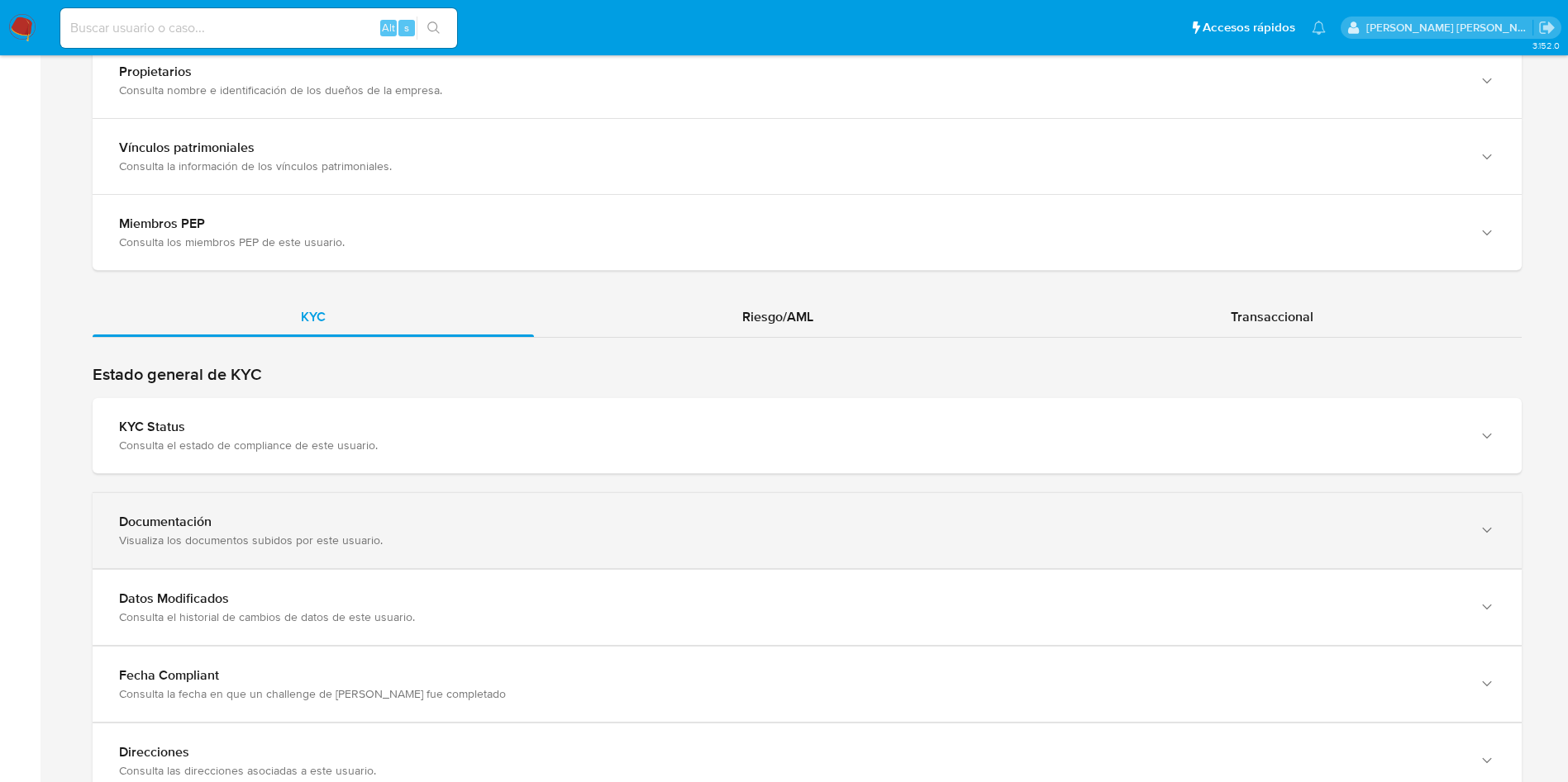
click at [414, 449] on div "Estado general de KYC KYC Status Consulta el estado de compliance de este usuar…" at bounding box center [807, 581] width 1429 height 435
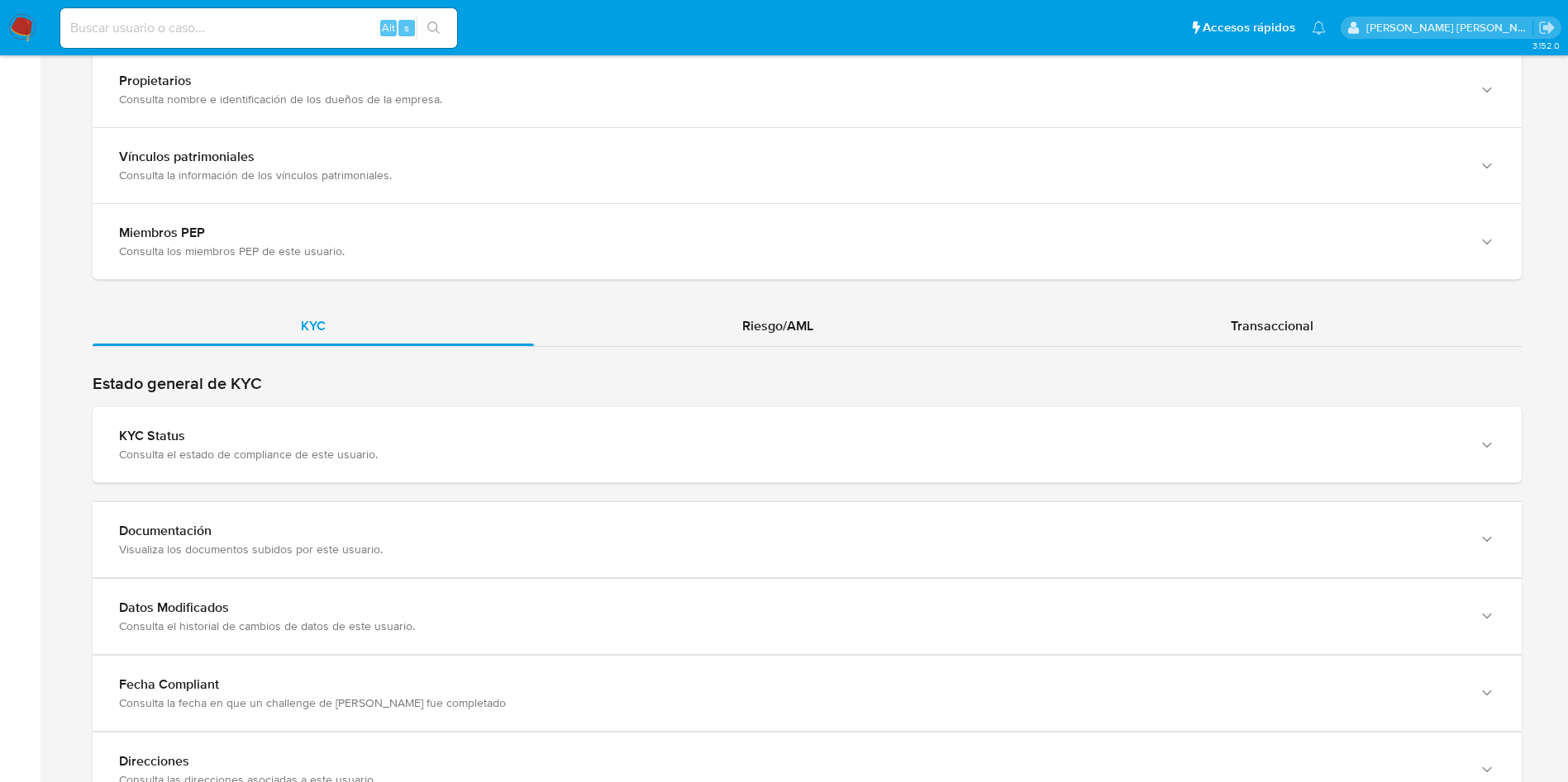
scroll to position [1597, 0]
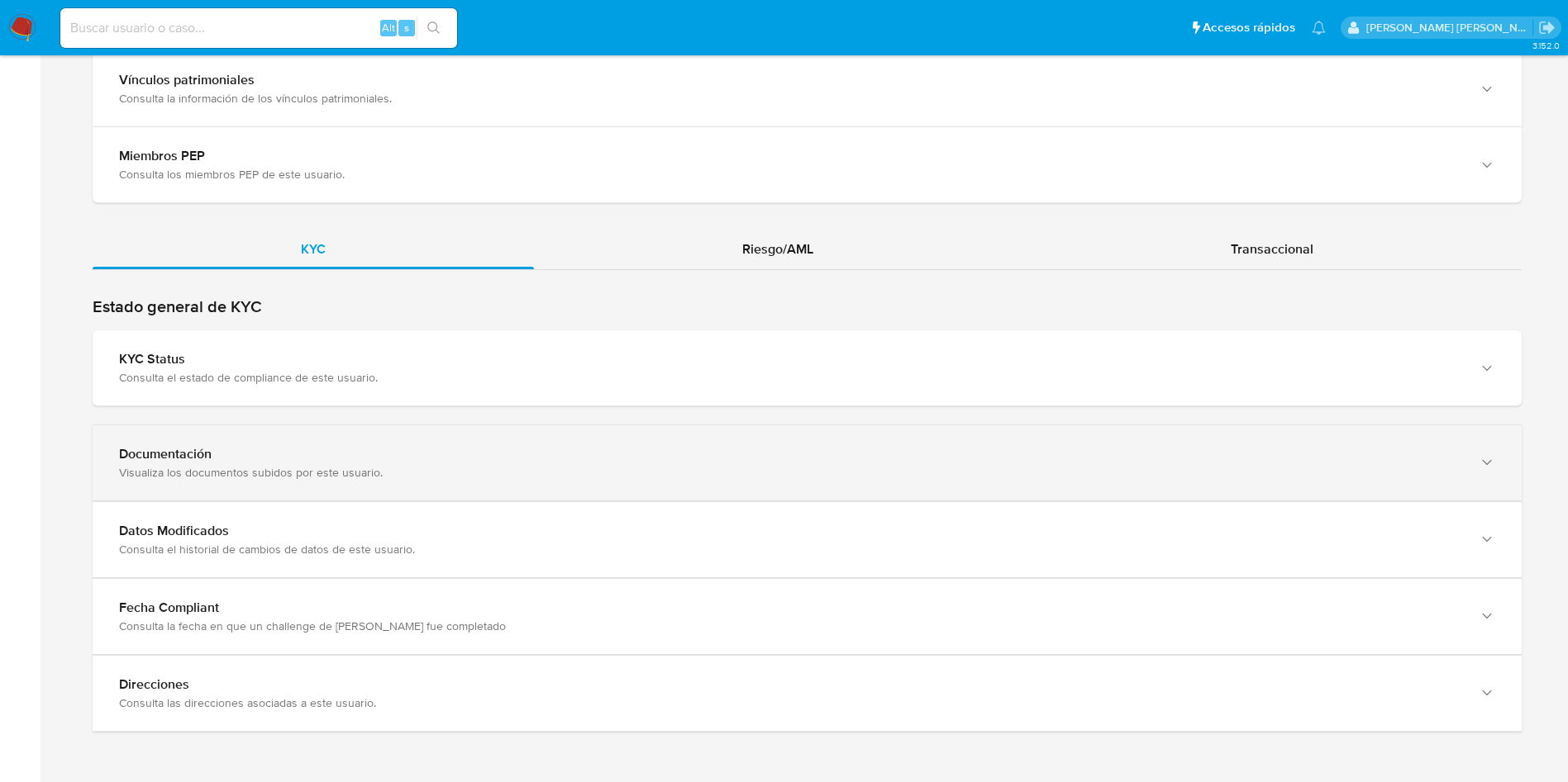
click at [473, 474] on div "Visualiza los documentos subidos por este usuario." at bounding box center [790, 472] width 1343 height 15
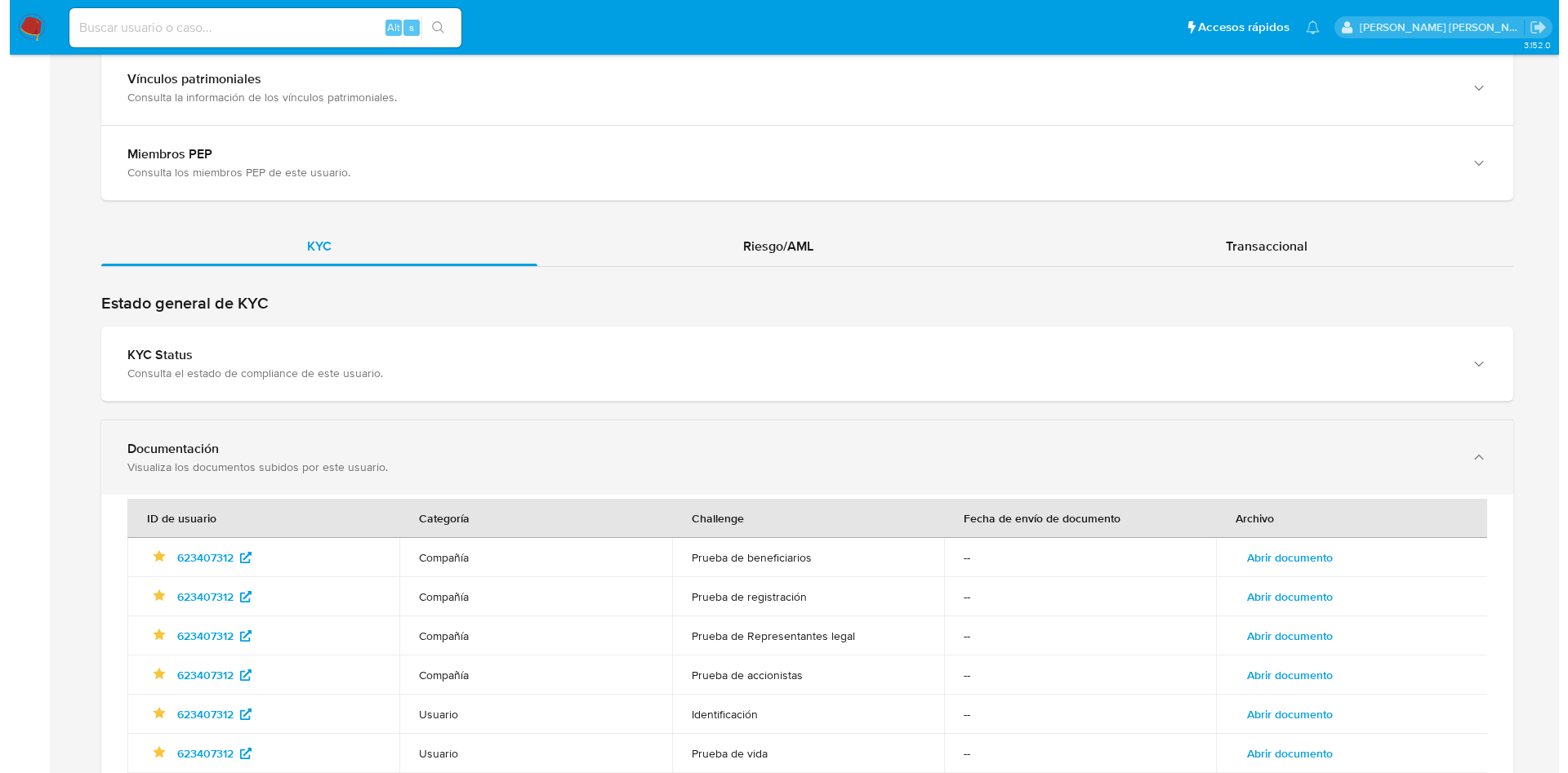
scroll to position [1935, 0]
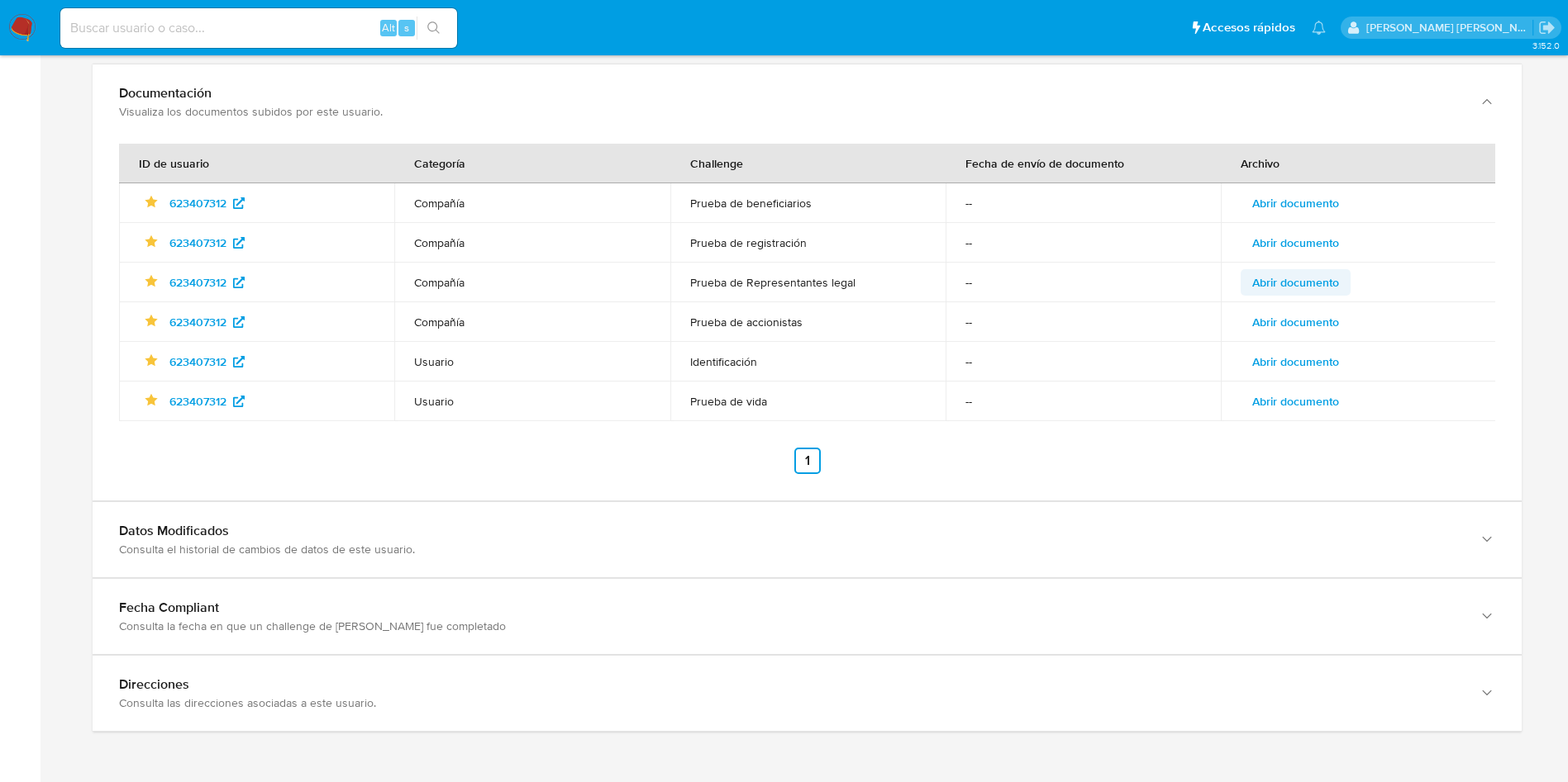
click at [1277, 277] on span "Abrir documento" at bounding box center [1295, 282] width 87 height 23
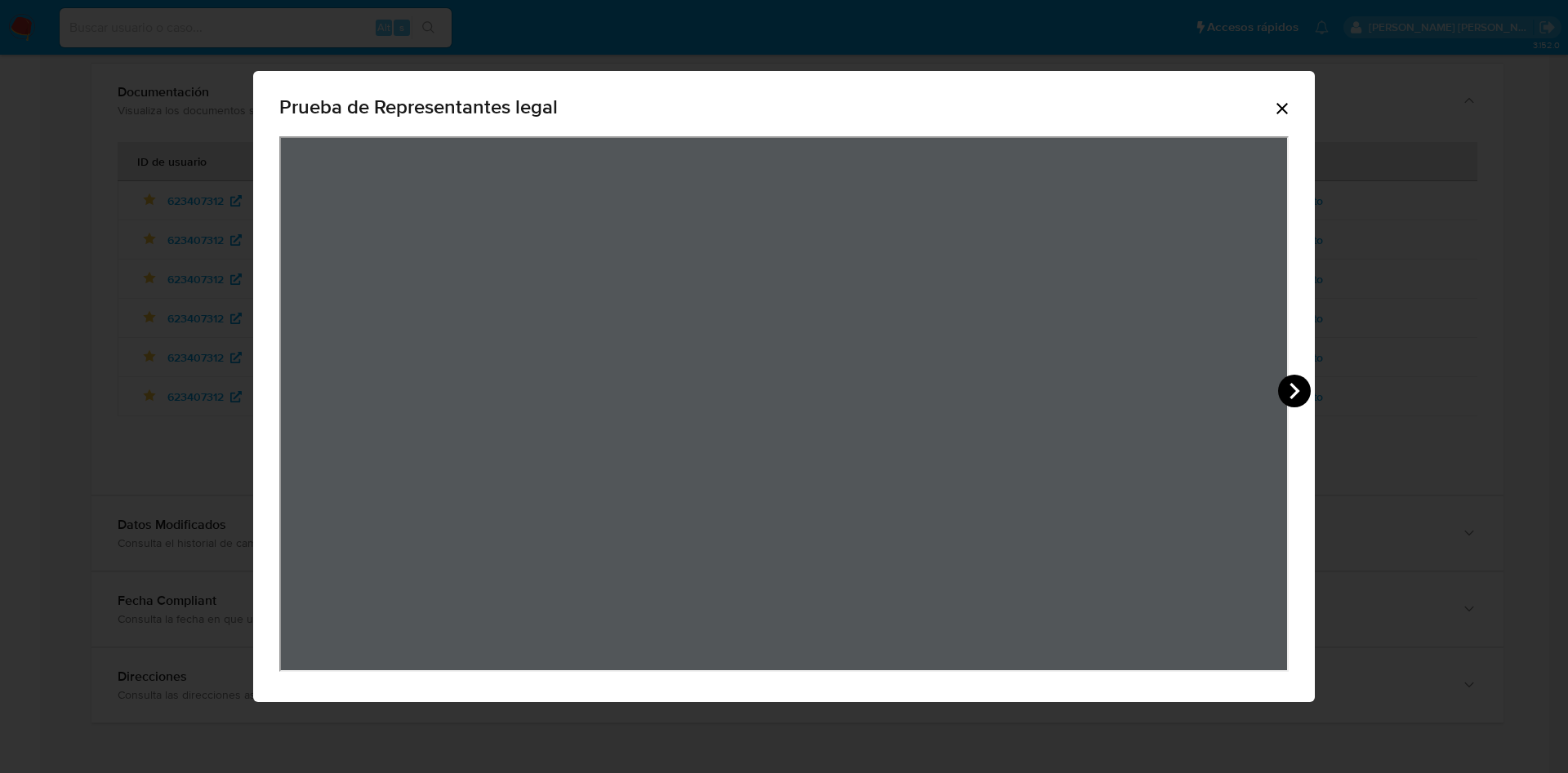
click at [1301, 399] on icon "View Document Modal" at bounding box center [1294, 391] width 33 height 33
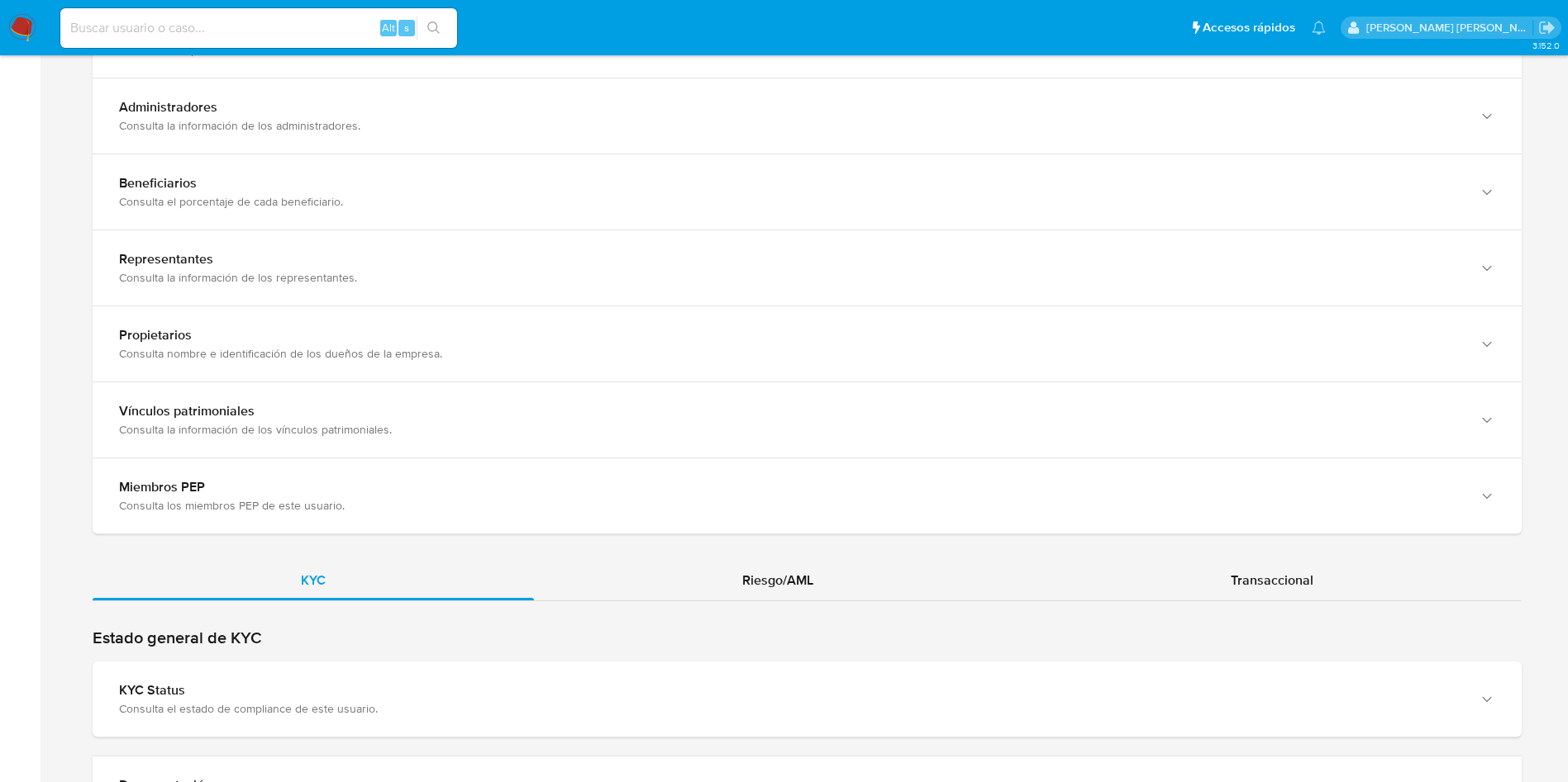
scroll to position [1588, 0]
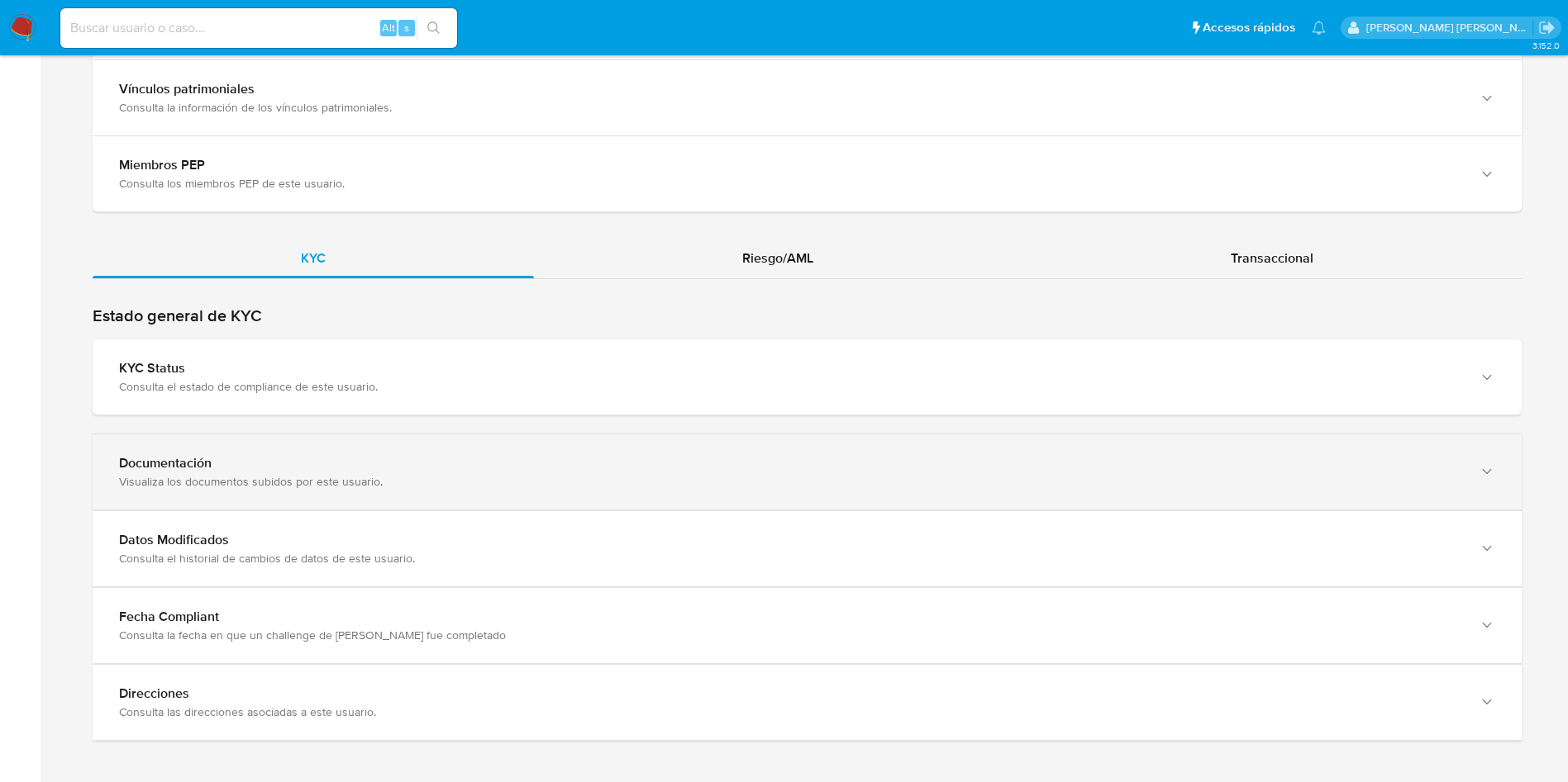
click at [458, 486] on div "Visualiza los documentos subidos por este usuario." at bounding box center [790, 482] width 1343 height 15
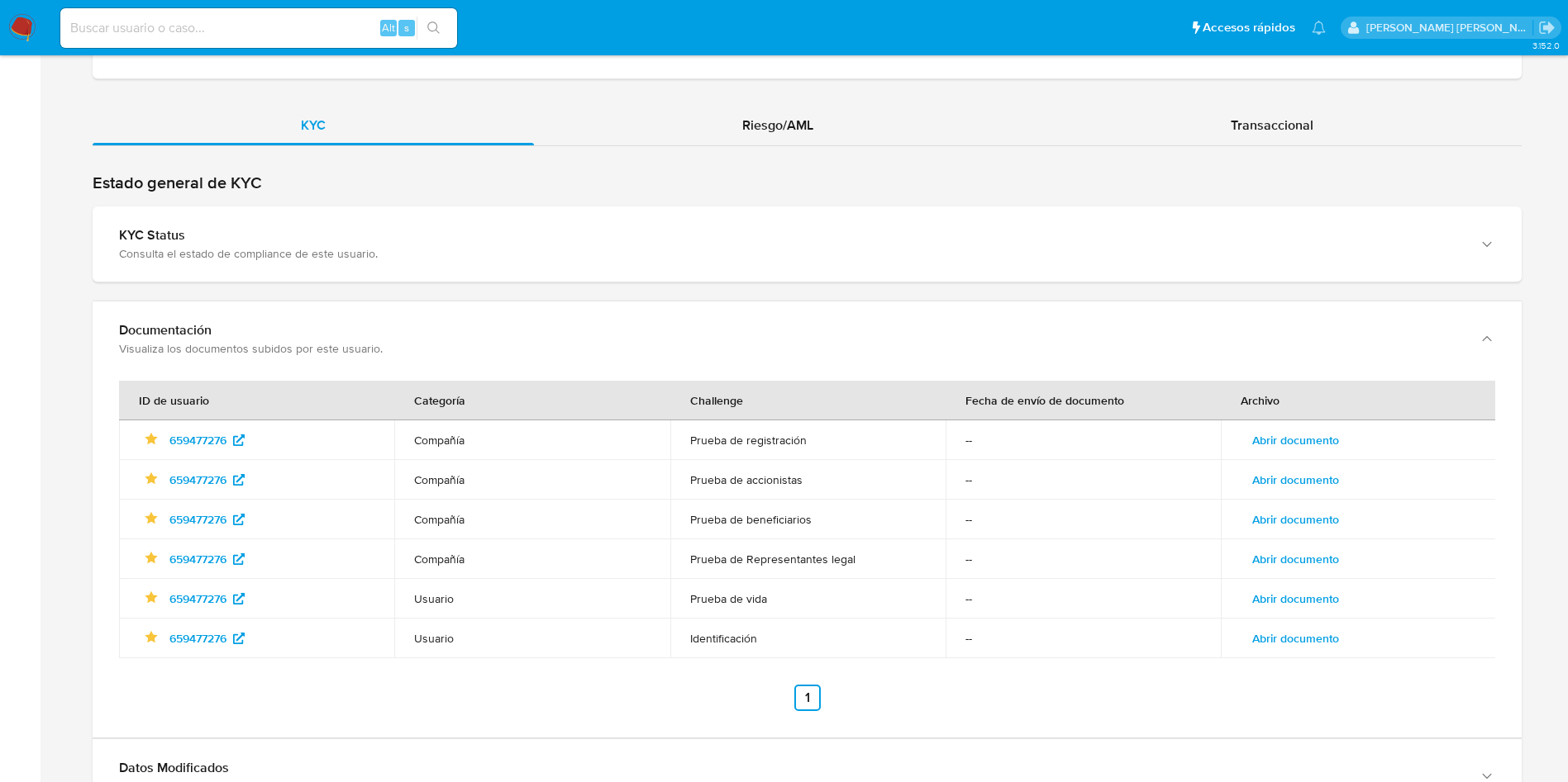
scroll to position [1722, 0]
click at [1313, 561] on span "Abrir documento" at bounding box center [1295, 558] width 87 height 23
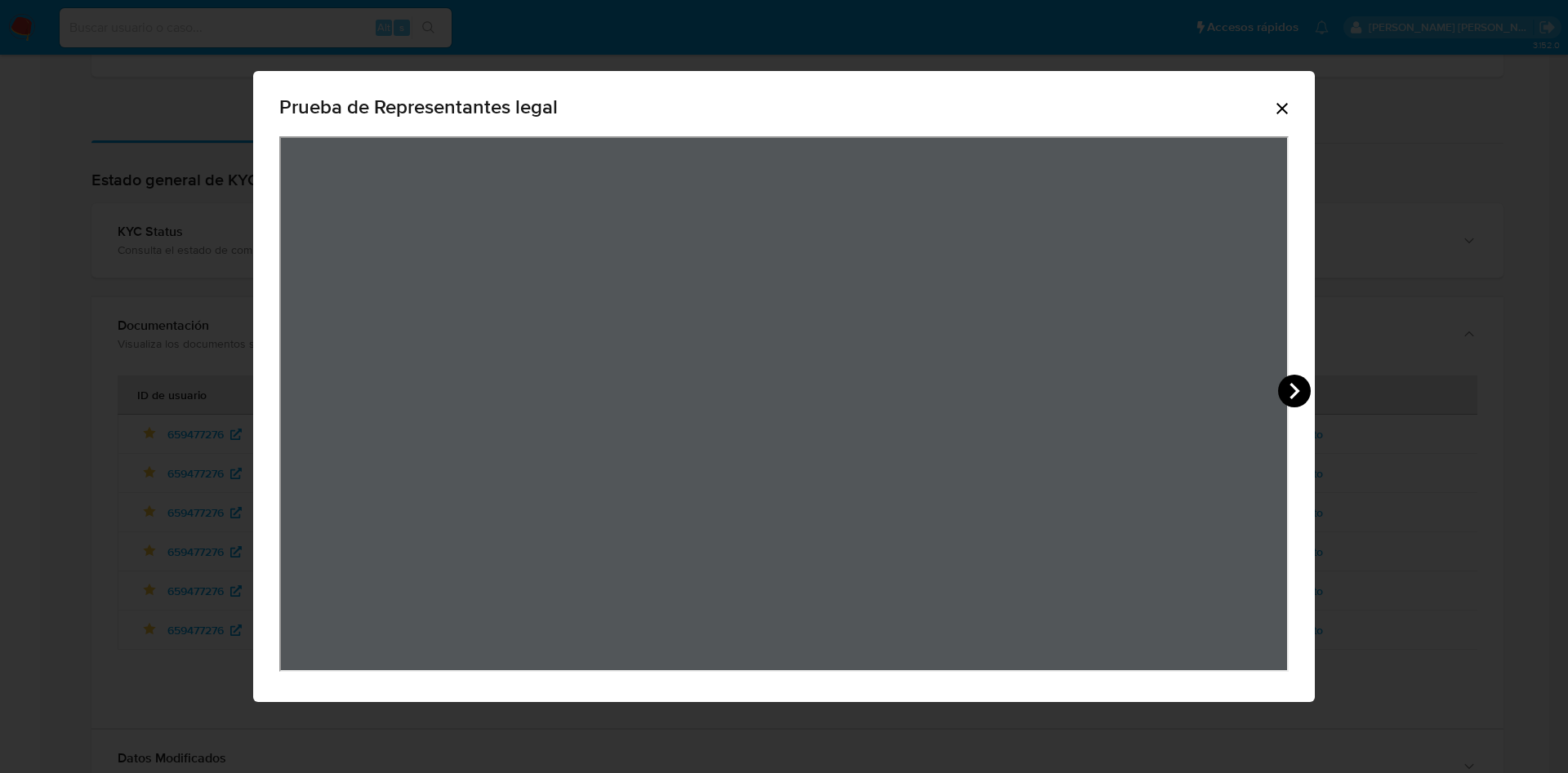
click at [1299, 392] on icon "View Document Modal" at bounding box center [1294, 391] width 33 height 33
click at [1457, 418] on div "Prueba de Representantes legal" at bounding box center [784, 386] width 1568 height 773
click at [1272, 112] on icon "Cerrar" at bounding box center [1281, 108] width 19 height 19
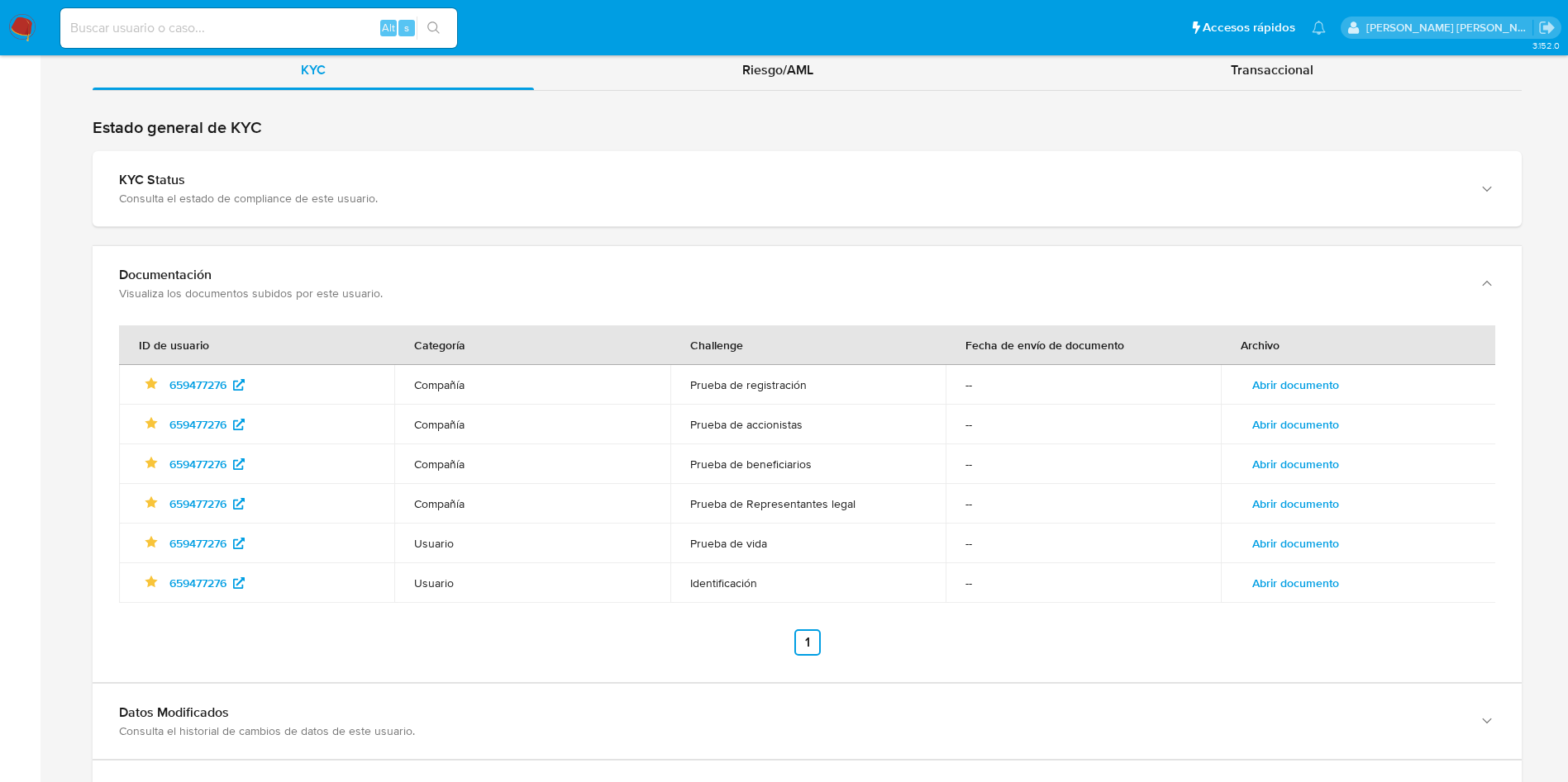
scroll to position [1852, 0]
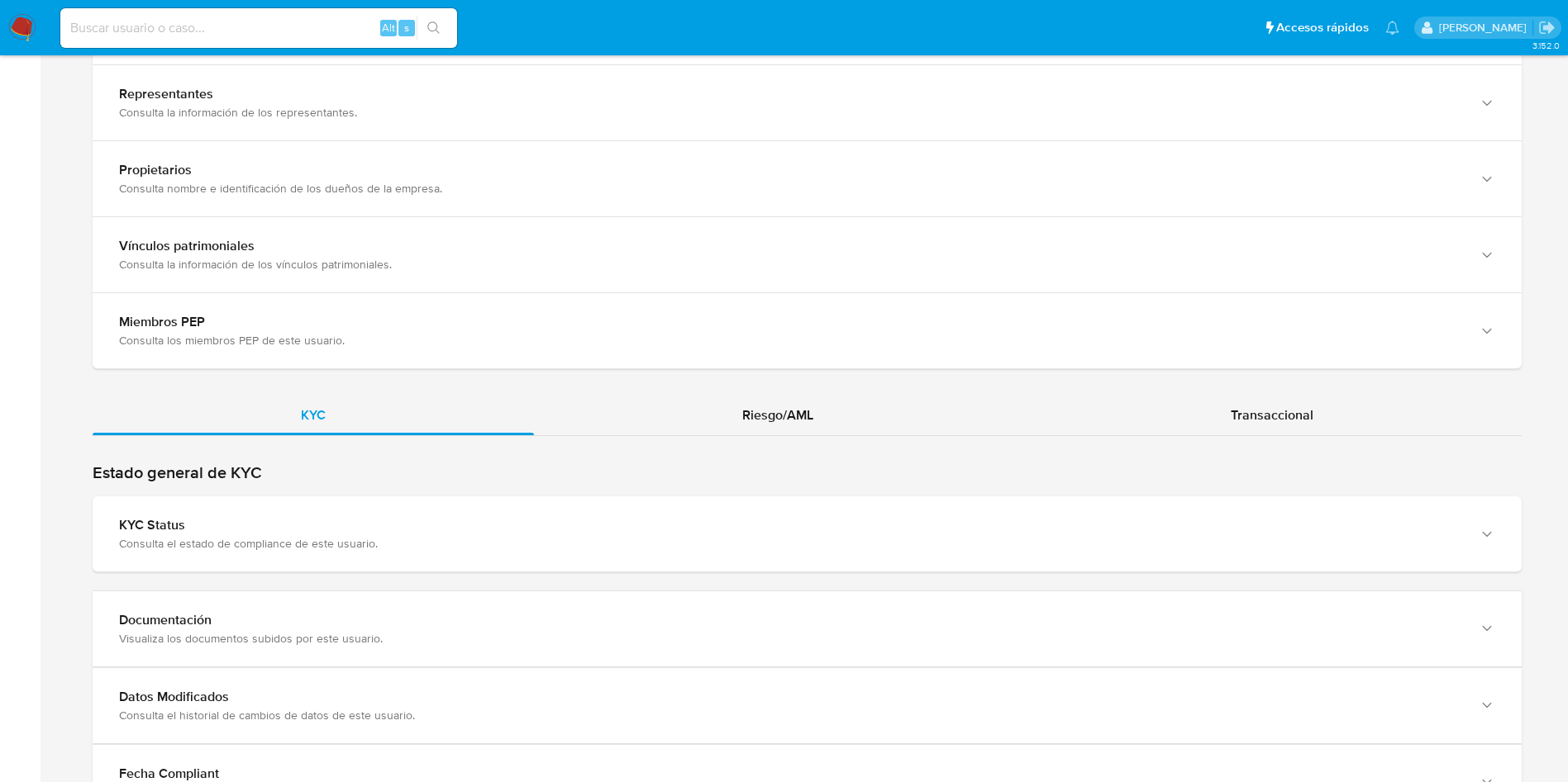
scroll to position [1588, 0]
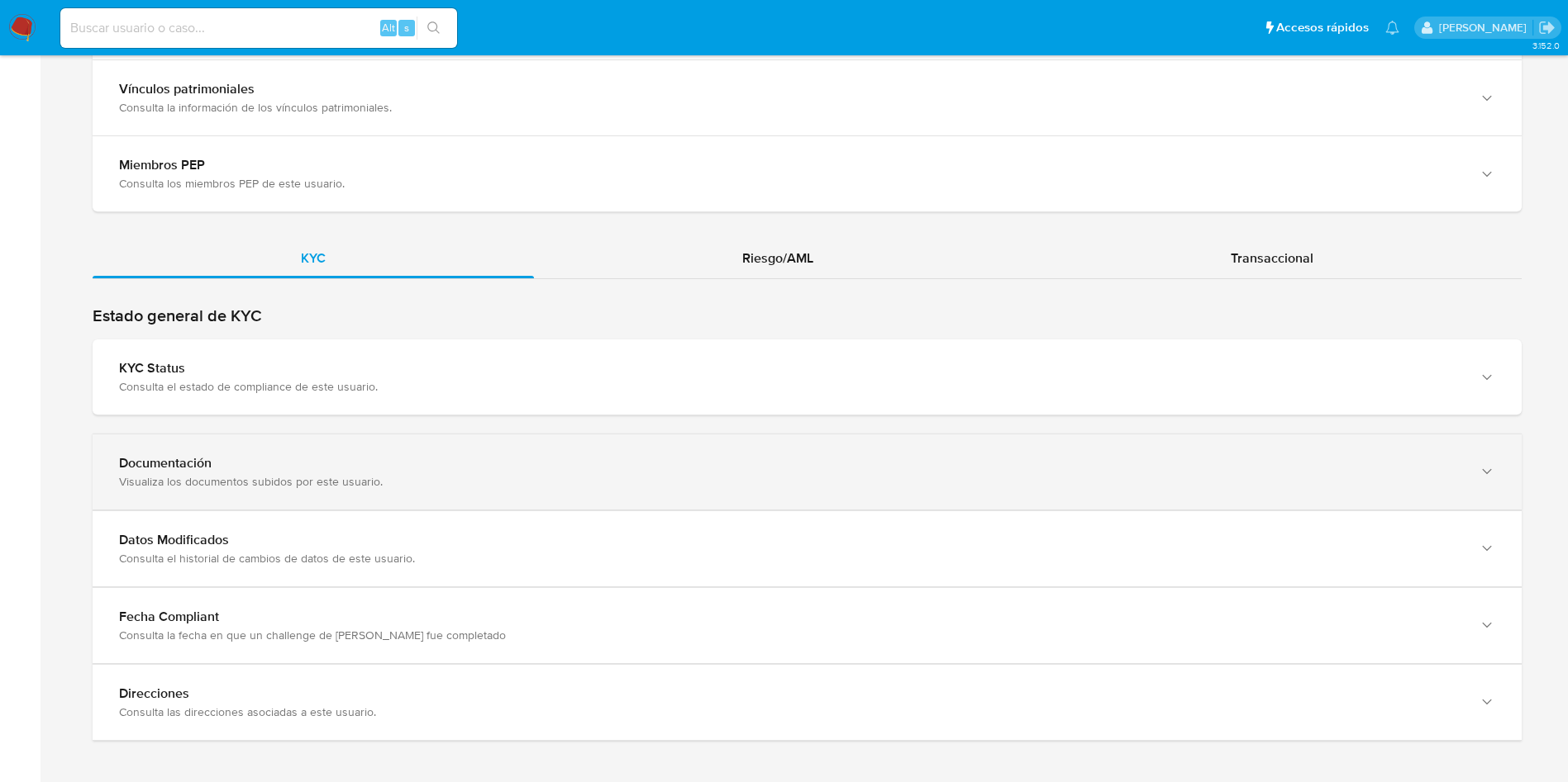
click at [678, 465] on div "Documentación" at bounding box center [790, 463] width 1343 height 16
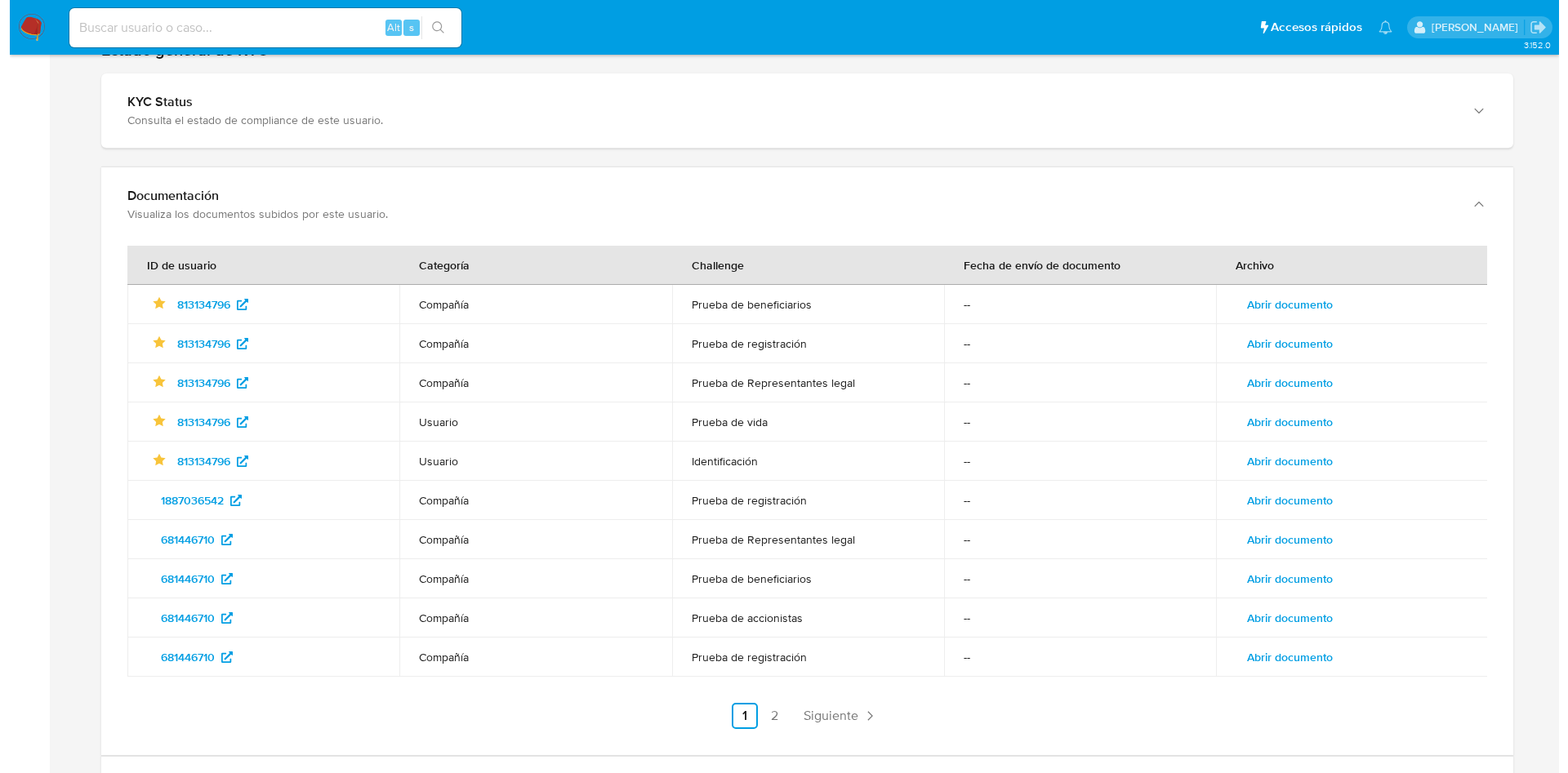
scroll to position [1845, 0]
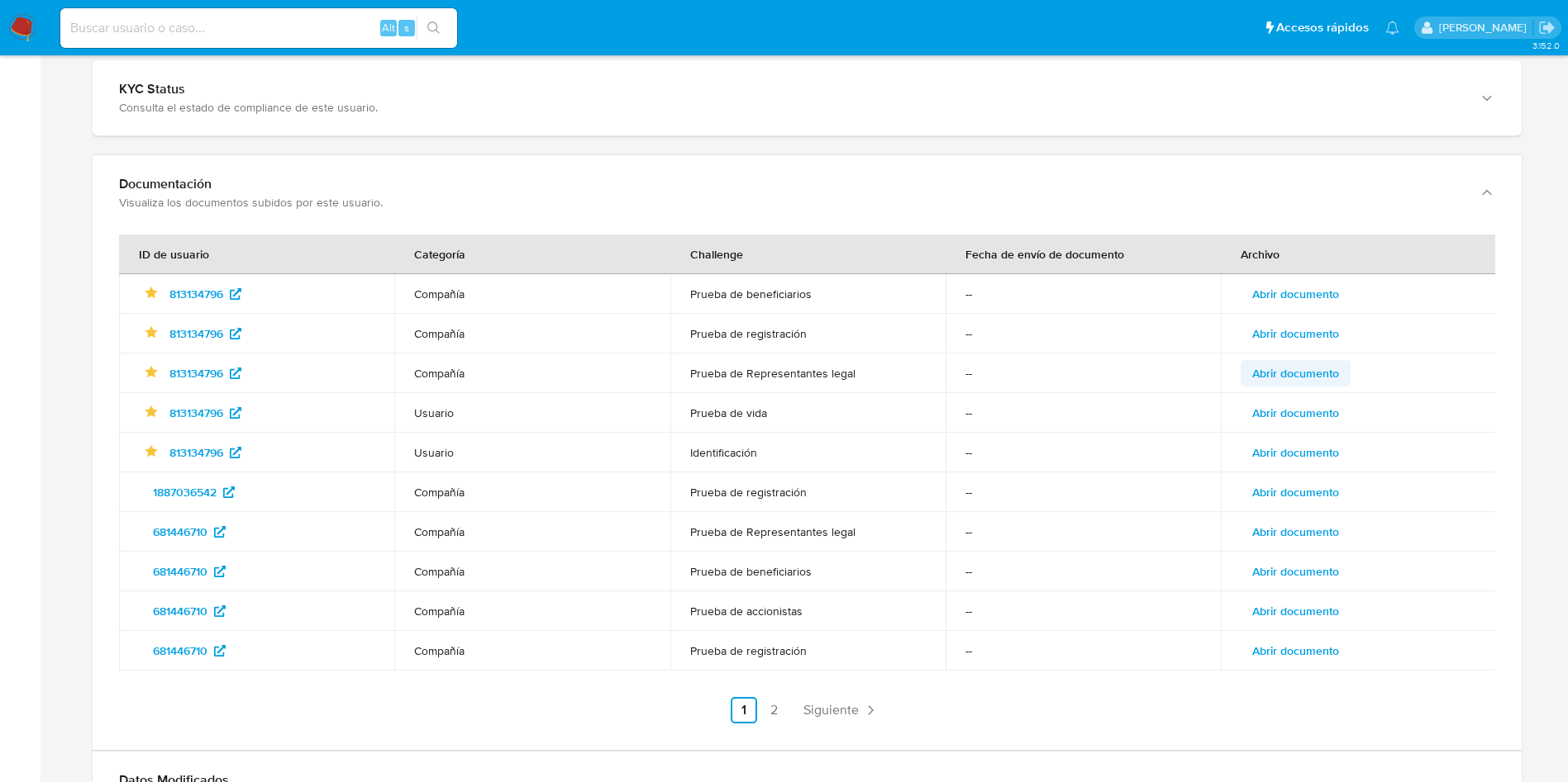
click at [1309, 366] on span "Abrir documento" at bounding box center [1295, 373] width 87 height 23
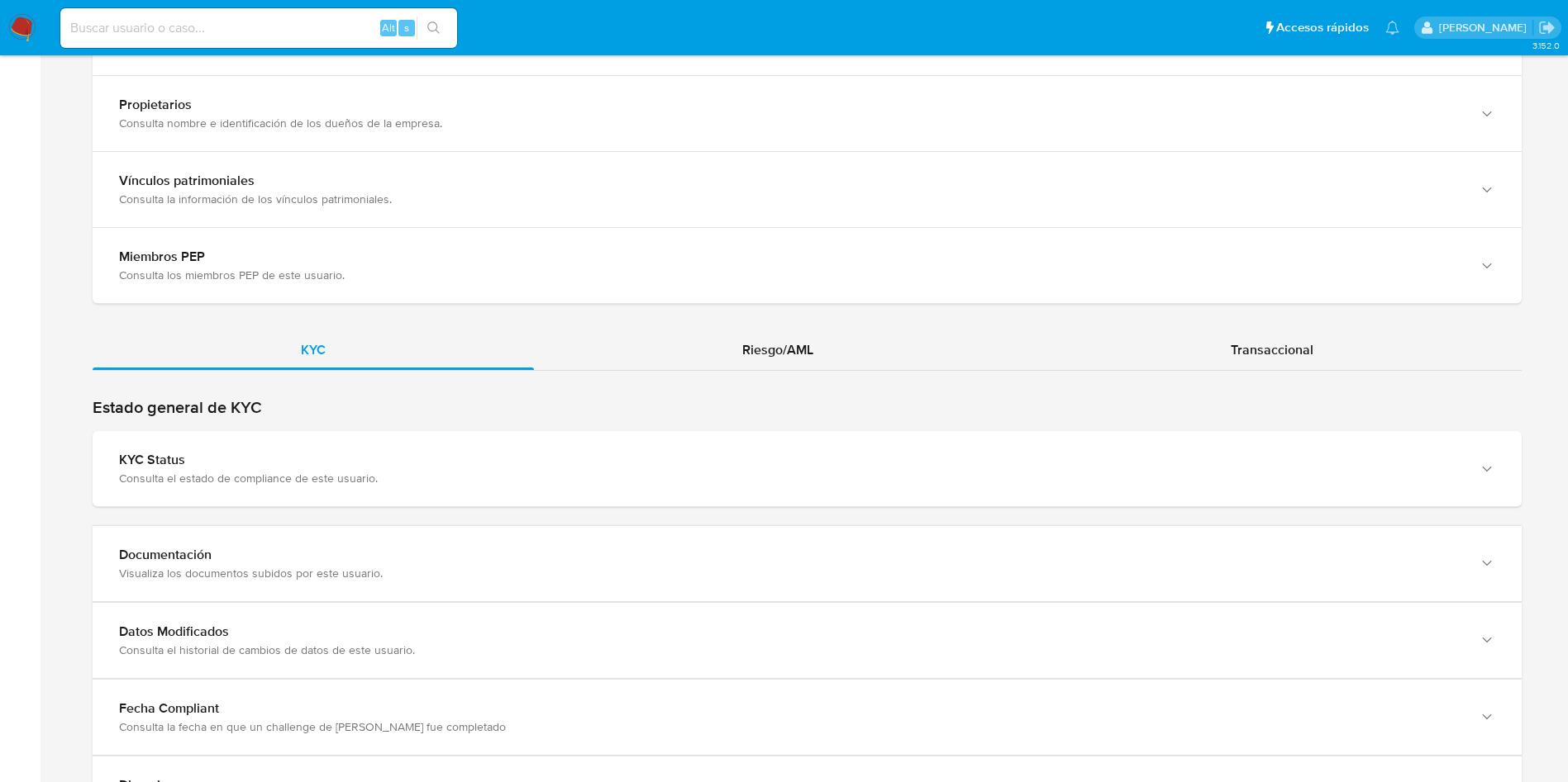
scroll to position [1597, 0]
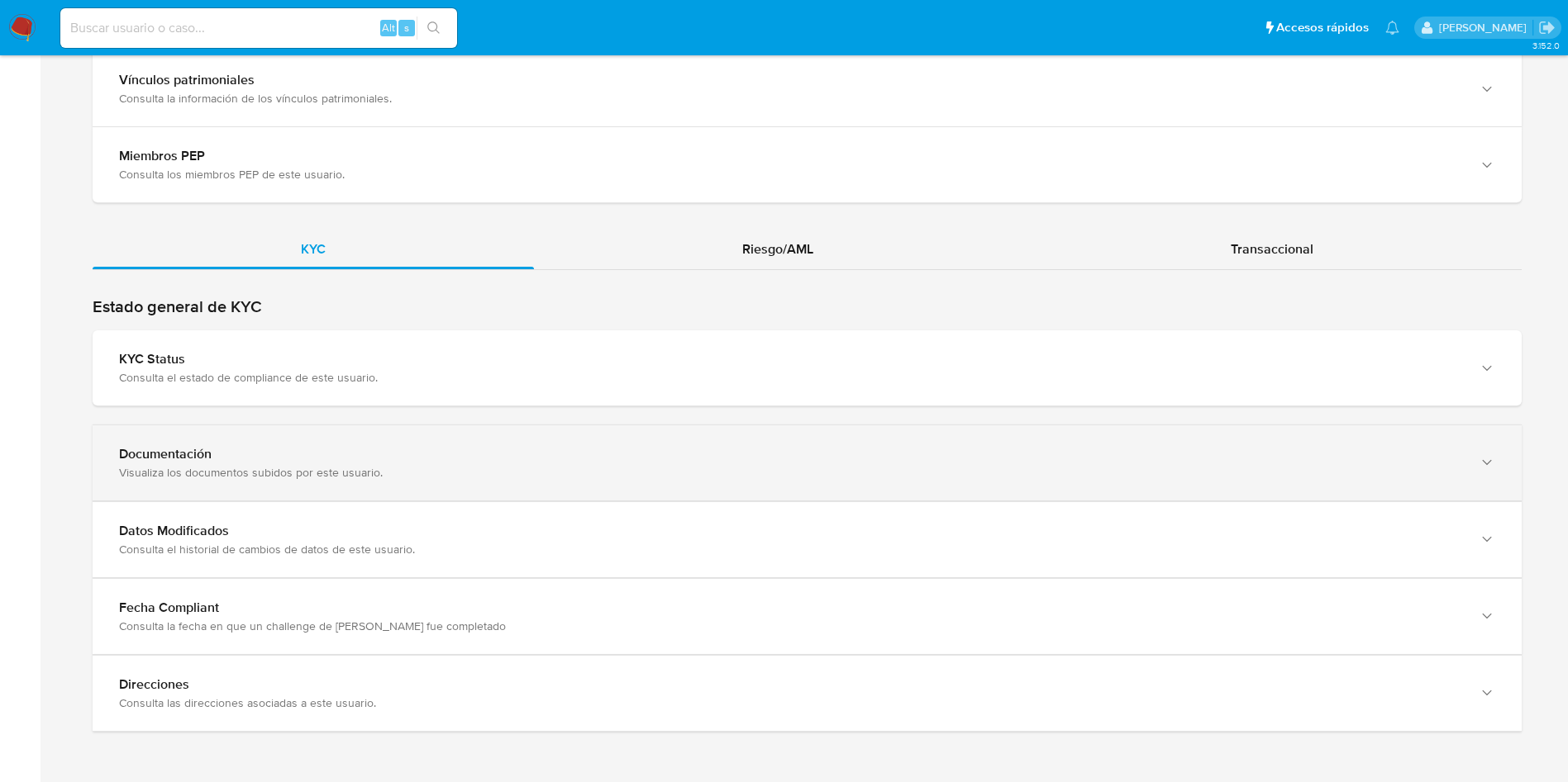
click at [585, 444] on div "Documentación Visualiza los documentos subidos por este usuario." at bounding box center [807, 463] width 1429 height 75
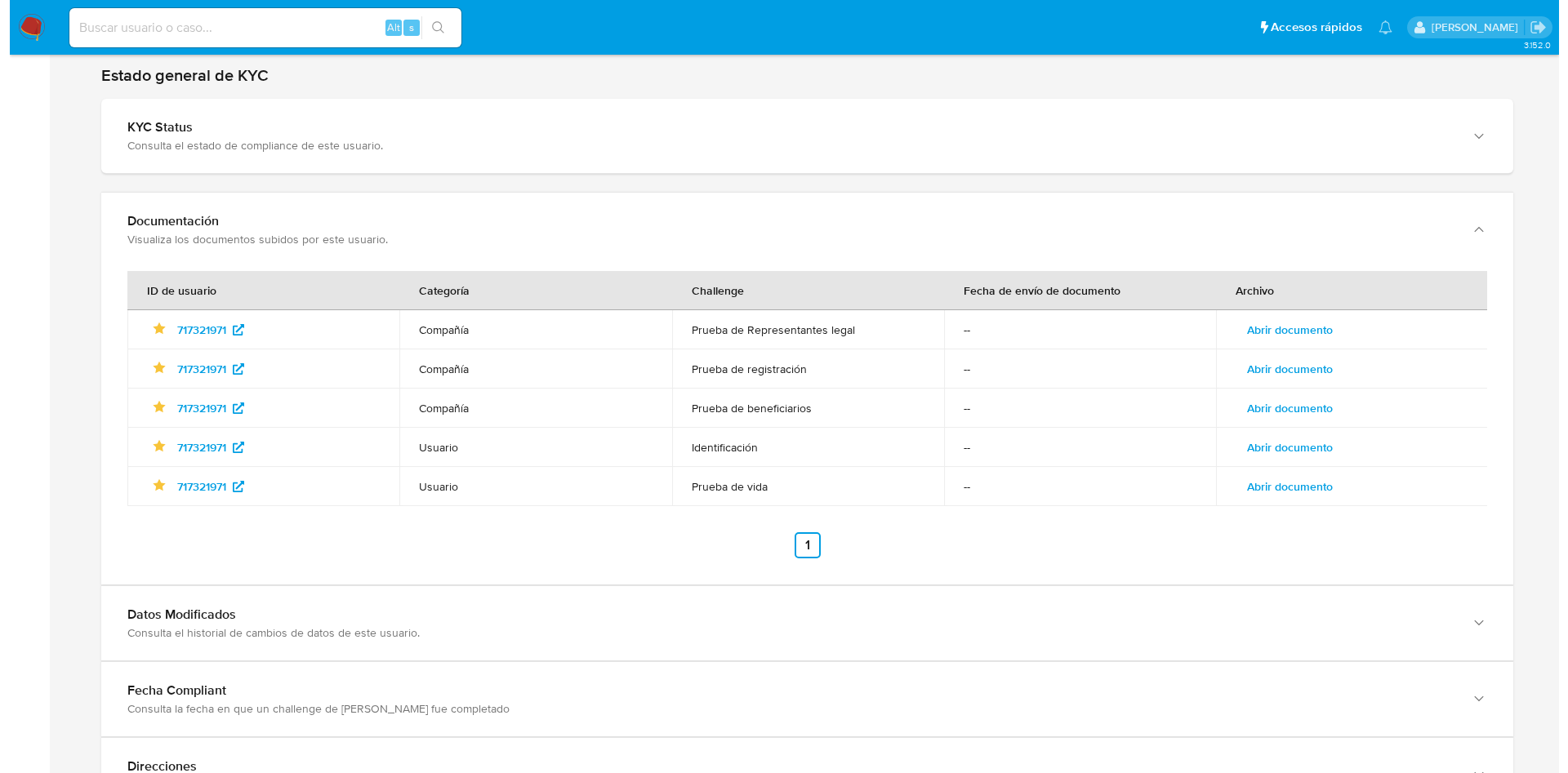
scroll to position [1816, 0]
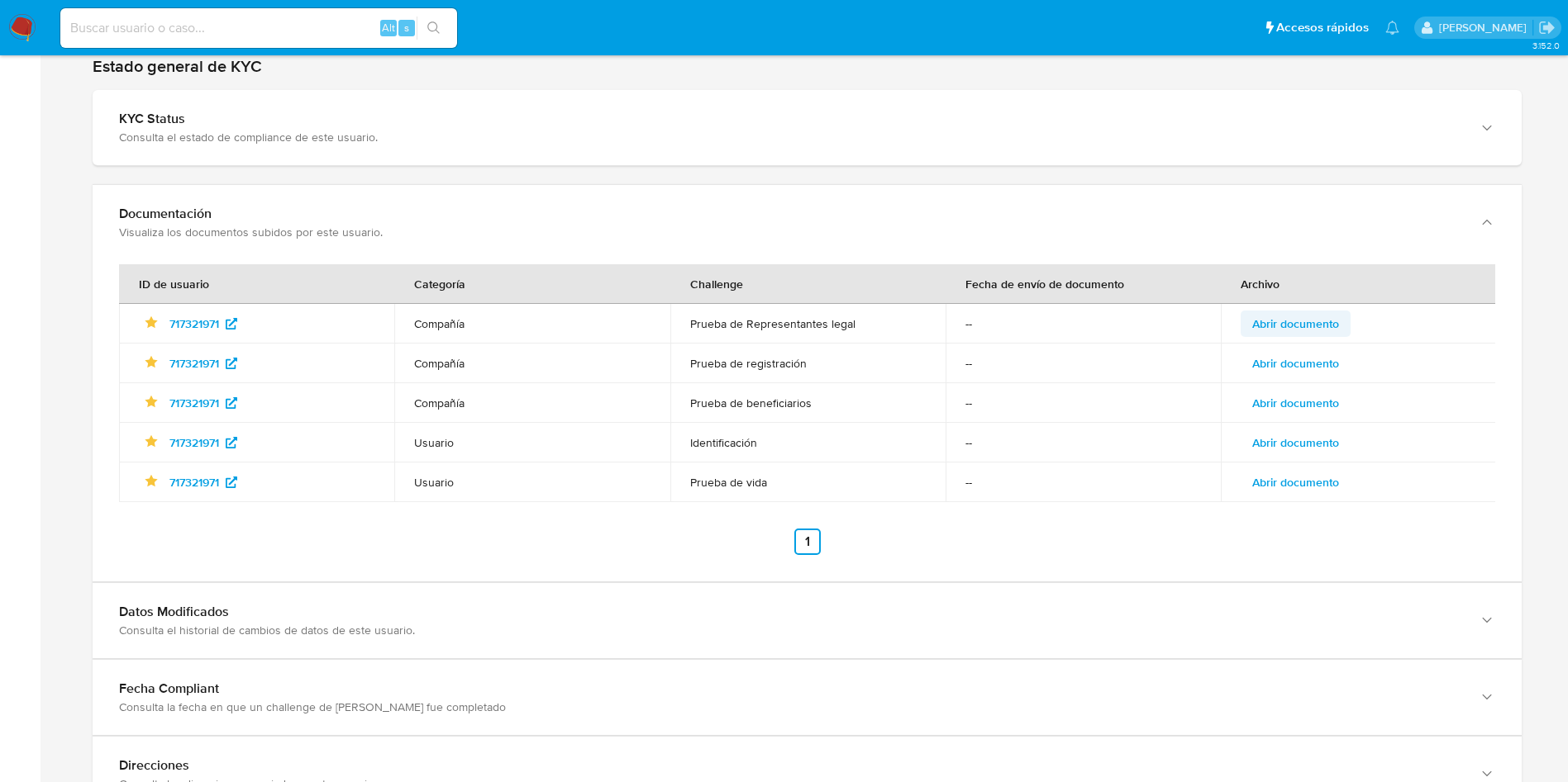
click at [1290, 333] on span "Abrir documento" at bounding box center [1295, 323] width 87 height 23
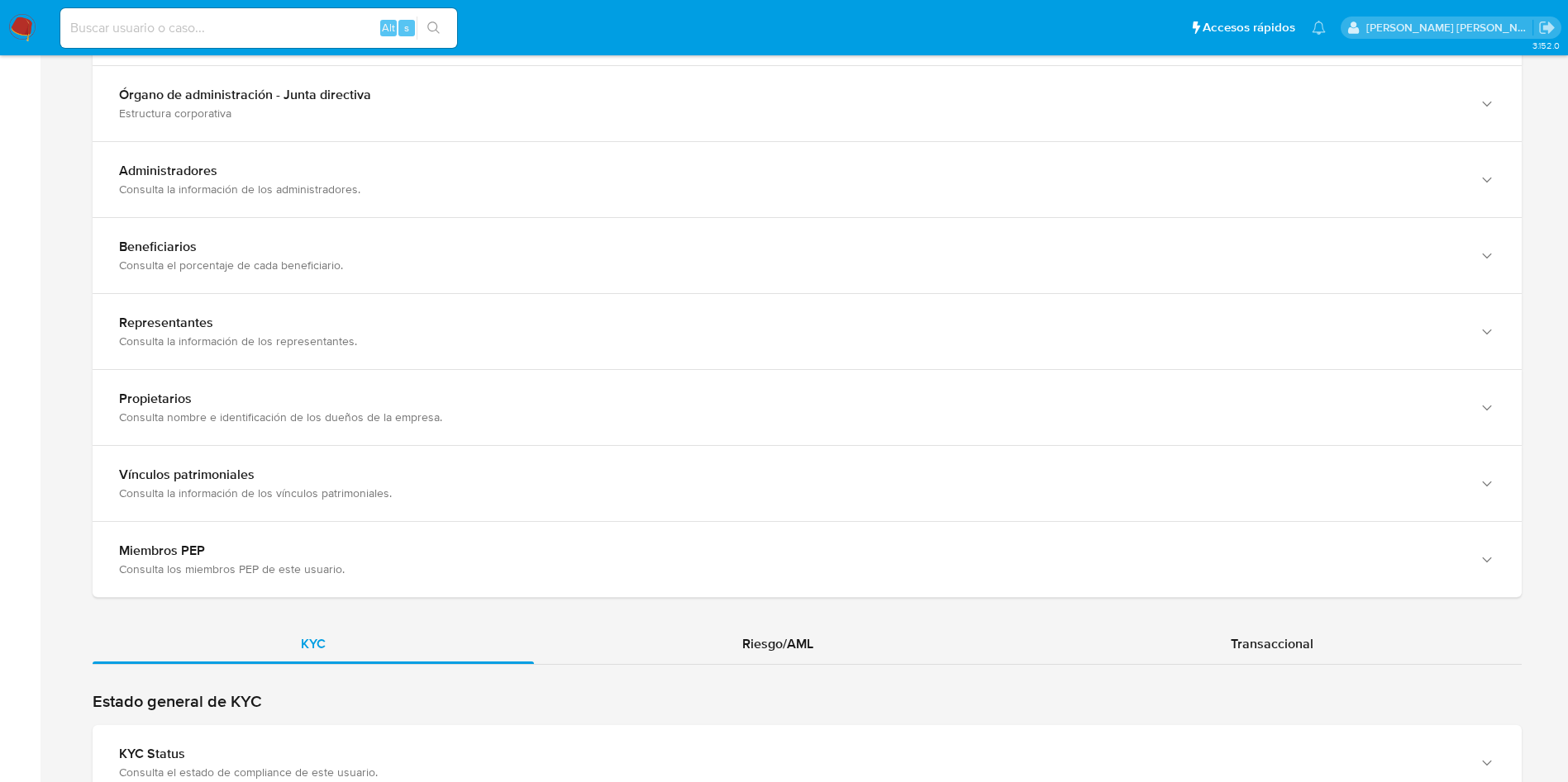
scroll to position [1597, 0]
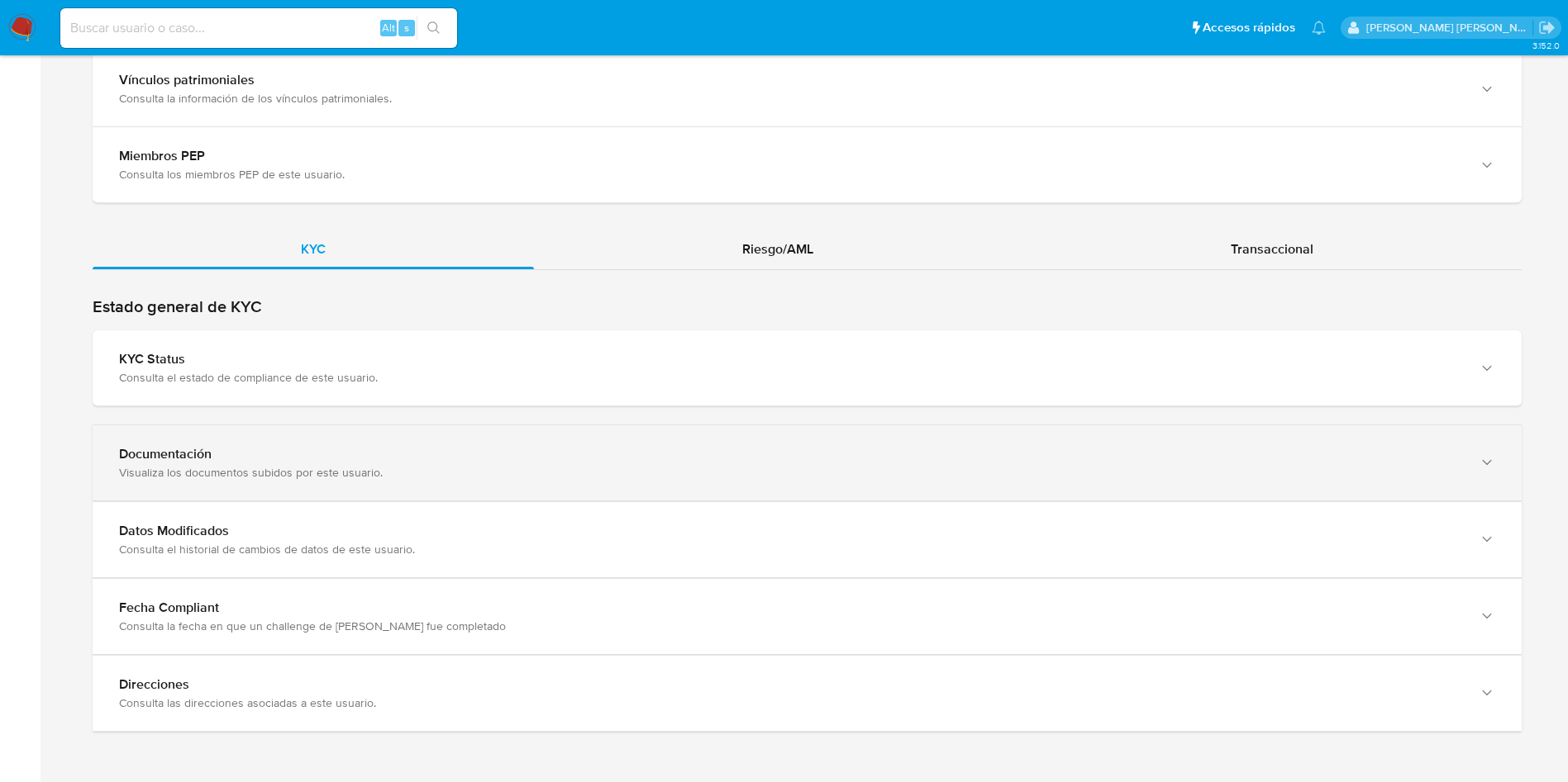
click at [608, 465] on div "Visualiza los documentos subidos por este usuario." at bounding box center [790, 472] width 1343 height 15
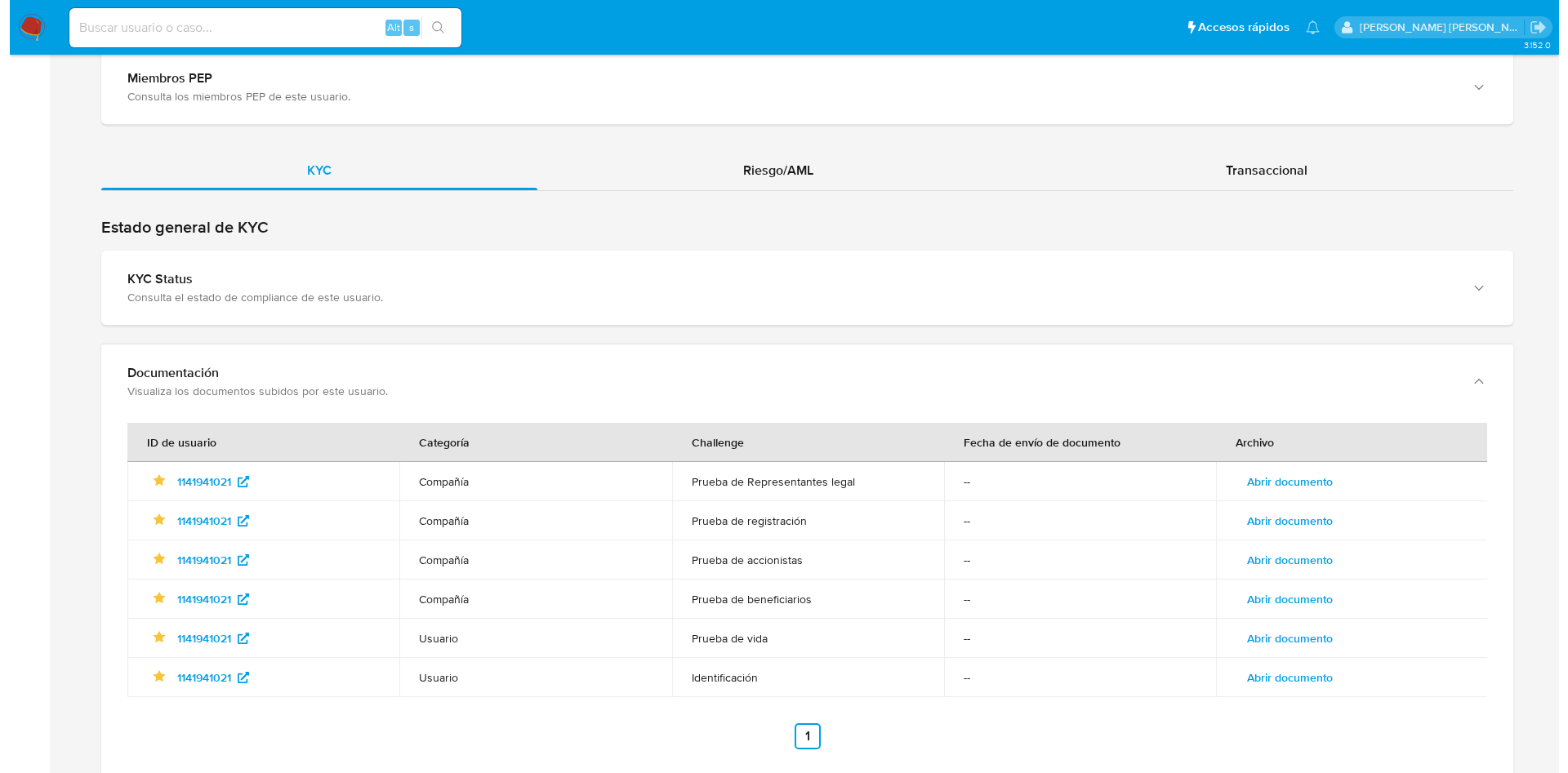
scroll to position [1659, 0]
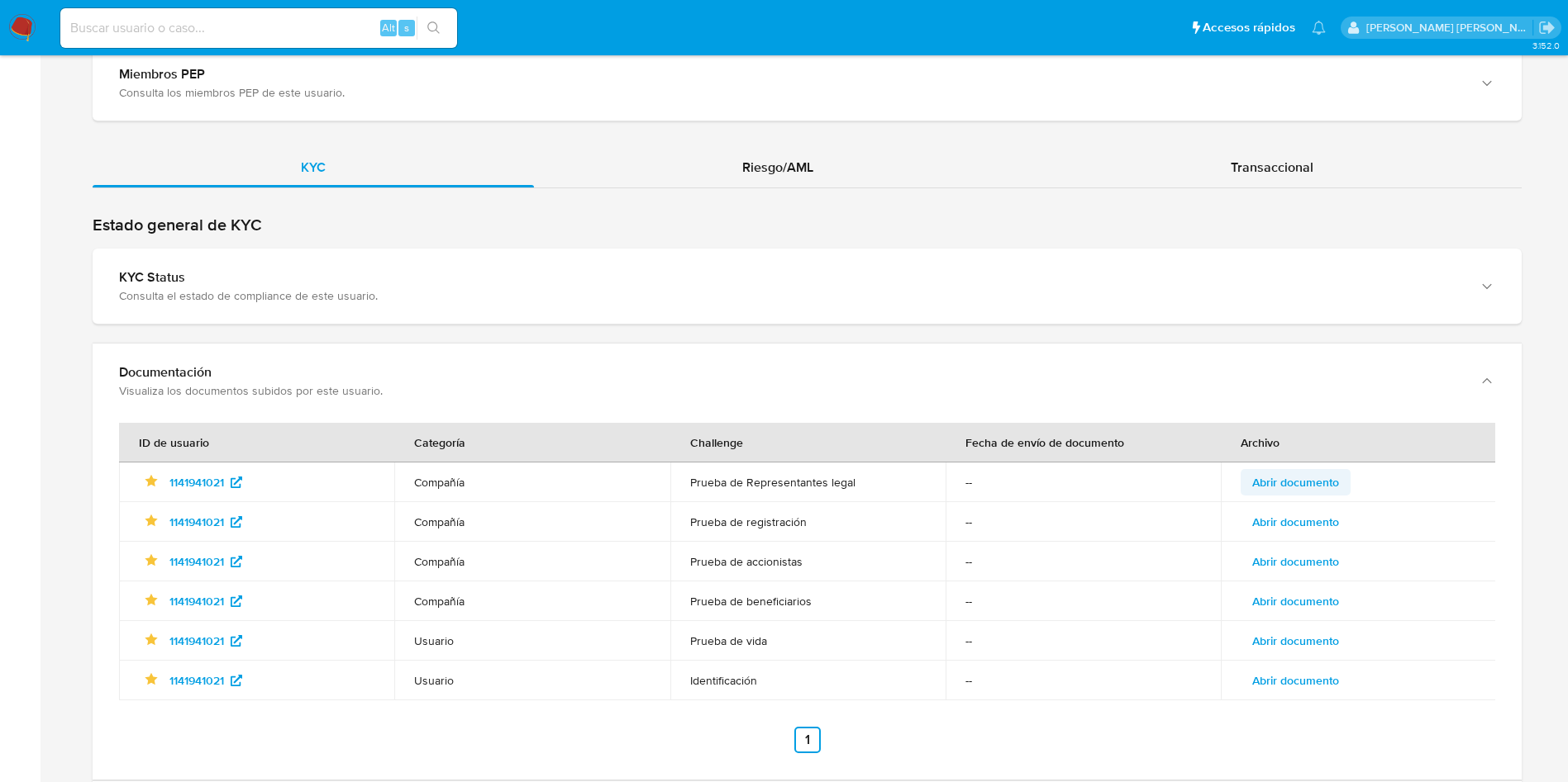
click at [1273, 481] on span "Abrir documento" at bounding box center [1295, 482] width 87 height 23
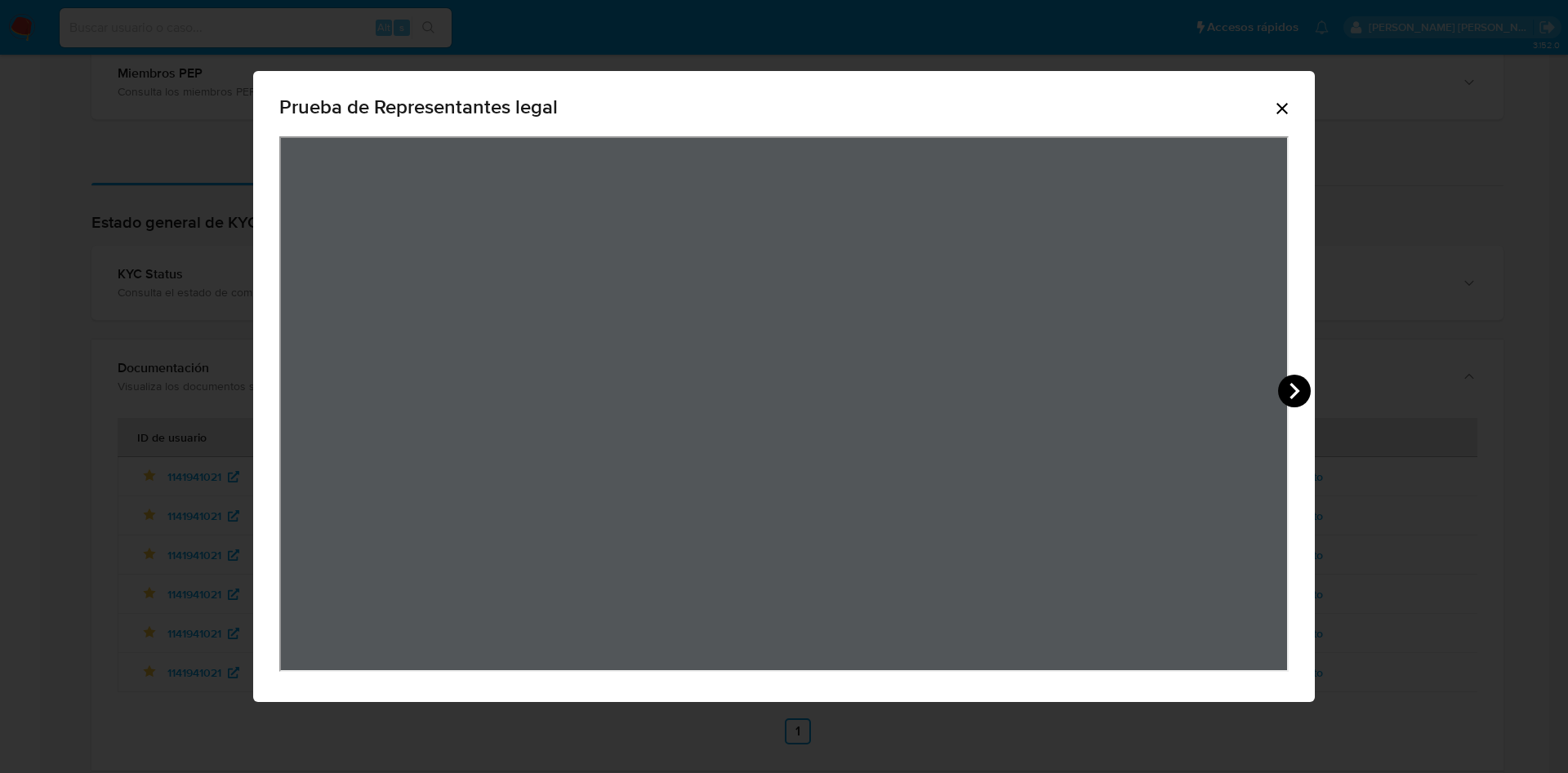
click at [1295, 404] on icon "View Document Modal" at bounding box center [1294, 391] width 33 height 33
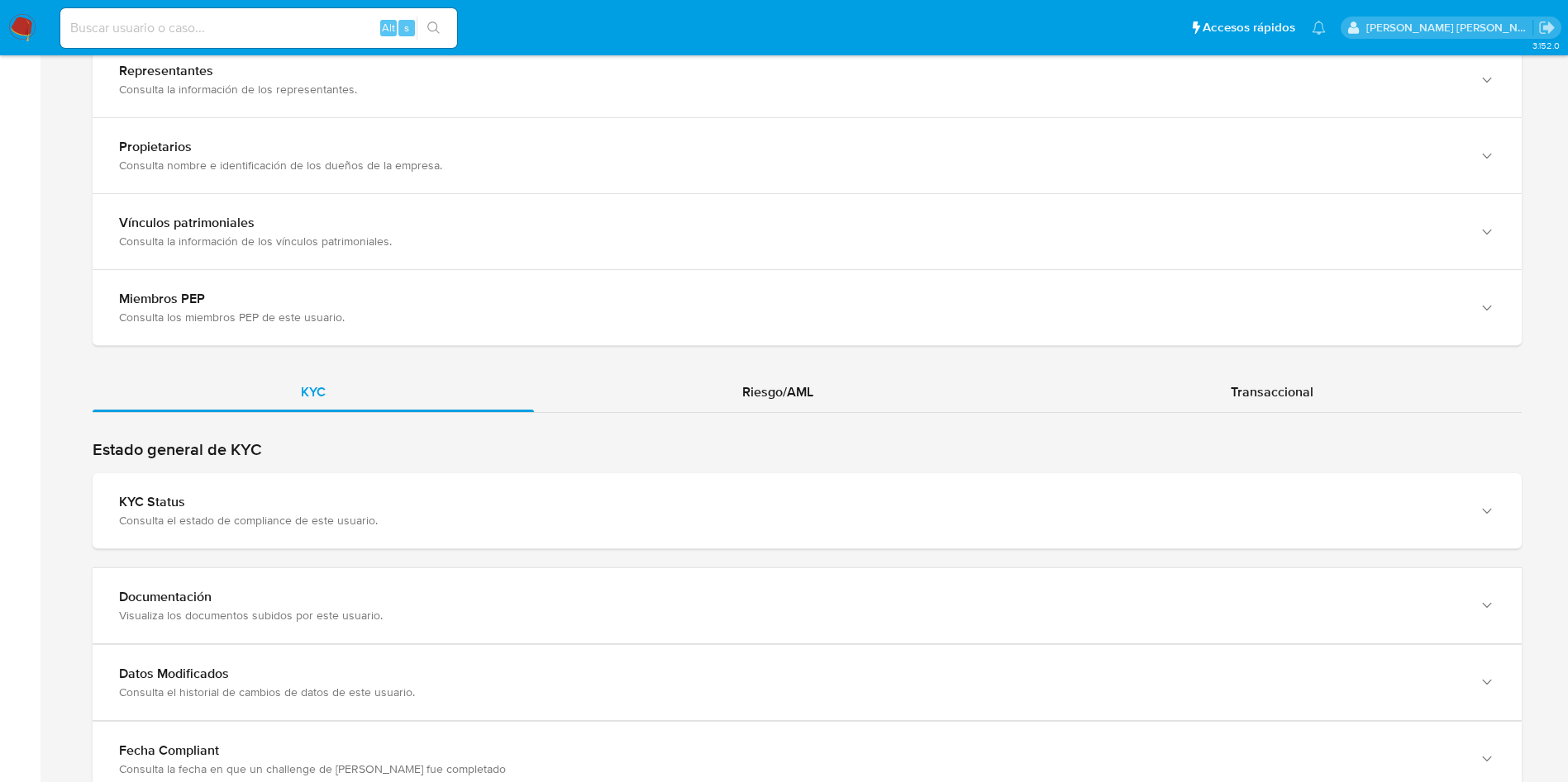
scroll to position [1597, 0]
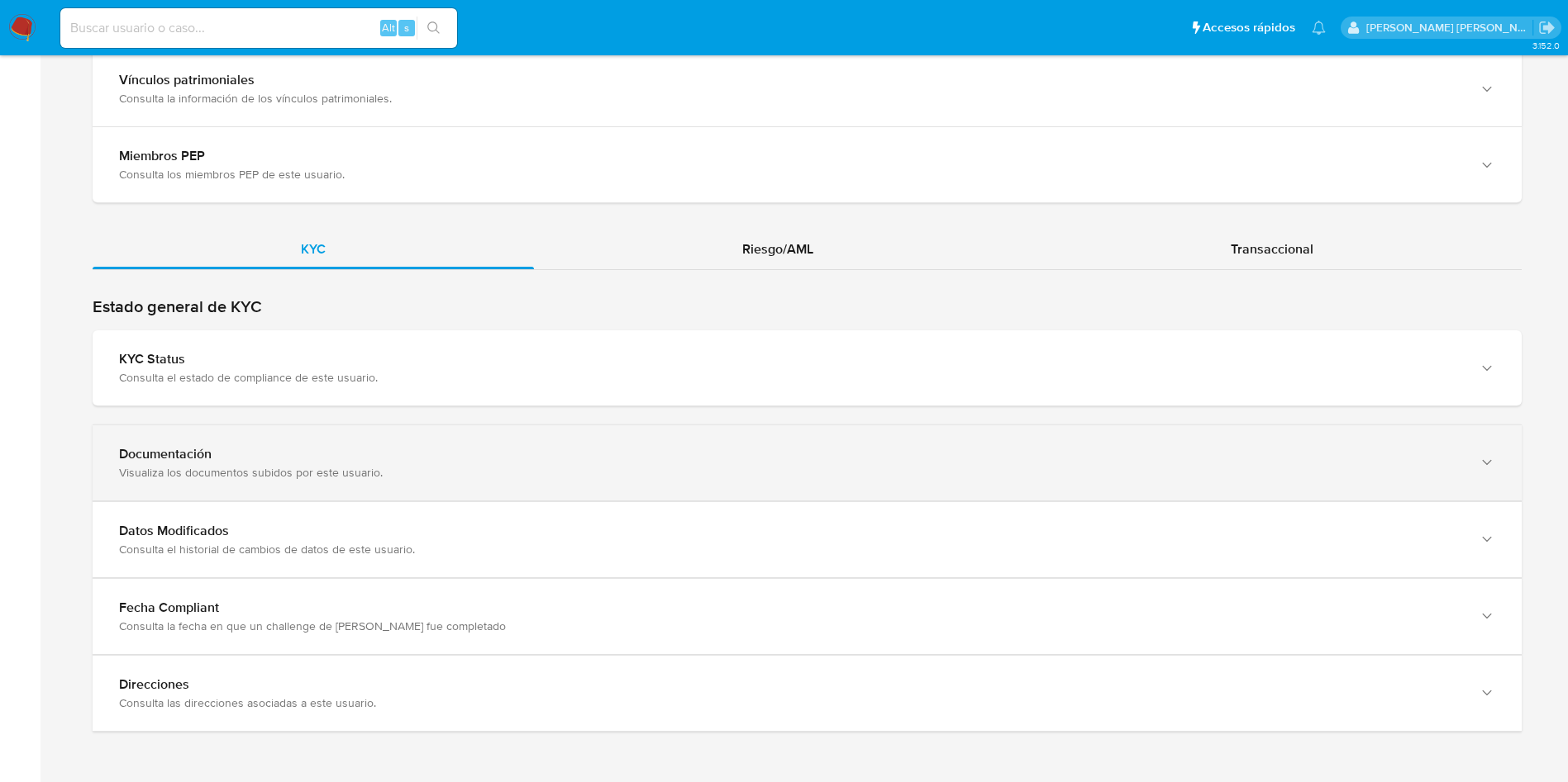
click at [356, 483] on div "Documentación Visualiza los documentos subidos por este usuario." at bounding box center [807, 463] width 1429 height 75
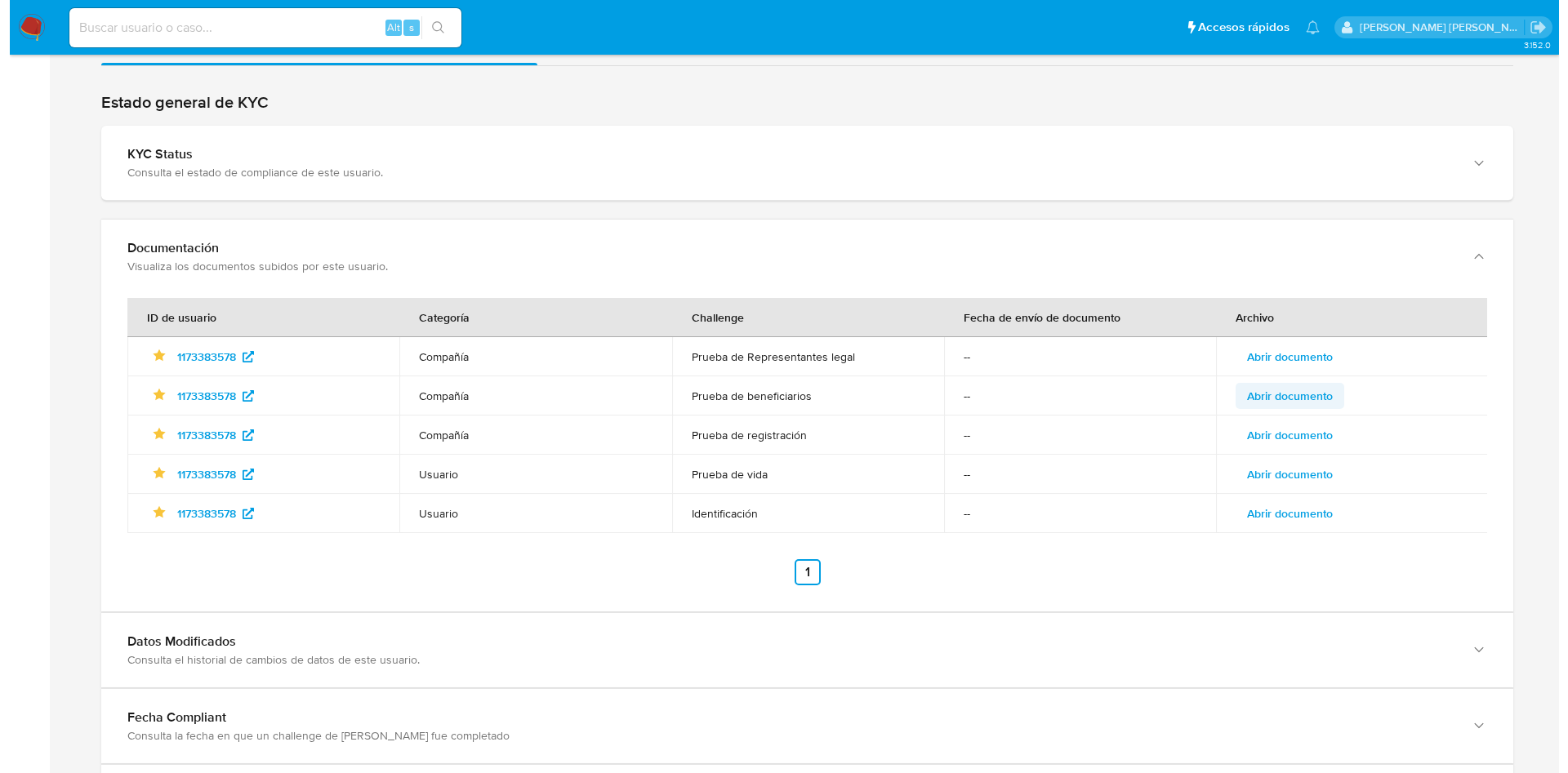
scroll to position [1781, 0]
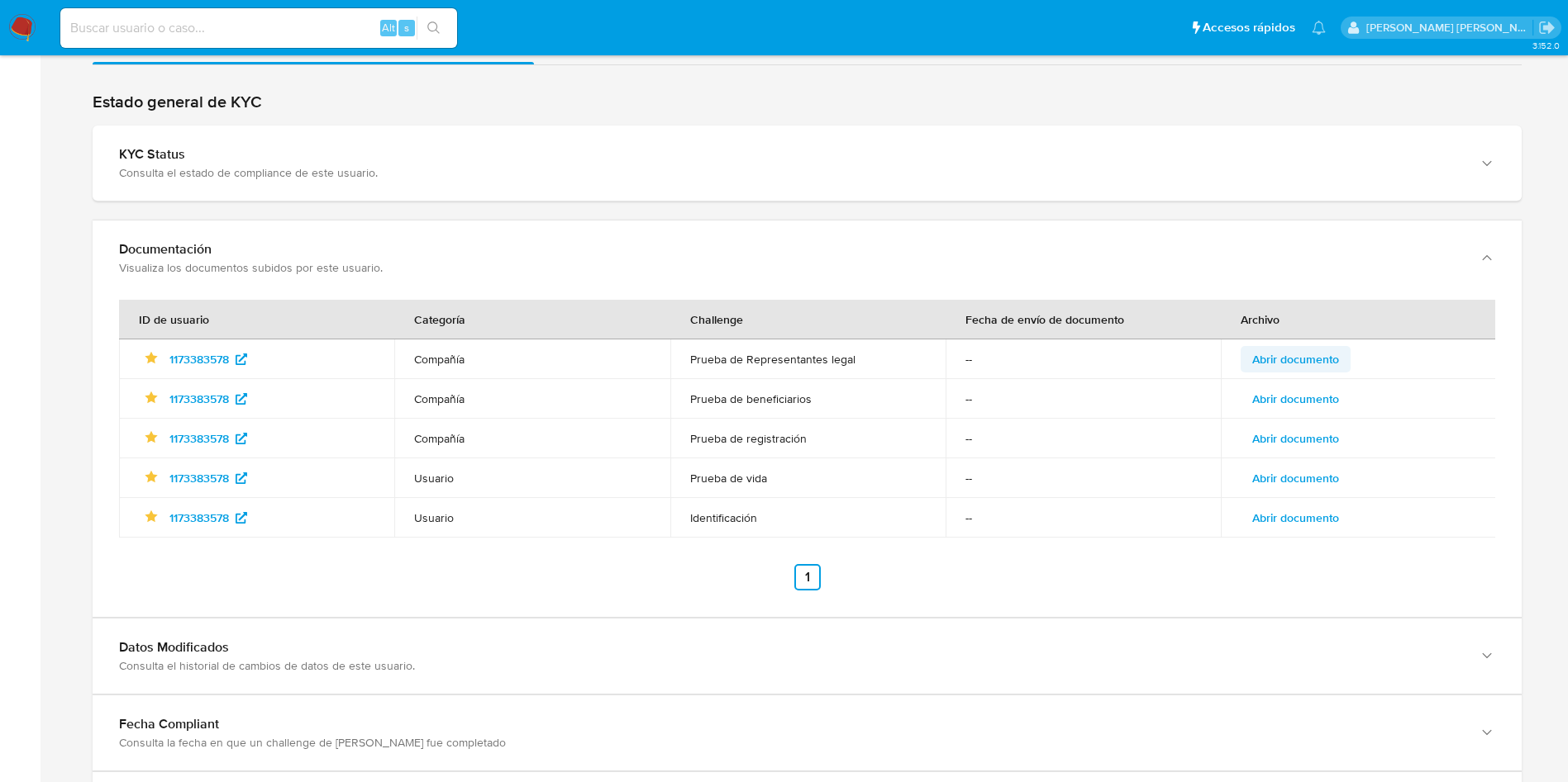
click at [1294, 365] on span "Abrir documento" at bounding box center [1295, 359] width 87 height 23
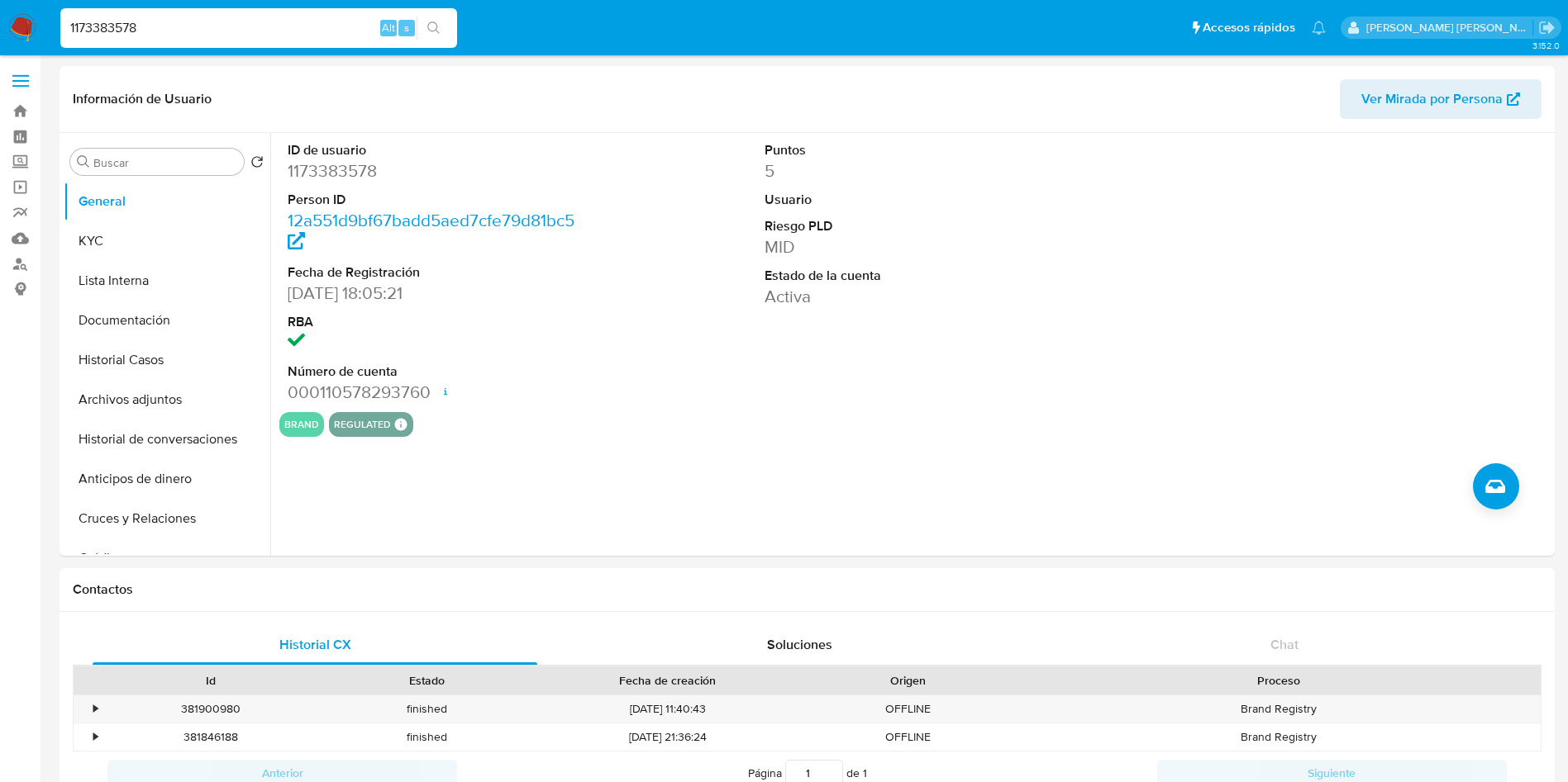
select select "10"
click at [180, 29] on input "1173383578" at bounding box center [258, 27] width 396 height 21
paste input "231756490"
type input "1231756490"
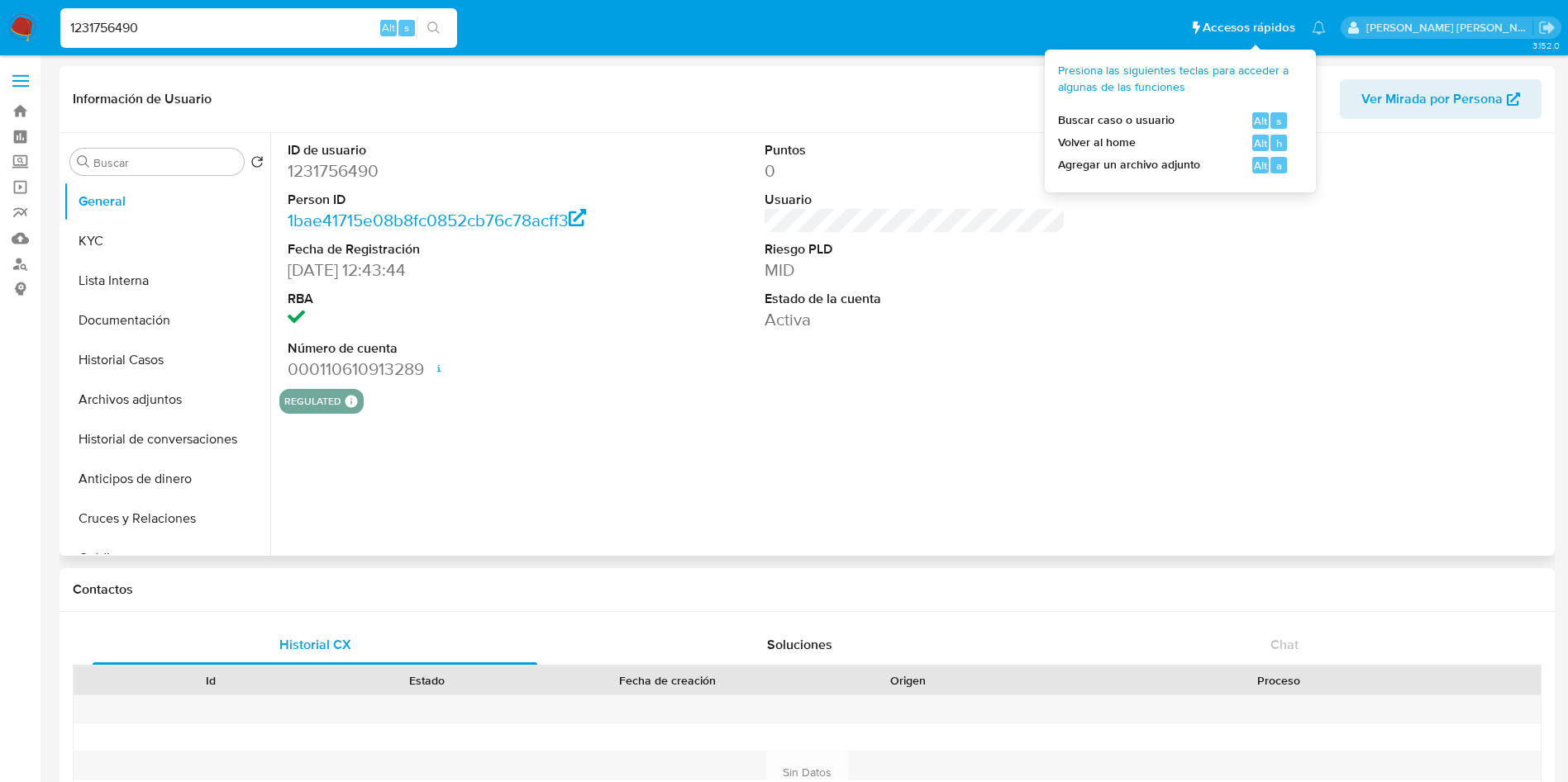
select select "10"
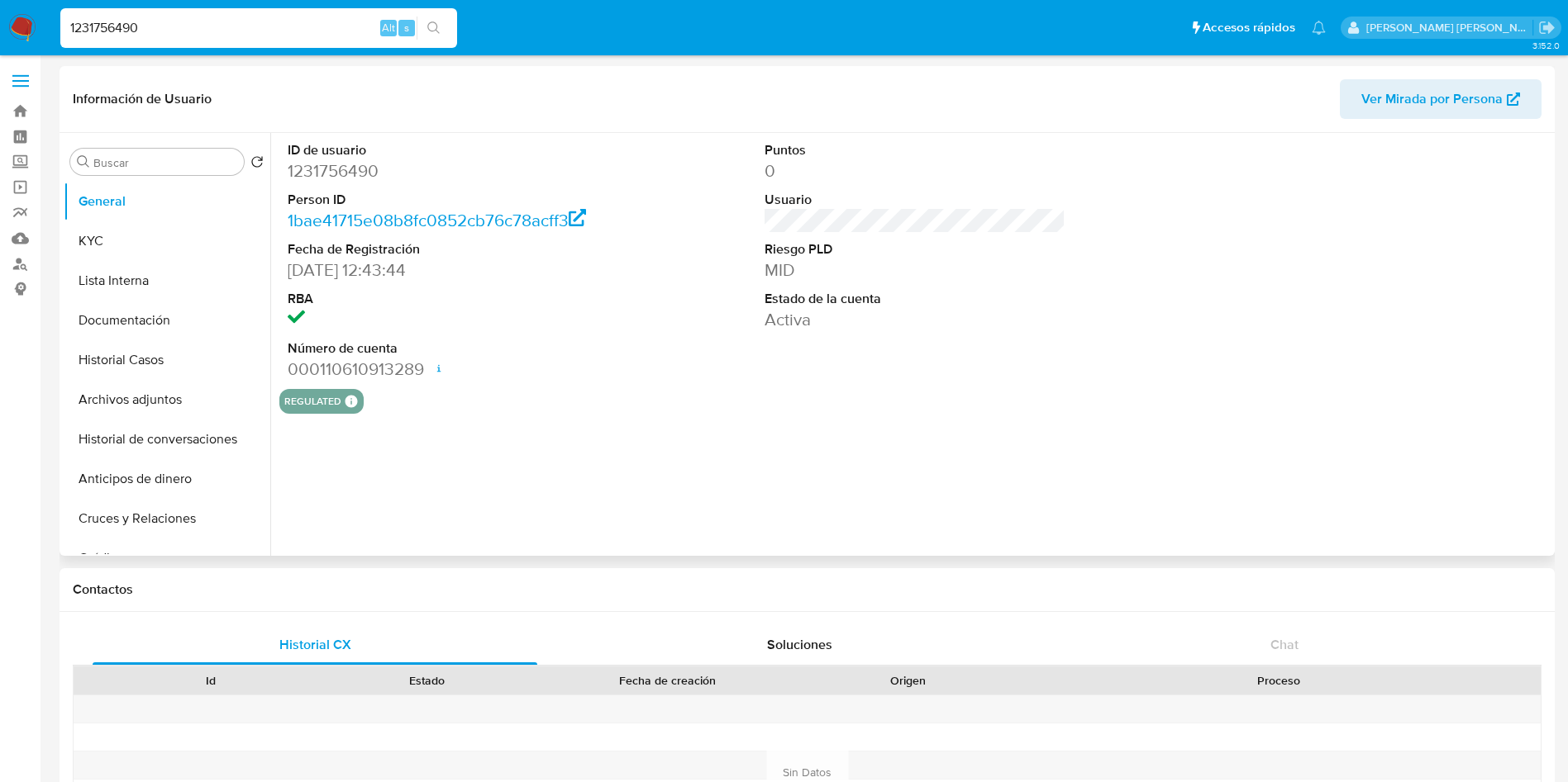
click at [1414, 92] on span "Ver Mirada por Persona" at bounding box center [1431, 98] width 142 height 40
click at [236, 23] on input "1231756490" at bounding box center [258, 27] width 396 height 21
paste input "8952007"
type input "1238952007"
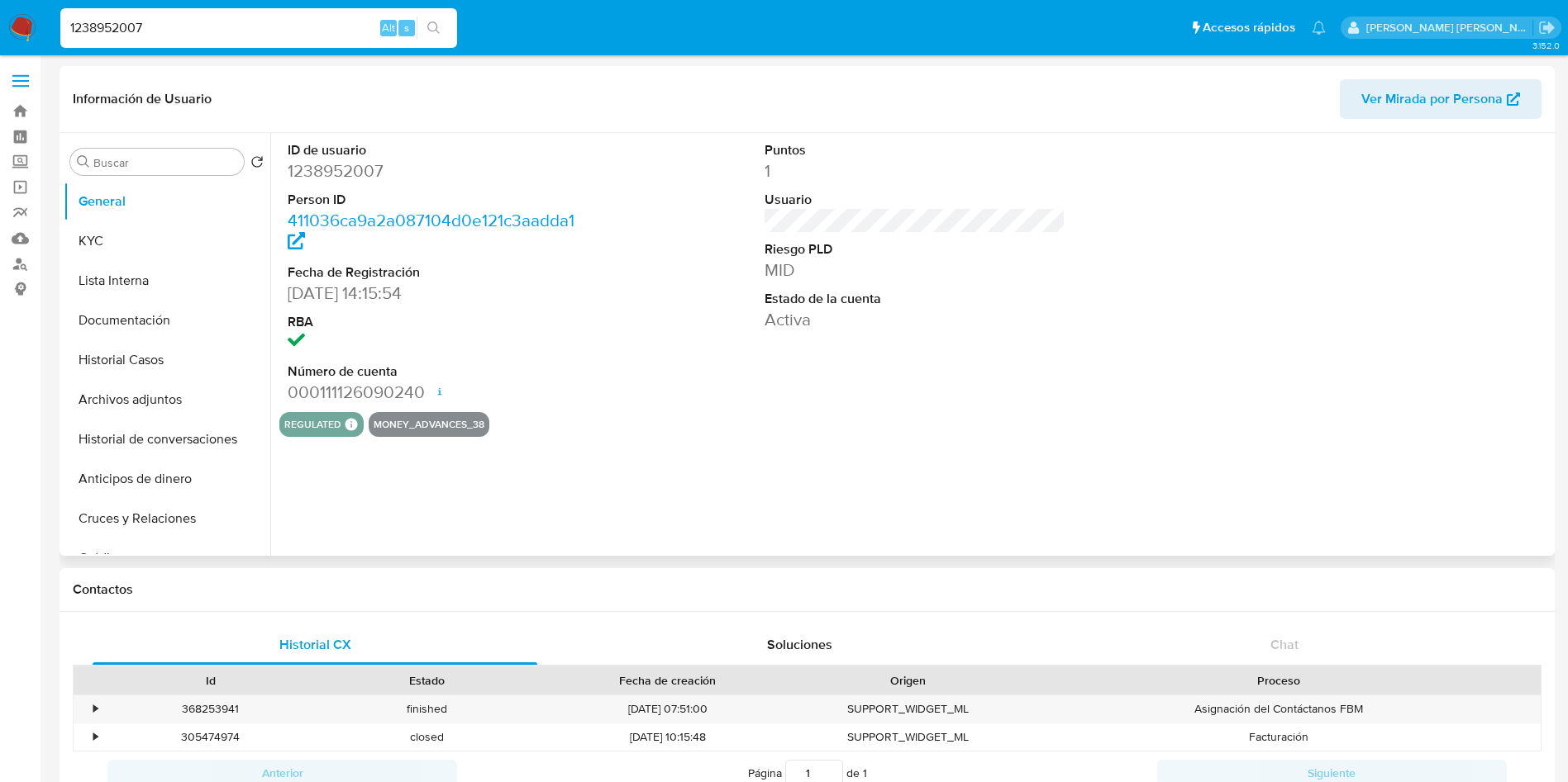
select select "10"
click at [1378, 92] on span "Ver Mirada por Persona" at bounding box center [1431, 98] width 142 height 40
click at [162, 17] on input "1238952007" at bounding box center [258, 27] width 396 height 21
paste input "47054136"
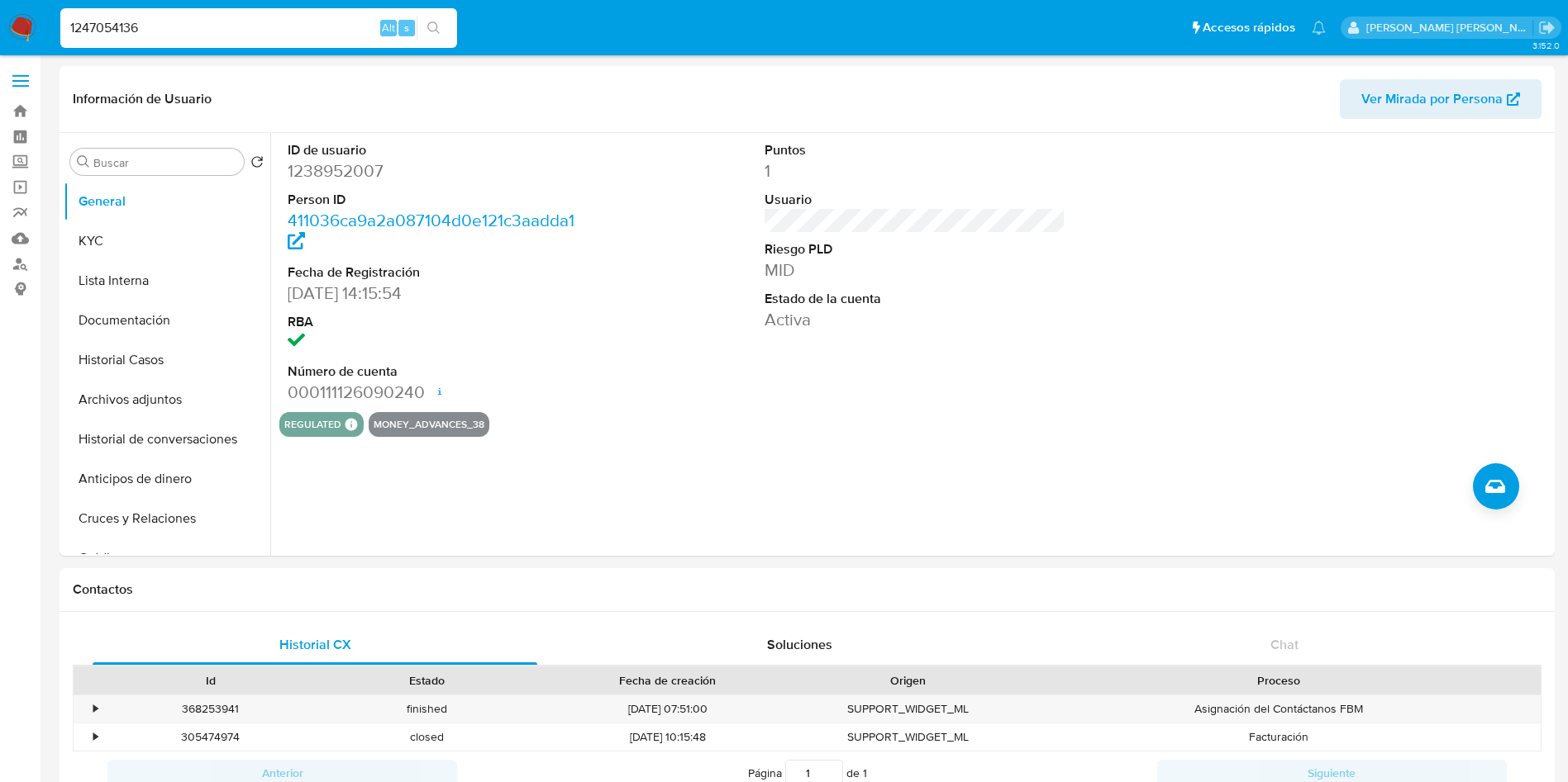
type input "1247054136"
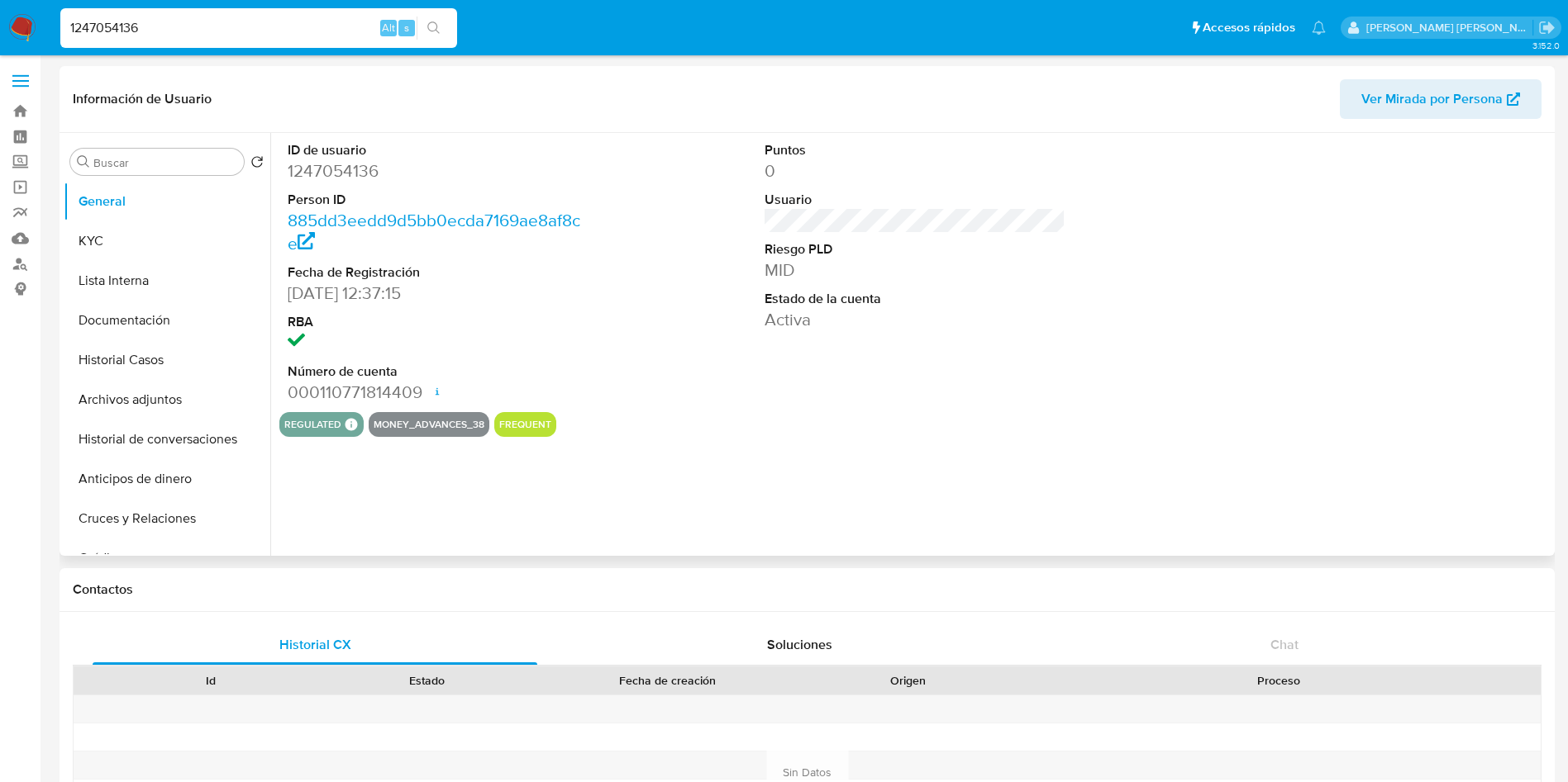
click at [1450, 89] on span "Ver Mirada por Persona" at bounding box center [1431, 98] width 142 height 40
select select "10"
click at [248, 17] on input "1247054136" at bounding box center [258, 27] width 396 height 21
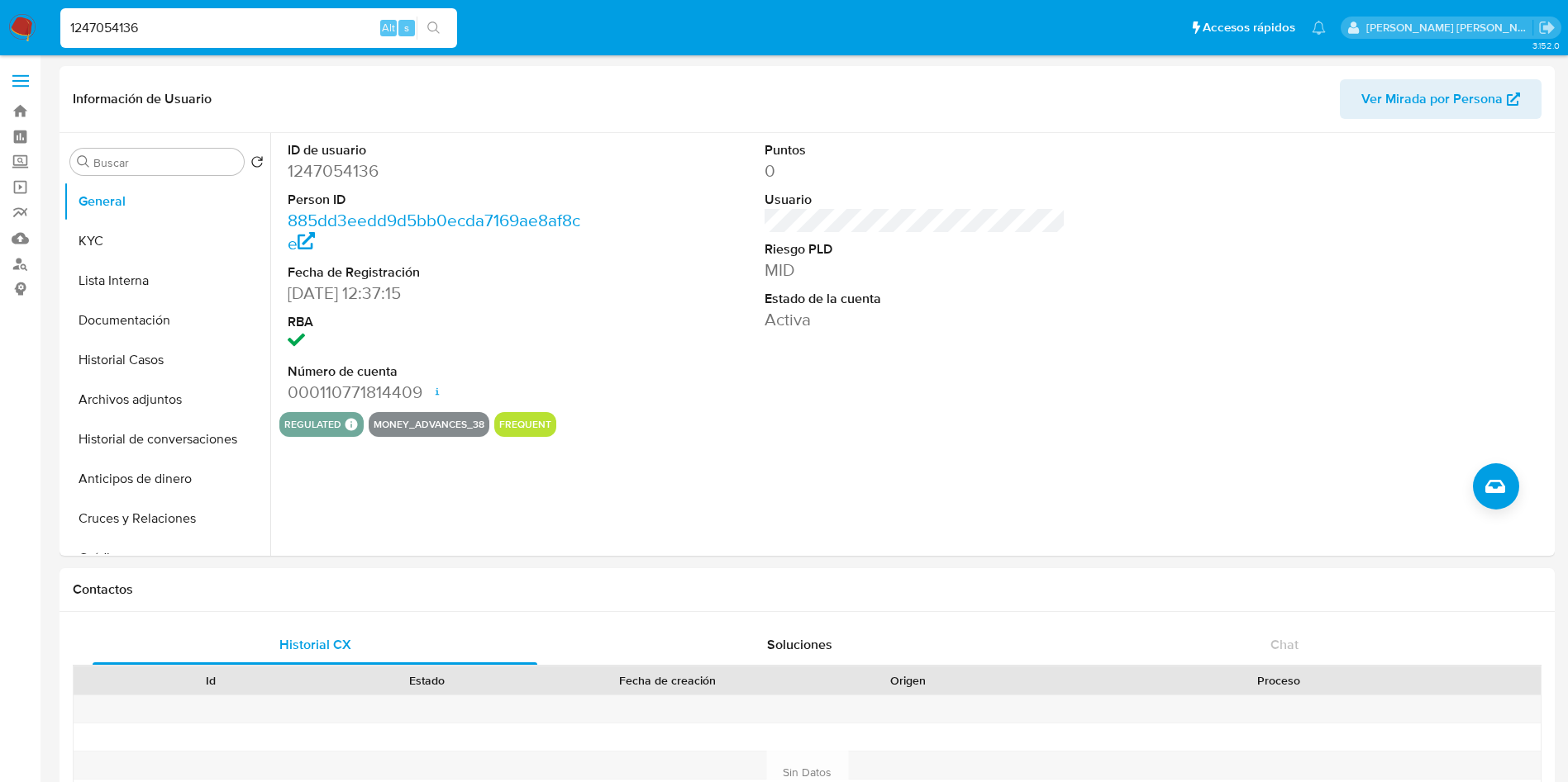
paste input "83986189"
type input "1283986189"
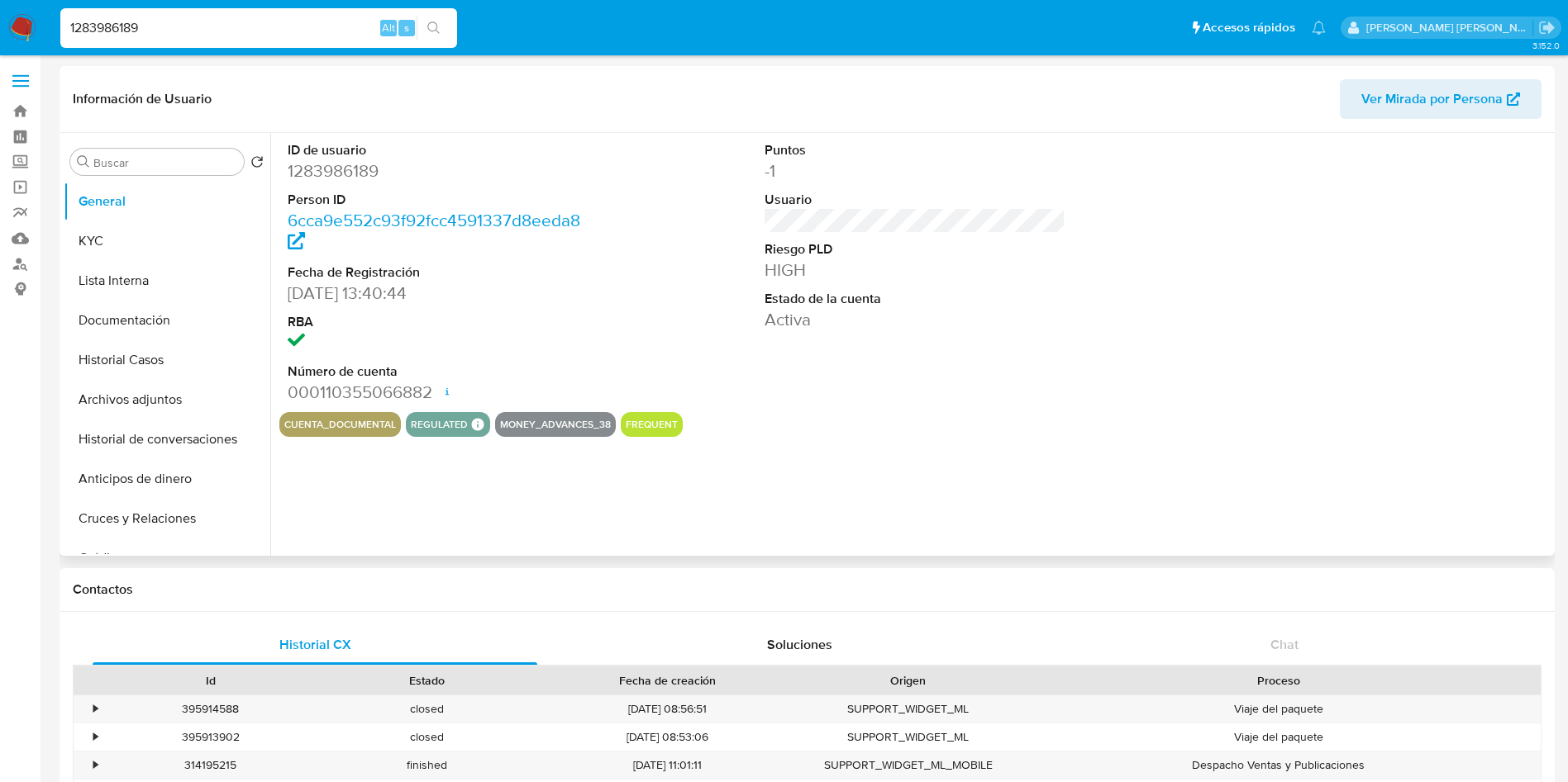
click at [1454, 90] on span "Ver Mirada por Persona" at bounding box center [1431, 98] width 142 height 40
select select "10"
click at [165, 24] on input "1283986189" at bounding box center [258, 27] width 396 height 21
paste input "4937545"
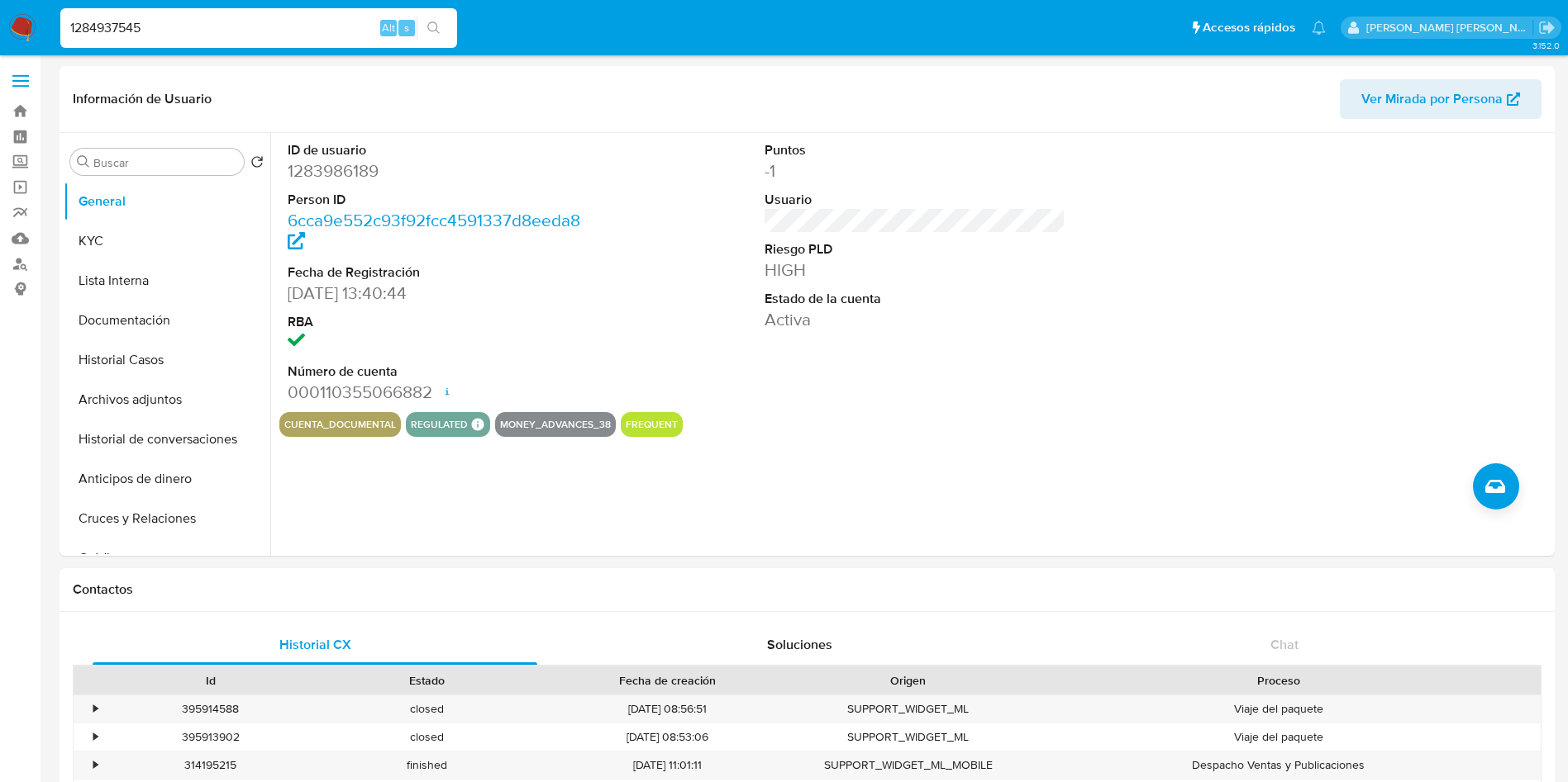
type input "1284937545"
select select "10"
click at [1392, 126] on div "Información de Usuario Ver Mirada por Persona" at bounding box center [807, 99] width 1495 height 67
click at [1376, 95] on span "Ver Mirada por Persona" at bounding box center [1431, 98] width 142 height 40
click at [170, 8] on div "1284937545 Alt s" at bounding box center [258, 28] width 396 height 40
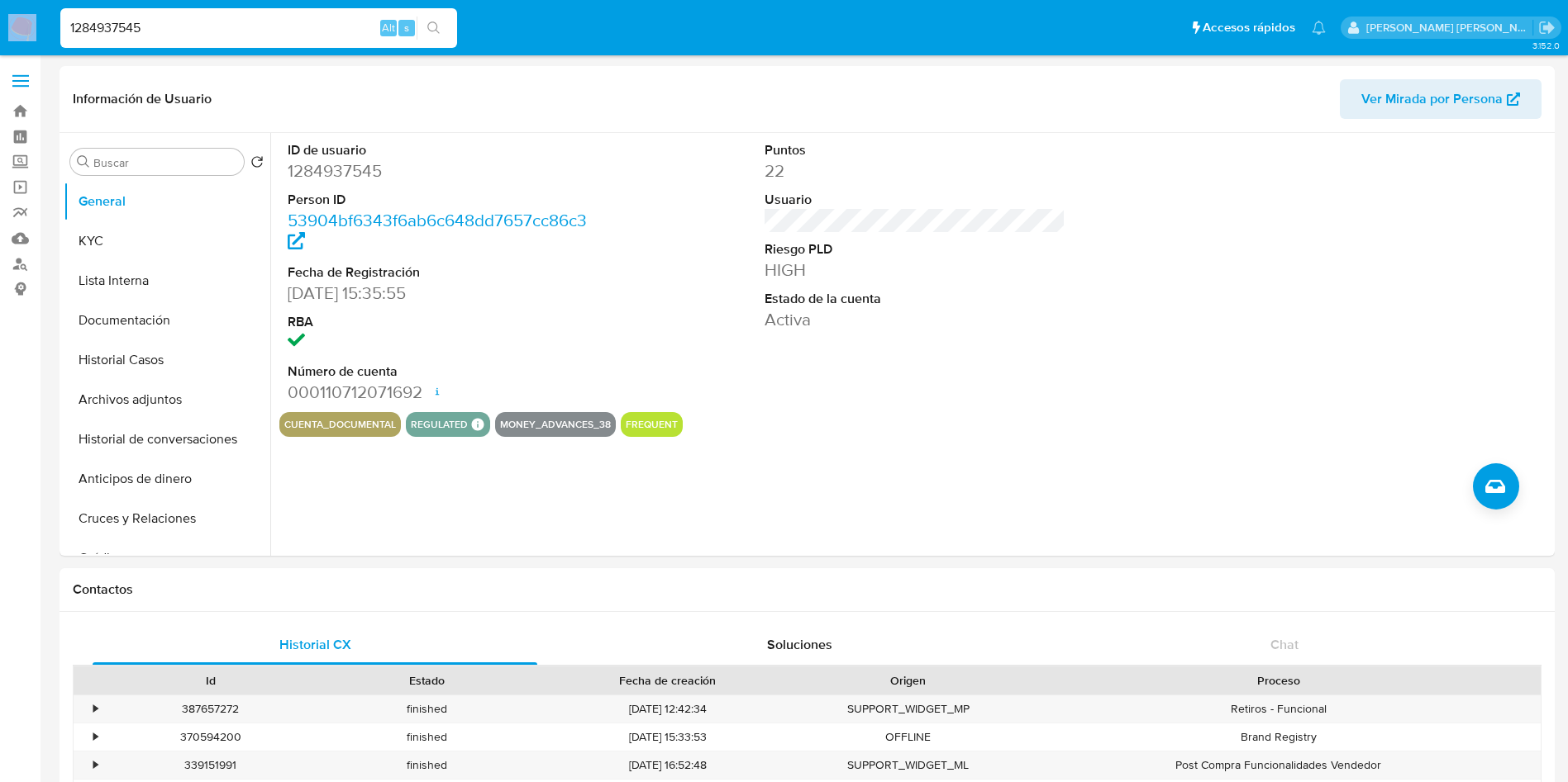
click at [170, 8] on div "1284937545 Alt s" at bounding box center [258, 28] width 396 height 40
click at [143, 18] on input "1284937545" at bounding box center [258, 27] width 396 height 21
paste input "90259528"
type input "1290259528"
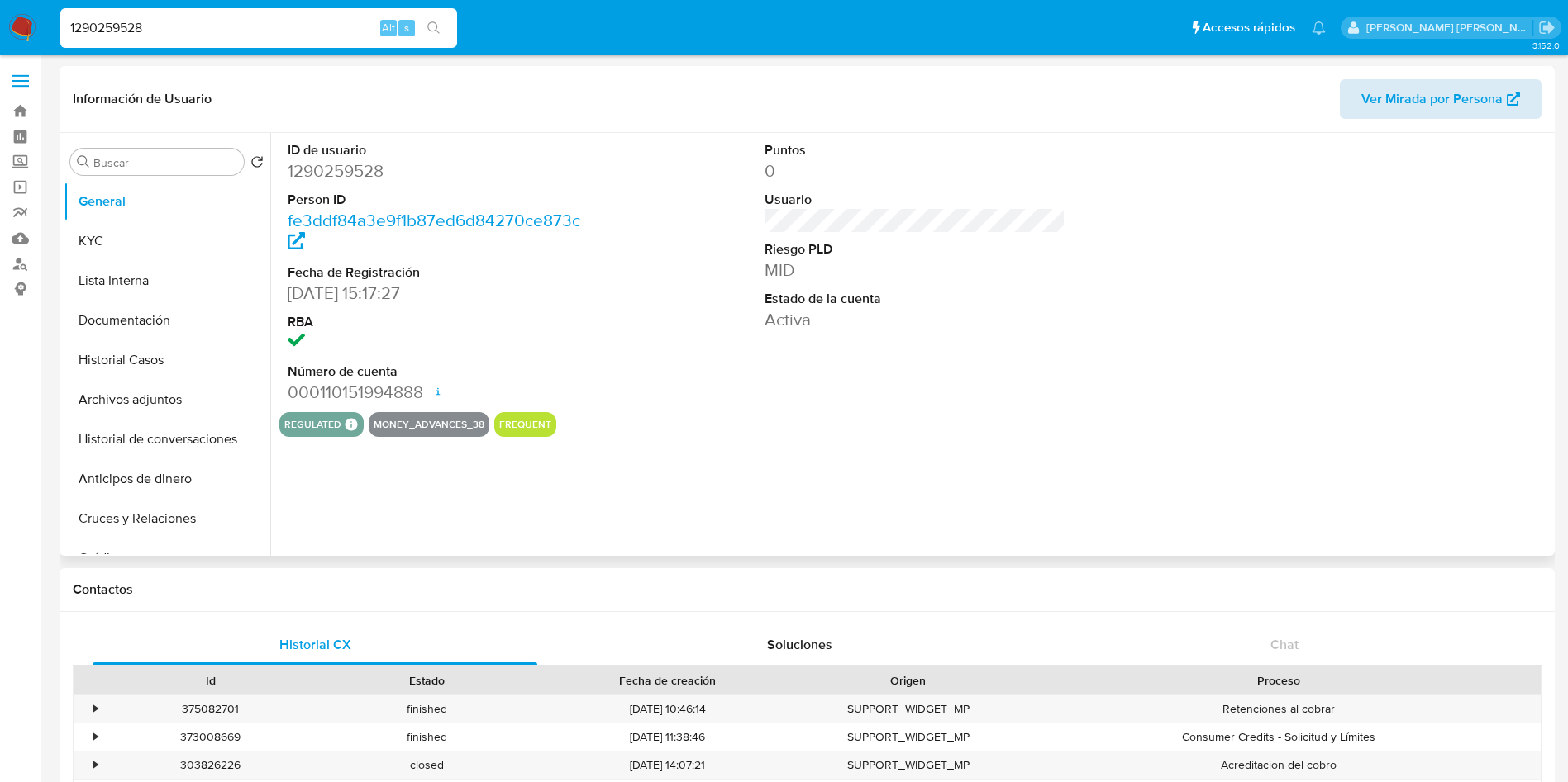
select select "10"
click at [1468, 111] on span "Ver Mirada por Persona" at bounding box center [1431, 98] width 142 height 40
click at [155, 23] on input "1290259528" at bounding box center [258, 27] width 396 height 21
paste input "6827062"
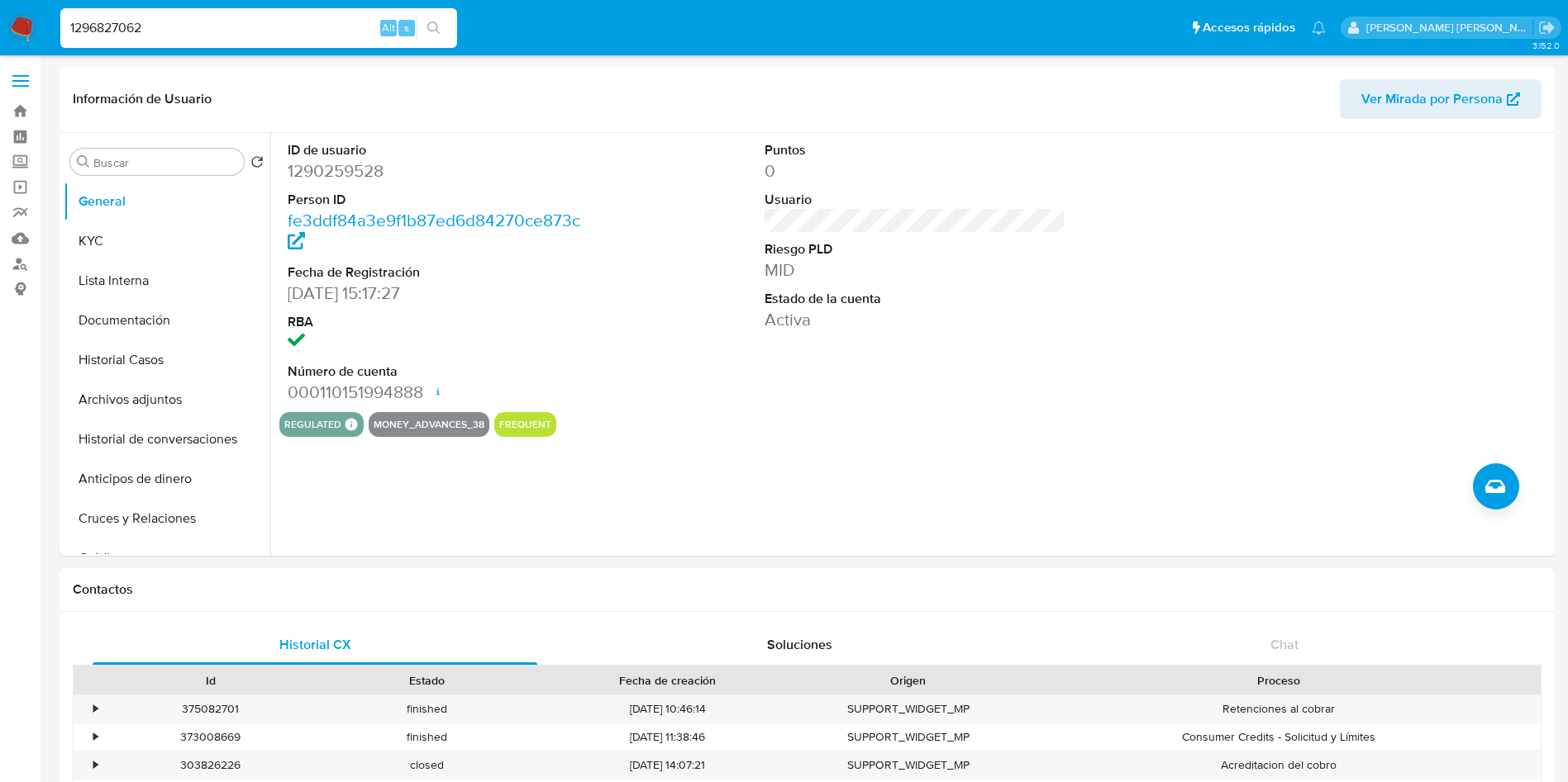
type input "1296827062"
select select "10"
click at [1437, 101] on span "Ver Mirada por Persona" at bounding box center [1431, 98] width 142 height 40
click at [146, 31] on input "1296827062" at bounding box center [258, 27] width 396 height 21
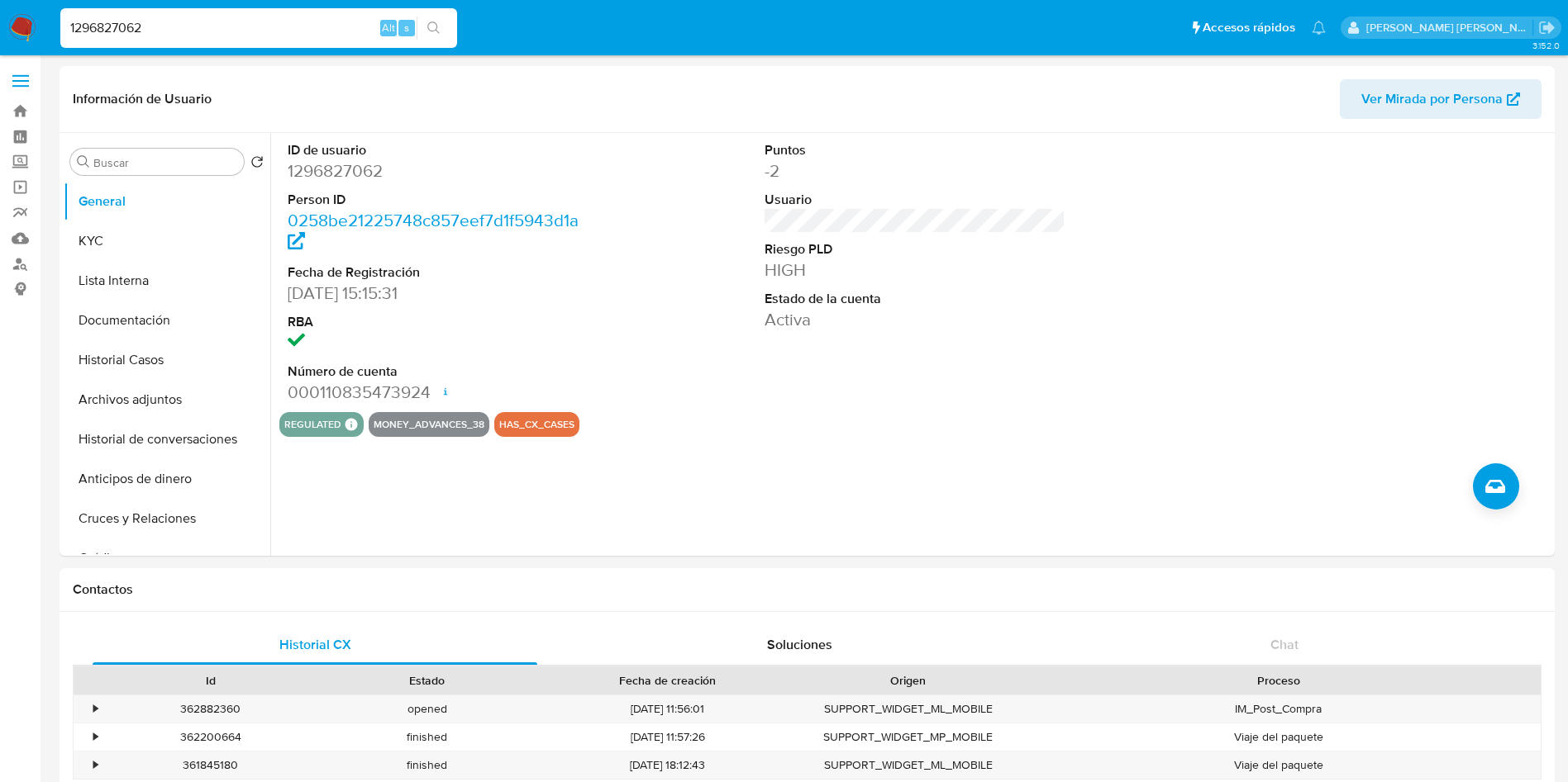
paste input "302085818"
type input "1302085818"
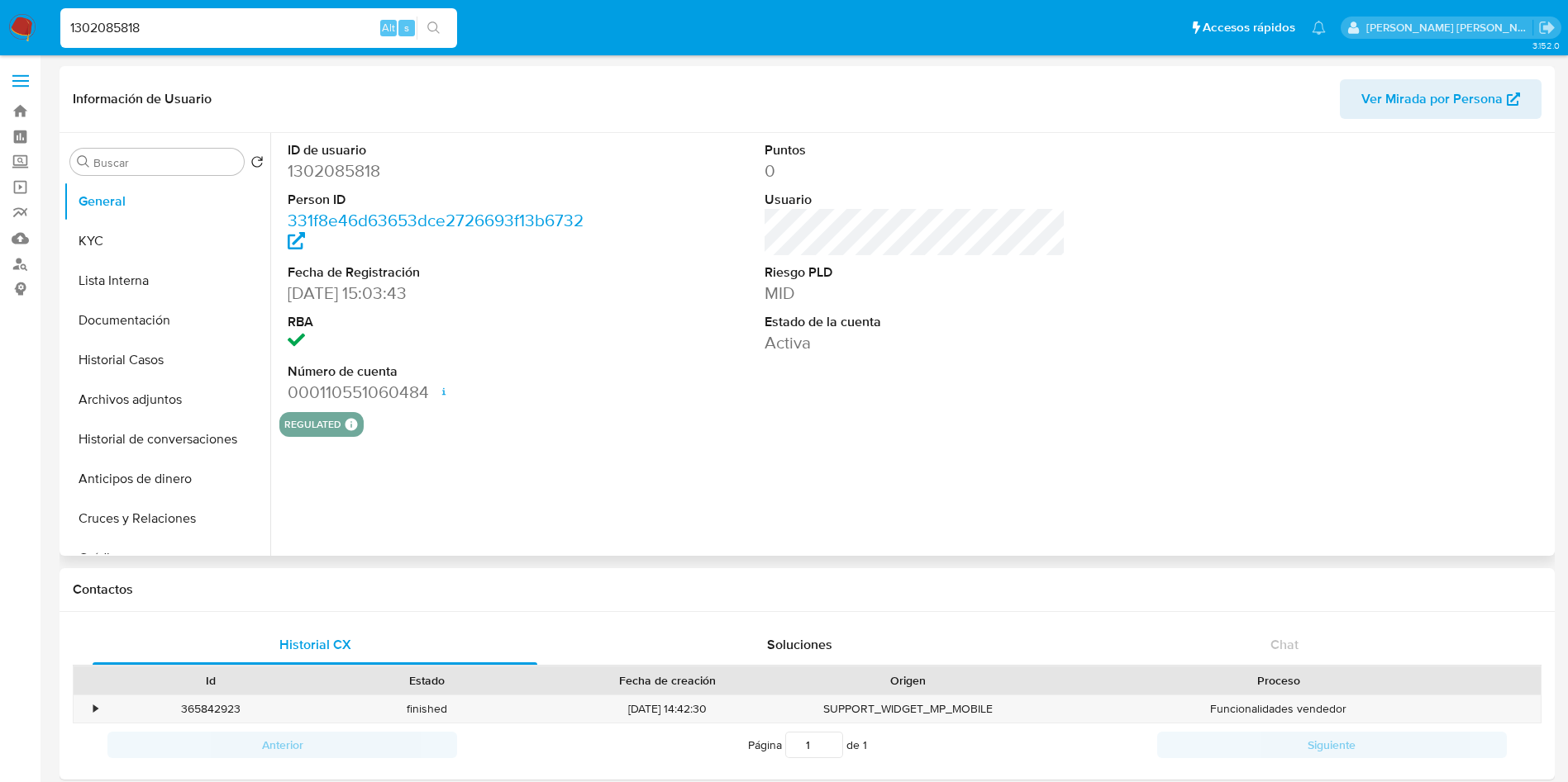
click at [1481, 95] on span "Ver Mirada por Persona" at bounding box center [1431, 98] width 142 height 40
select select "10"
click at [132, 49] on div "1302085818 Alt s" at bounding box center [258, 28] width 396 height 47
click at [119, 35] on input "1302085818" at bounding box center [258, 27] width 396 height 21
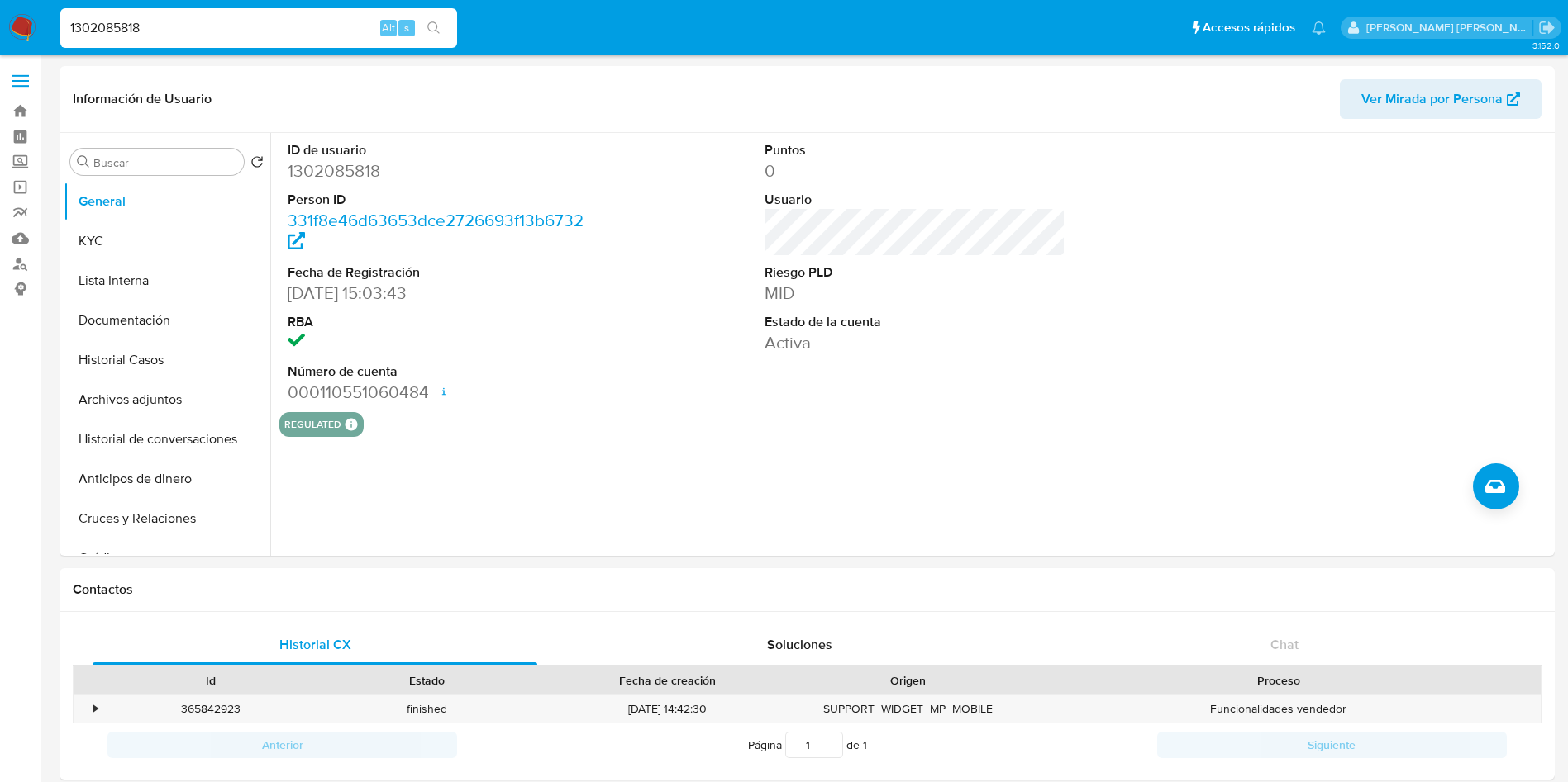
paste input "5377851"
type input "1305377851"
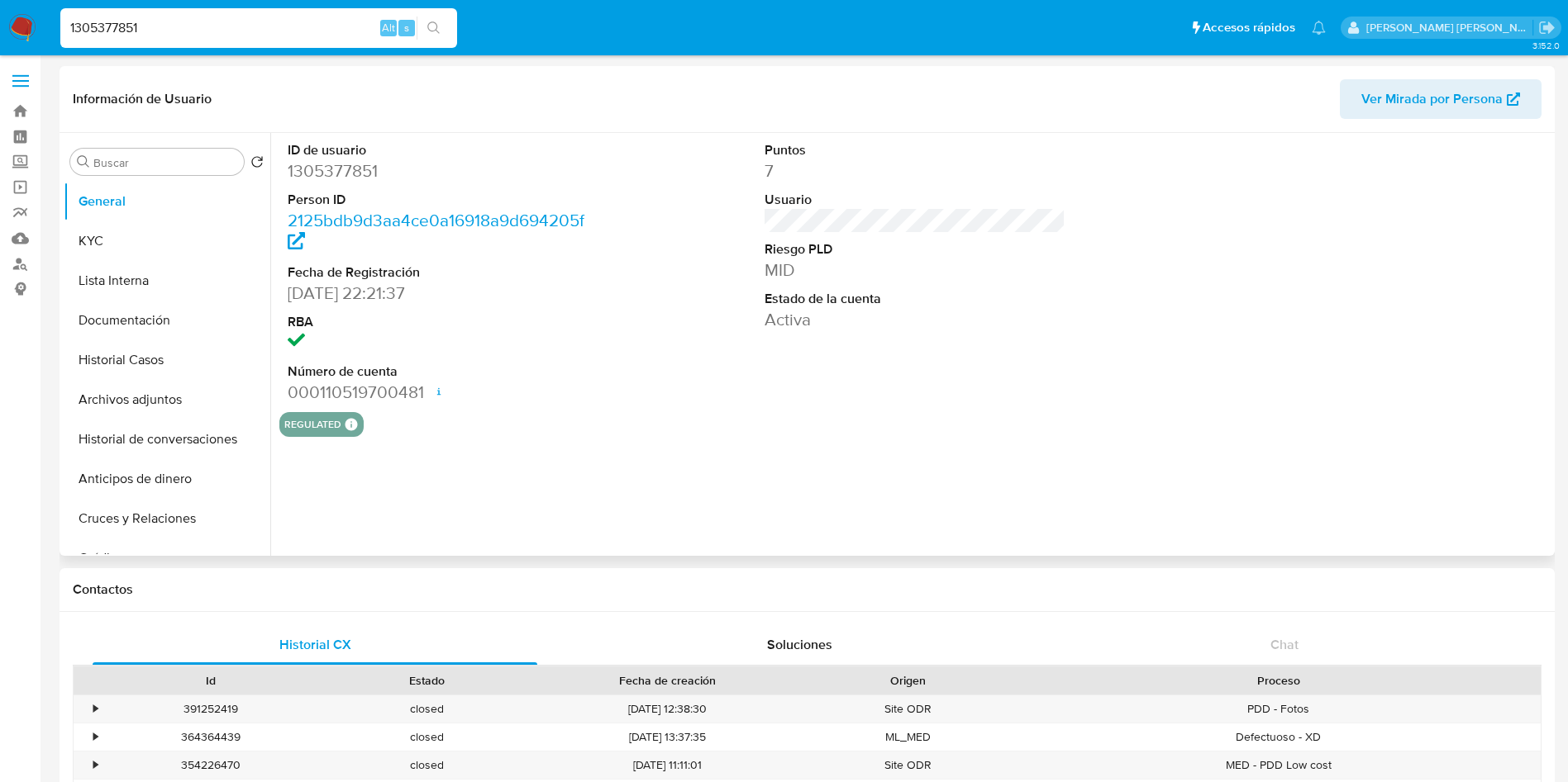
select select "10"
click at [1463, 111] on span "Ver Mirada por Persona" at bounding box center [1431, 98] width 142 height 40
click at [250, 26] on input "1305377851" at bounding box center [258, 27] width 396 height 21
paste input "11831669"
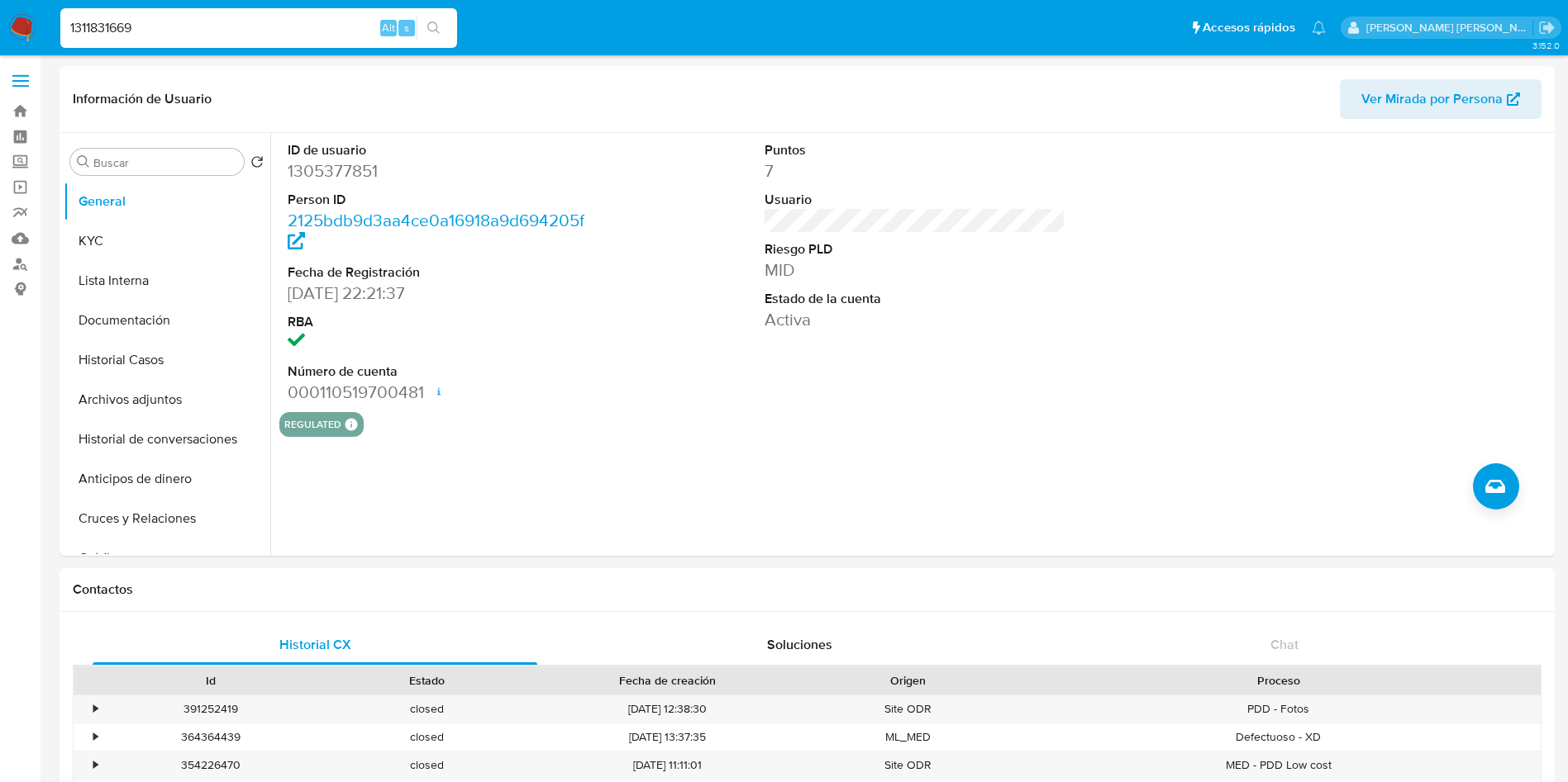
type input "1311831669"
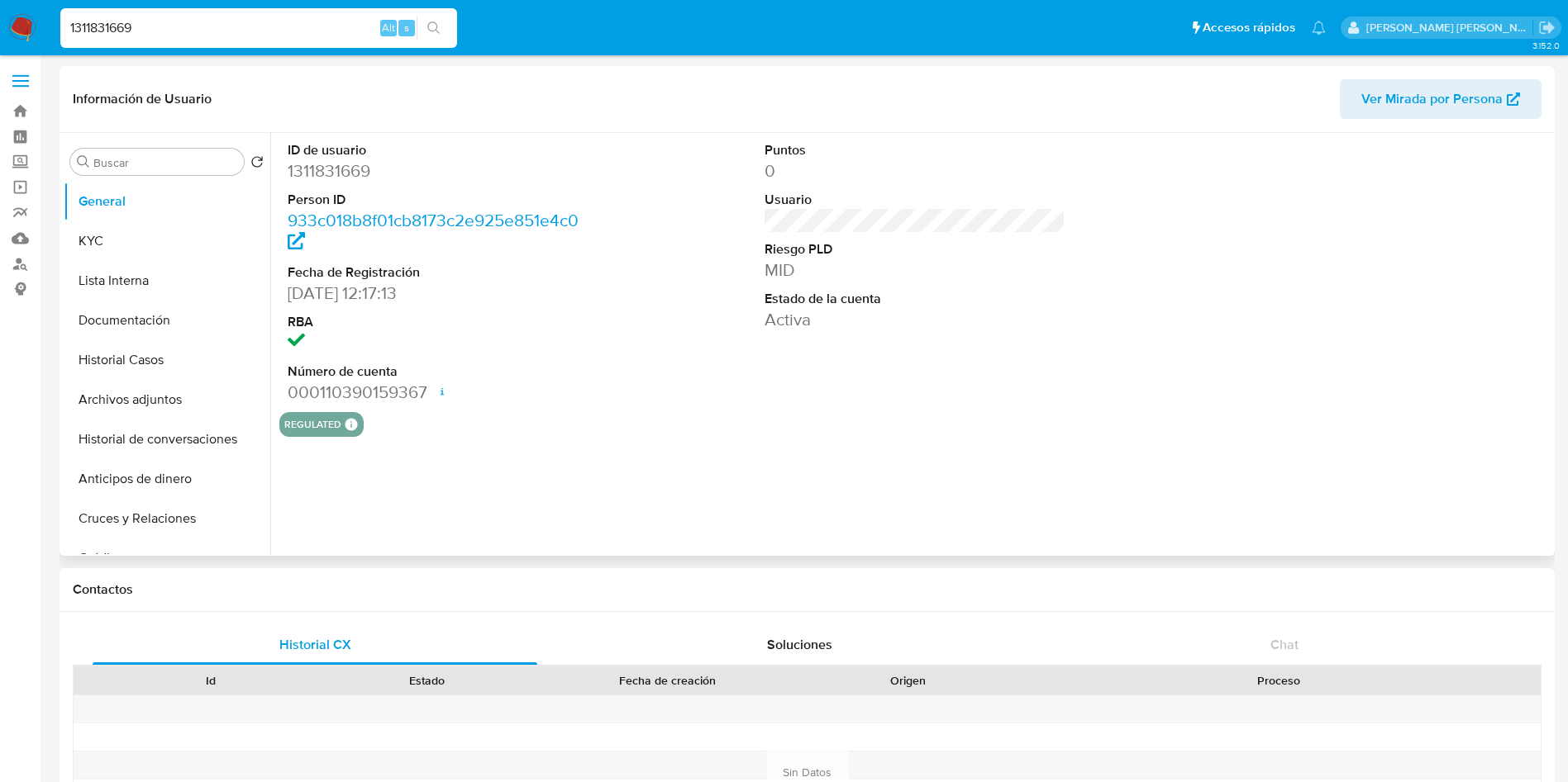
click at [1483, 109] on span "Ver Mirada por Persona" at bounding box center [1431, 98] width 142 height 40
select select "10"
click at [119, 29] on input "1311831669" at bounding box center [258, 27] width 396 height 21
click at [1409, 110] on span "Ver Mirada por Persona" at bounding box center [1431, 98] width 142 height 40
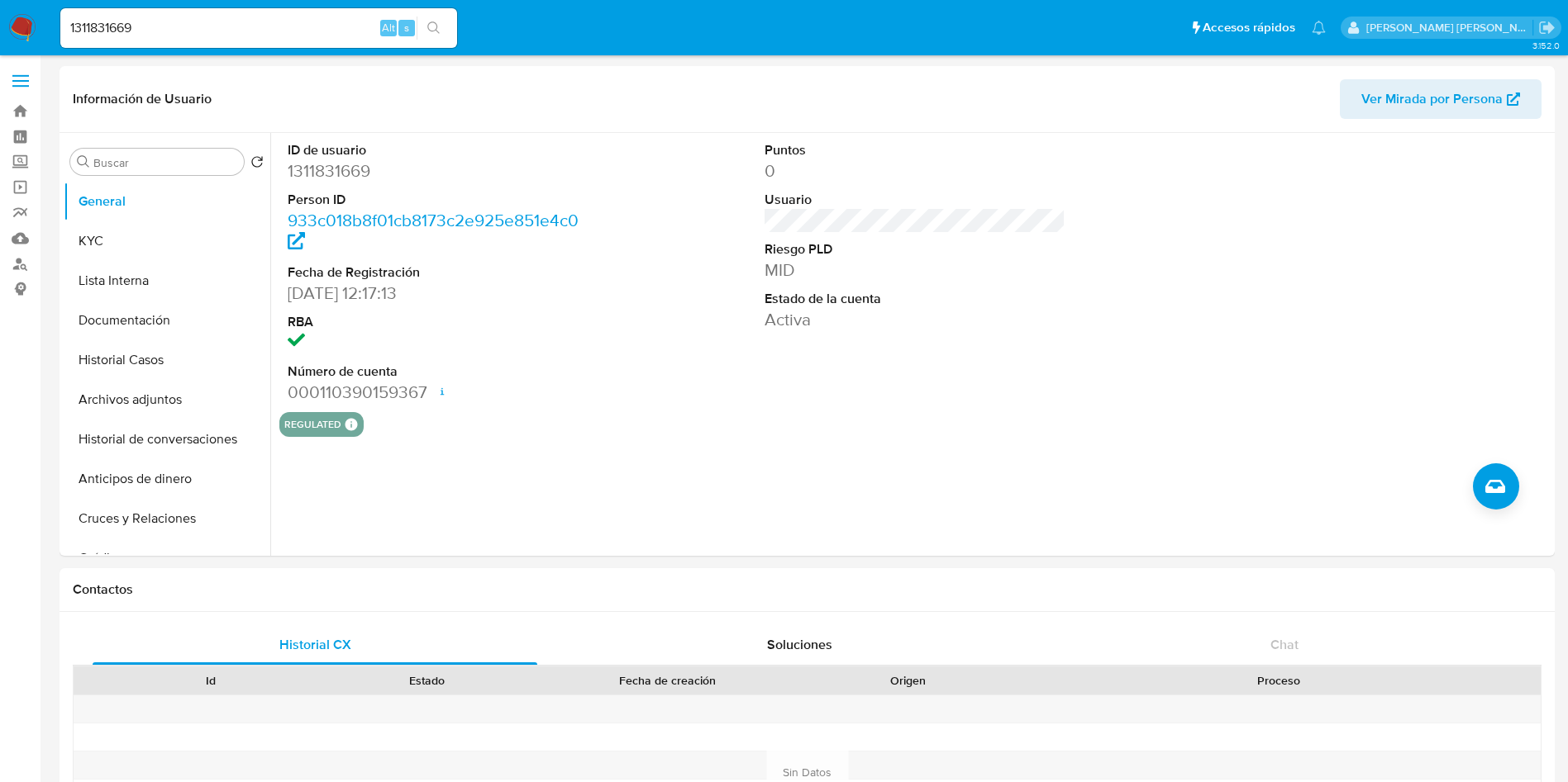
click at [221, 28] on input "1311831669" at bounding box center [258, 27] width 396 height 21
paste input "427471"
type input "1314274719"
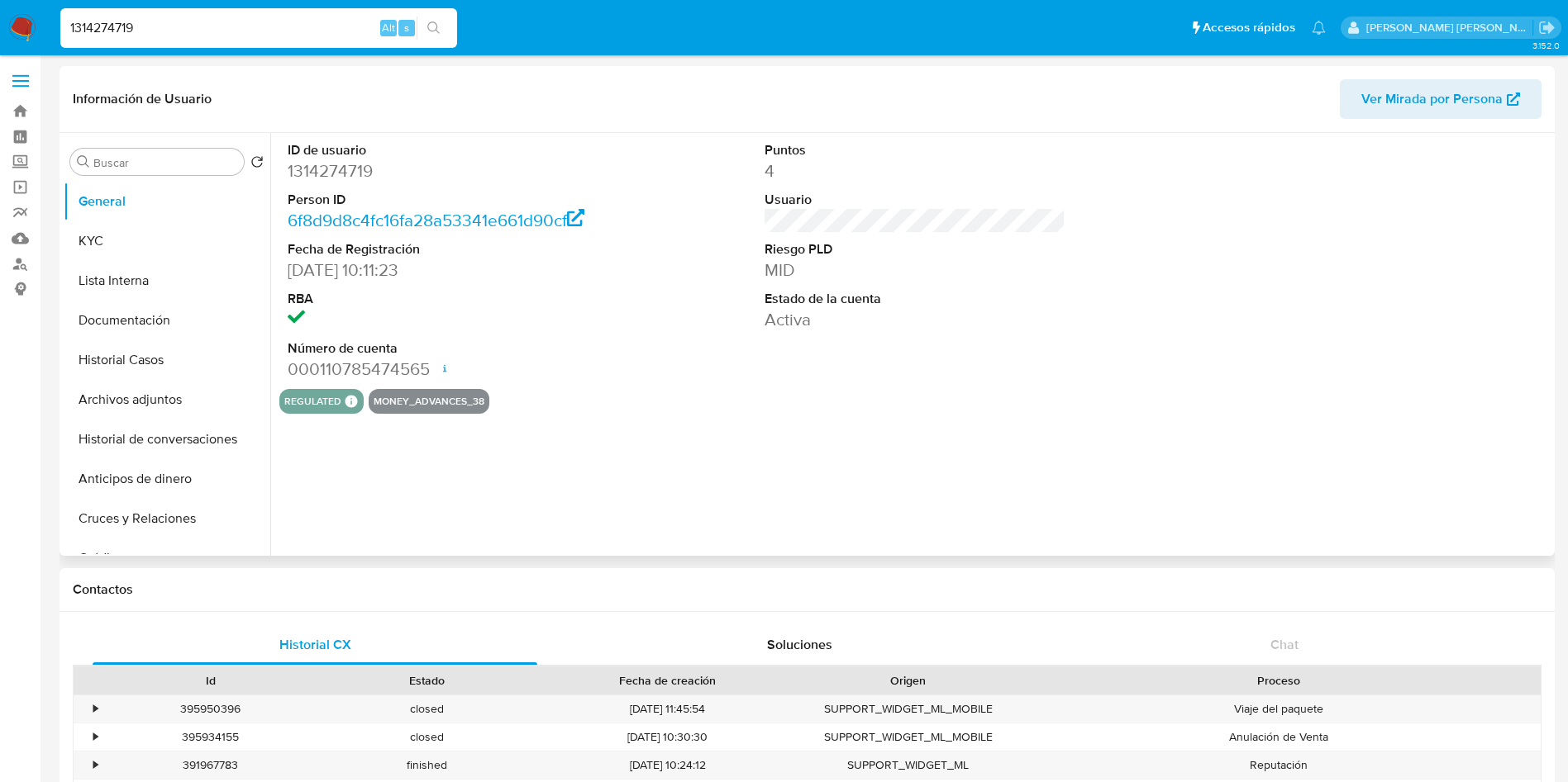
select select "10"
click at [1441, 90] on span "Ver Mirada por Persona" at bounding box center [1431, 98] width 142 height 40
click at [140, 27] on input "1314274719" at bounding box center [258, 27] width 396 height 21
paste input "9201818"
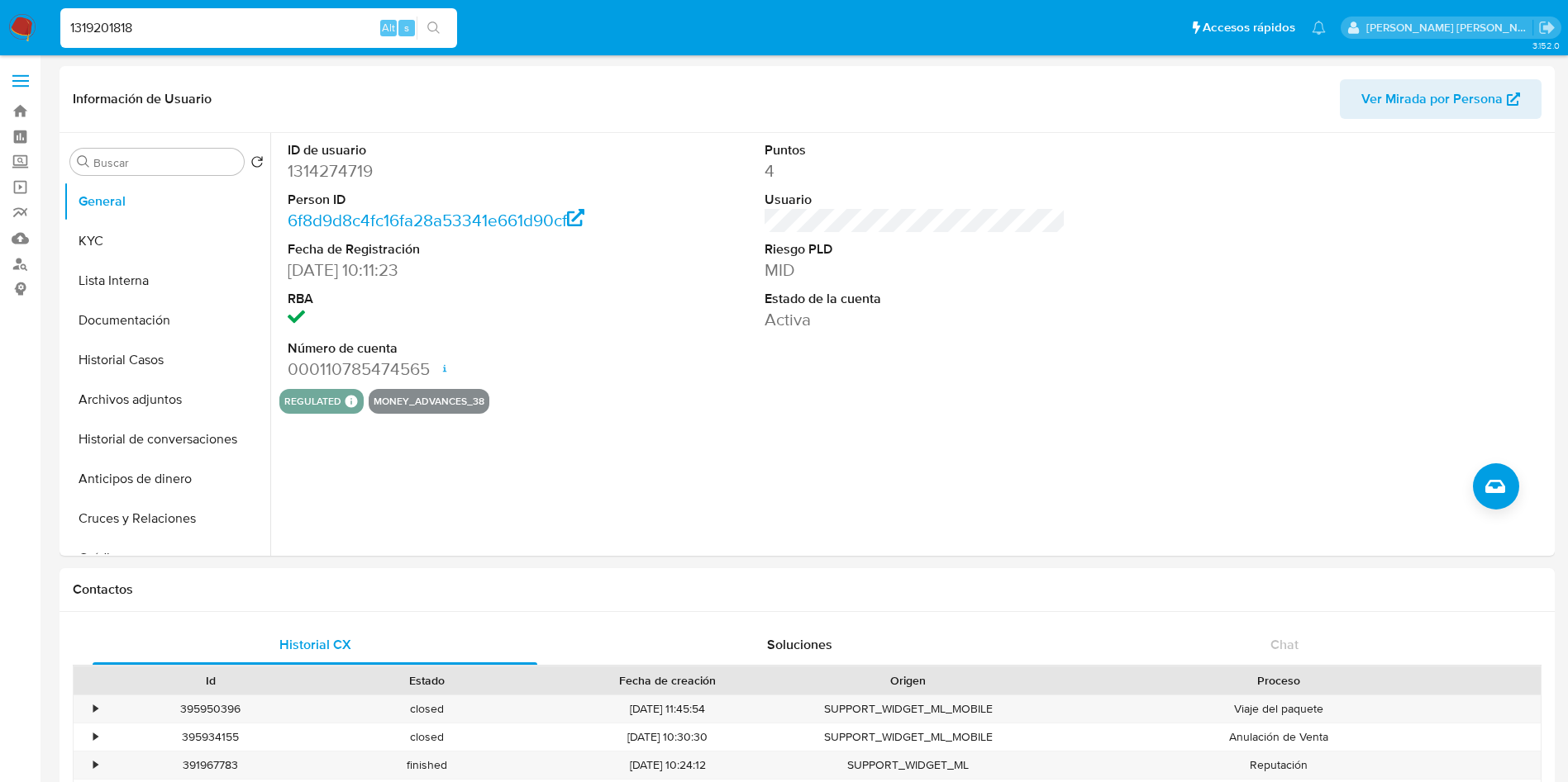
type input "1319201818"
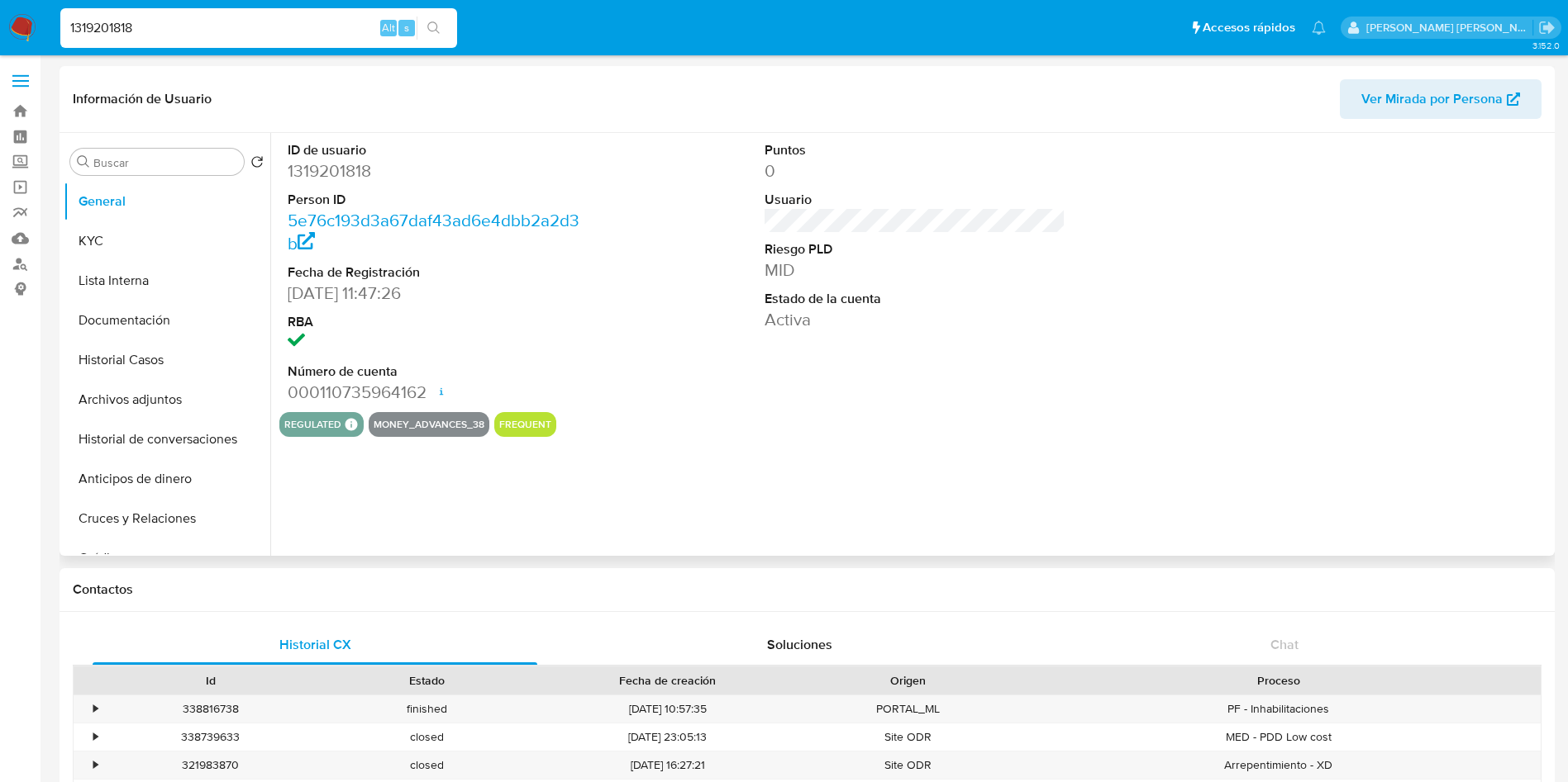
select select "10"
click at [1436, 102] on span "Ver Mirada por Persona" at bounding box center [1431, 98] width 142 height 40
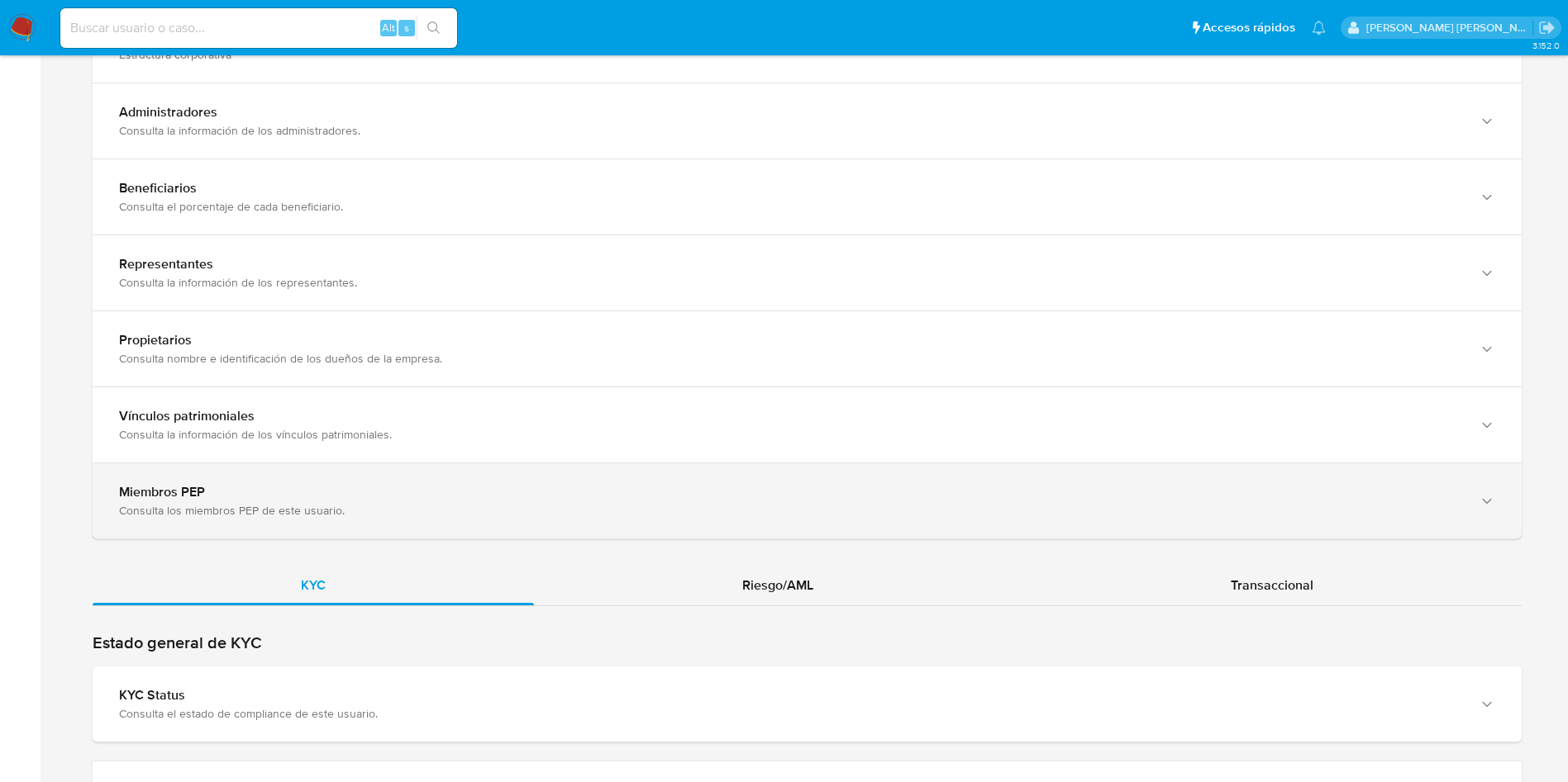
scroll to position [1597, 0]
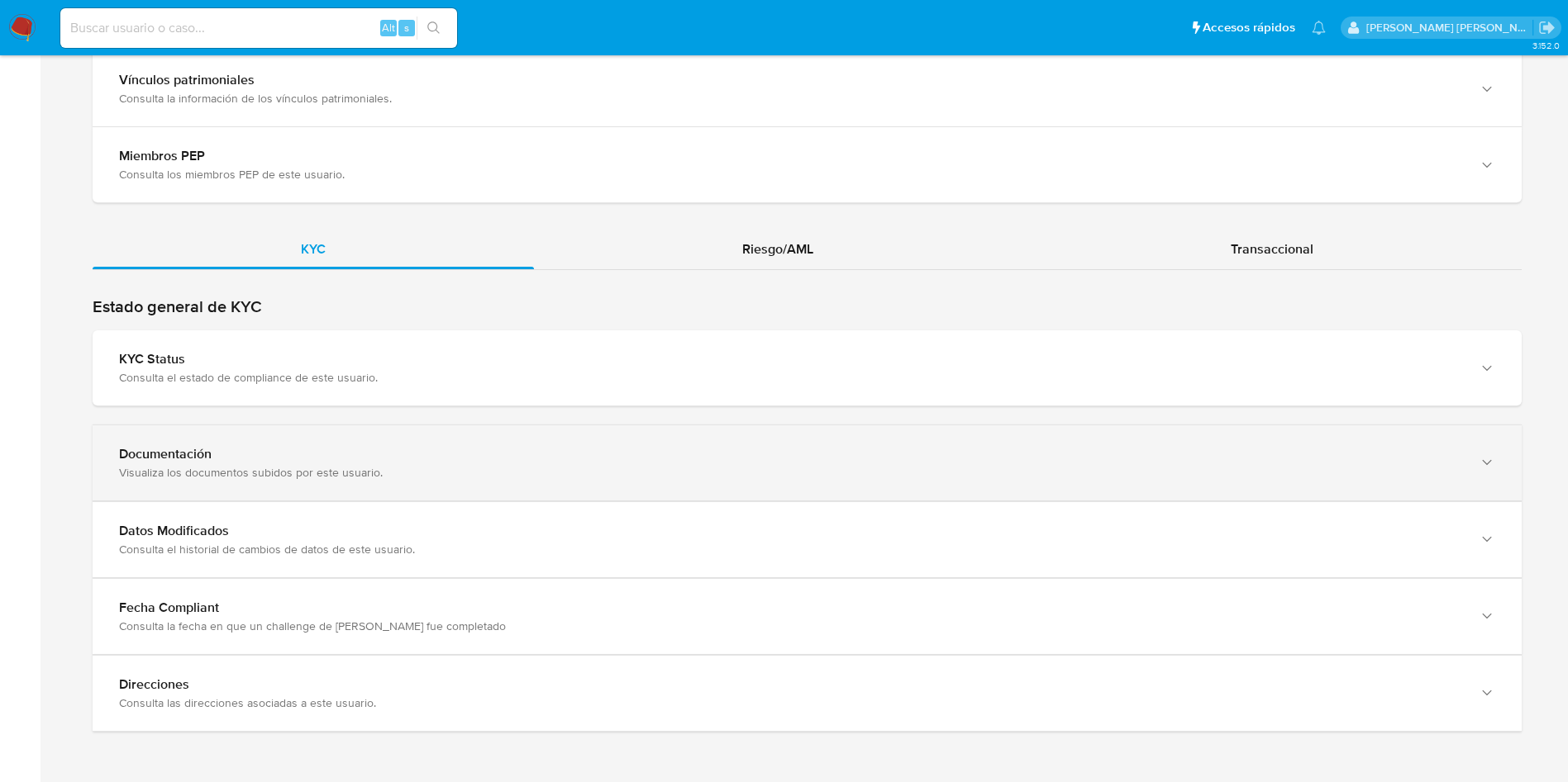
click at [618, 473] on div "Visualiza los documentos subidos por este usuario." at bounding box center [790, 472] width 1343 height 15
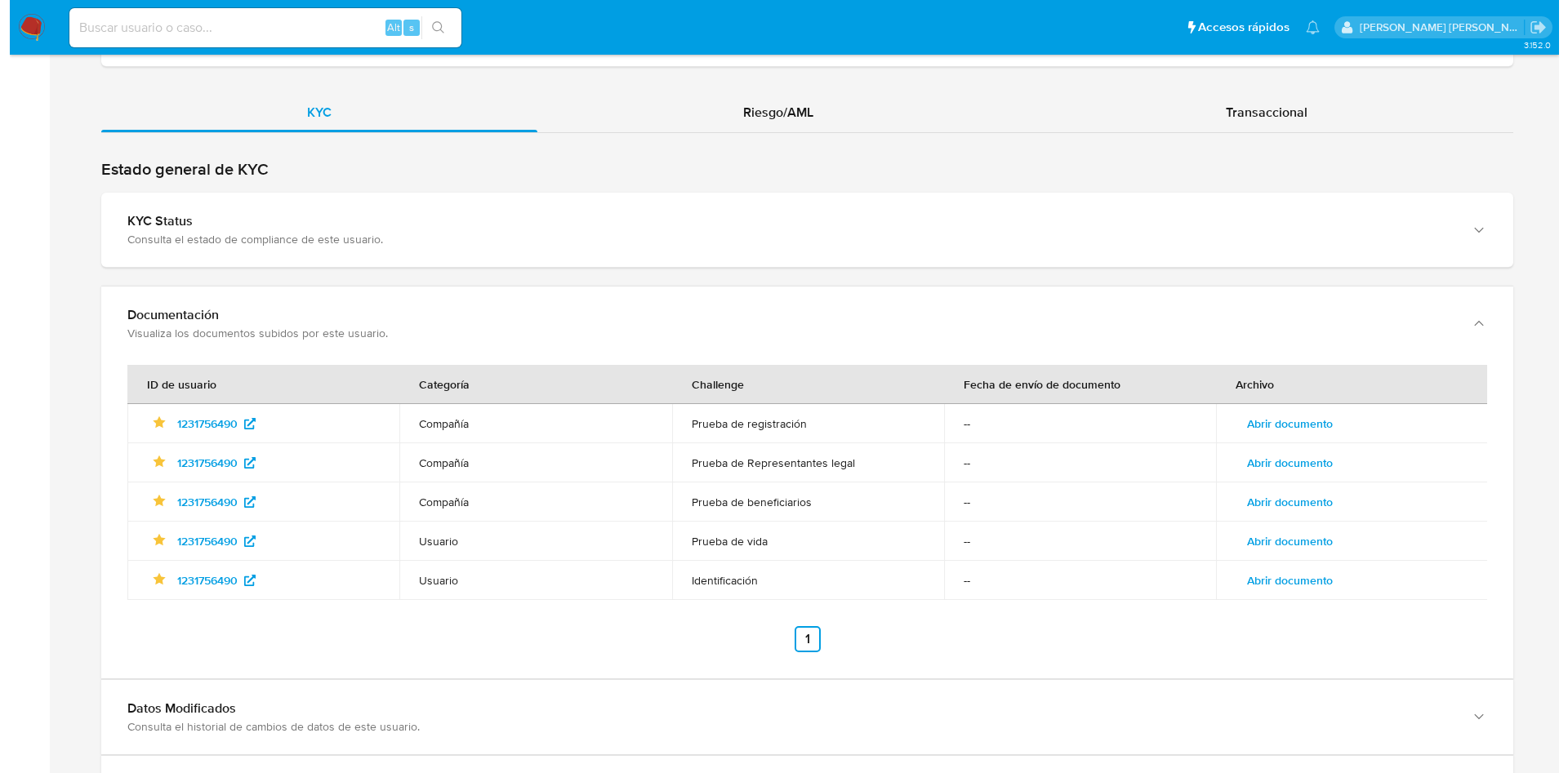
scroll to position [1739, 0]
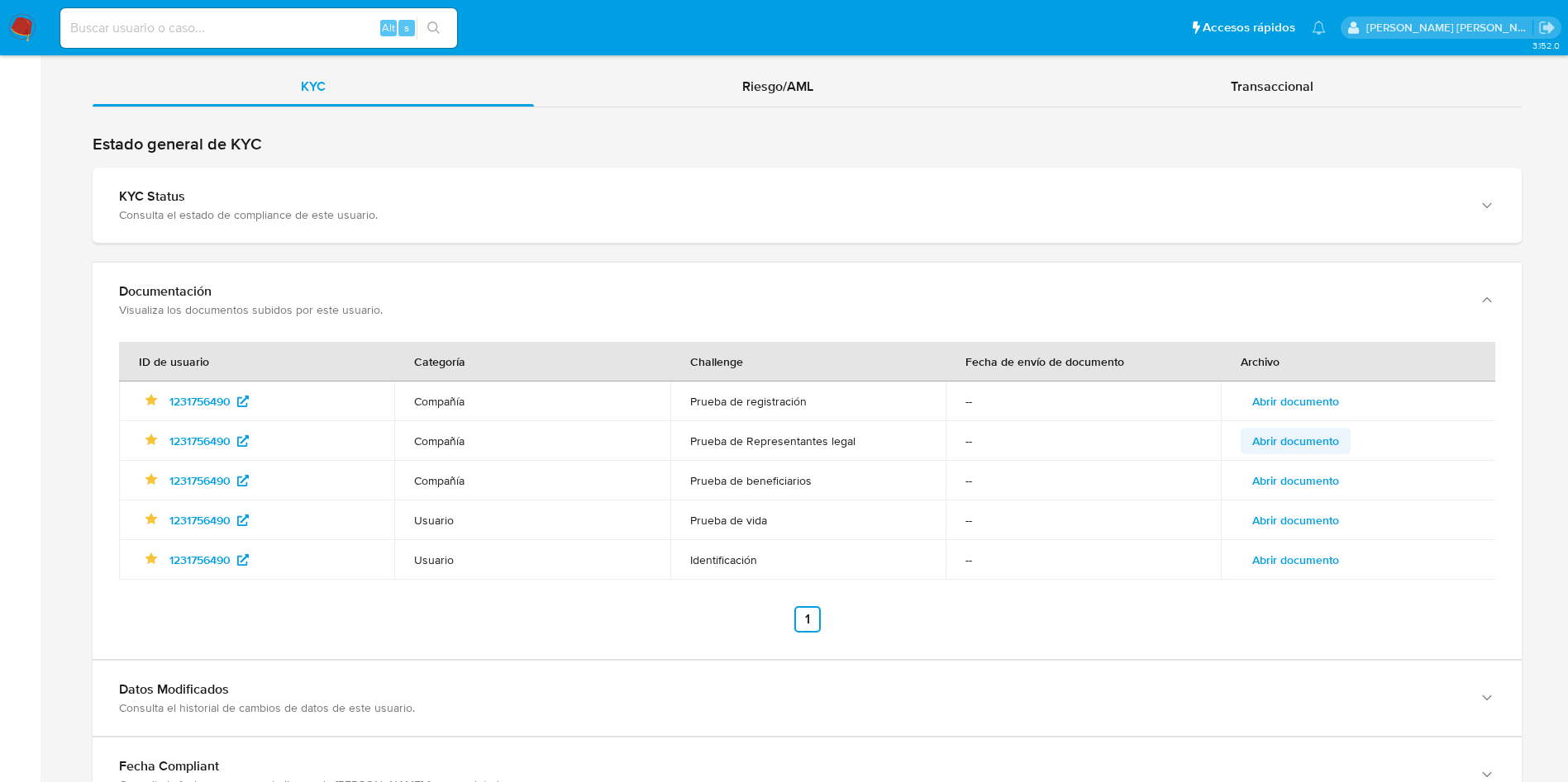
click at [1266, 438] on span "Abrir documento" at bounding box center [1295, 440] width 87 height 23
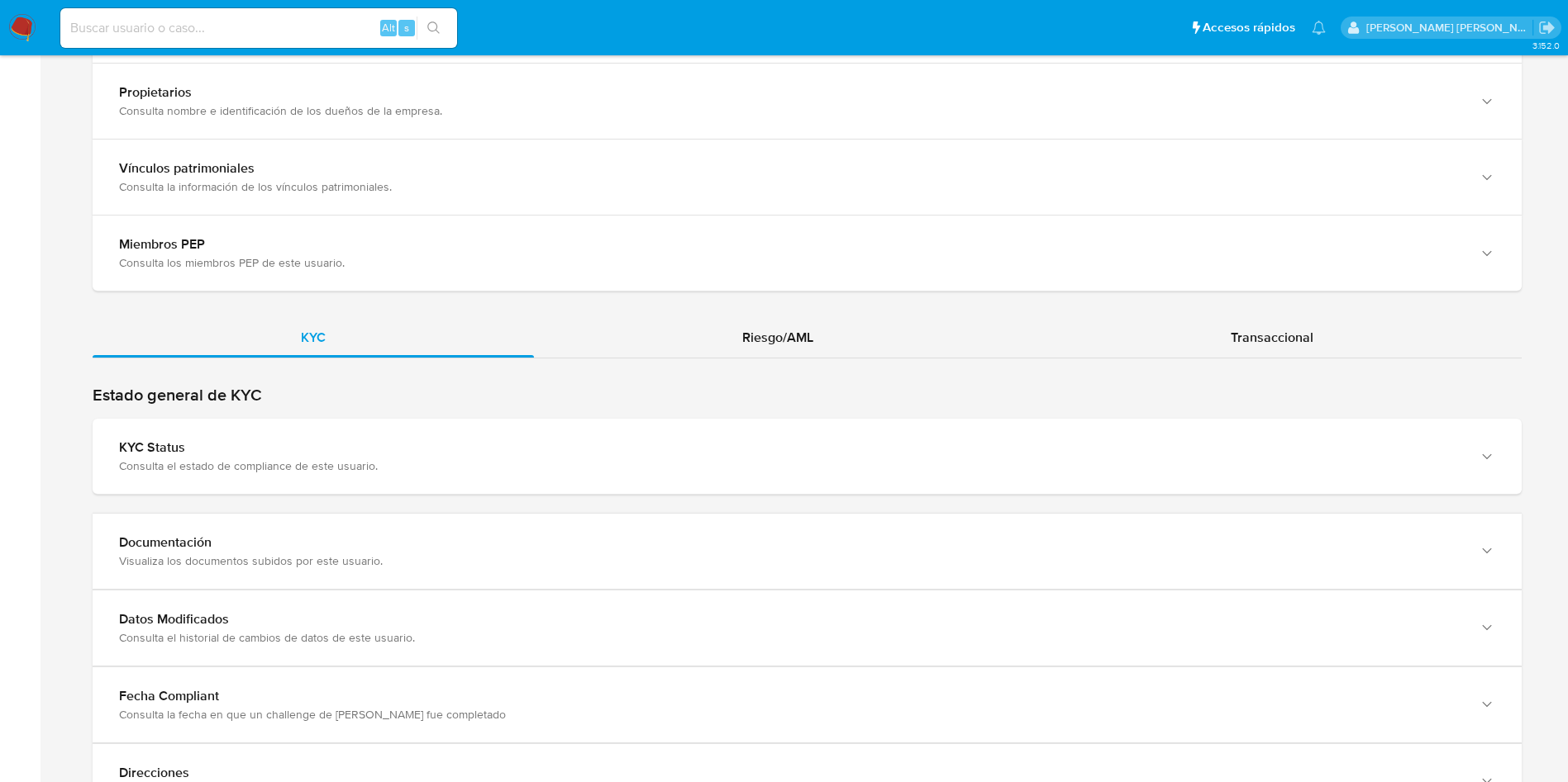
scroll to position [1597, 0]
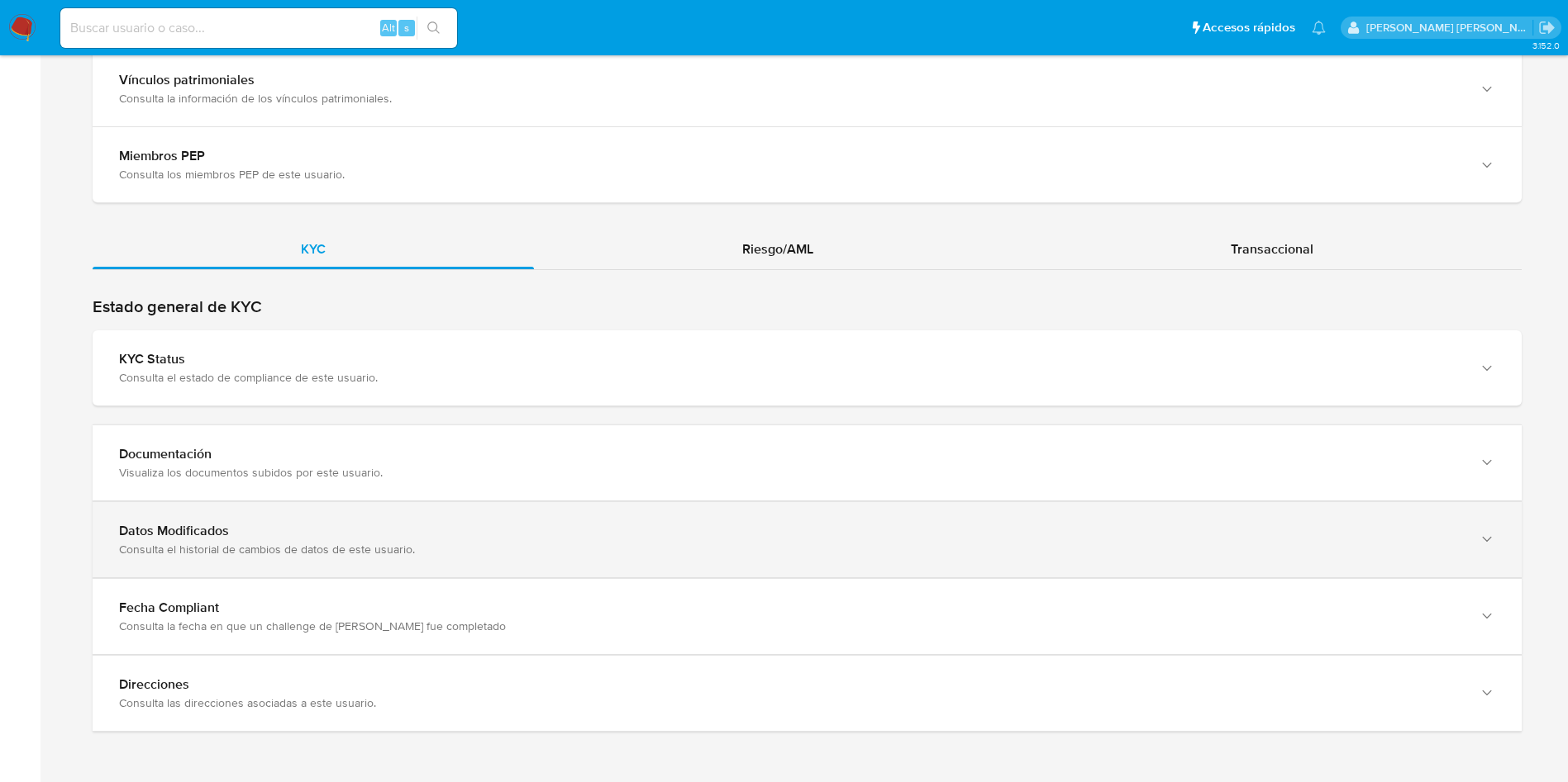
click at [326, 554] on div "Consulta el historial de cambios de datos de este usuario." at bounding box center [790, 550] width 1343 height 15
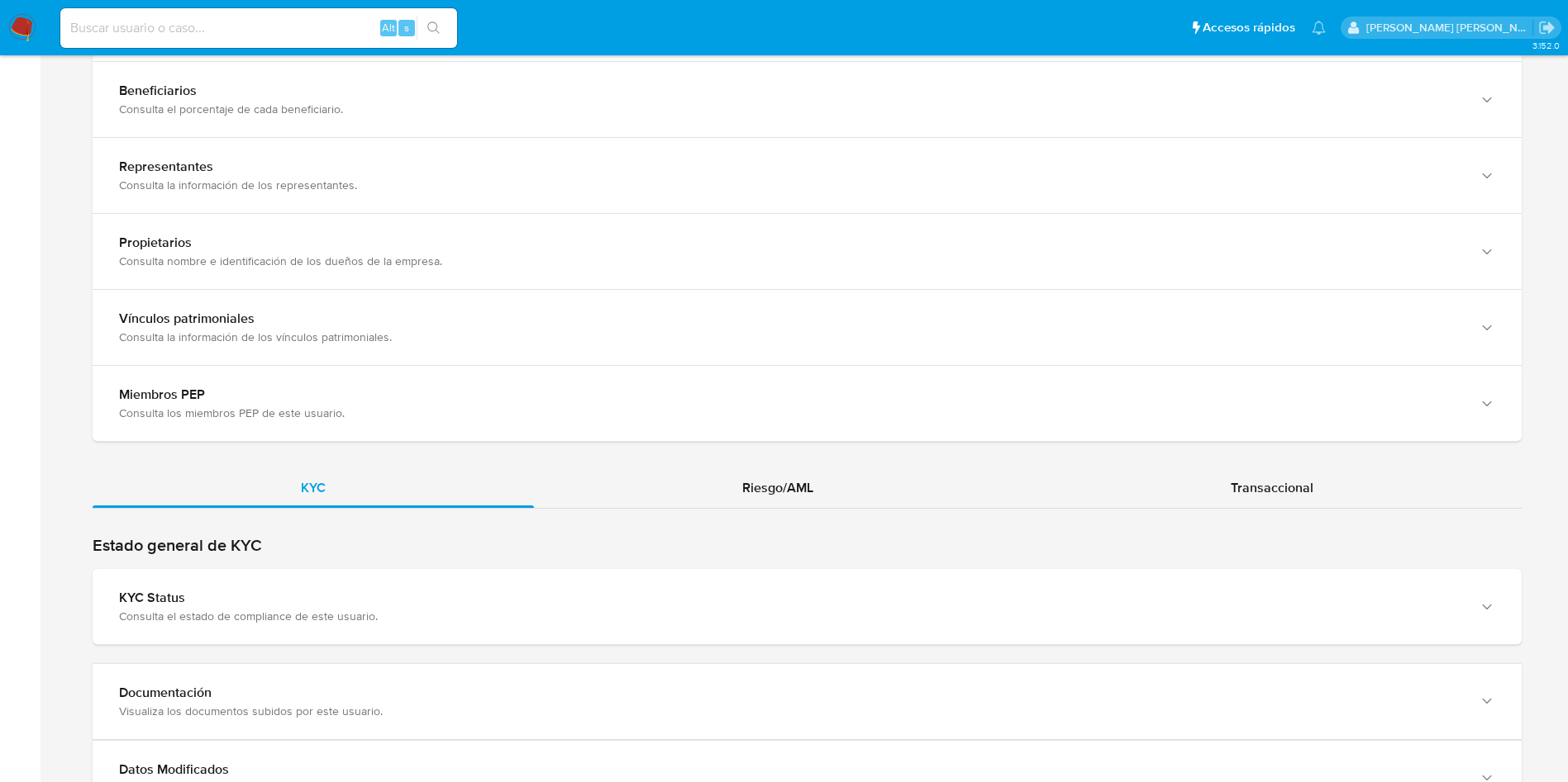
scroll to position [1597, 0]
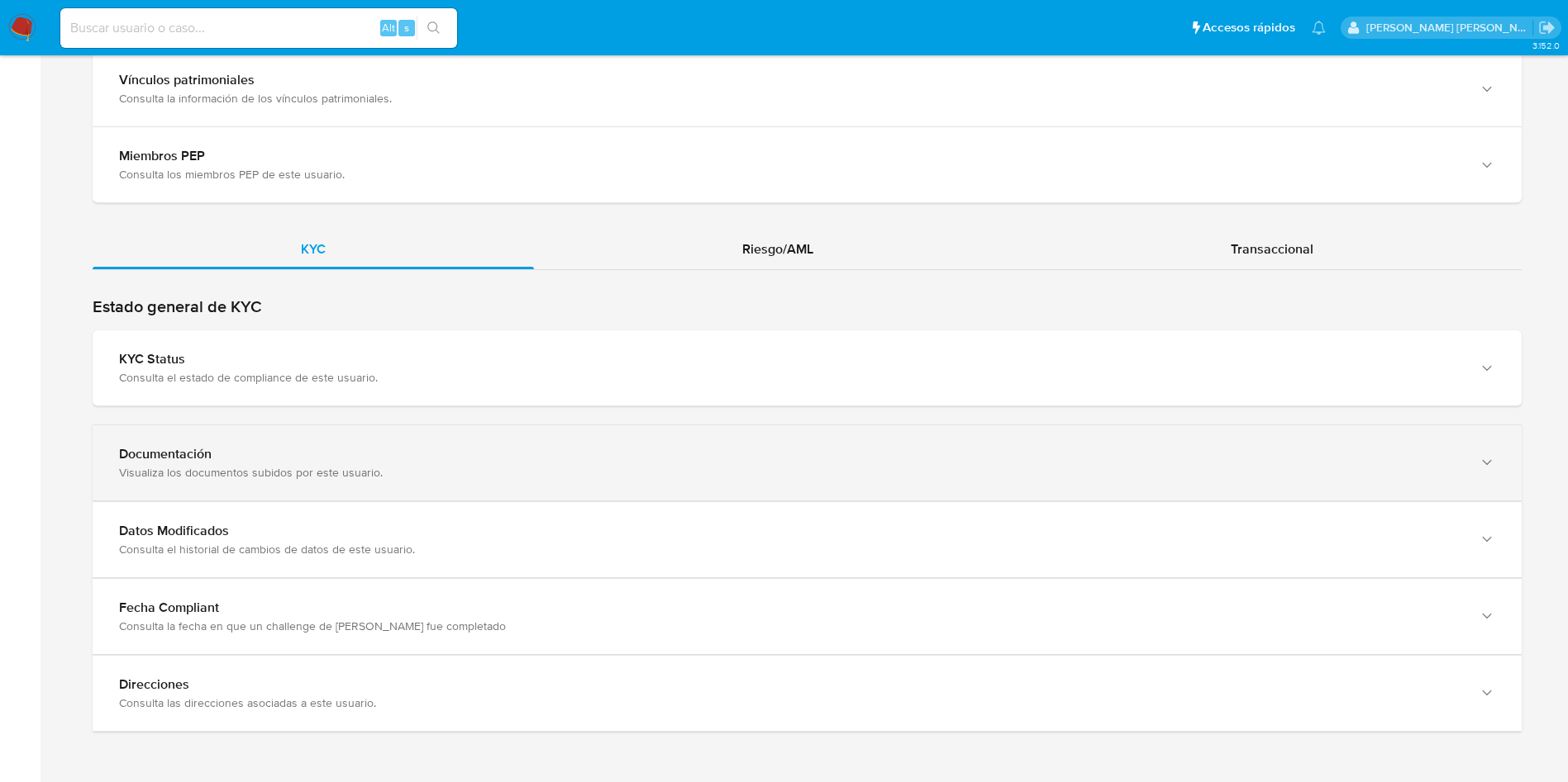
click at [882, 455] on div "Documentación" at bounding box center [790, 454] width 1343 height 16
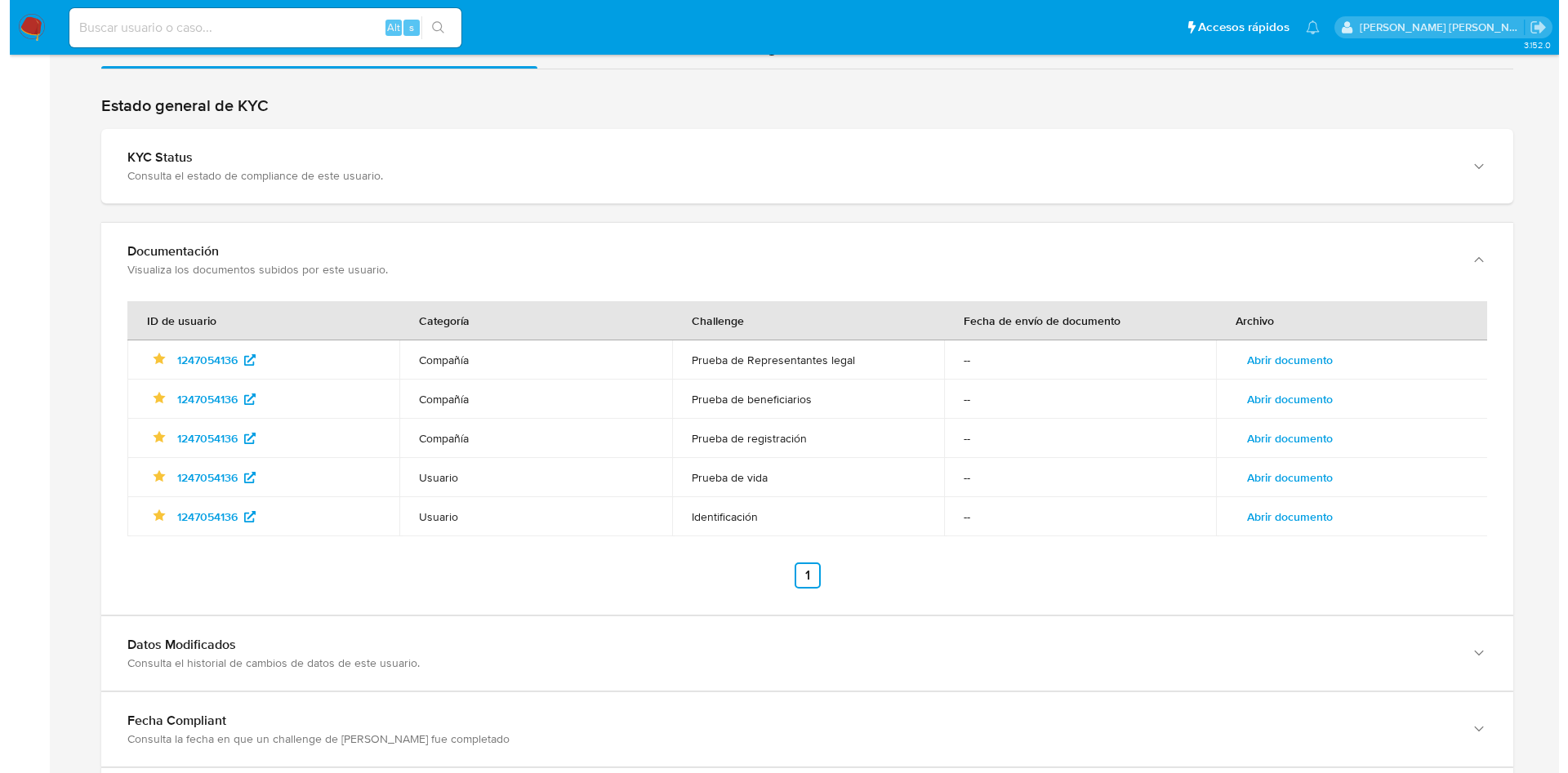
scroll to position [1777, 0]
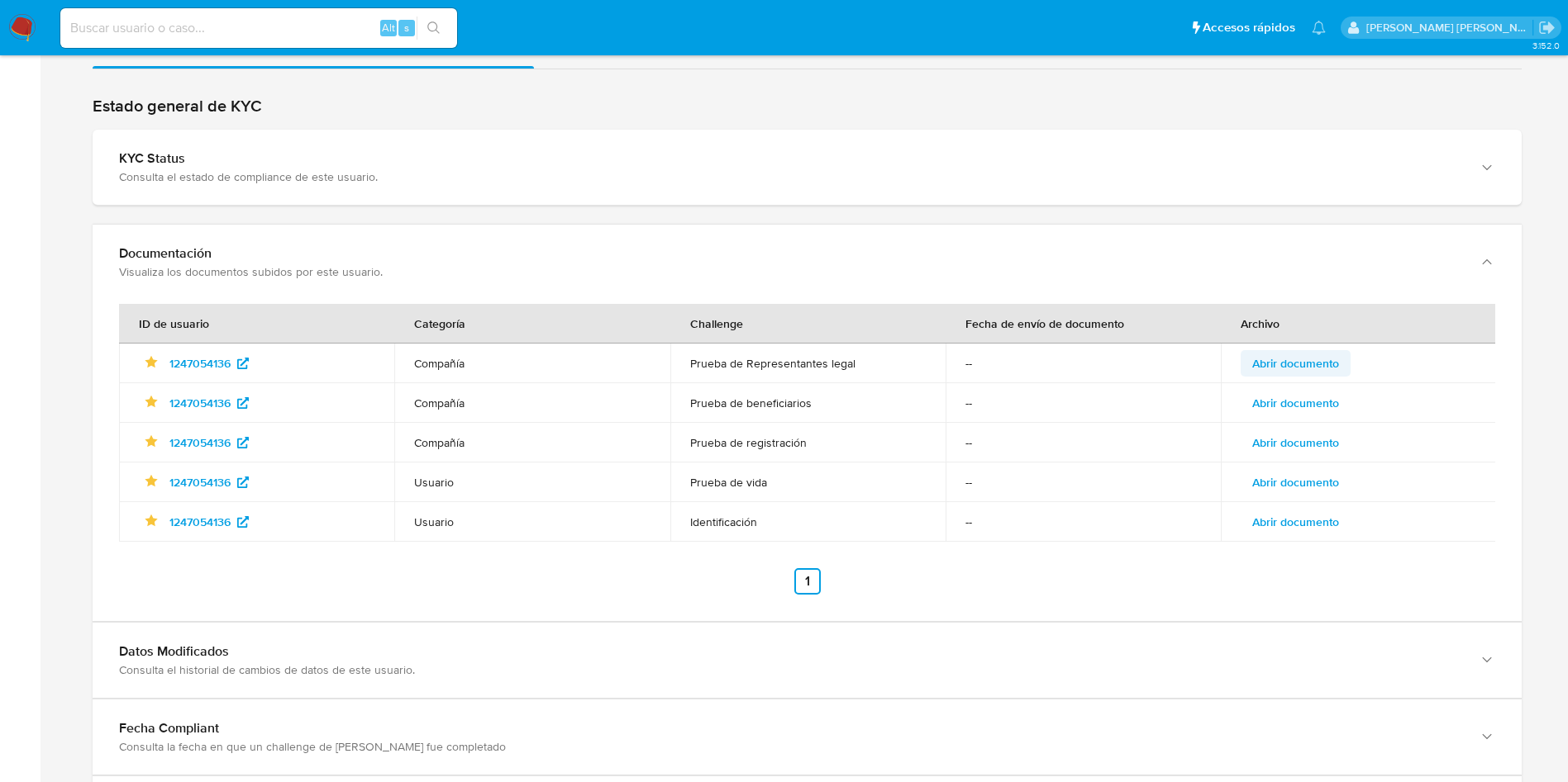
click at [1289, 366] on span "Abrir documento" at bounding box center [1295, 363] width 87 height 23
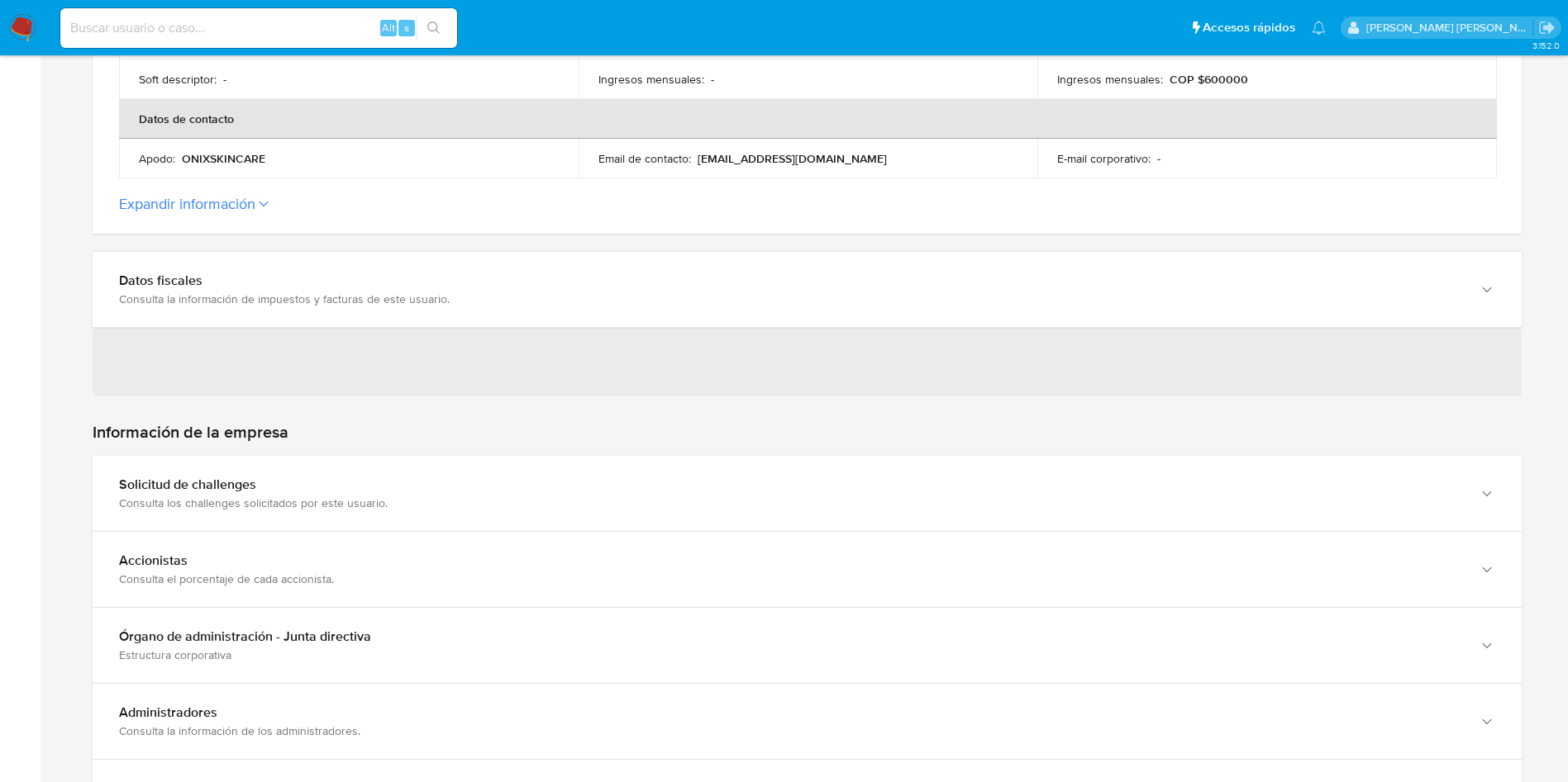
scroll to position [1588, 0]
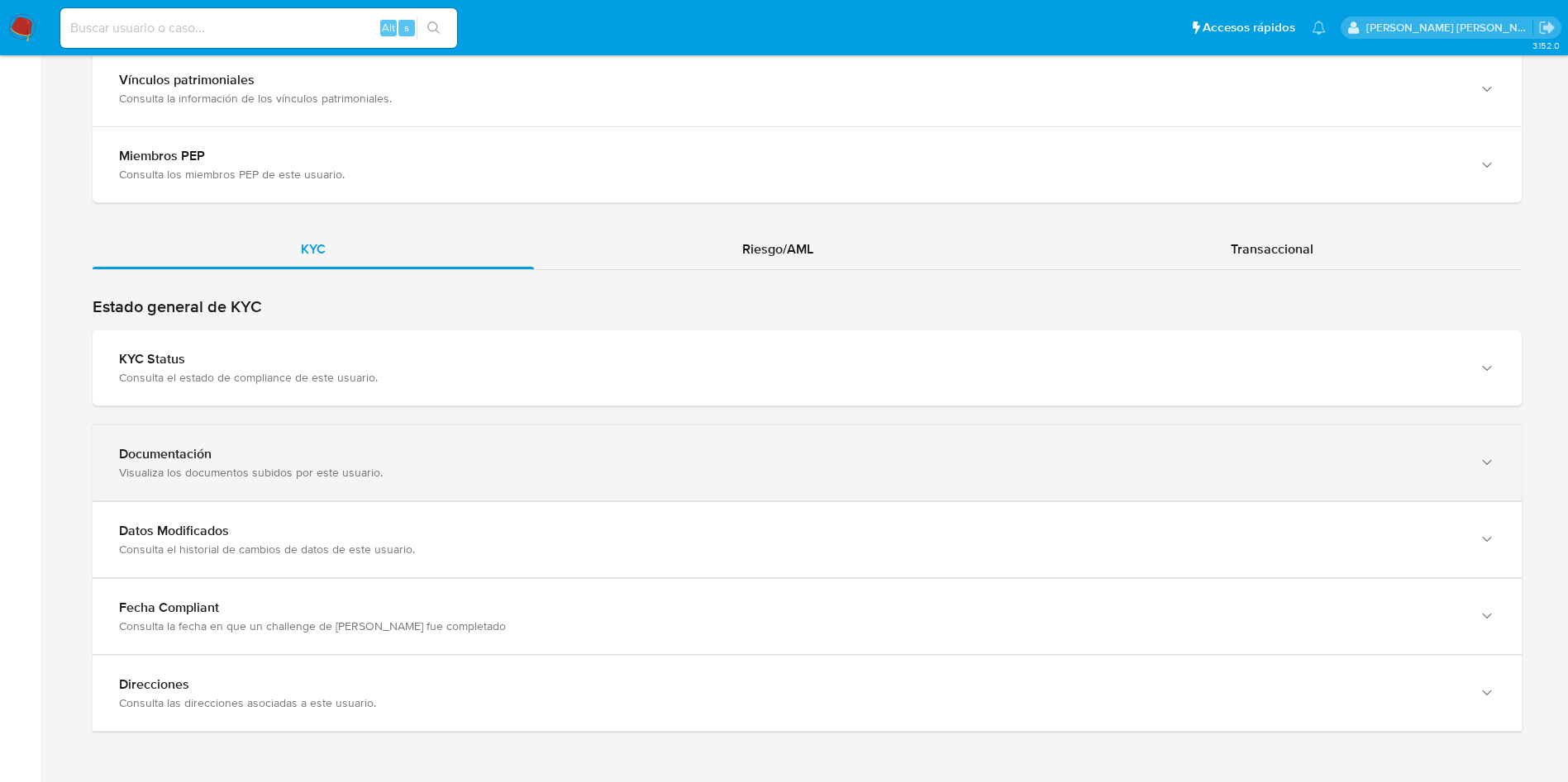
click at [585, 462] on div "Documentación" at bounding box center [790, 454] width 1343 height 16
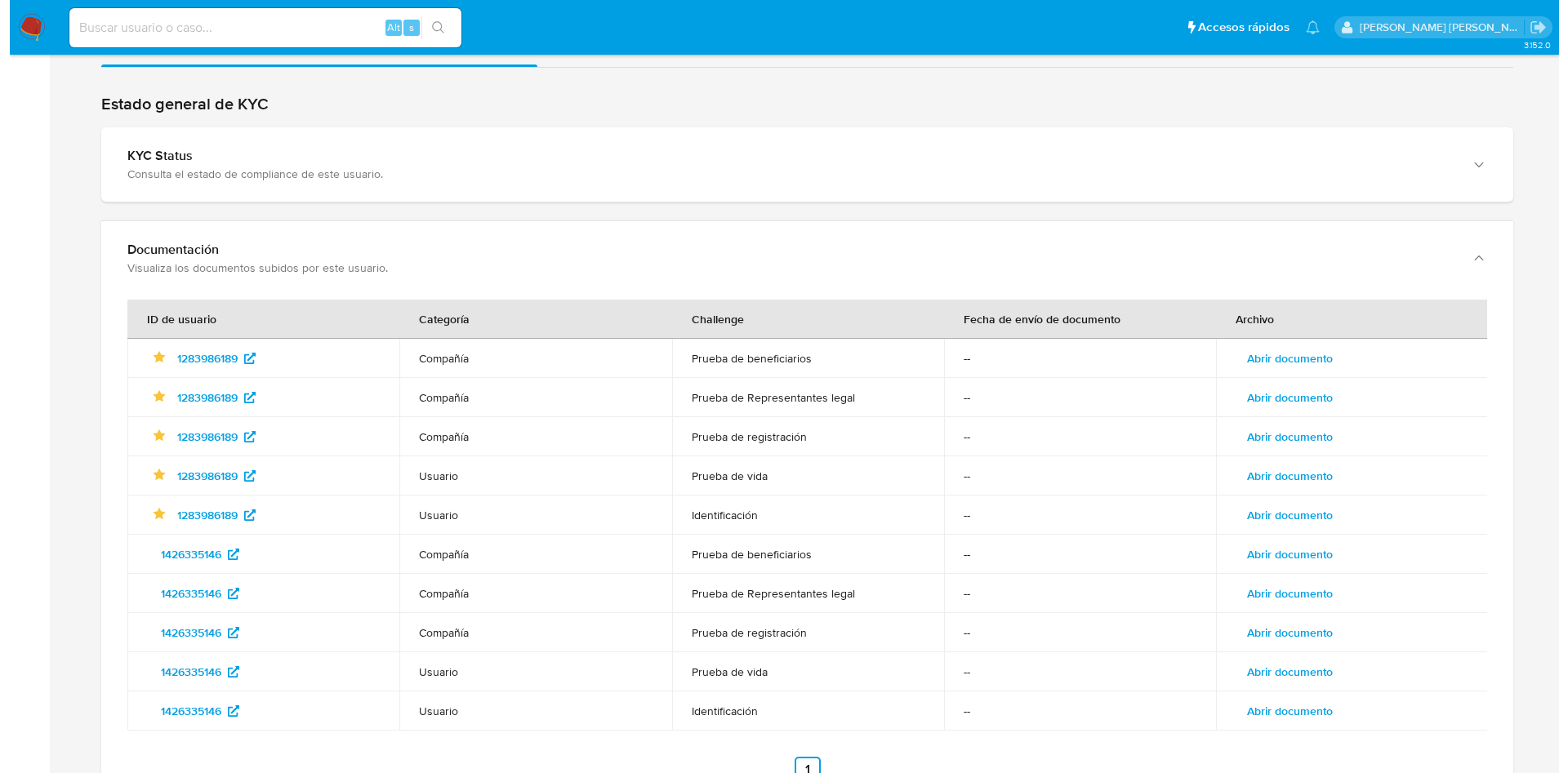
scroll to position [1780, 0]
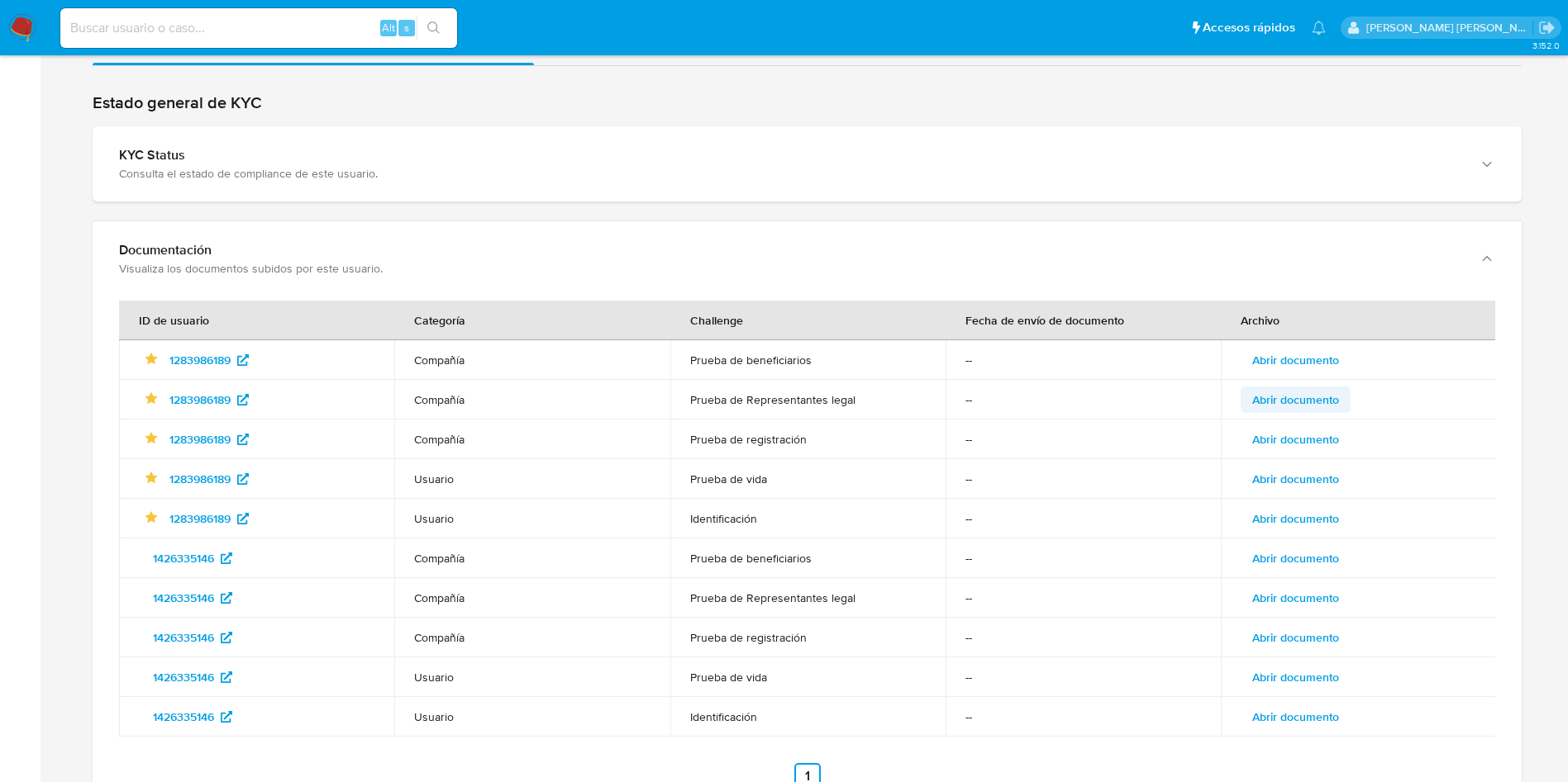
click at [1284, 396] on span "Abrir documento" at bounding box center [1295, 399] width 87 height 23
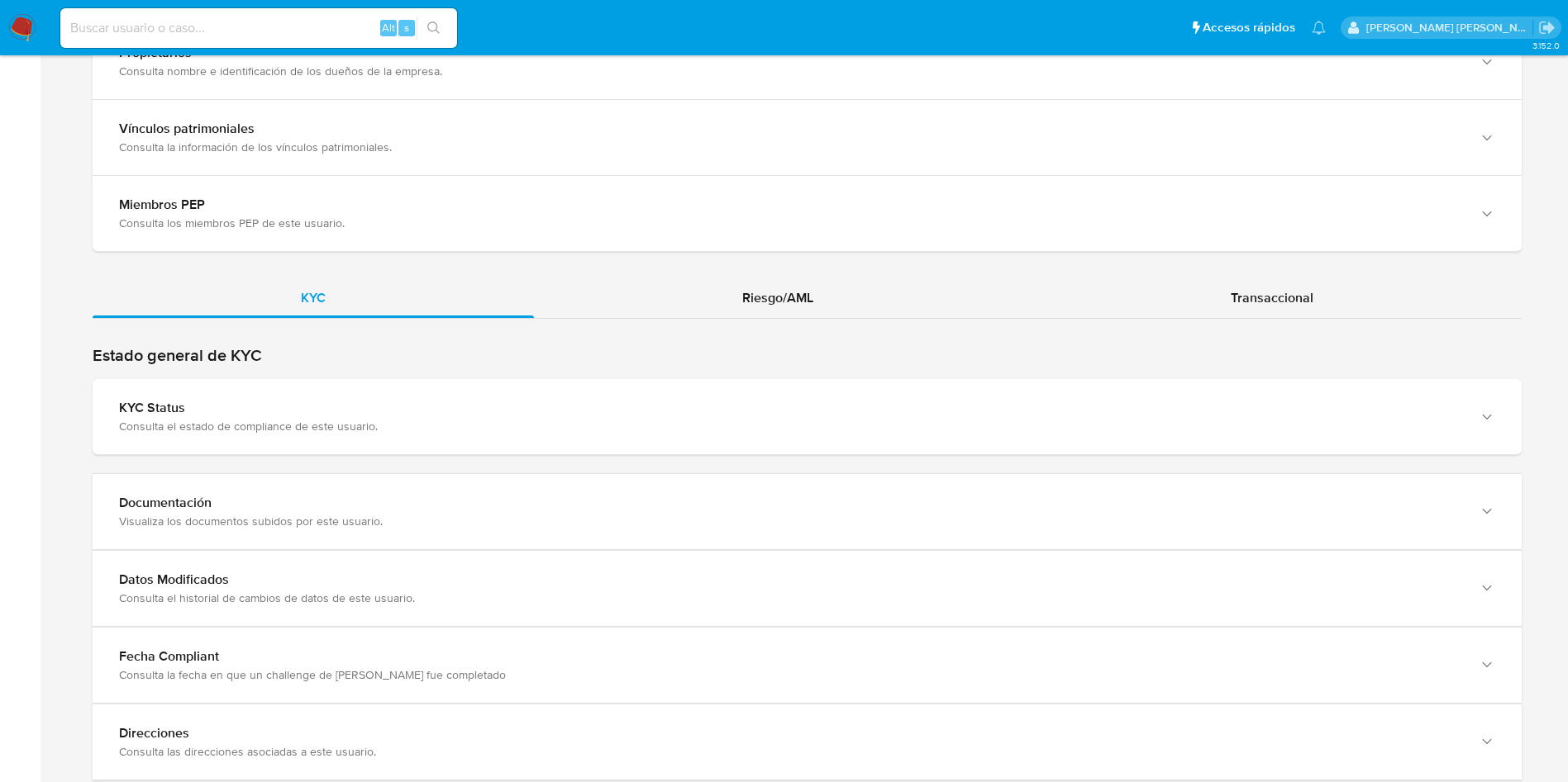
scroll to position [1588, 0]
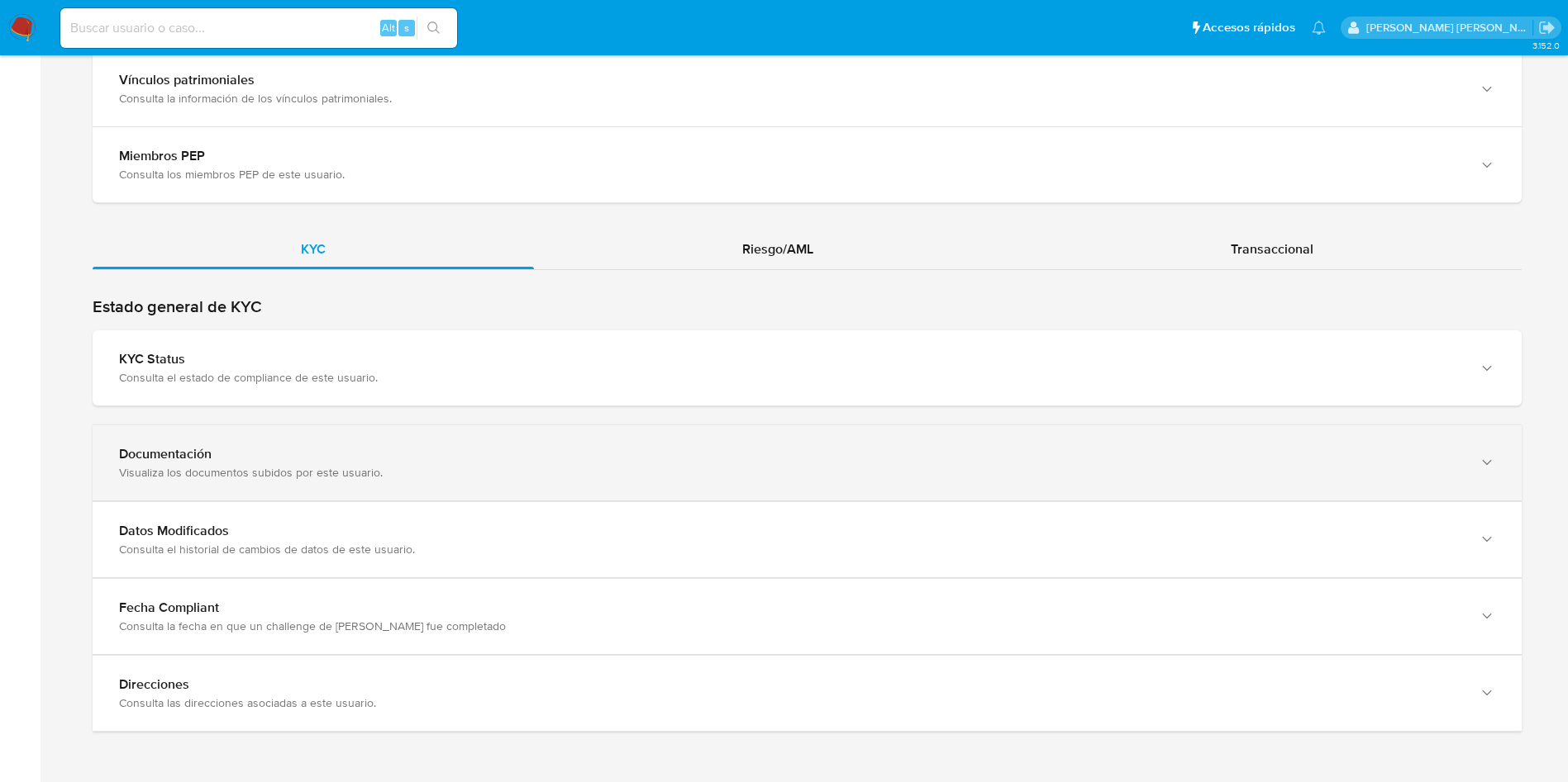
click at [594, 450] on div "Documentación Visualiza los documentos subidos por este usuario." at bounding box center [807, 463] width 1429 height 75
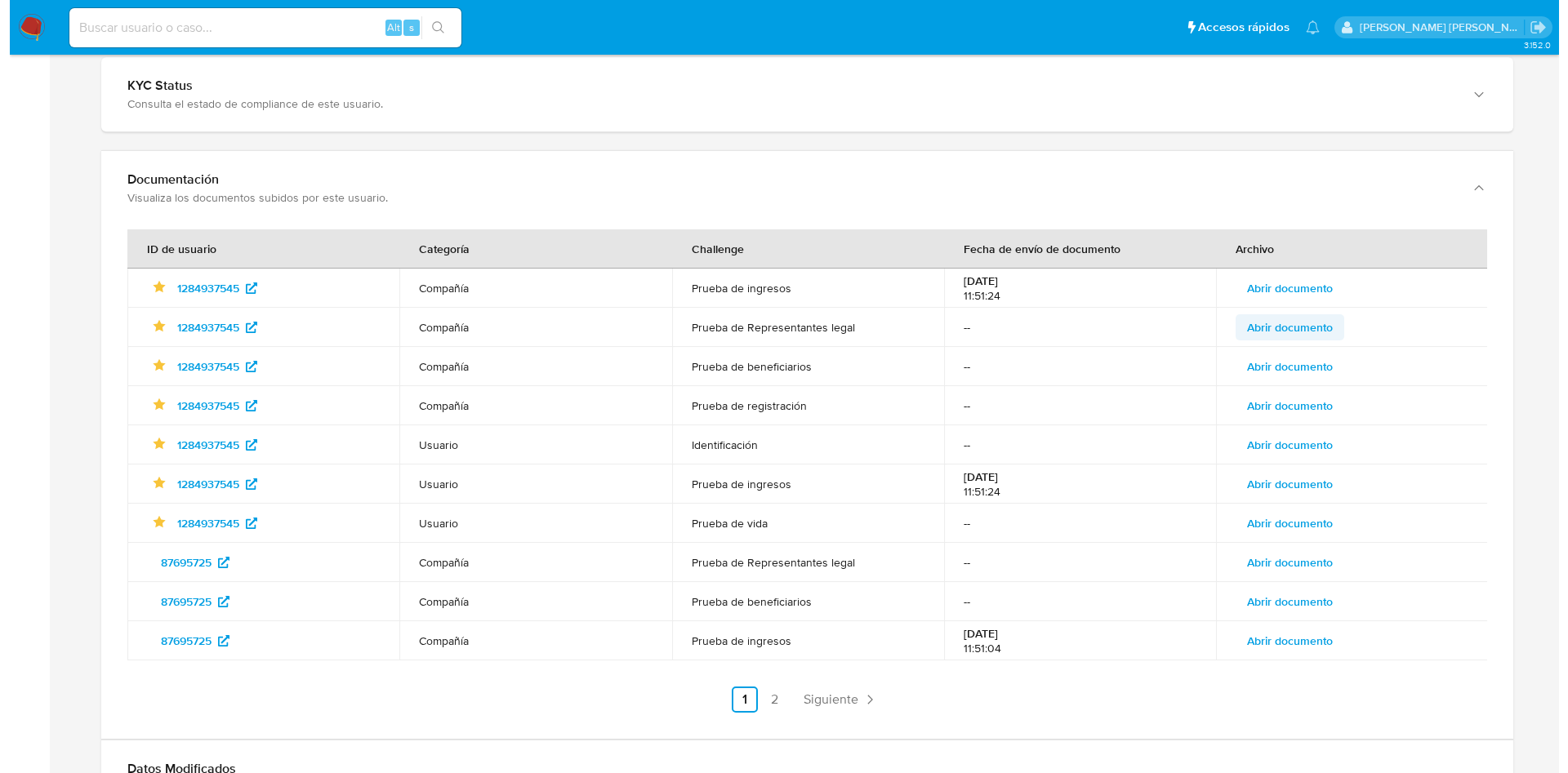
scroll to position [1861, 0]
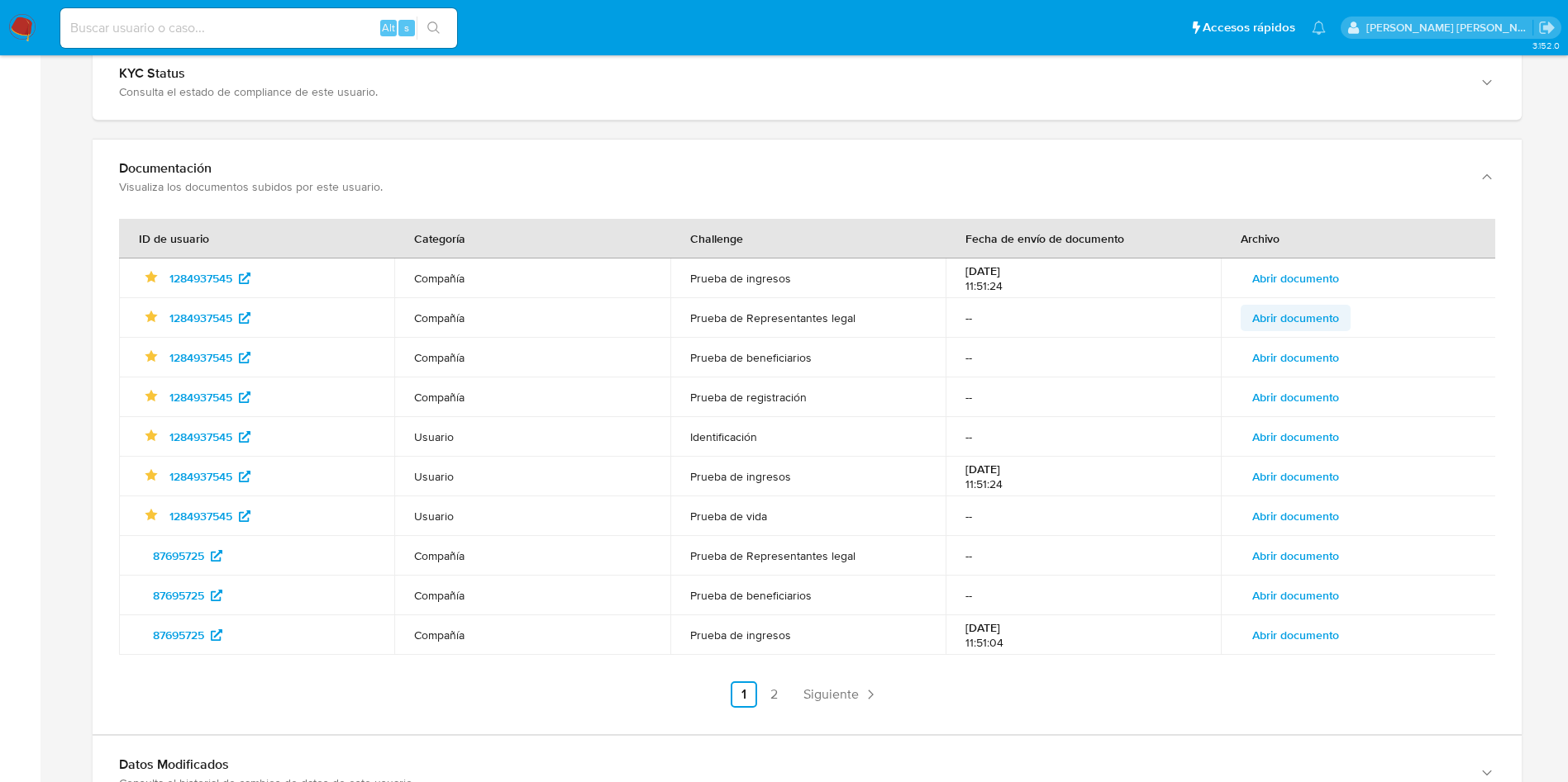
click at [1291, 323] on span "Abrir documento" at bounding box center [1295, 317] width 87 height 23
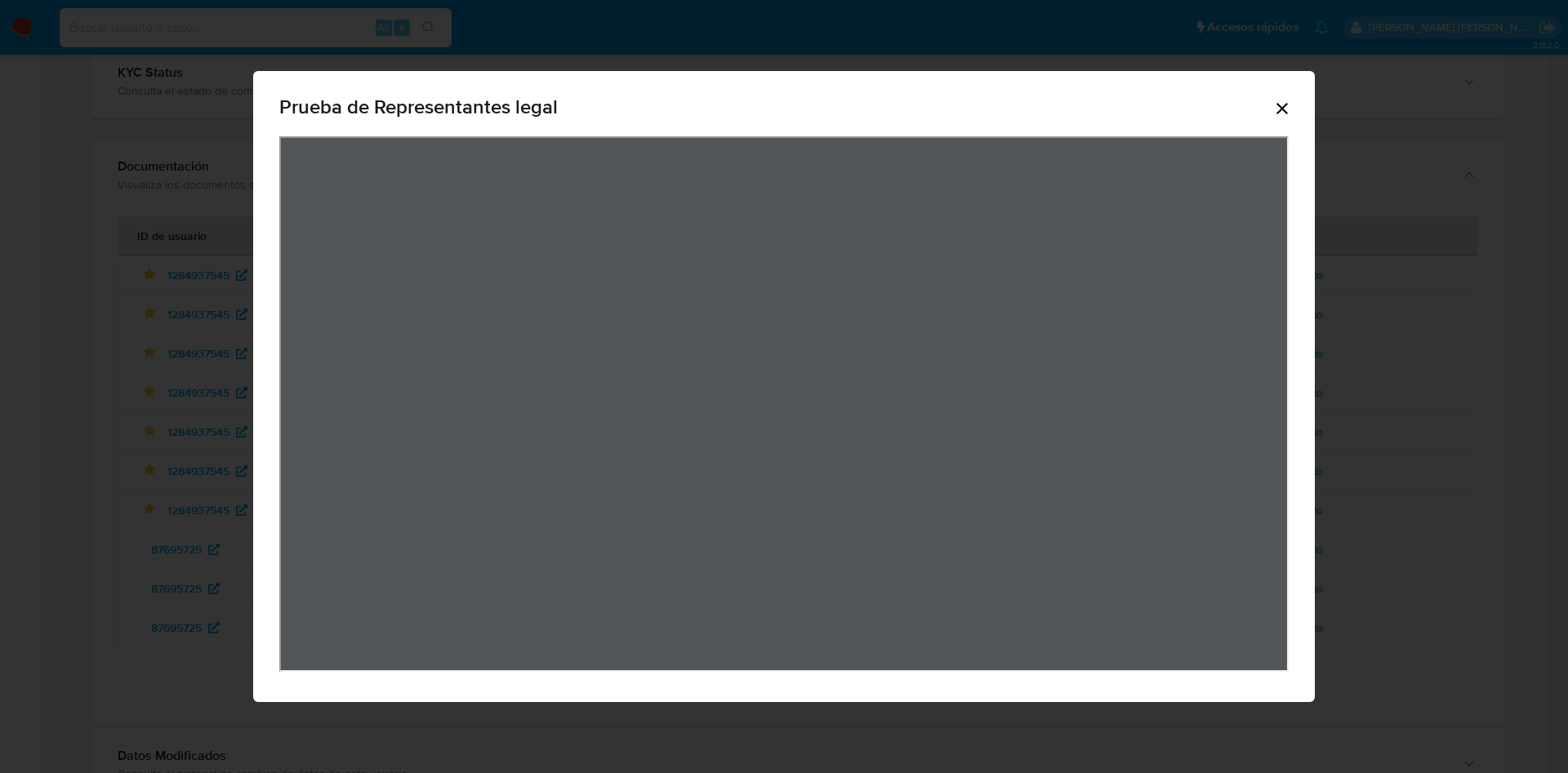
click at [1413, 407] on div "Prueba de Representantes legal" at bounding box center [784, 386] width 1568 height 773
click at [1283, 103] on icon "Cerrar" at bounding box center [1281, 108] width 19 height 19
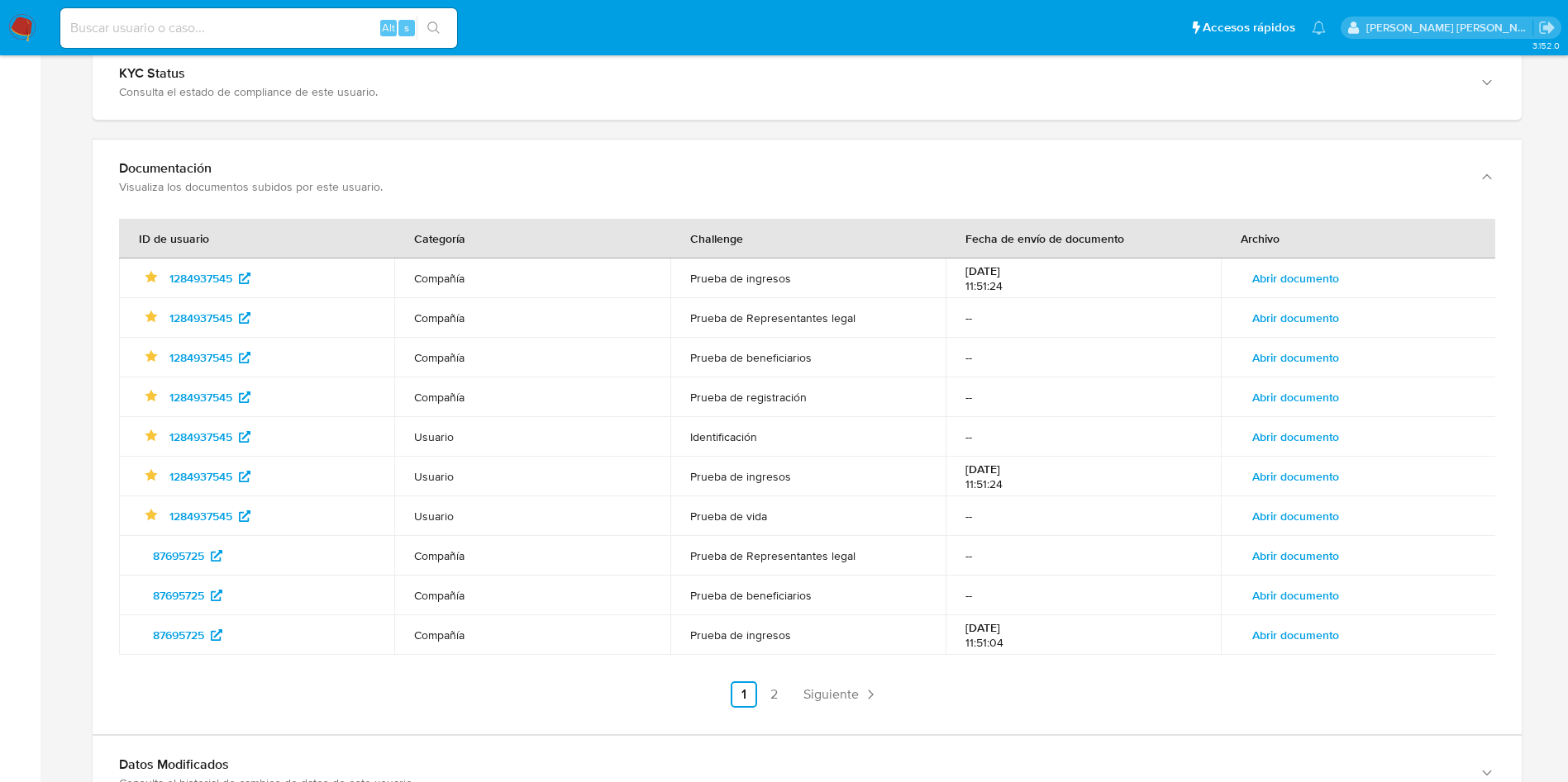
click at [1314, 555] on span "Abrir documento" at bounding box center [1295, 556] width 87 height 23
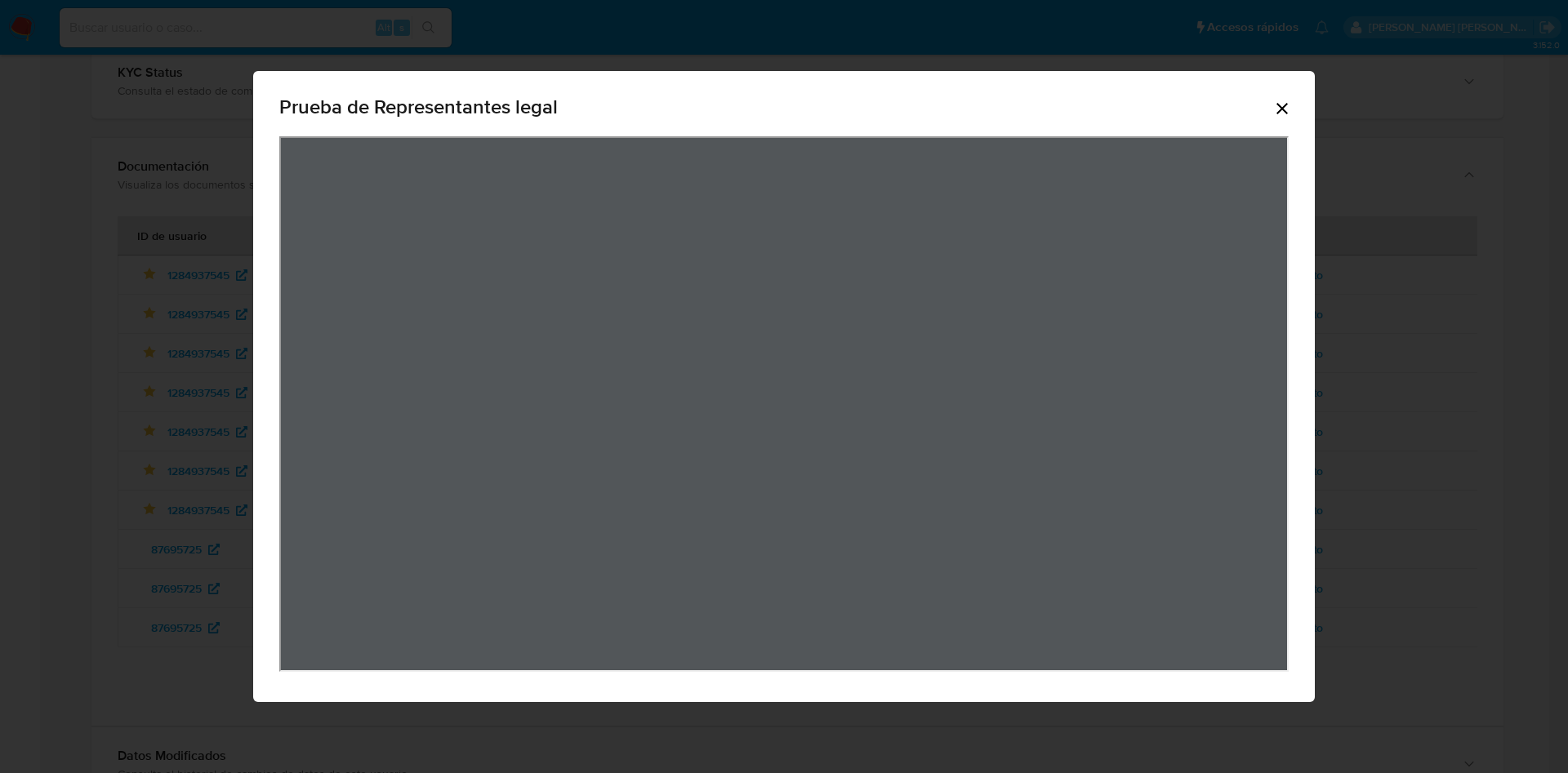
click at [1278, 119] on div "Prueba de Representantes legal" at bounding box center [784, 110] width 1010 height 52
click at [1283, 107] on icon "Cerrar" at bounding box center [1282, 109] width 12 height 12
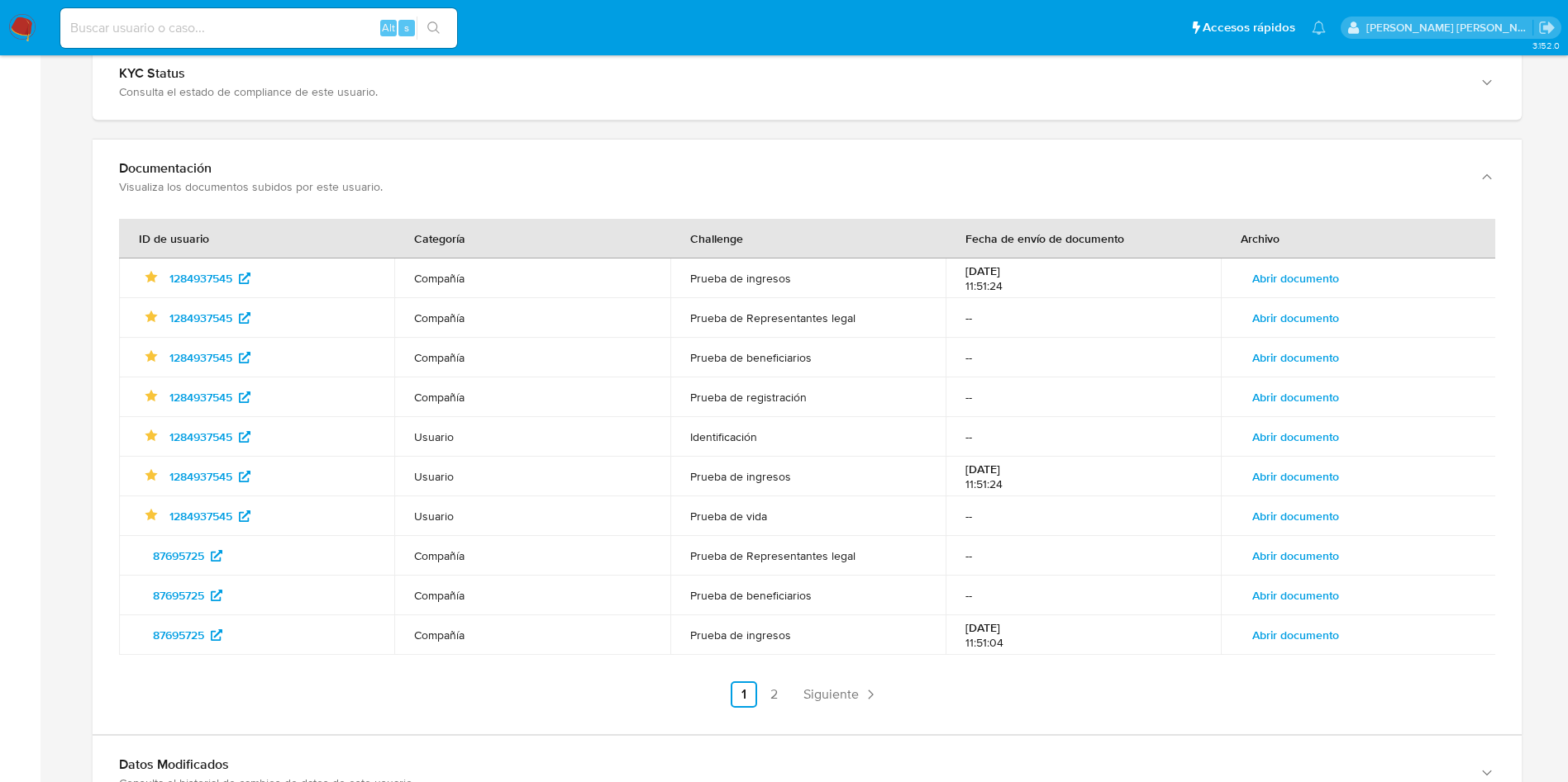
click at [1276, 397] on span "Abrir documento" at bounding box center [1295, 397] width 87 height 23
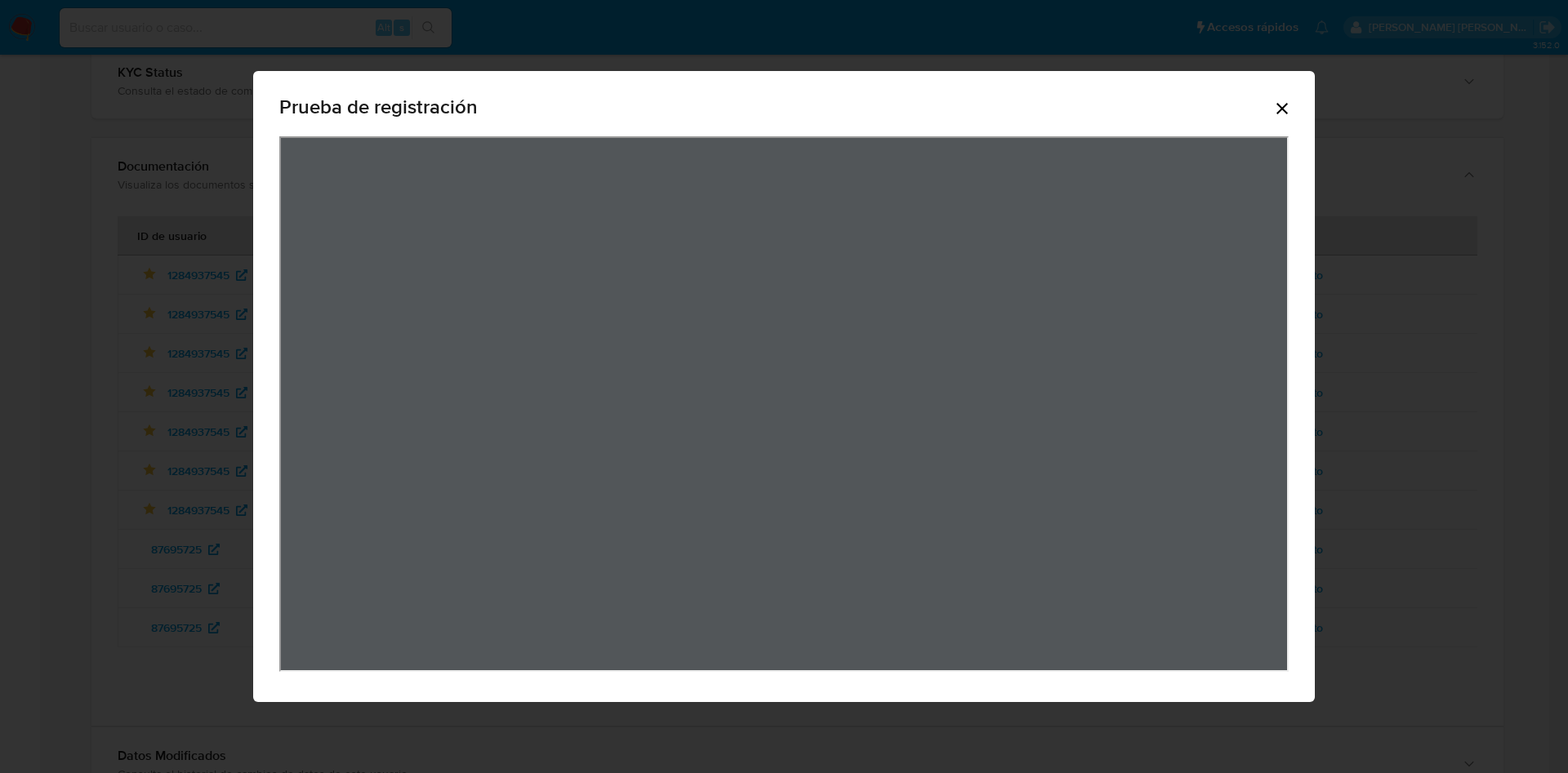
click at [1429, 336] on div "Prueba de registración" at bounding box center [784, 386] width 1568 height 773
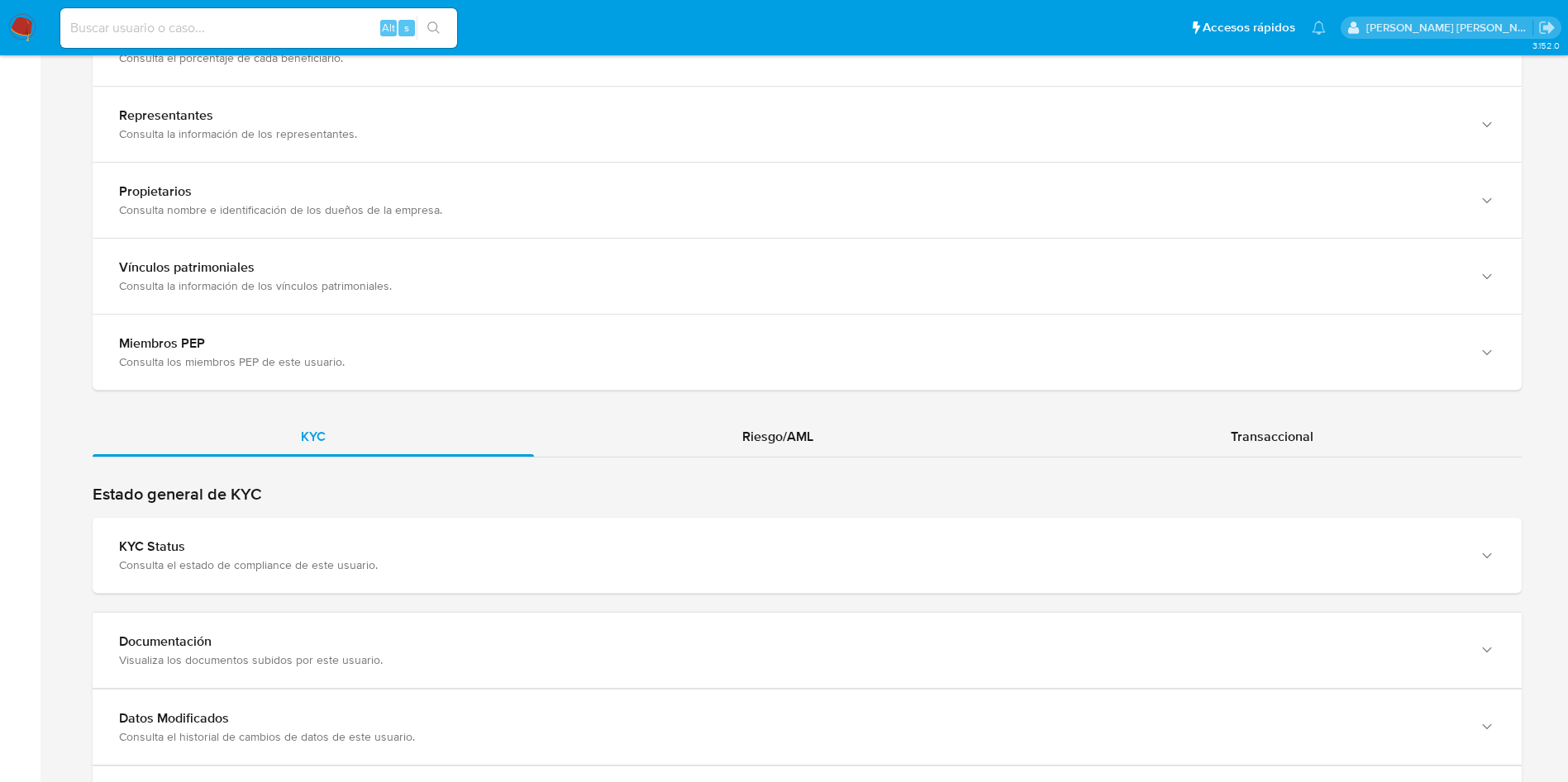
scroll to position [1597, 0]
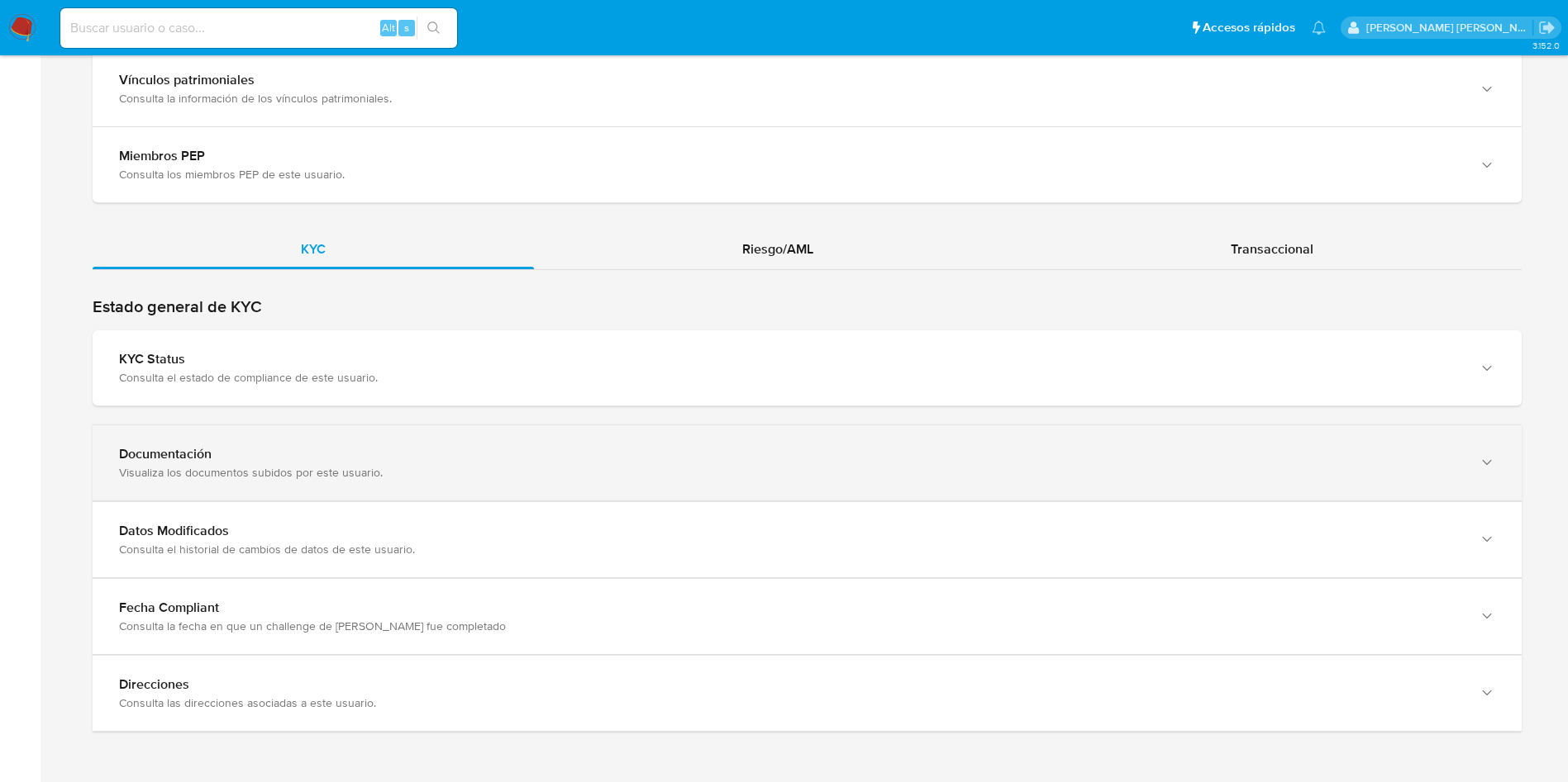
click at [429, 469] on div "Visualiza los documentos subidos por este usuario." at bounding box center [790, 472] width 1343 height 15
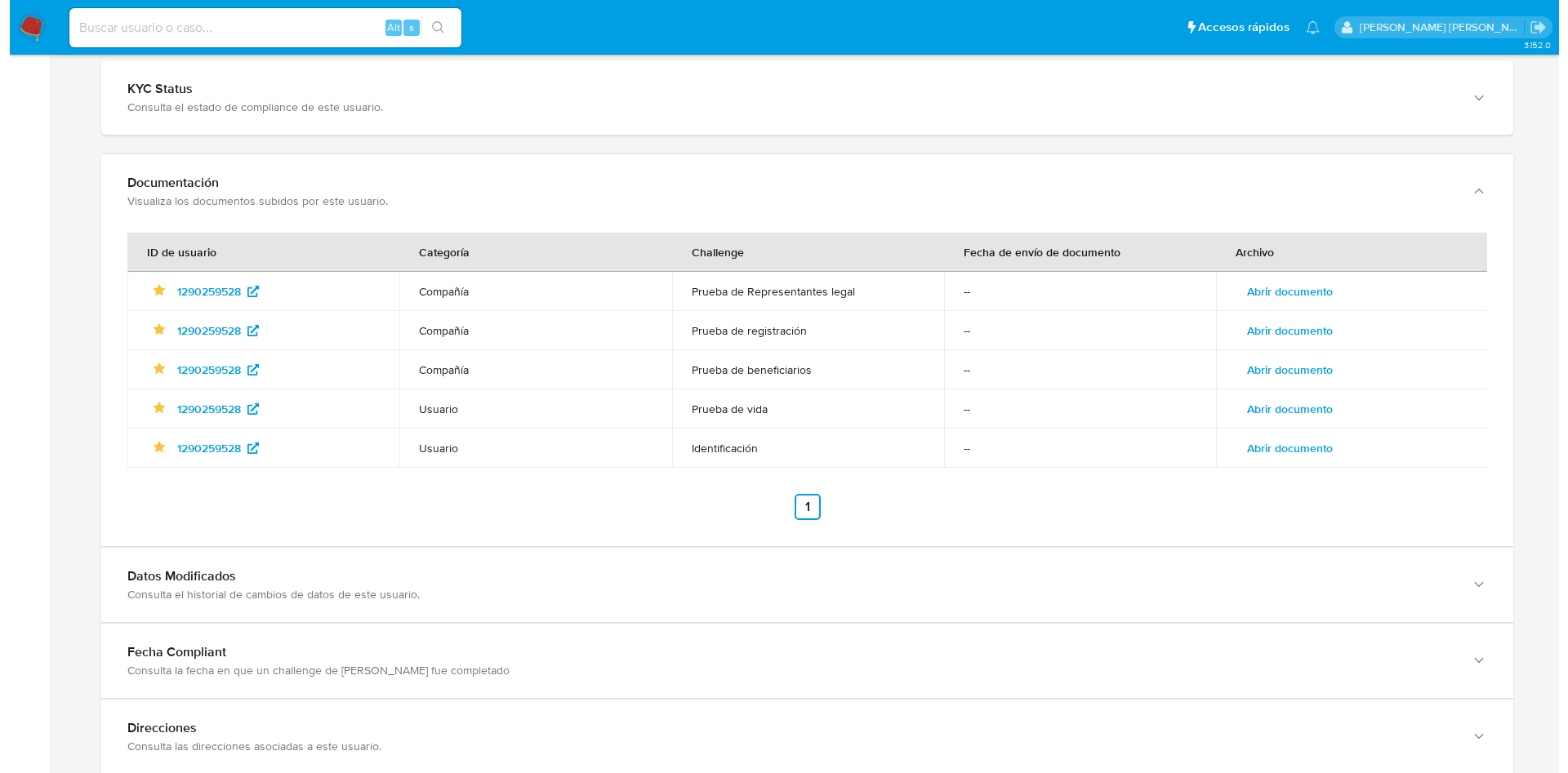
scroll to position [1852, 0]
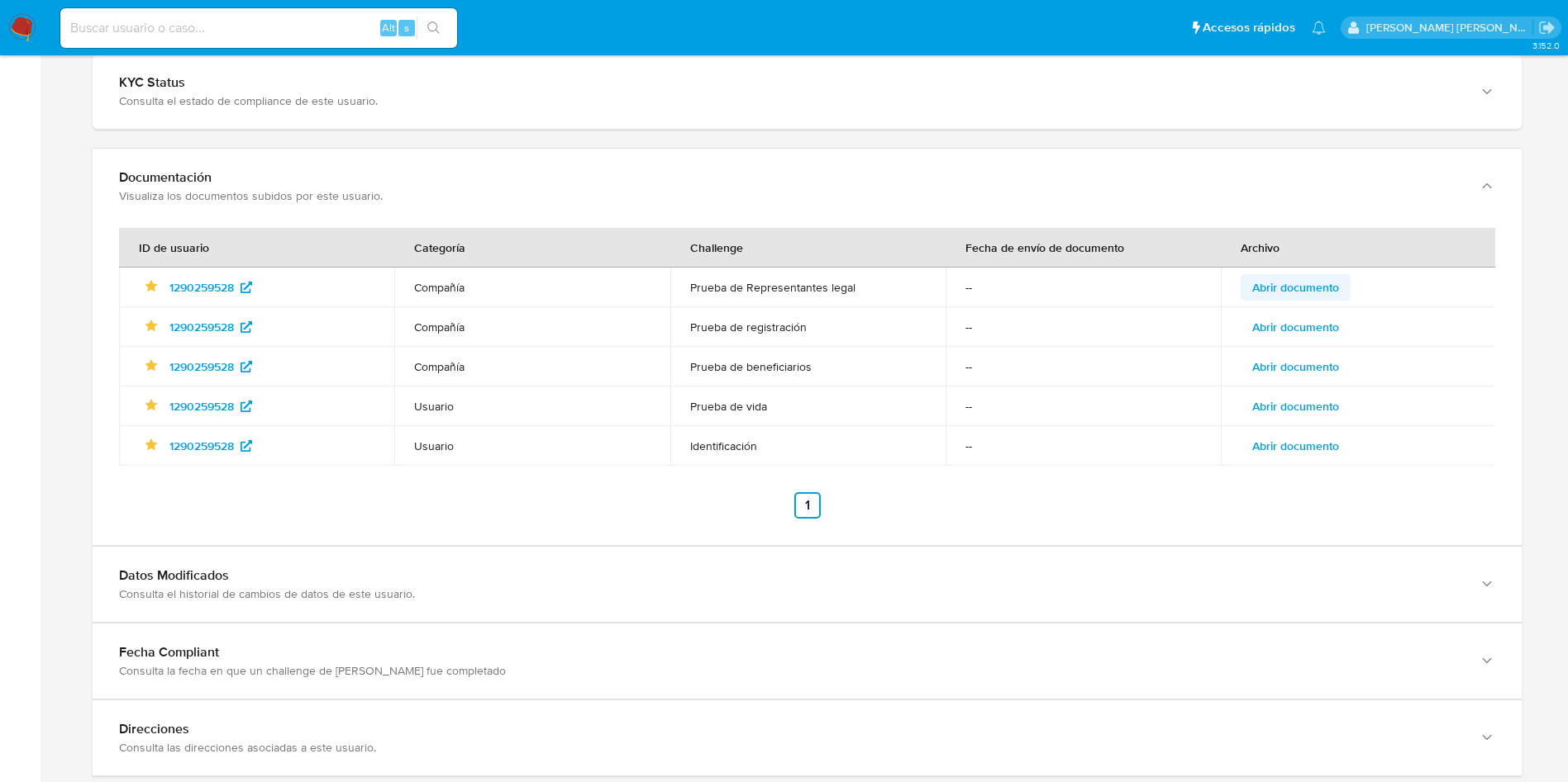
click at [1278, 293] on span "Abrir documento" at bounding box center [1295, 287] width 87 height 23
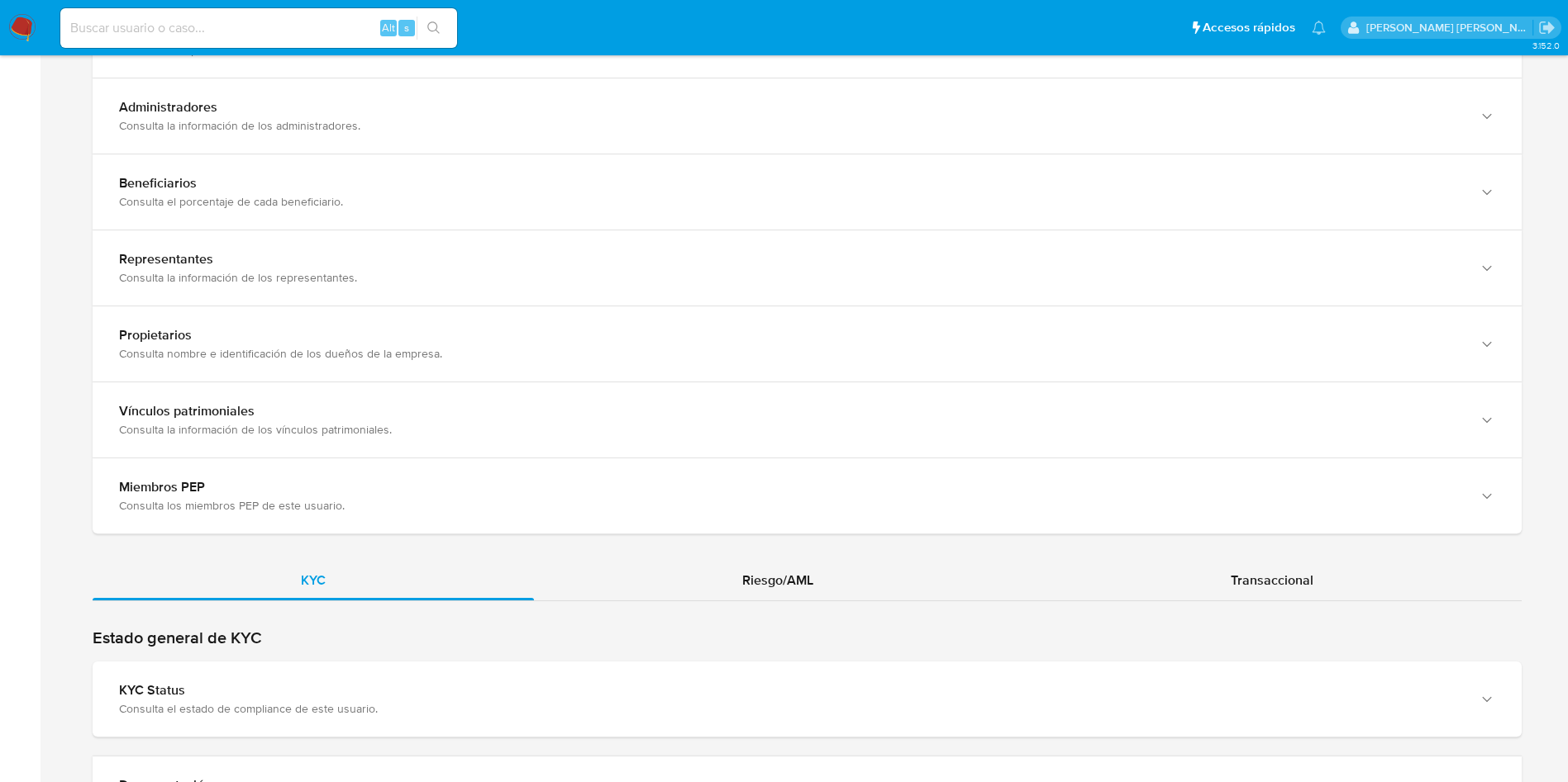
scroll to position [1588, 0]
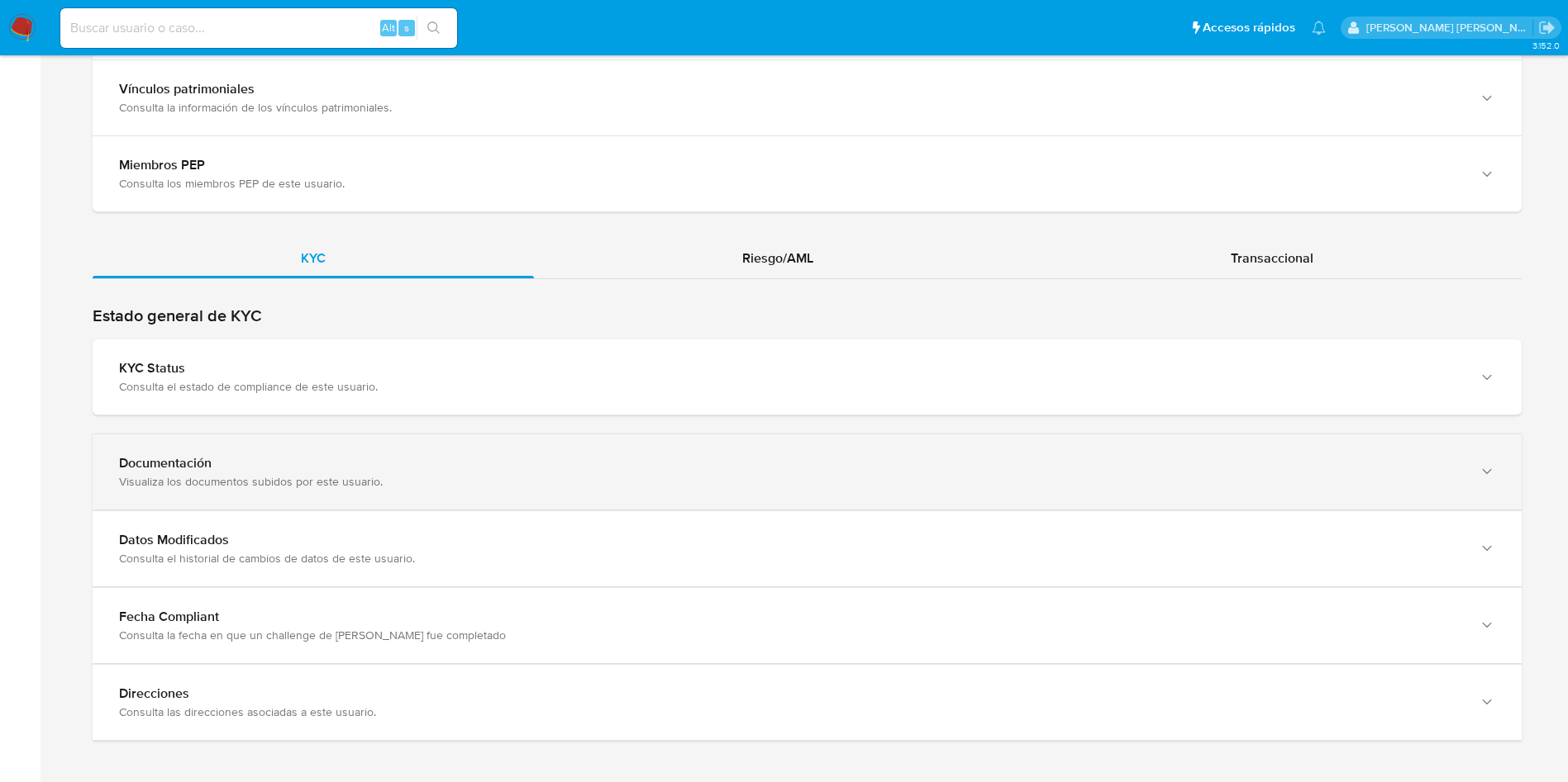
click at [485, 489] on div "Documentación Visualiza los documentos subidos por este usuario." at bounding box center [807, 472] width 1429 height 75
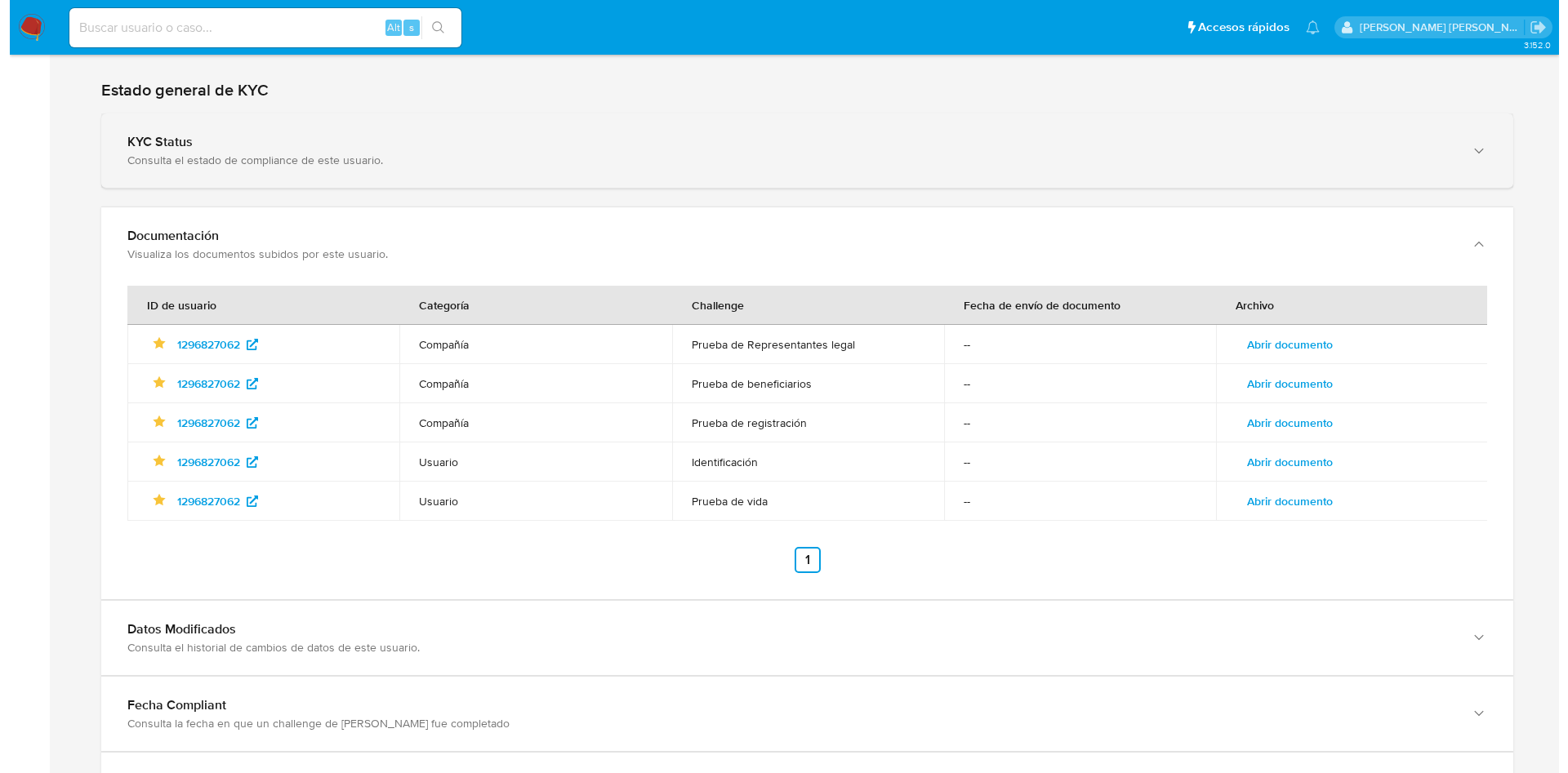
scroll to position [1803, 0]
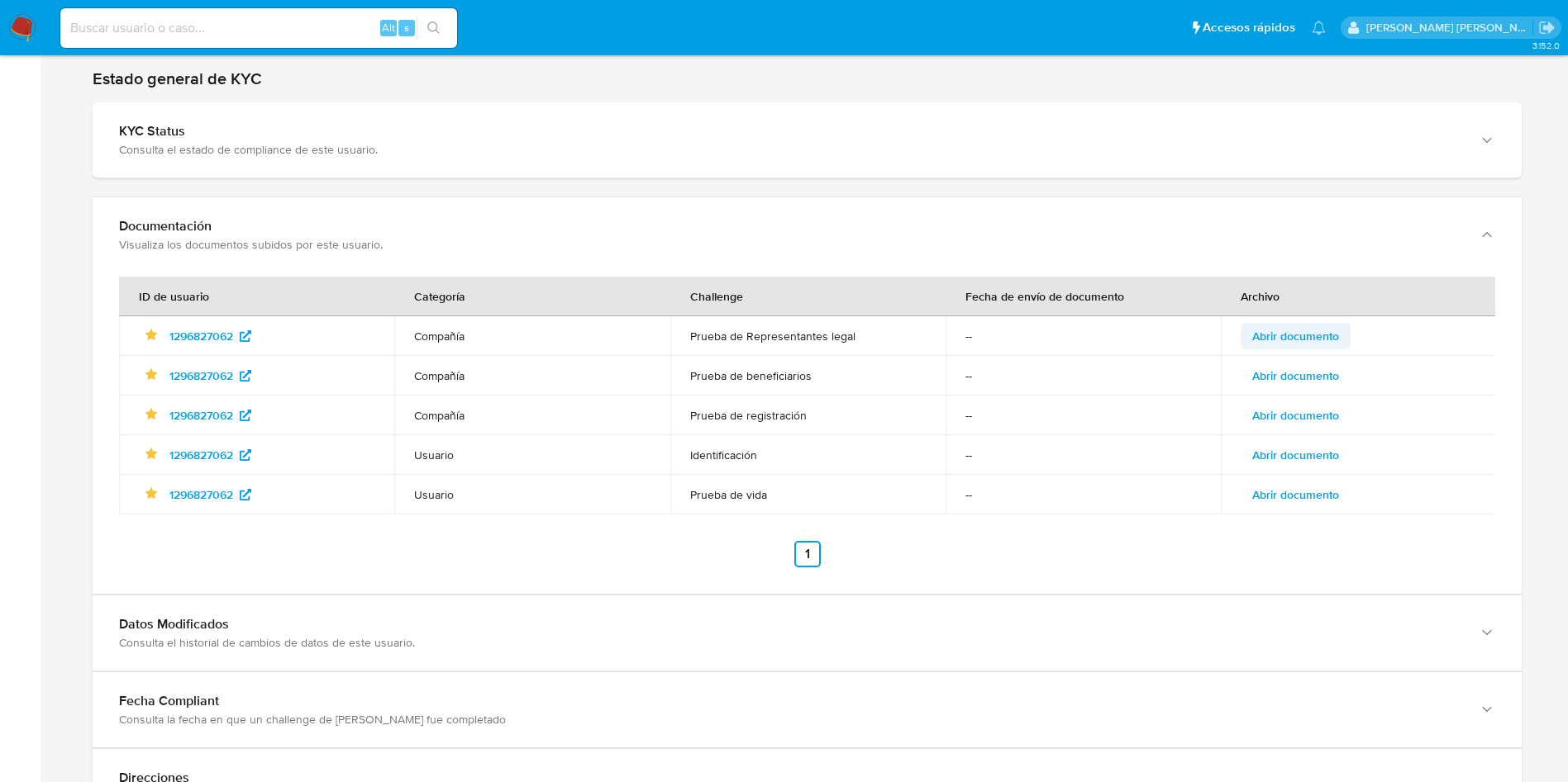
click at [1310, 337] on span "Abrir documento" at bounding box center [1295, 336] width 87 height 23
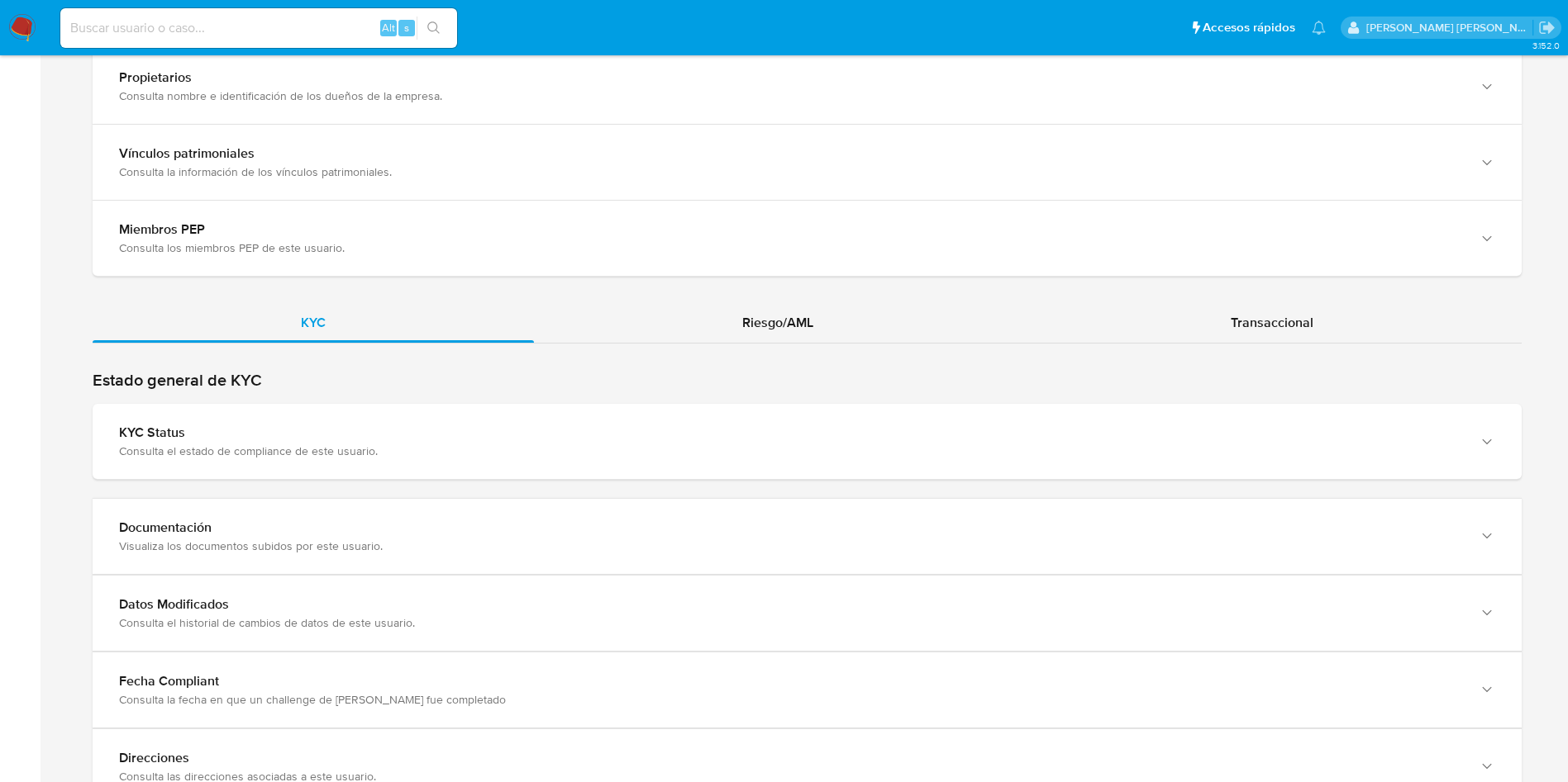
scroll to position [1597, 0]
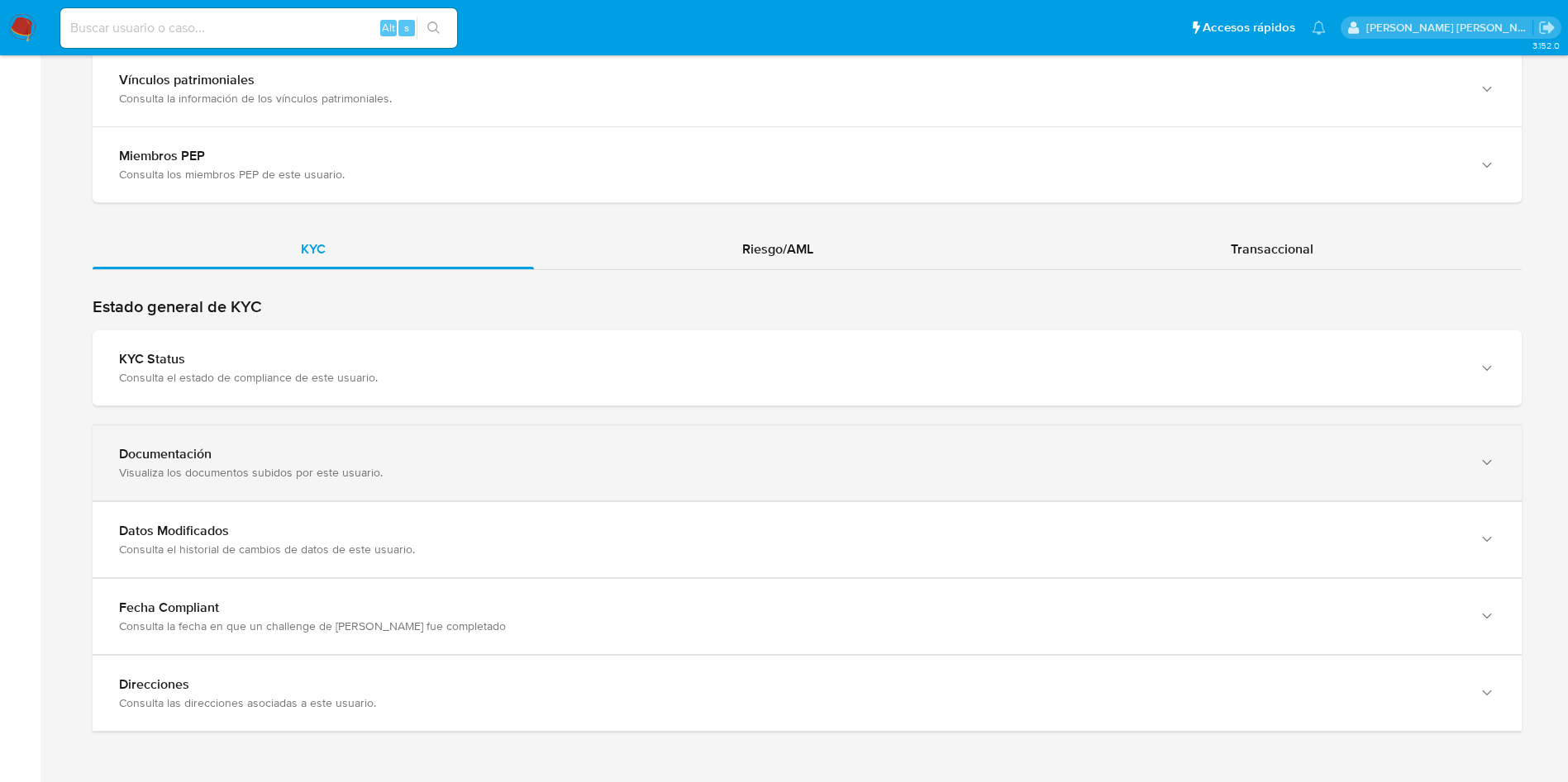
click at [546, 467] on div "Visualiza los documentos subidos por este usuario." at bounding box center [790, 472] width 1343 height 15
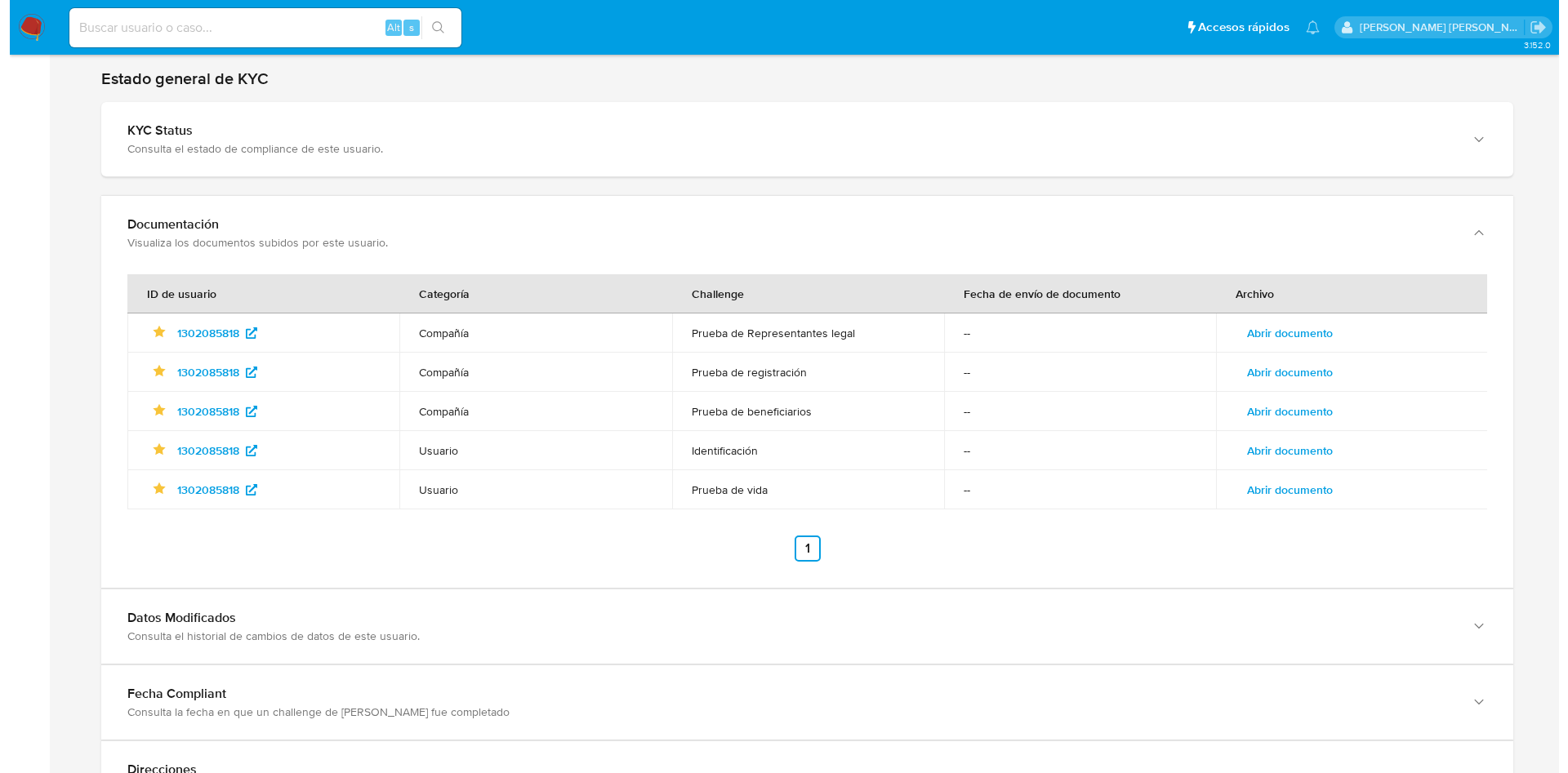
scroll to position [1803, 0]
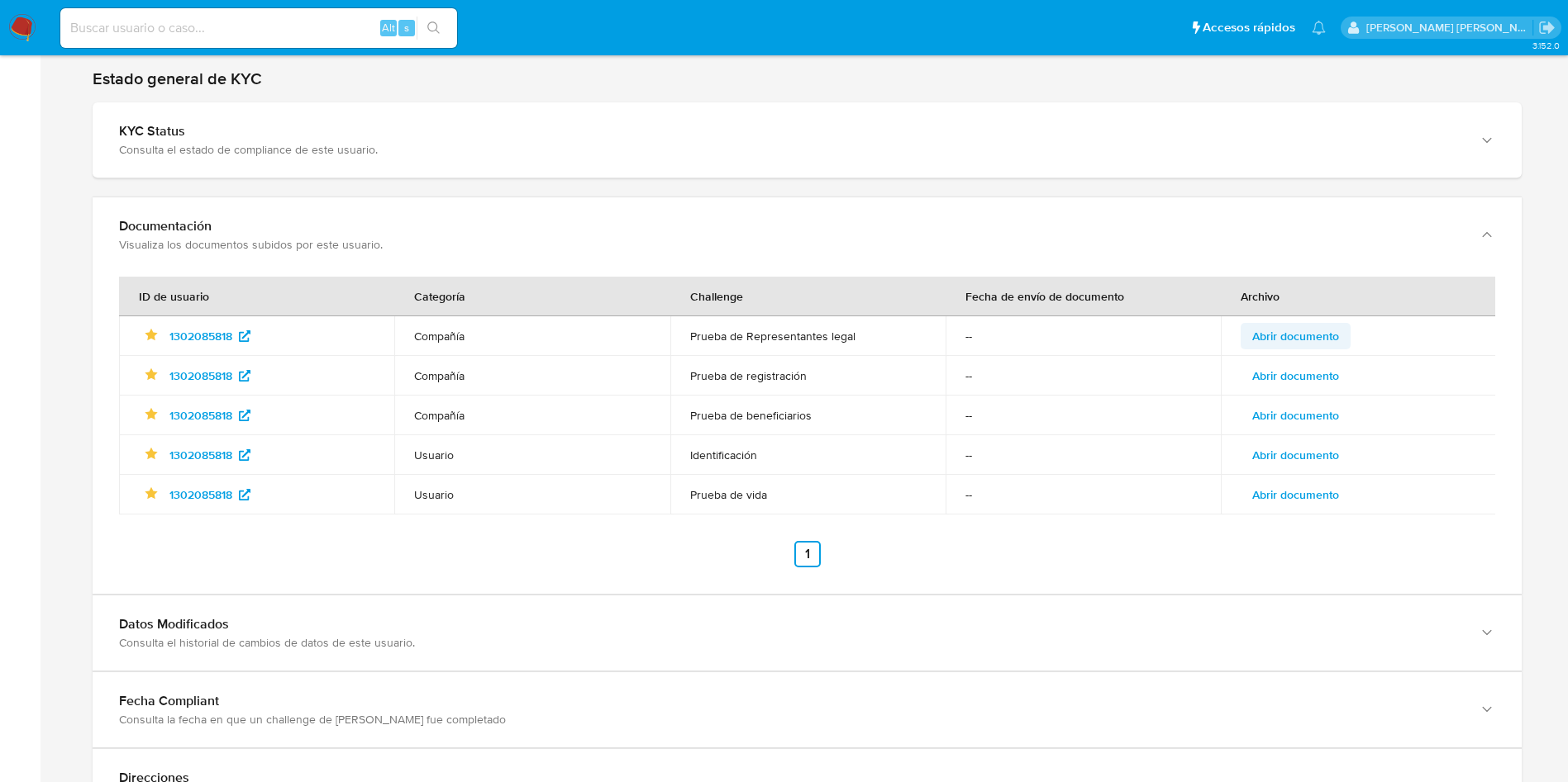
click at [1302, 343] on span "Abrir documento" at bounding box center [1295, 336] width 87 height 23
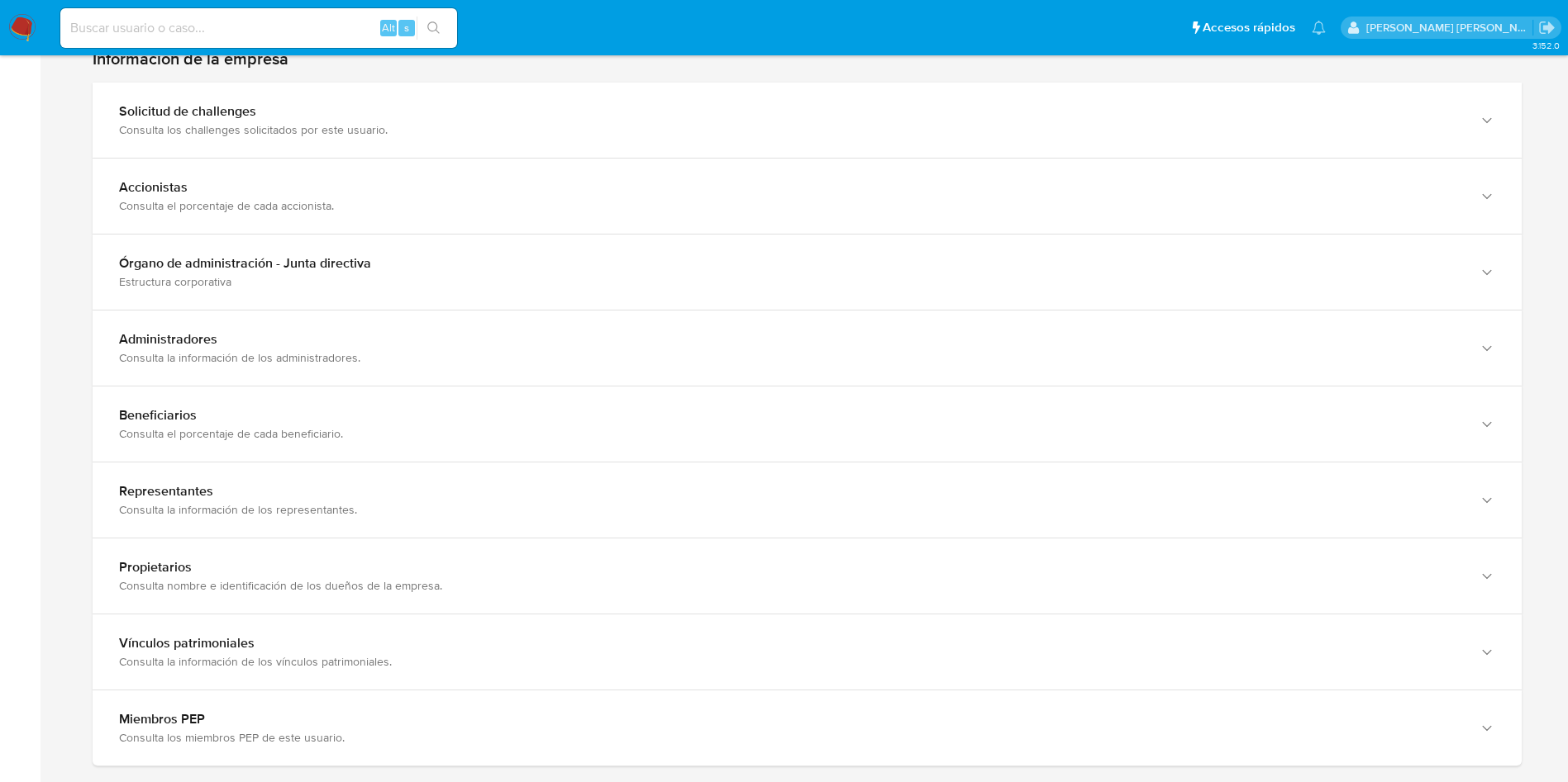
scroll to position [1597, 0]
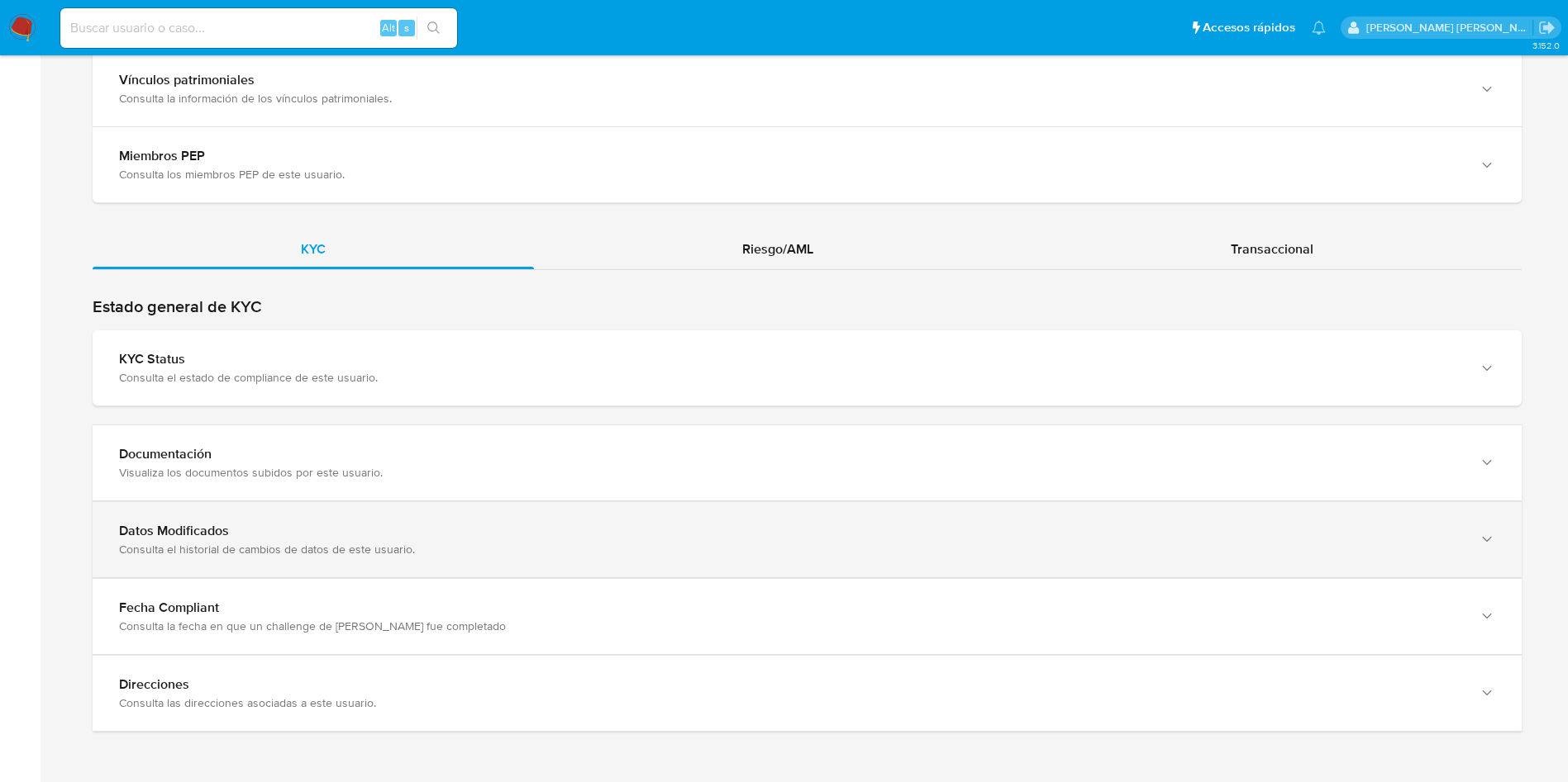
click at [460, 528] on div "Datos Modificados" at bounding box center [790, 530] width 1343 height 16
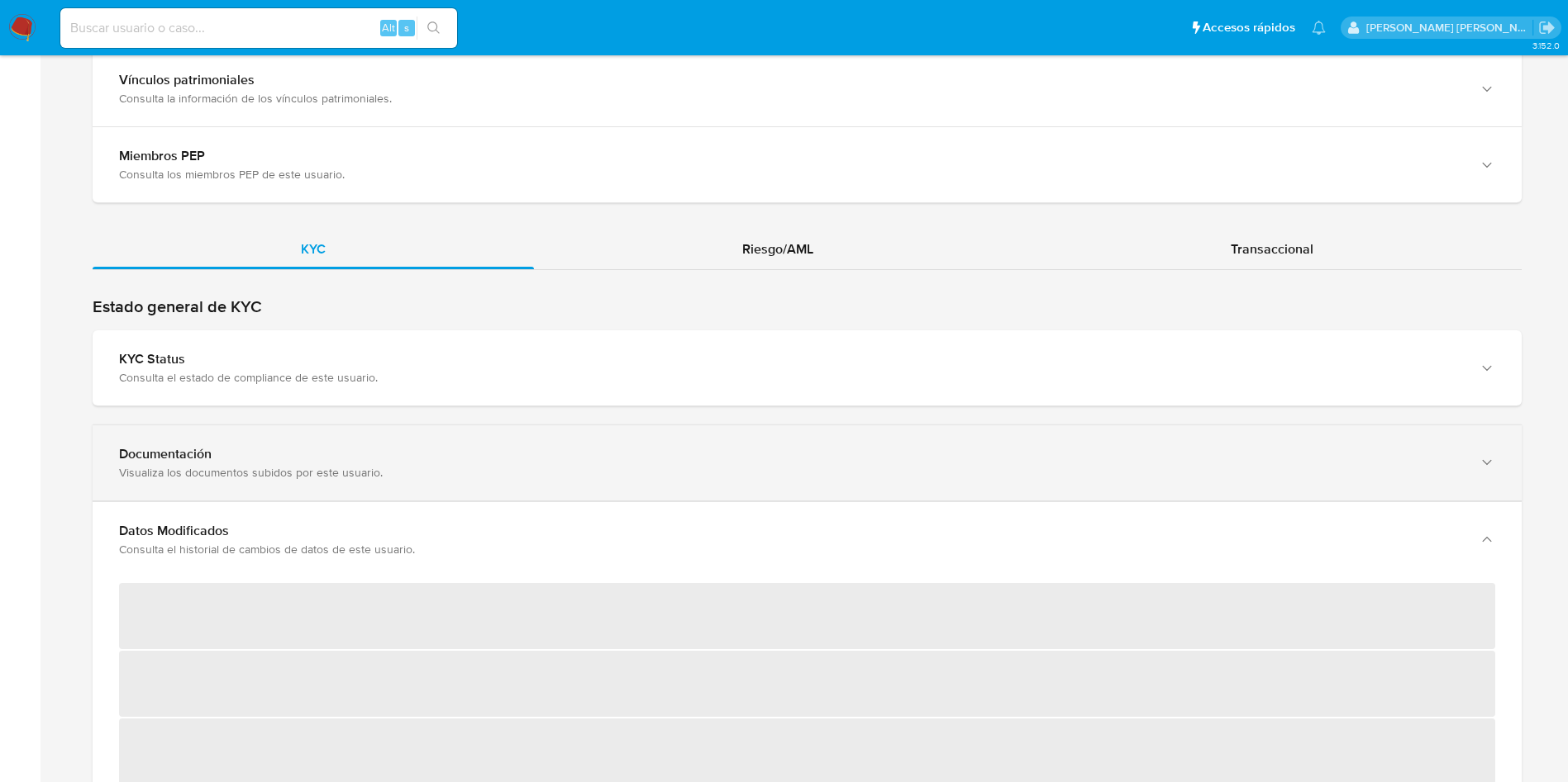
click at [484, 485] on div "Documentación Visualiza los documentos subidos por este usuario." at bounding box center [807, 463] width 1429 height 75
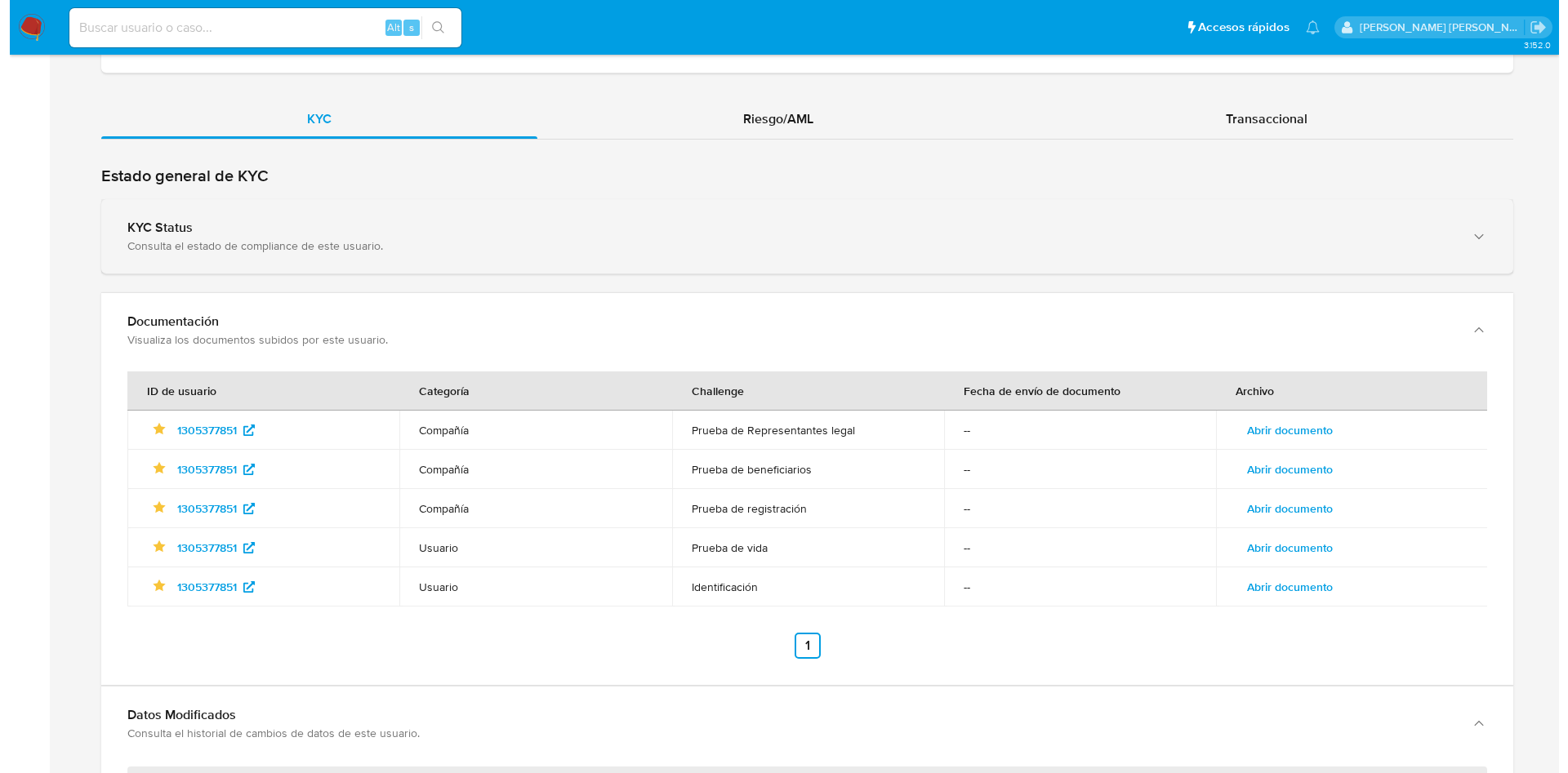
scroll to position [1723, 0]
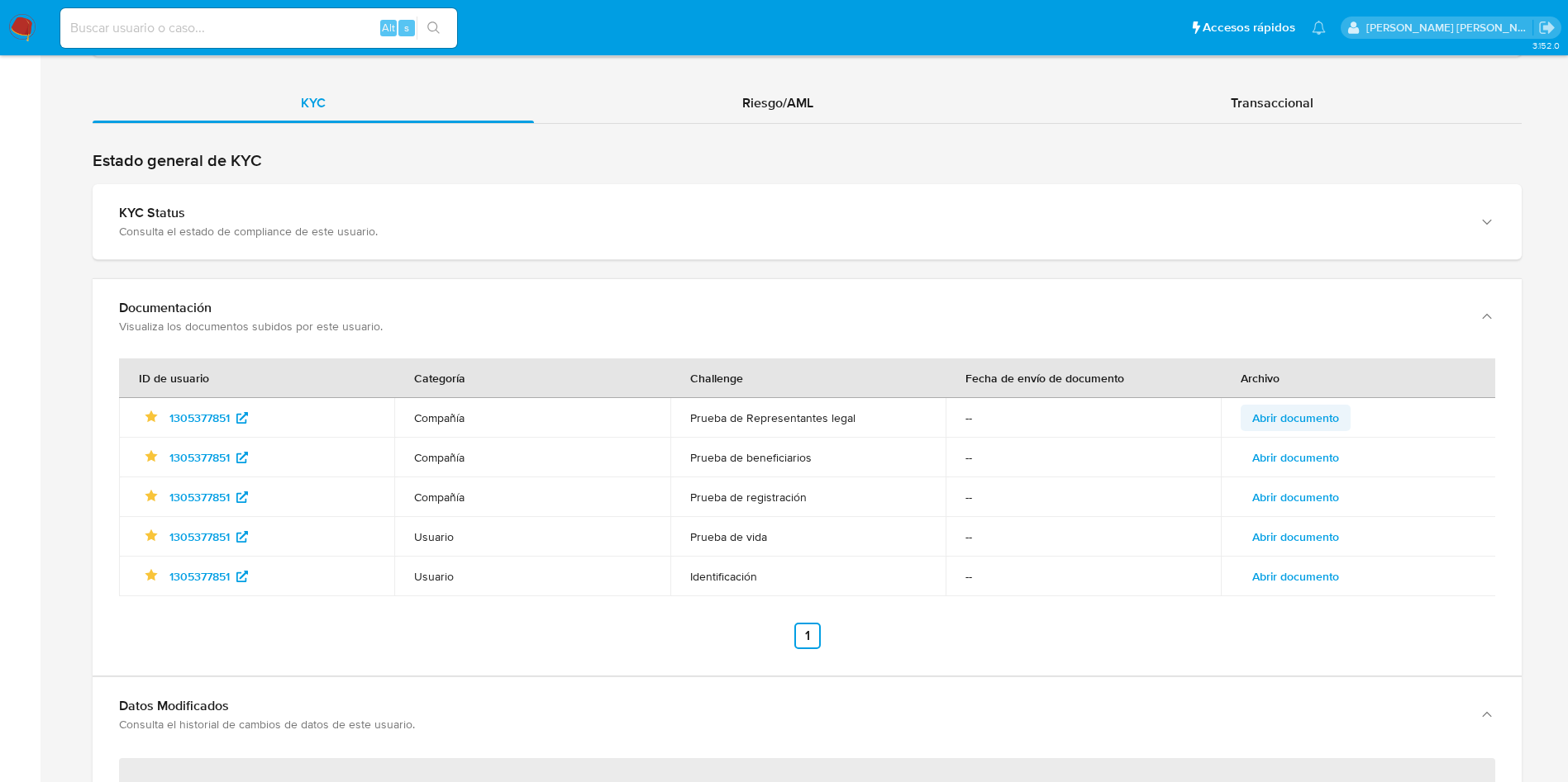
click at [1325, 421] on span "Abrir documento" at bounding box center [1295, 417] width 87 height 23
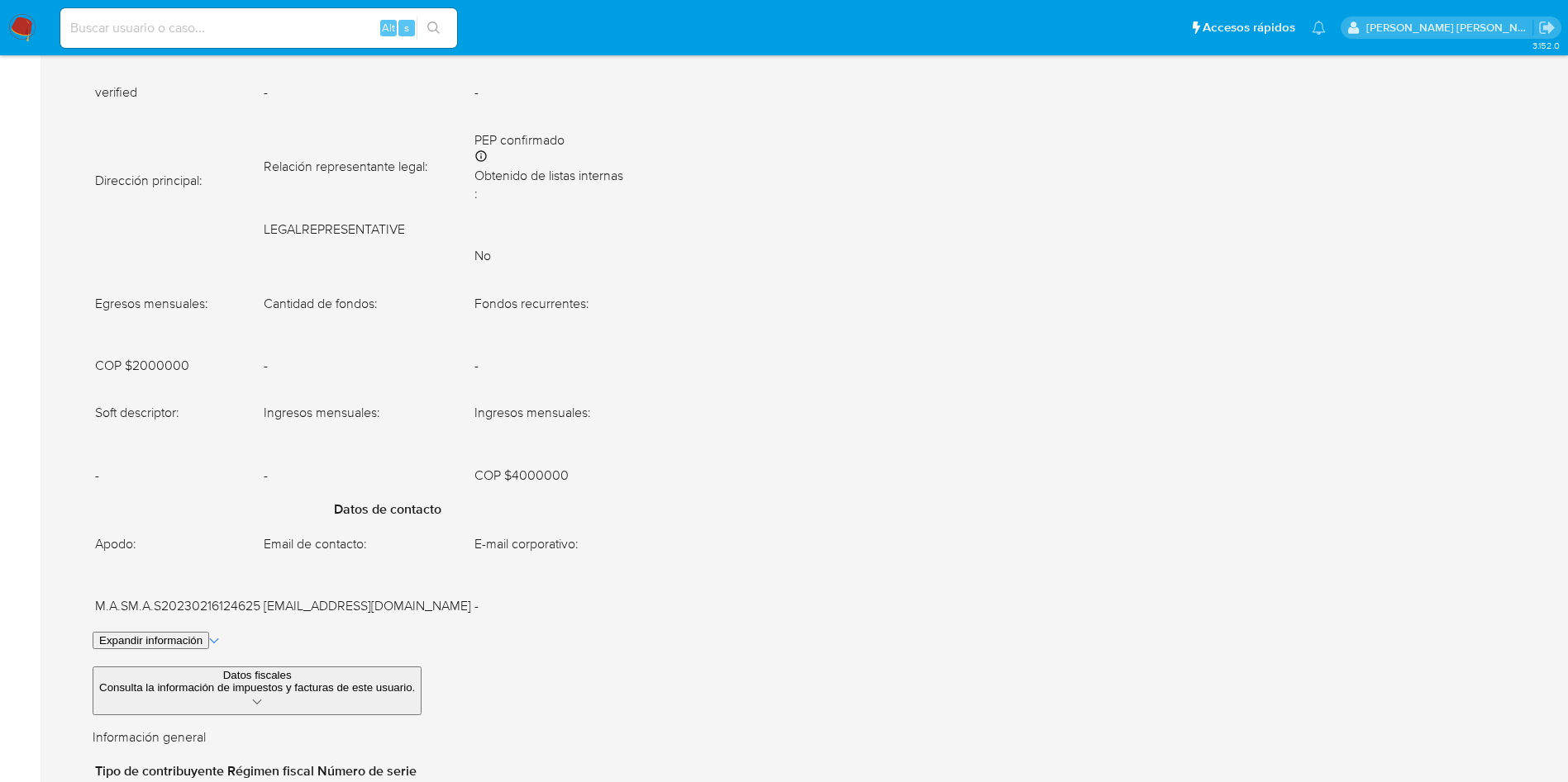
scroll to position [1597, 0]
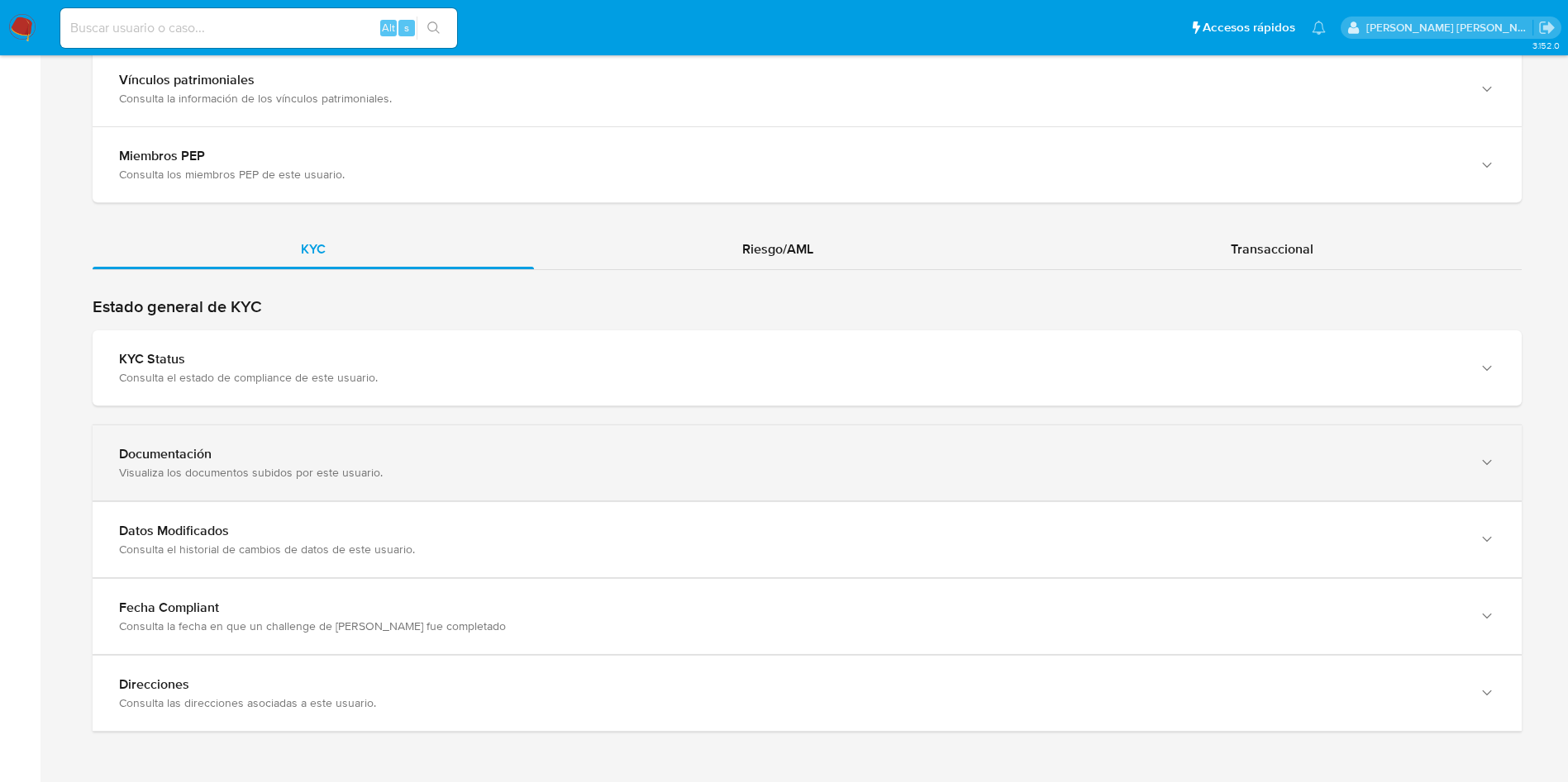
click at [616, 478] on div "Visualiza los documentos subidos por este usuario." at bounding box center [790, 472] width 1343 height 15
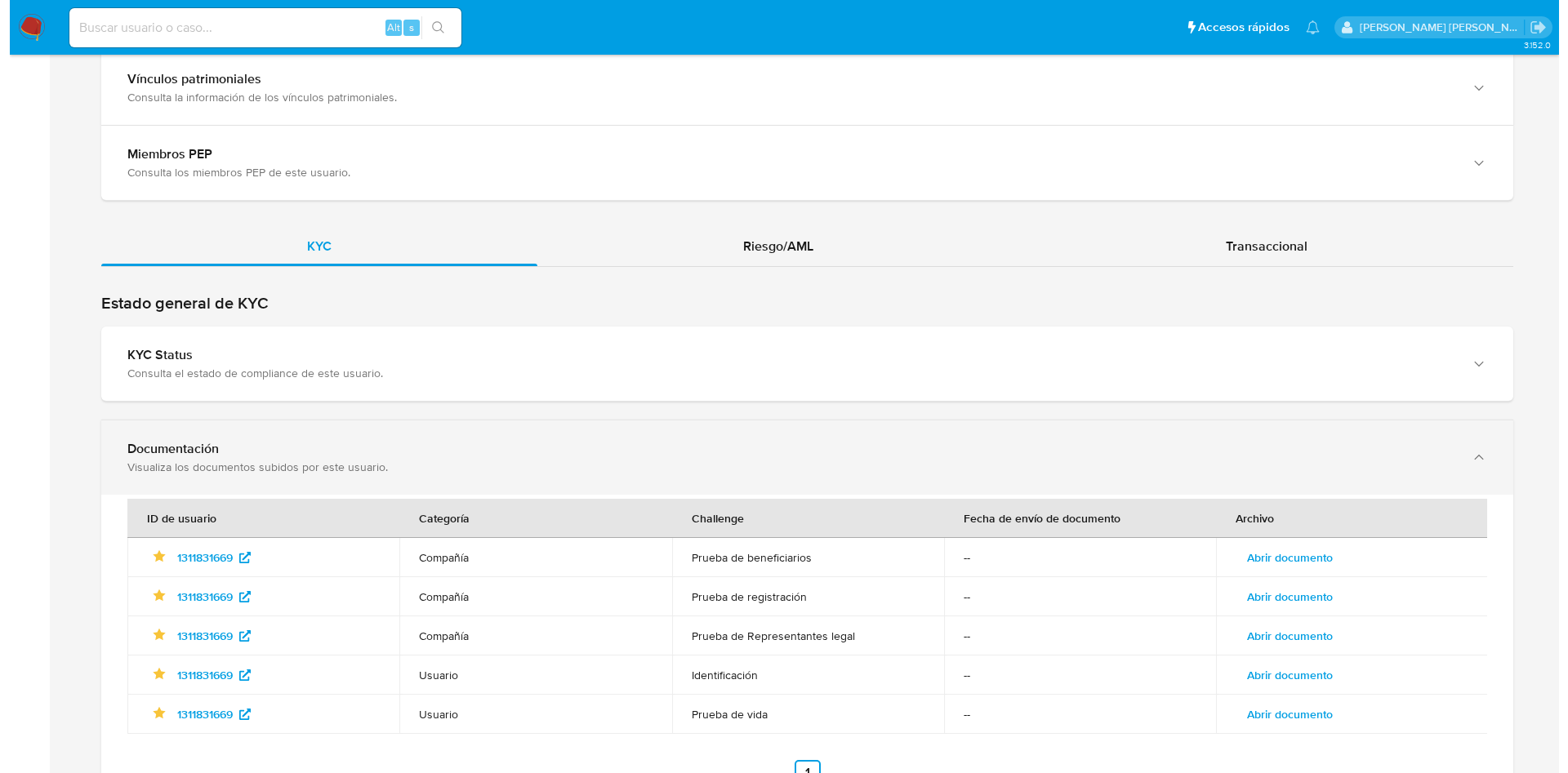
scroll to position [1678, 0]
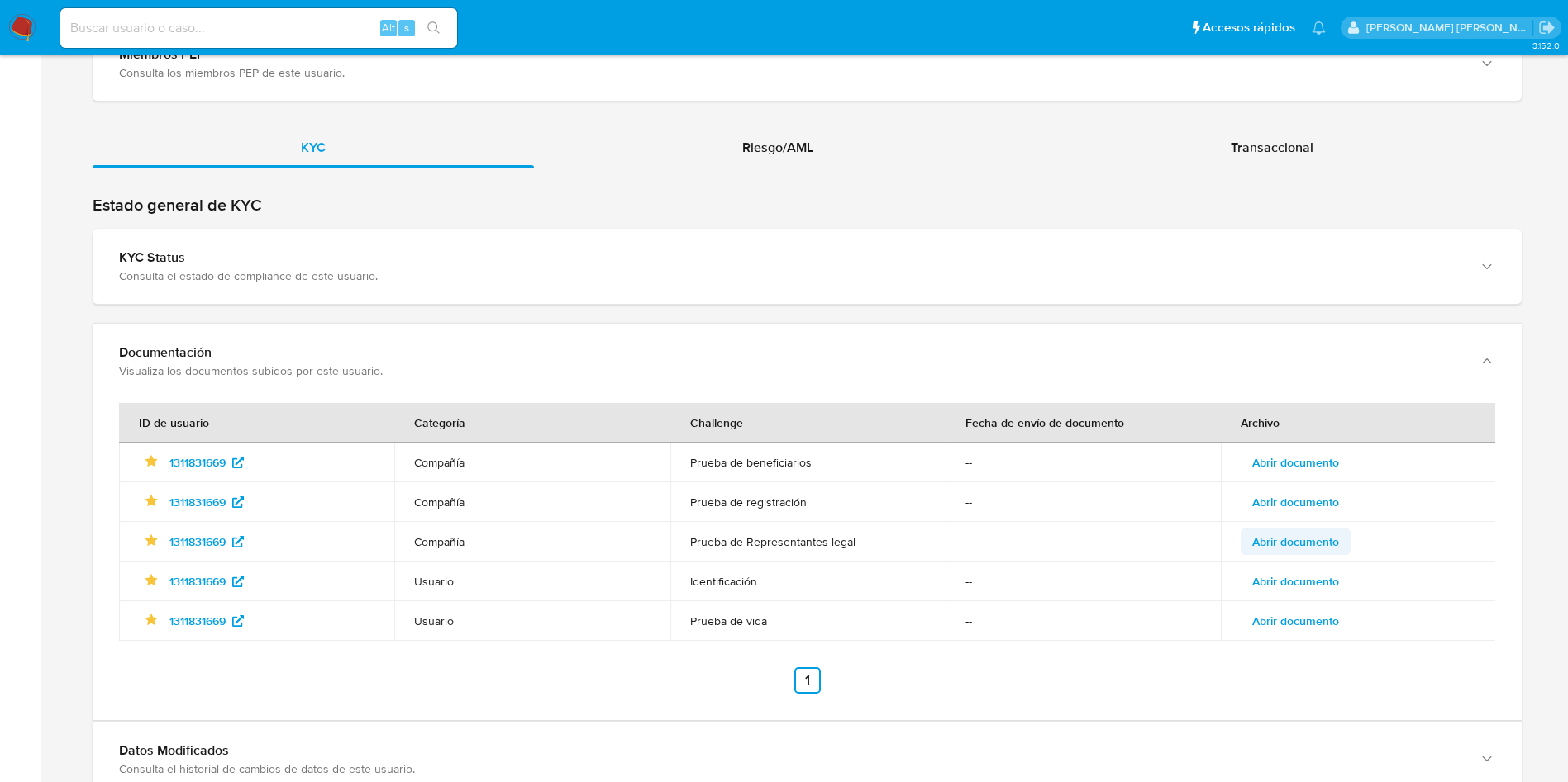
click at [1284, 544] on span "Abrir documento" at bounding box center [1295, 541] width 87 height 23
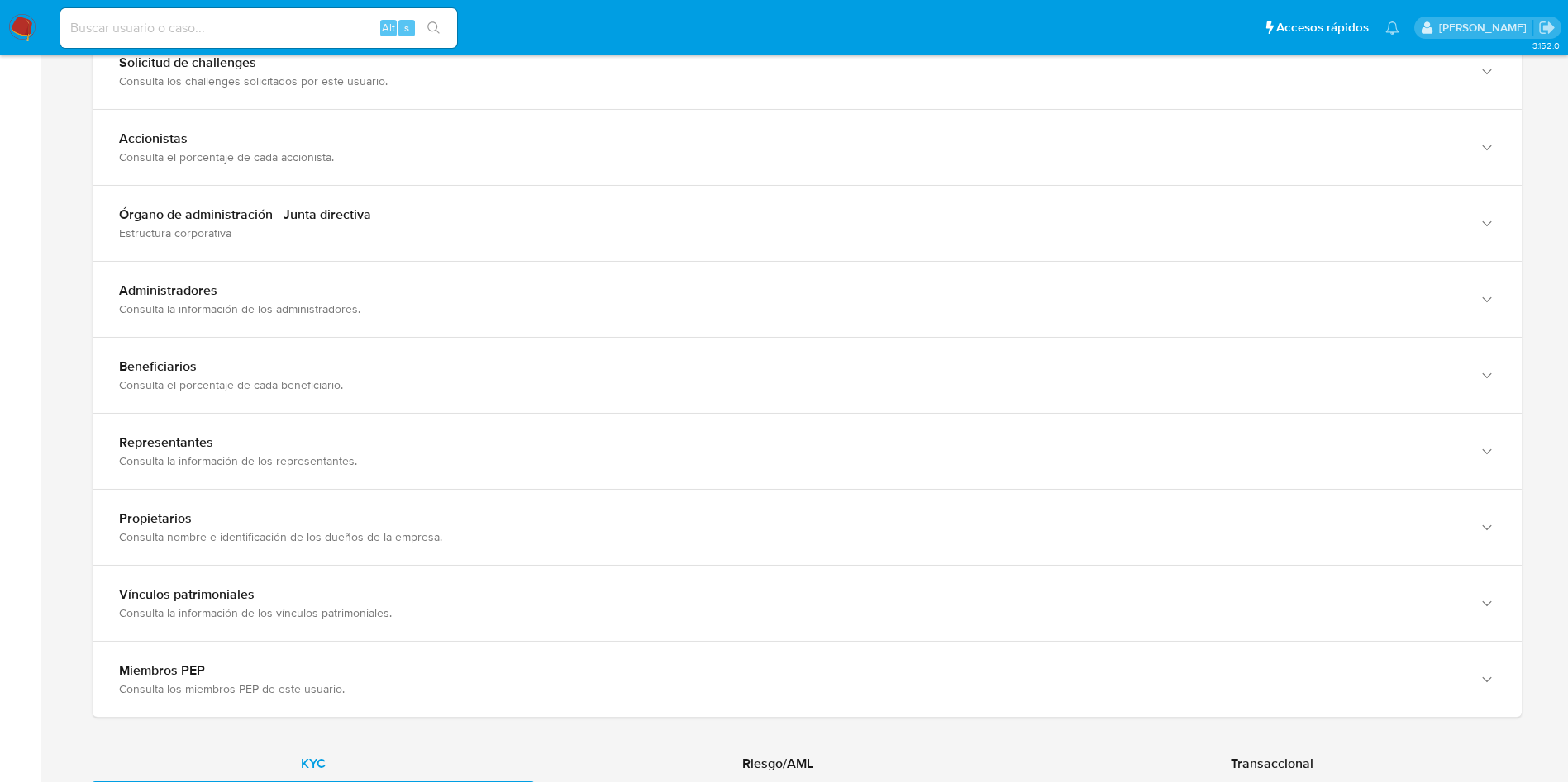
scroll to position [1597, 0]
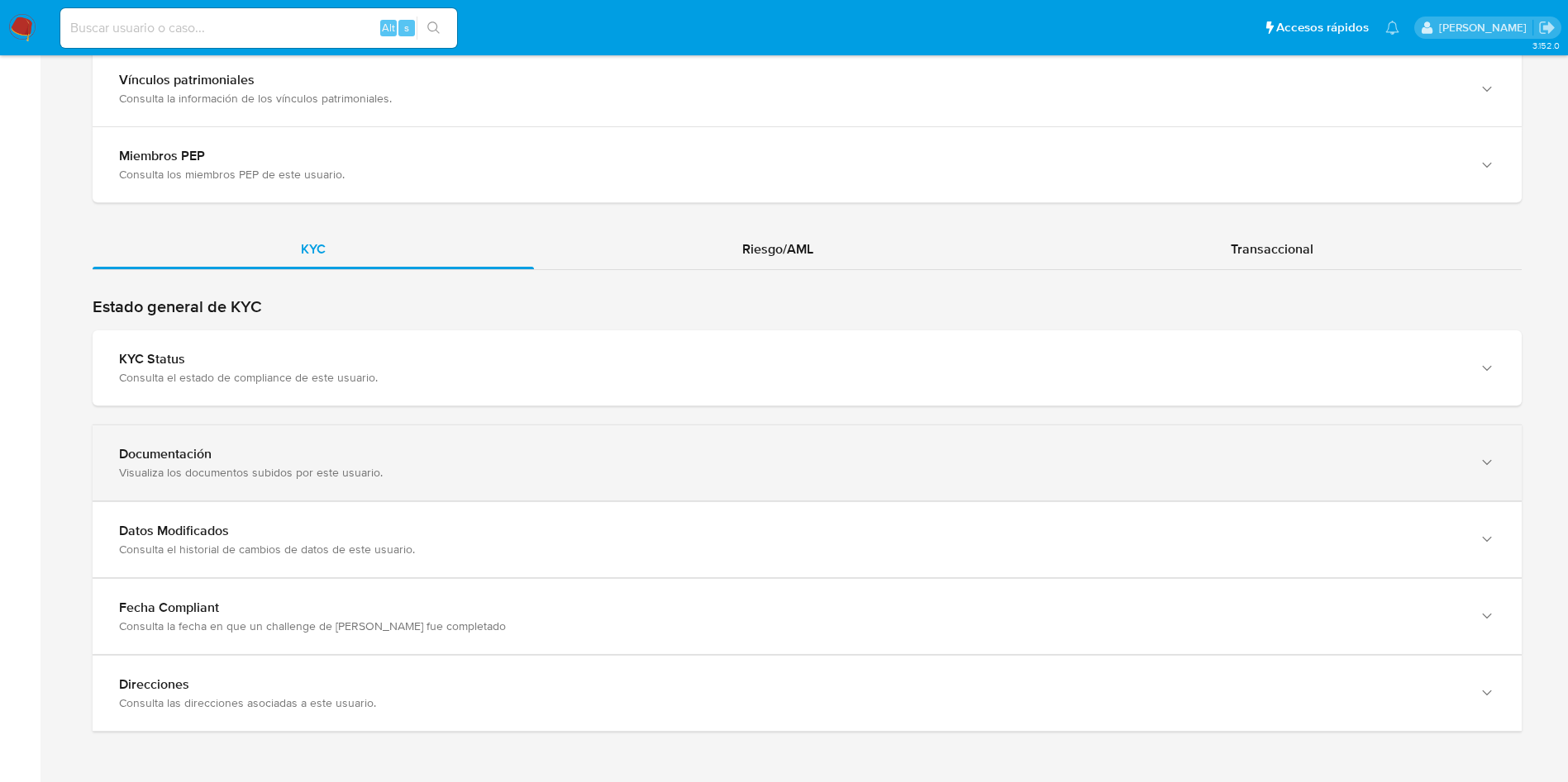
click at [620, 491] on div "Documentación Visualiza los documentos subidos por este usuario." at bounding box center [807, 463] width 1429 height 75
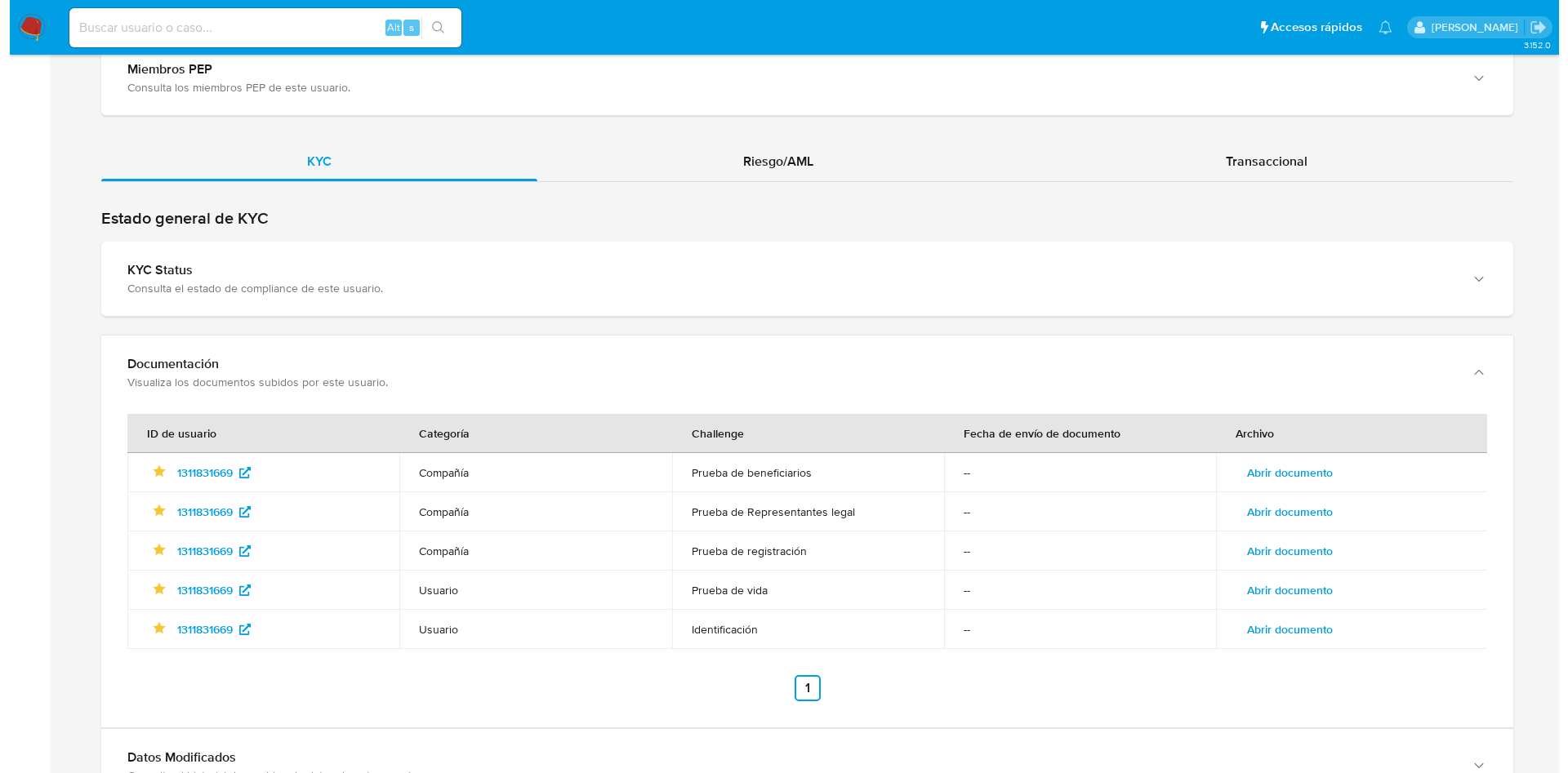
scroll to position [1671, 0]
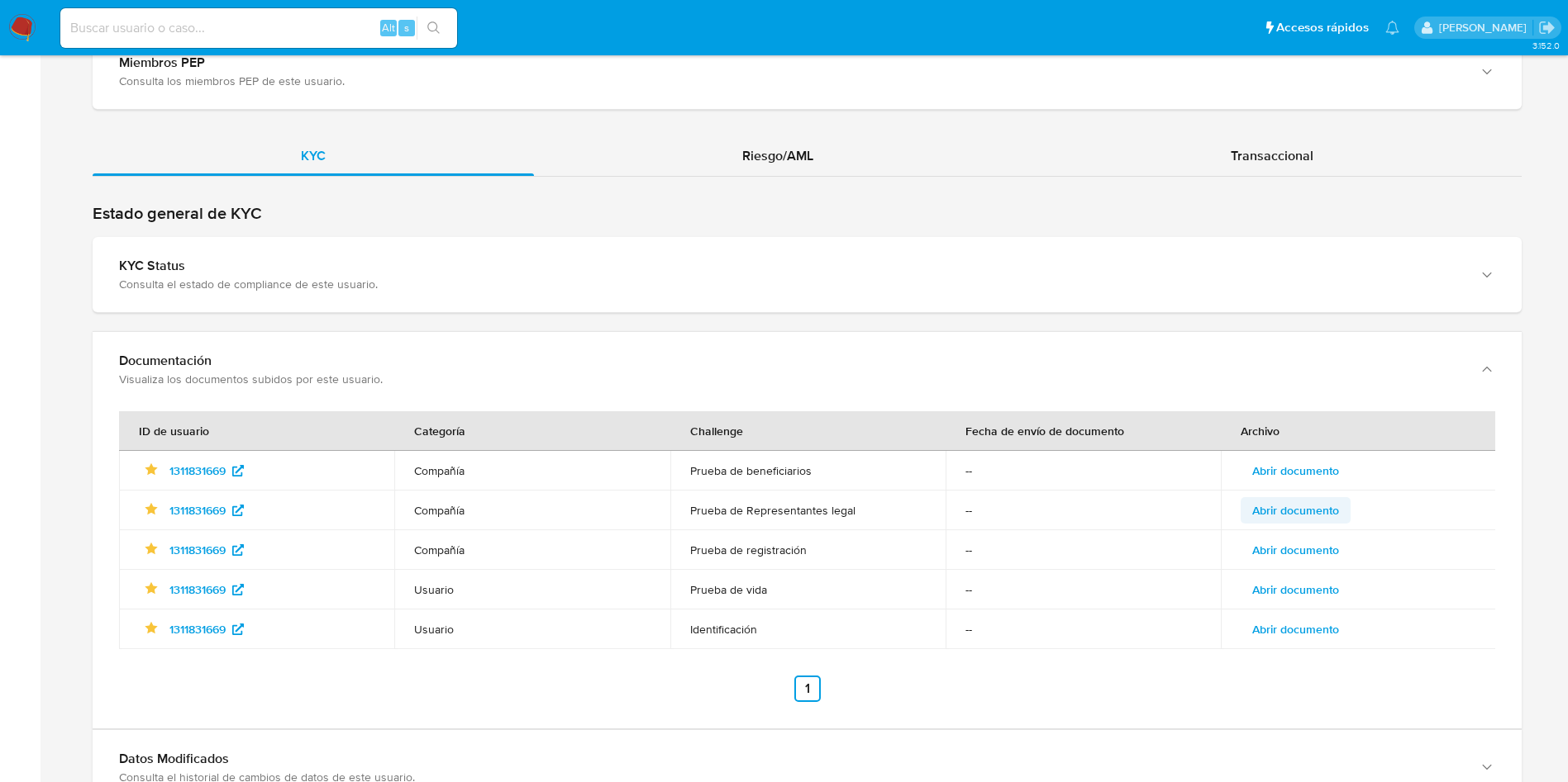
click at [1295, 503] on span "Abrir documento" at bounding box center [1295, 510] width 87 height 23
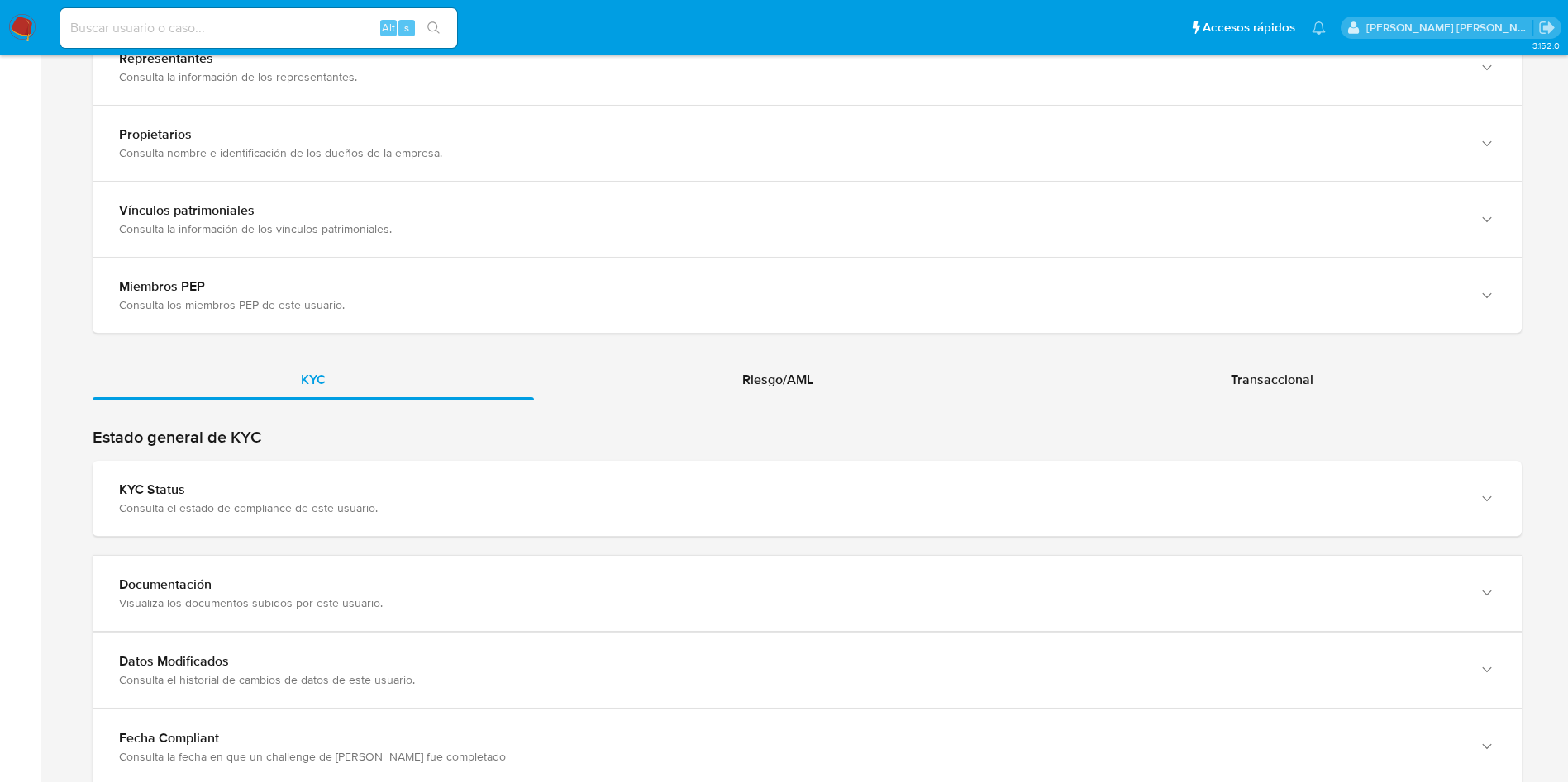
scroll to position [1597, 0]
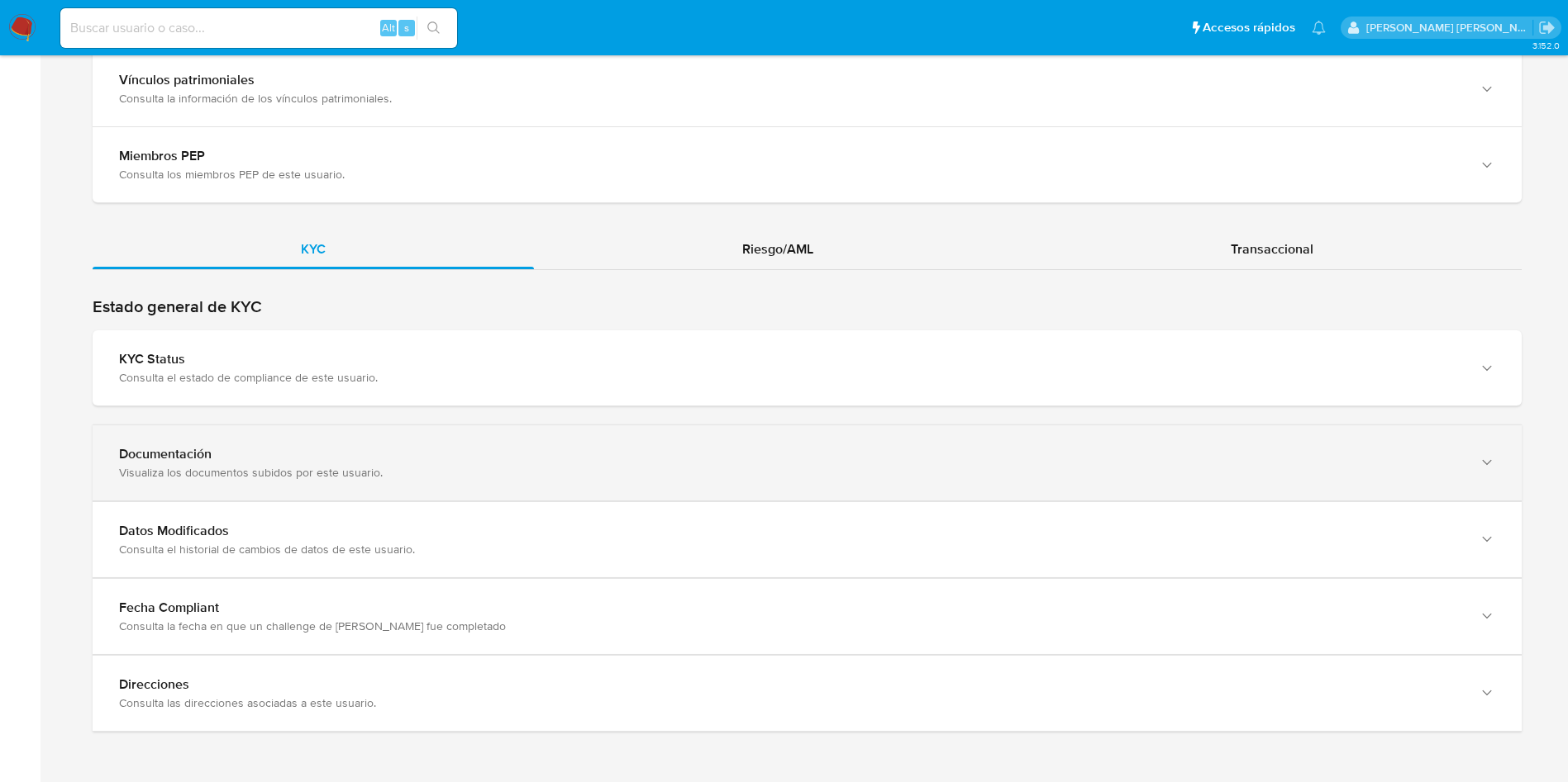
click at [277, 491] on div "Documentación Visualiza los documentos subidos por este usuario." at bounding box center [807, 463] width 1429 height 75
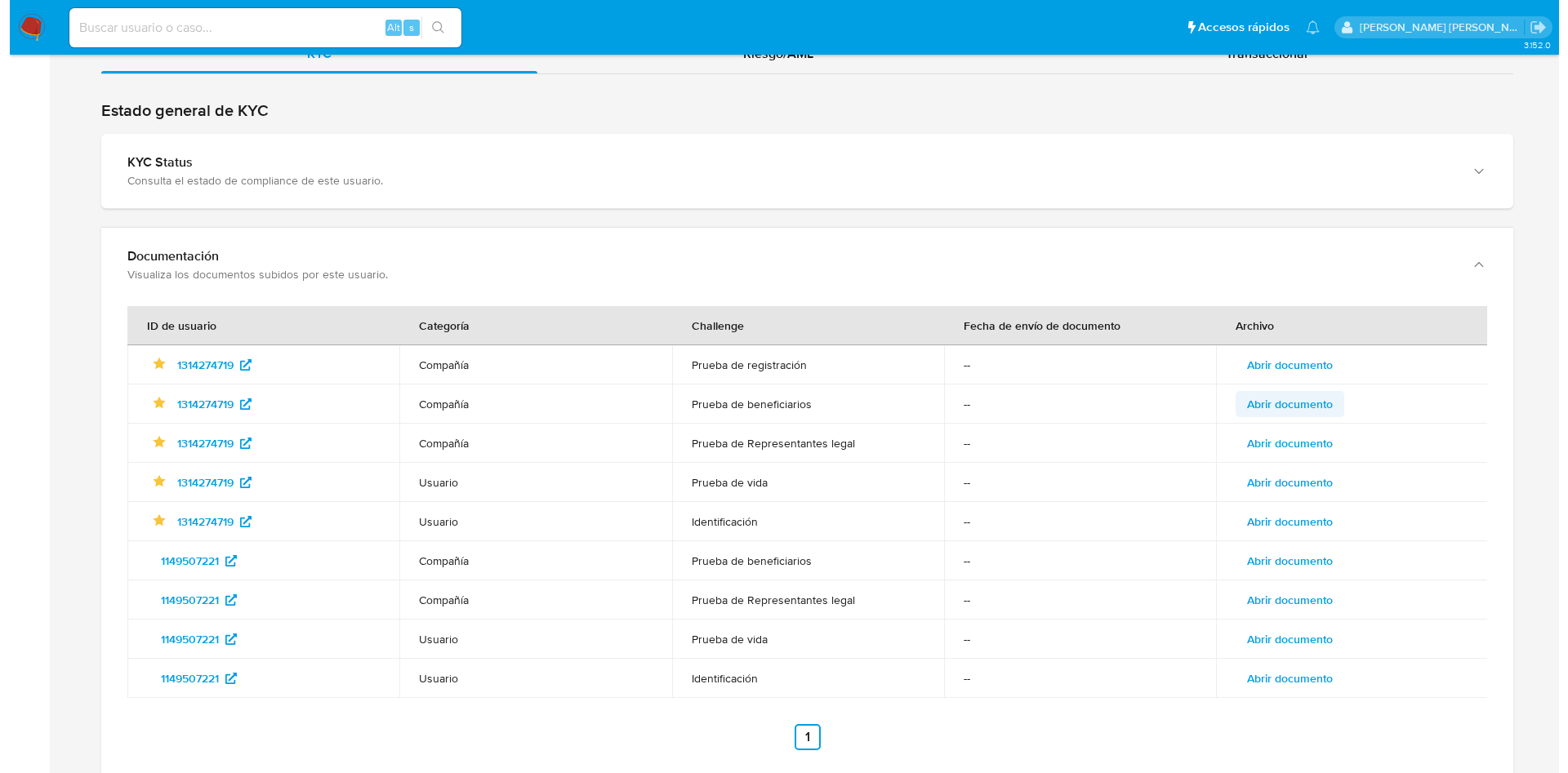
scroll to position [1773, 0]
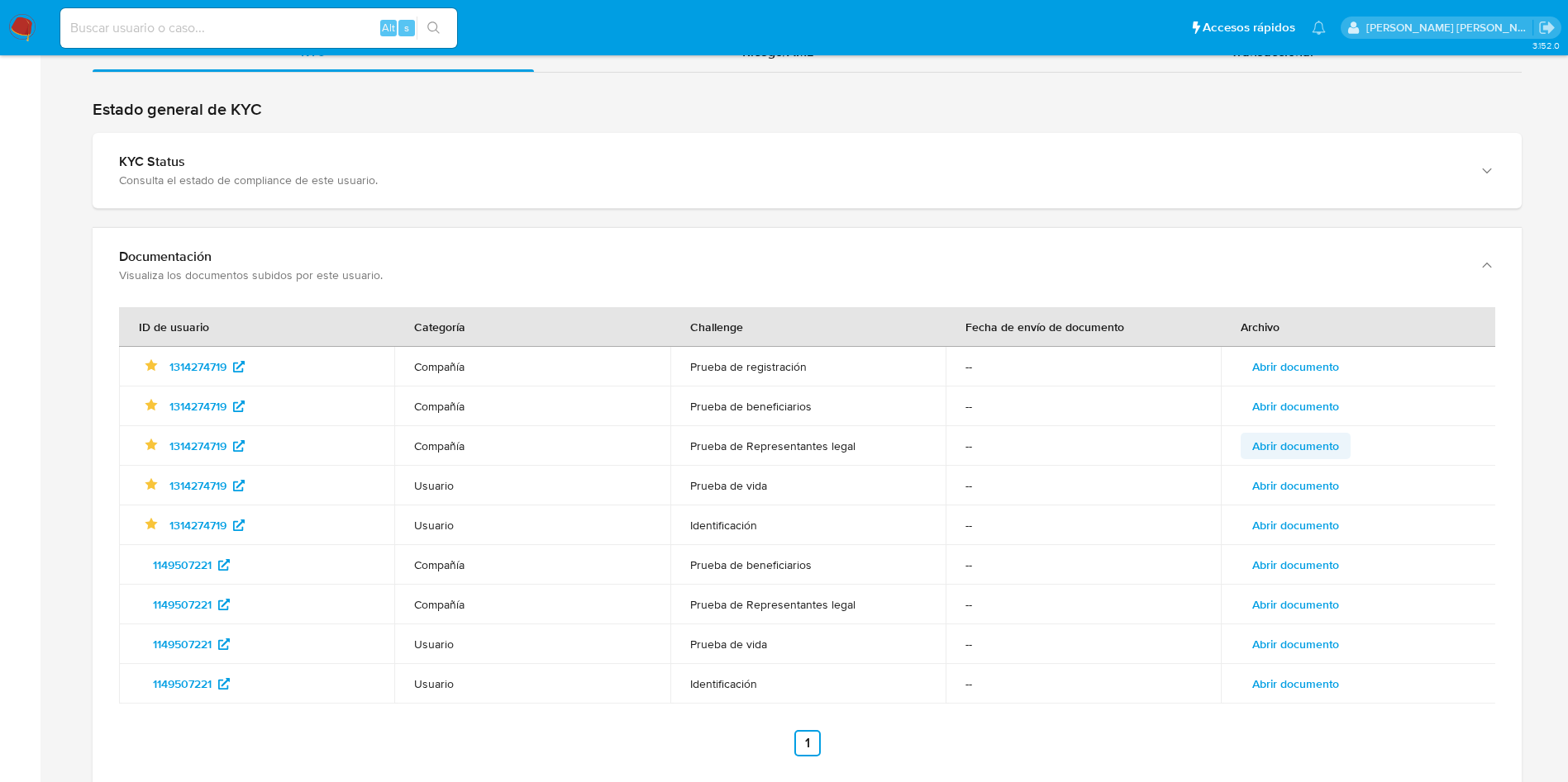
click at [1315, 444] on span "Abrir documento" at bounding box center [1295, 445] width 87 height 23
